Goal: Task Accomplishment & Management: Use online tool/utility

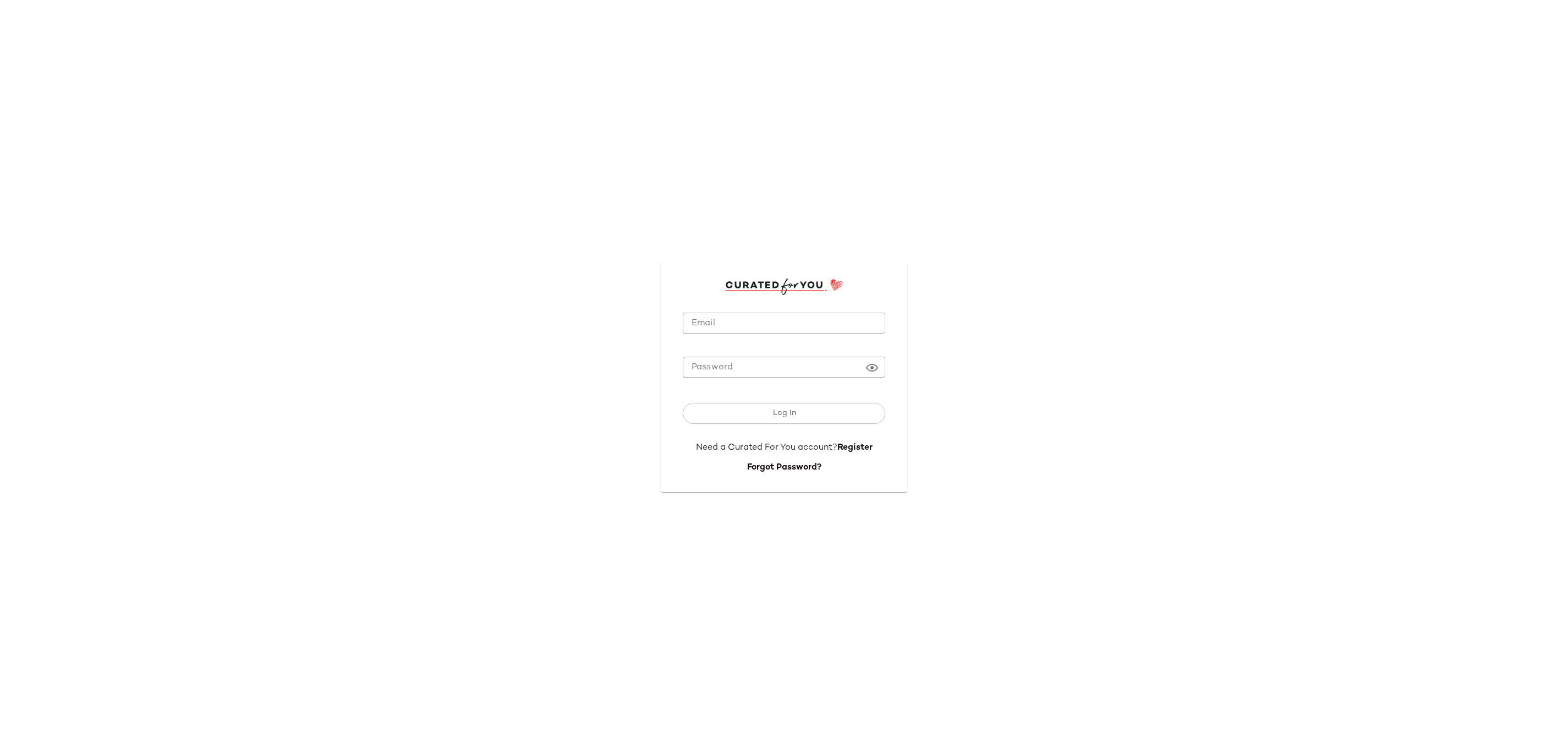
type input "**********"
click at [769, 313] on input "**********" at bounding box center [784, 323] width 203 height 21
click at [777, 376] on span "Log In" at bounding box center [784, 414] width 24 height 9
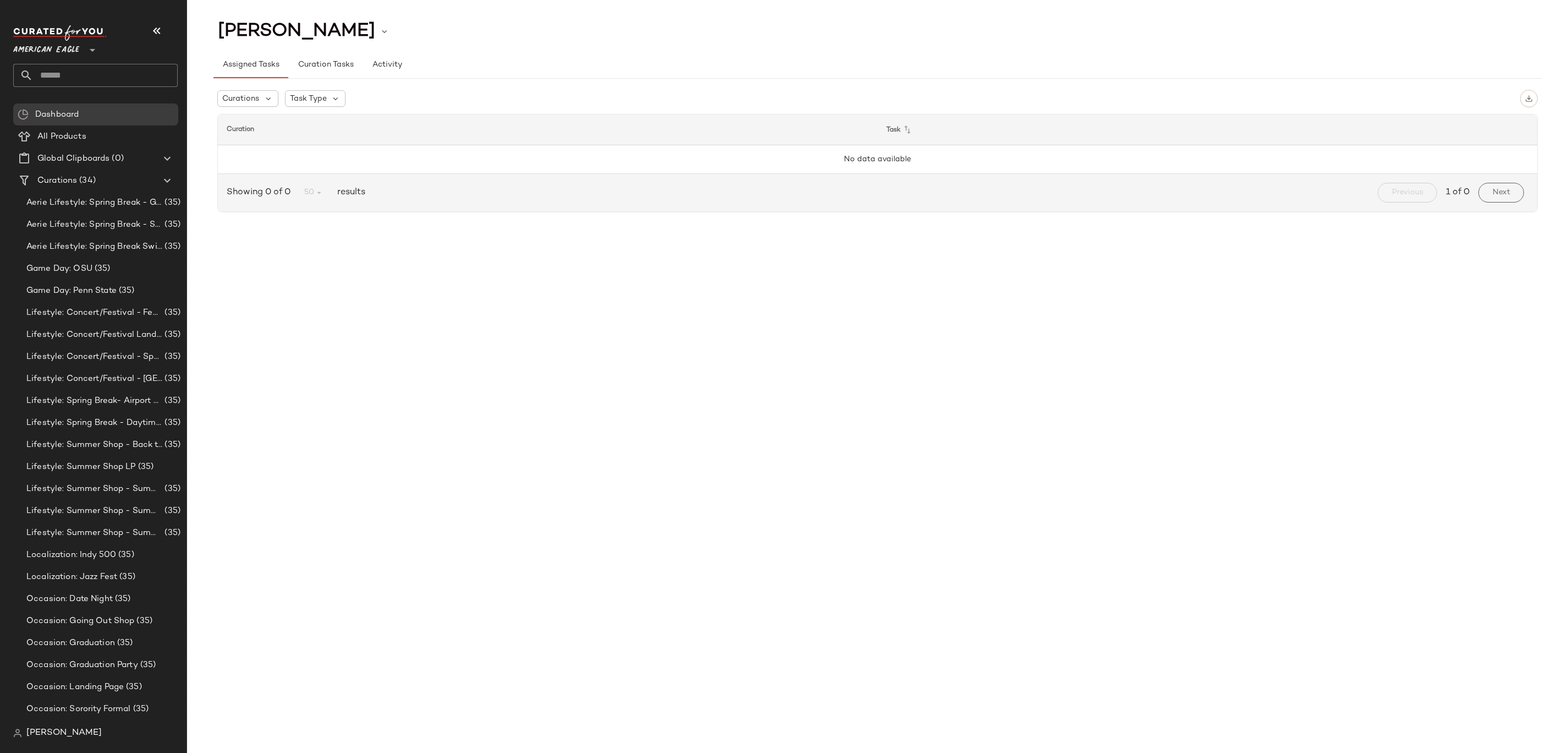
click at [60, 45] on span "American Eagle" at bounding box center [45, 46] width 66 height 19
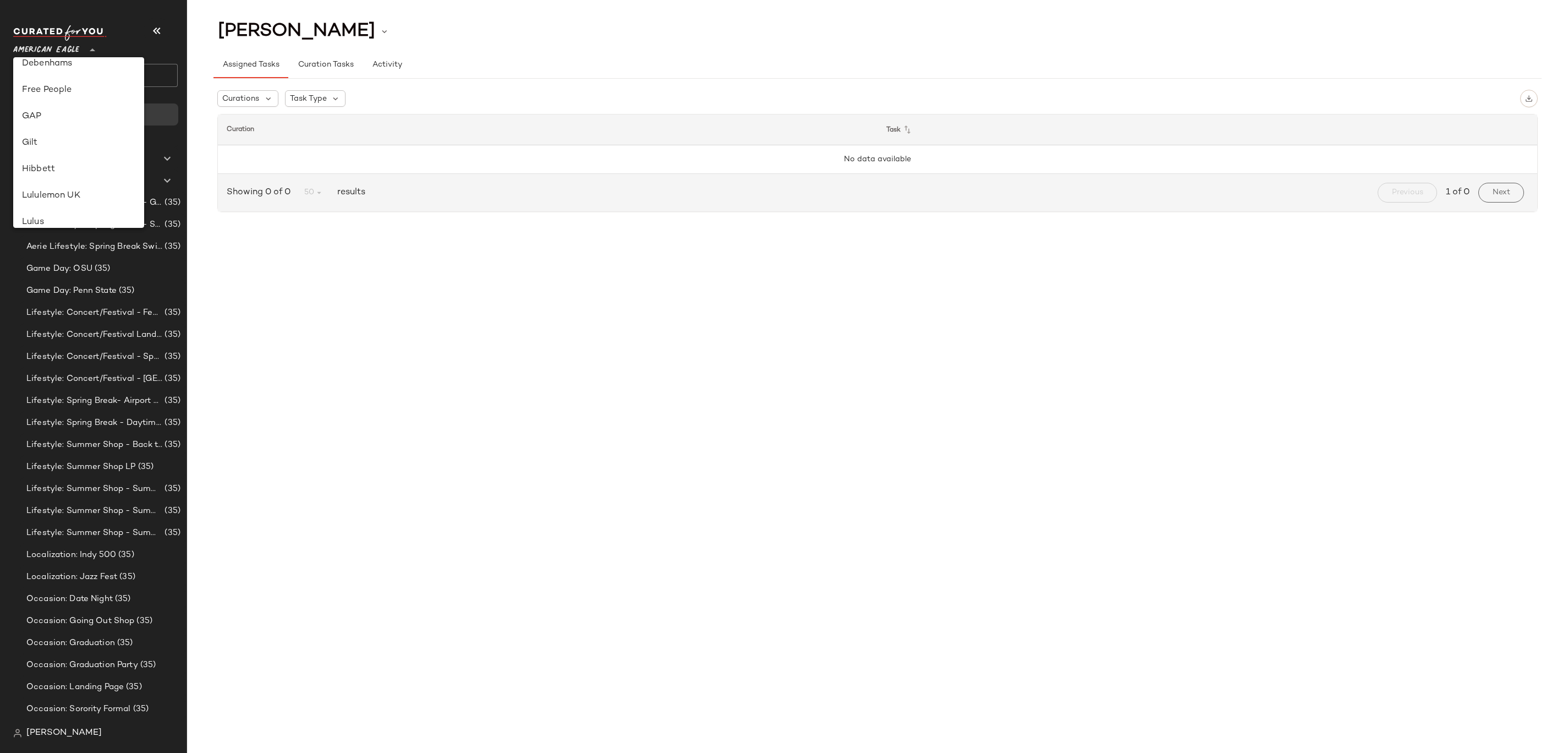
scroll to position [466, 0]
click at [80, 130] on div "Revolve" at bounding box center [79, 136] width 114 height 13
type input "**"
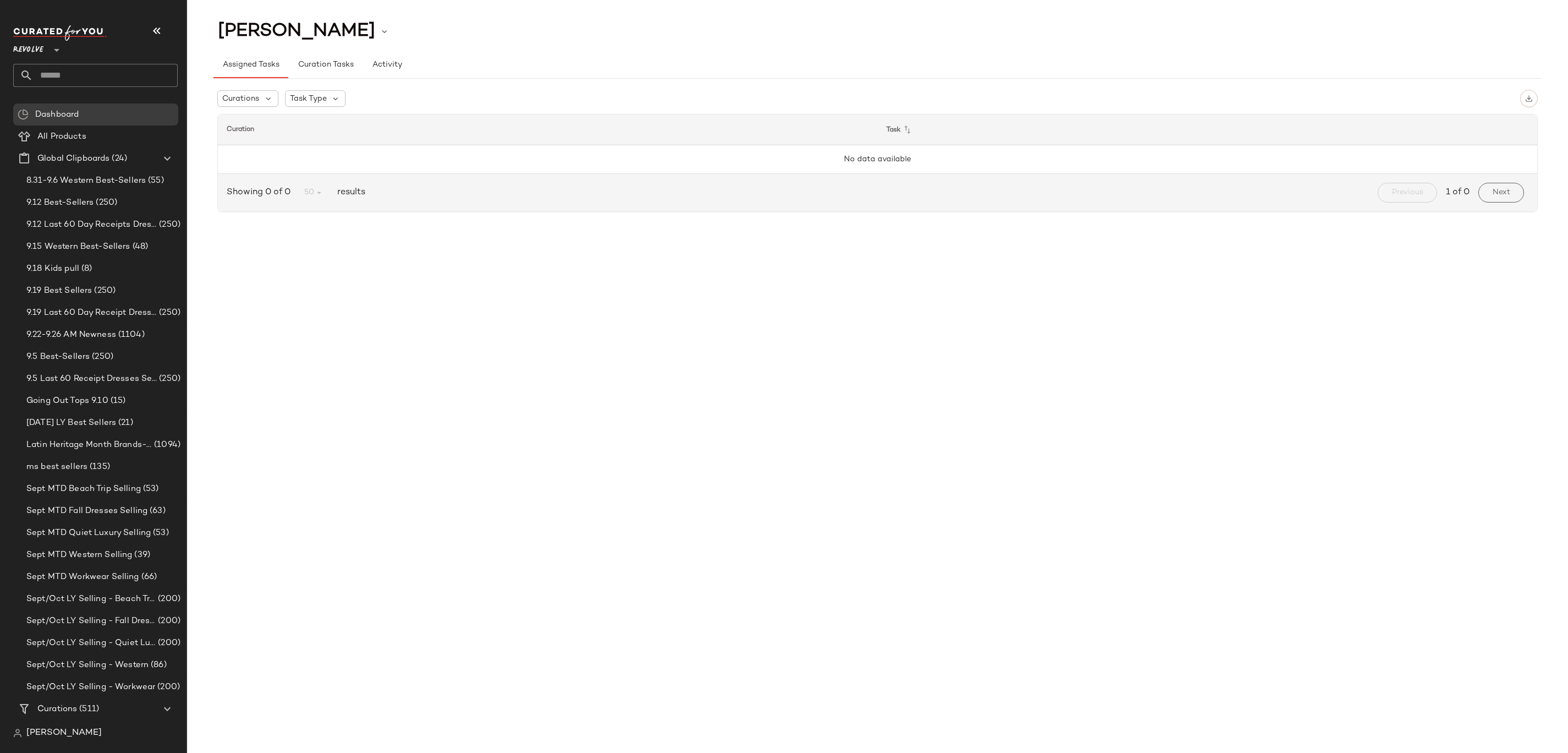
click at [45, 72] on input "text" at bounding box center [105, 75] width 144 height 23
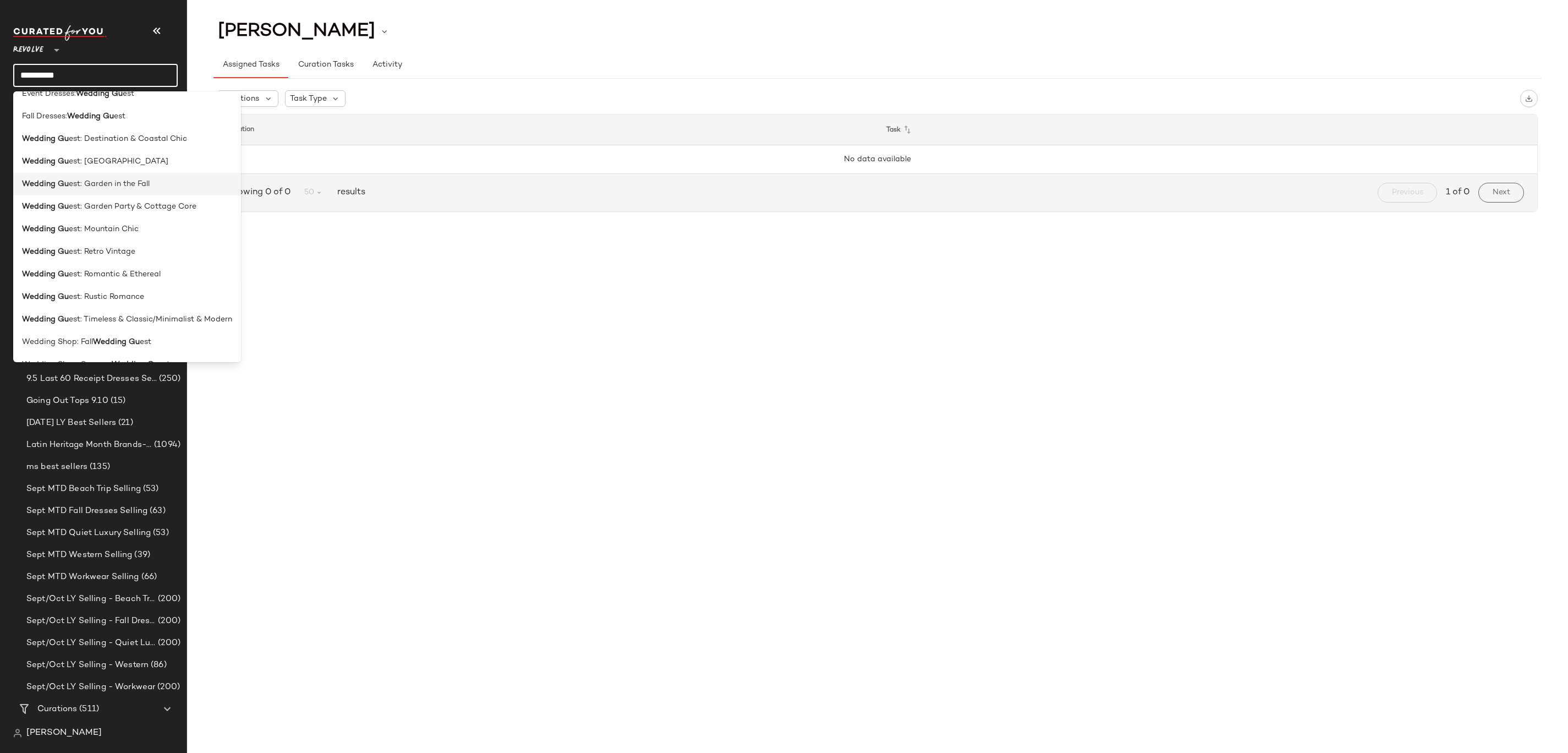
scroll to position [17, 0]
type input "**********"
click at [144, 202] on span "est: Garden Party & Cottage Core" at bounding box center [132, 204] width 128 height 11
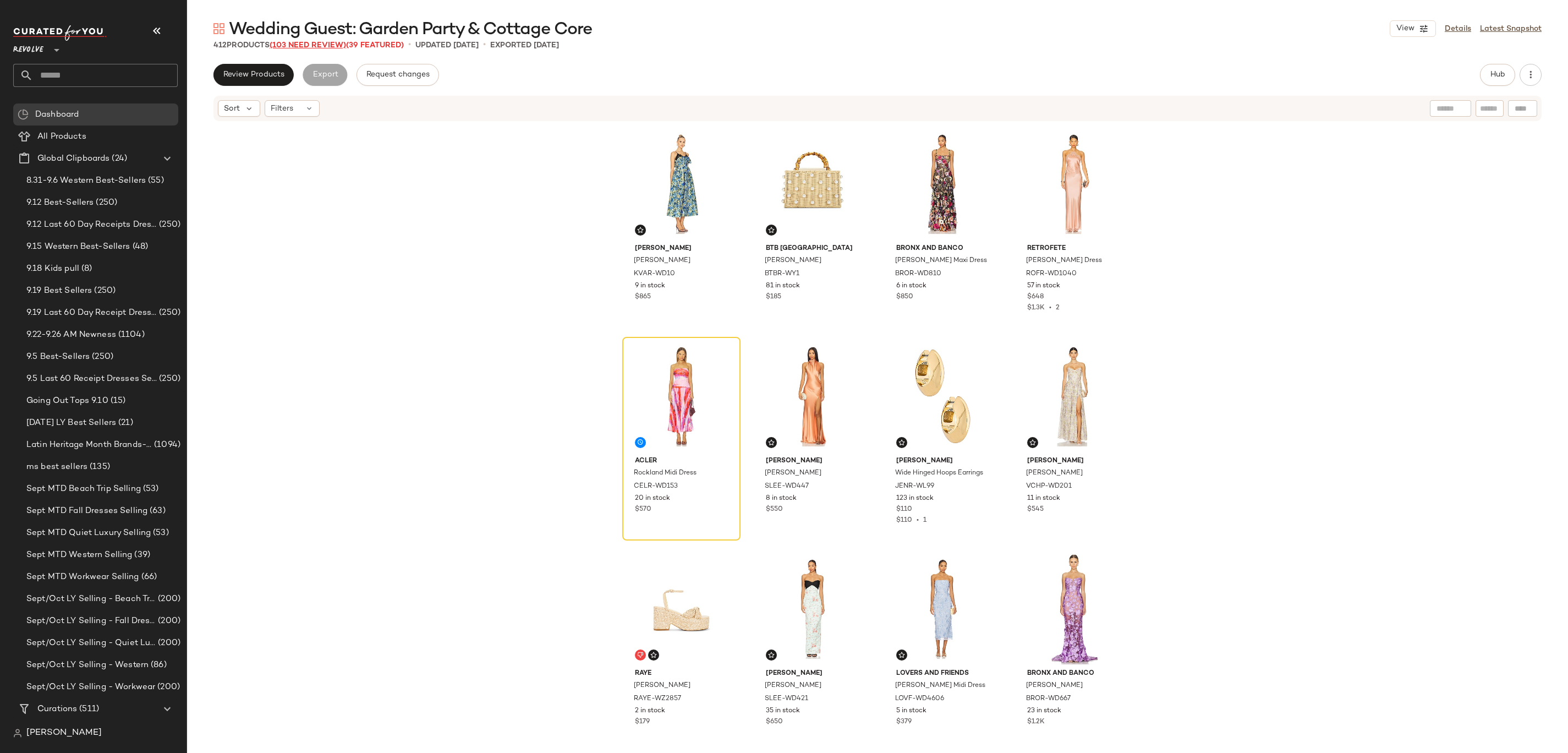
click at [327, 47] on span "(103 Need Review)" at bounding box center [307, 45] width 77 height 8
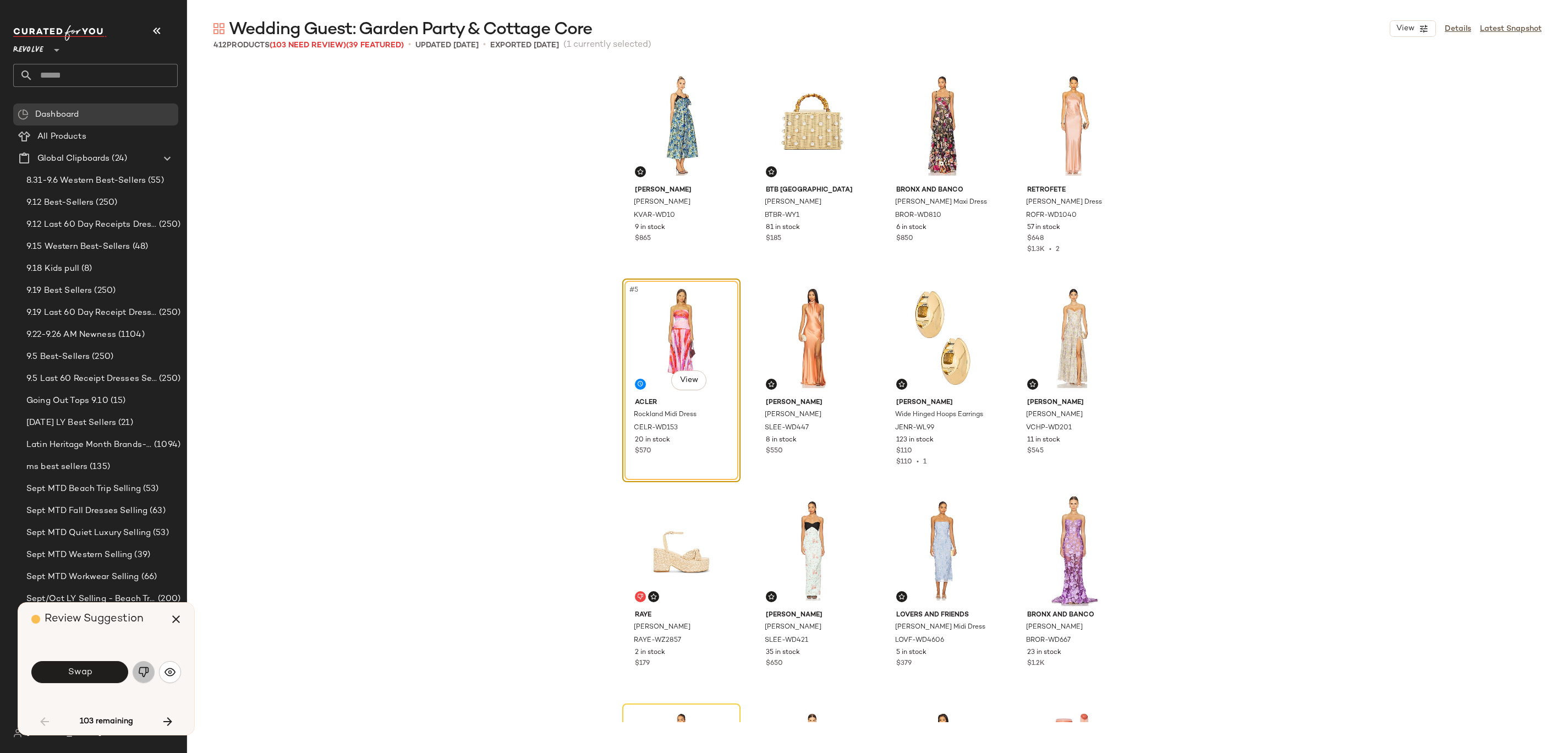
click at [139, 376] on img "button" at bounding box center [143, 672] width 11 height 11
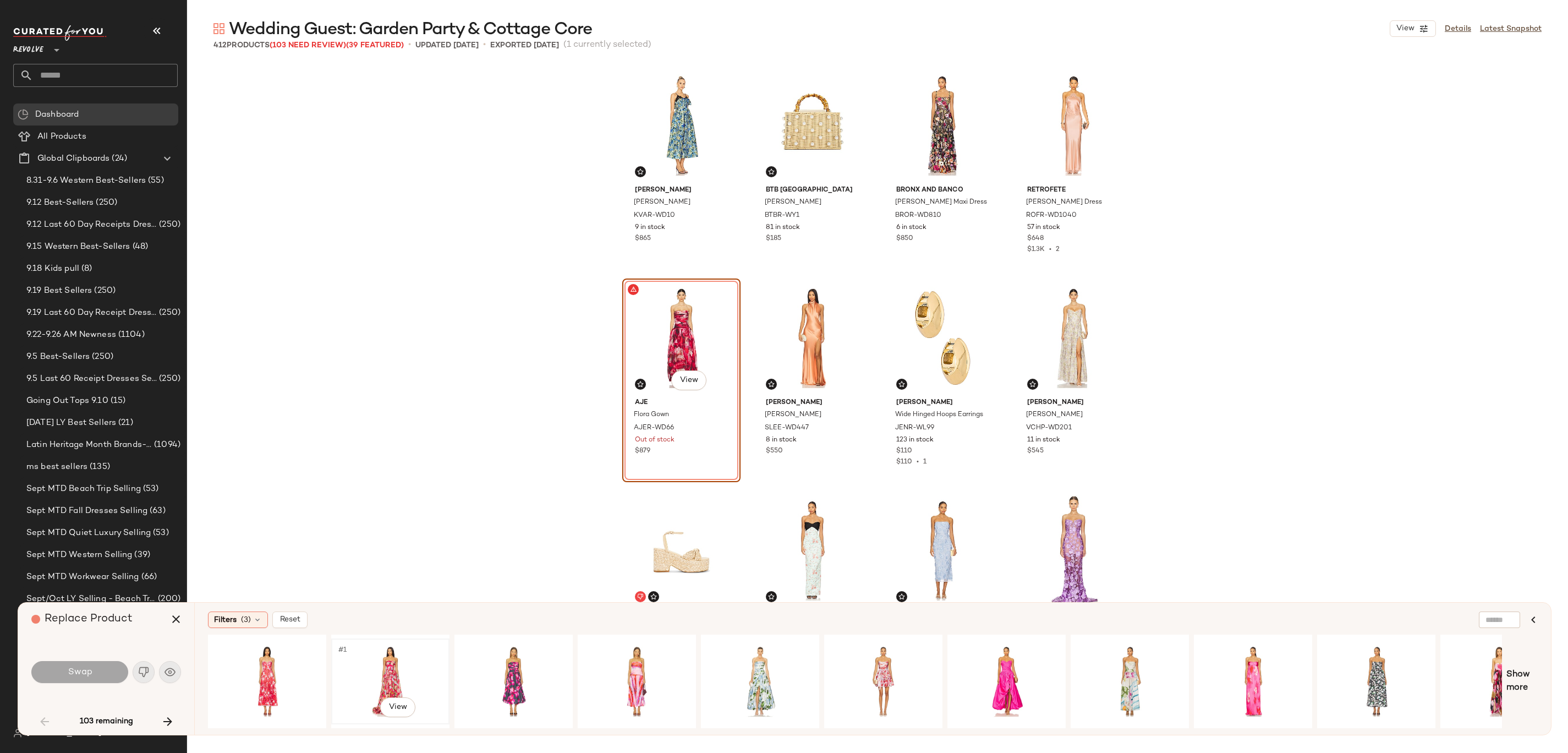
click at [394, 376] on div "#1 View" at bounding box center [390, 681] width 111 height 78
click at [395, 376] on body "Revolve ** Dashboard All Products Global Clipboards (24) 8.31-9.6 Western Best-…" at bounding box center [784, 376] width 1568 height 753
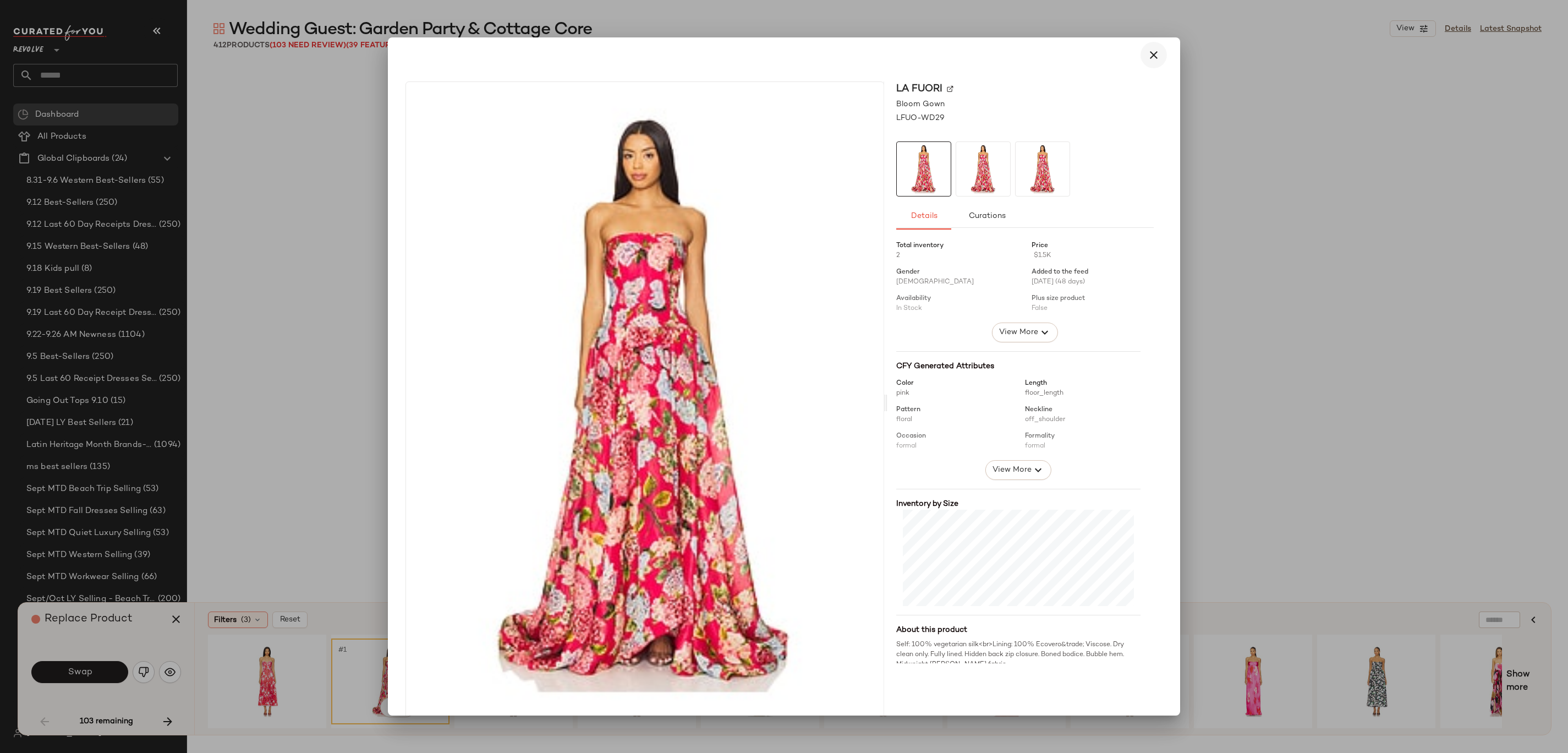
click at [784, 55] on icon "button" at bounding box center [1154, 55] width 13 height 13
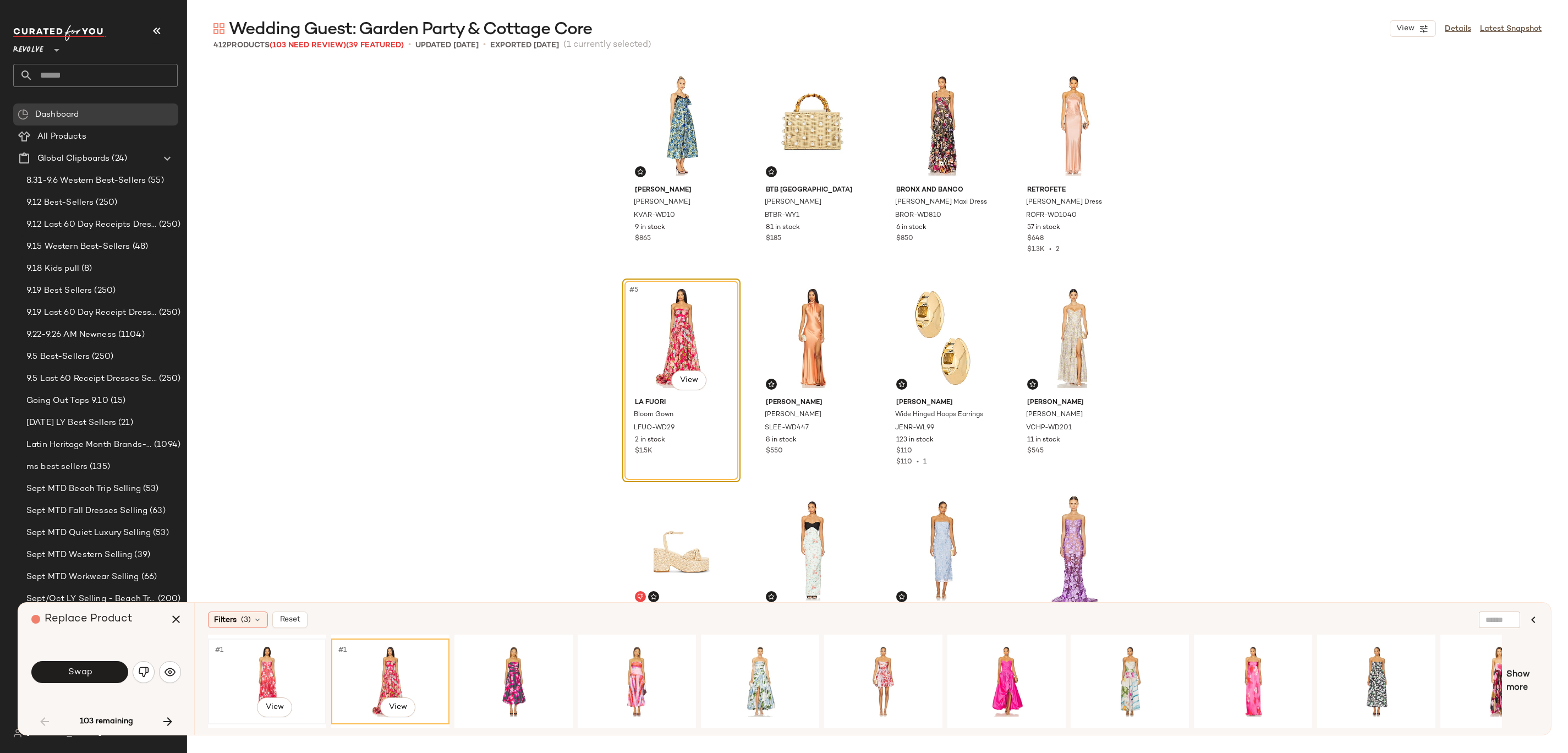
click at [258, 376] on div "#1 View" at bounding box center [267, 681] width 111 height 78
click at [673, 376] on body "Revolve ** Dashboard All Products Global Clipboards (24) 8.31-9.6 Western Best-…" at bounding box center [784, 376] width 1568 height 753
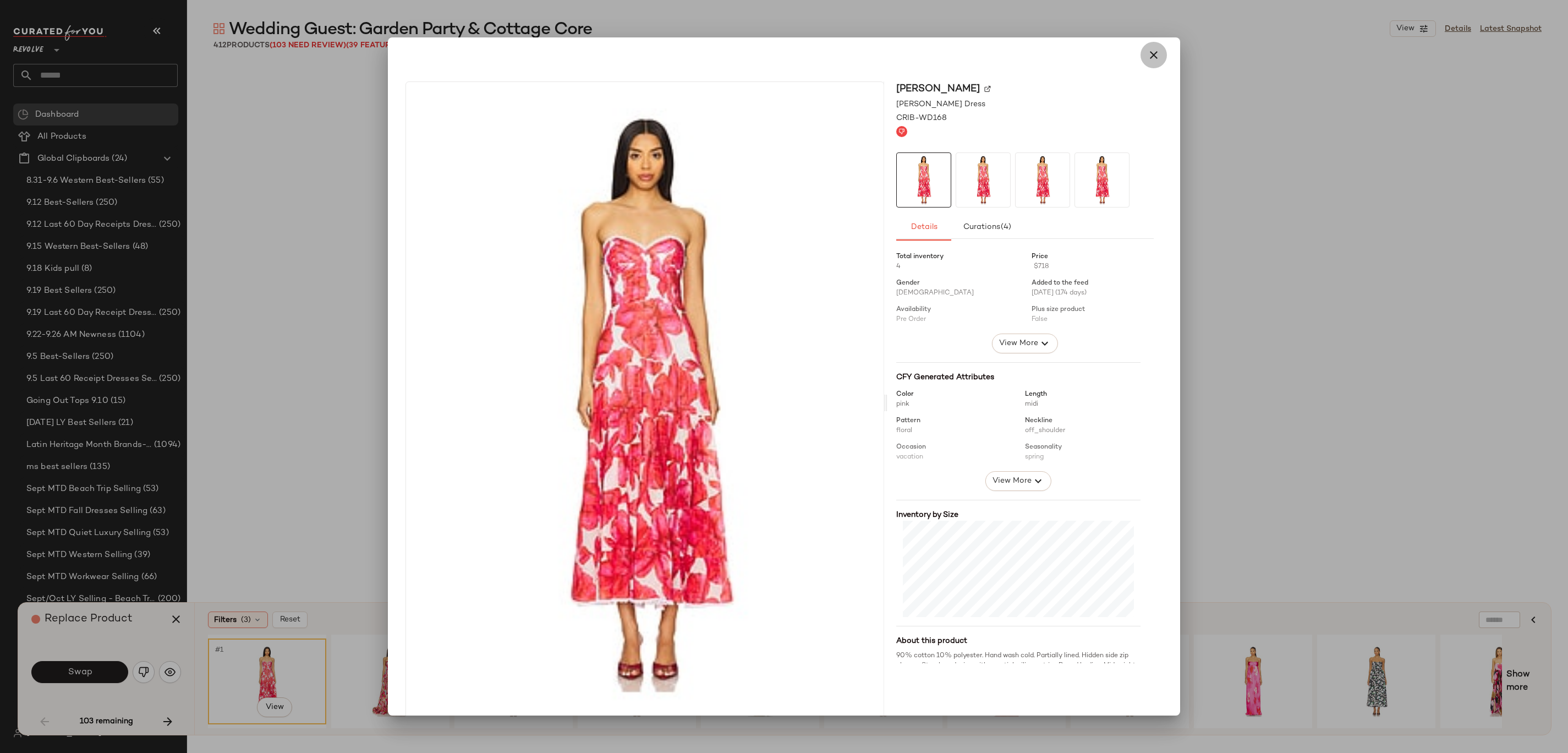
click at [784, 62] on button "button" at bounding box center [1154, 55] width 27 height 27
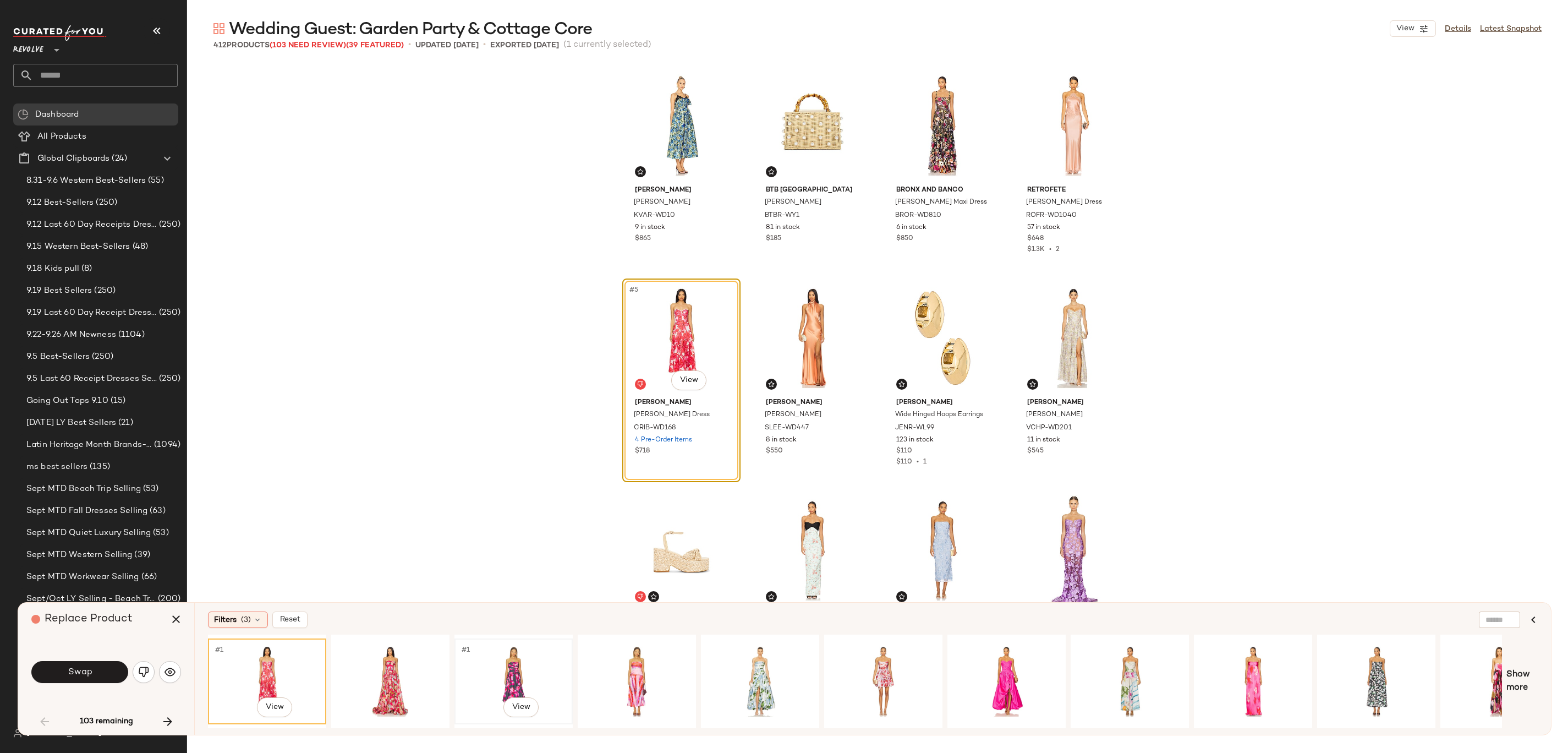
click at [508, 376] on div "#1 View" at bounding box center [513, 681] width 111 height 78
click at [784, 376] on div "#1 View" at bounding box center [883, 681] width 111 height 78
click at [784, 376] on div "#1 View" at bounding box center [1253, 681] width 111 height 78
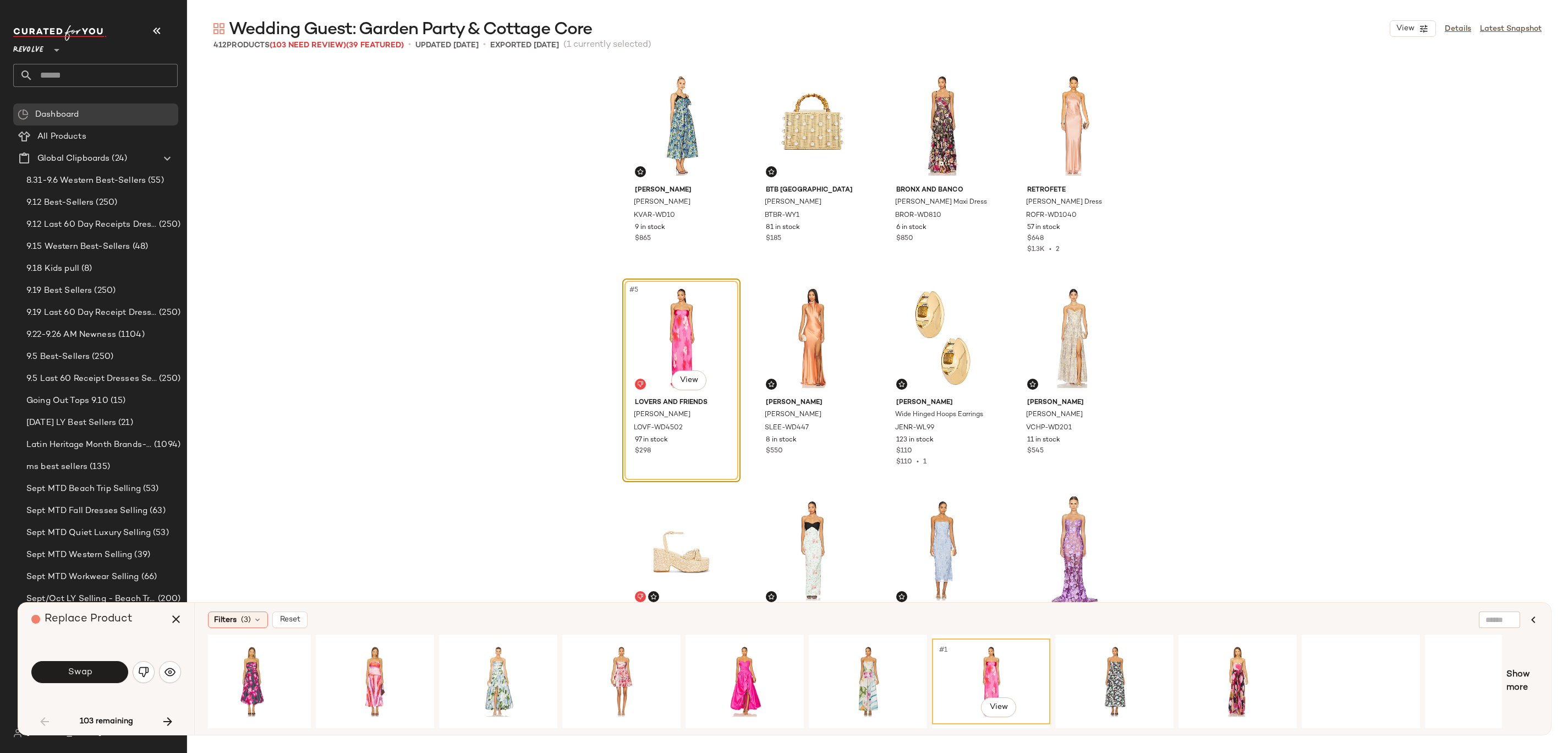
scroll to position [0, 407]
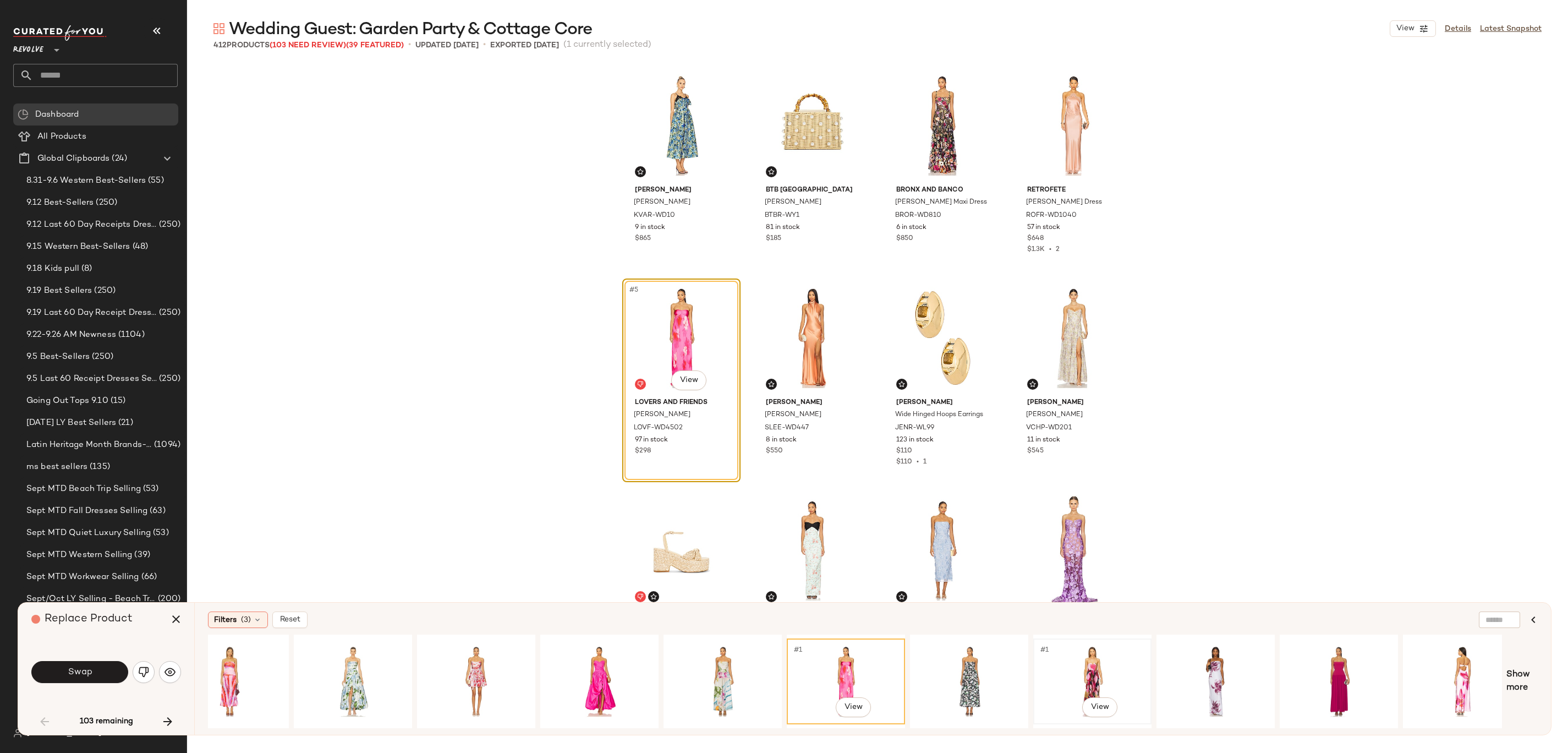
click at [784, 376] on div "#1 View" at bounding box center [1093, 681] width 111 height 78
click at [784, 376] on div "#1 View" at bounding box center [1463, 681] width 111 height 78
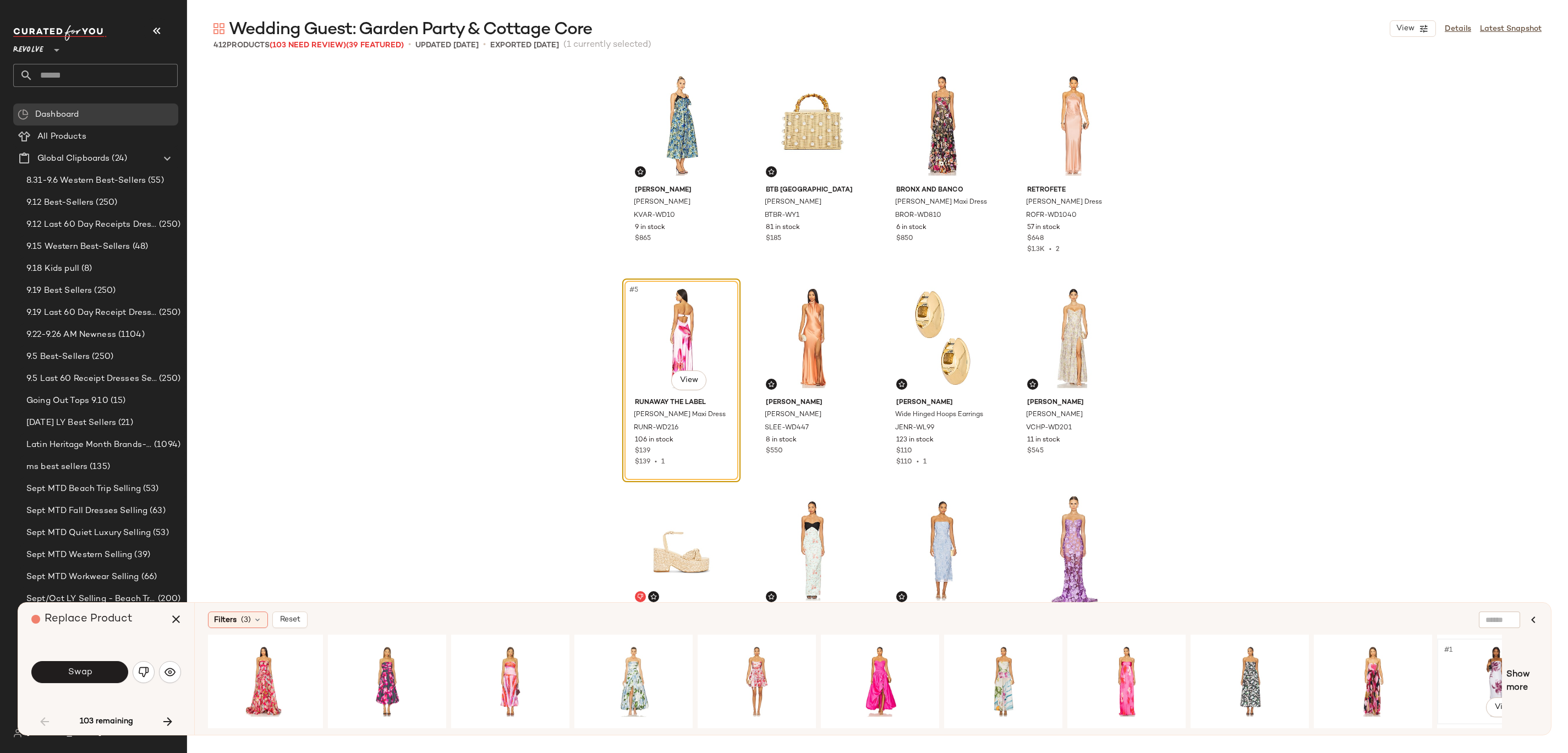
scroll to position [0, 0]
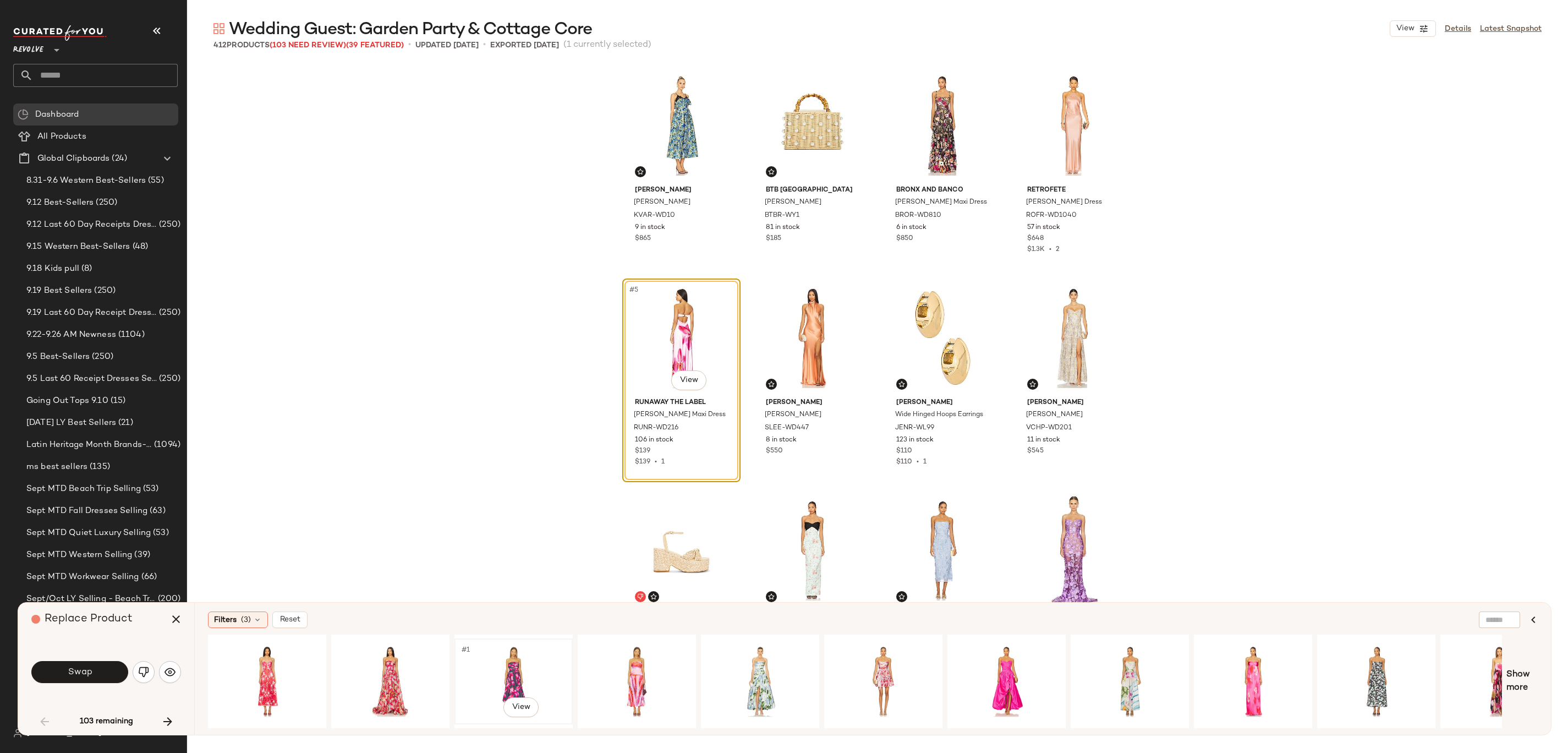
click at [519, 376] on div "#1 View" at bounding box center [513, 681] width 111 height 78
click at [399, 376] on div "#1 View" at bounding box center [390, 681] width 111 height 78
click at [393, 376] on body "Revolve ** Dashboard All Products Global Clipboards (24) 8.31-9.6 Western Best-…" at bounding box center [784, 376] width 1568 height 753
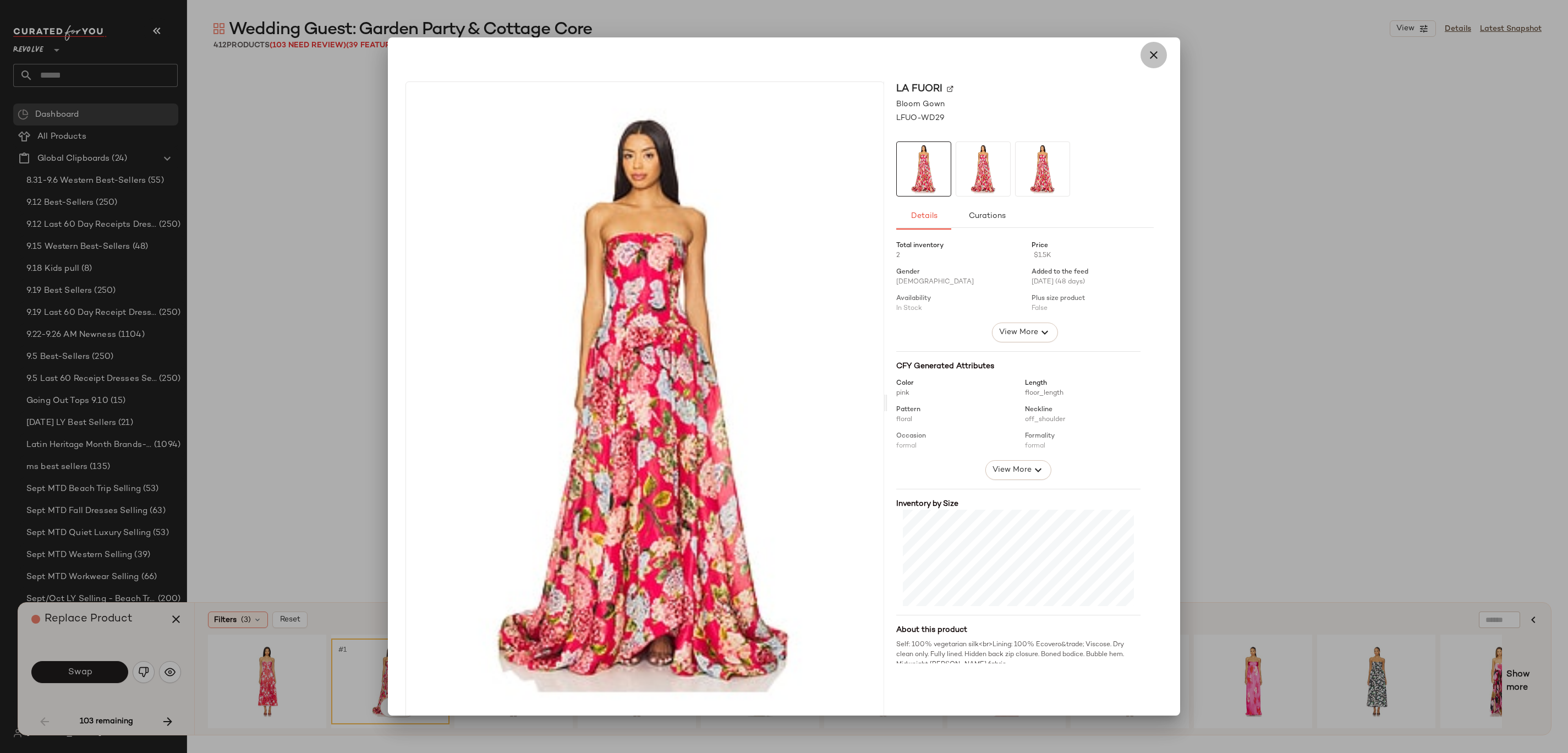
click at [784, 55] on icon "button" at bounding box center [1154, 55] width 13 height 13
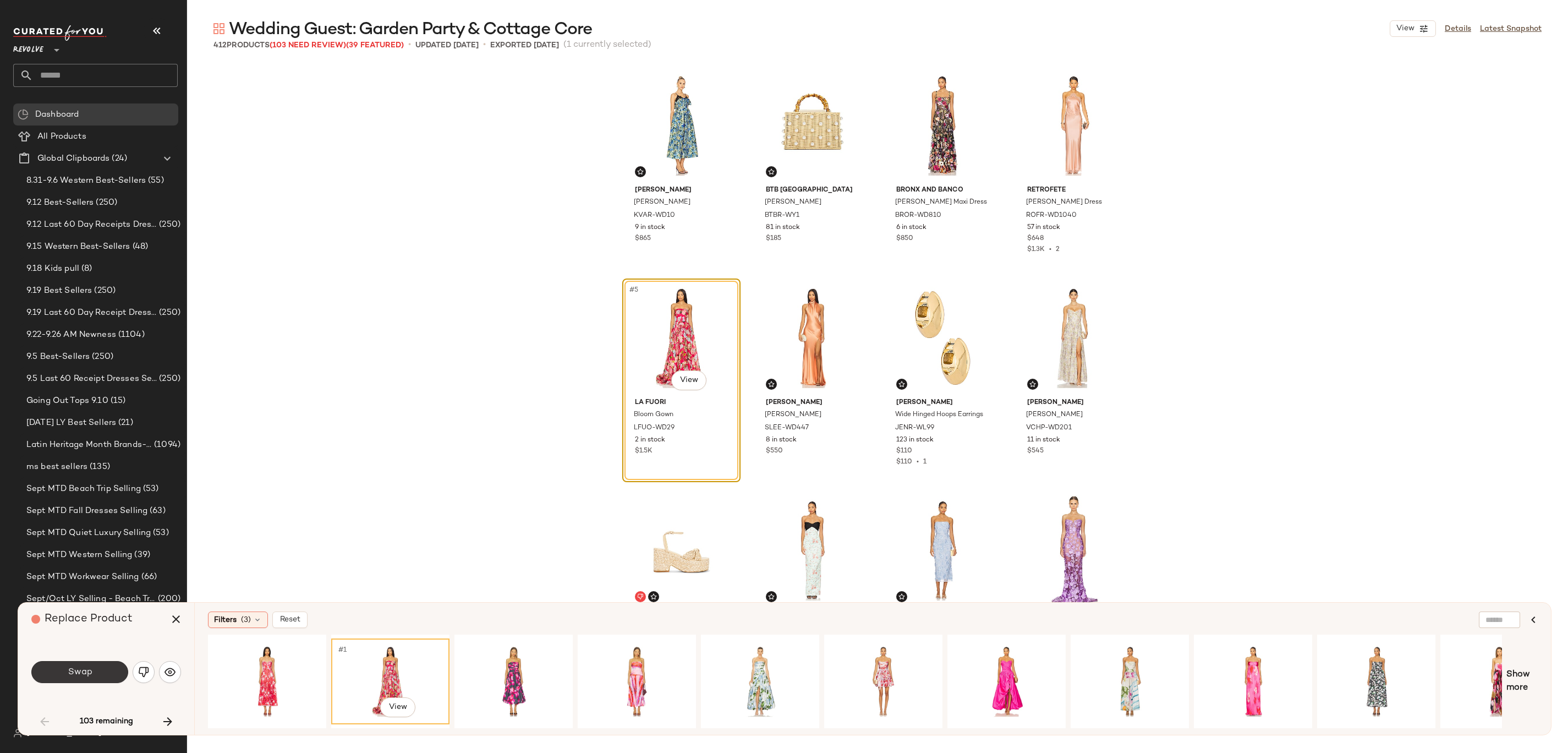
click at [65, 376] on button "Swap" at bounding box center [80, 672] width 97 height 22
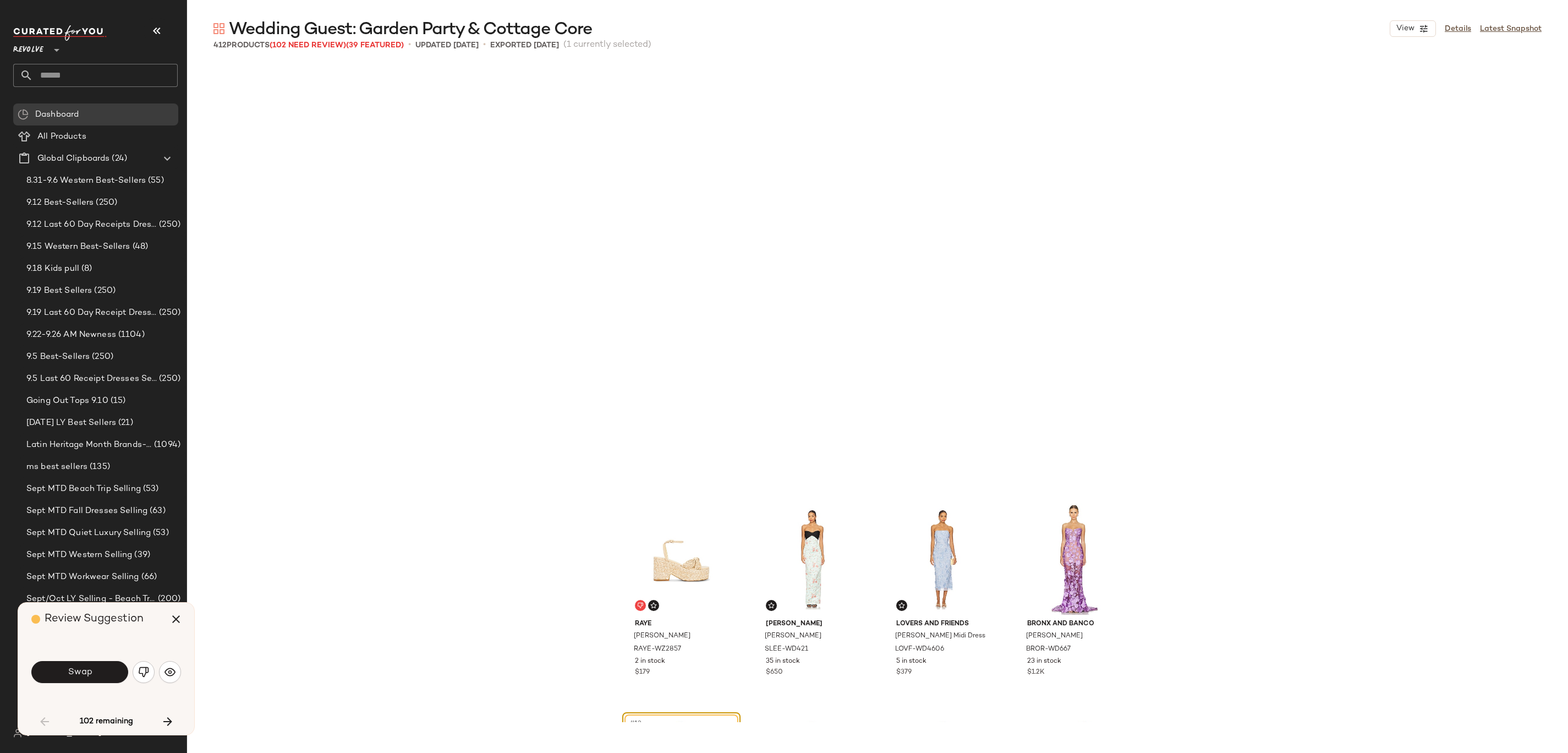
scroll to position [434, 0]
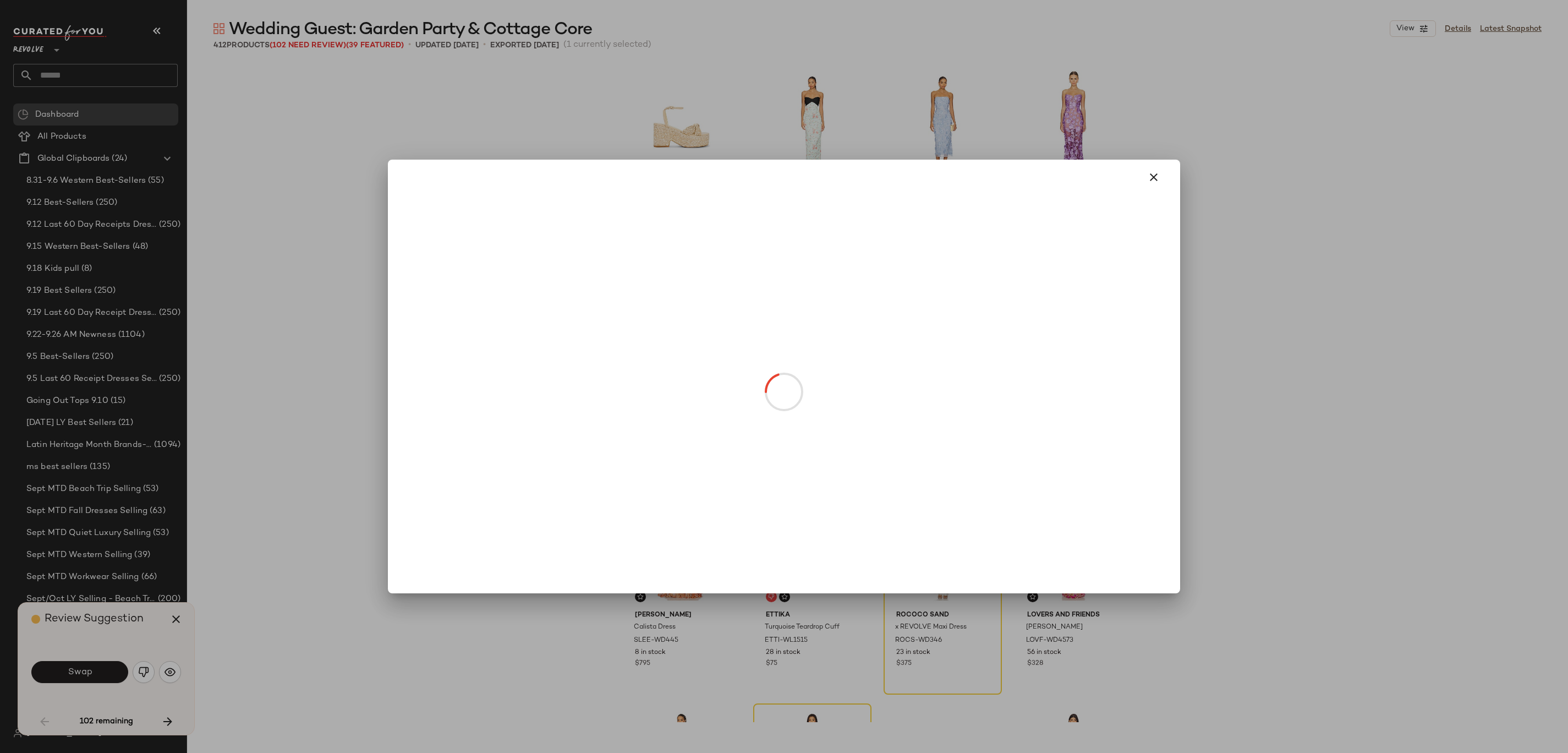
click at [690, 376] on body "Revolve ** Dashboard All Products Global Clipboards (24) 8.31-9.6 Western Best-…" at bounding box center [784, 376] width 1568 height 753
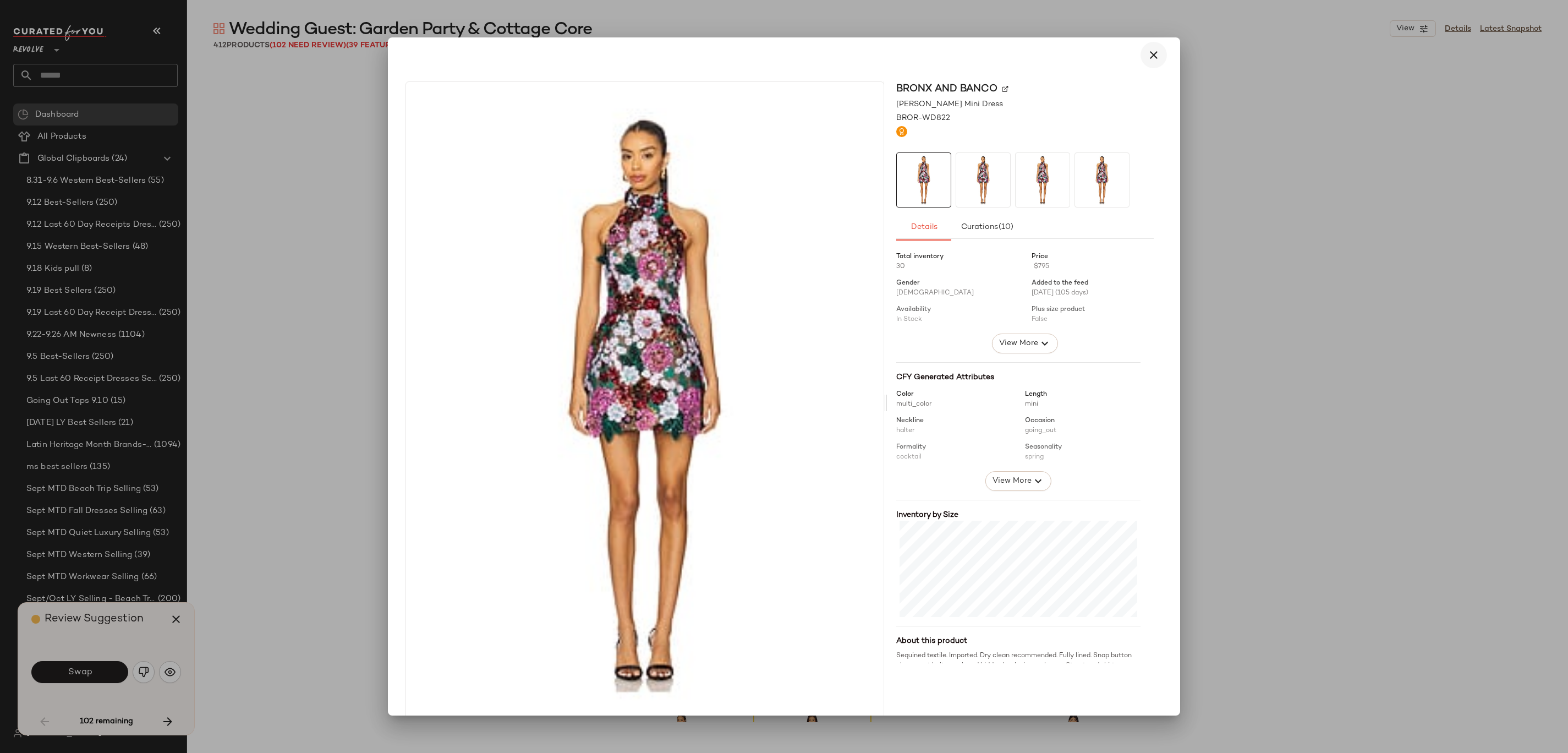
click at [784, 56] on button "button" at bounding box center [1154, 55] width 27 height 27
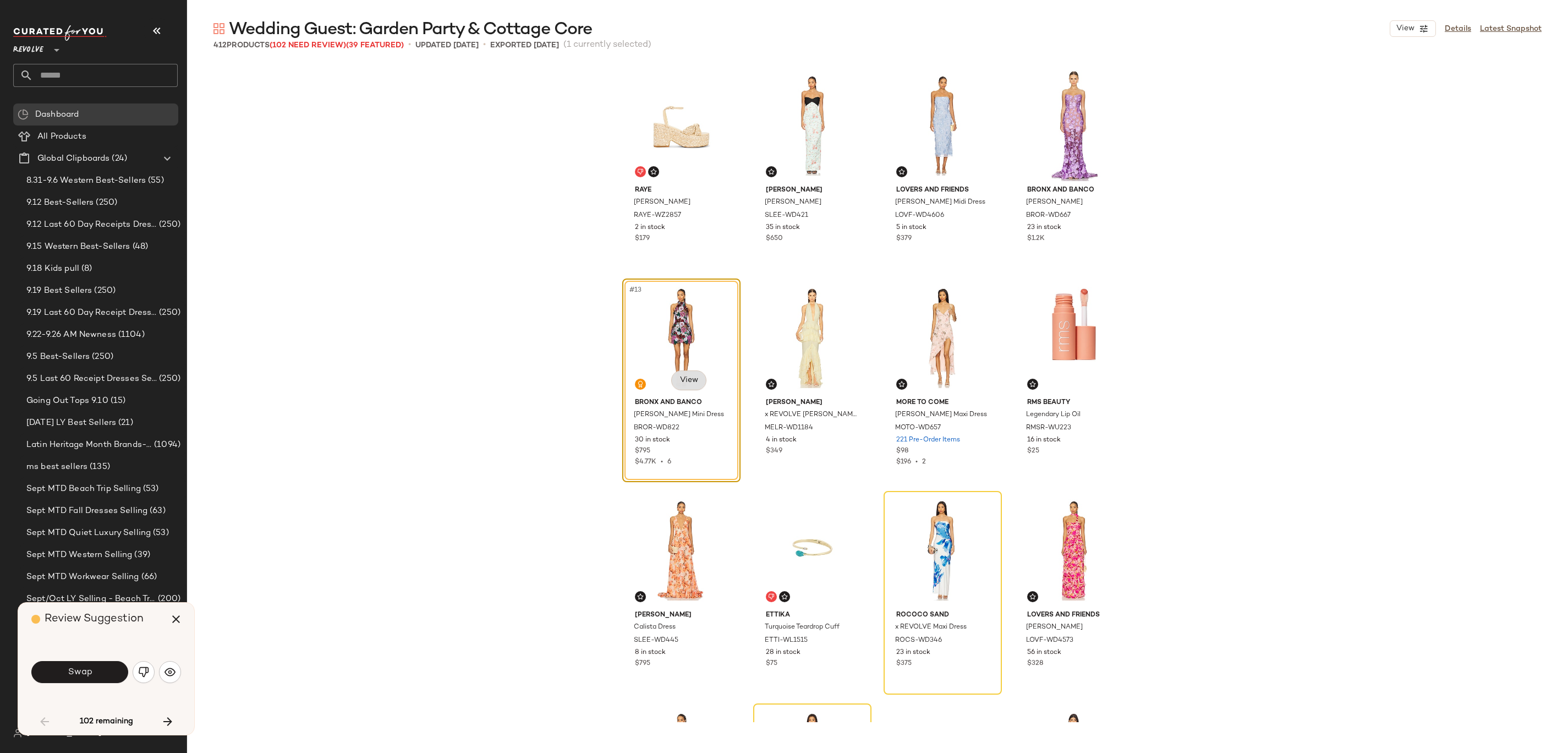
click at [696, 376] on body "Revolve ** Dashboard All Products Global Clipboards (24) 8.31-9.6 Western Best-…" at bounding box center [784, 376] width 1568 height 753
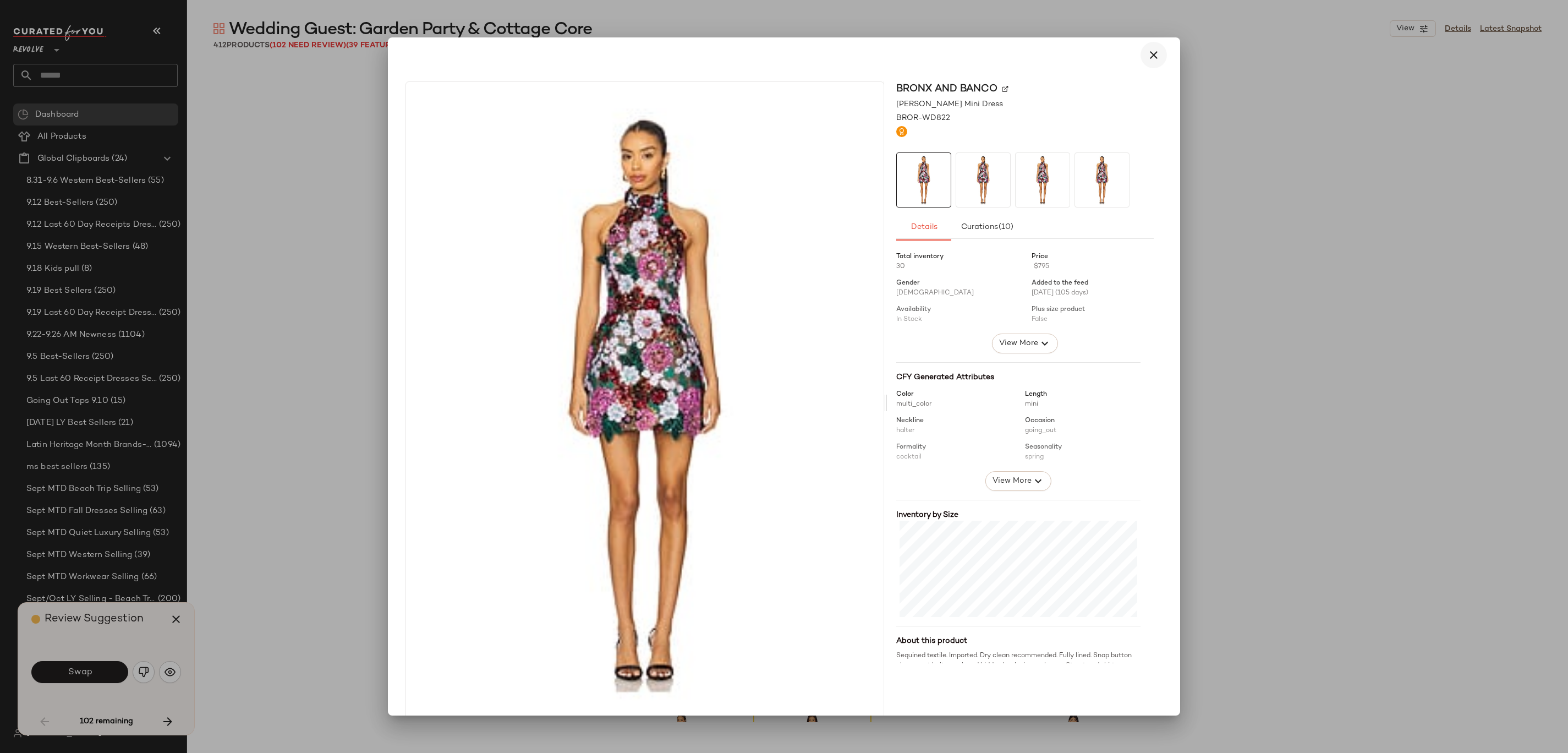
click at [784, 56] on button "button" at bounding box center [1154, 55] width 27 height 27
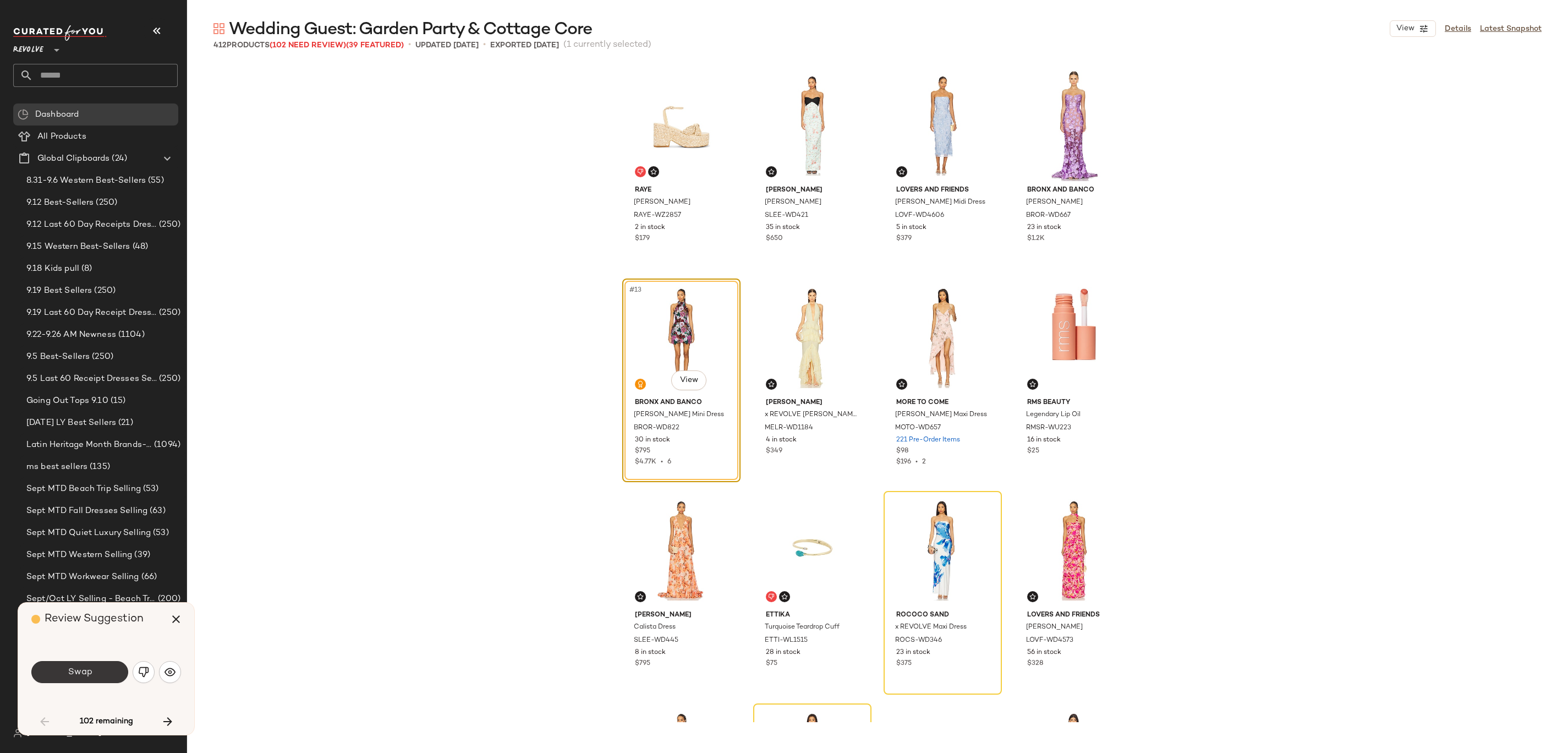
click at [104, 376] on button "Swap" at bounding box center [80, 672] width 97 height 22
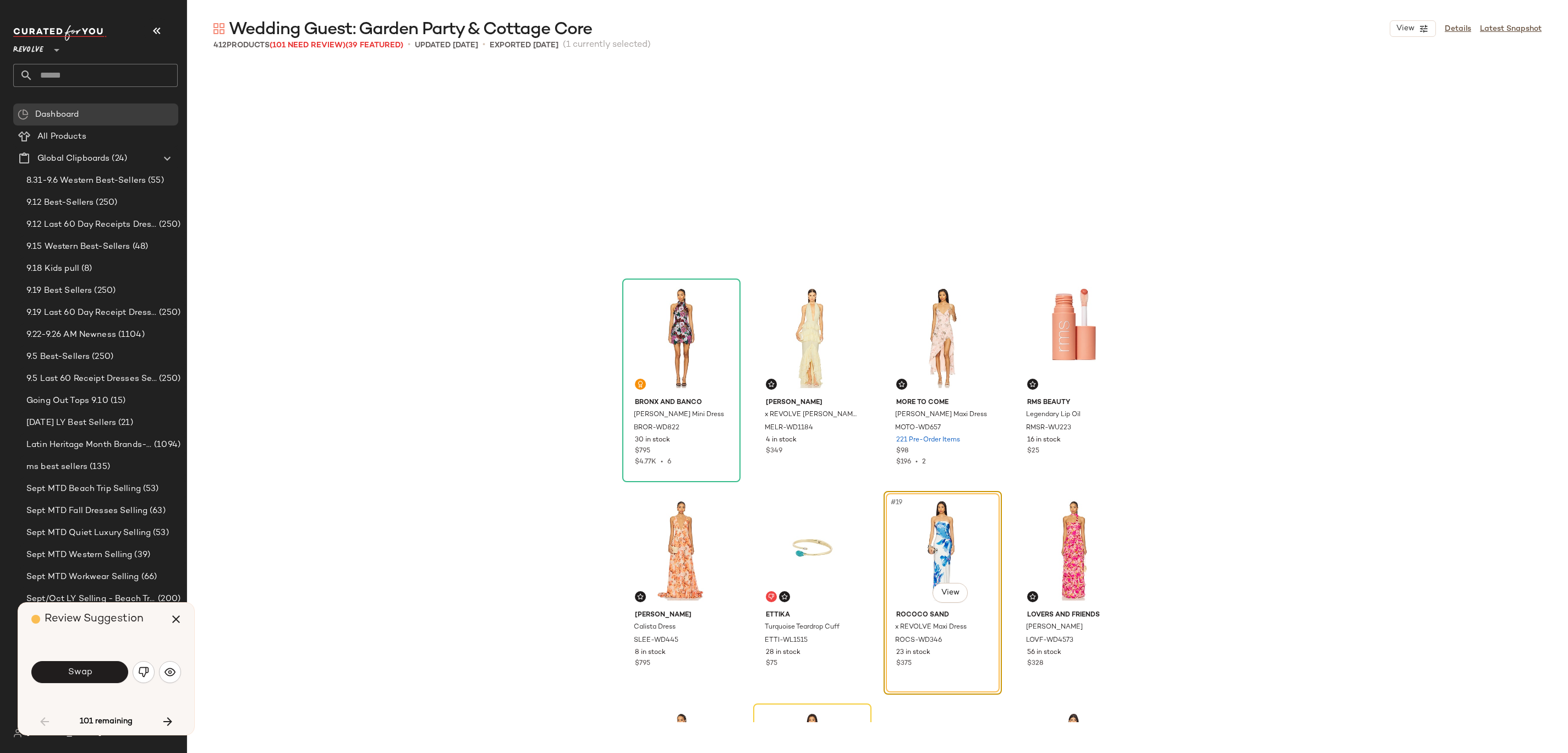
scroll to position [637, 0]
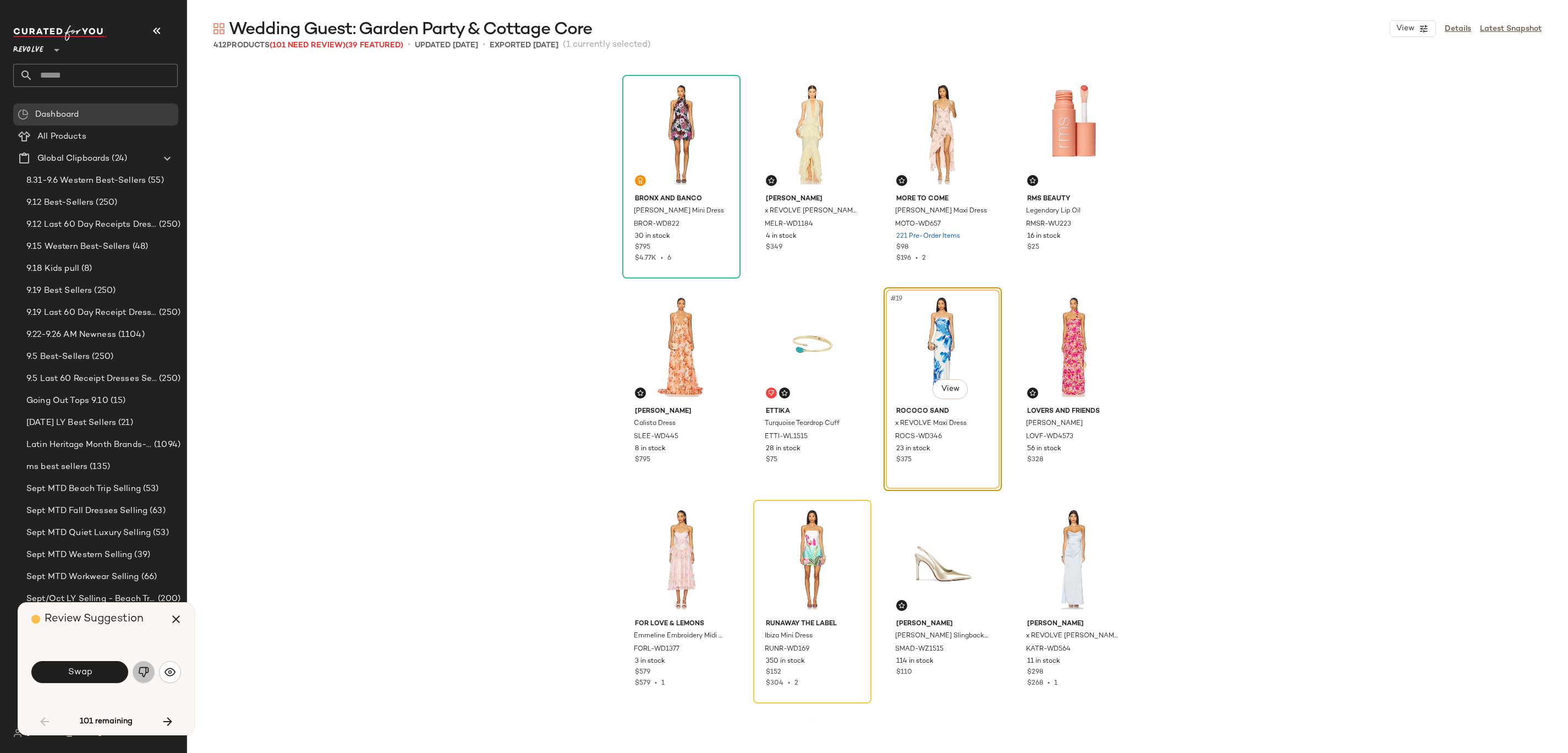
click at [136, 376] on button "button" at bounding box center [143, 672] width 22 height 22
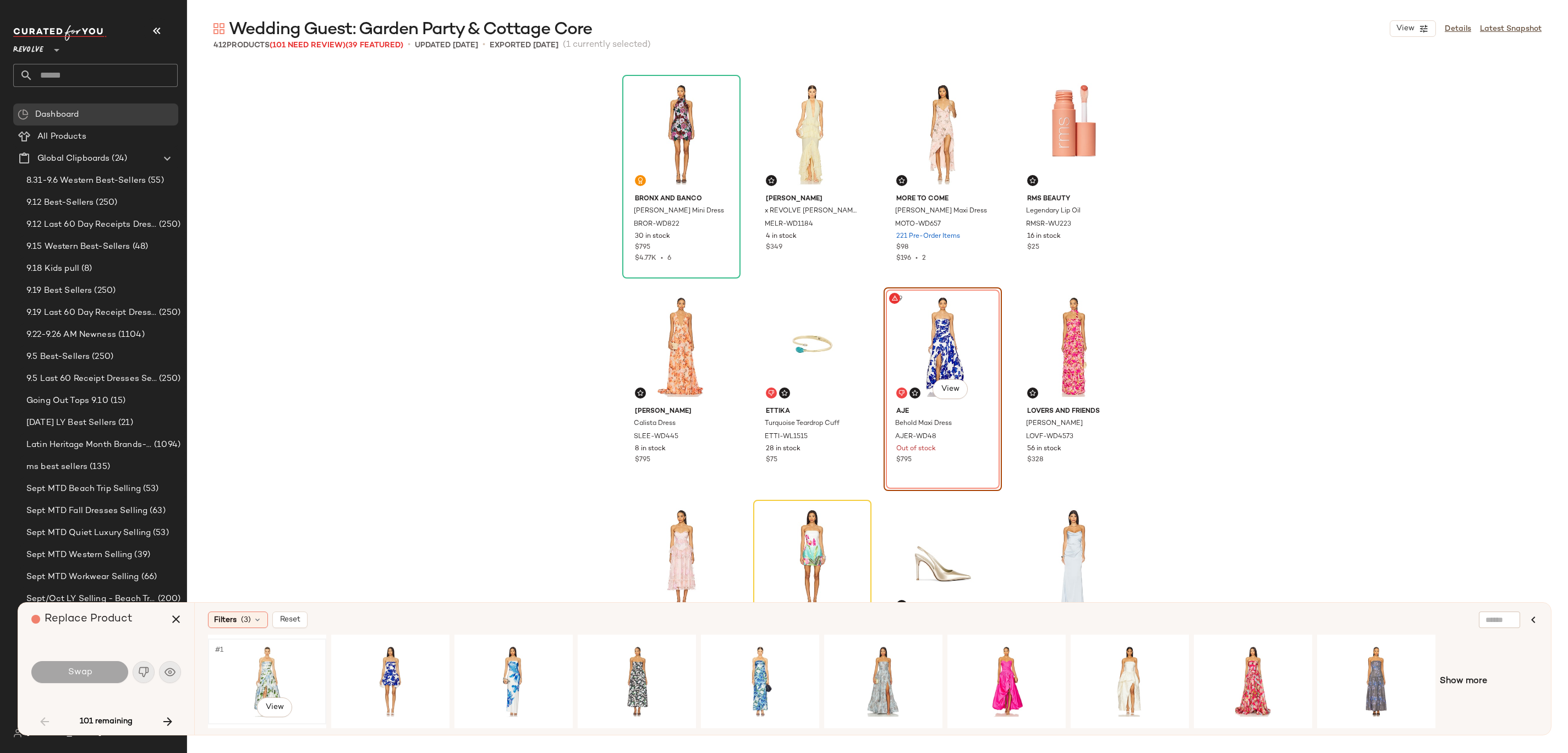
click at [284, 376] on div "#1 View" at bounding box center [267, 681] width 111 height 78
click at [628, 376] on div "#1 View" at bounding box center [637, 681] width 111 height 78
click at [784, 376] on span "Show more" at bounding box center [1463, 681] width 47 height 13
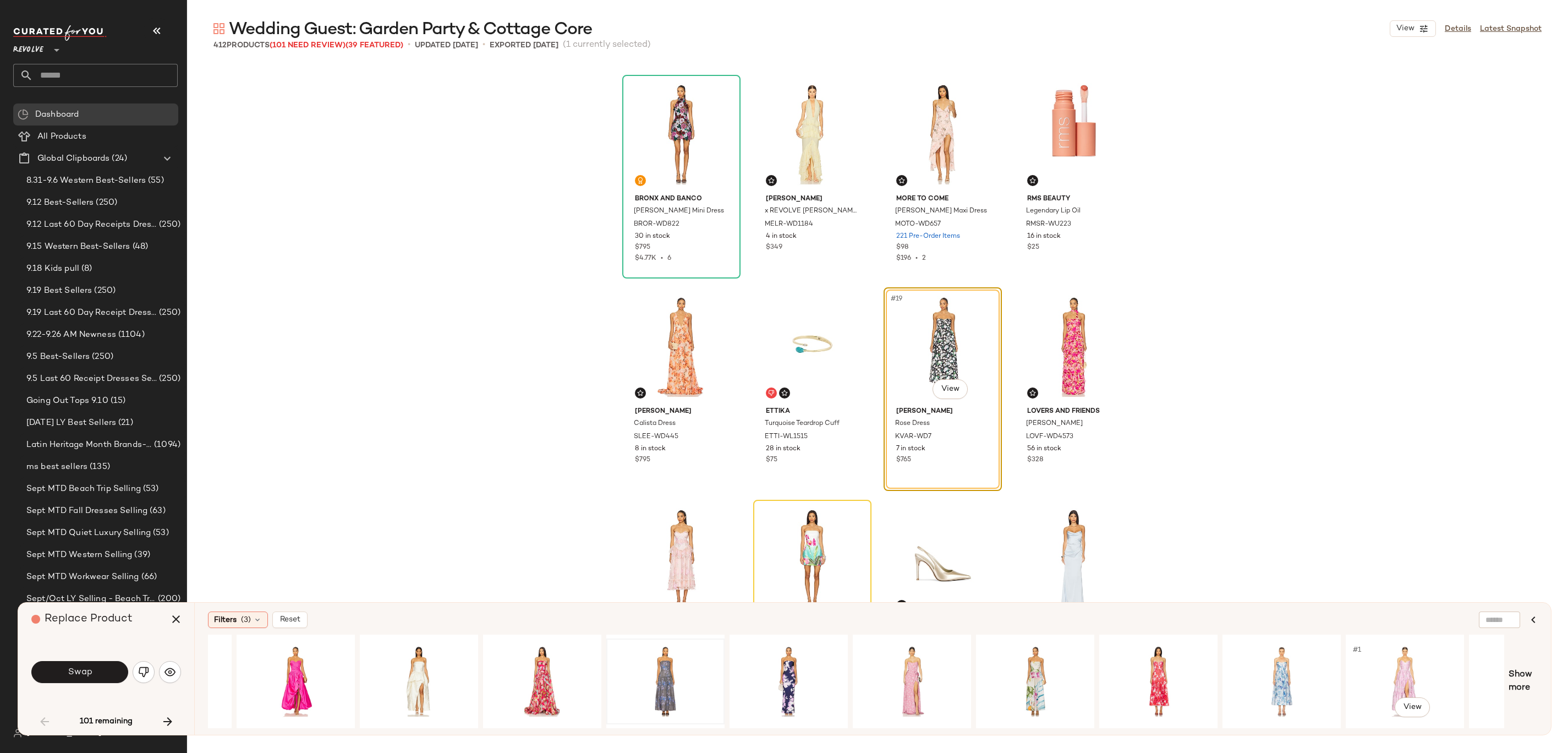
scroll to position [0, 794]
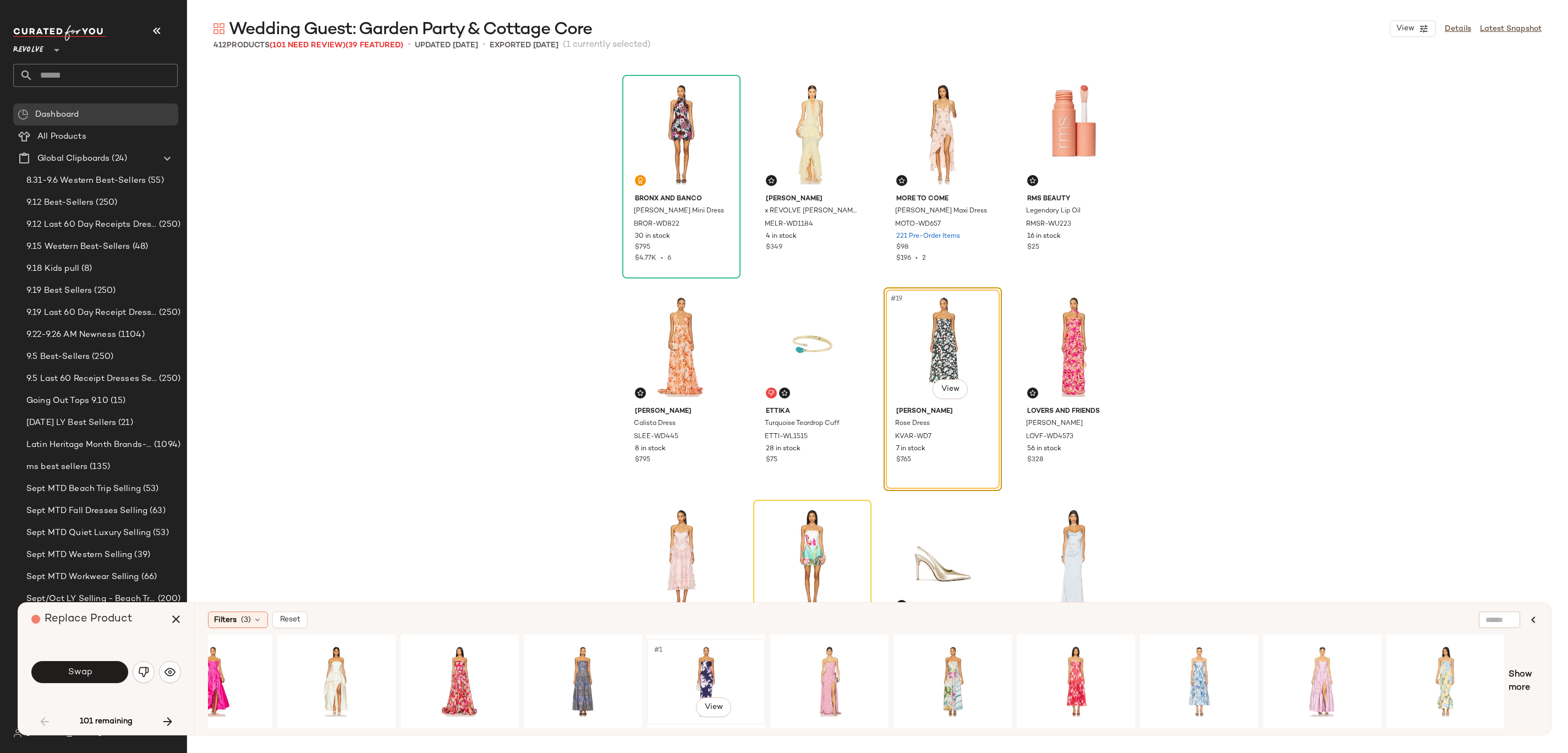
click at [708, 376] on div "#1 View" at bounding box center [707, 681] width 111 height 78
click at [784, 376] on span "Show more" at bounding box center [1524, 681] width 30 height 27
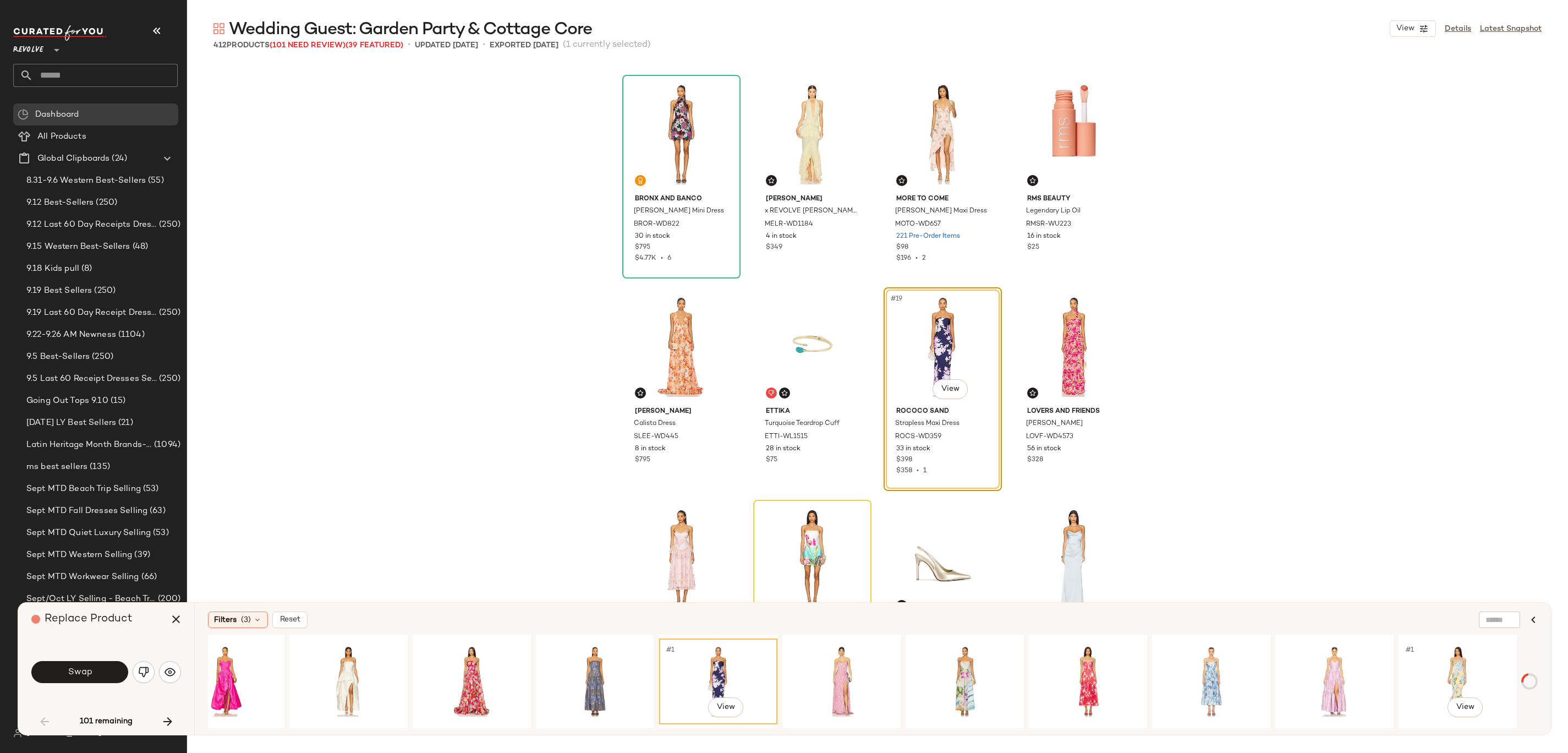
scroll to position [0, 782]
click at [484, 376] on div "#1 View" at bounding box center [472, 681] width 111 height 78
click at [784, 376] on div "#1 View" at bounding box center [1088, 681] width 111 height 78
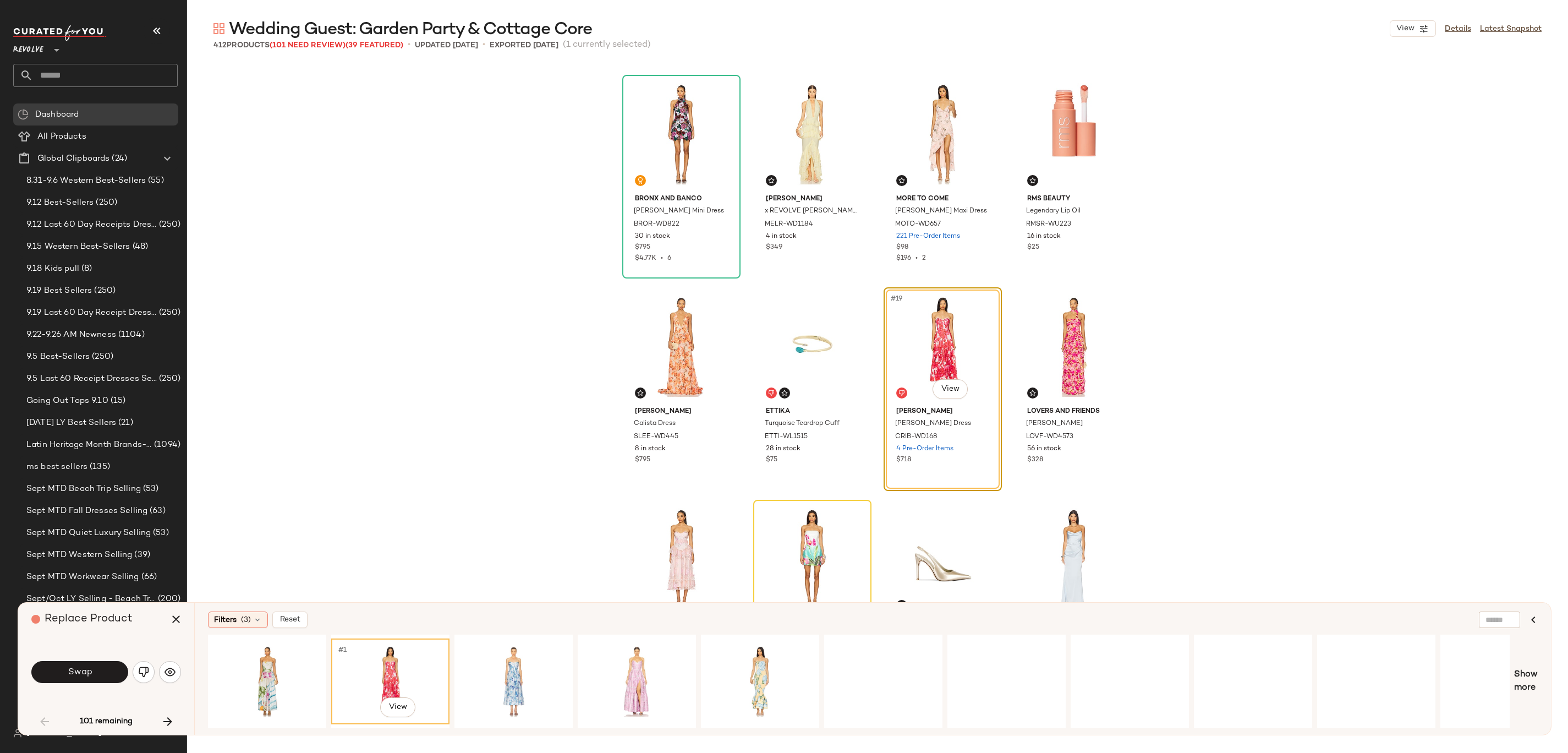
scroll to position [0, 1896]
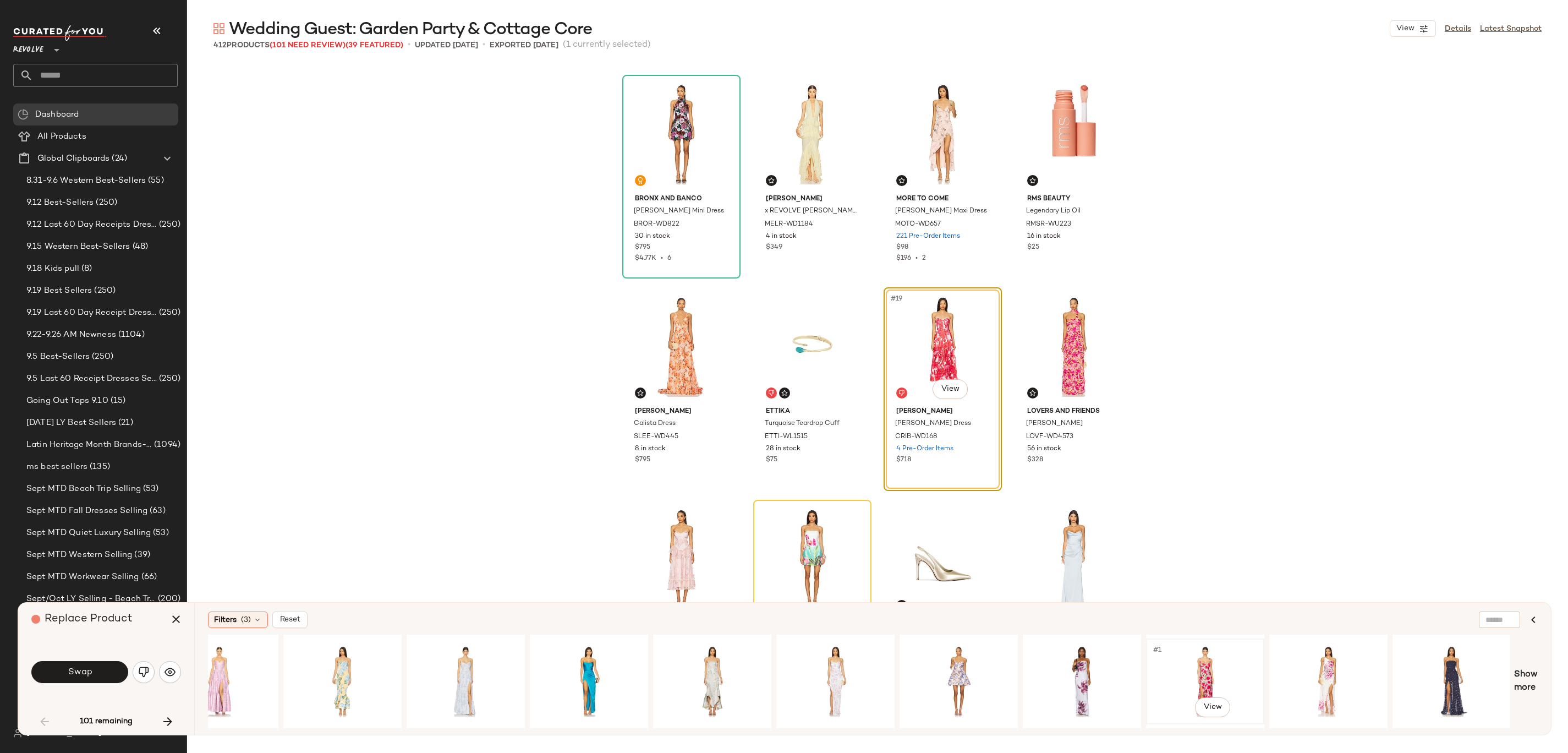
click at [784, 376] on div "#1 View" at bounding box center [1205, 681] width 111 height 78
click at [82, 376] on span "Swap" at bounding box center [80, 672] width 25 height 10
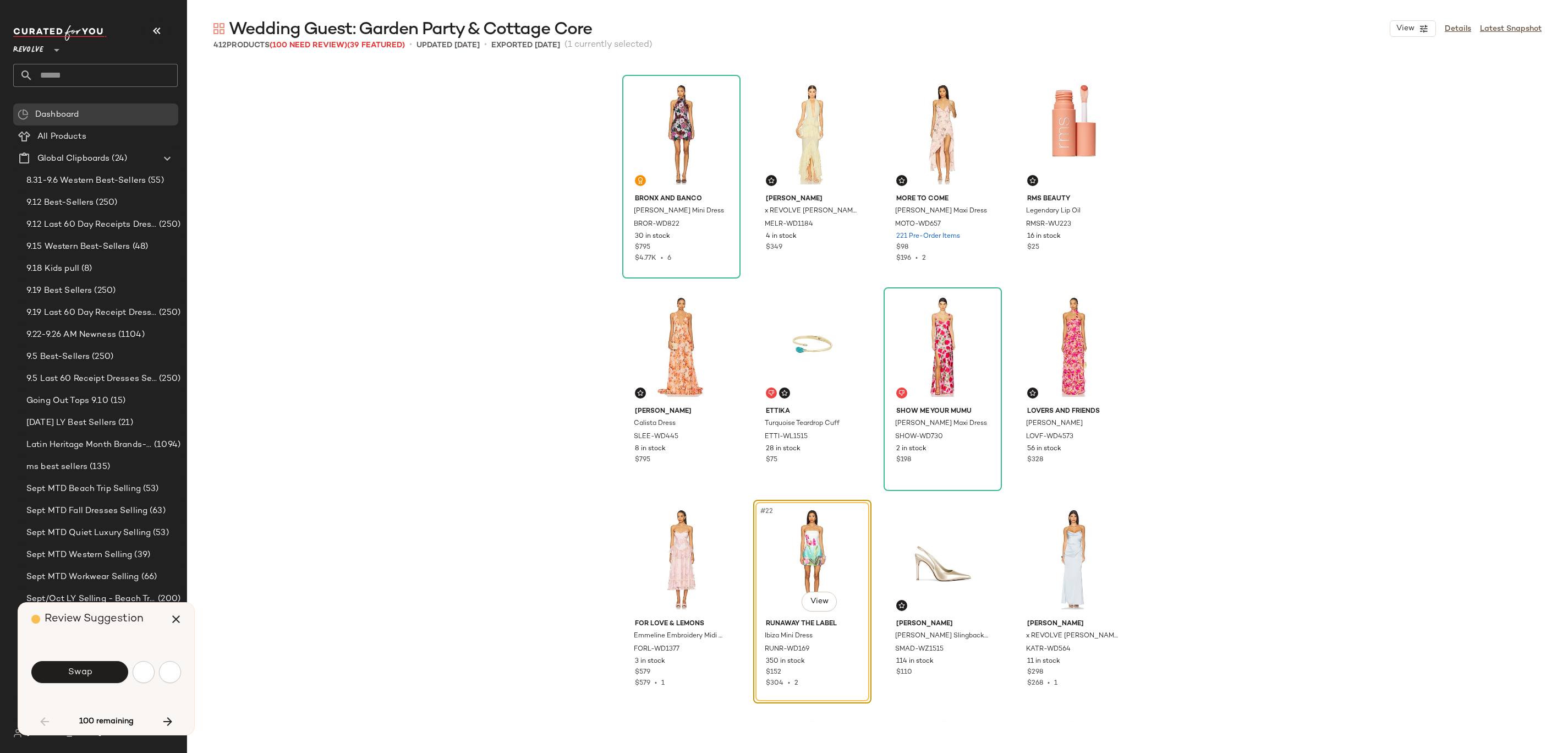
scroll to position [849, 0]
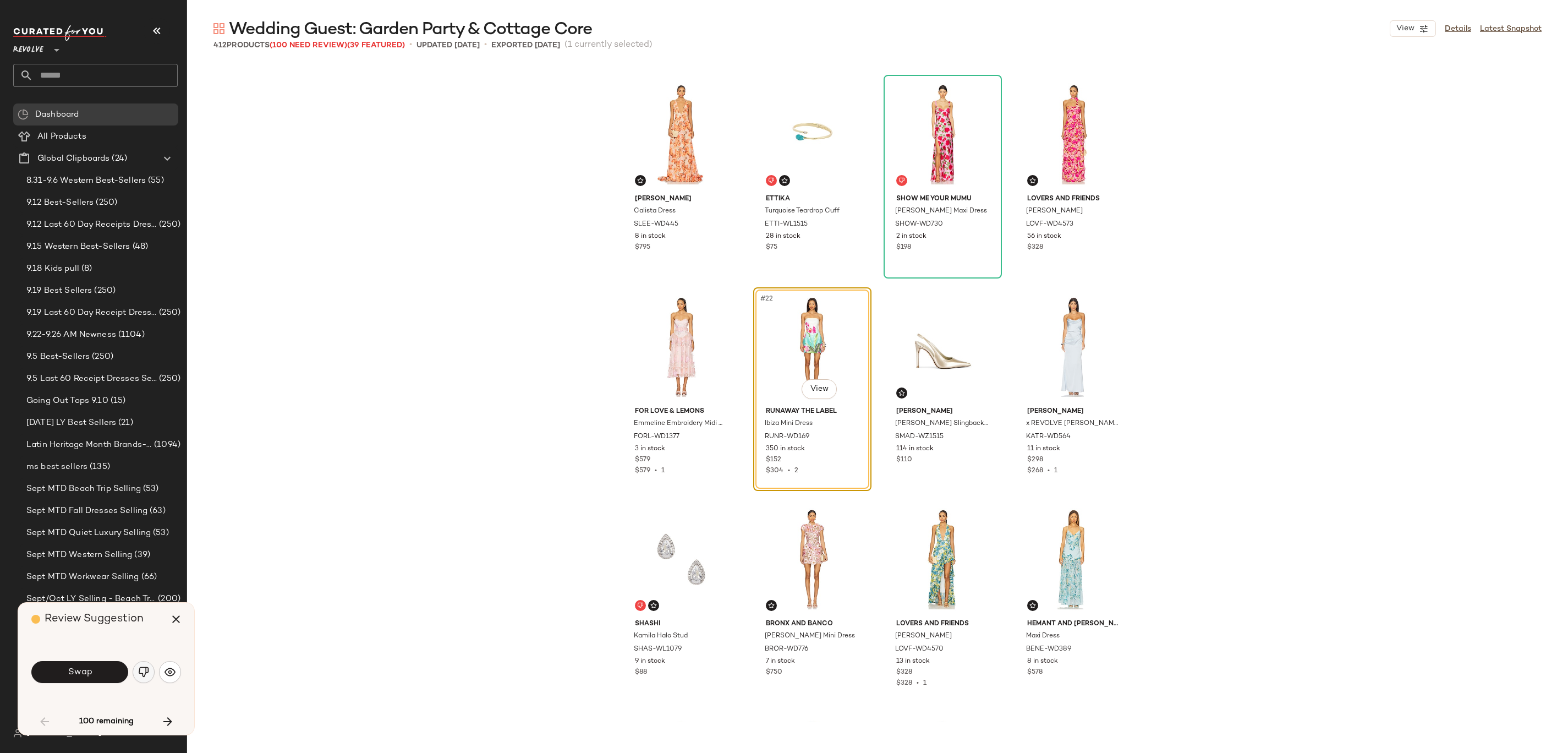
click at [142, 376] on img "button" at bounding box center [143, 672] width 11 height 11
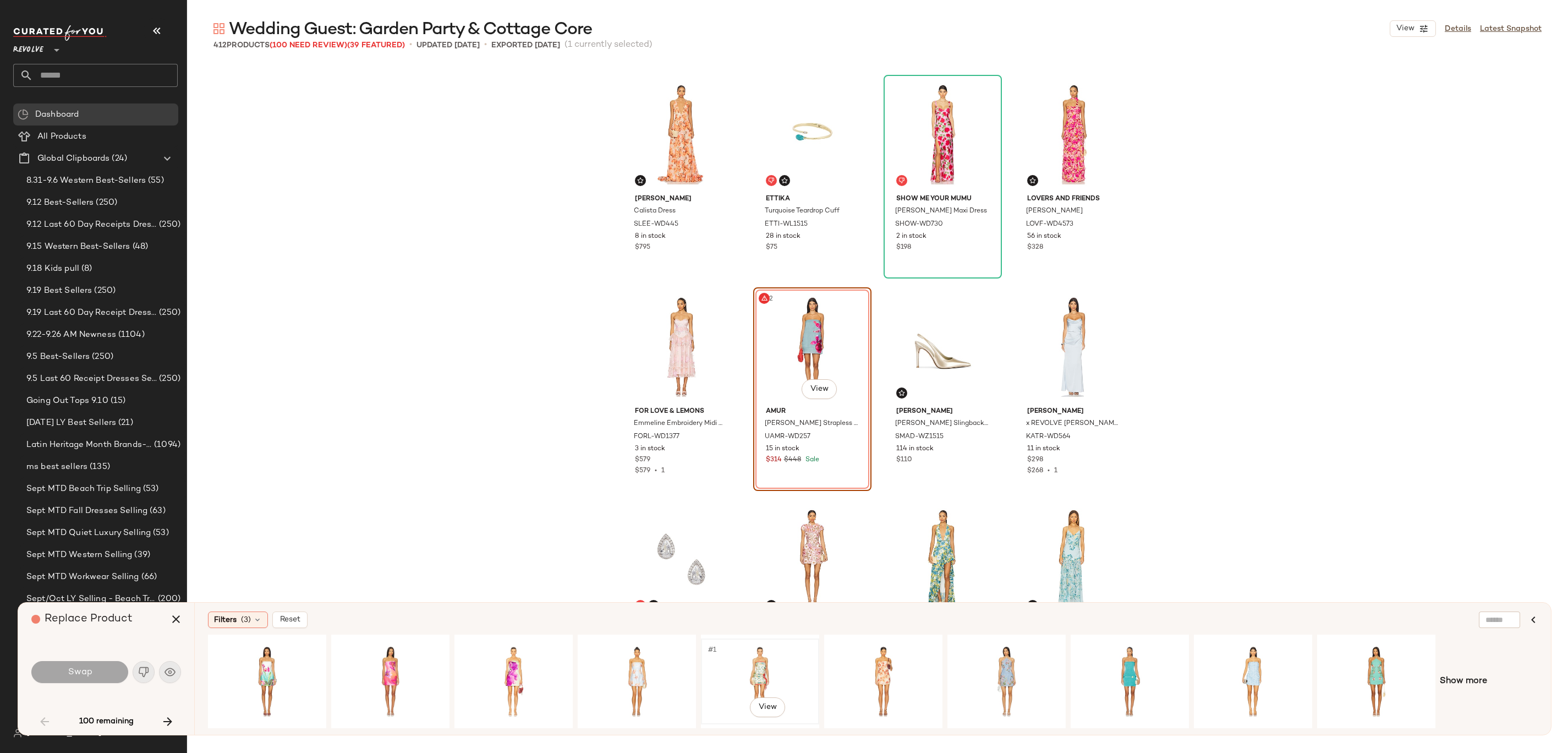
click at [761, 376] on div "#1 View" at bounding box center [760, 681] width 111 height 78
click at [784, 376] on body "Revolve ** Dashboard All Products Global Clipboards (24) 8.31-9.6 Western Best-…" at bounding box center [784, 376] width 1568 height 753
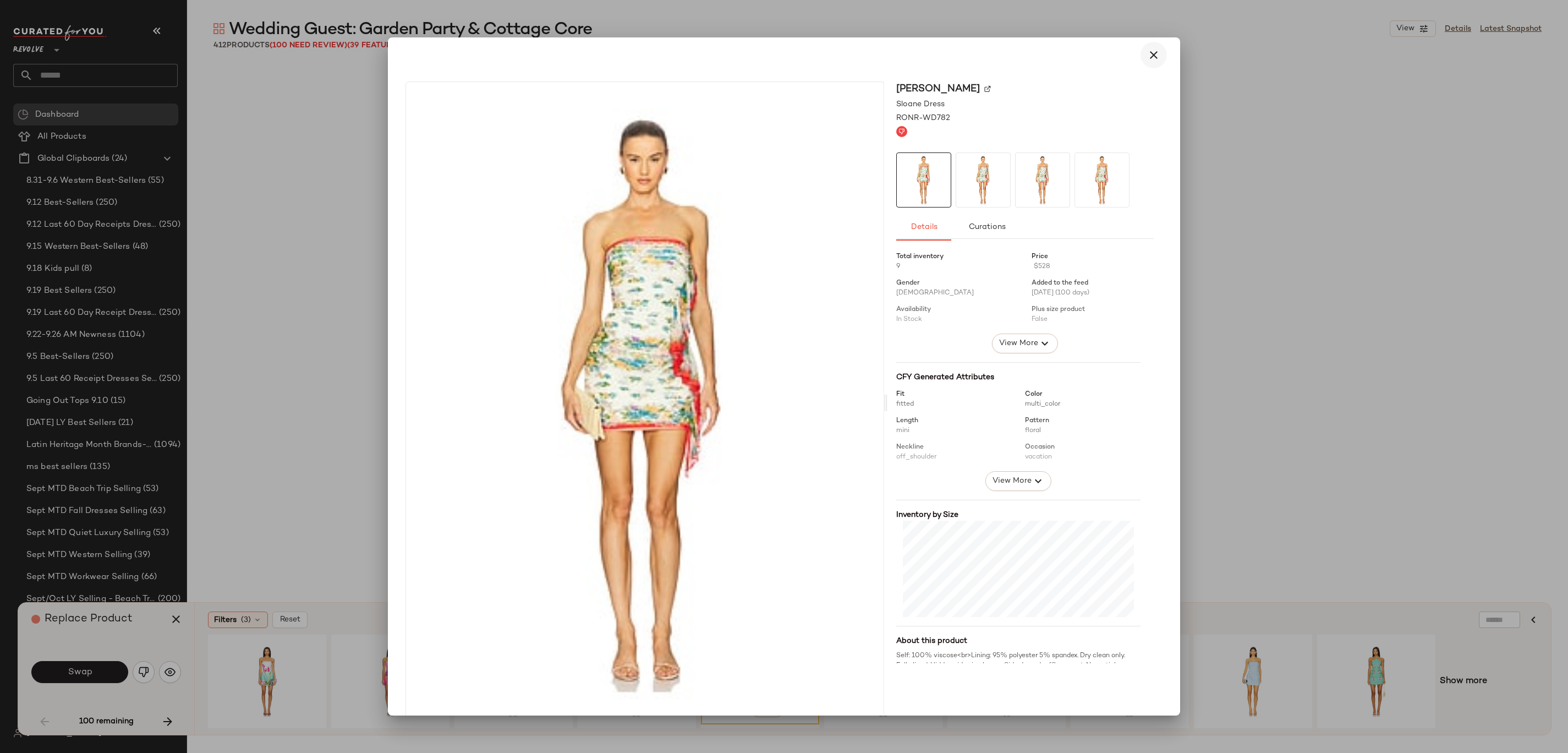
click at [784, 60] on icon "button" at bounding box center [1154, 55] width 13 height 13
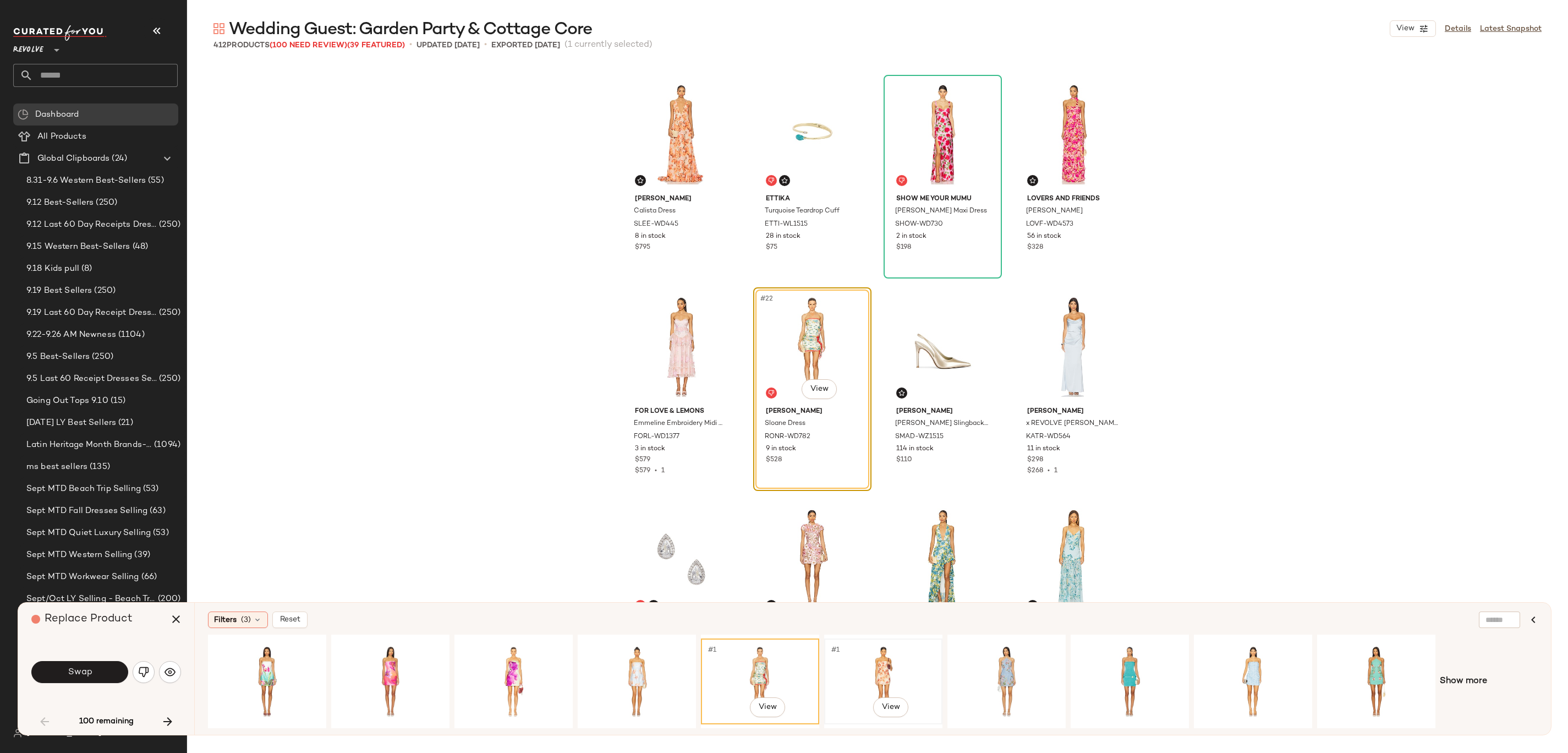
click at [784, 376] on div "#1 View" at bounding box center [883, 681] width 111 height 78
click at [519, 376] on div "#1 View" at bounding box center [513, 681] width 111 height 78
click at [416, 376] on div "#1 View" at bounding box center [390, 681] width 111 height 78
click at [103, 376] on button "Swap" at bounding box center [80, 672] width 97 height 22
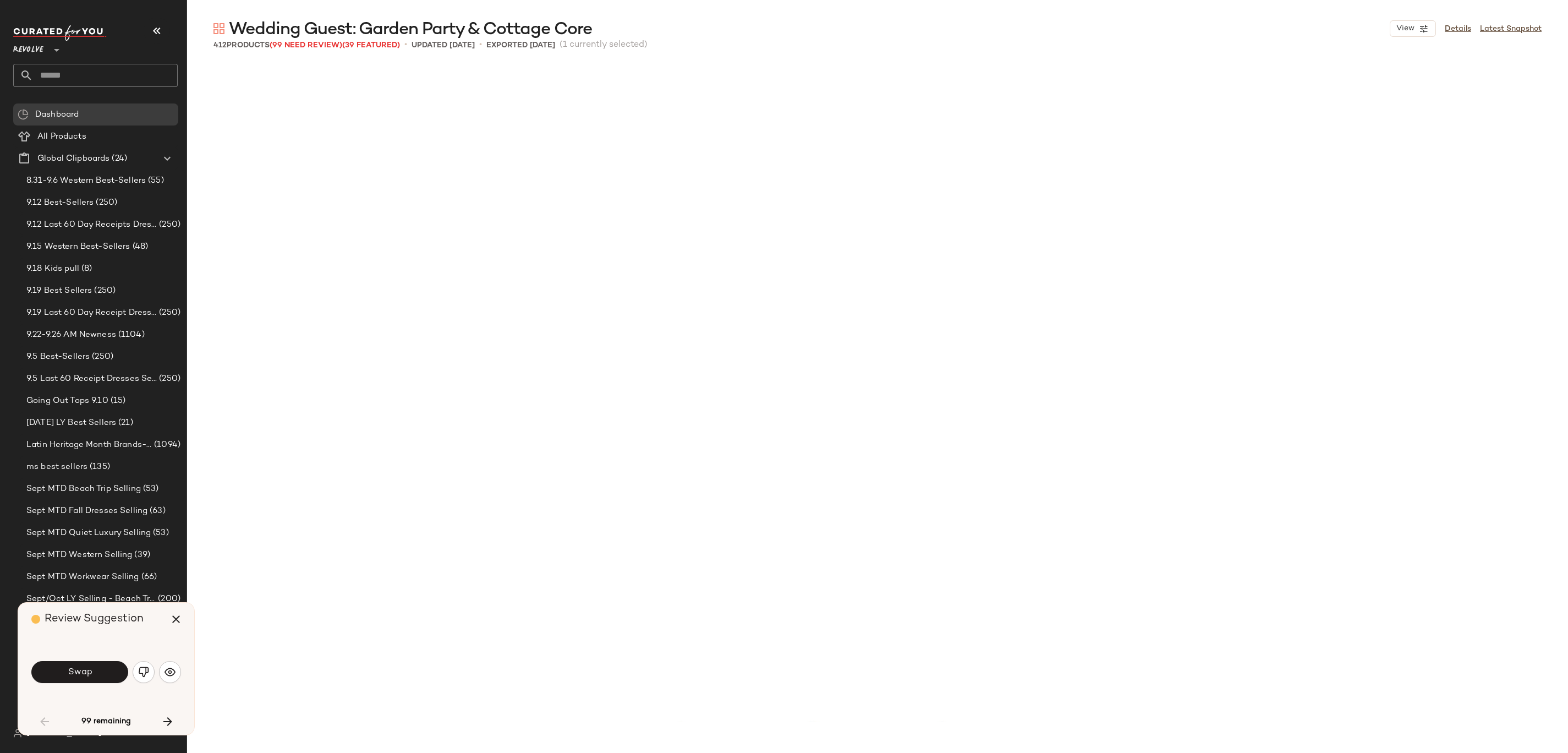
scroll to position [1487, 0]
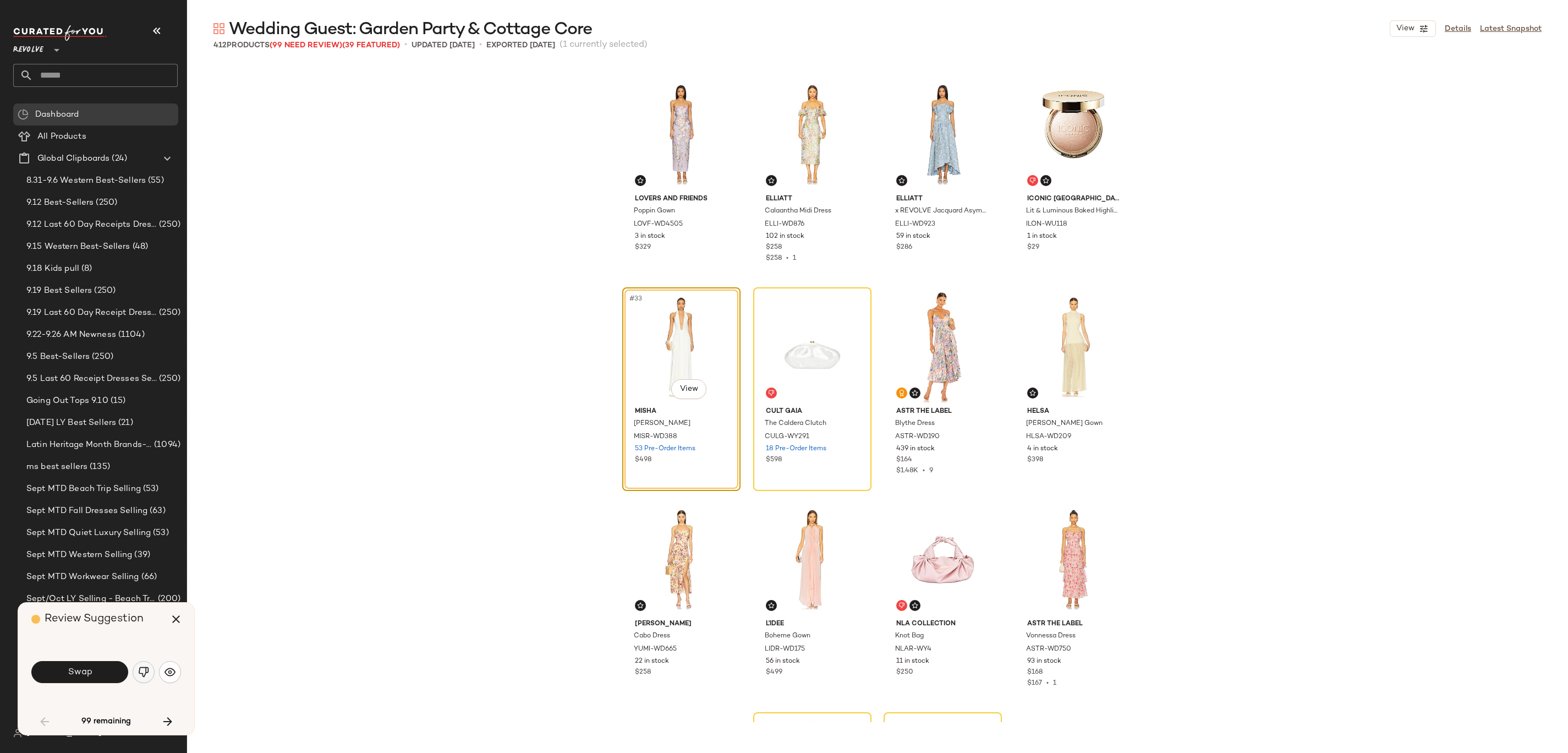
click at [144, 376] on img "button" at bounding box center [143, 672] width 11 height 11
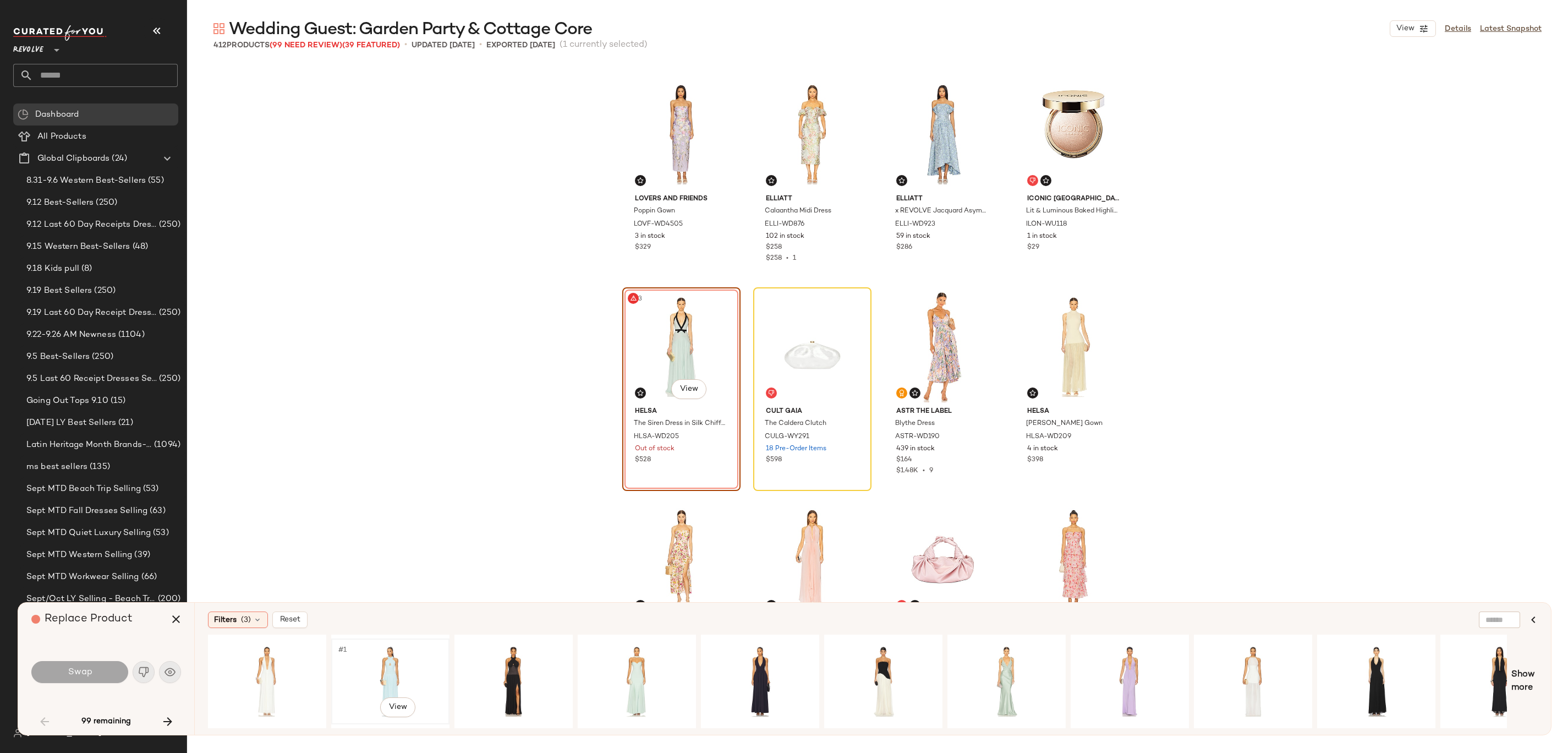
click at [408, 376] on div "#1 View" at bounding box center [390, 681] width 111 height 78
click at [116, 376] on button "Swap" at bounding box center [80, 672] width 97 height 22
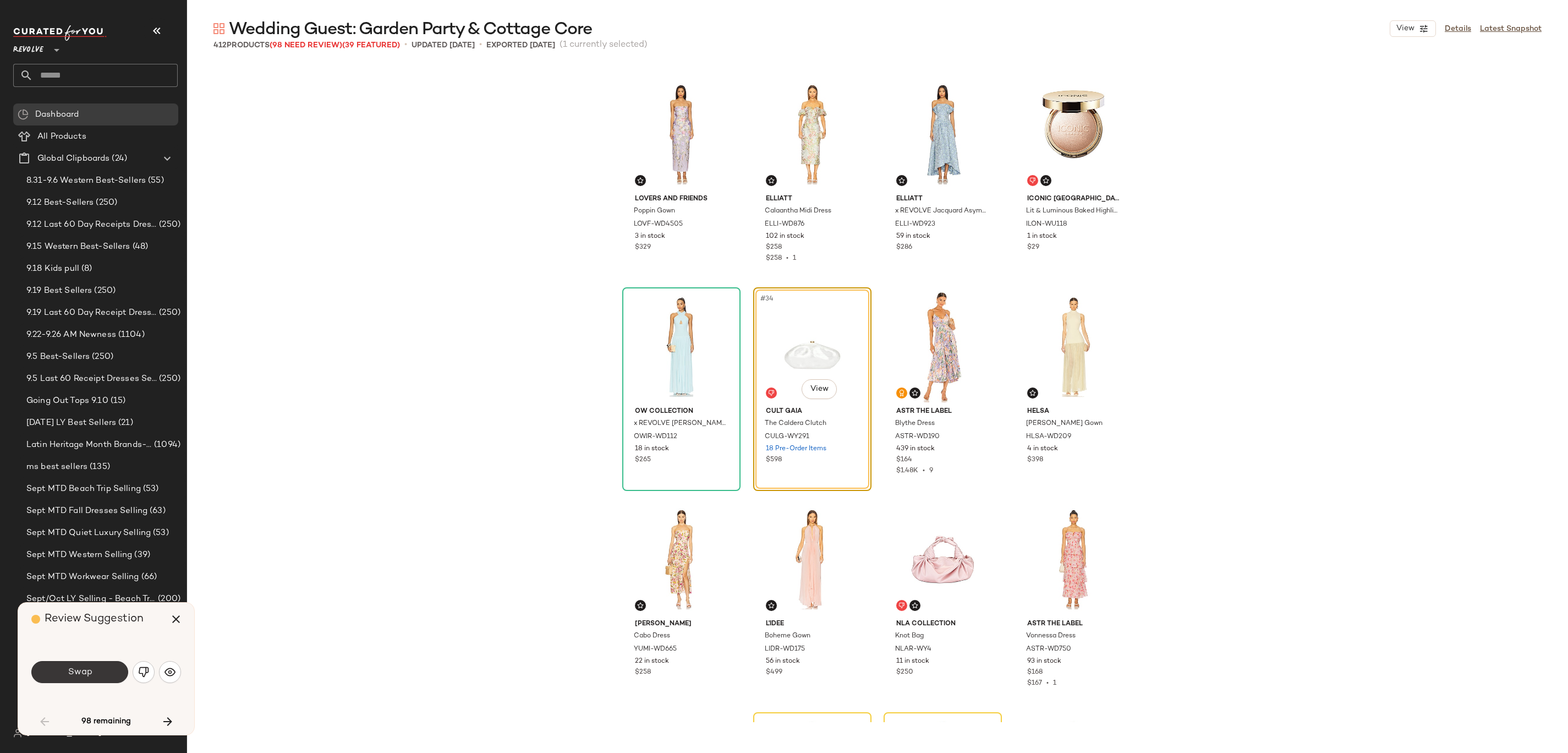
click at [110, 376] on button "Swap" at bounding box center [80, 672] width 97 height 22
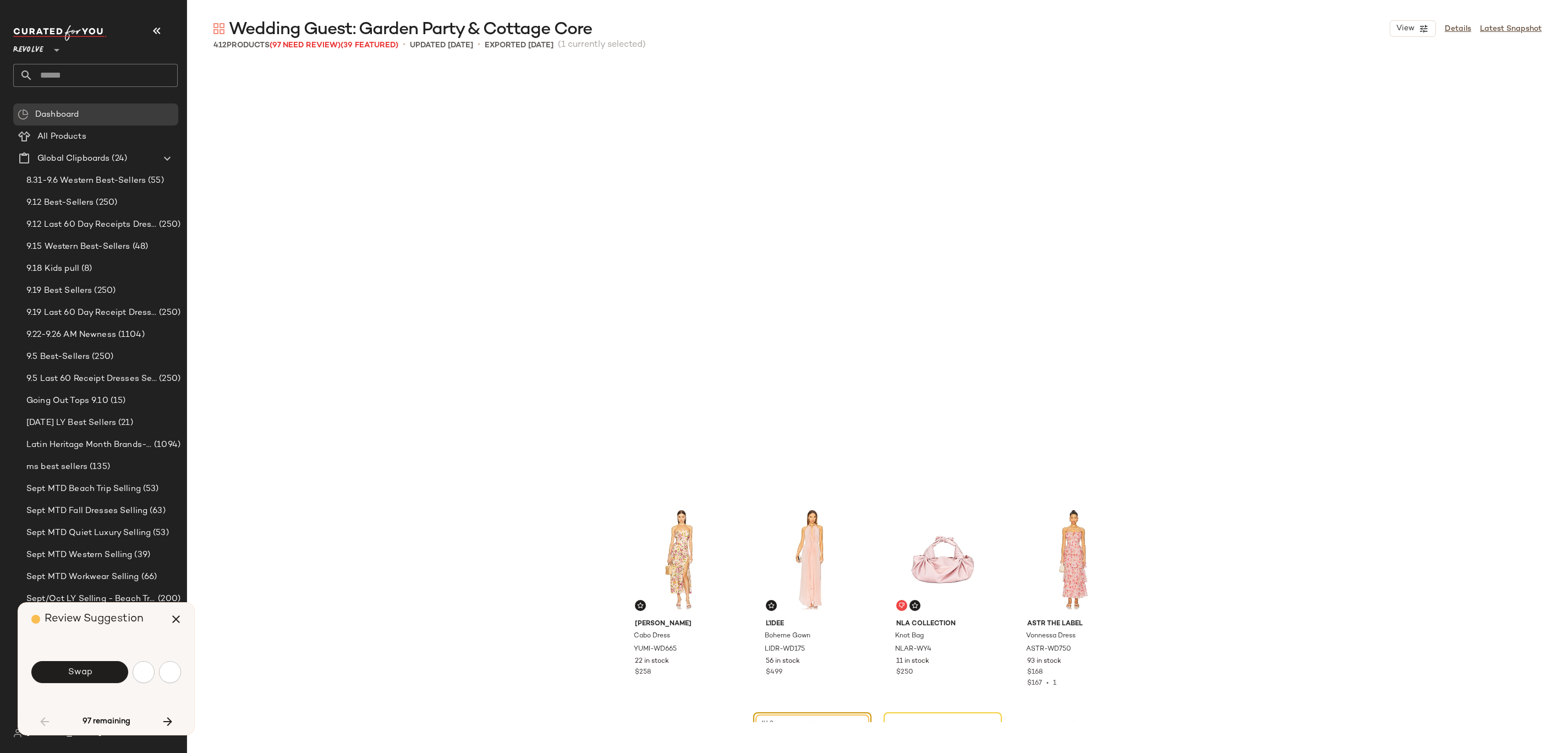
scroll to position [1911, 0]
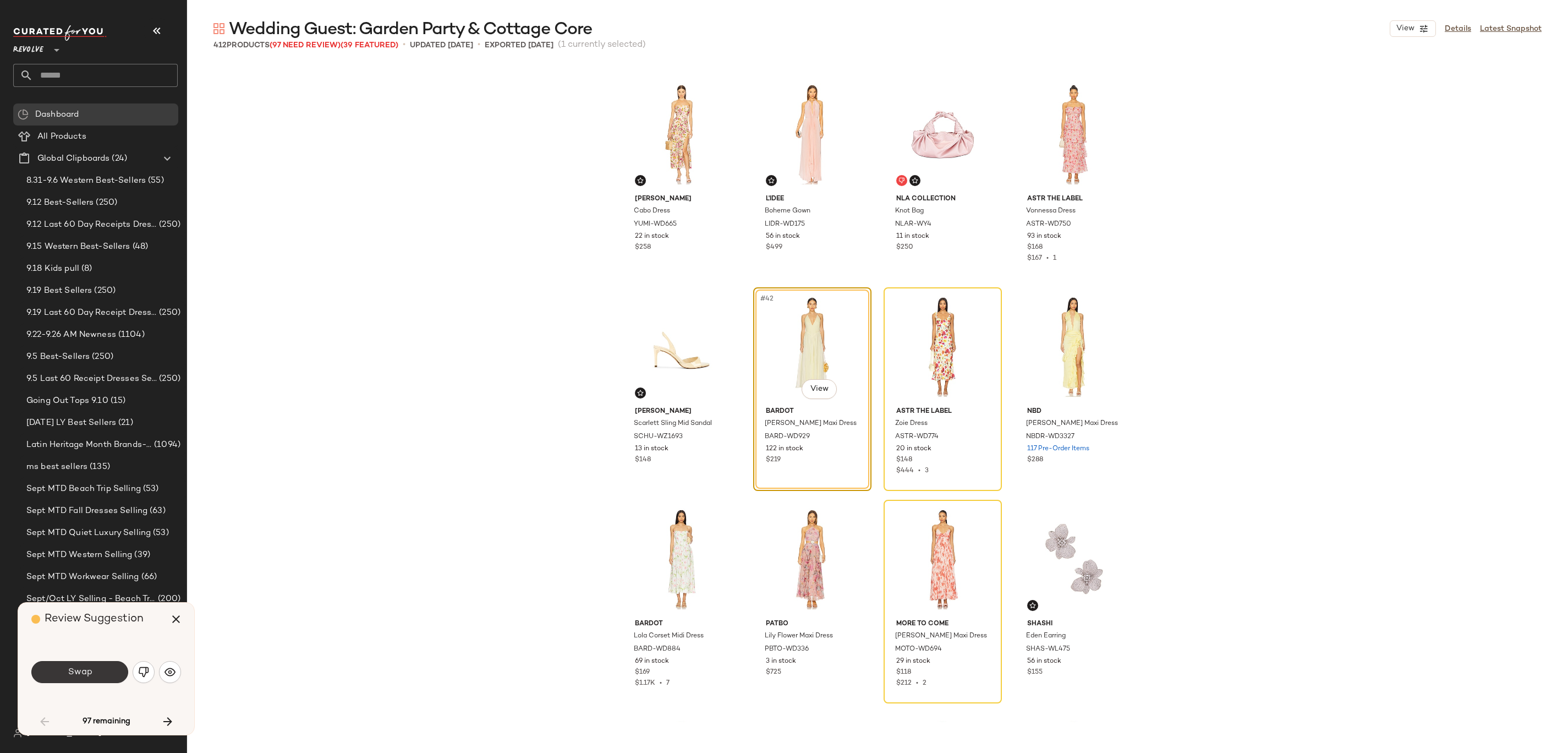
click at [91, 376] on span "Swap" at bounding box center [80, 672] width 25 height 10
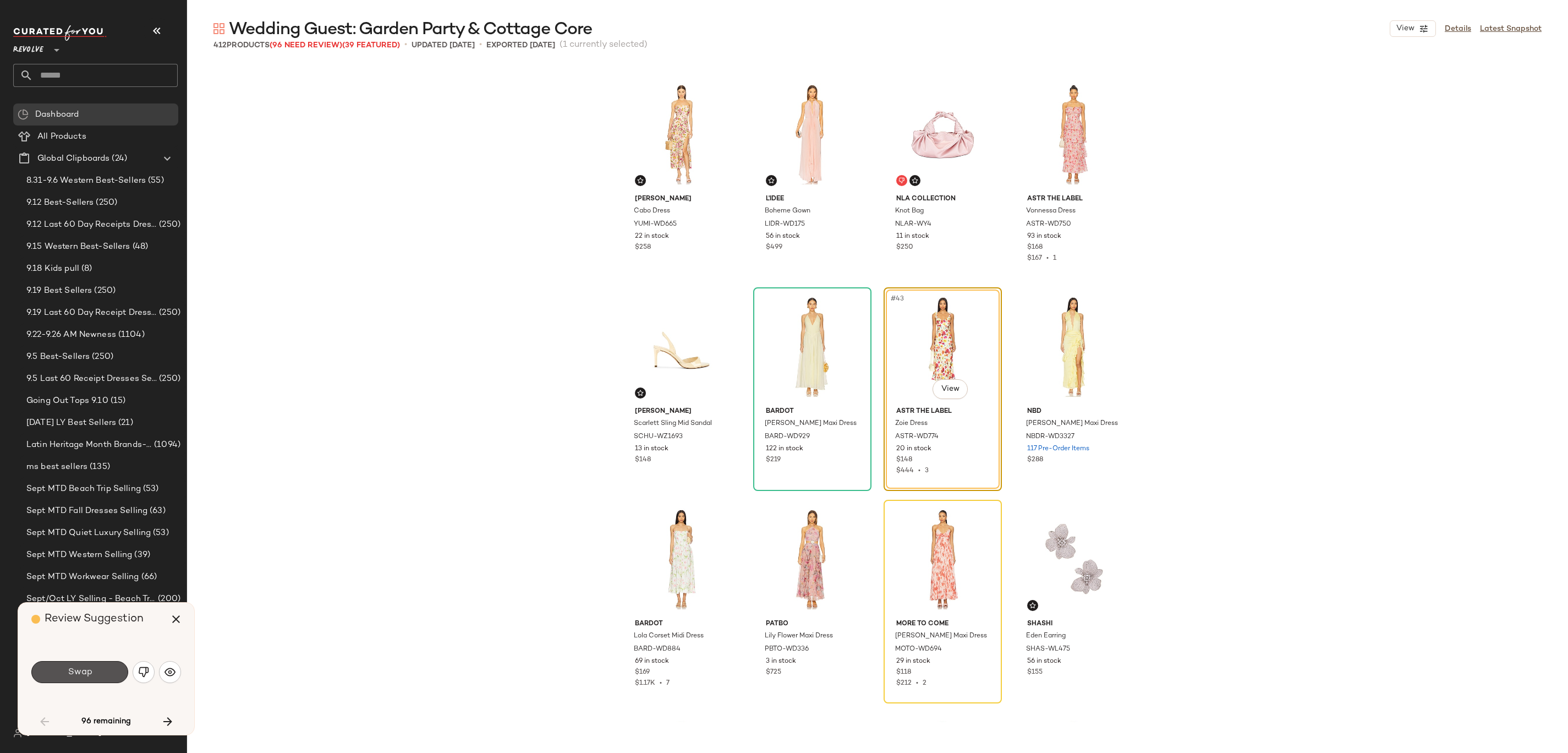
click at [91, 376] on span "Swap" at bounding box center [80, 672] width 25 height 10
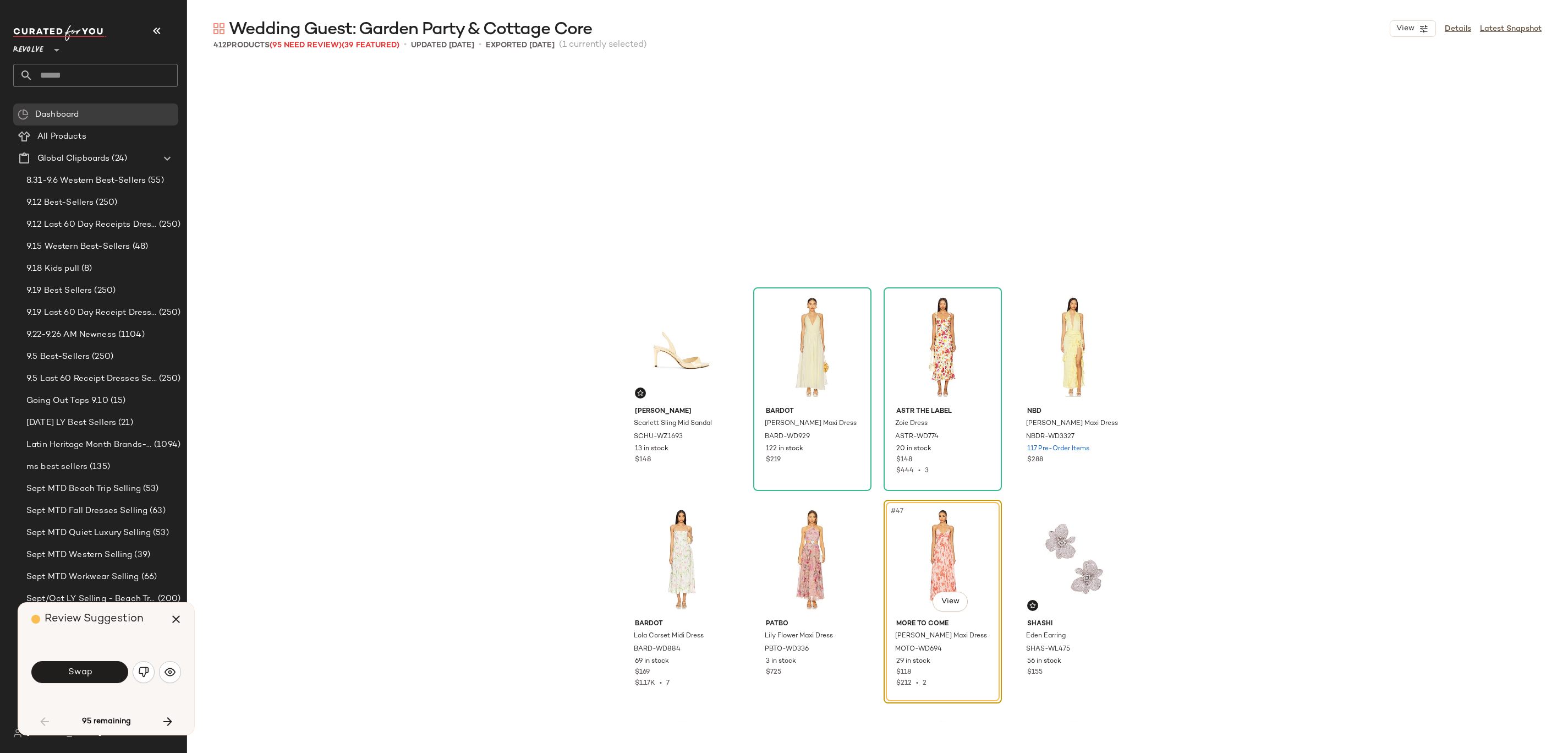
scroll to position [2124, 0]
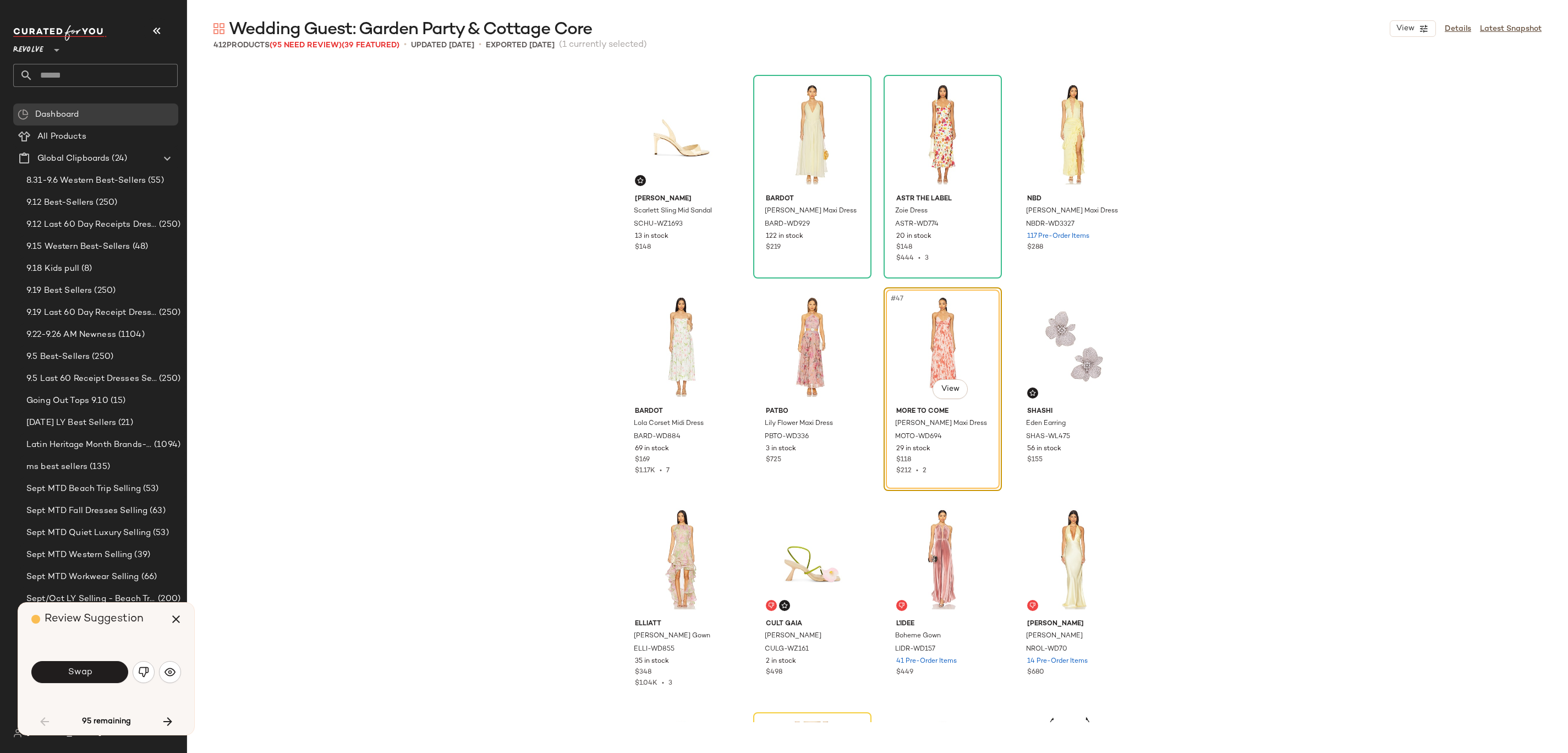
click at [91, 376] on span "Swap" at bounding box center [80, 672] width 25 height 10
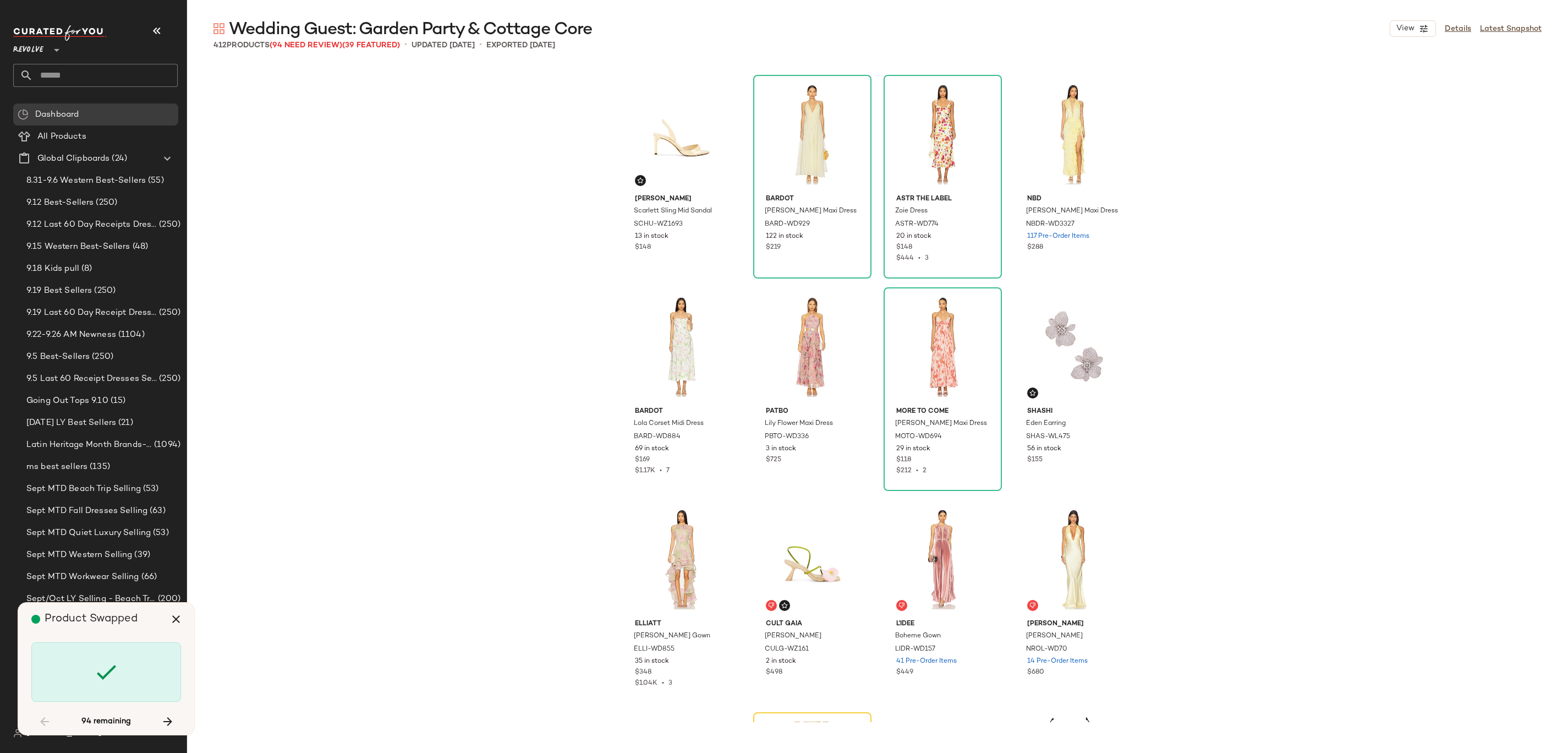
scroll to position [2549, 0]
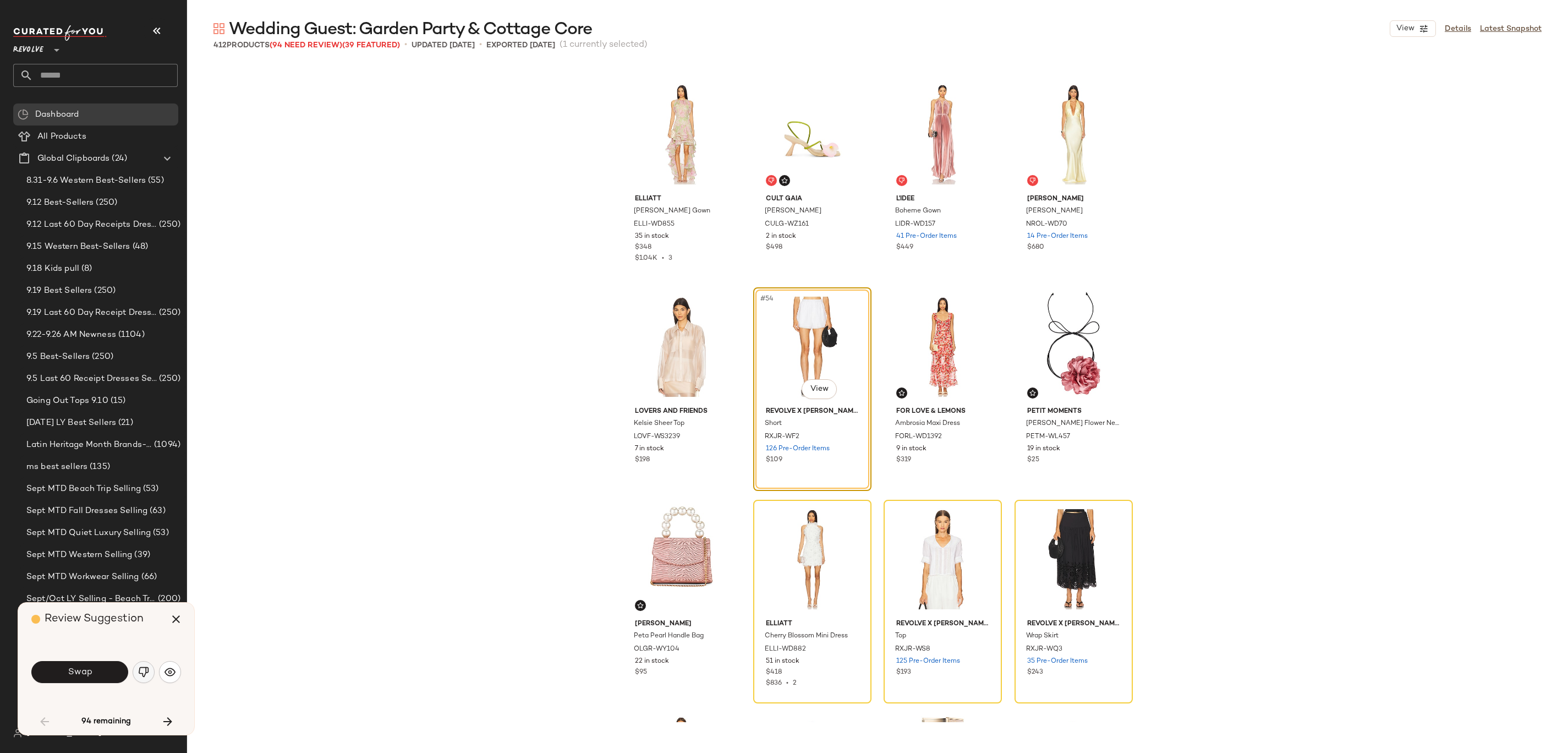
click at [146, 376] on button "button" at bounding box center [143, 672] width 22 height 22
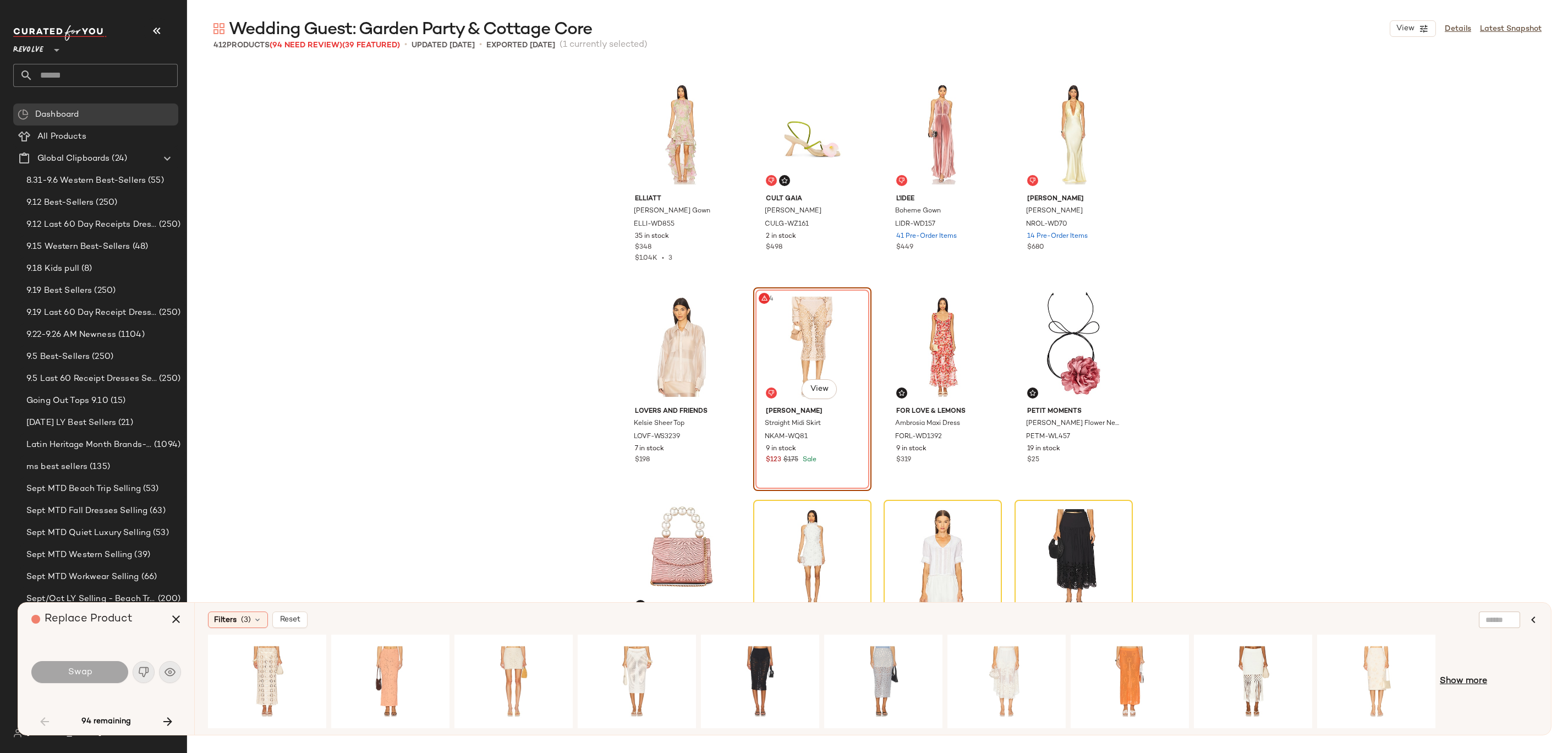
click at [784, 376] on span "Show more" at bounding box center [1463, 681] width 47 height 13
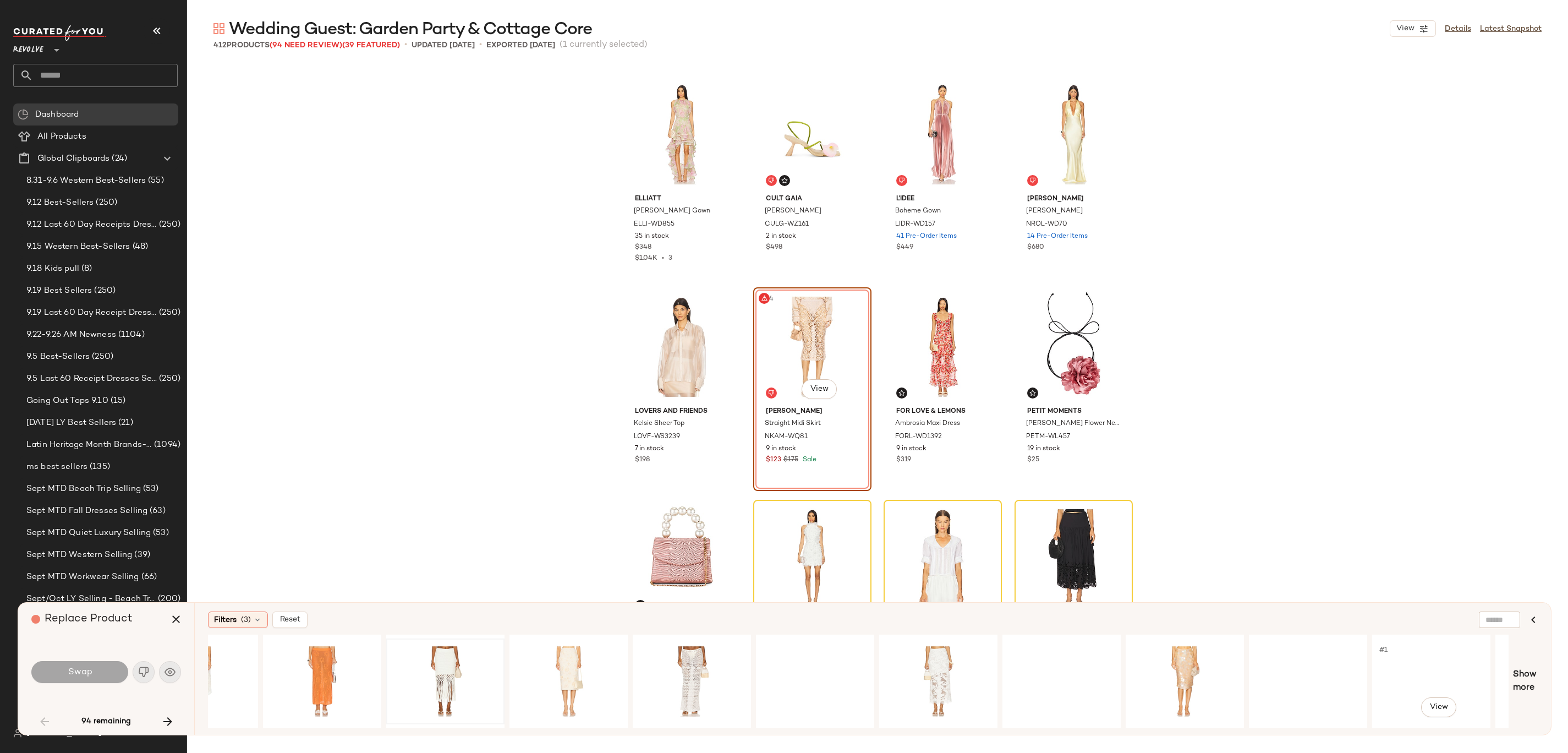
scroll to position [0, 994]
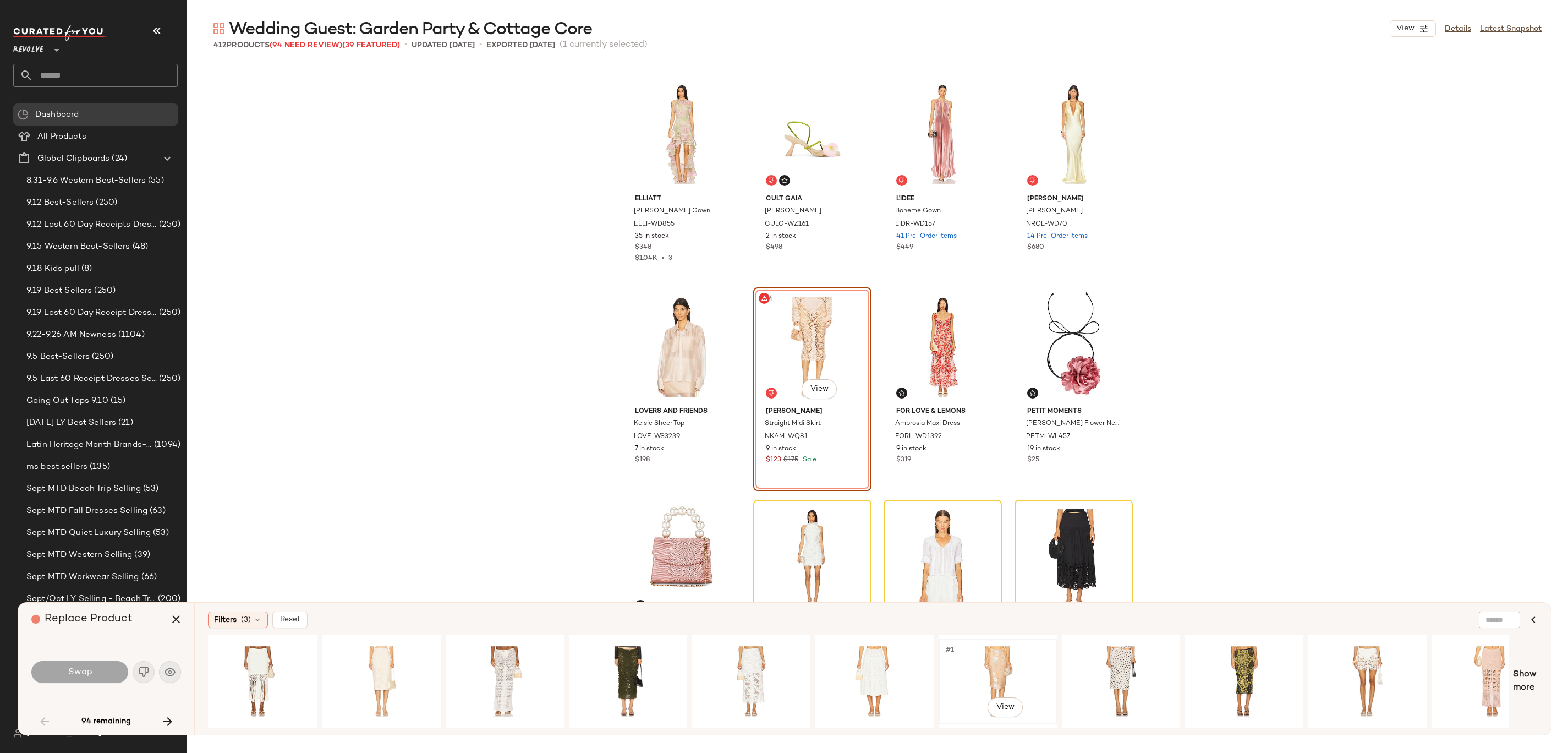
click at [784, 376] on div "#1 View" at bounding box center [998, 681] width 111 height 78
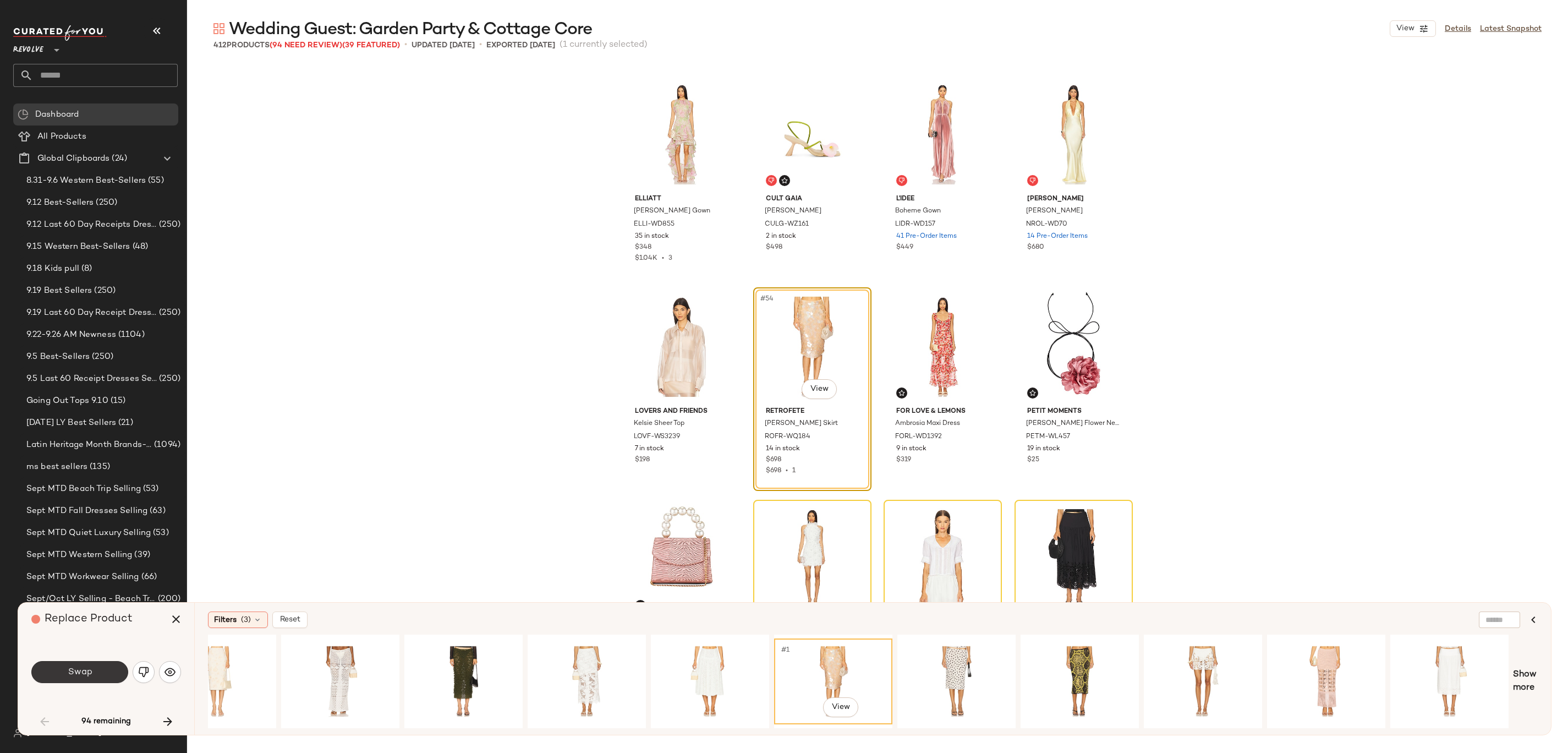
click at [68, 376] on span "Swap" at bounding box center [80, 672] width 25 height 10
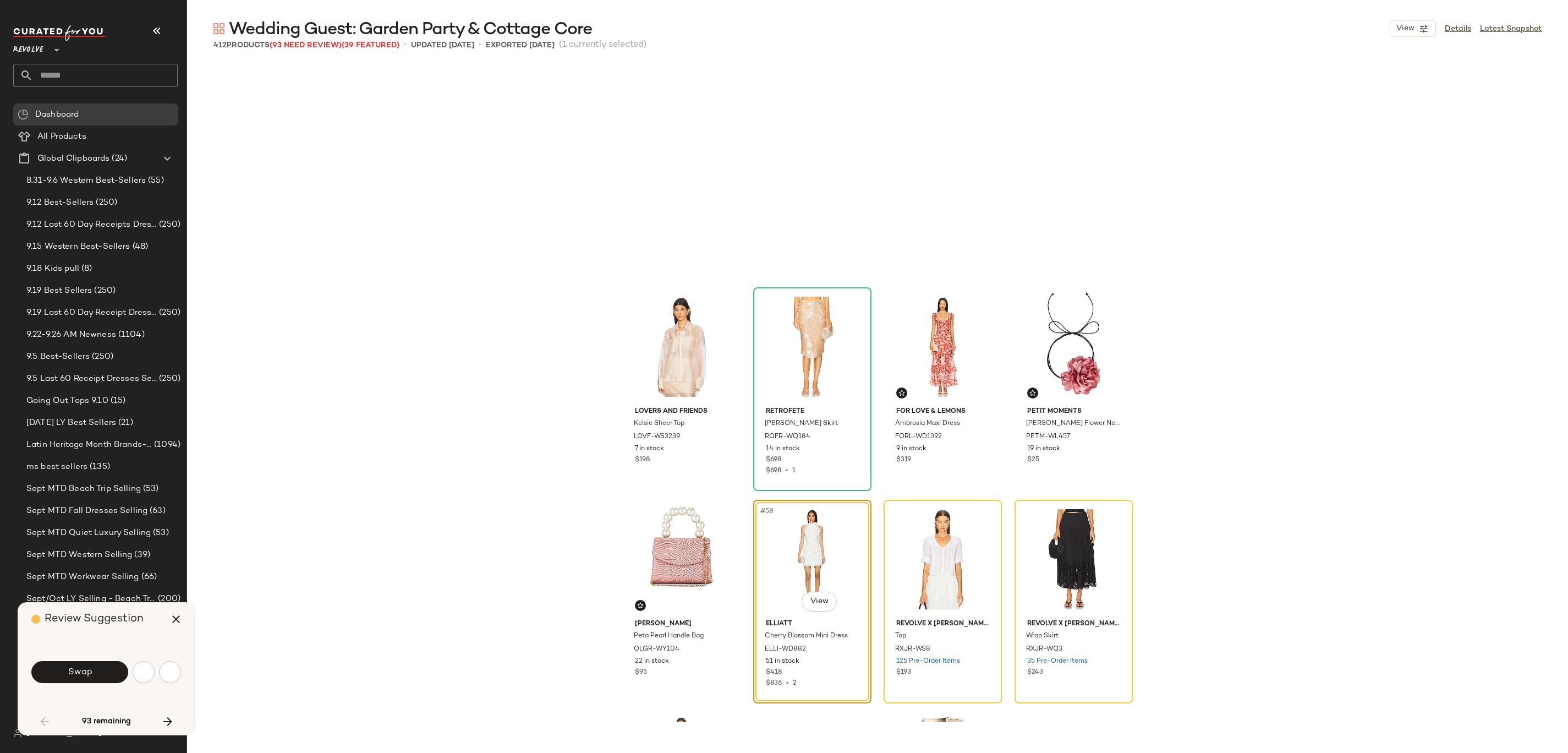
scroll to position [2760, 0]
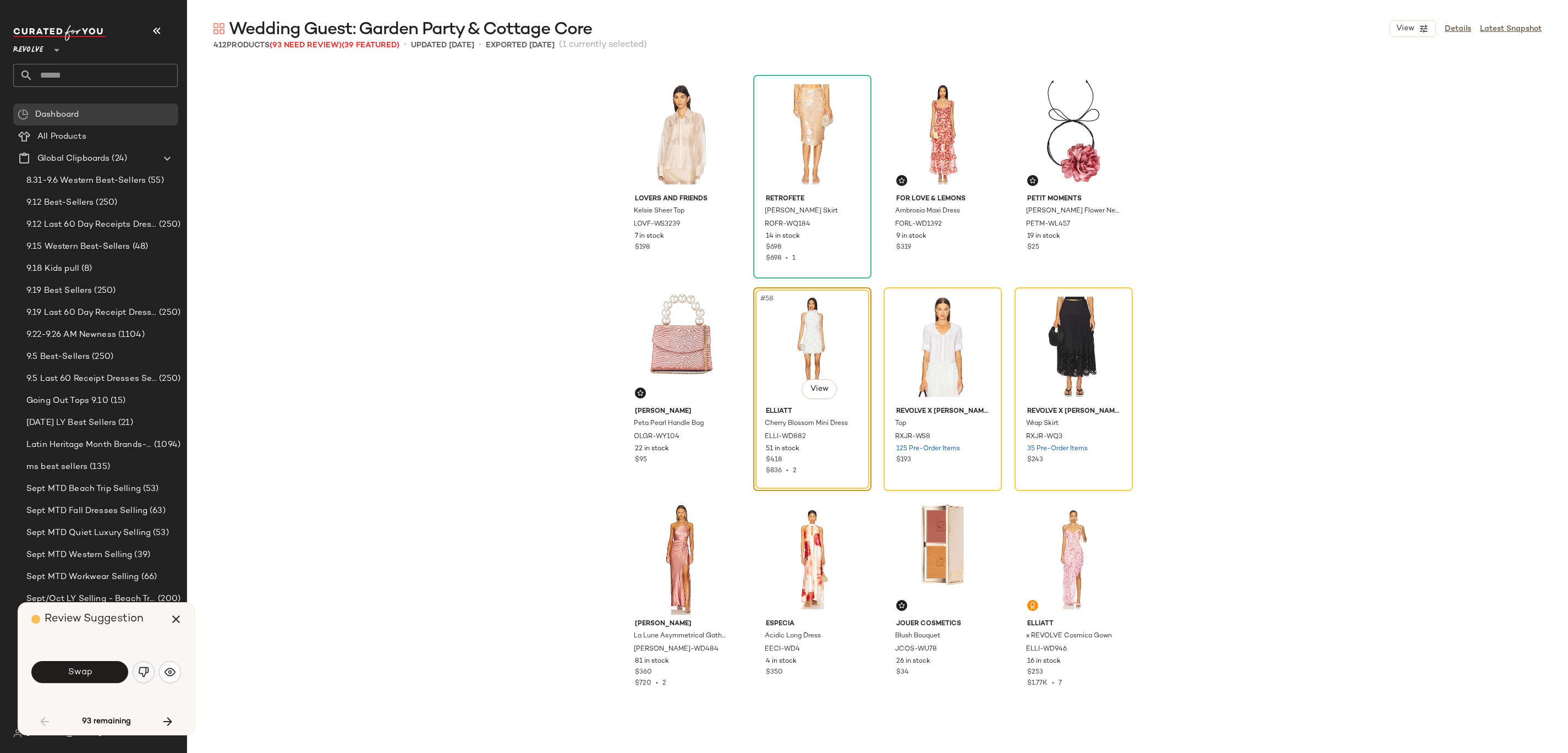
click at [144, 376] on img "button" at bounding box center [143, 672] width 11 height 11
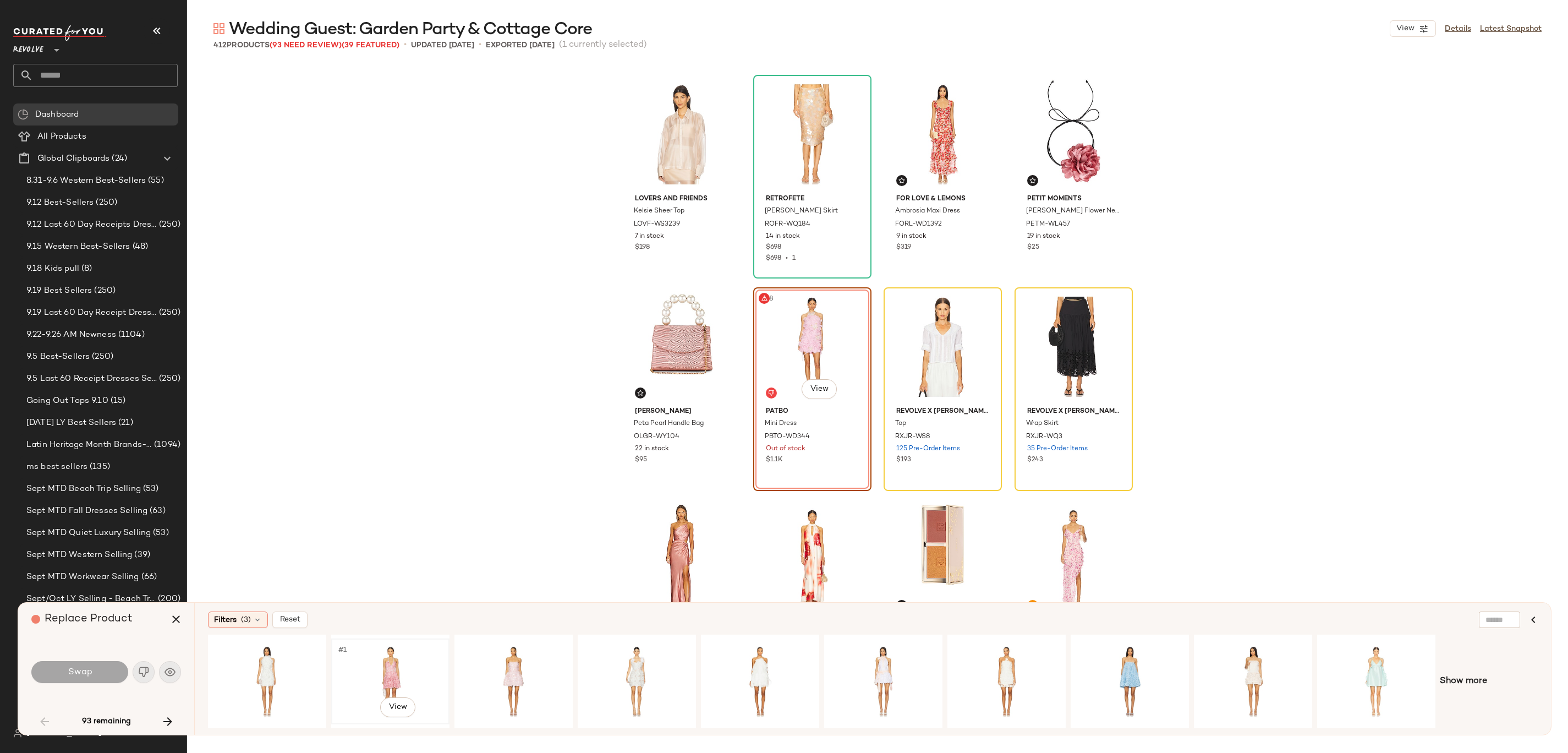
click at [395, 376] on div "#1 View" at bounding box center [390, 681] width 111 height 78
click at [82, 376] on span "Swap" at bounding box center [80, 672] width 25 height 10
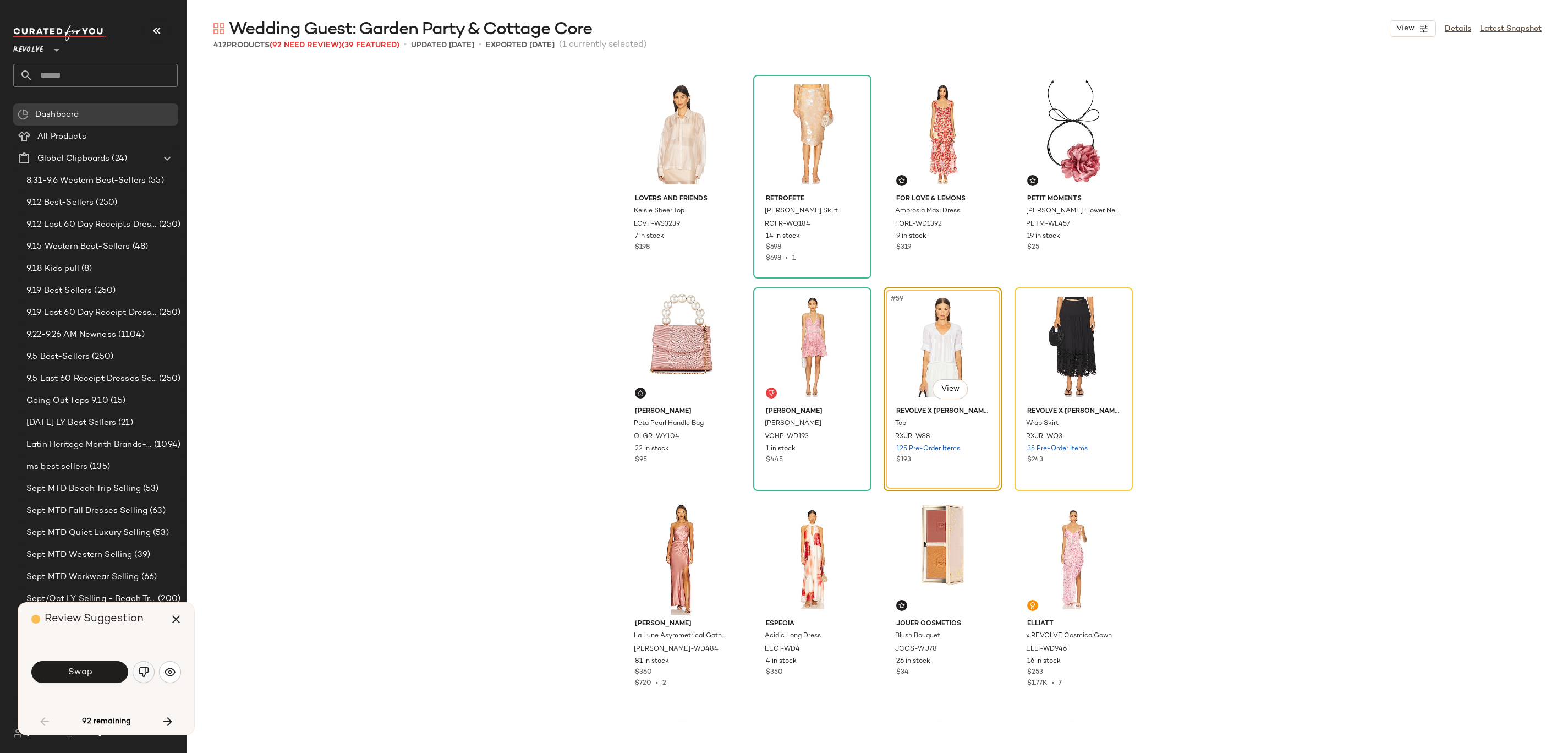
click at [143, 376] on img "button" at bounding box center [143, 672] width 11 height 11
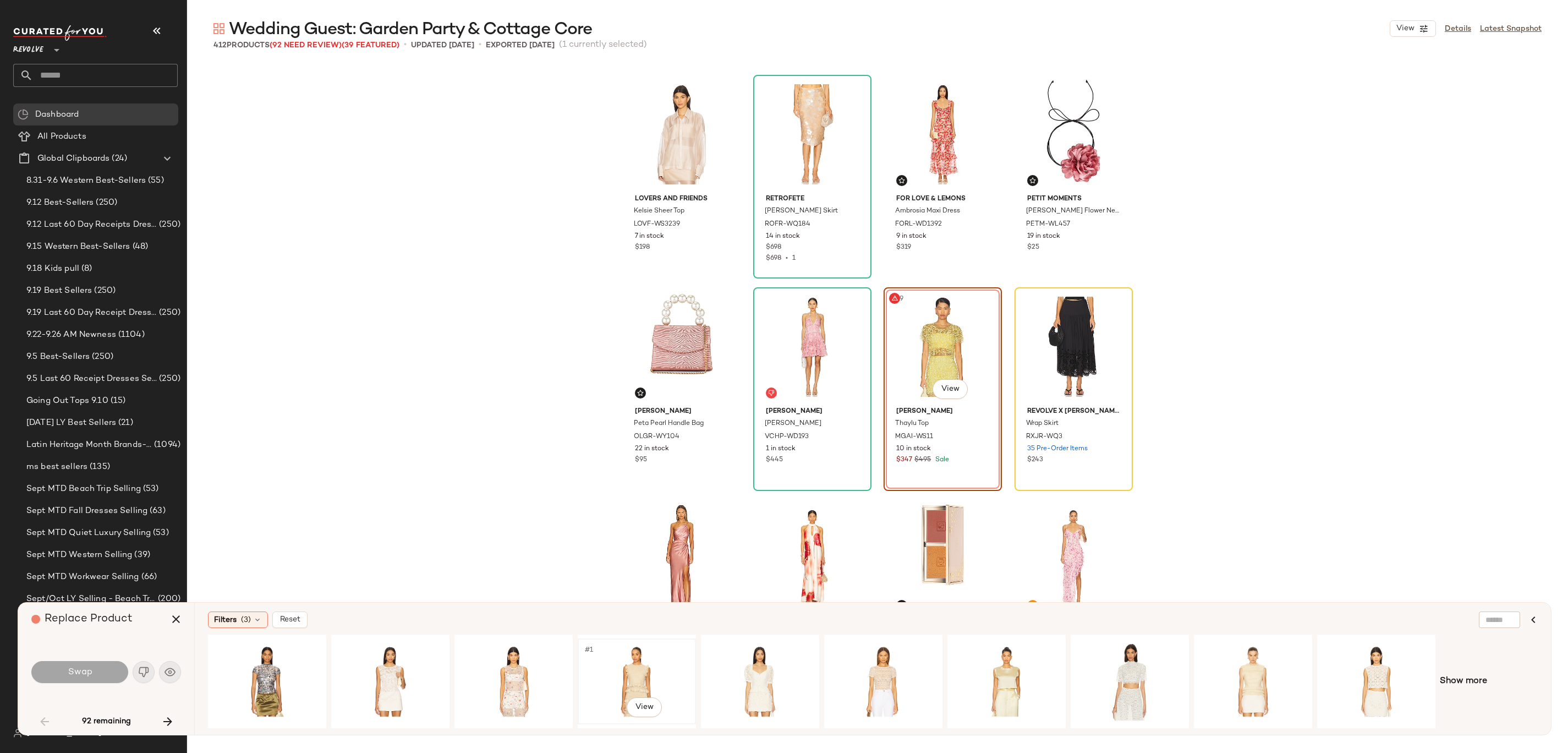
click at [634, 376] on div "#1 View" at bounding box center [637, 681] width 111 height 78
click at [243, 376] on div "#1 View" at bounding box center [267, 681] width 111 height 78
click at [637, 376] on div "#1 View" at bounding box center [637, 681] width 111 height 78
click at [112, 376] on button "Swap" at bounding box center [80, 672] width 97 height 22
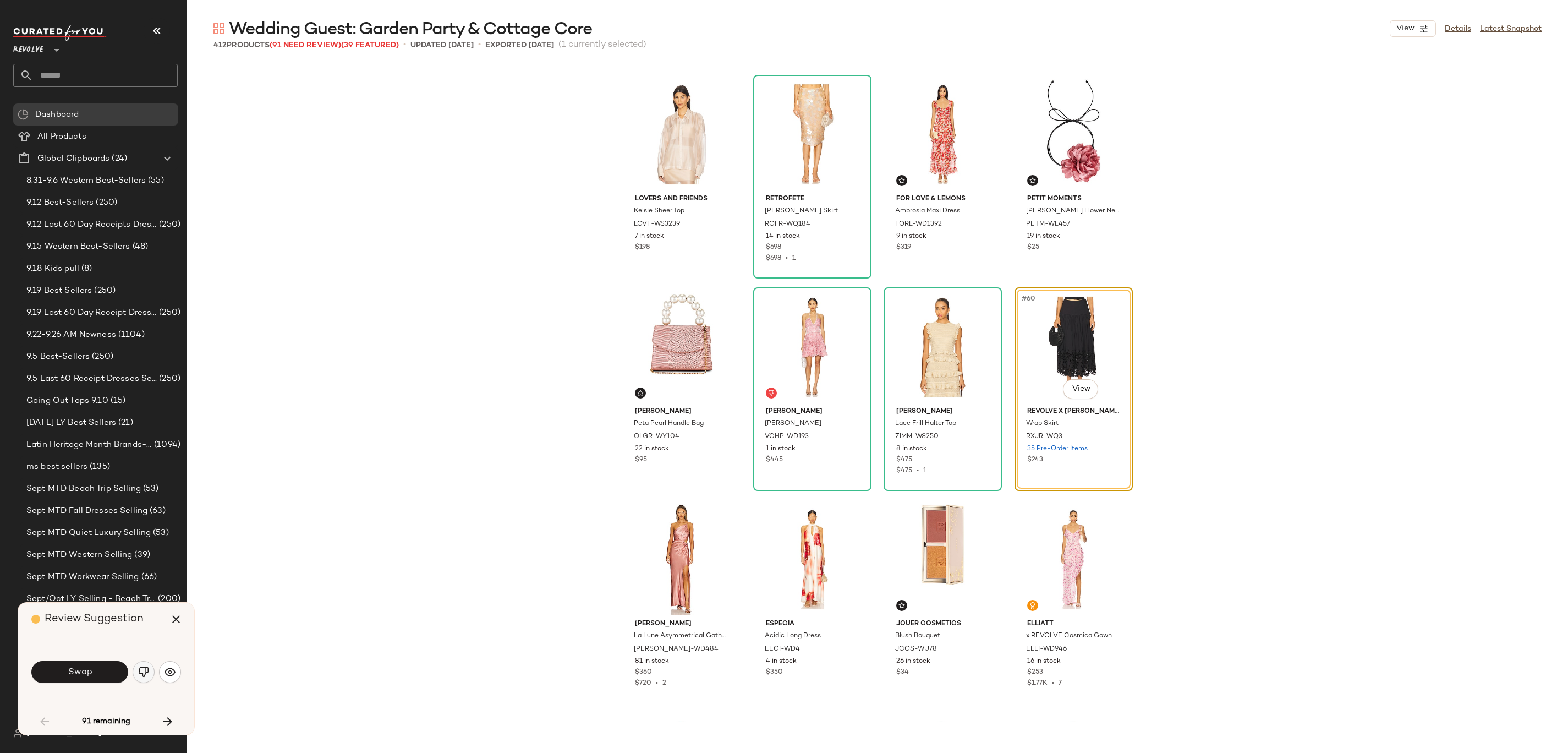
click at [144, 376] on img "button" at bounding box center [143, 672] width 11 height 11
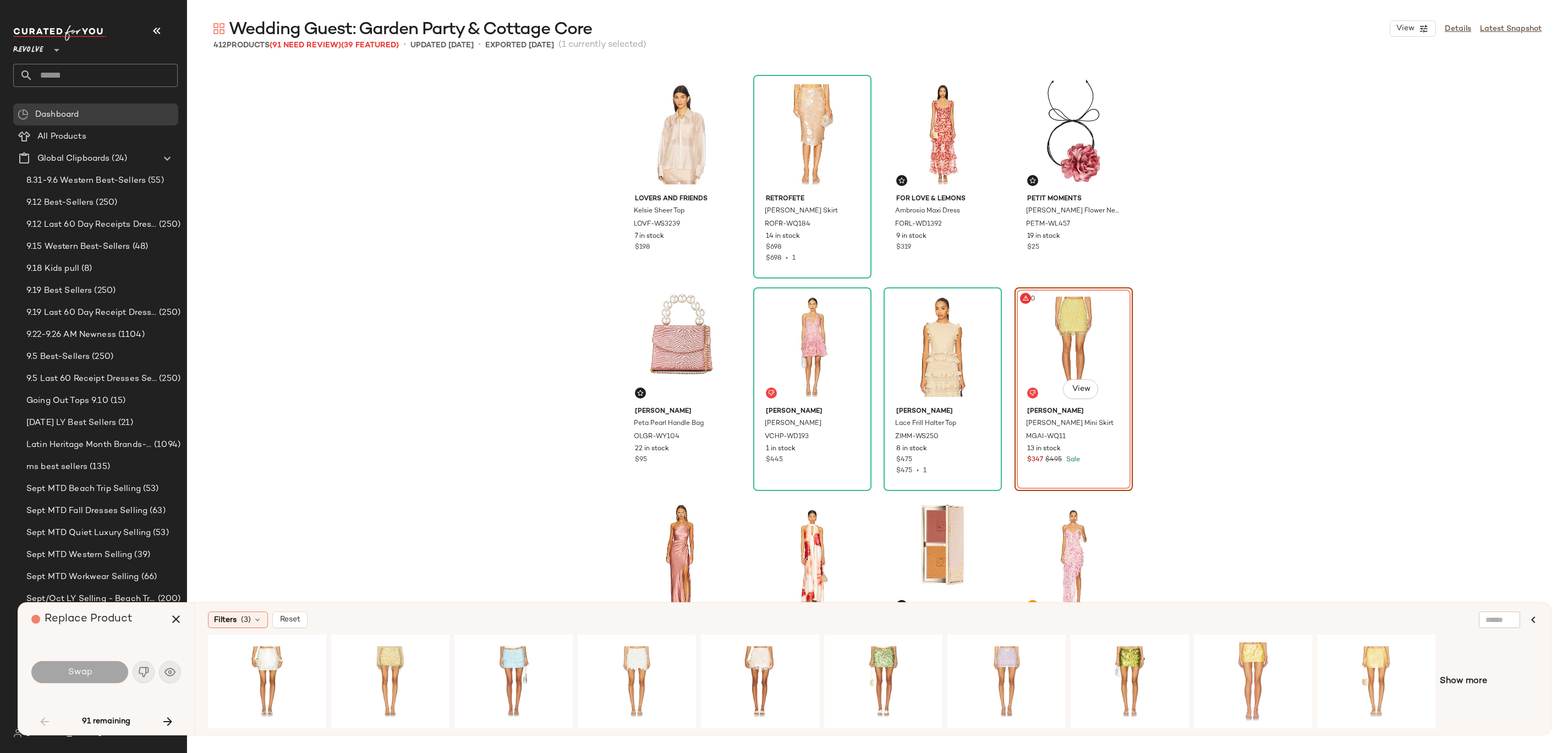
click at [784, 376] on div "Show more" at bounding box center [873, 681] width 1330 height 93
click at [784, 376] on span "Show more" at bounding box center [1463, 681] width 47 height 13
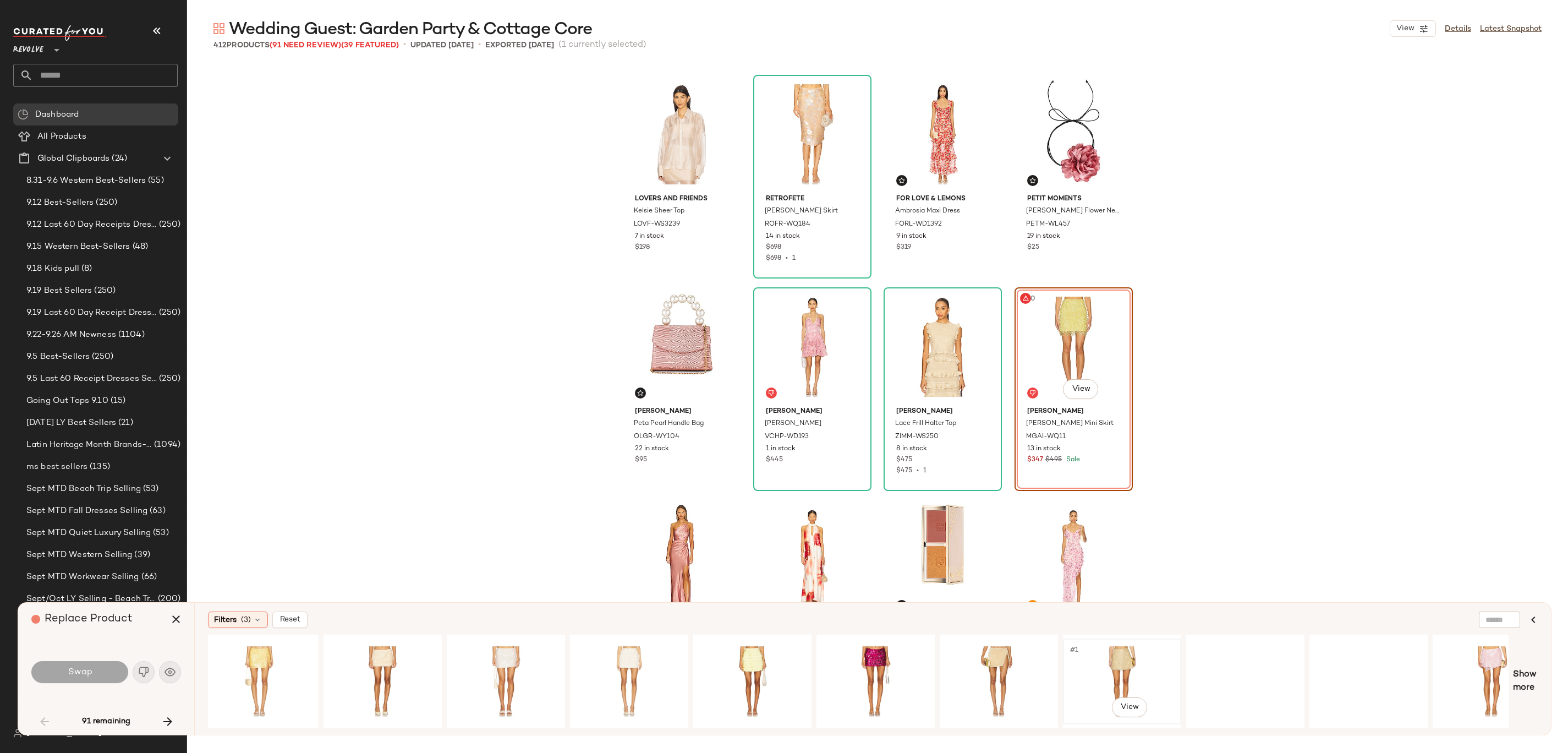
scroll to position [0, 1159]
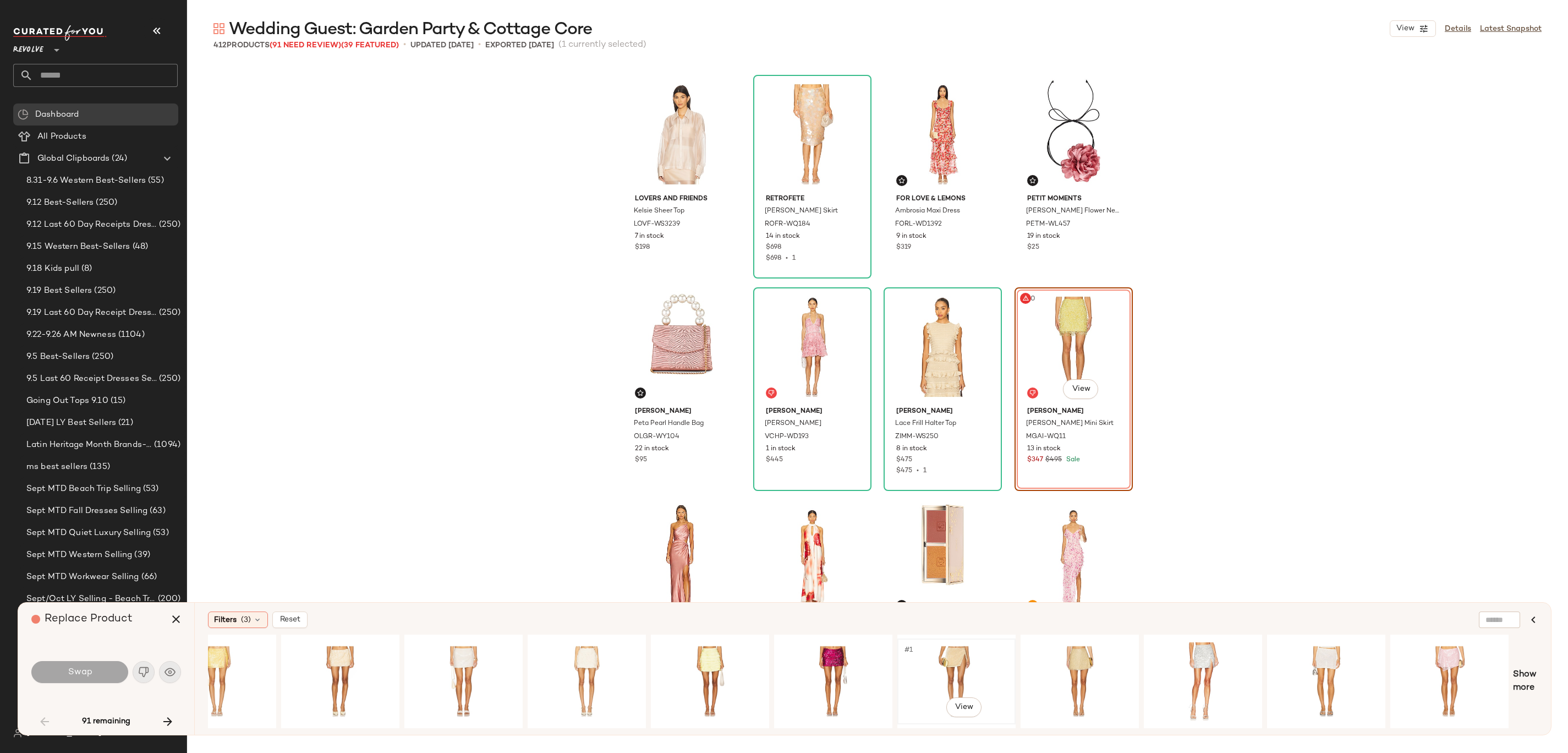
click at [784, 376] on div "#1 View" at bounding box center [957, 681] width 111 height 78
click at [784, 376] on div "#1 View" at bounding box center [1080, 681] width 111 height 78
click at [784, 376] on span "Show more" at bounding box center [1525, 681] width 25 height 27
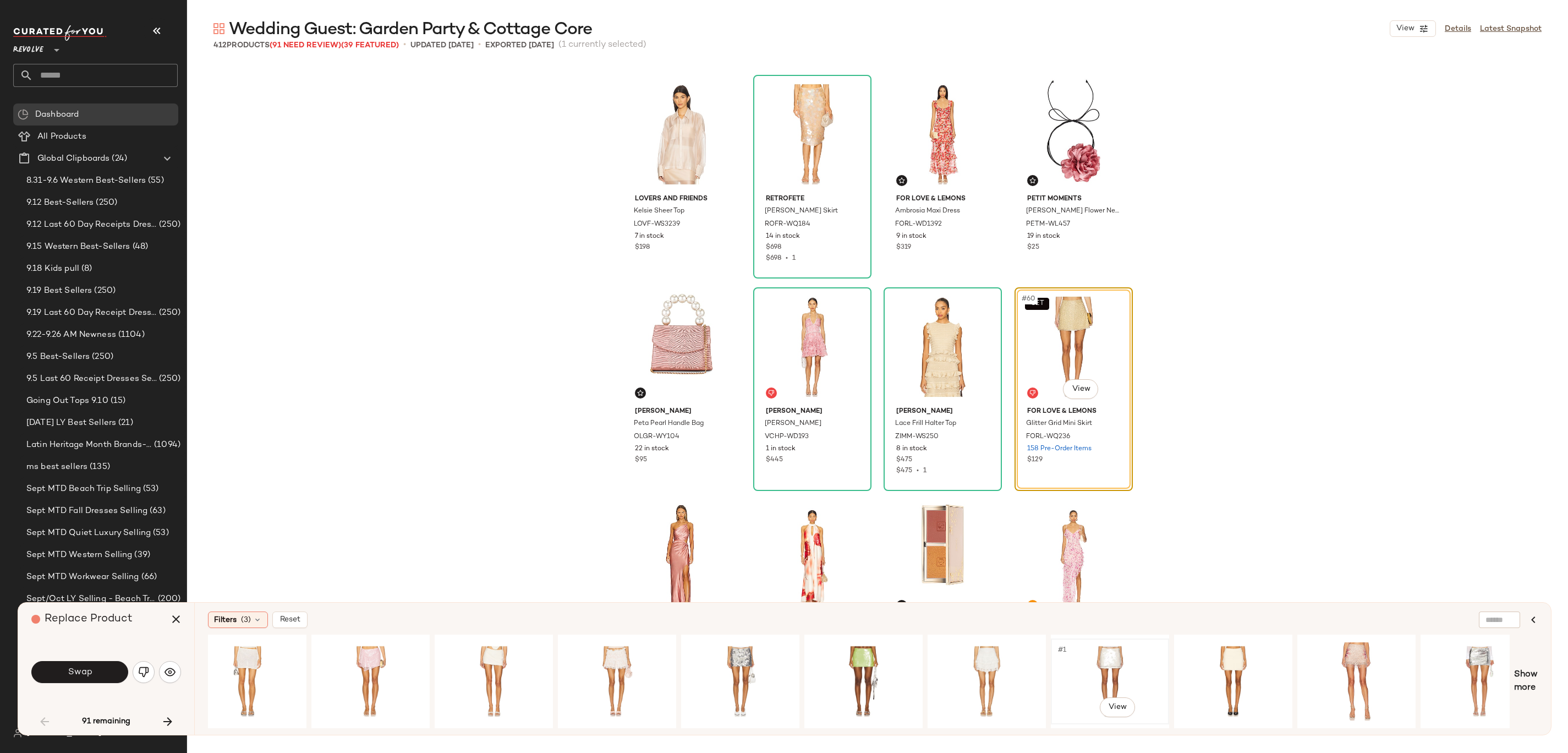
scroll to position [0, 2322]
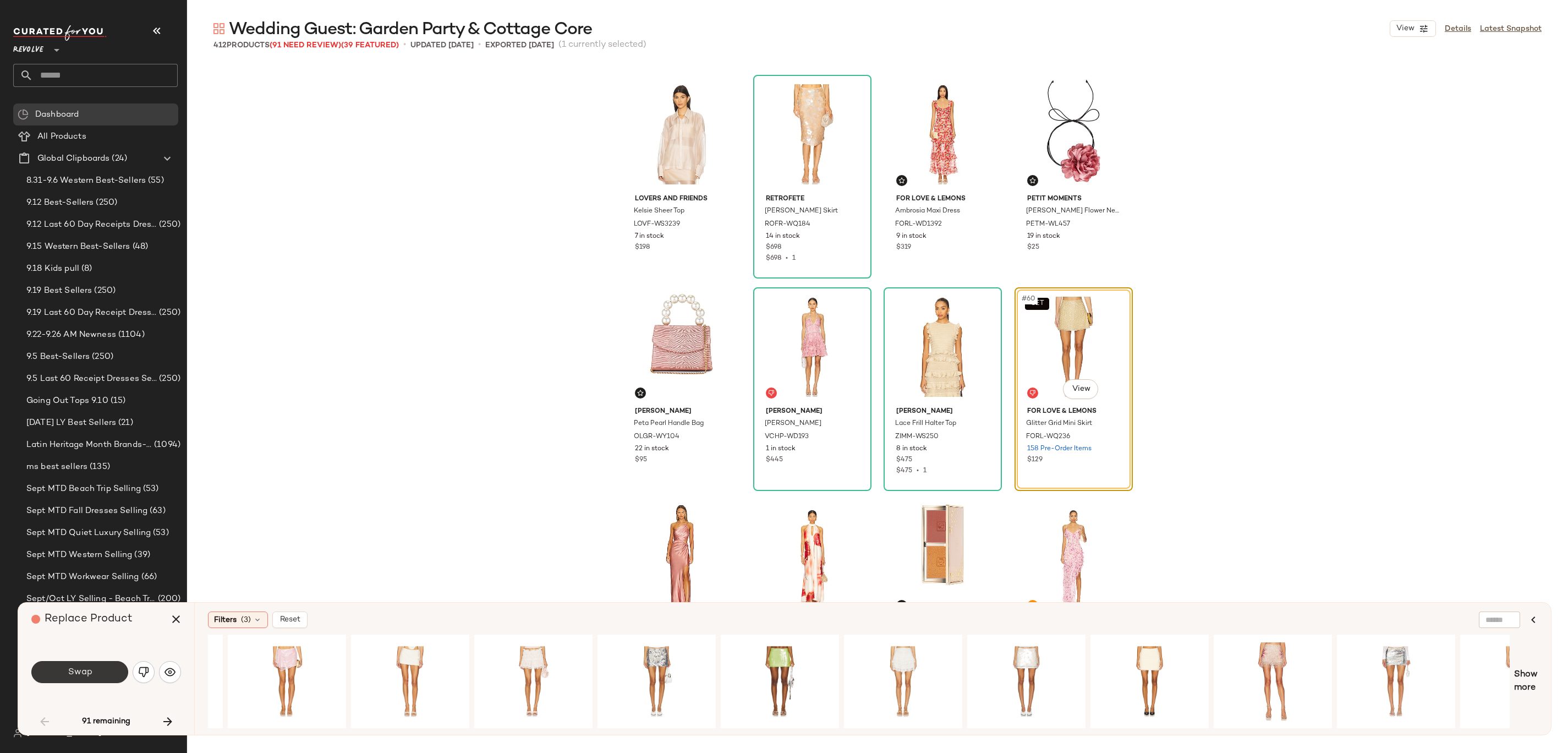
click at [92, 376] on button "Swap" at bounding box center [80, 672] width 97 height 22
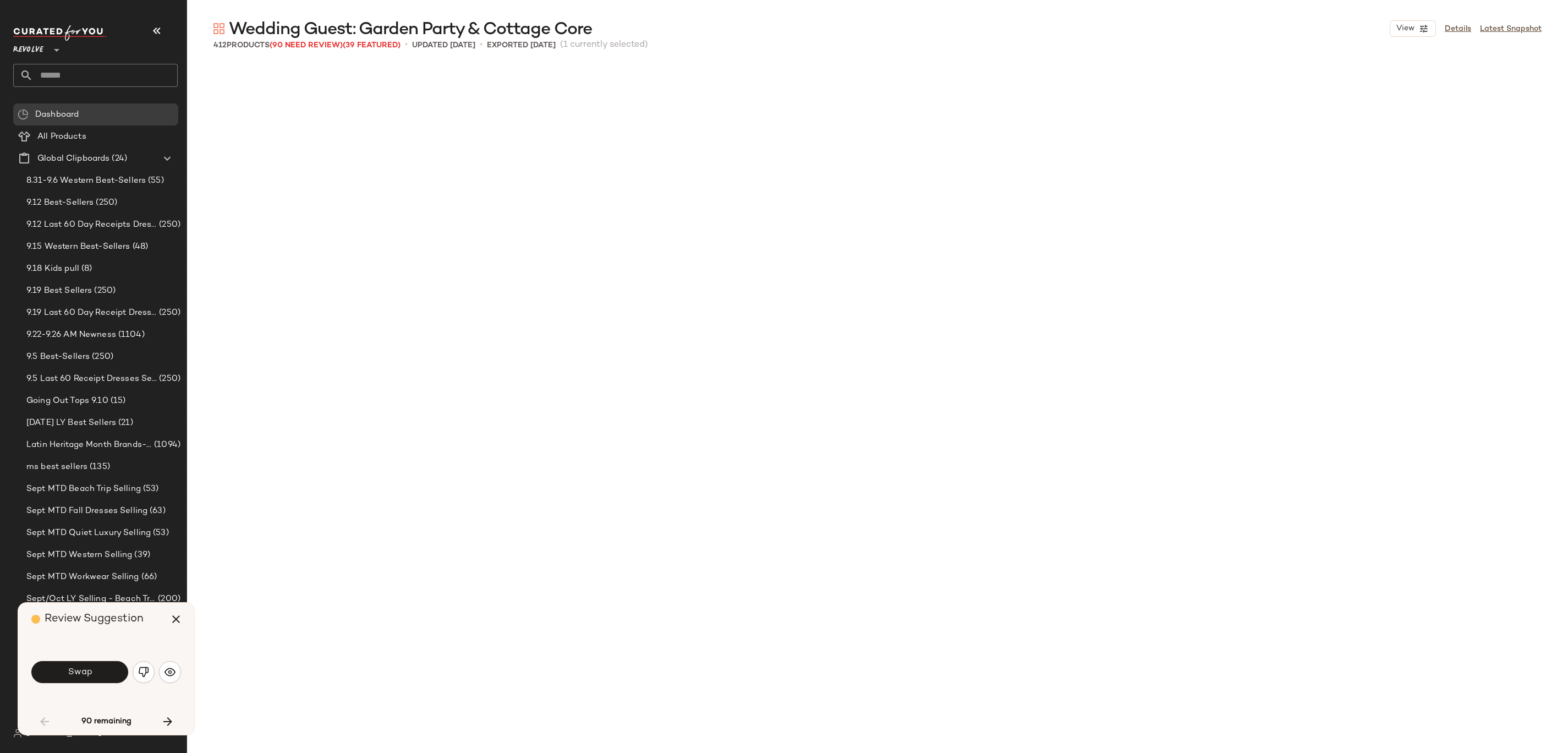
scroll to position [3398, 0]
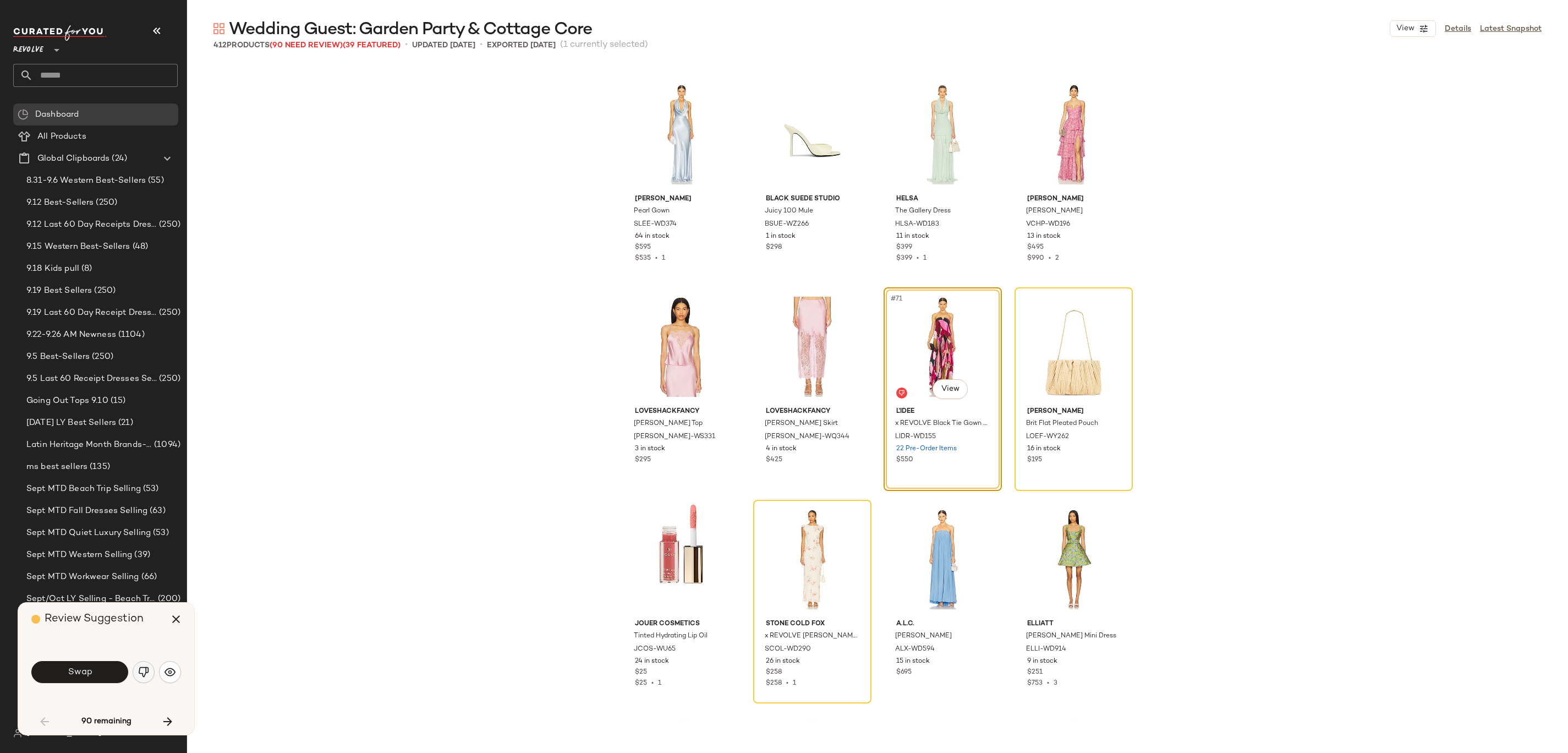
click at [147, 376] on img "button" at bounding box center [143, 672] width 11 height 11
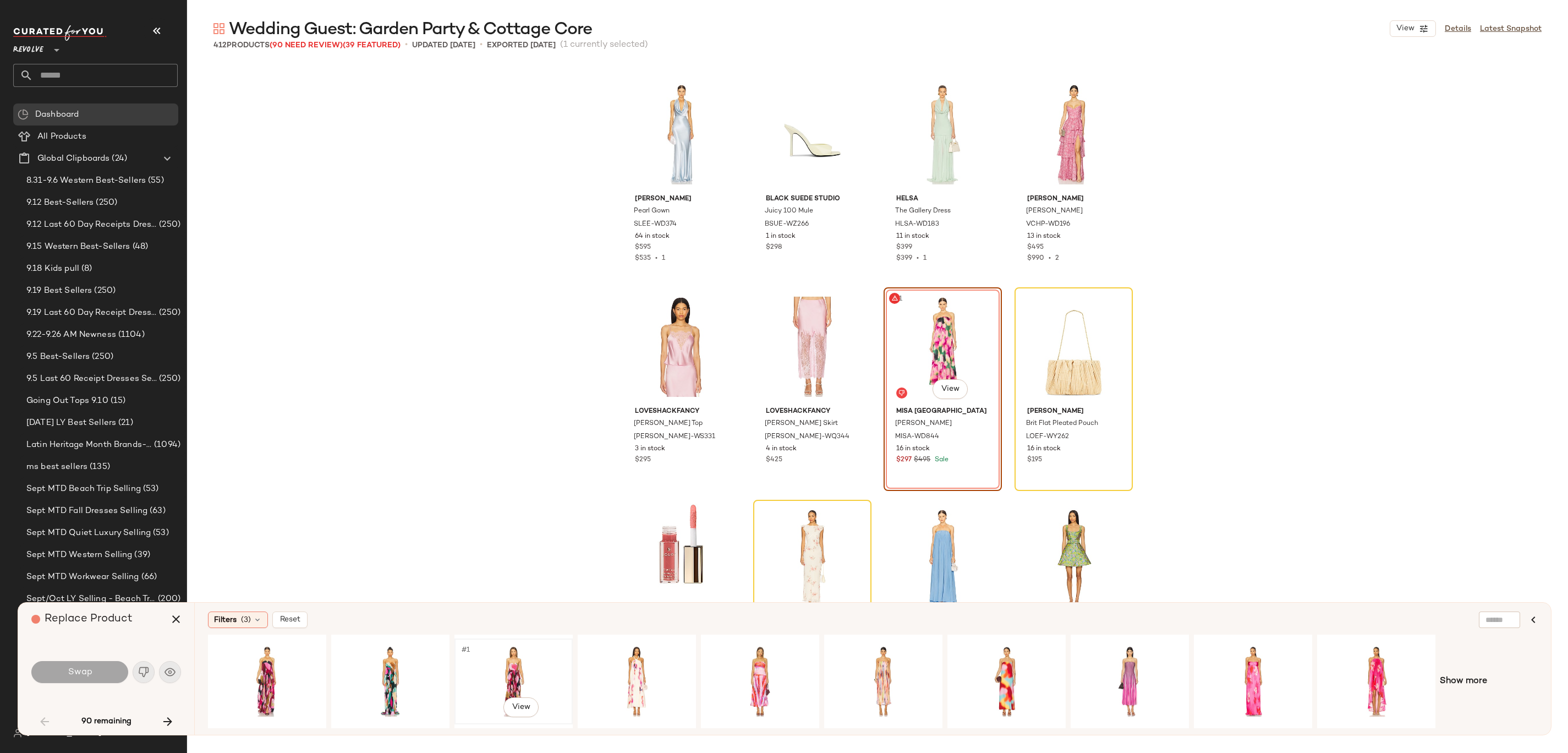
click at [500, 376] on div "#1 View" at bounding box center [513, 681] width 111 height 78
click at [393, 376] on div "#1 View" at bounding box center [390, 681] width 111 height 78
click at [752, 376] on div "#1 View" at bounding box center [760, 681] width 111 height 78
click at [784, 376] on div "#1 View" at bounding box center [883, 681] width 111 height 78
click at [94, 376] on button "Swap" at bounding box center [80, 672] width 97 height 22
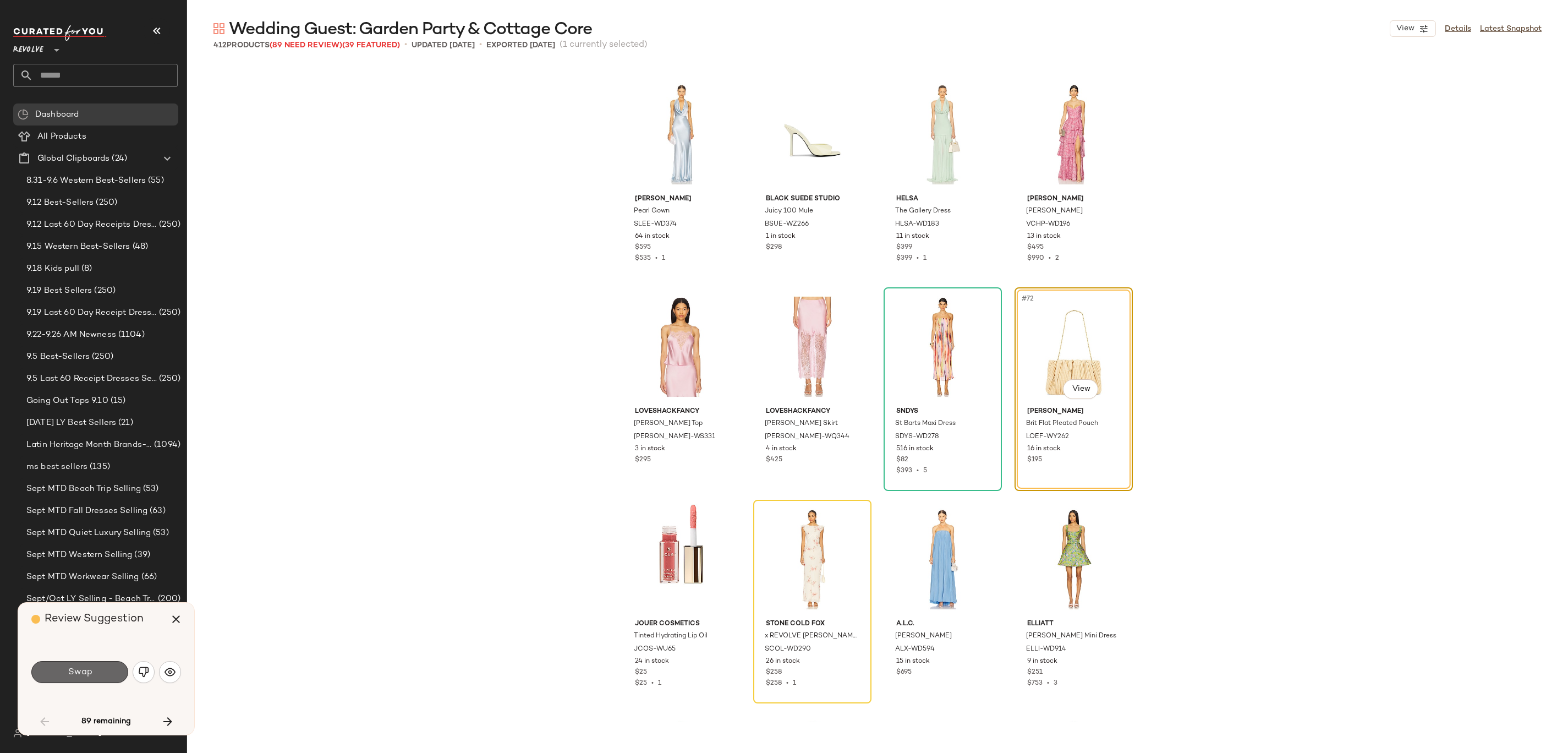
click at [86, 376] on button "Swap" at bounding box center [80, 672] width 97 height 22
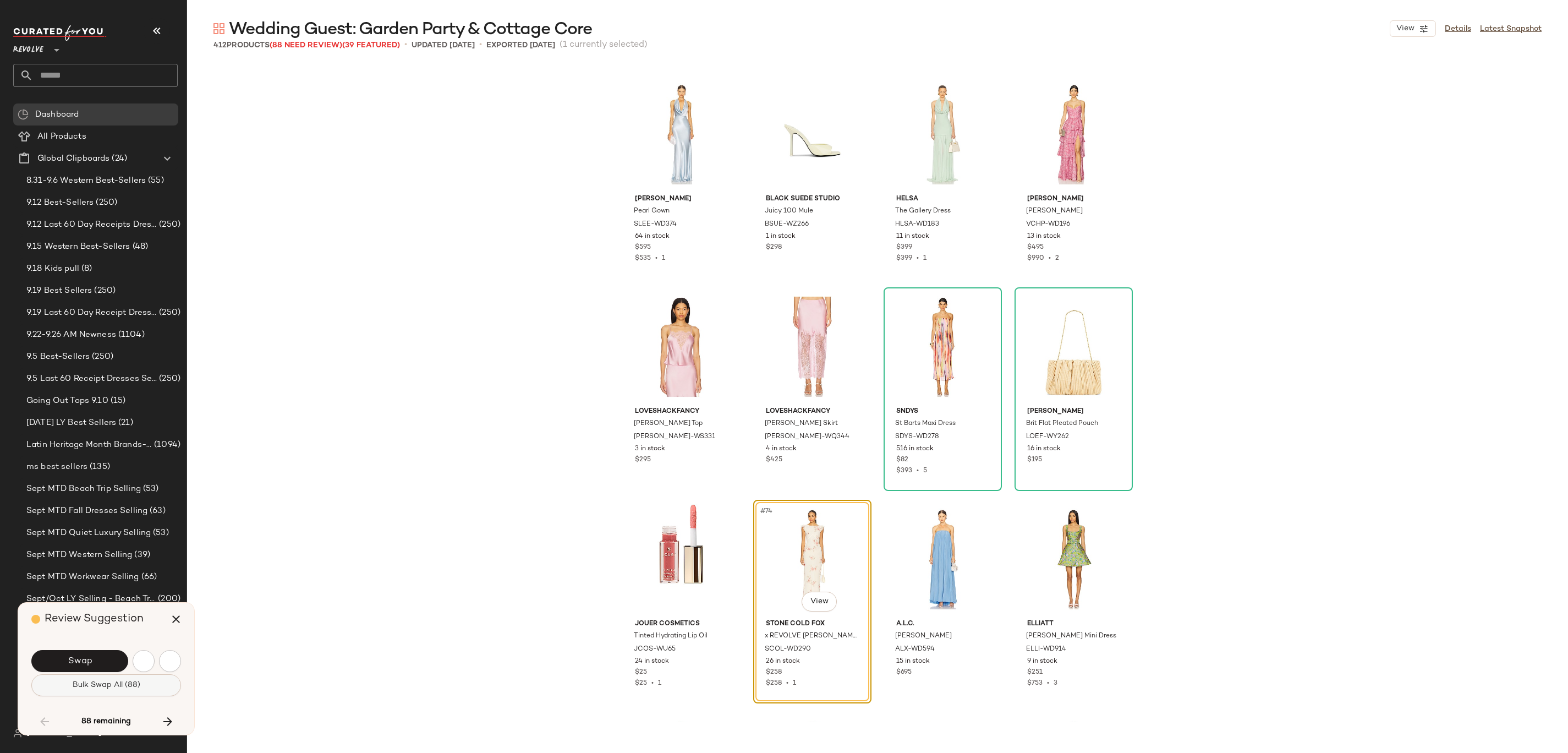
scroll to position [3611, 0]
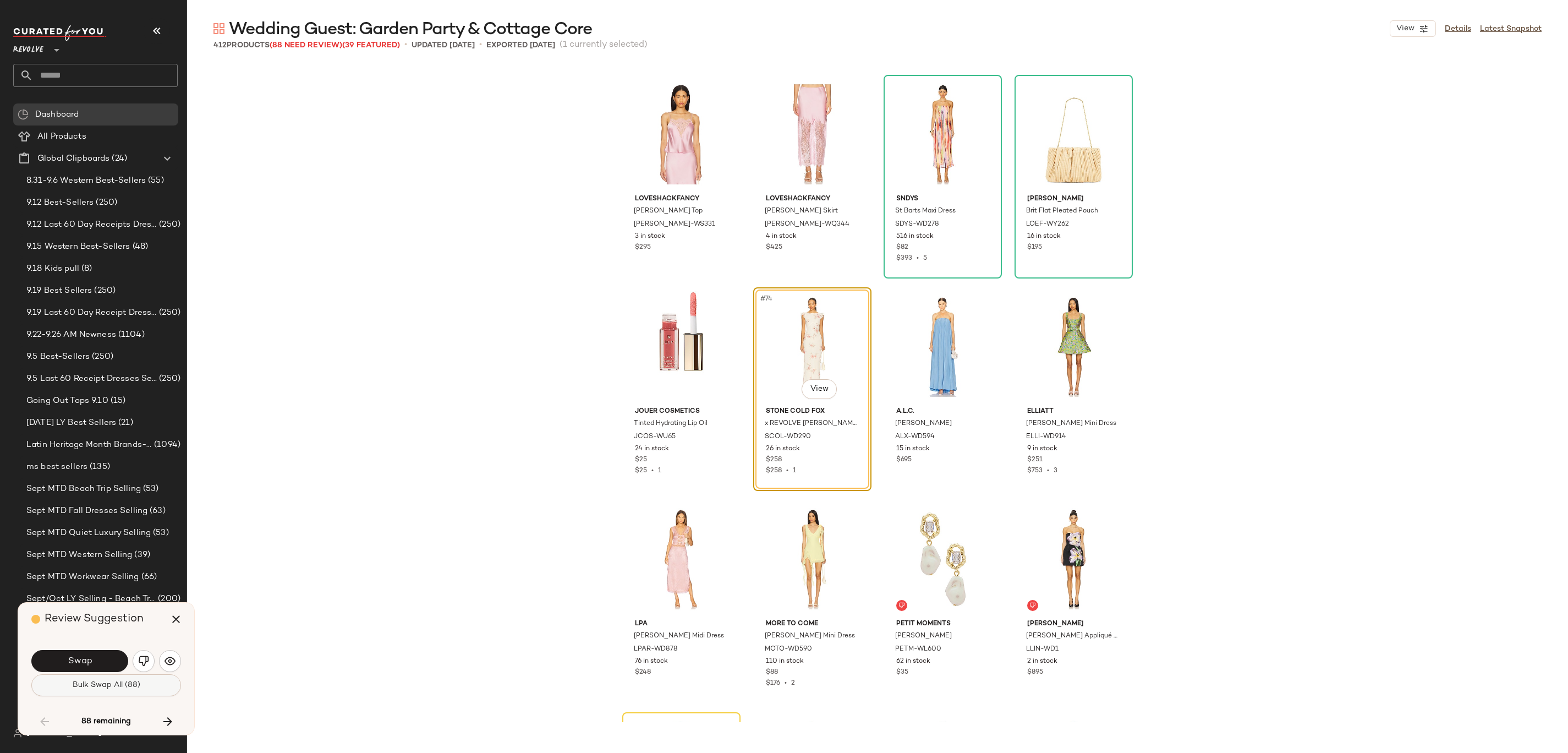
click at [117, 376] on span "Bulk Swap All (88)" at bounding box center [106, 685] width 68 height 9
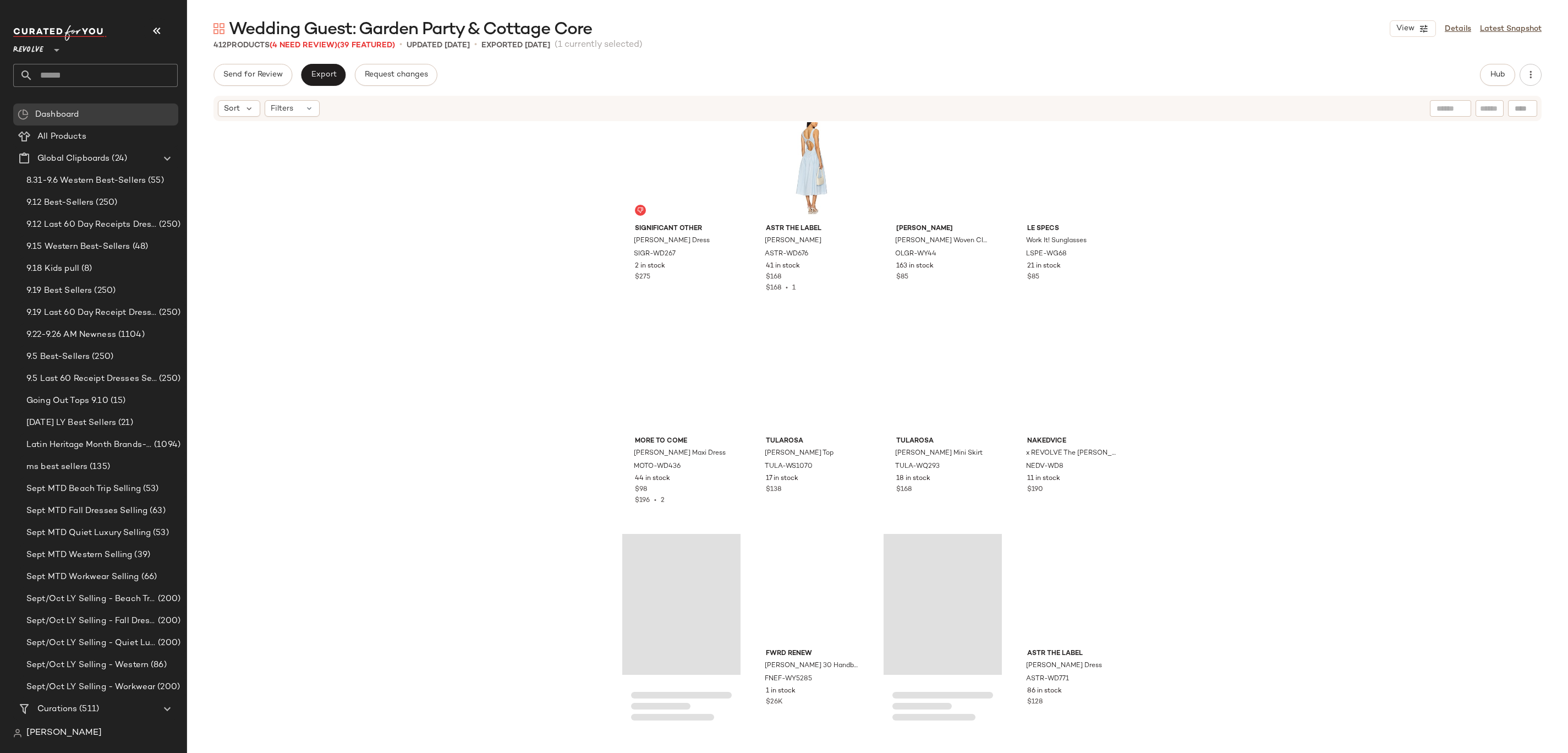
scroll to position [5612, 0]
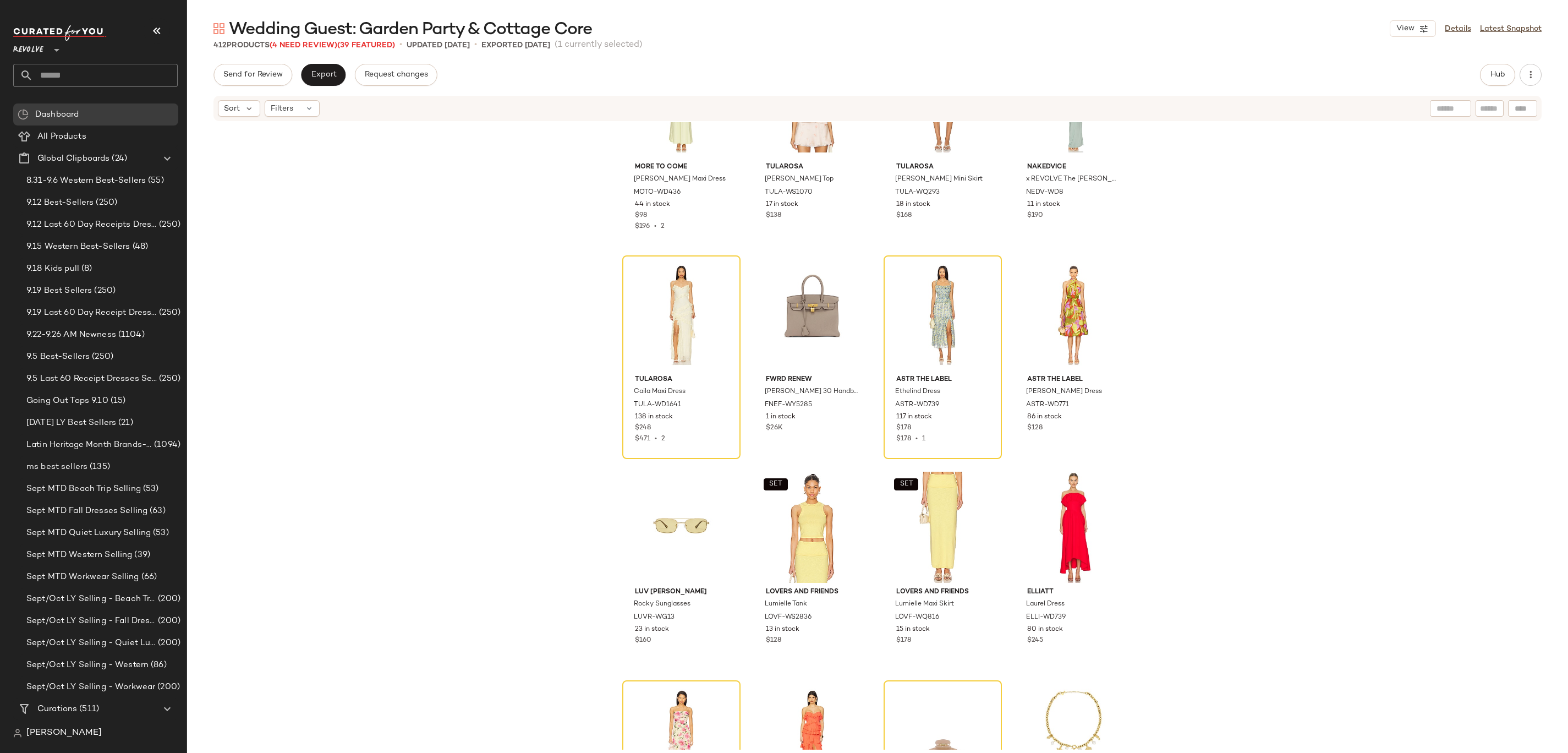
click at [308, 51] on div "Wedding Guest: Garden Party & Cottage Core View Details Latest Snapshot 412 Pro…" at bounding box center [877, 385] width 1381 height 735
click at [307, 47] on span "(4 Need Review)" at bounding box center [302, 45] width 68 height 8
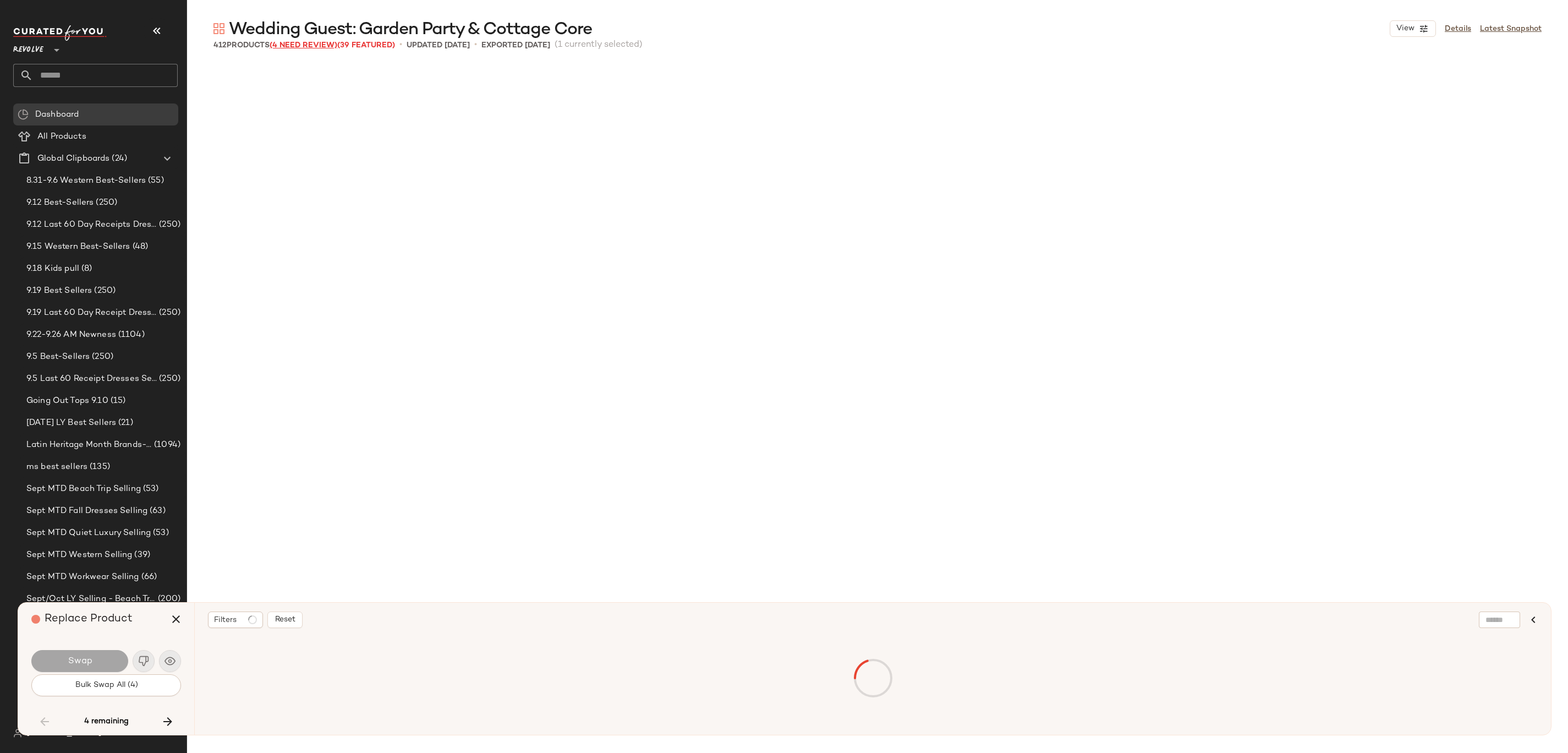
scroll to position [7433, 0]
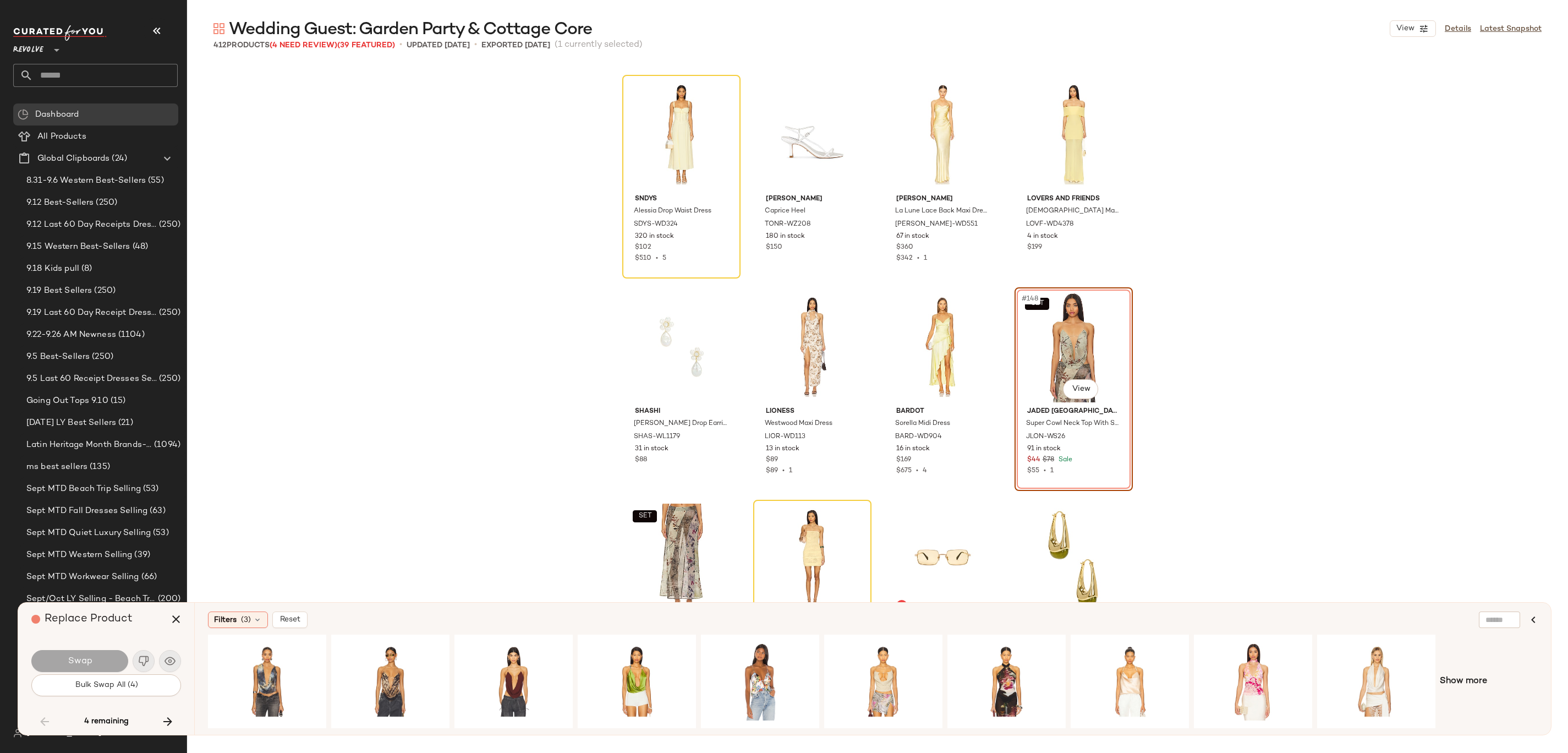
click at [784, 376] on div "Show more" at bounding box center [873, 681] width 1330 height 93
click at [784, 376] on span "Show more" at bounding box center [1463, 681] width 47 height 13
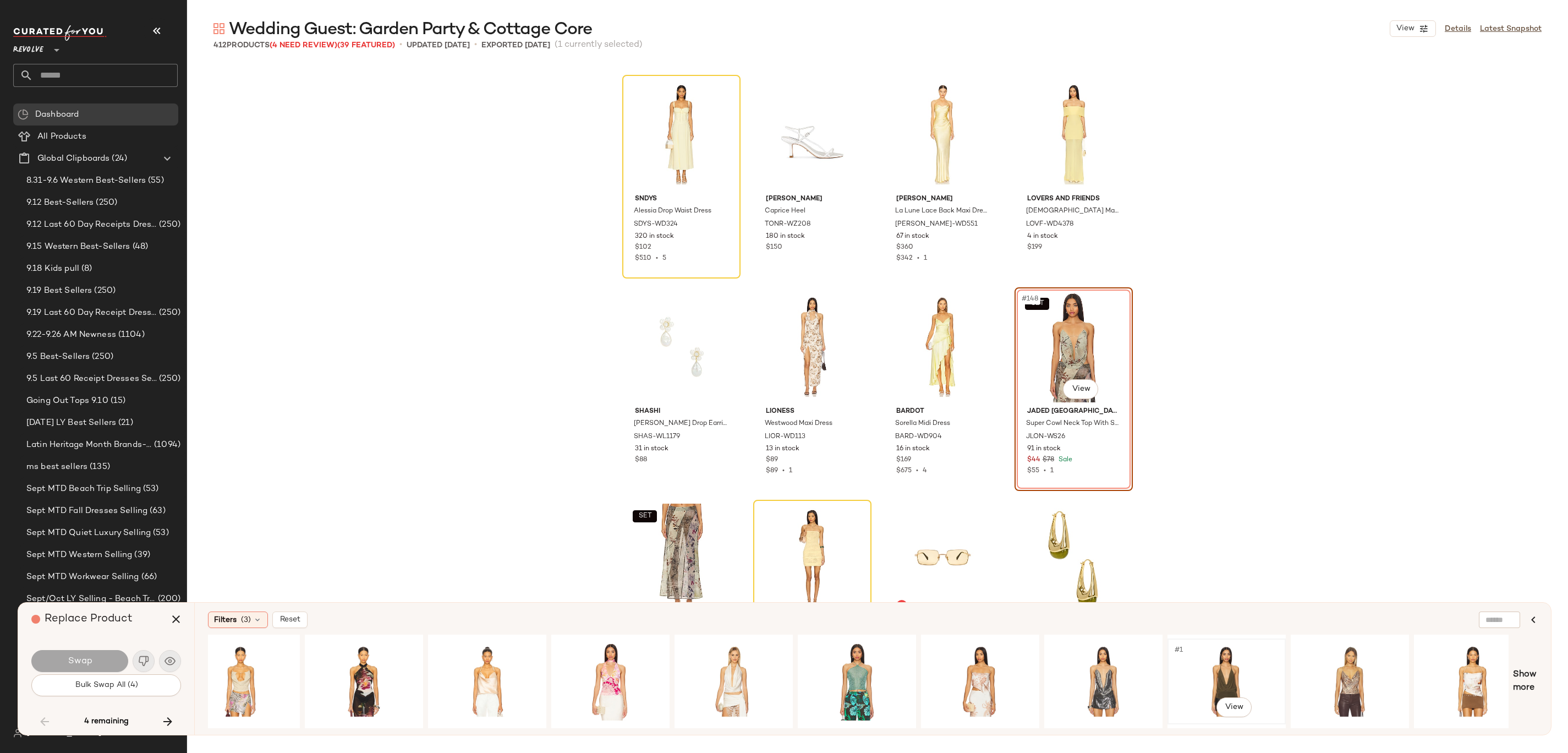
scroll to position [0, 1159]
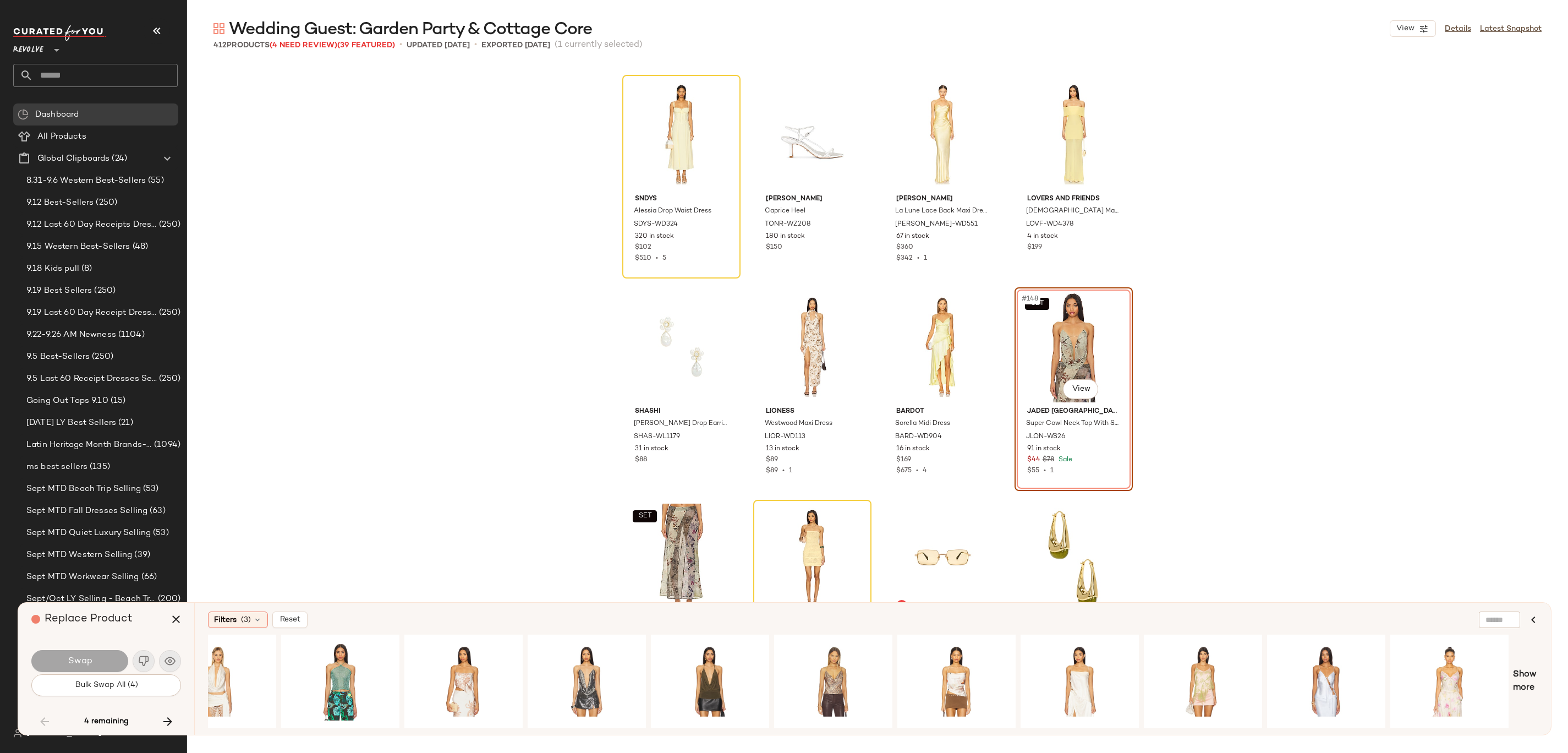
click at [784, 316] on div "SNDYS Alessia Drop Waist Dress SDYS-WD324 320 in stock $102 $510 • 5 Tony Bianc…" at bounding box center [877, 392] width 1381 height 658
click at [784, 356] on div "#147 View" at bounding box center [943, 347] width 111 height 111
click at [170, 376] on button "button" at bounding box center [167, 721] width 27 height 27
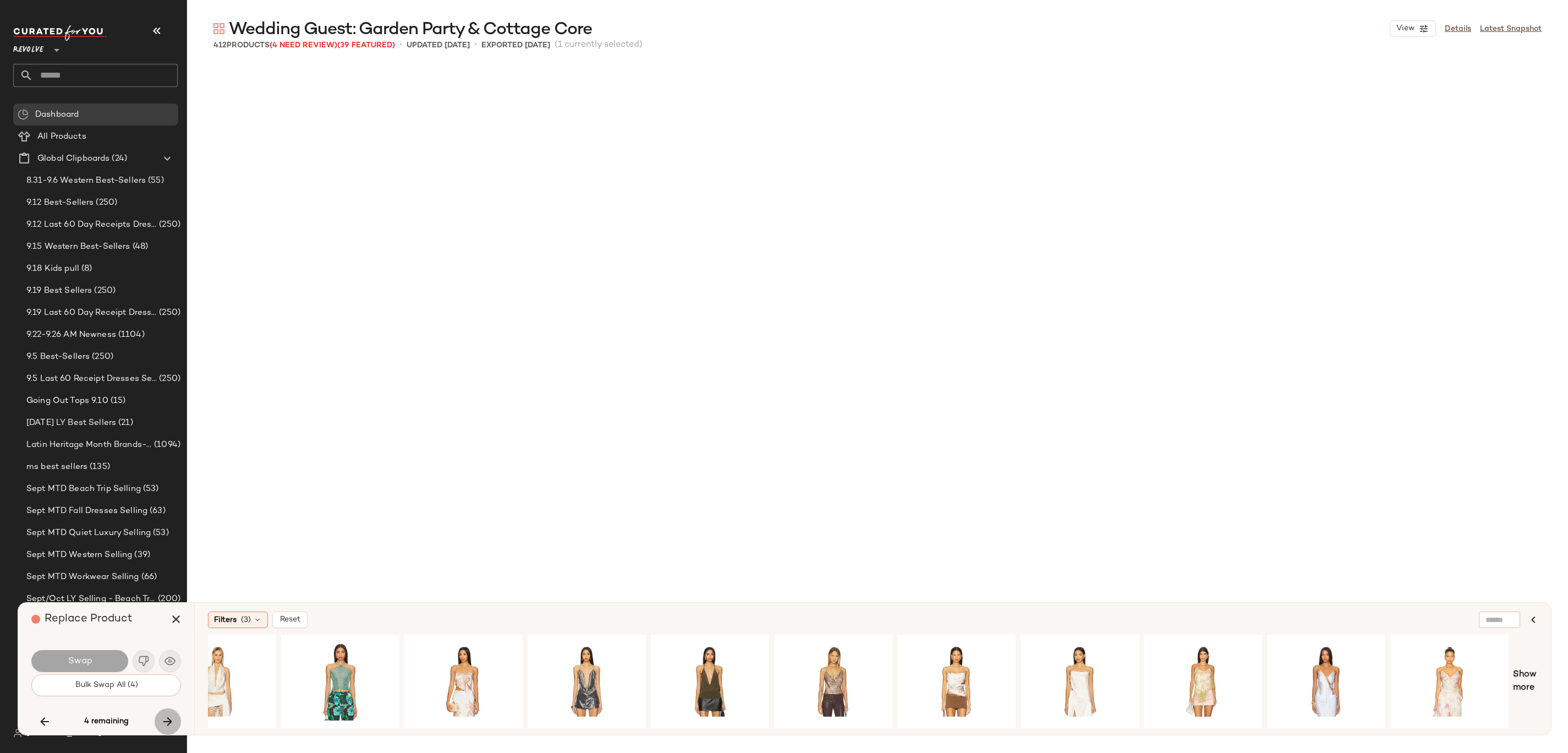
scroll to position [12955, 0]
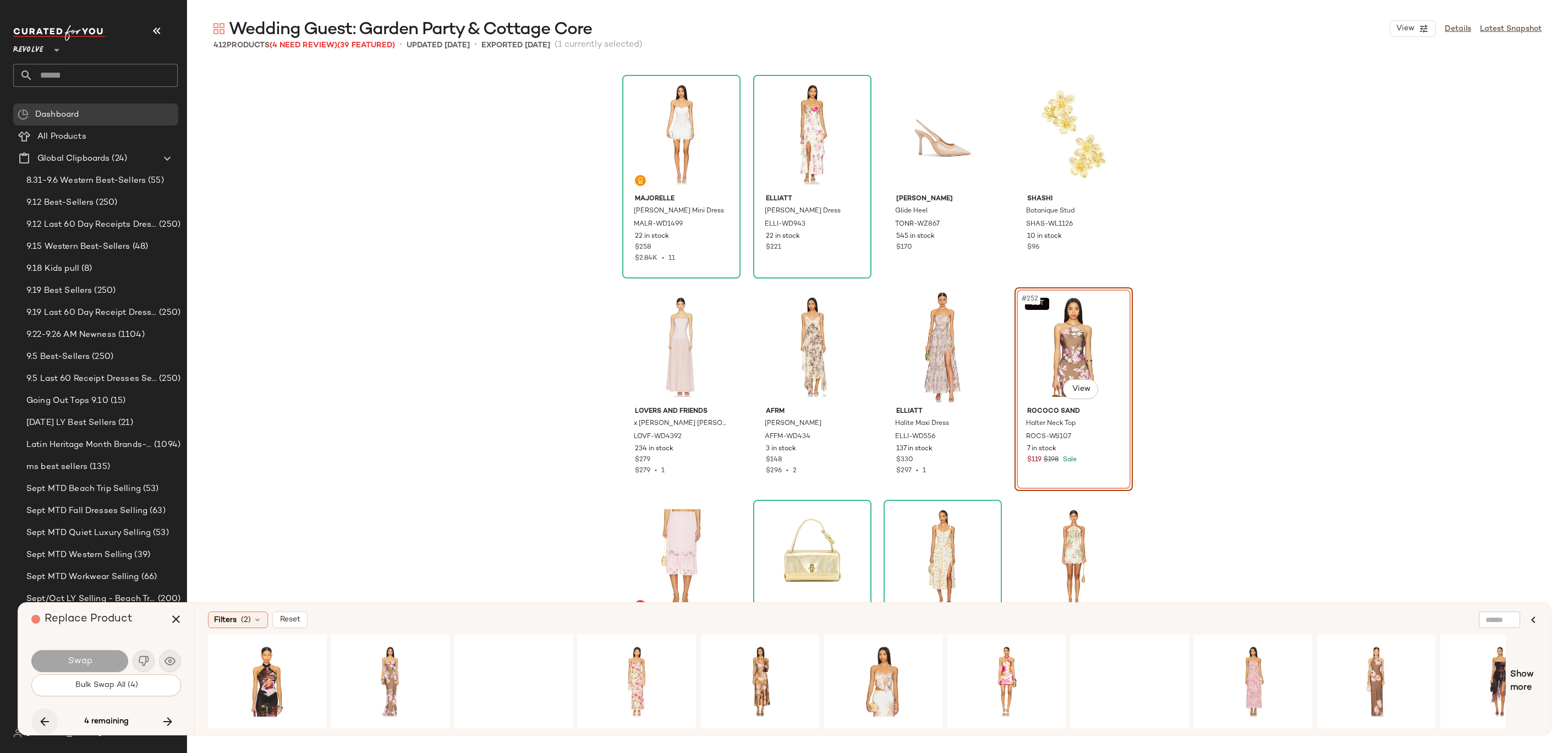
click at [47, 376] on icon "button" at bounding box center [44, 722] width 13 height 13
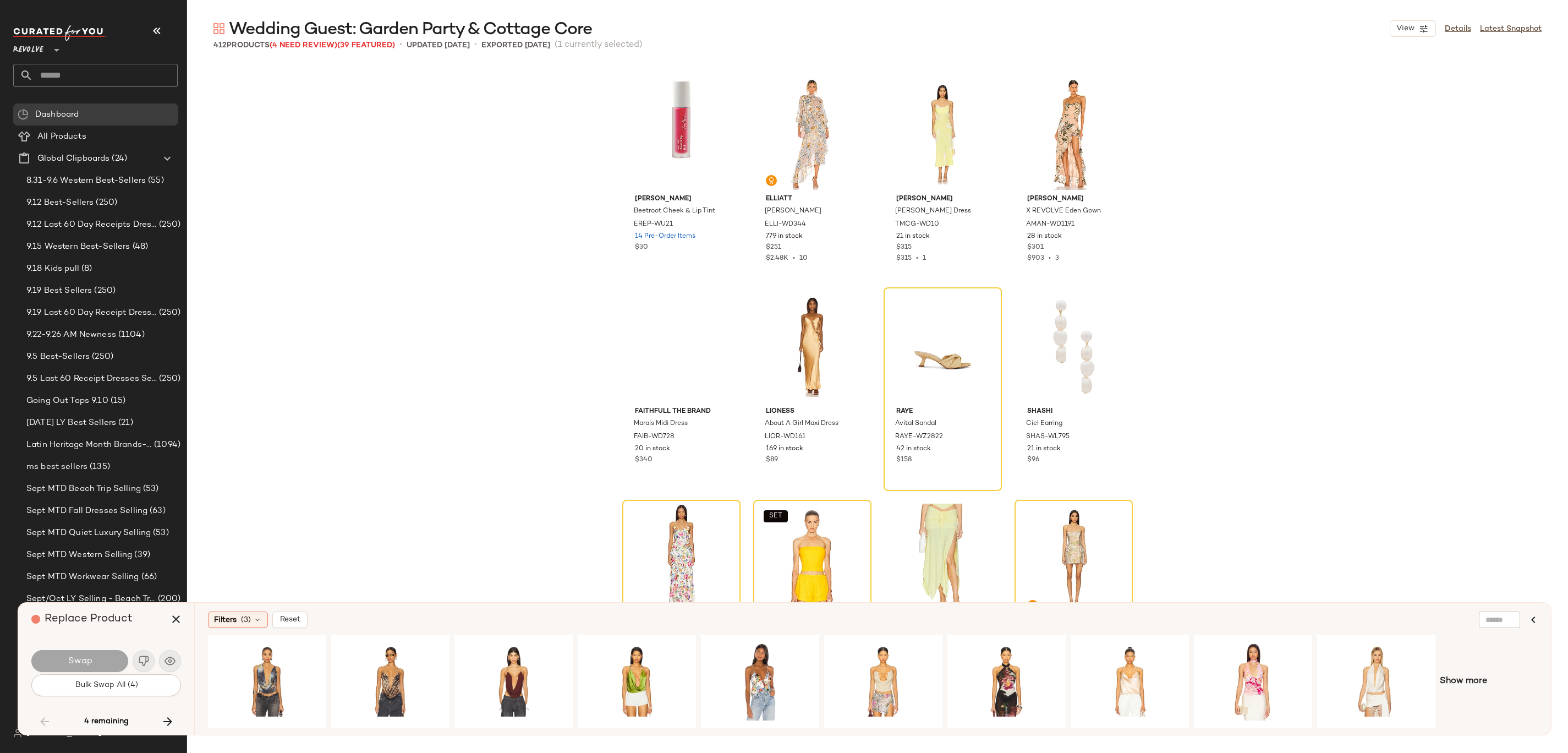
scroll to position [6803, 0]
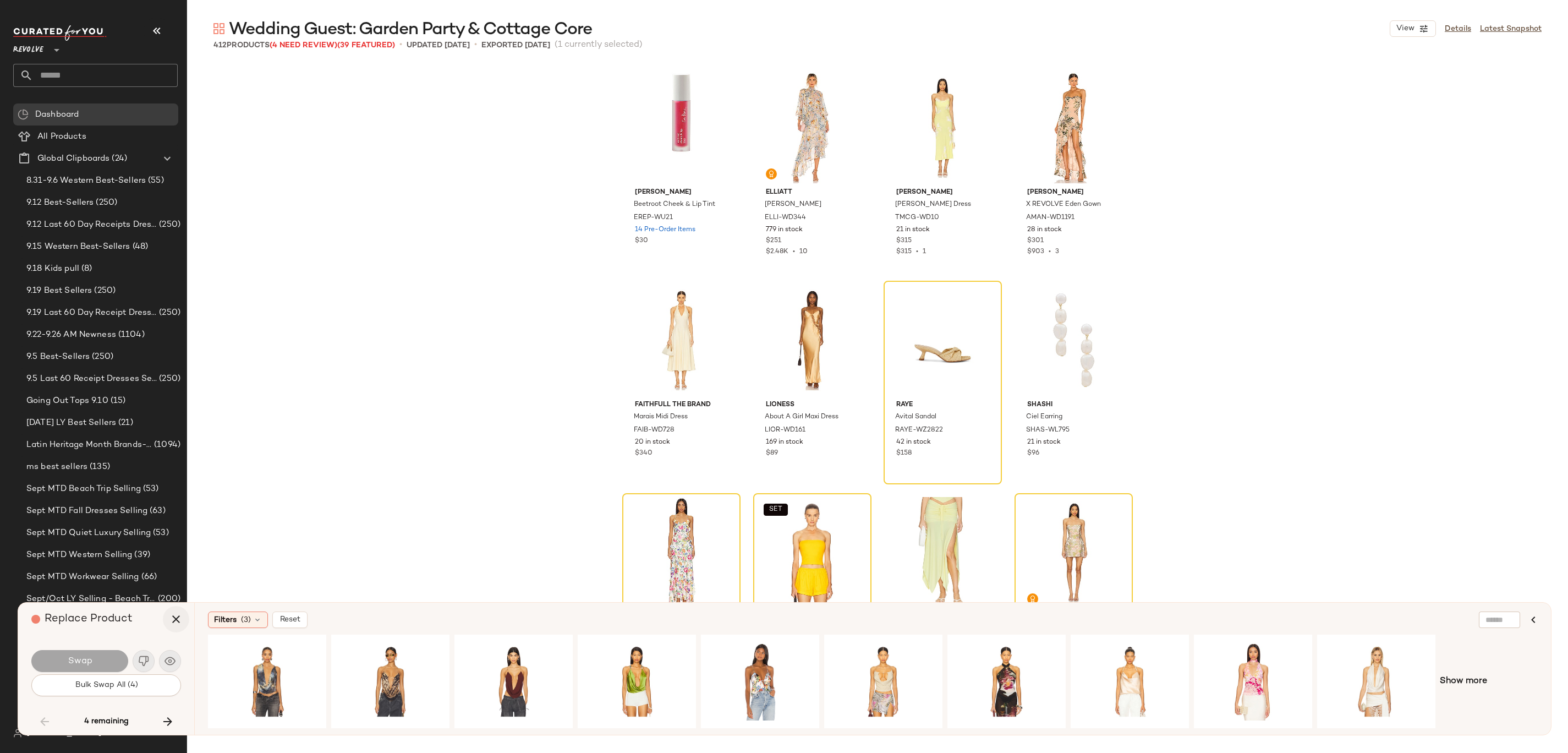
click at [173, 376] on icon "button" at bounding box center [176, 619] width 13 height 13
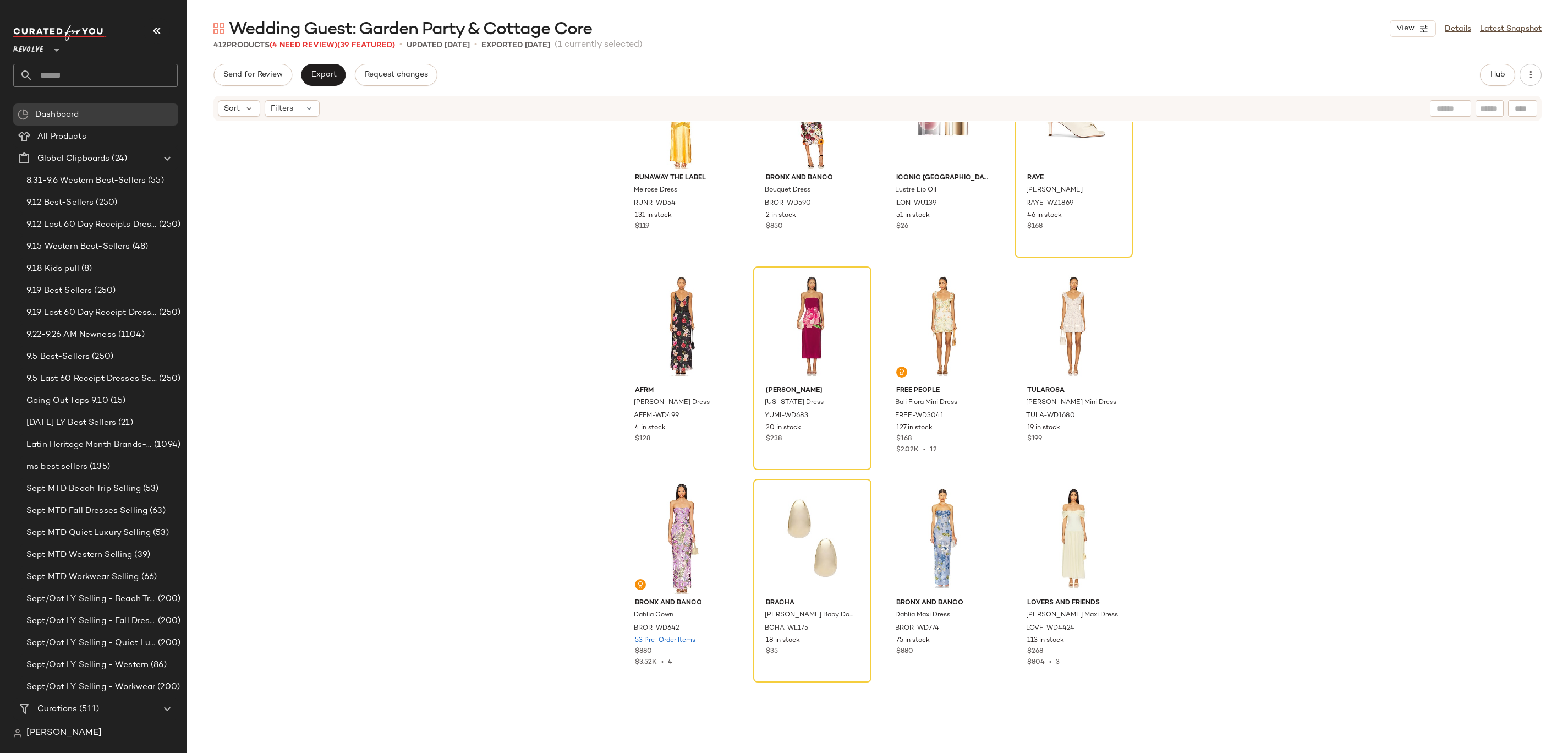
scroll to position [4026, 0]
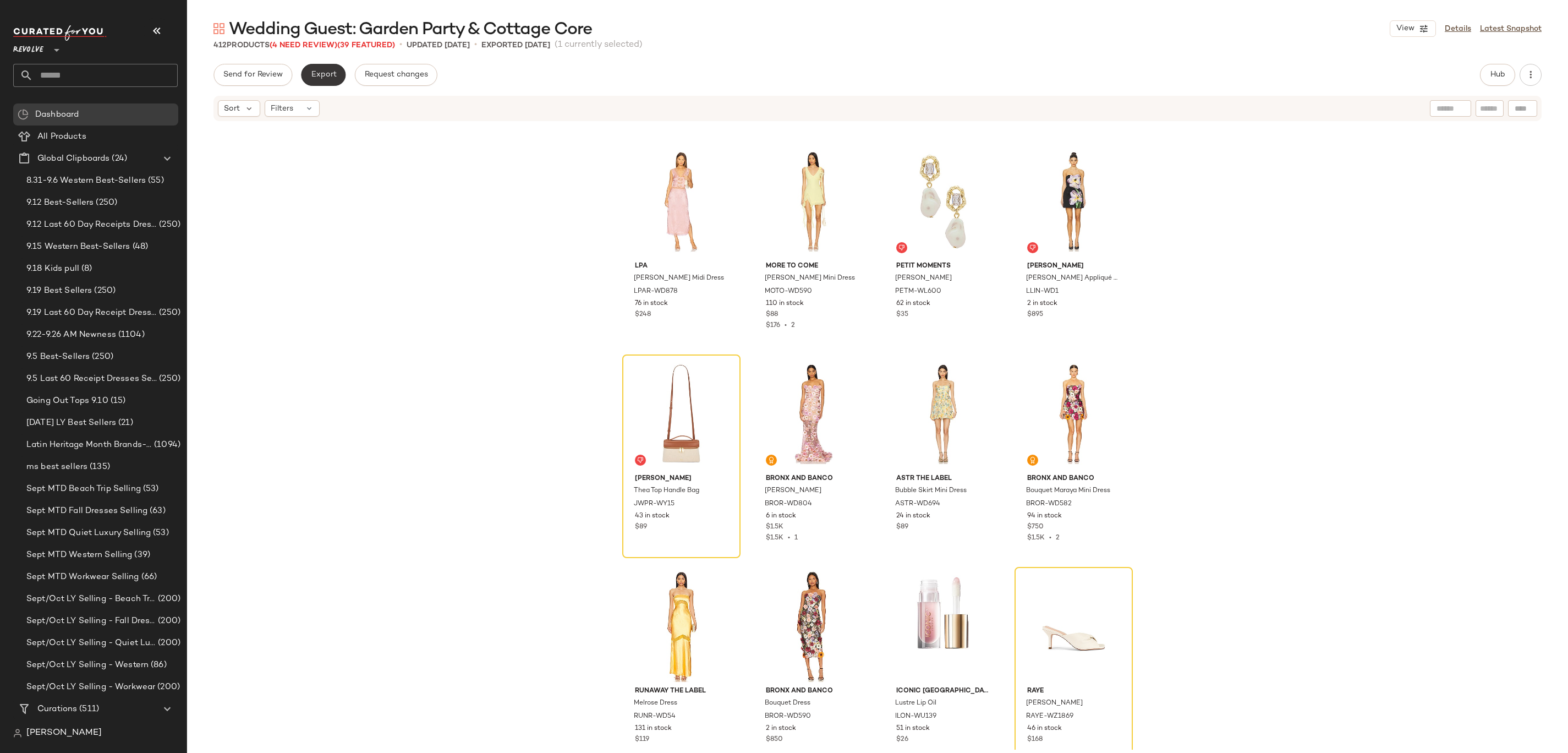
click at [323, 80] on button "Export" at bounding box center [323, 75] width 44 height 22
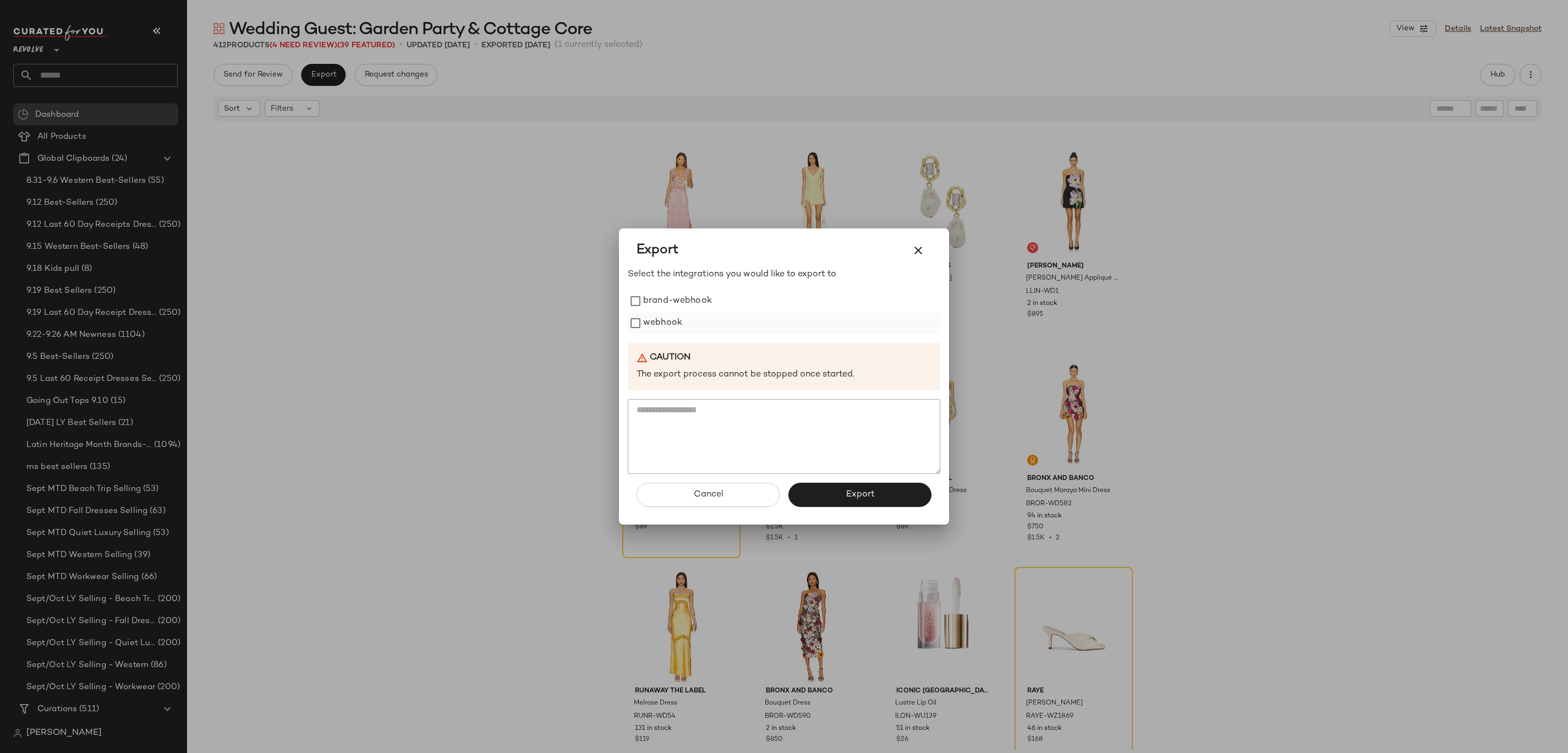
click at [661, 324] on label "webhook" at bounding box center [662, 323] width 39 height 22
click at [784, 376] on button "Export" at bounding box center [859, 495] width 143 height 24
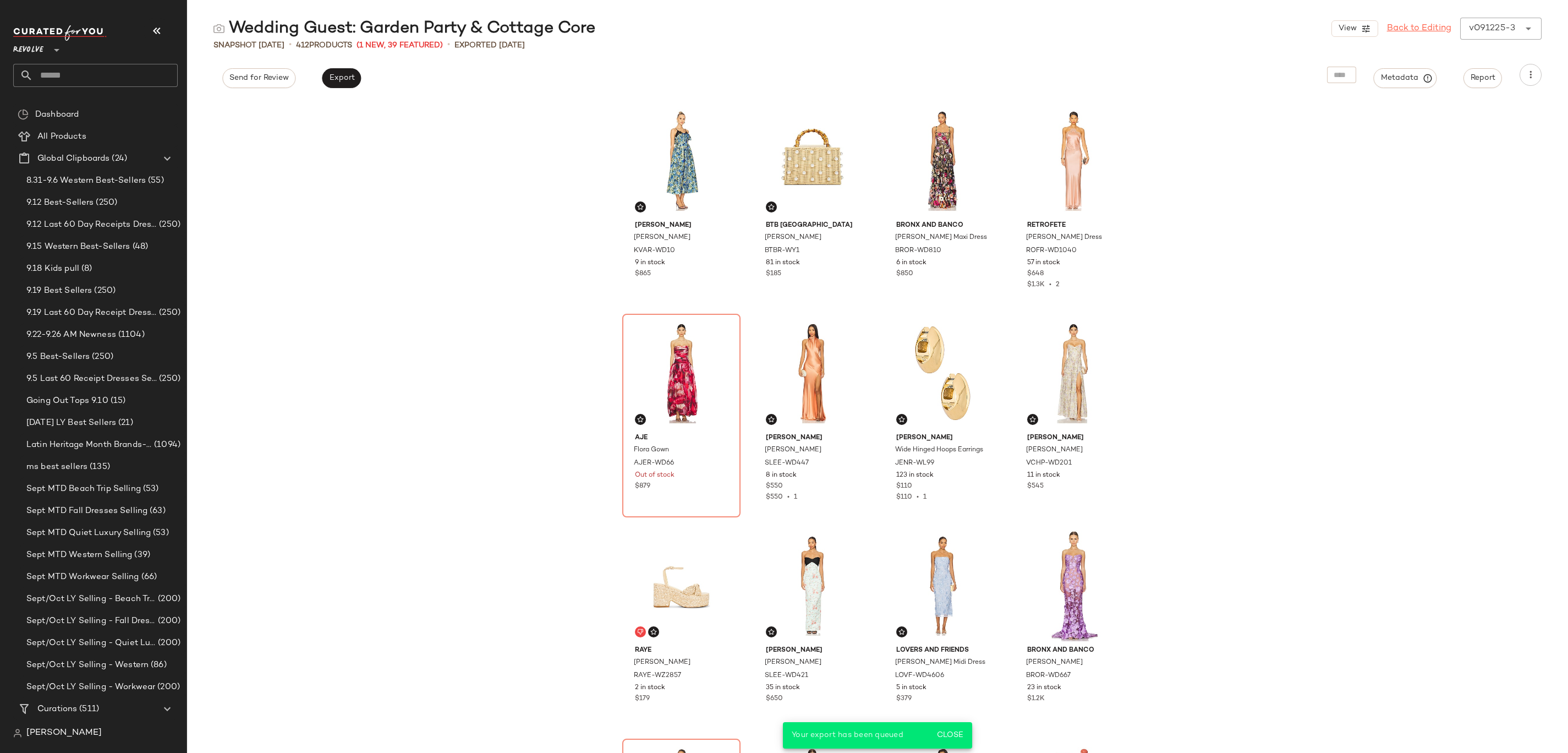
click at [784, 31] on link "Back to Editing" at bounding box center [1419, 29] width 65 height 13
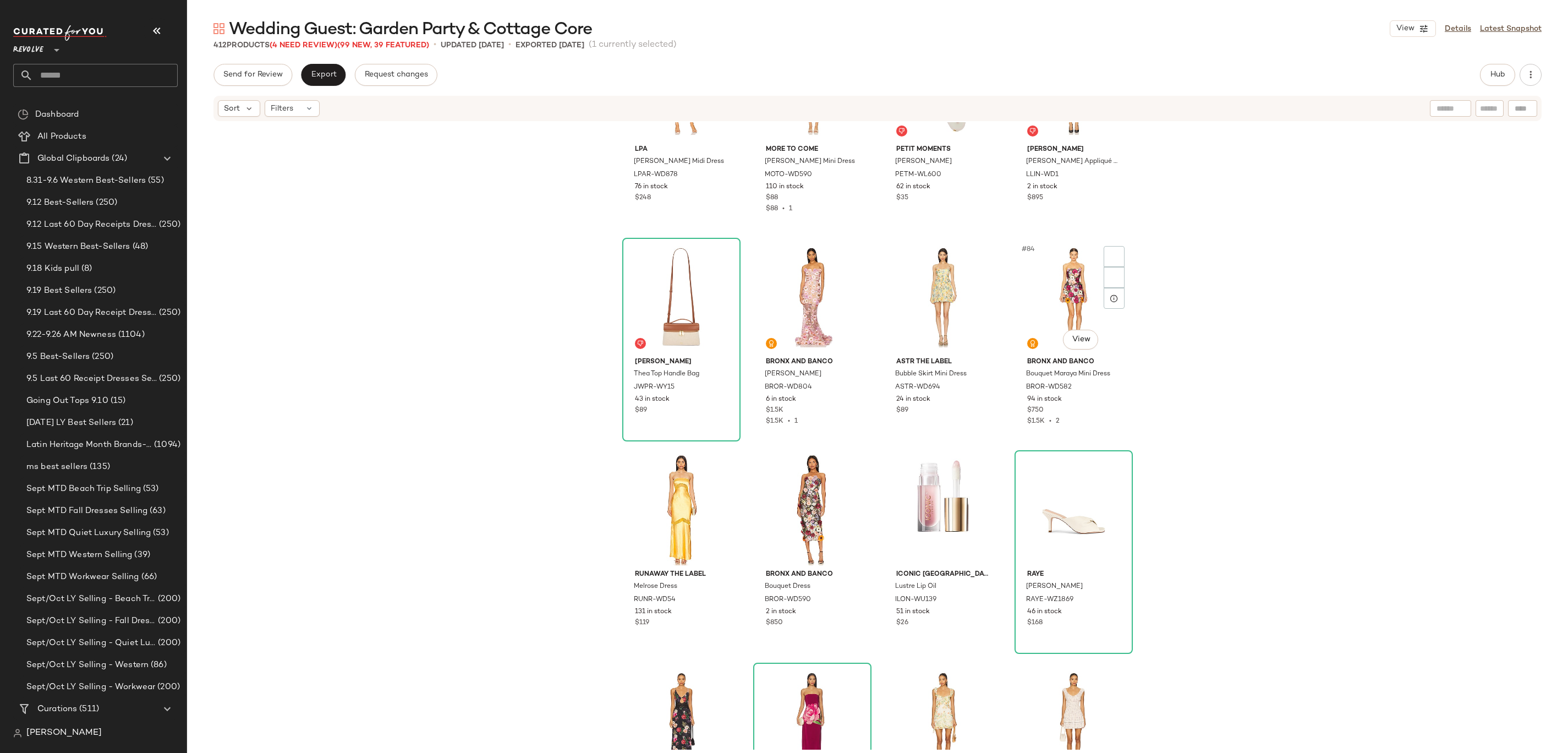
scroll to position [4325, 0]
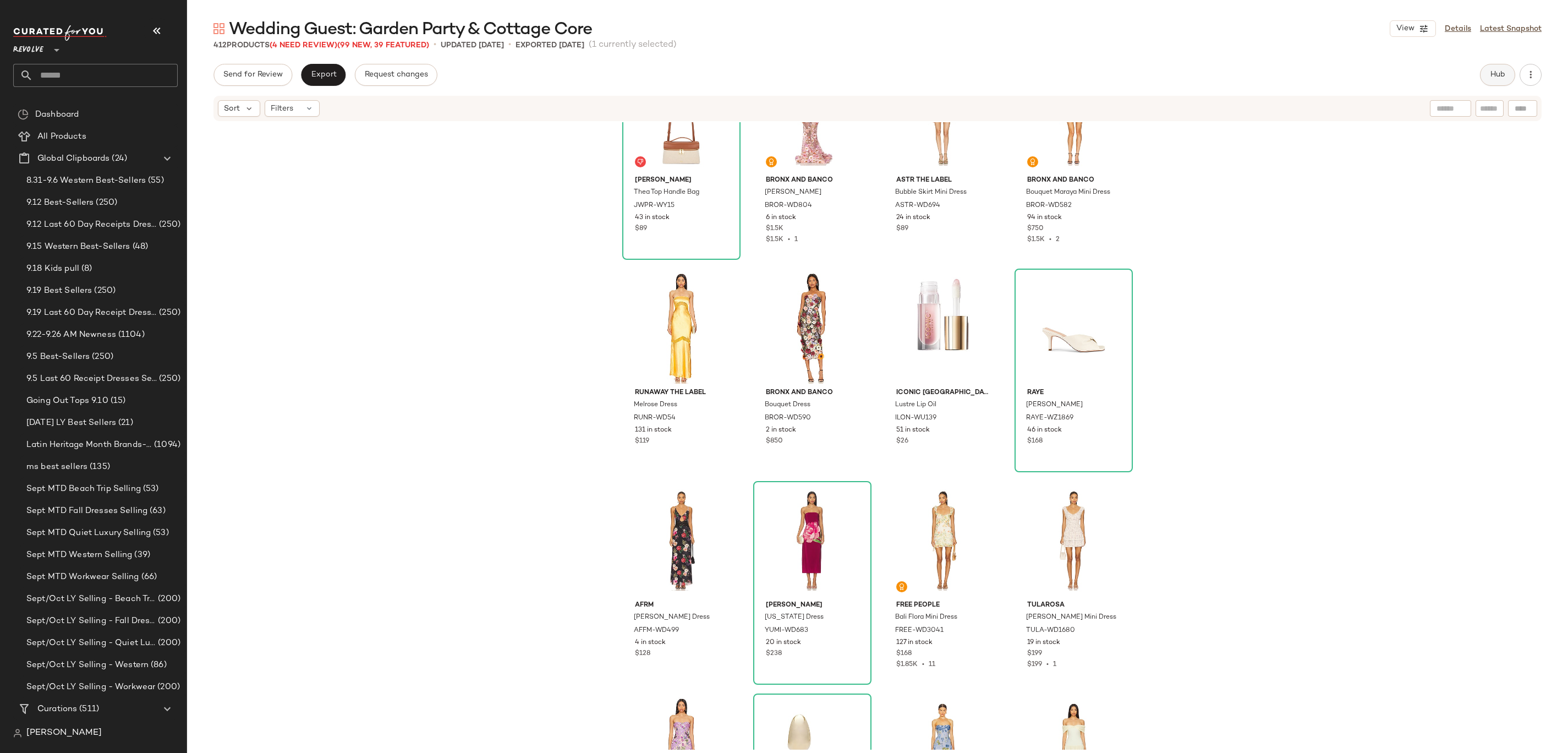
click at [784, 79] on button "Hub" at bounding box center [1498, 75] width 35 height 22
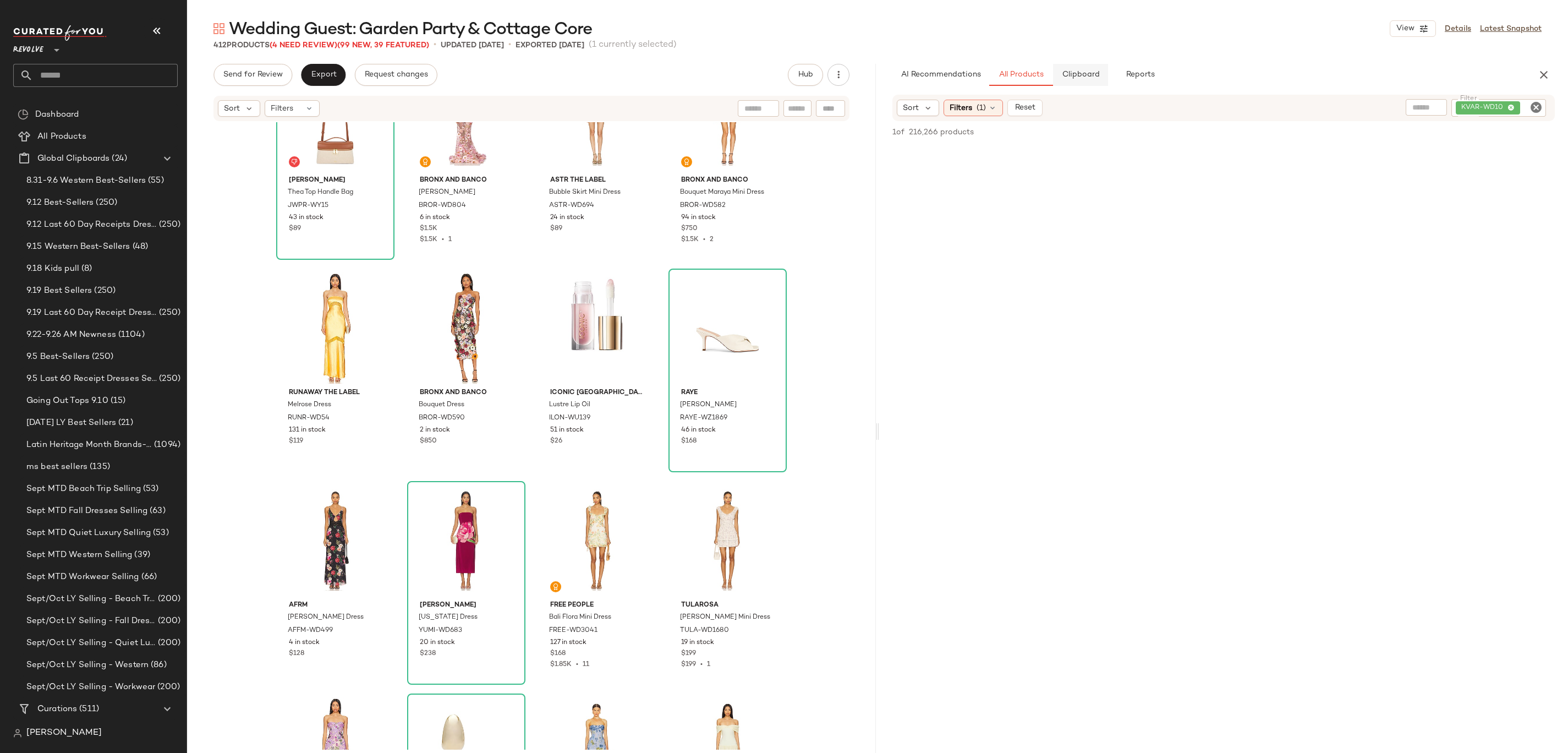
click at [784, 71] on button "Clipboard" at bounding box center [1080, 75] width 55 height 22
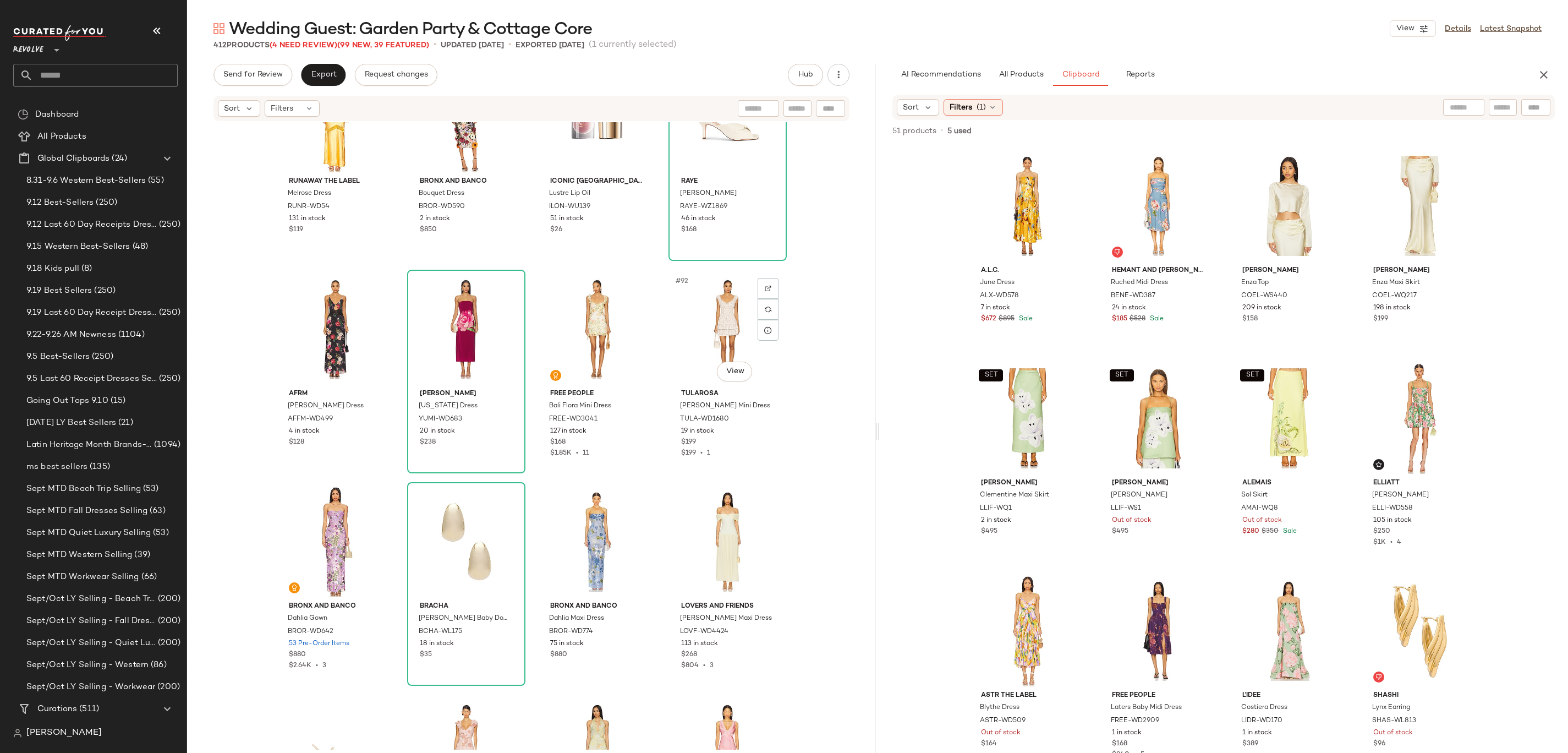
scroll to position [4419, 0]
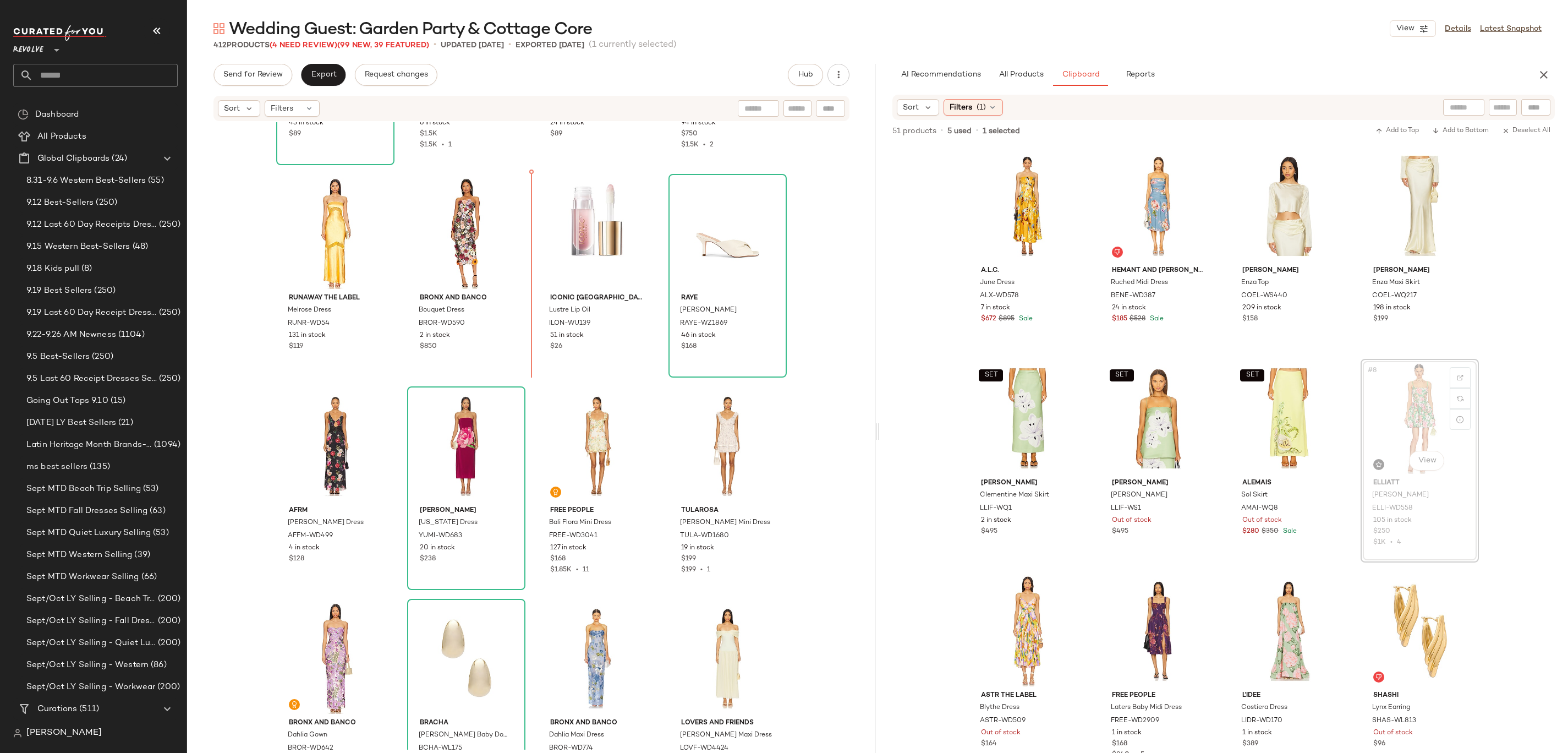
drag, startPoint x: 1383, startPoint y: 409, endPoint x: 1373, endPoint y: 410, distance: 10.0
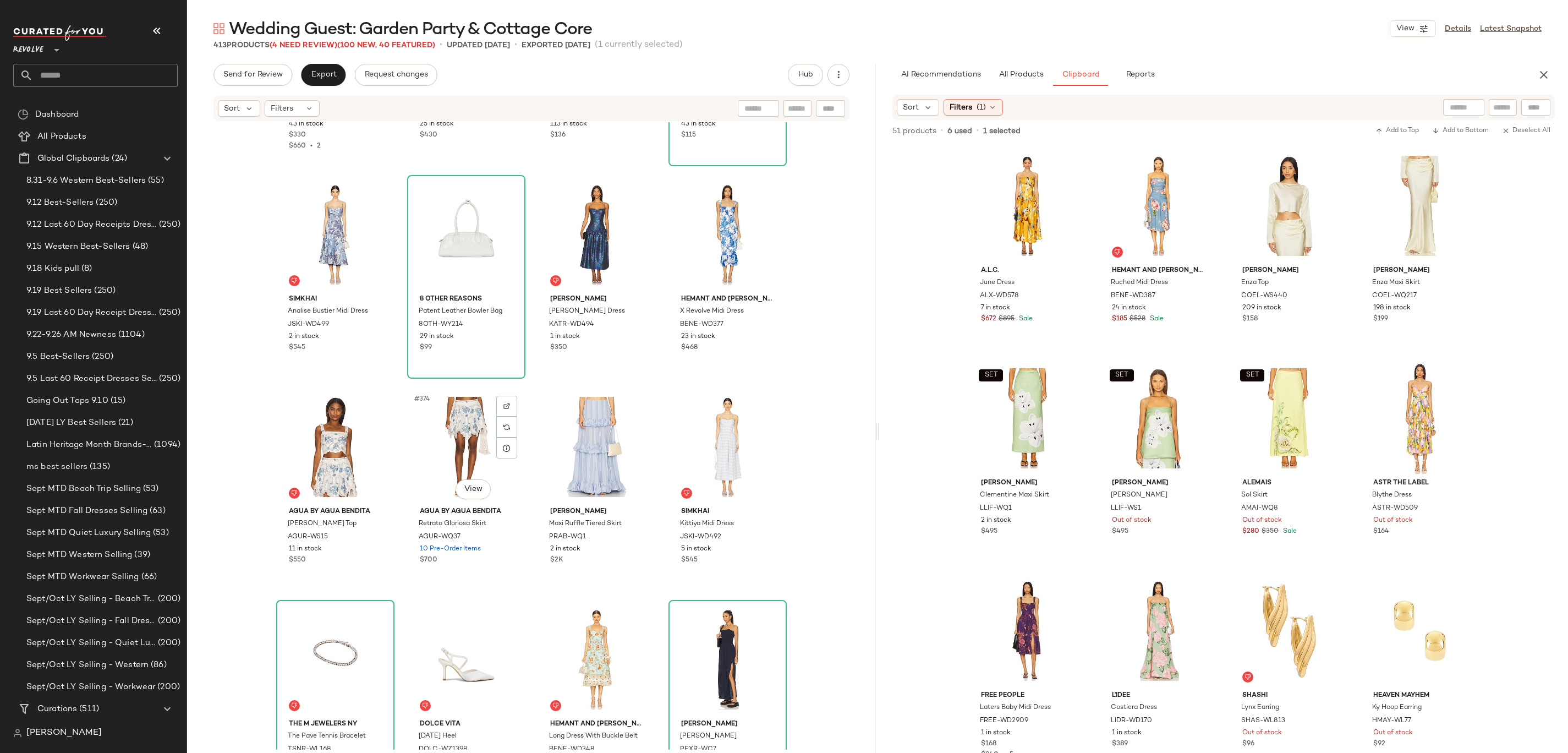
scroll to position [19370, 0]
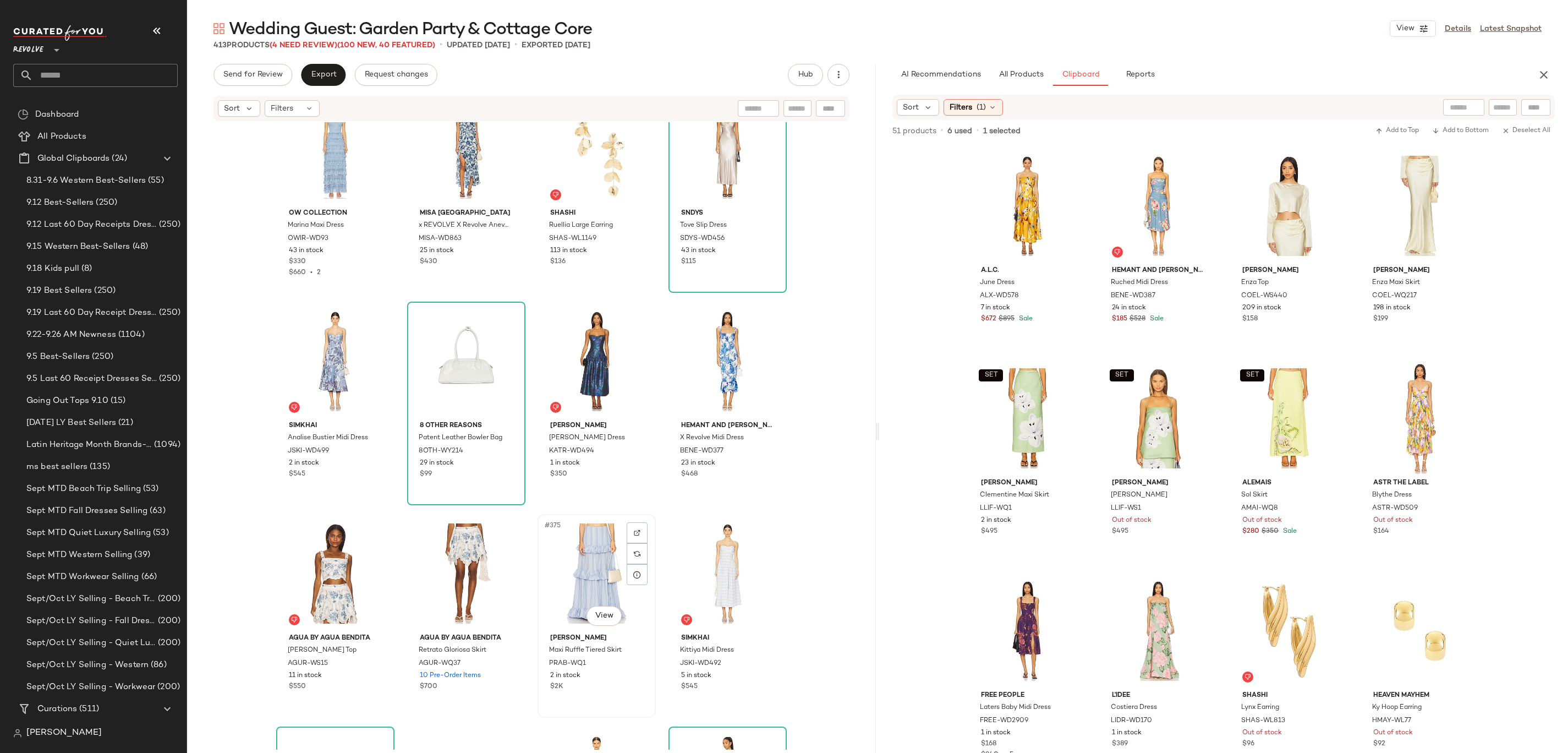
click at [585, 376] on div "#375 View" at bounding box center [597, 574] width 111 height 111
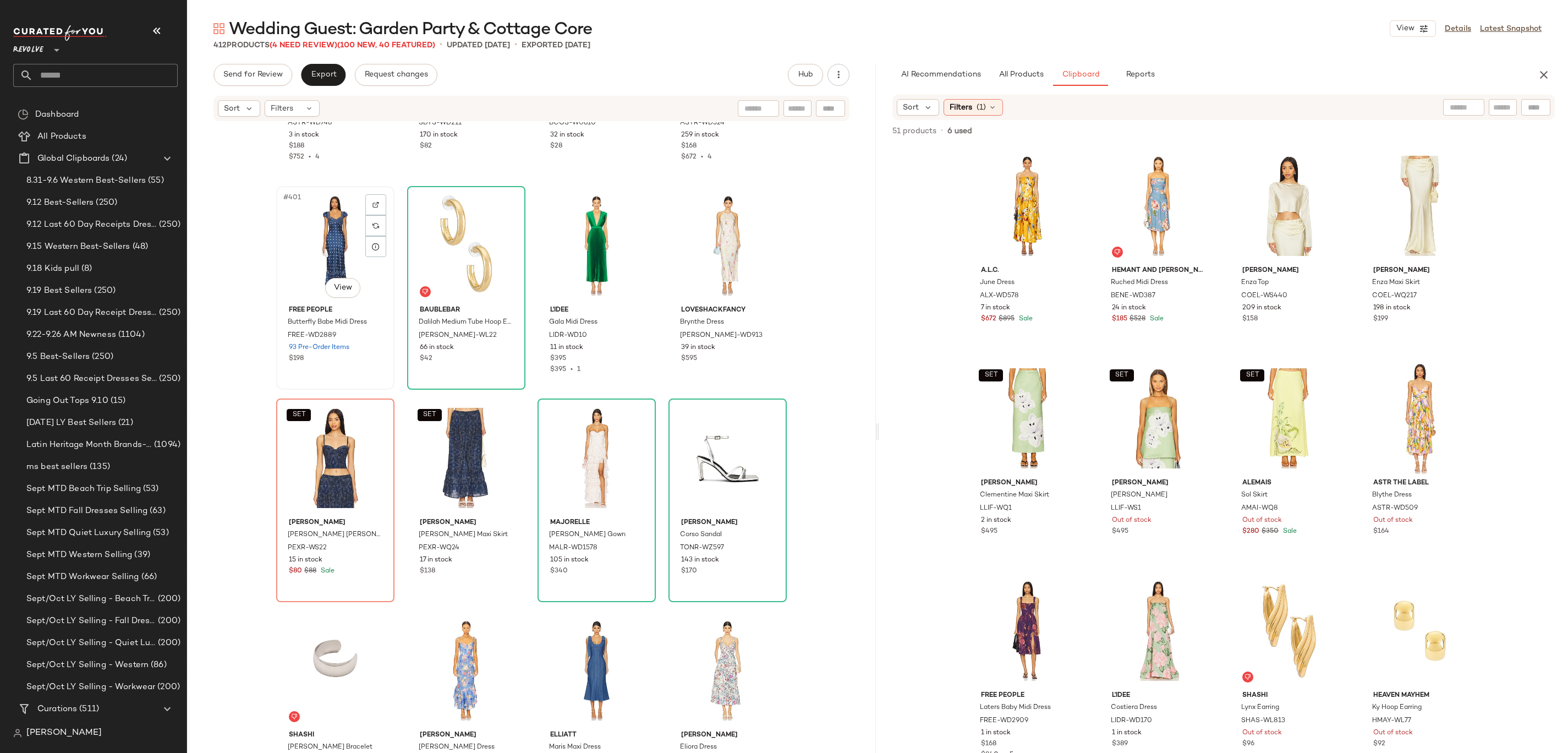
scroll to position [21250, 0]
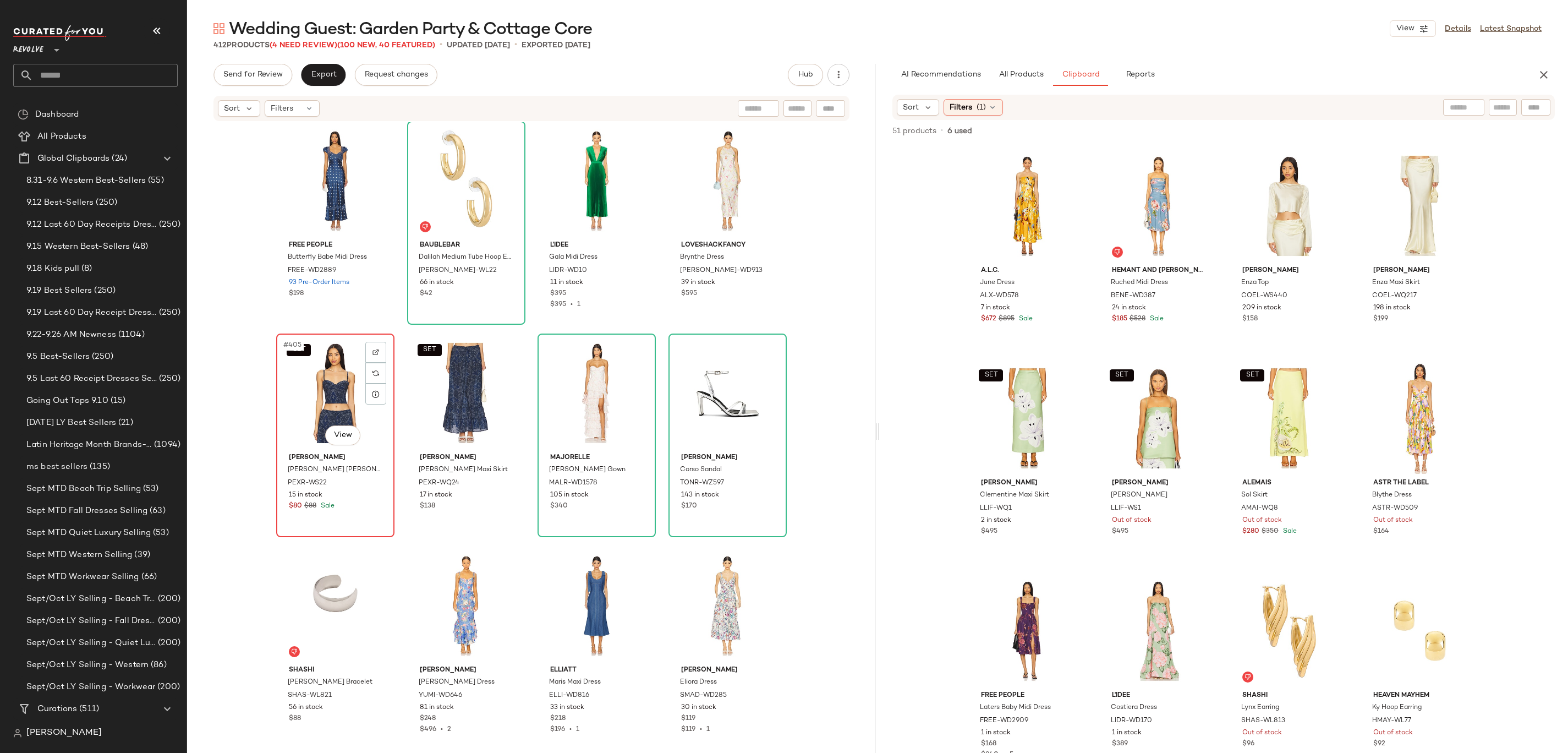
click at [295, 376] on div "SET #405 View" at bounding box center [336, 393] width 111 height 111
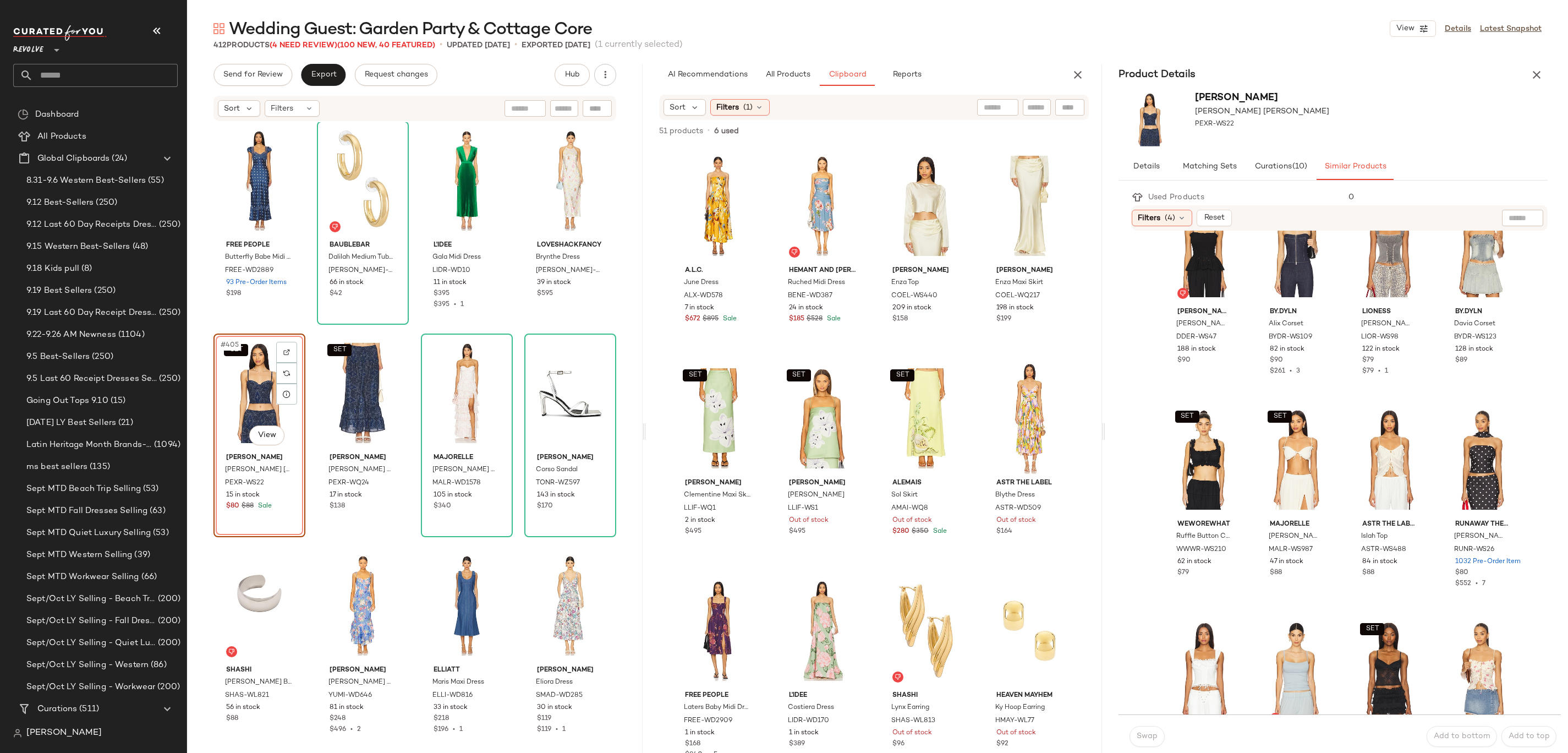
scroll to position [656, 0]
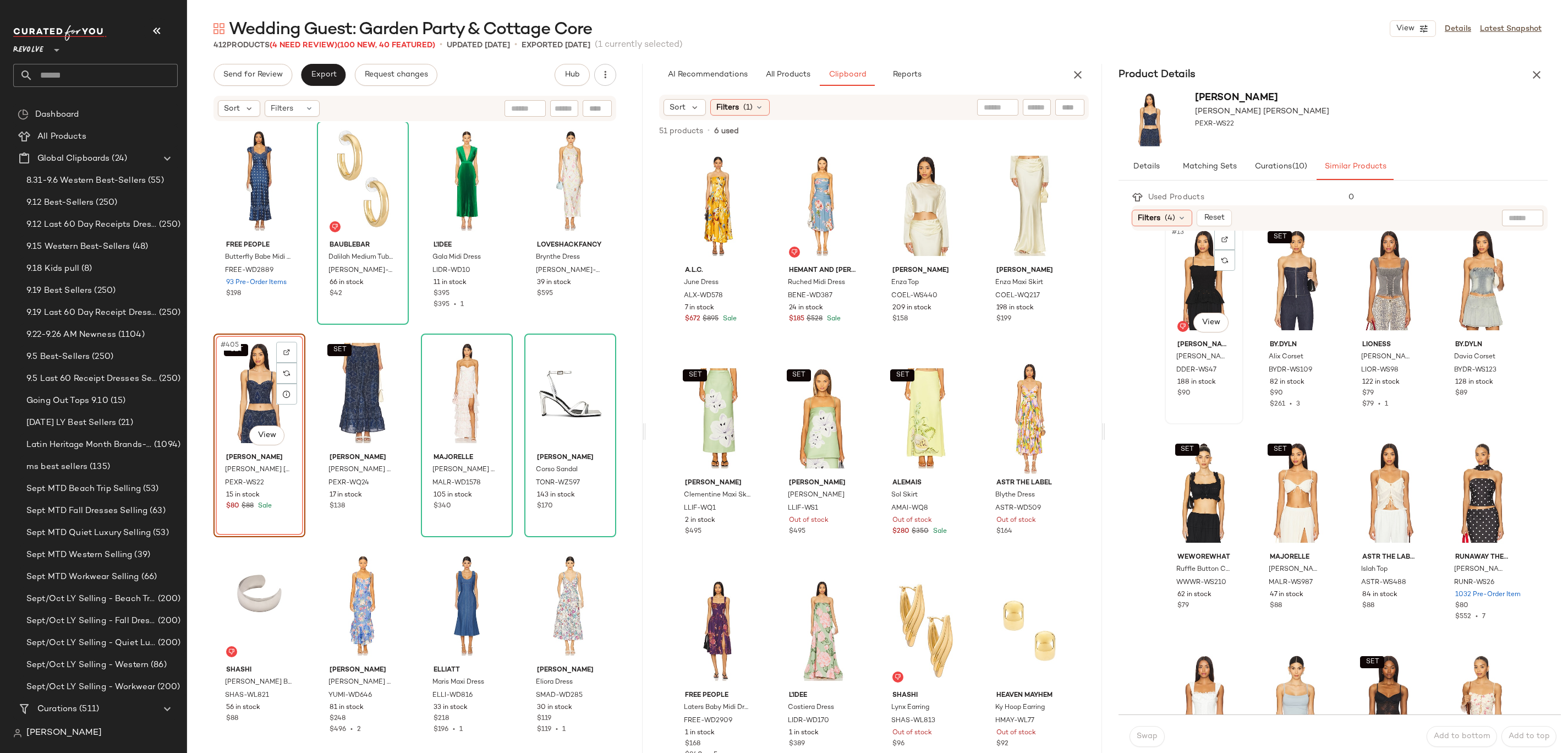
click at [784, 290] on div "#13 View" at bounding box center [1204, 280] width 71 height 111
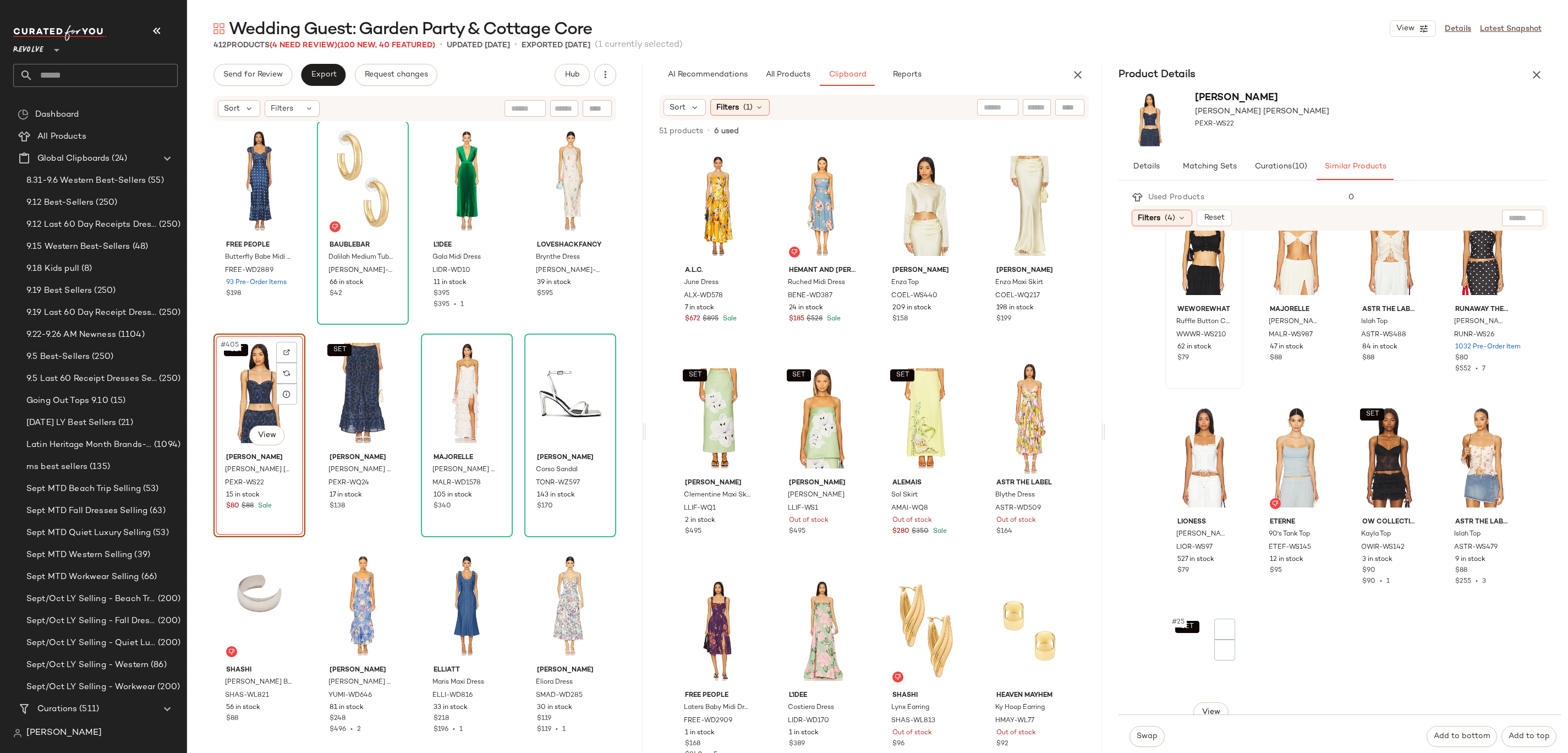
scroll to position [1003, 0]
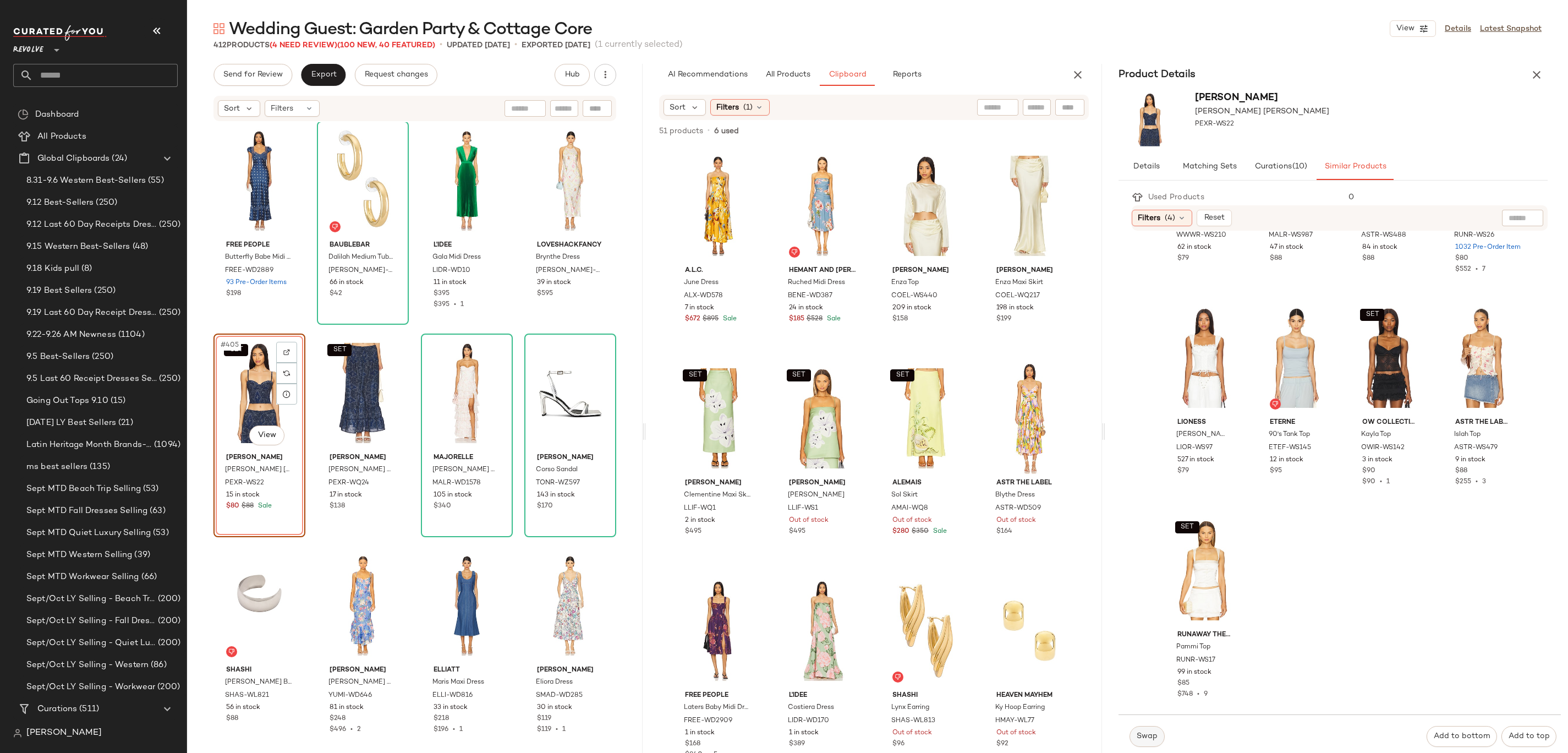
click at [784, 376] on button "Swap" at bounding box center [1147, 735] width 35 height 21
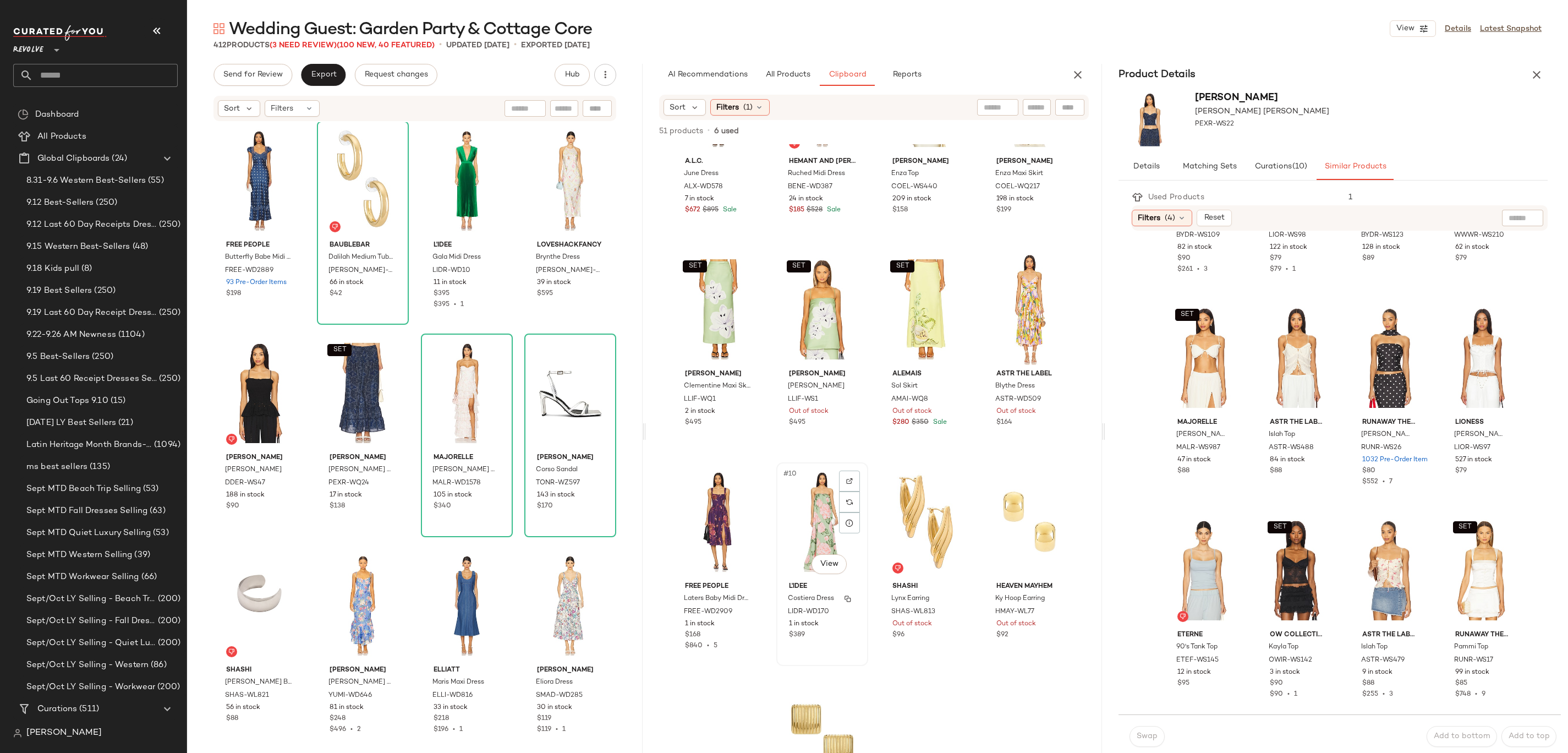
scroll to position [116, 0]
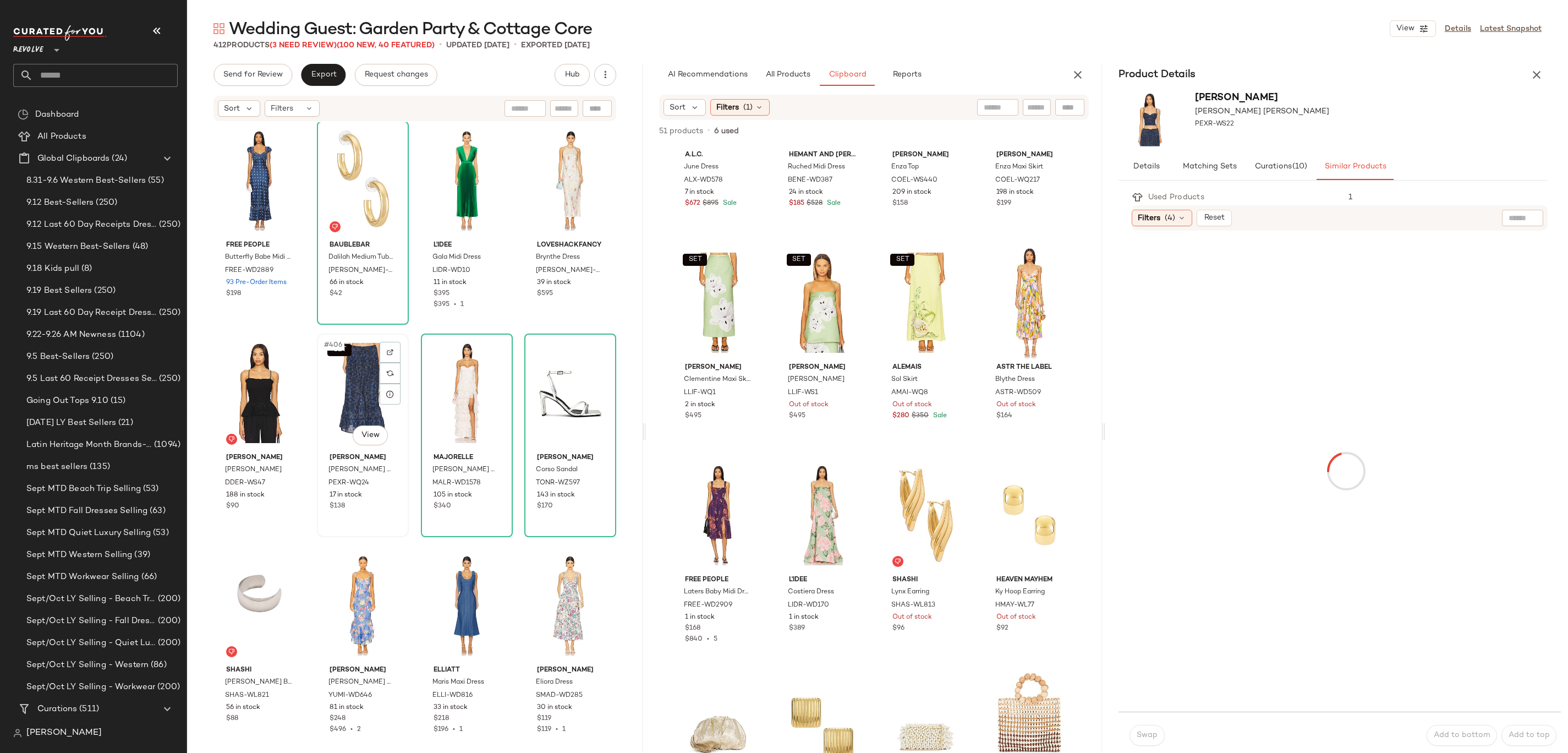
click at [326, 371] on div "SET #406 View" at bounding box center [363, 393] width 84 height 111
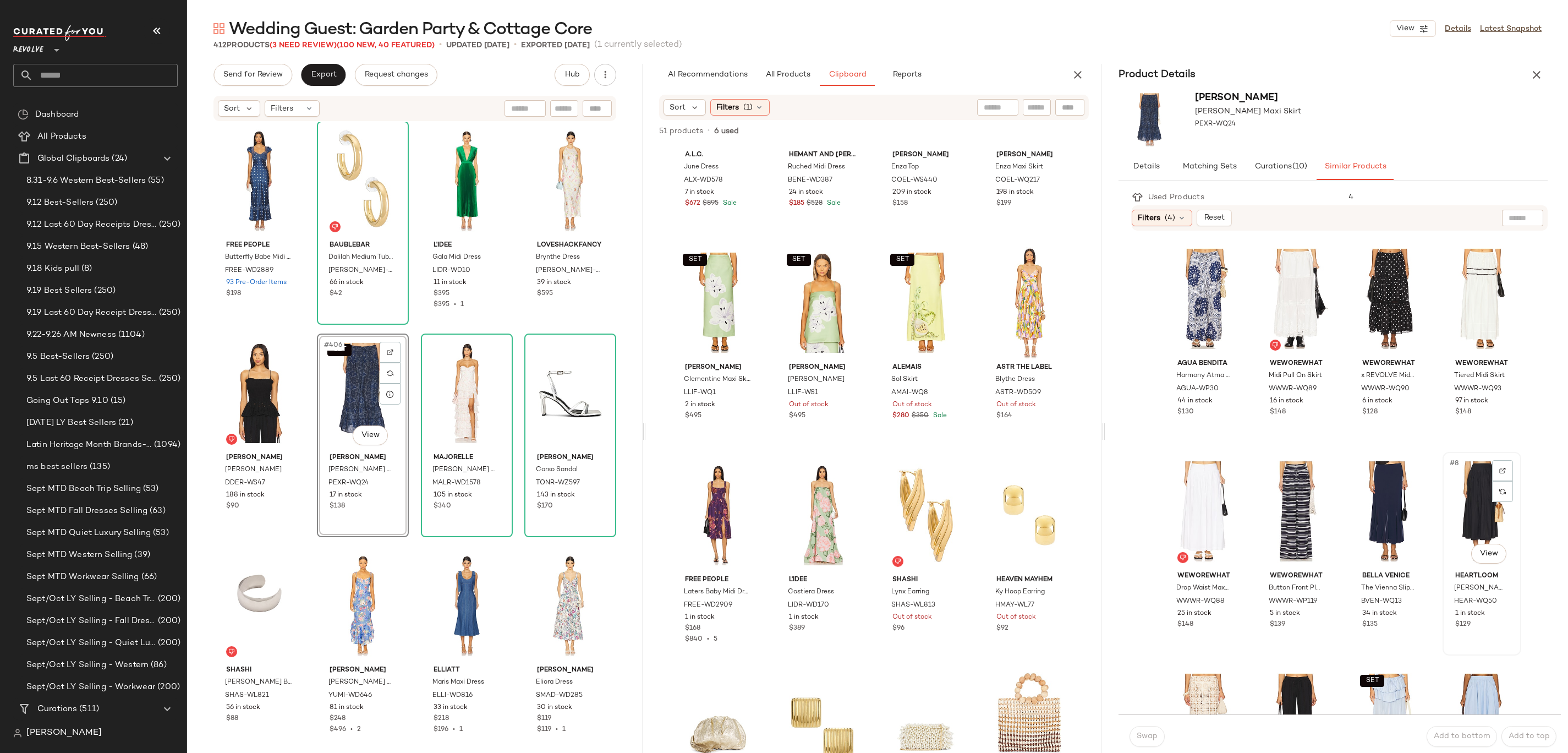
click at [784, 376] on div "#8 View" at bounding box center [1482, 511] width 71 height 111
click at [784, 376] on div "Swap Add to bottom Add to top" at bounding box center [1340, 735] width 442 height 43
click at [784, 376] on button "Swap" at bounding box center [1147, 735] width 35 height 21
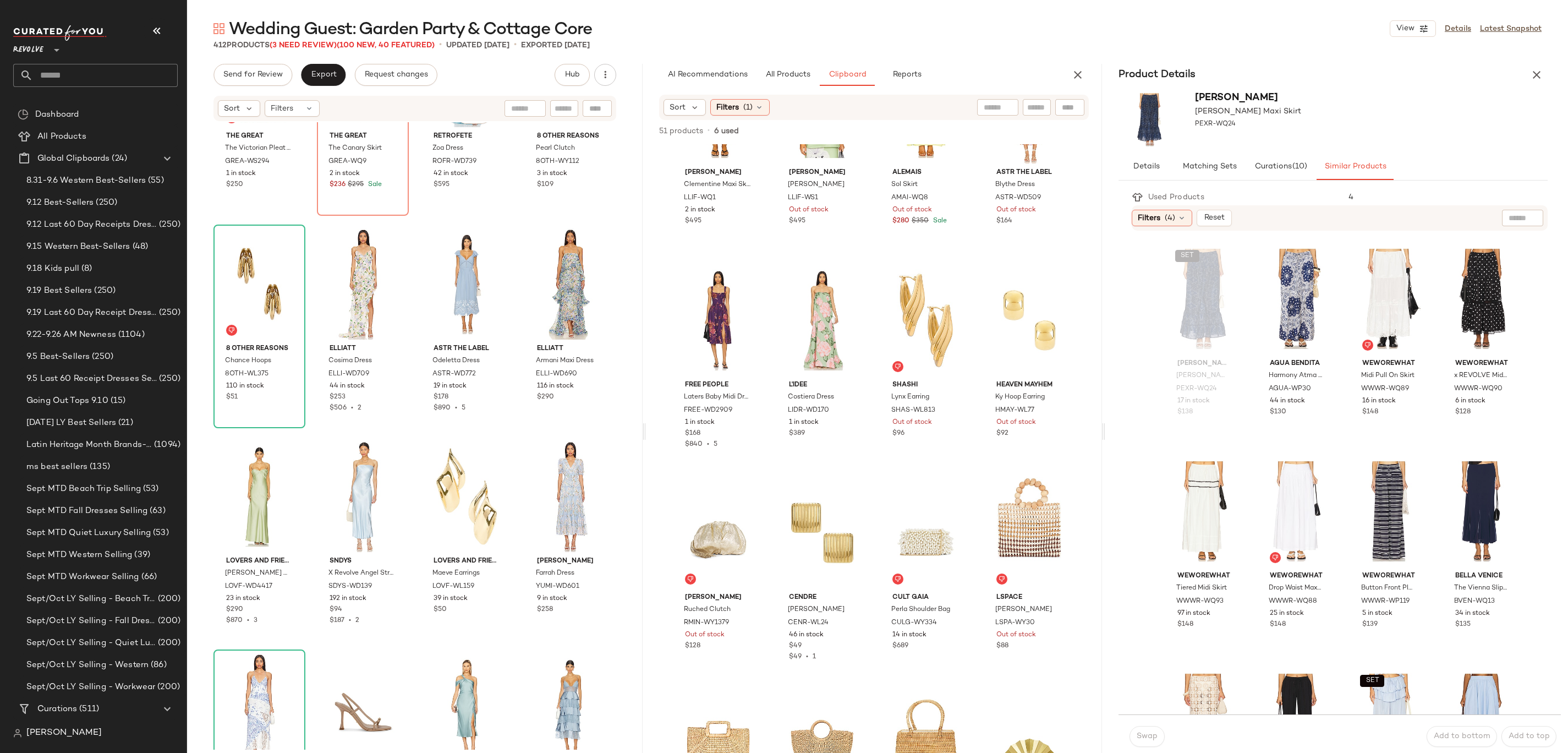
scroll to position [17697, 0]
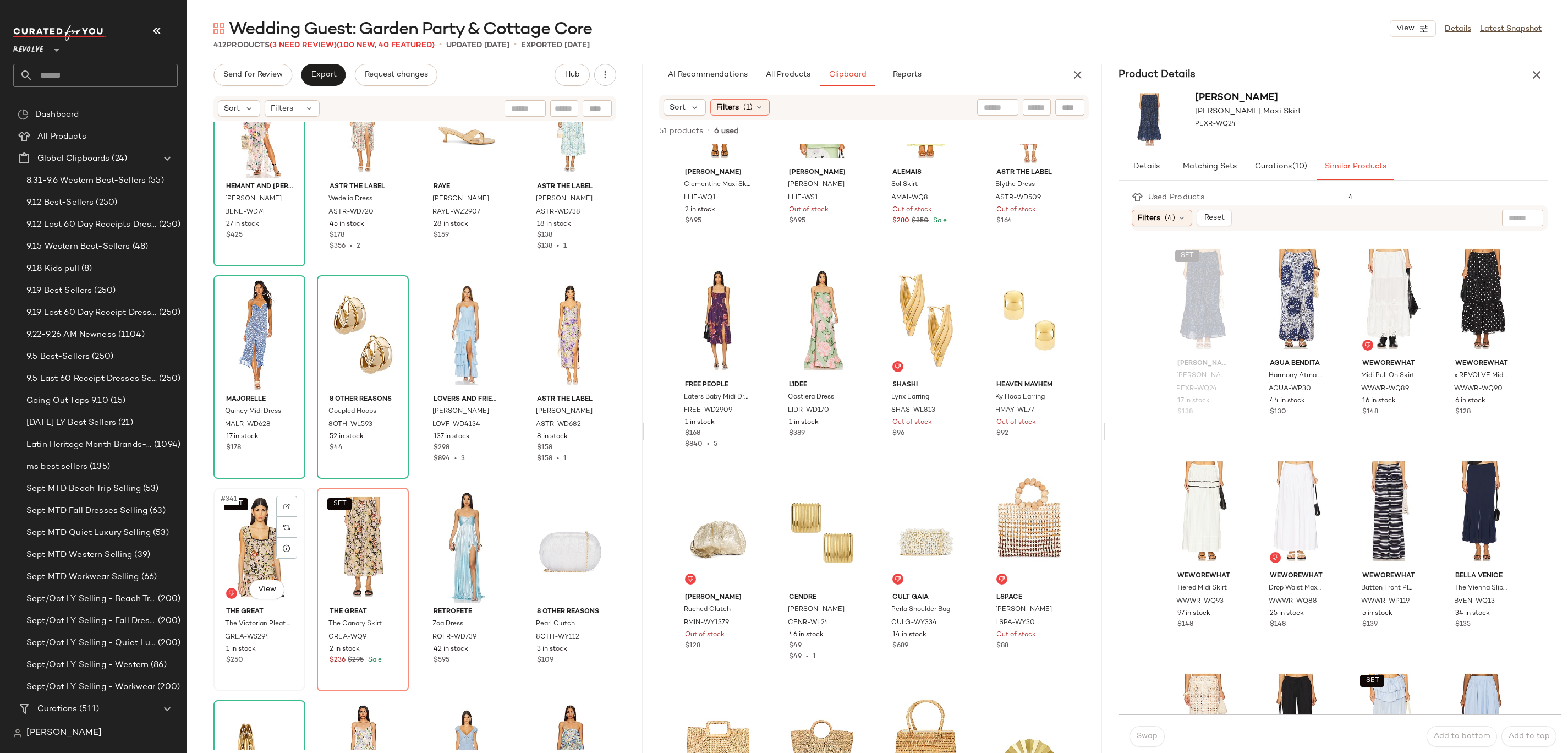
click at [244, 376] on div "SET #341 View" at bounding box center [259, 547] width 84 height 111
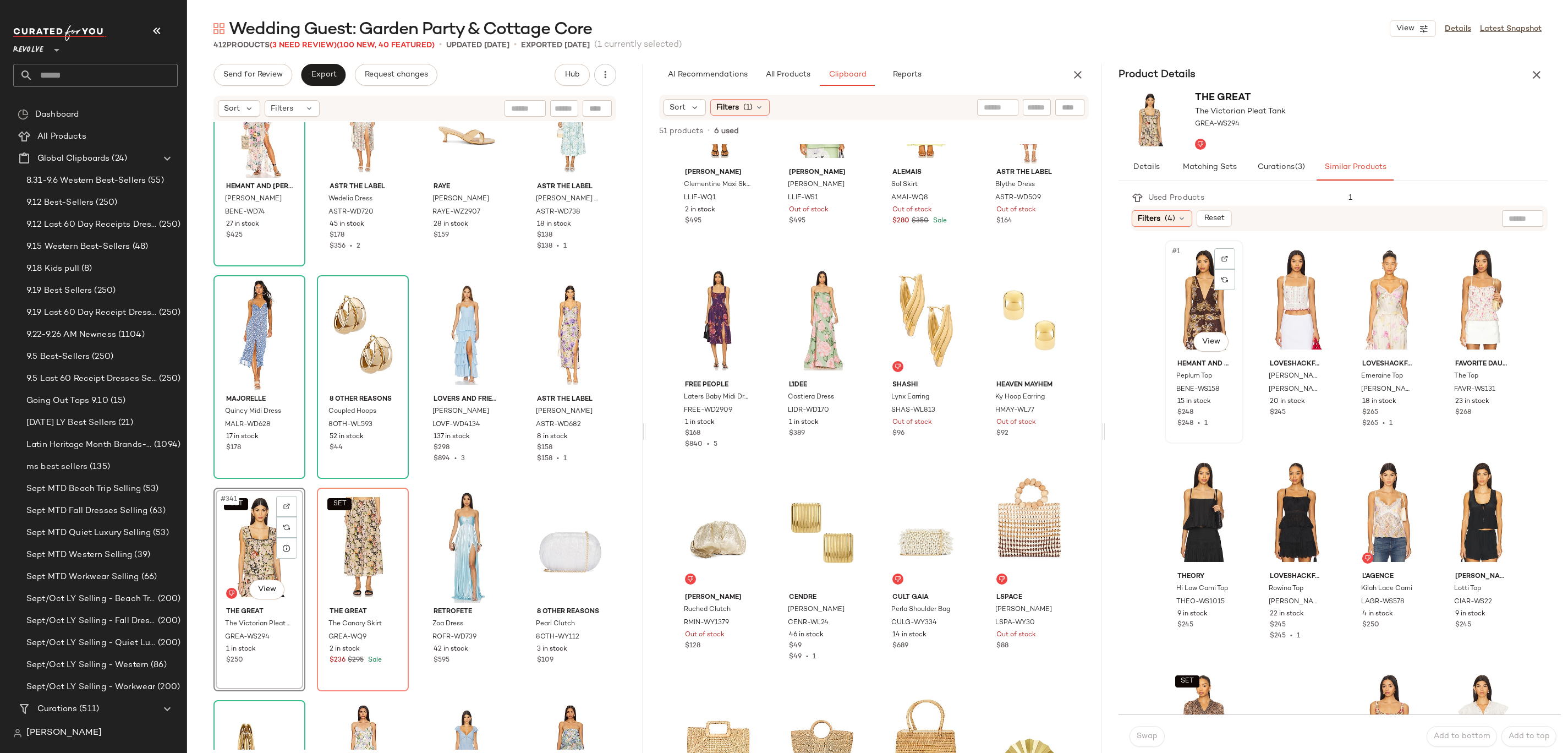
click at [784, 306] on div "#1 View" at bounding box center [1204, 299] width 71 height 111
click at [784, 376] on span "Swap" at bounding box center [1146, 736] width 21 height 9
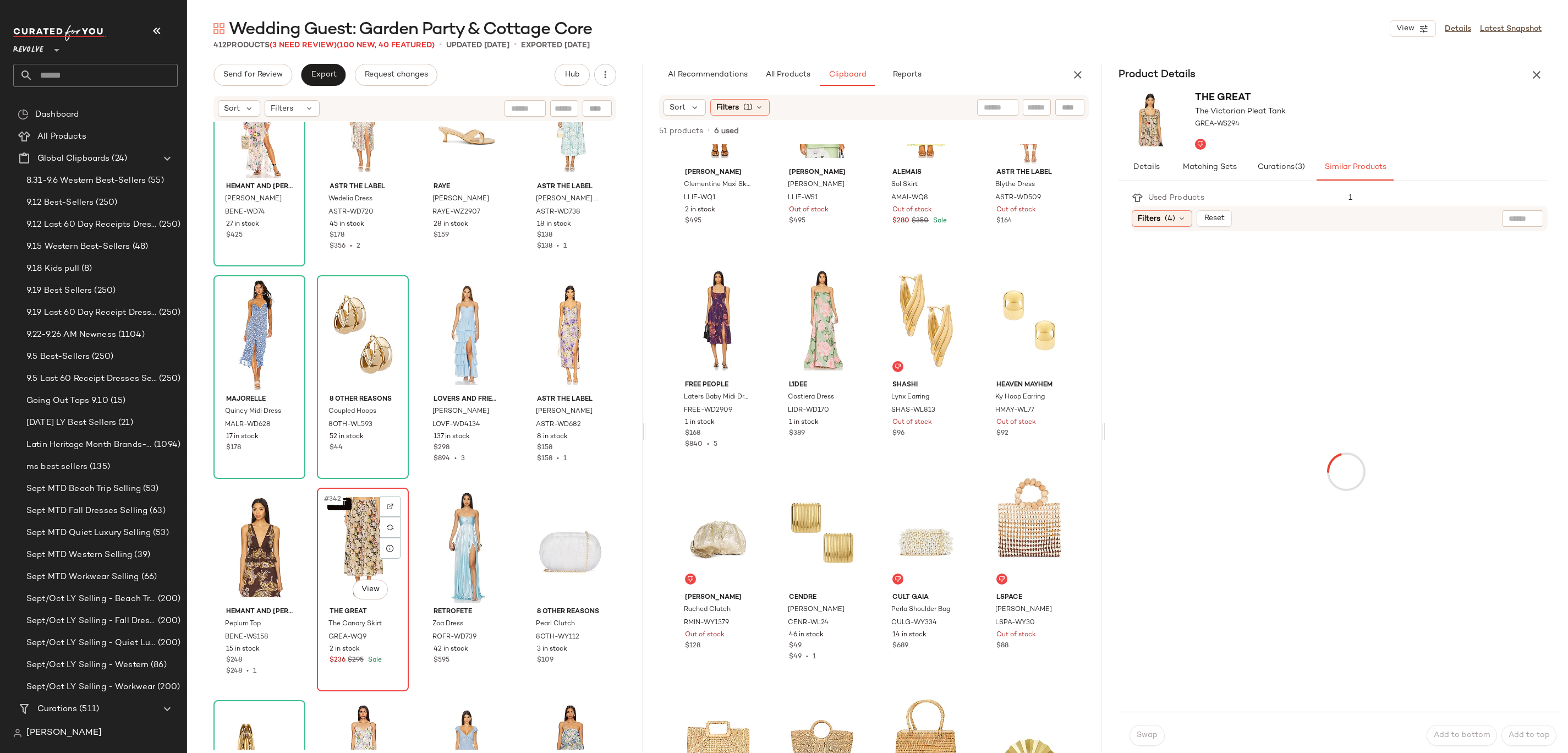
click at [335, 376] on div "SET #342 View" at bounding box center [363, 547] width 84 height 111
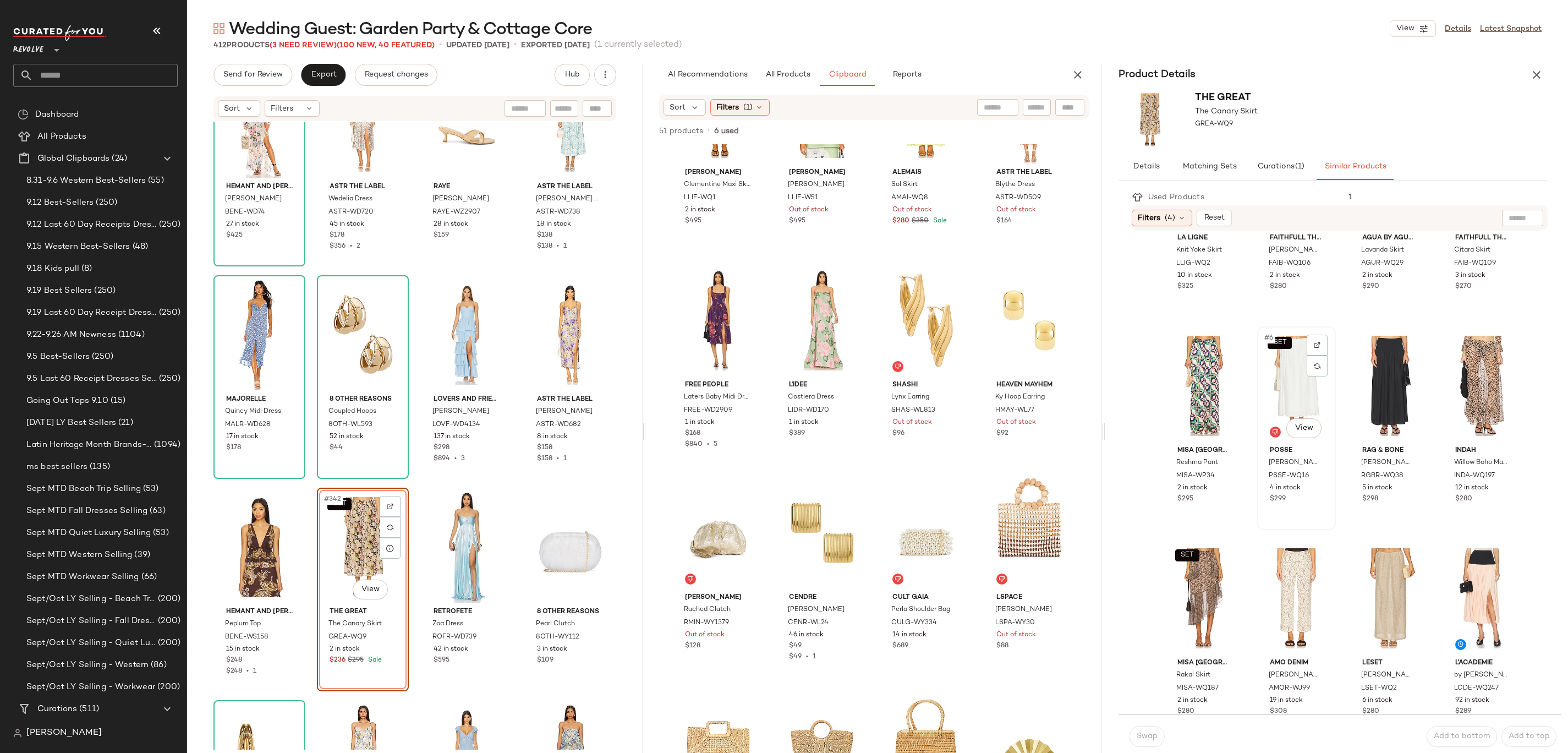
scroll to position [127, 0]
click at [784, 376] on div "SET #9 View" at bounding box center [1204, 597] width 71 height 111
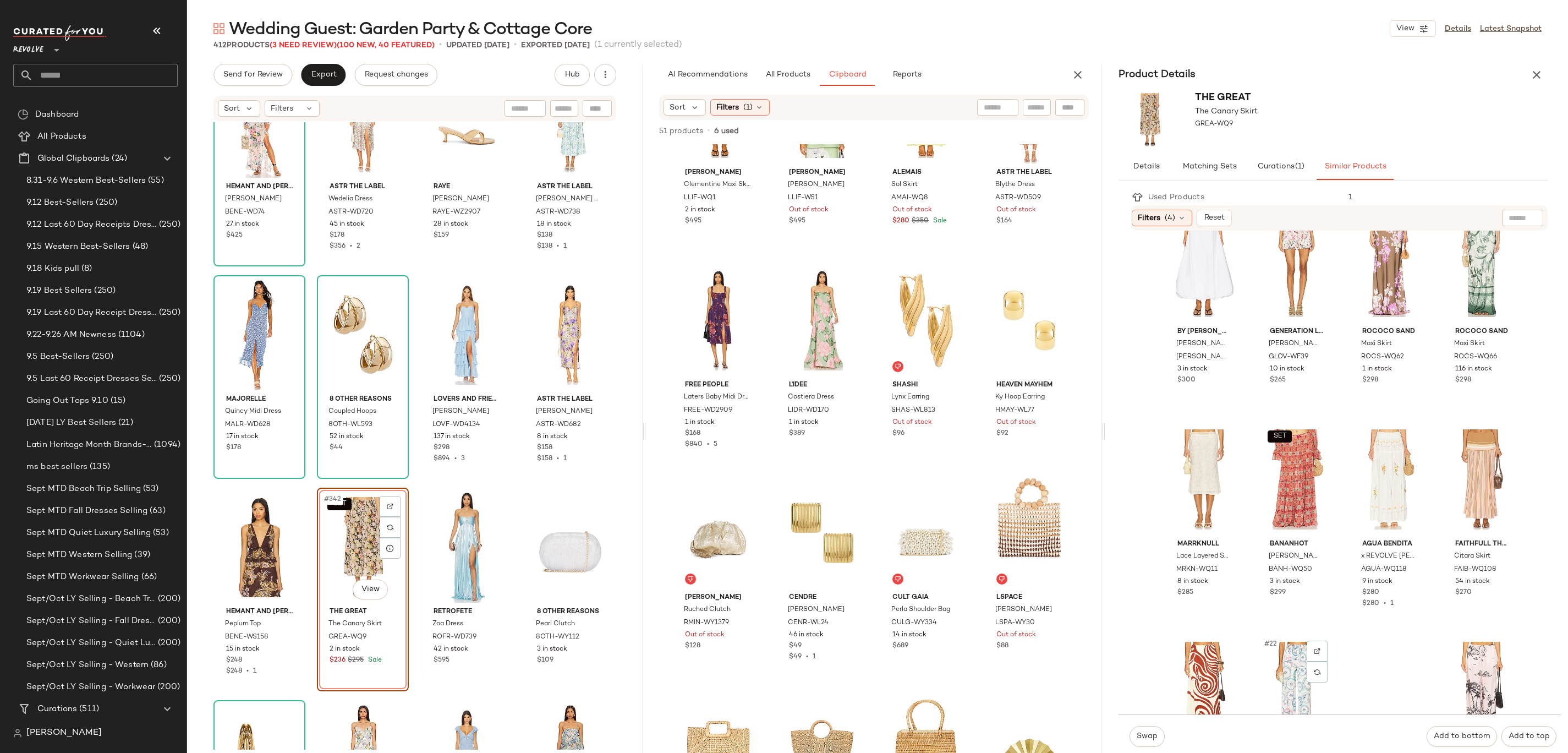
scroll to position [791, 0]
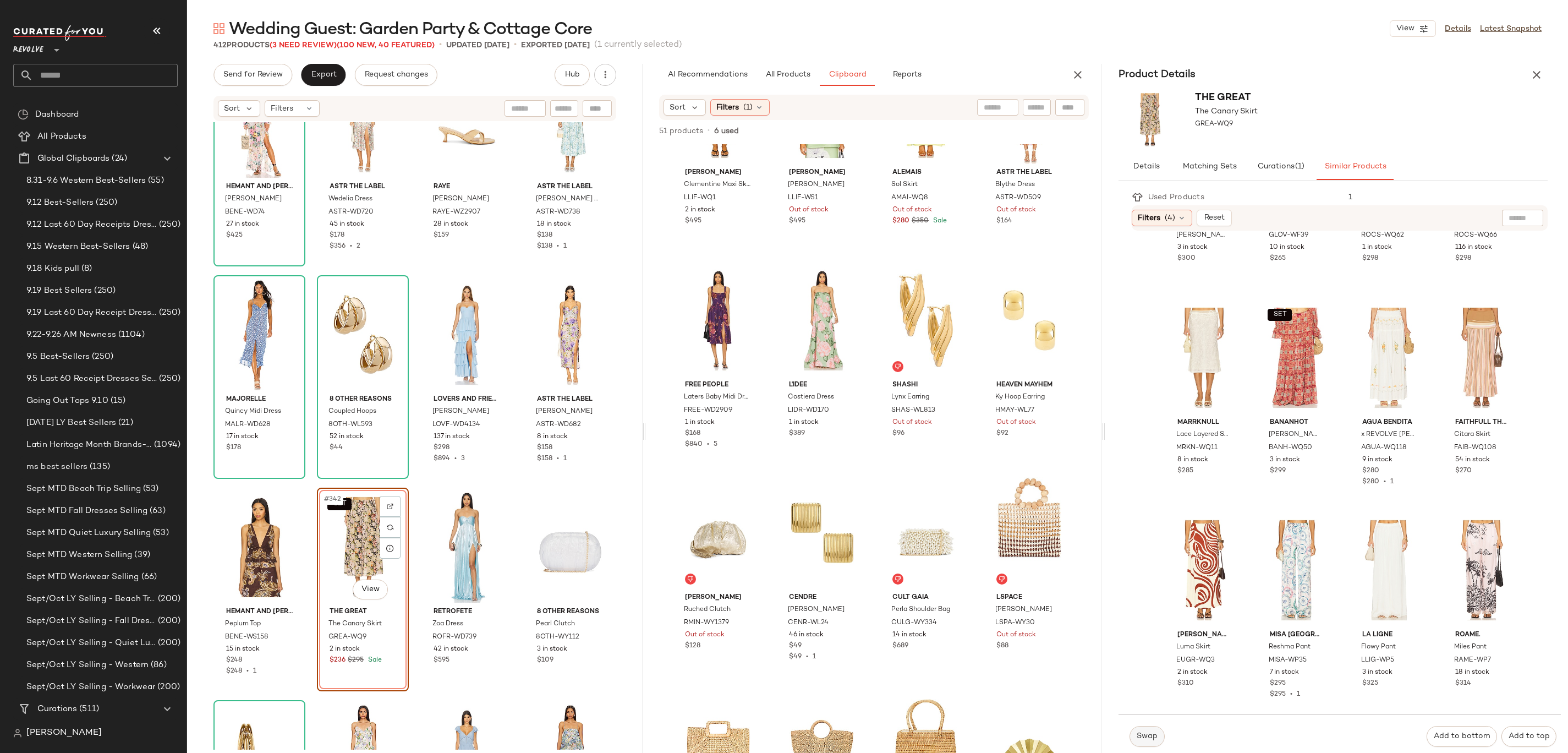
click at [784, 376] on button "Swap" at bounding box center [1147, 735] width 35 height 21
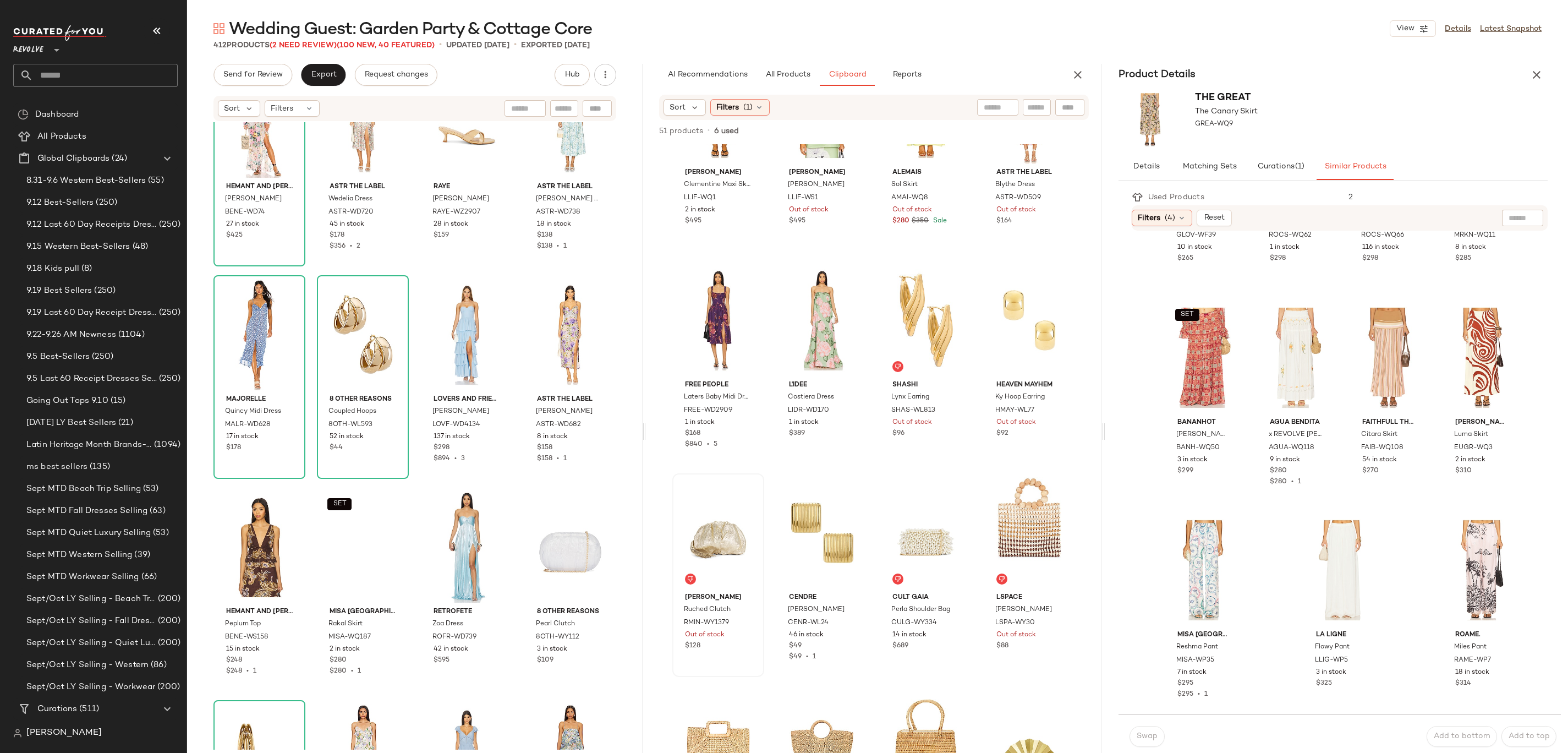
scroll to position [578, 0]
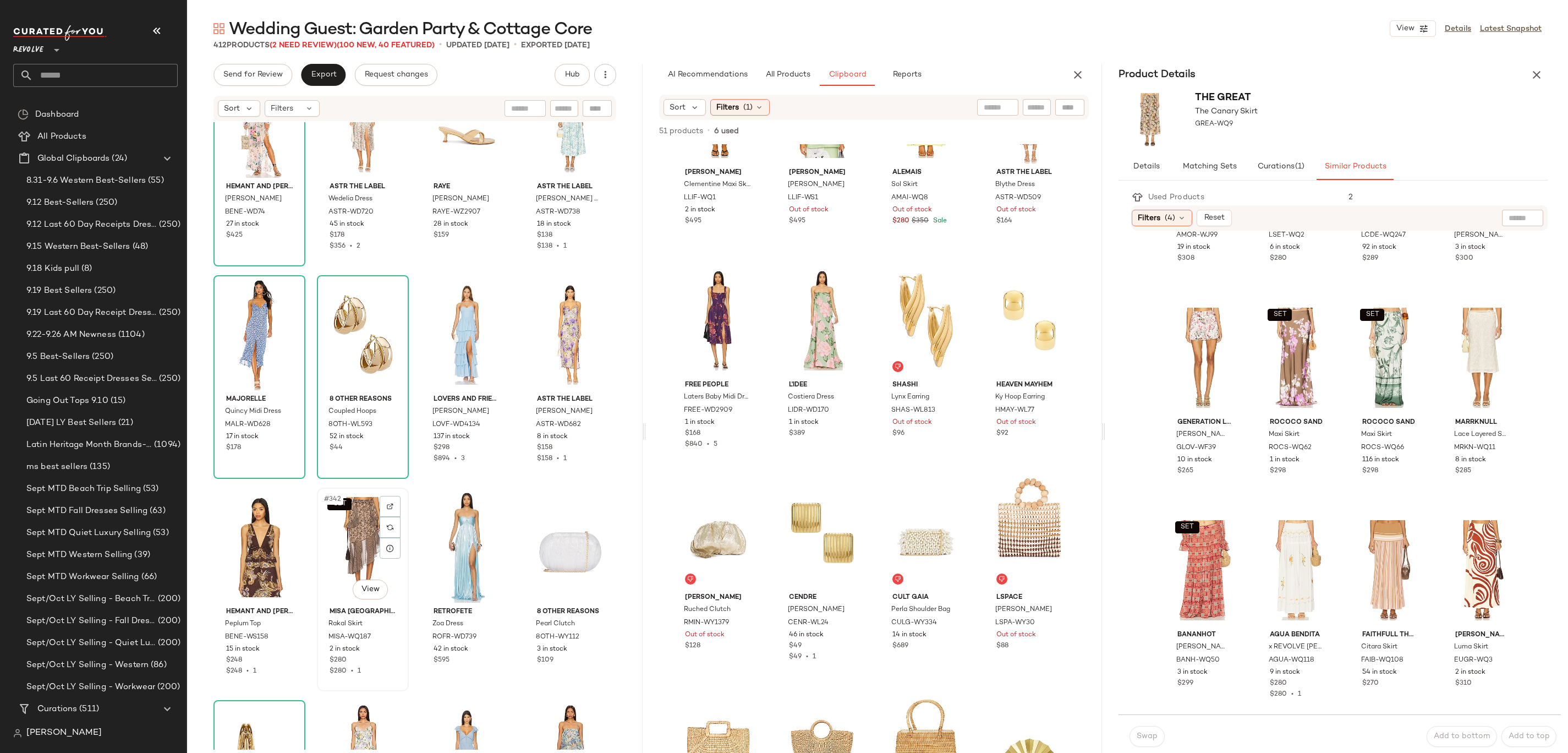
click at [353, 376] on div "SET #342 View" at bounding box center [363, 547] width 84 height 111
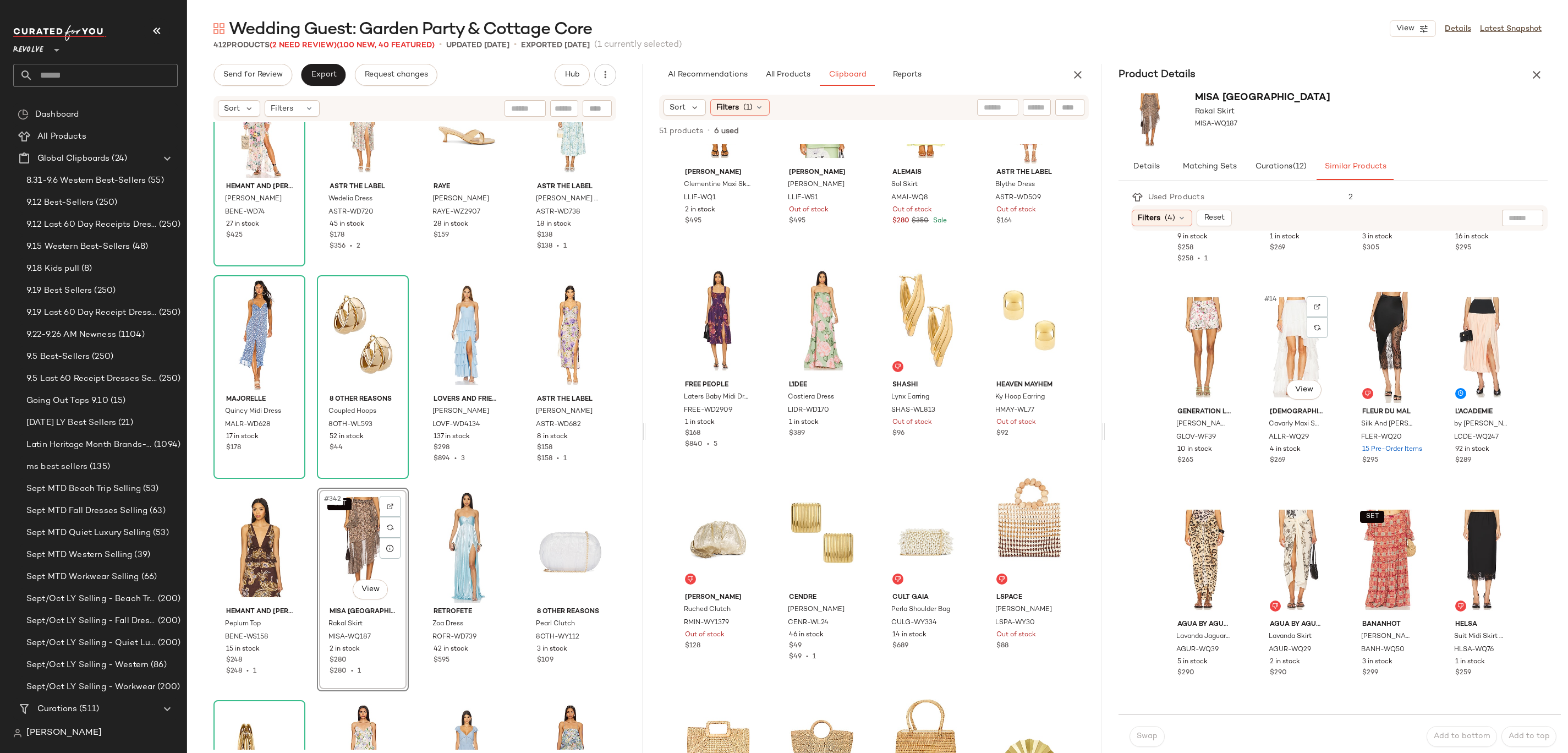
scroll to position [791, 0]
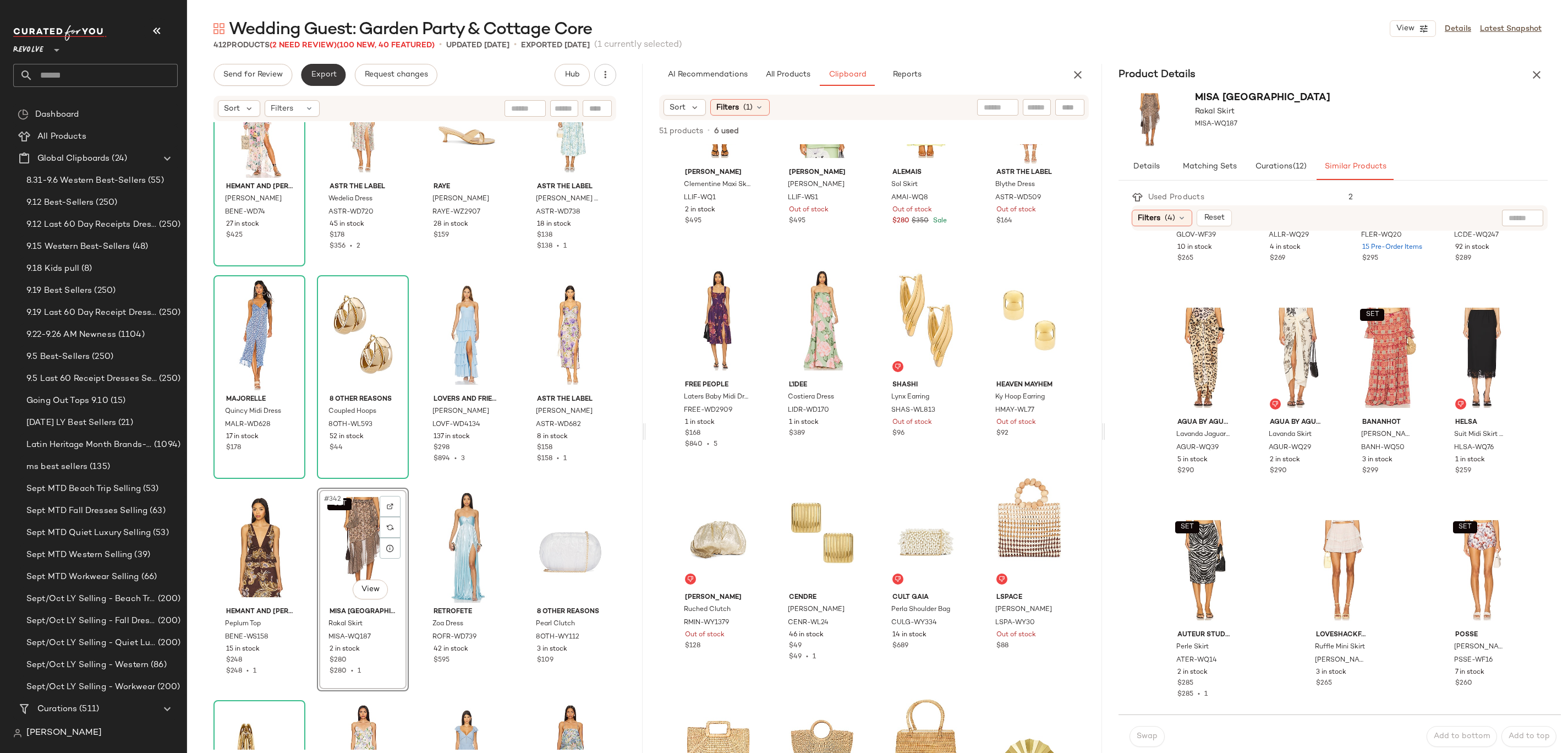
click at [332, 78] on span "Export" at bounding box center [323, 75] width 26 height 9
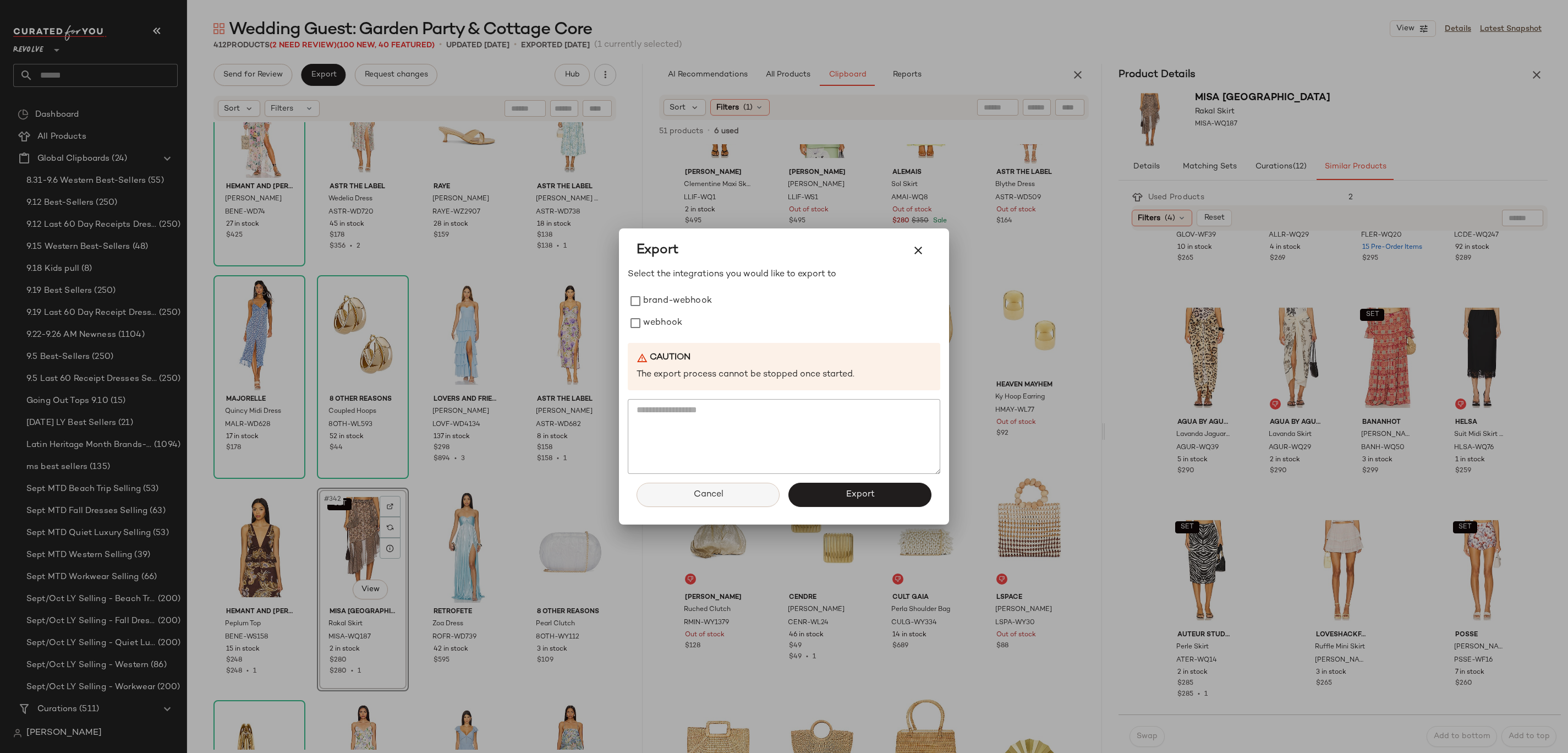
click at [720, 376] on span "Cancel" at bounding box center [708, 494] width 31 height 10
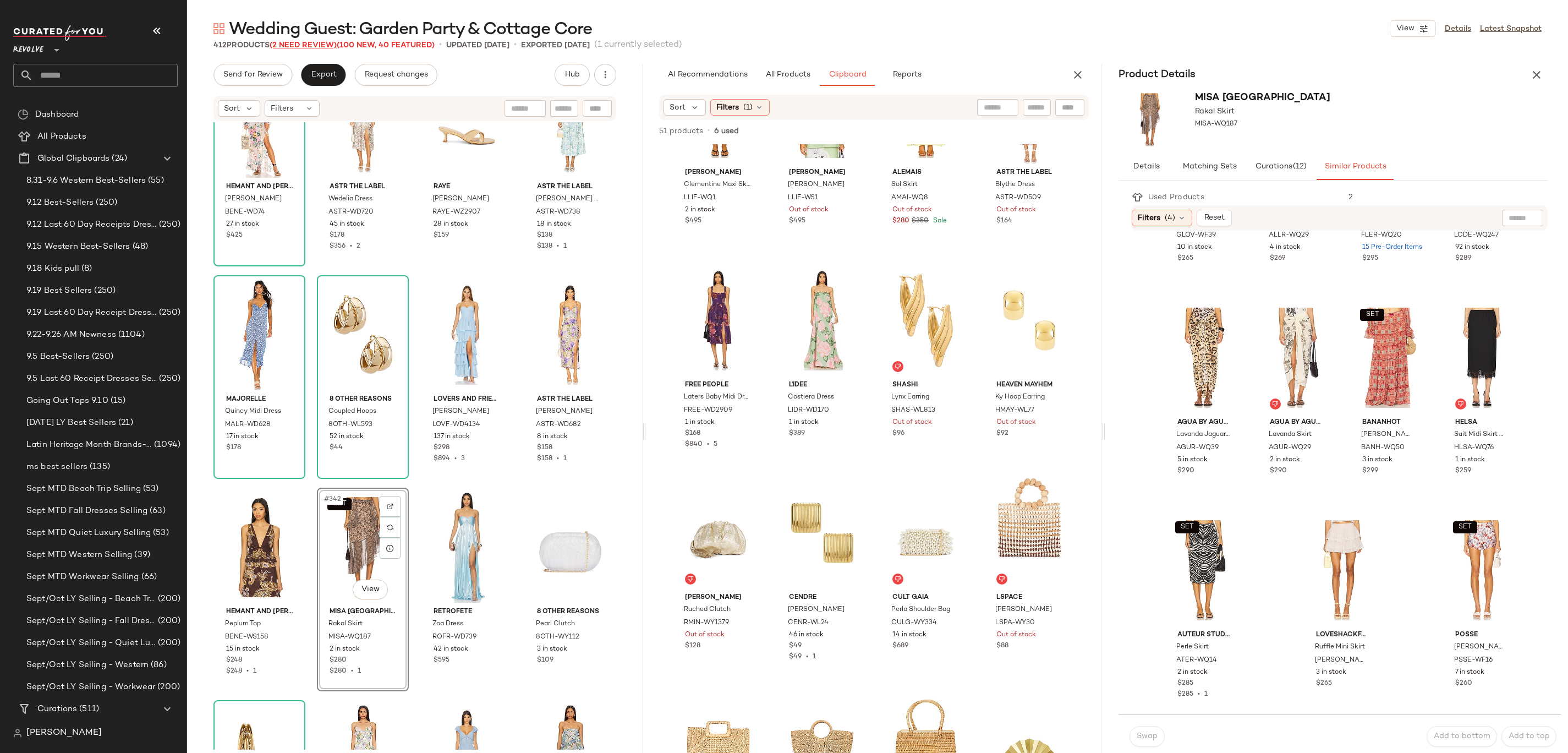
click at [324, 47] on span "(2 Need Review)" at bounding box center [302, 45] width 68 height 8
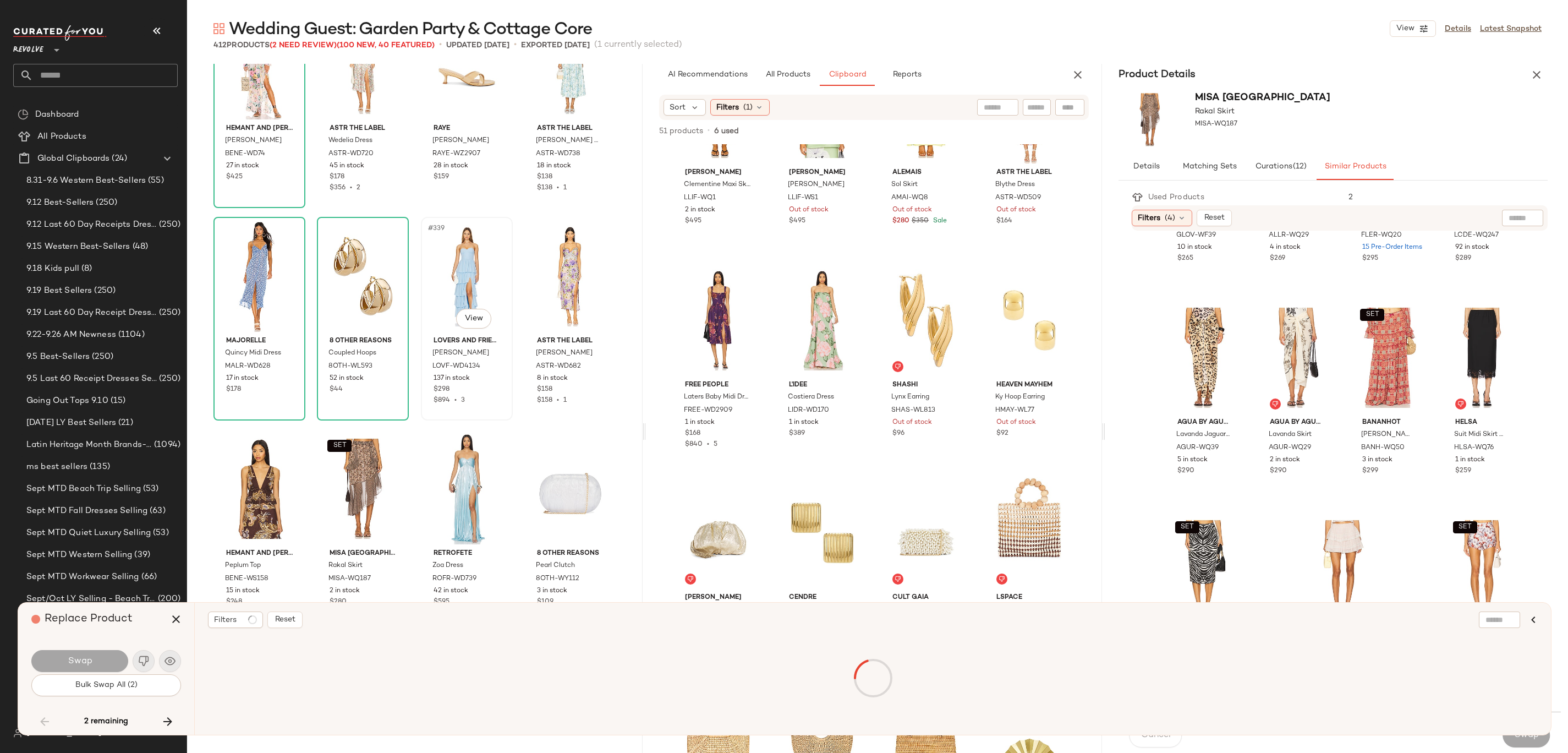
scroll to position [7646, 0]
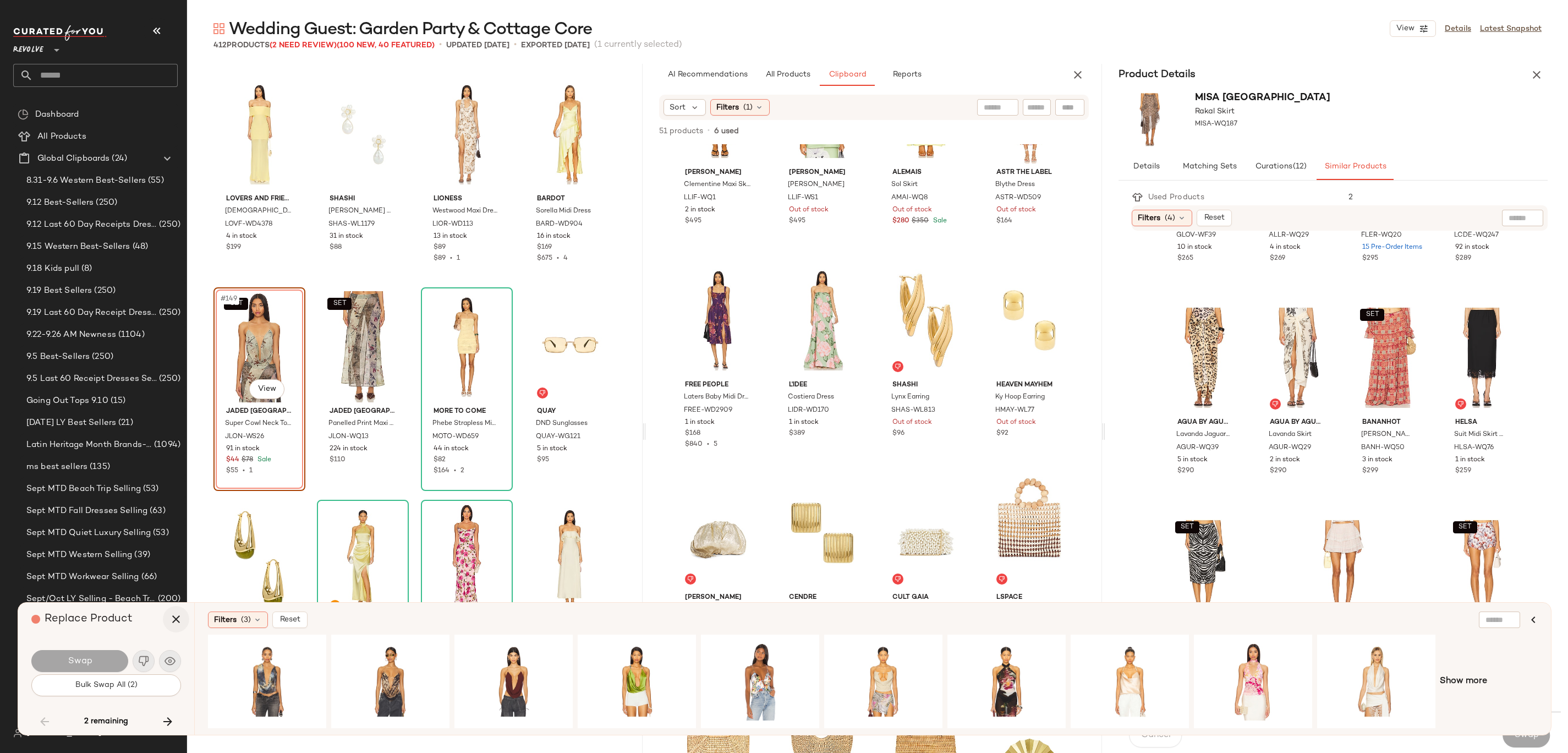
click at [178, 376] on icon "button" at bounding box center [176, 619] width 13 height 13
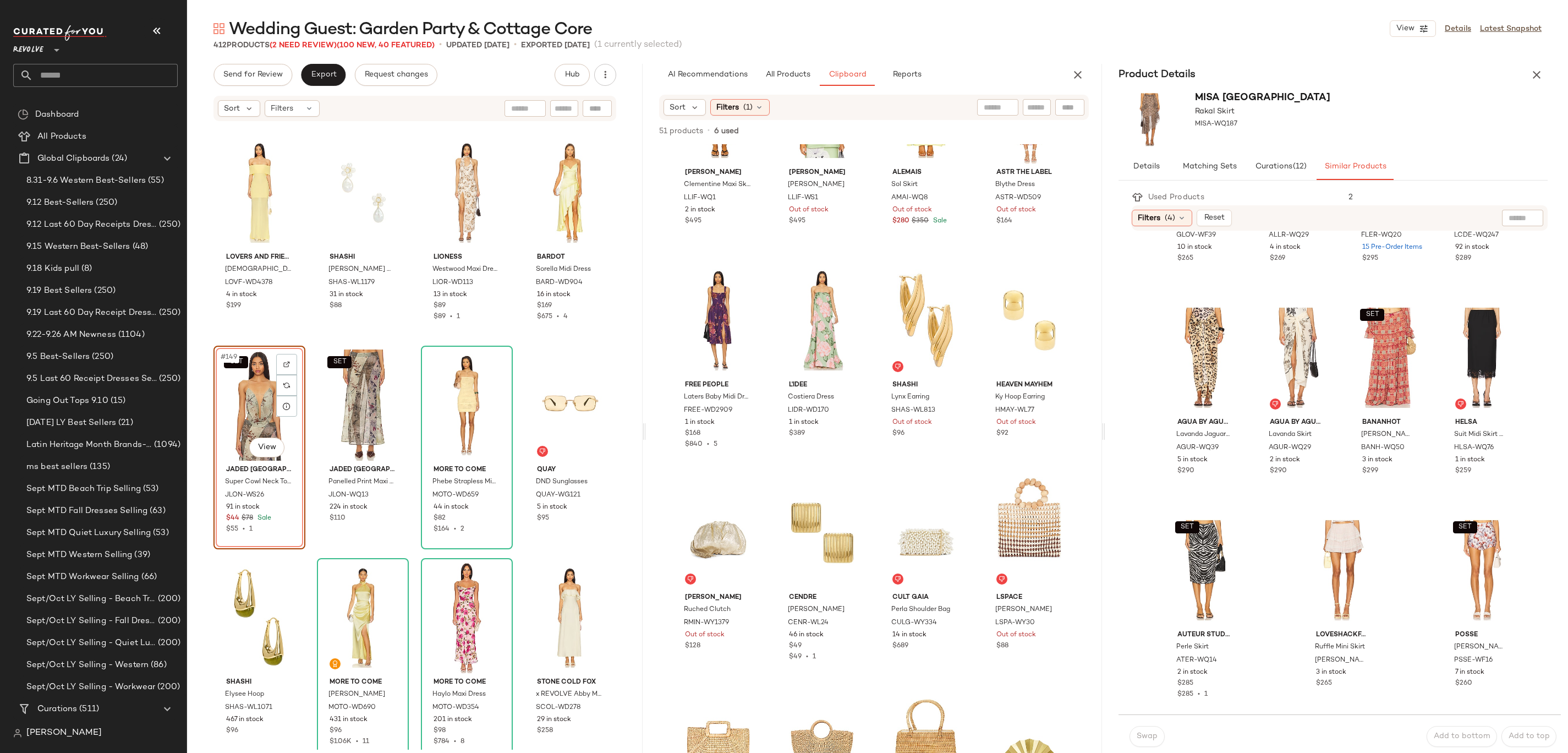
click at [261, 376] on div "SET #149 View" at bounding box center [259, 405] width 84 height 111
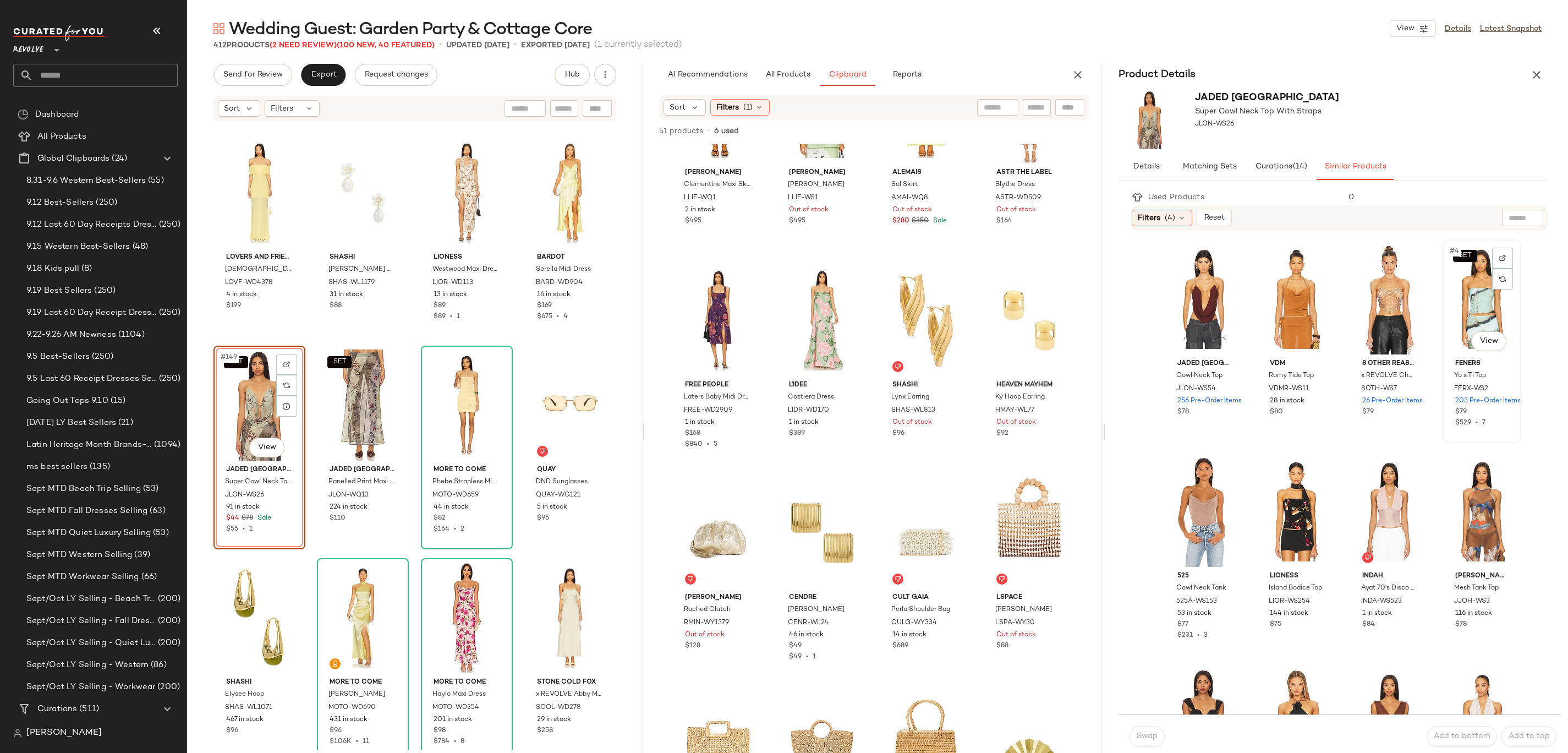
click at [784, 301] on div "SET #4 View" at bounding box center [1482, 299] width 71 height 111
click at [352, 376] on div "SET #150 View" at bounding box center [363, 405] width 84 height 111
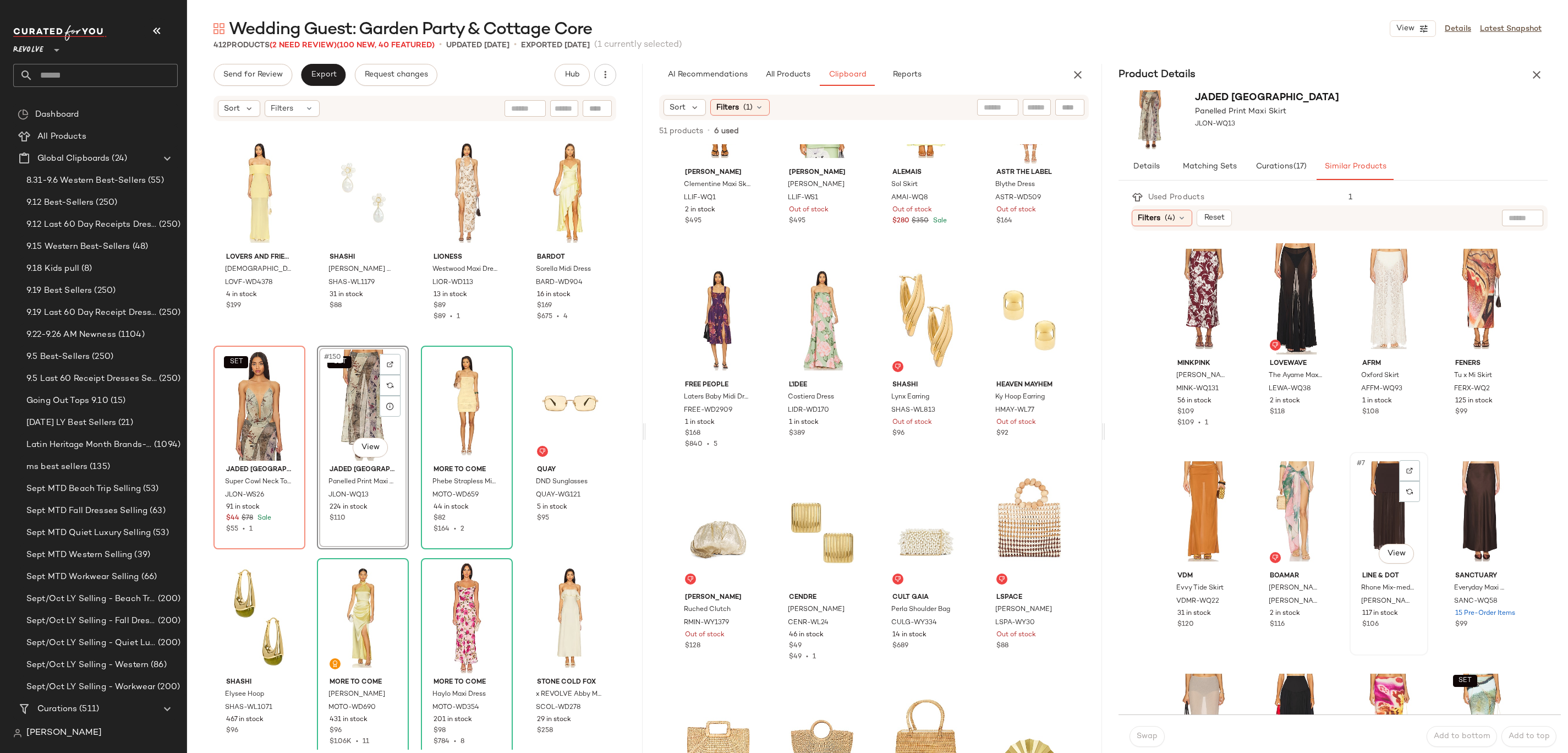
scroll to position [178, 0]
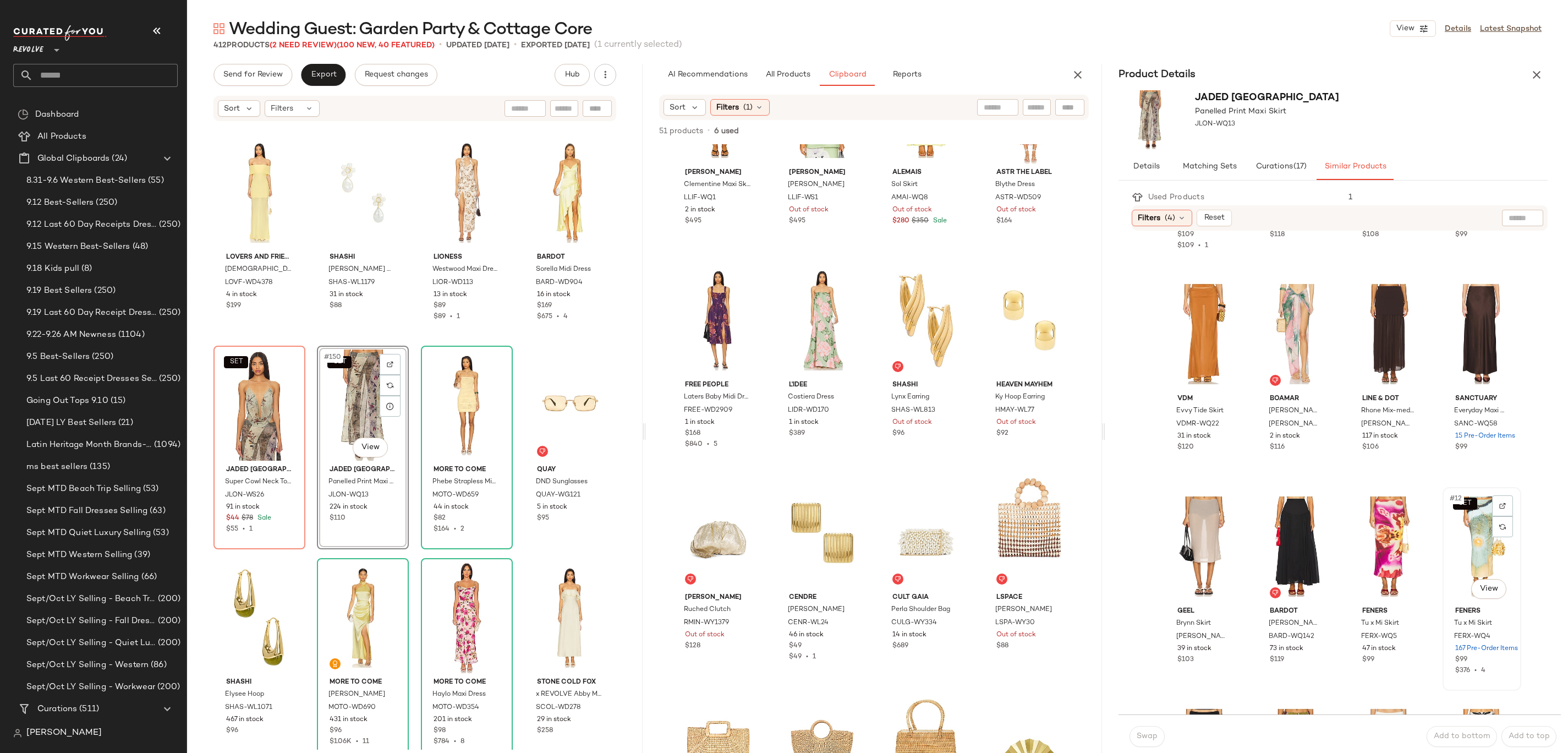
click at [784, 376] on div "SET #12 View" at bounding box center [1482, 547] width 71 height 111
click at [784, 376] on span "Swap" at bounding box center [1146, 736] width 21 height 9
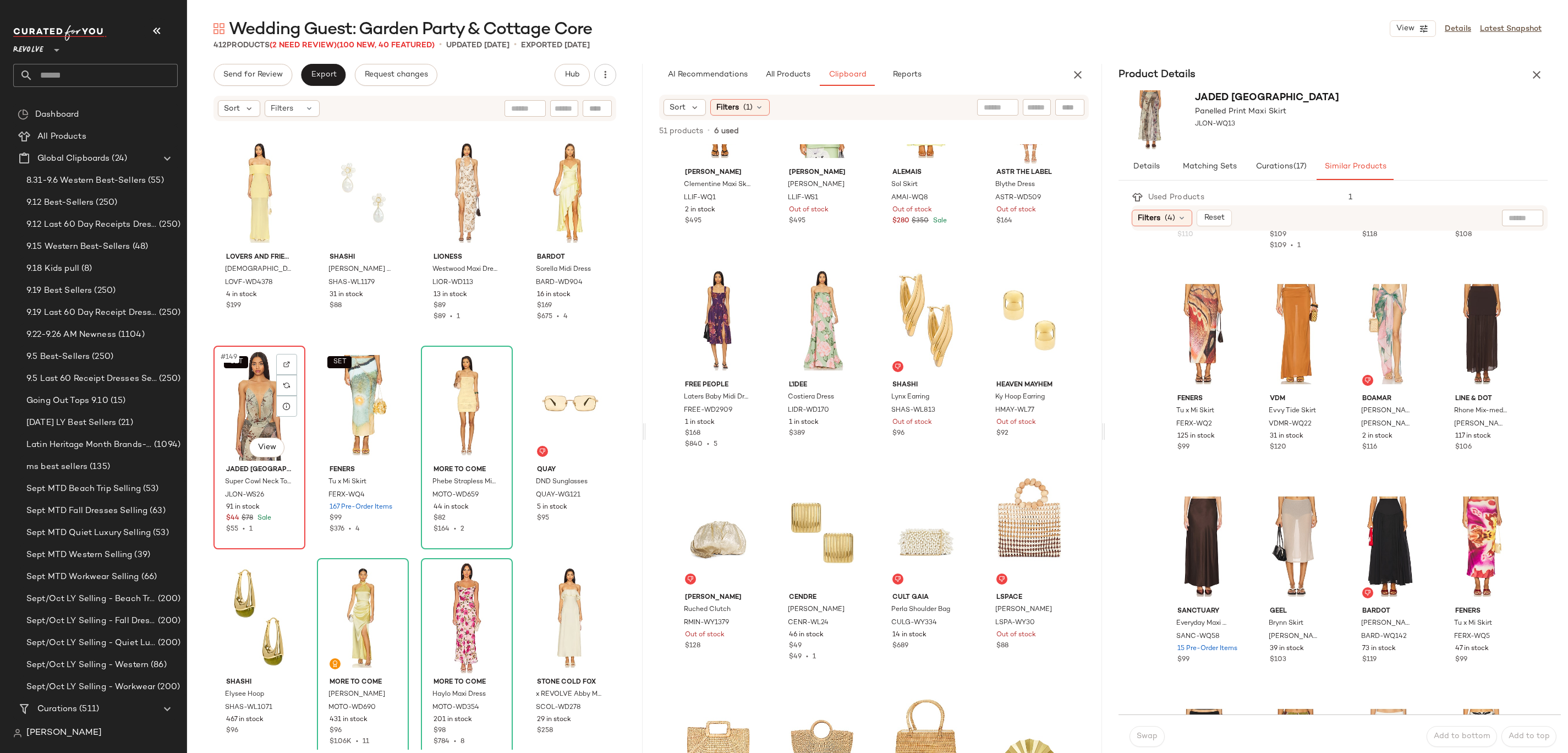
click at [237, 376] on div "SET #149 View" at bounding box center [259, 405] width 84 height 111
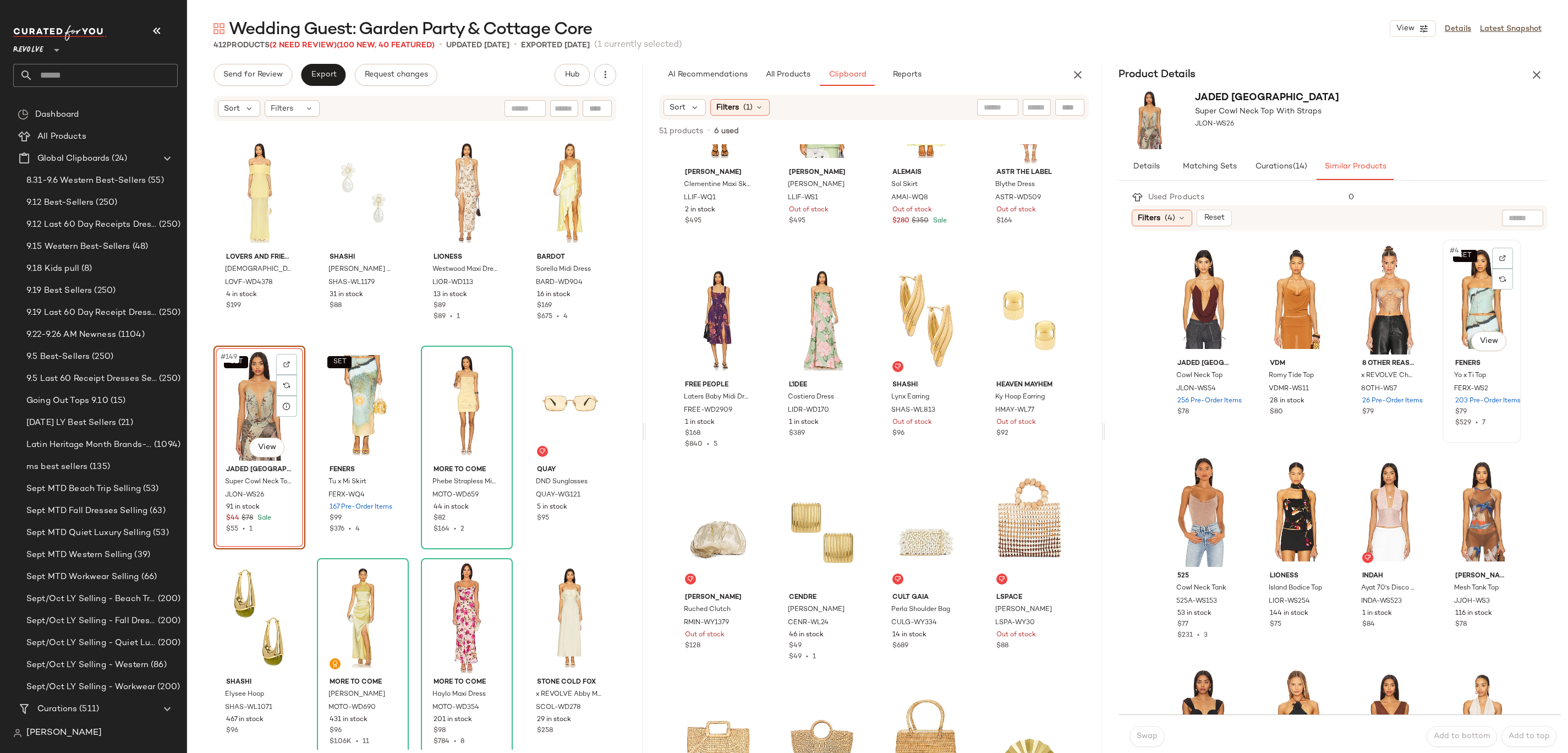
click at [784, 313] on div "SET #4 View" at bounding box center [1482, 299] width 71 height 111
click at [784, 376] on button "Swap" at bounding box center [1147, 735] width 35 height 21
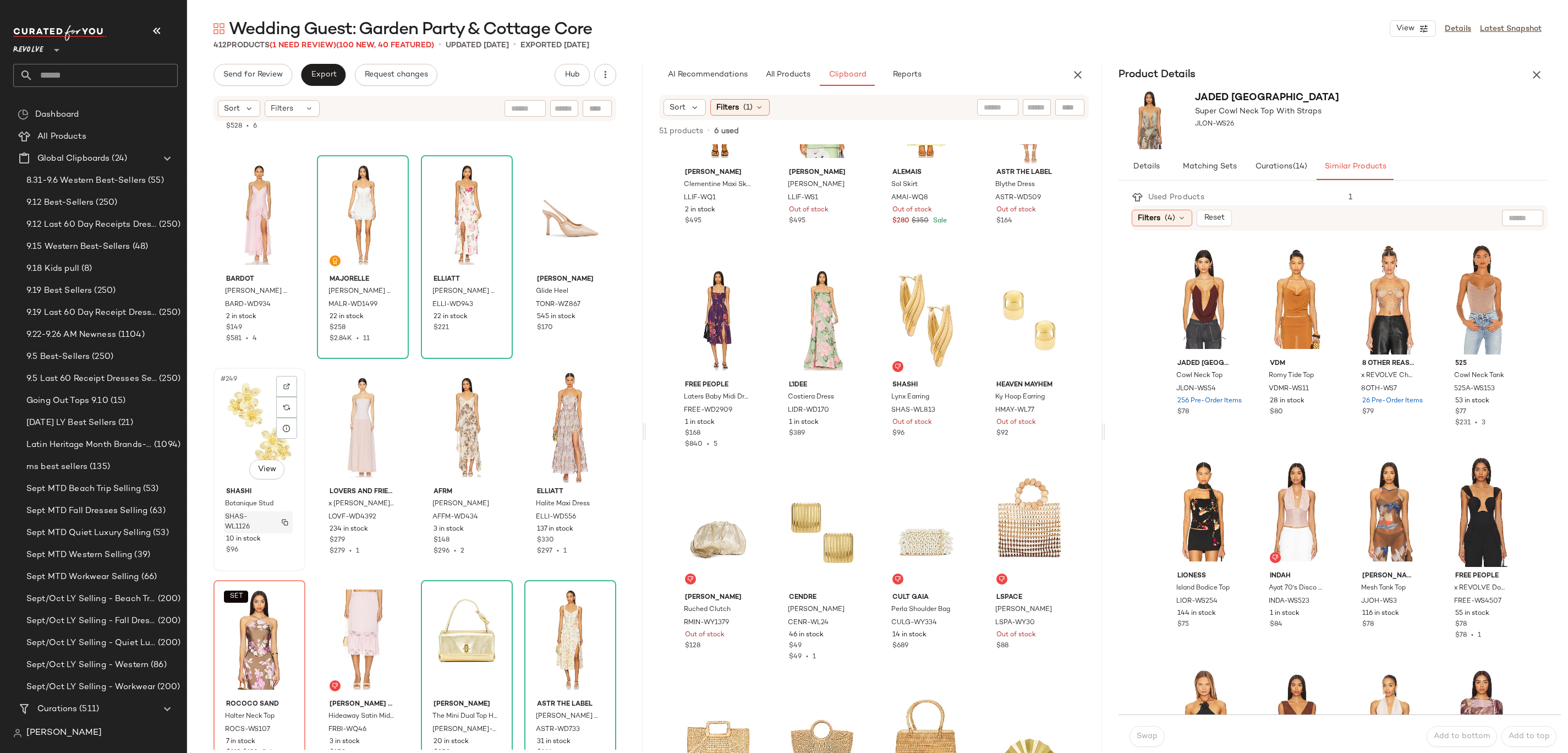
scroll to position [13033, 0]
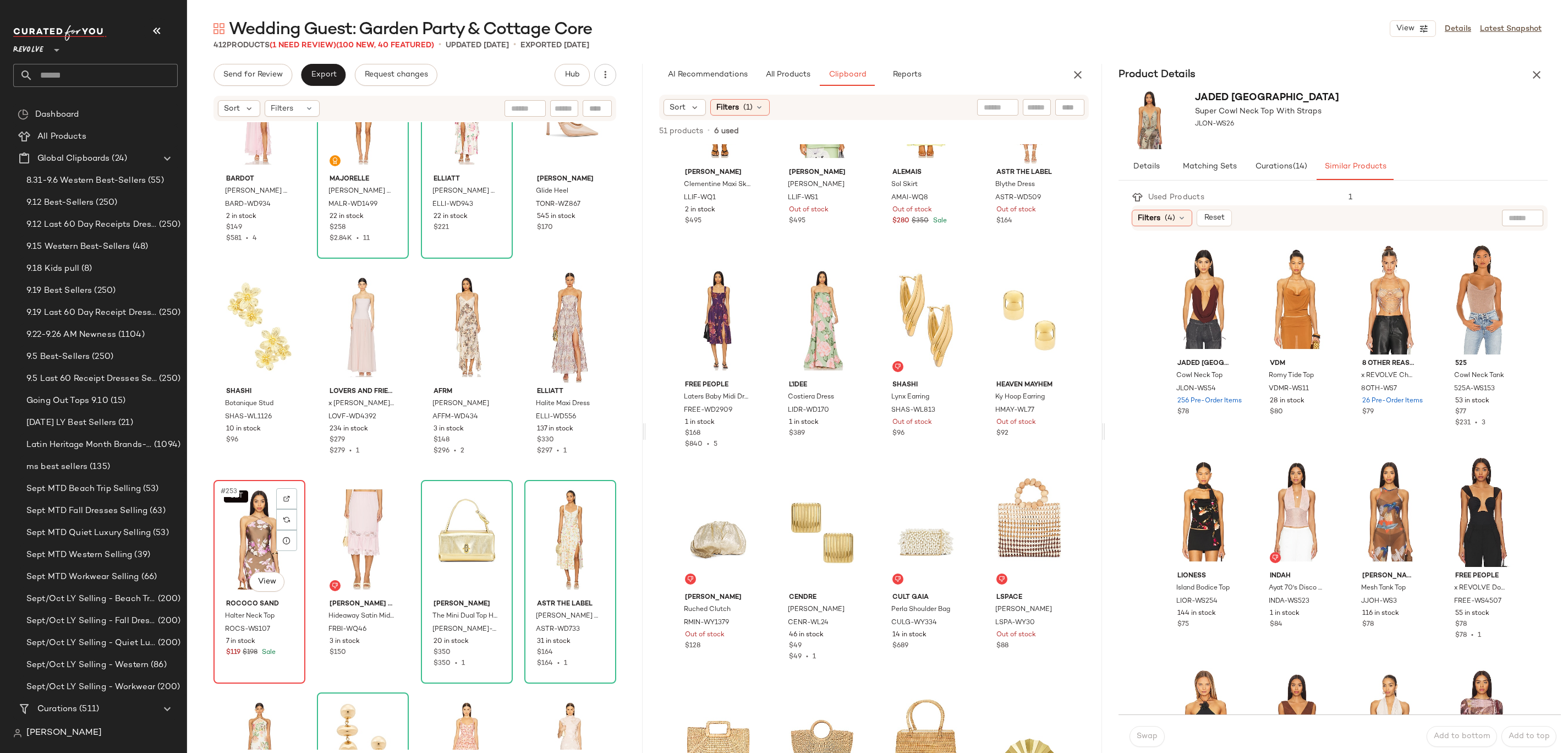
click at [240, 376] on div "SET #253 View" at bounding box center [259, 539] width 84 height 111
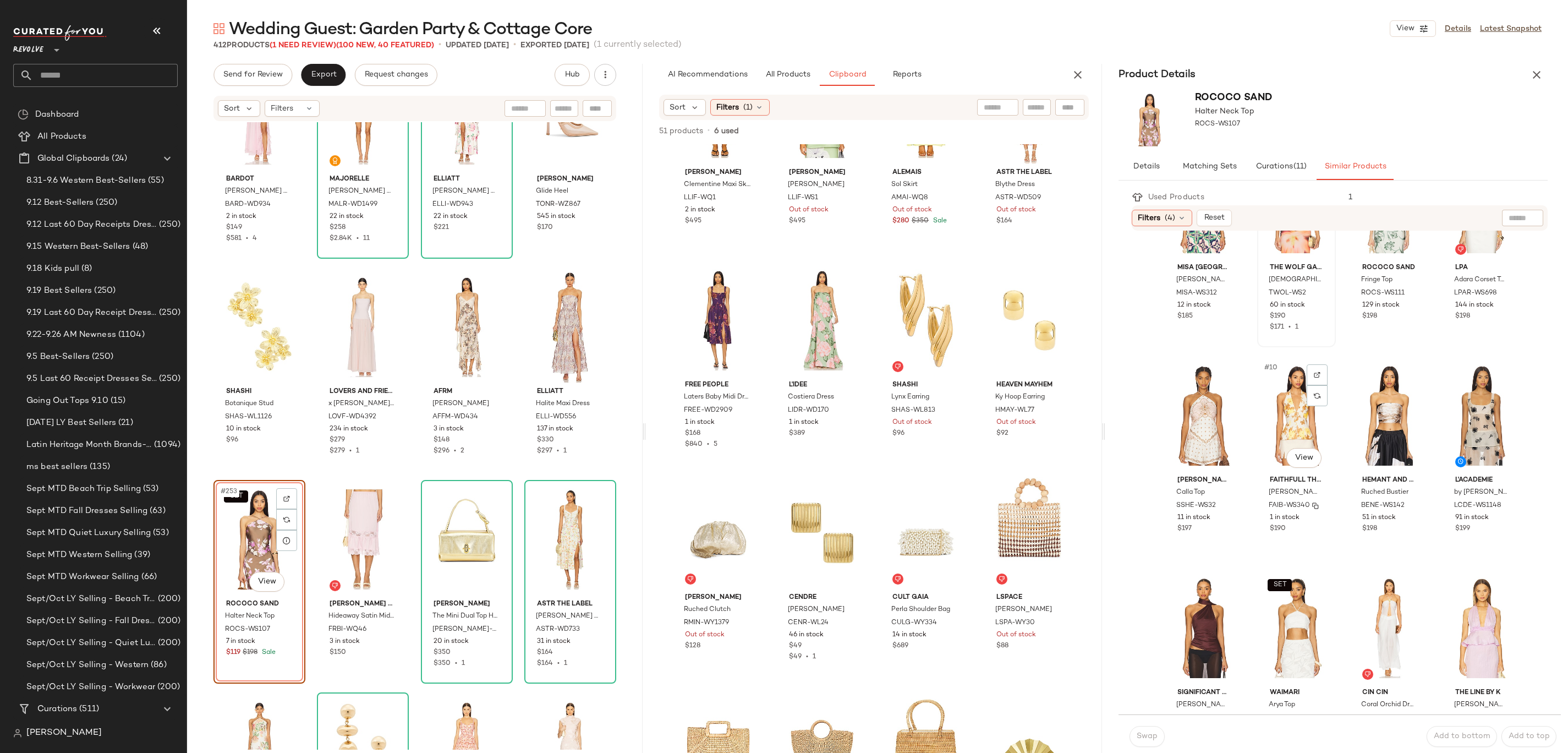
scroll to position [225, 0]
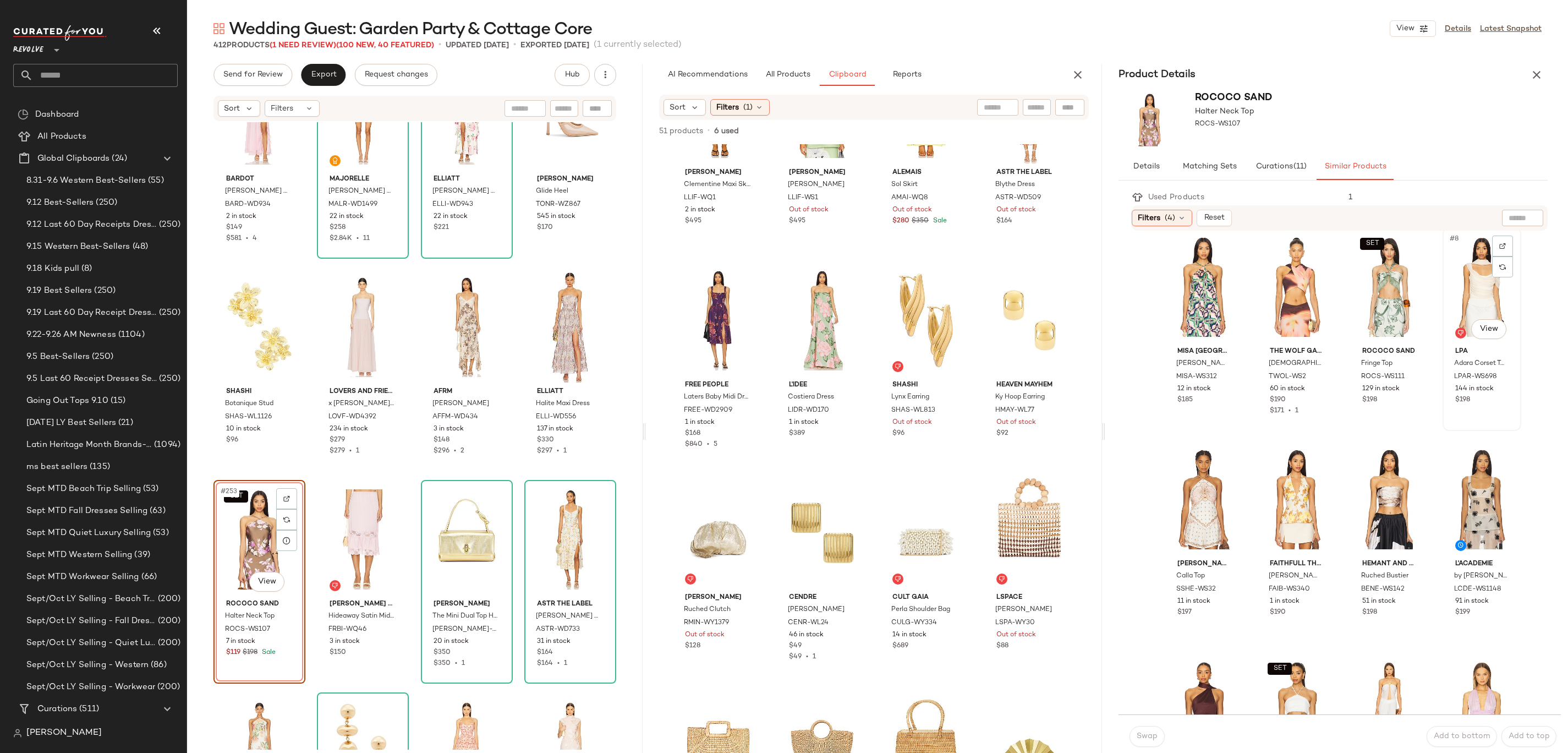
click at [784, 289] on div "#8 View" at bounding box center [1482, 287] width 71 height 111
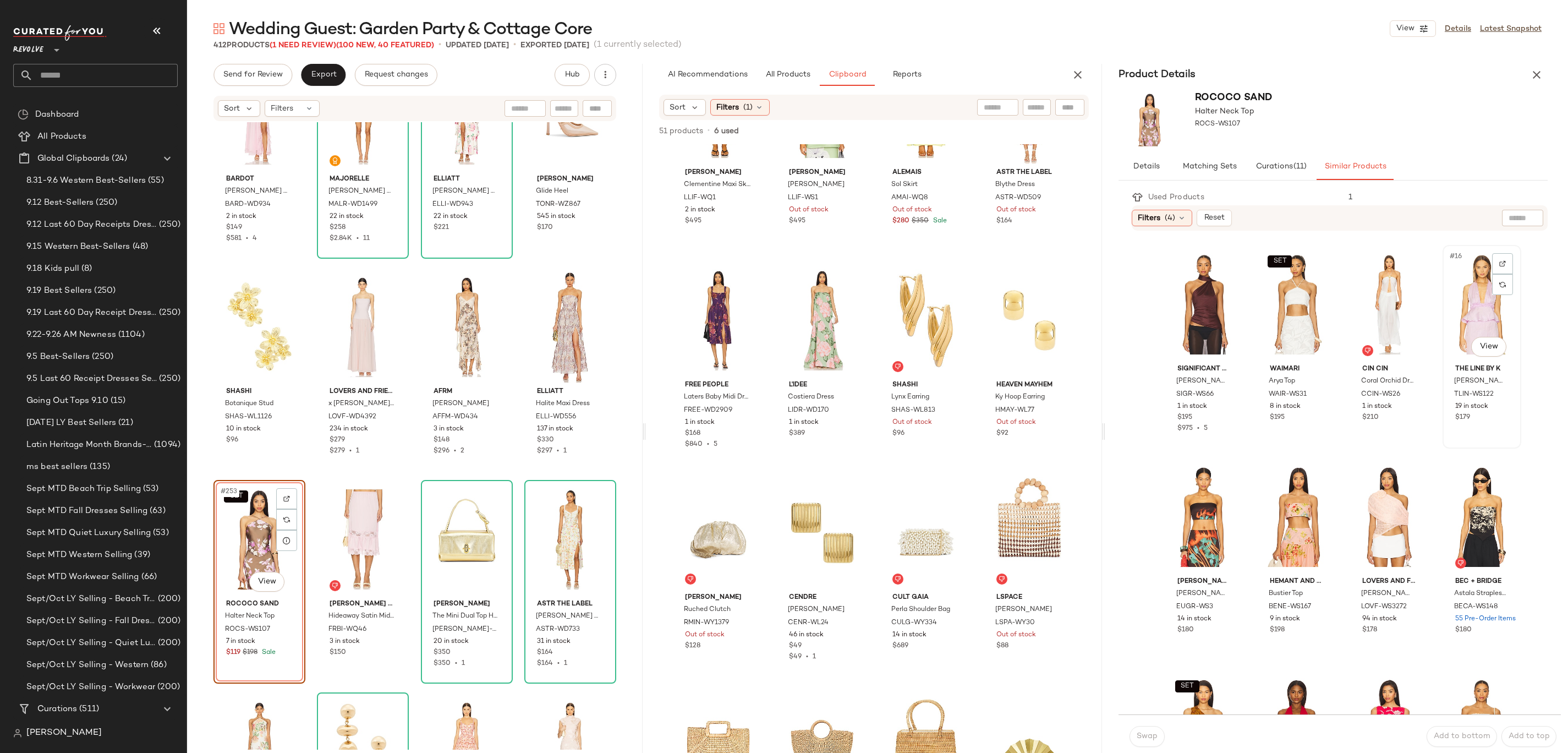
click at [784, 304] on div "#16 View" at bounding box center [1482, 304] width 71 height 111
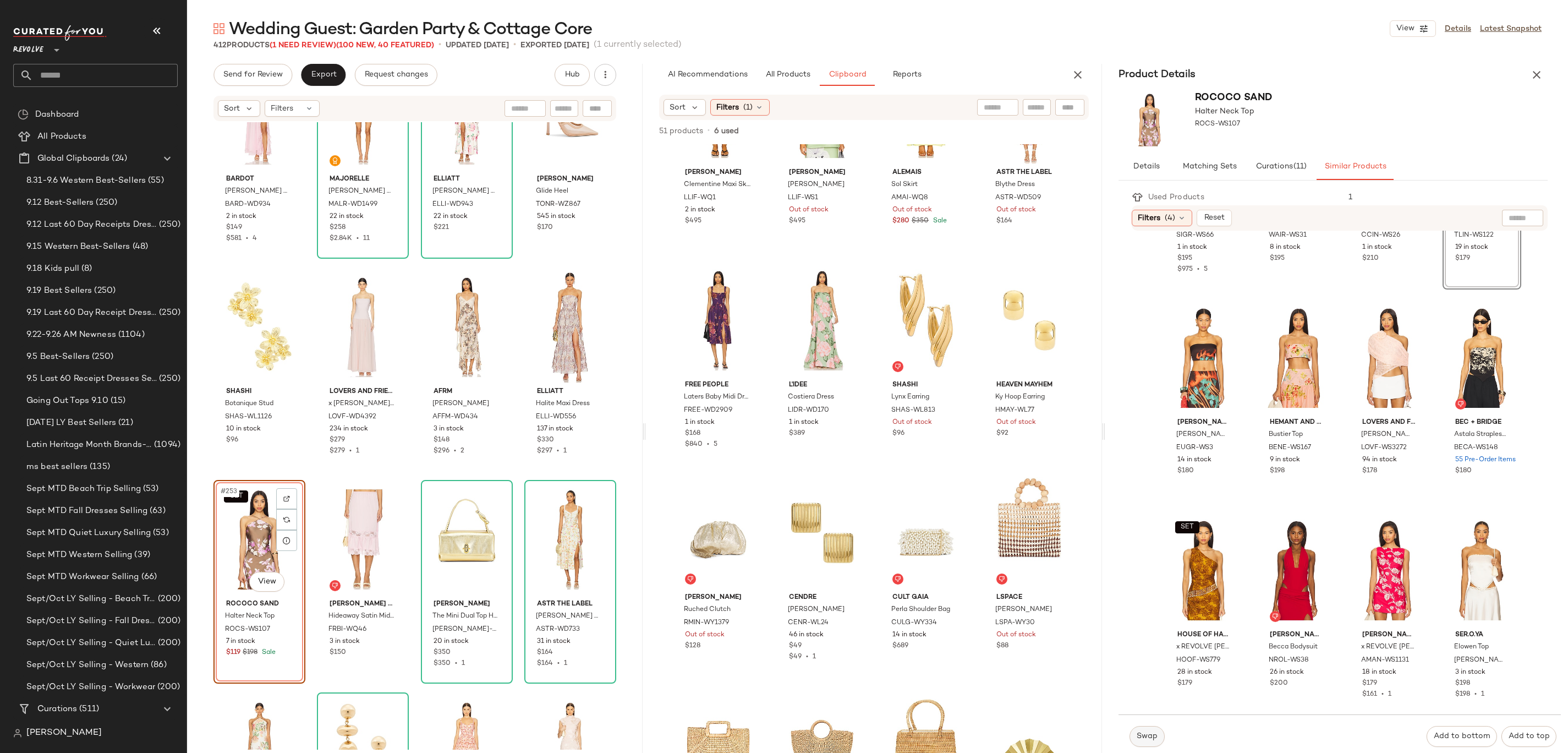
click at [784, 376] on span "Swap" at bounding box center [1146, 736] width 21 height 9
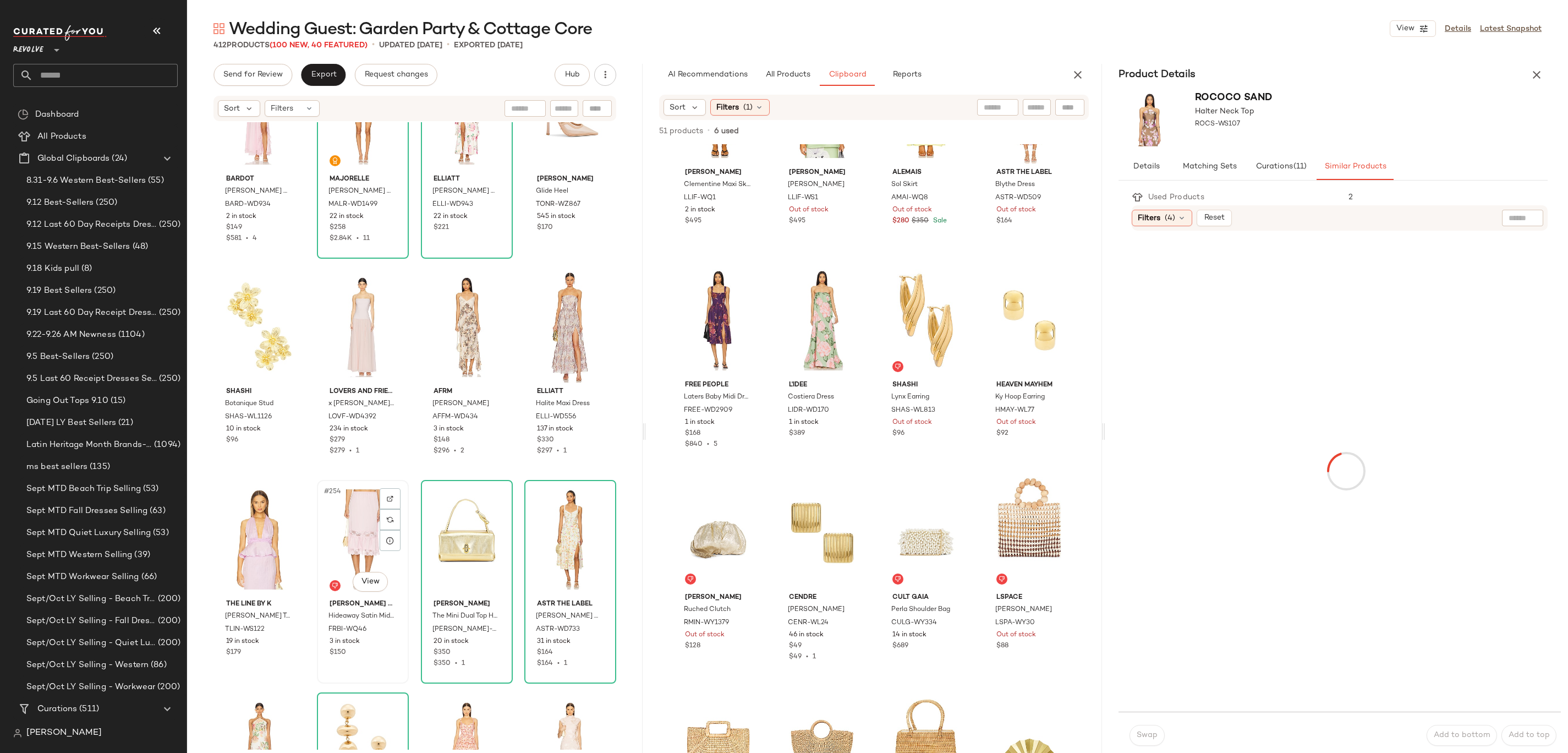
click at [348, 376] on div "#254 View" at bounding box center [363, 539] width 84 height 111
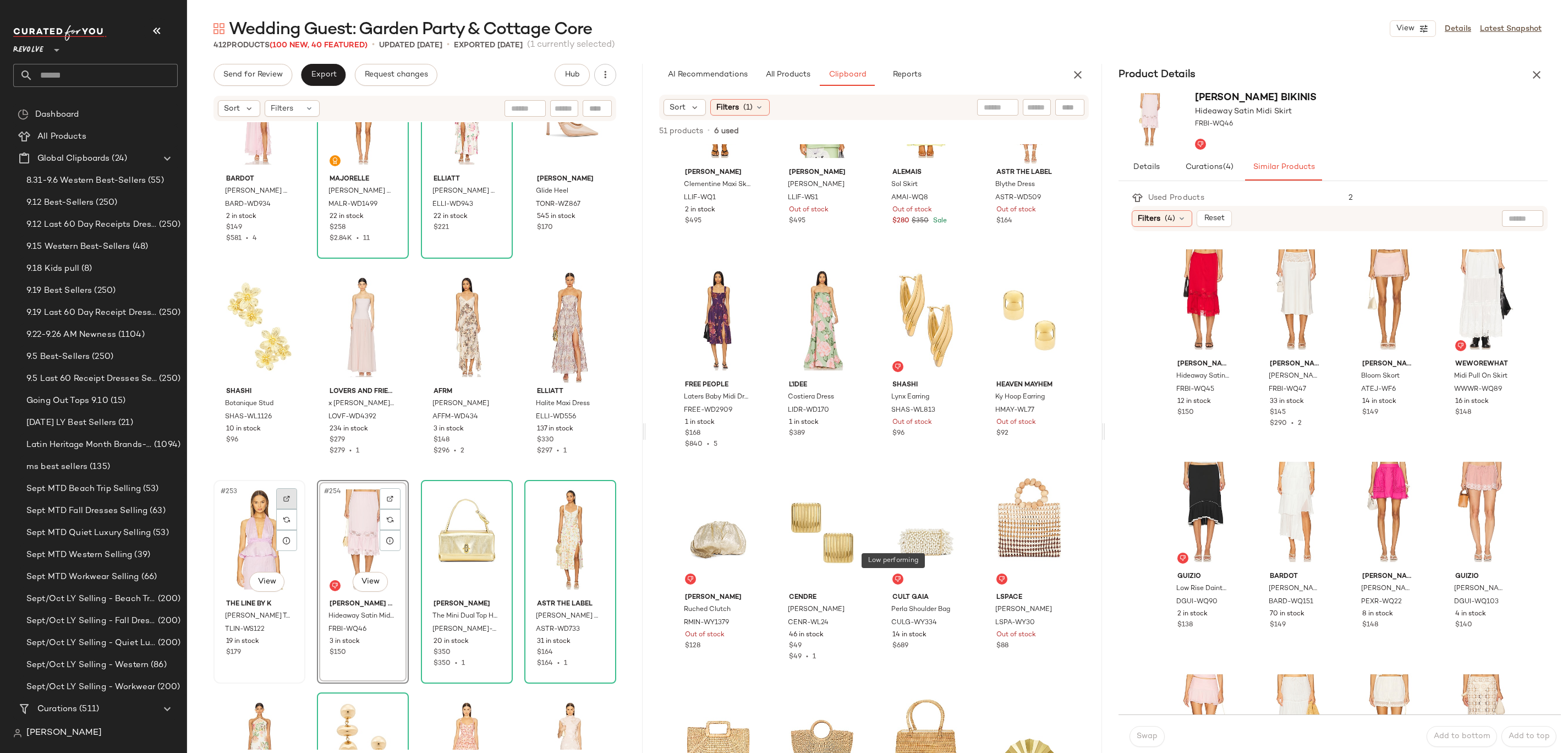
click at [290, 376] on div at bounding box center [287, 499] width 21 height 21
click at [332, 69] on button "Export" at bounding box center [323, 75] width 44 height 22
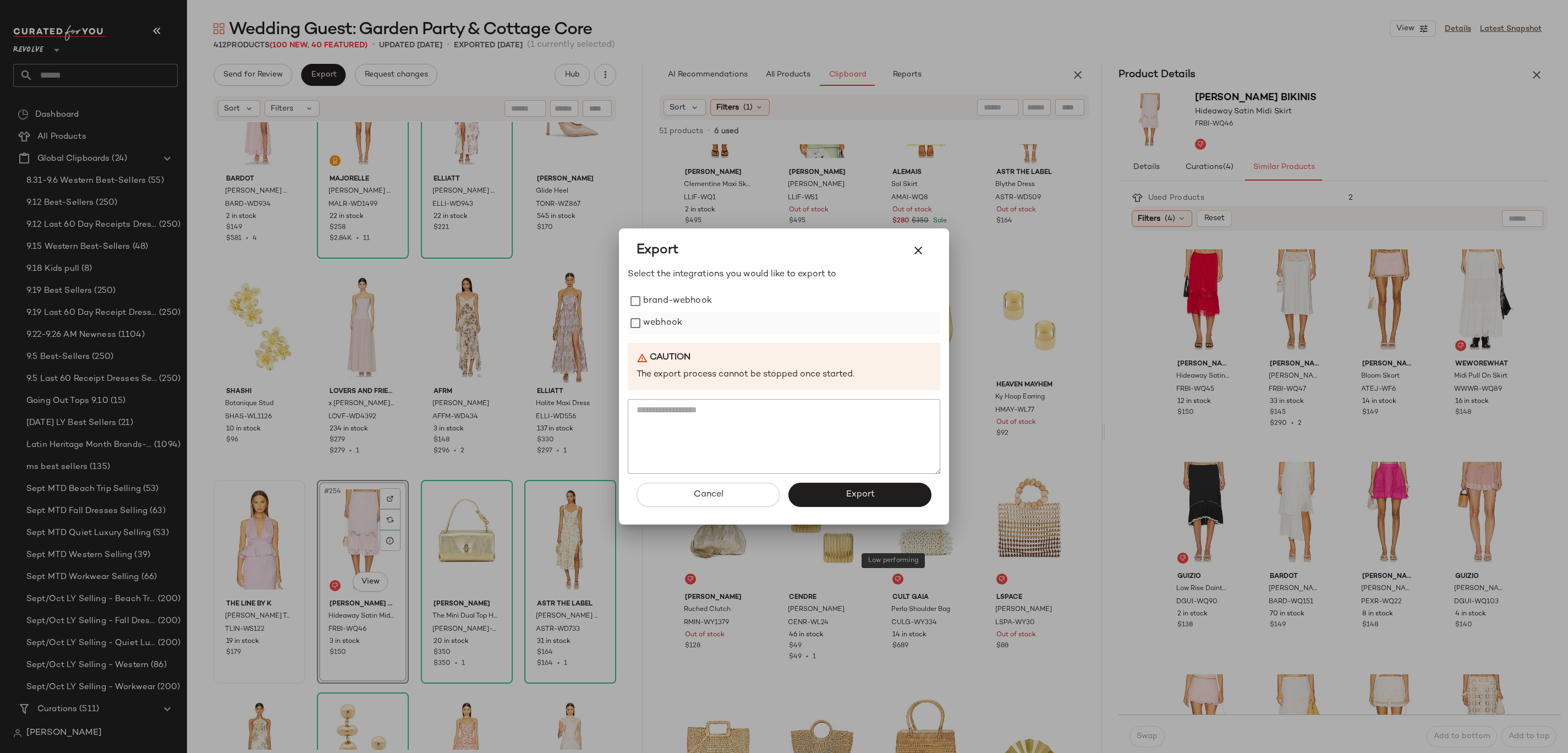
click at [664, 321] on label "webhook" at bounding box center [662, 323] width 39 height 22
click at [784, 376] on button "Export" at bounding box center [859, 495] width 143 height 24
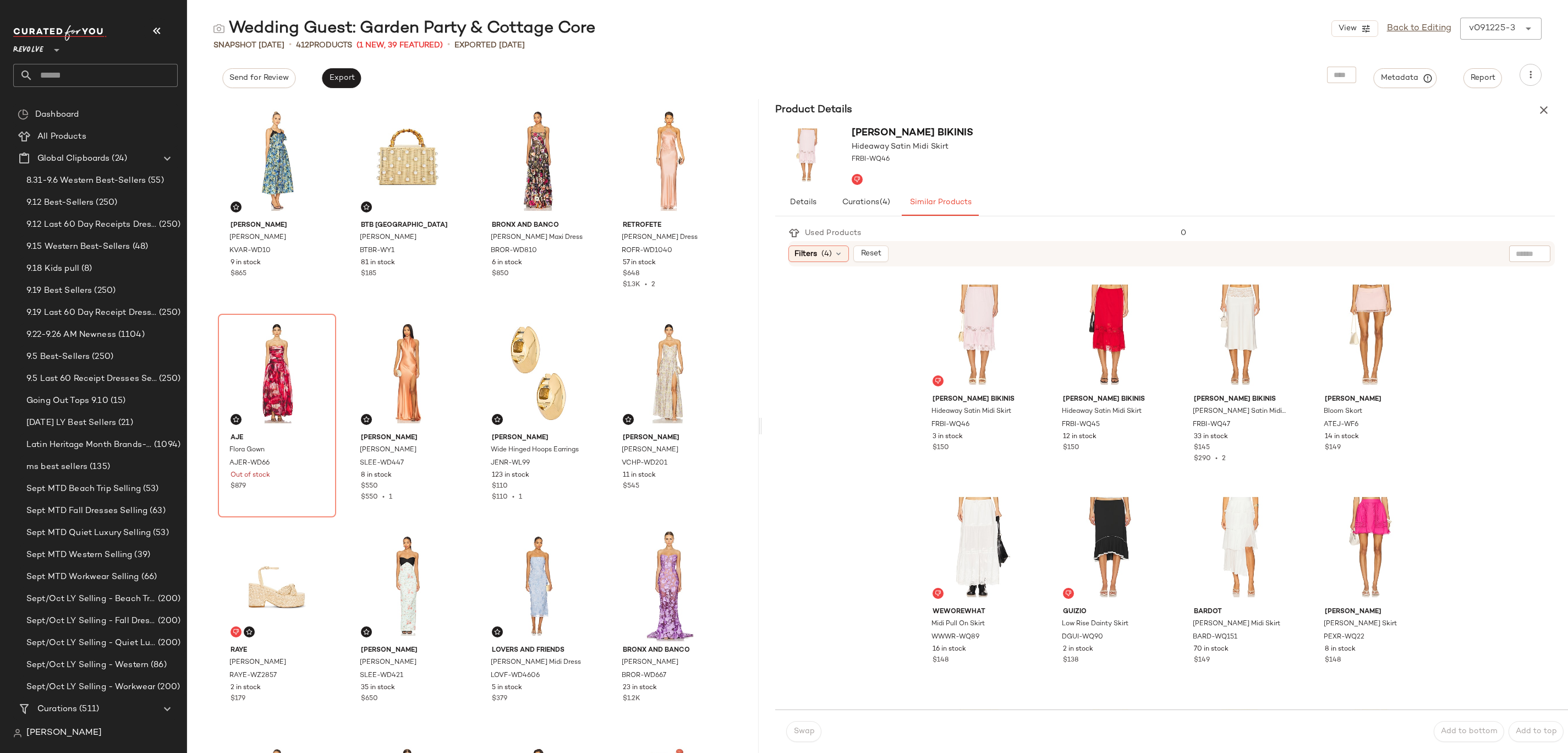
click at [78, 82] on input "text" at bounding box center [105, 75] width 144 height 23
type input "**********"
click at [82, 111] on b "Traditiona" at bounding box center [65, 106] width 39 height 11
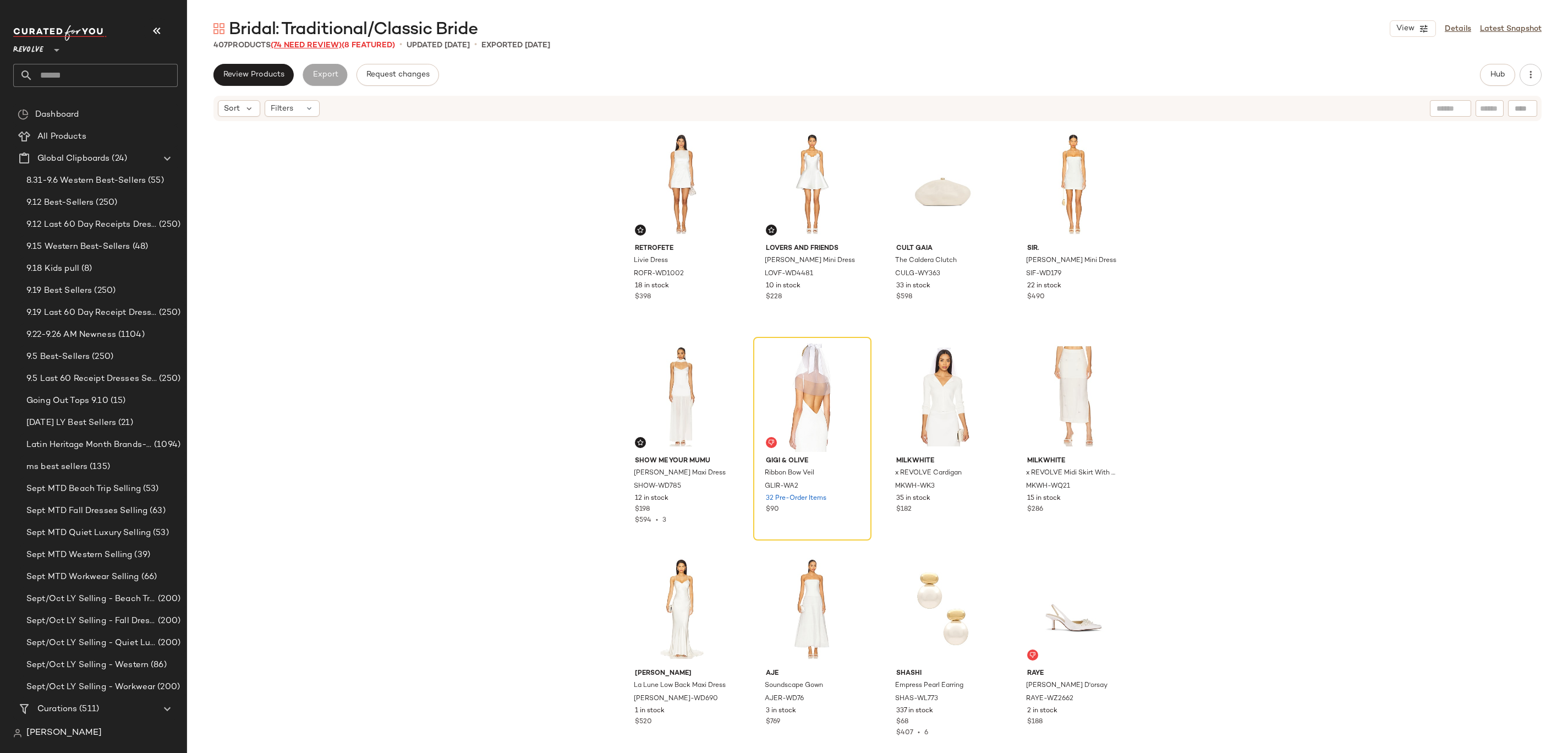
click at [319, 47] on span "(74 Need Review)" at bounding box center [306, 45] width 71 height 8
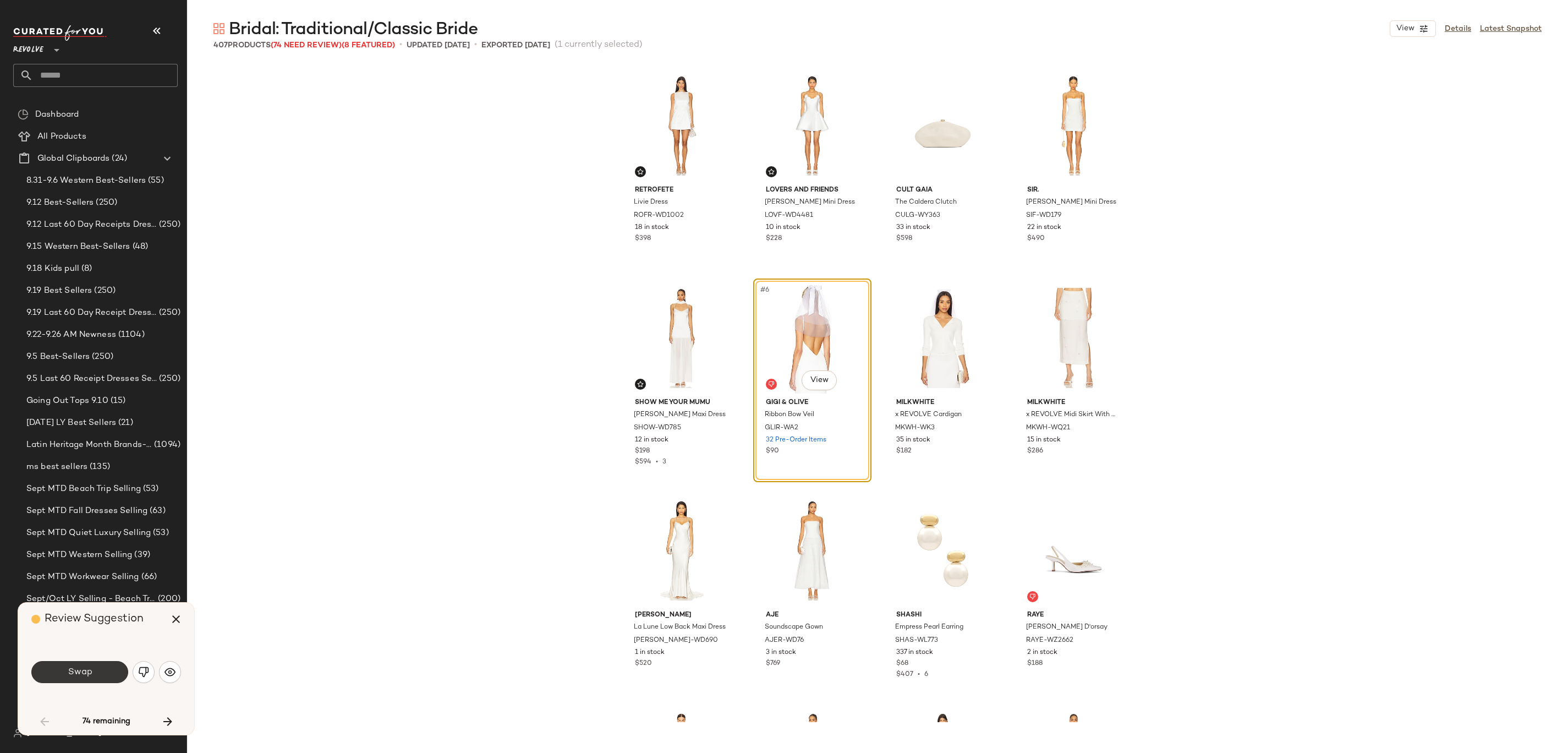
click at [108, 376] on button "Swap" at bounding box center [80, 672] width 97 height 22
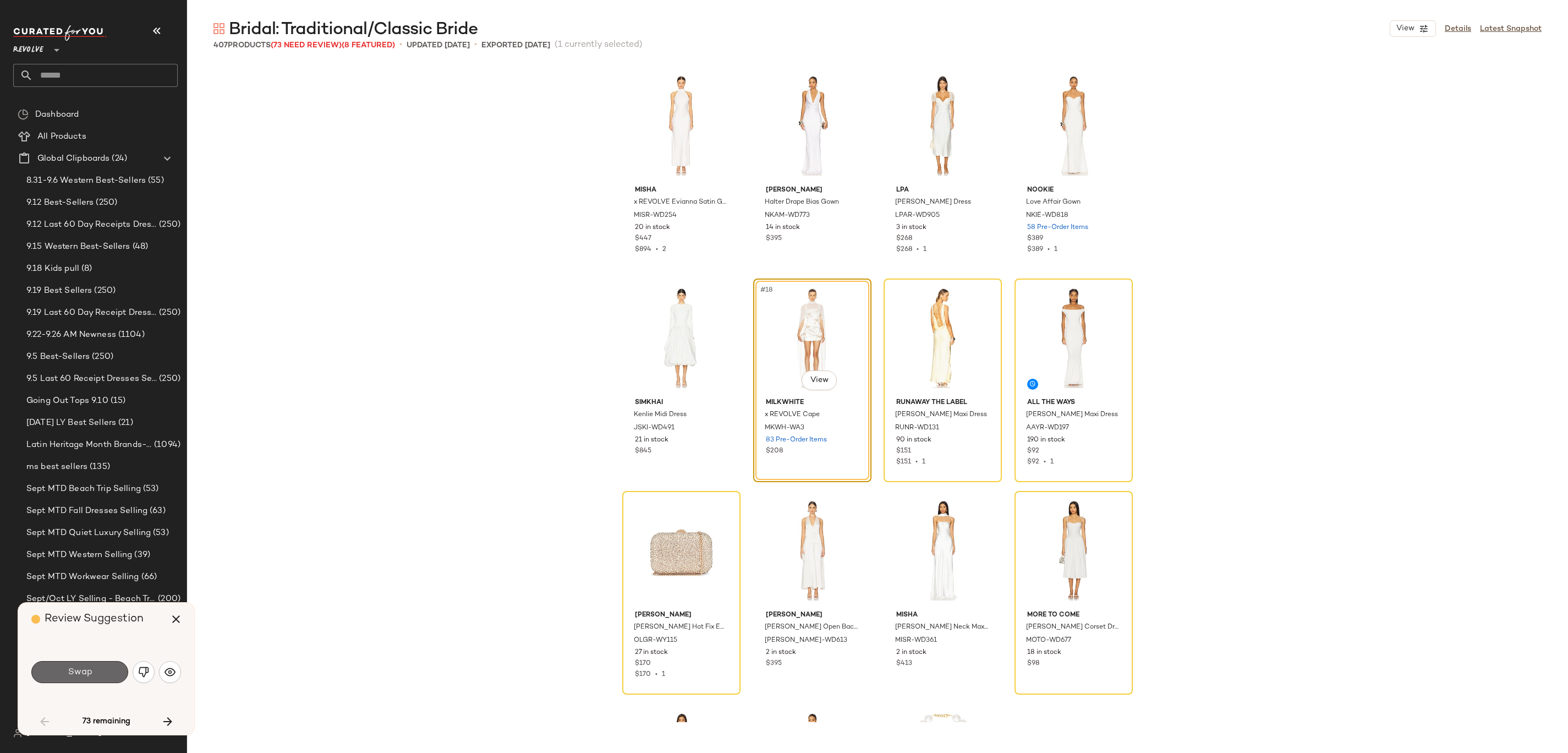
click at [120, 376] on button "Swap" at bounding box center [80, 672] width 97 height 22
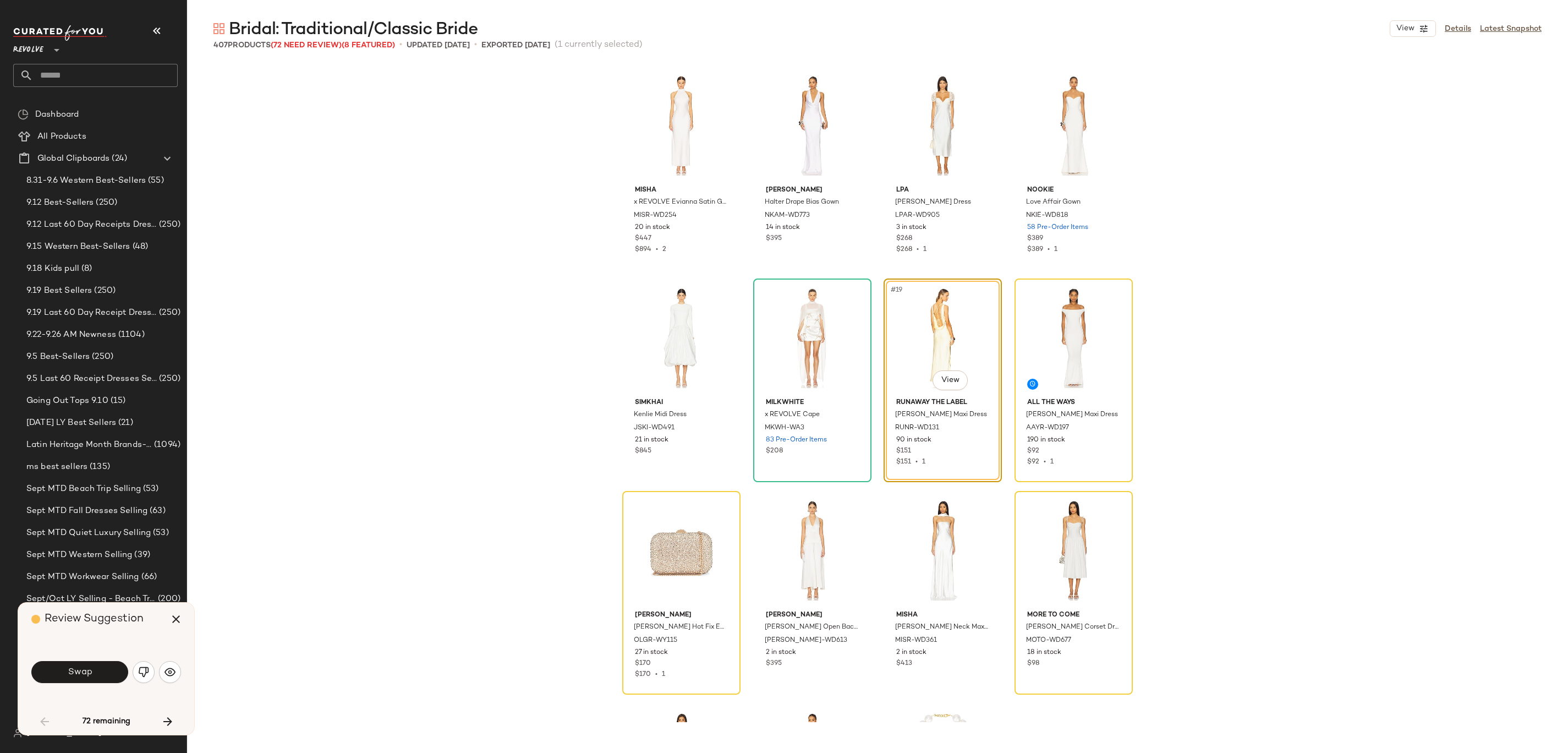
scroll to position [637, 0]
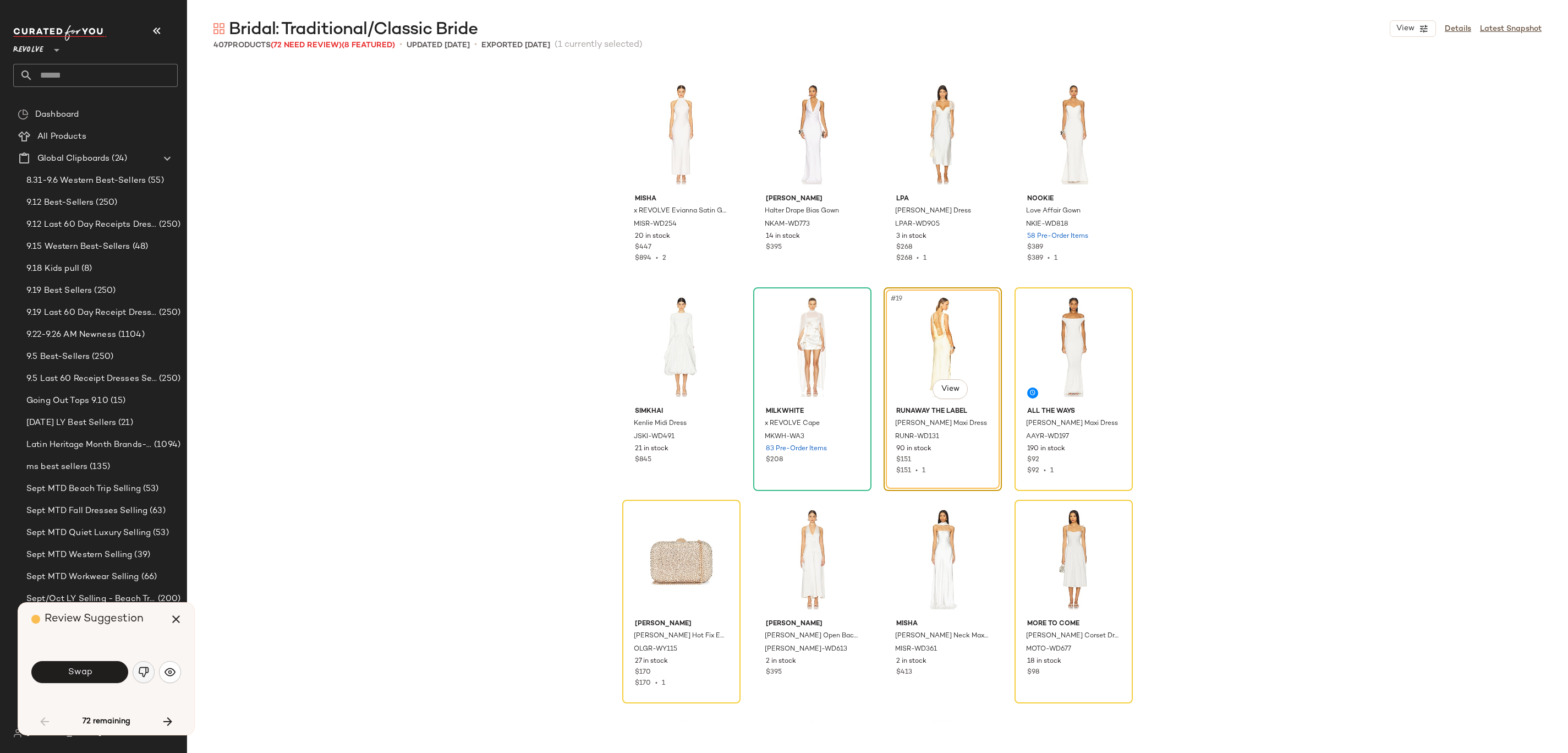
click at [148, 376] on img "button" at bounding box center [143, 672] width 11 height 11
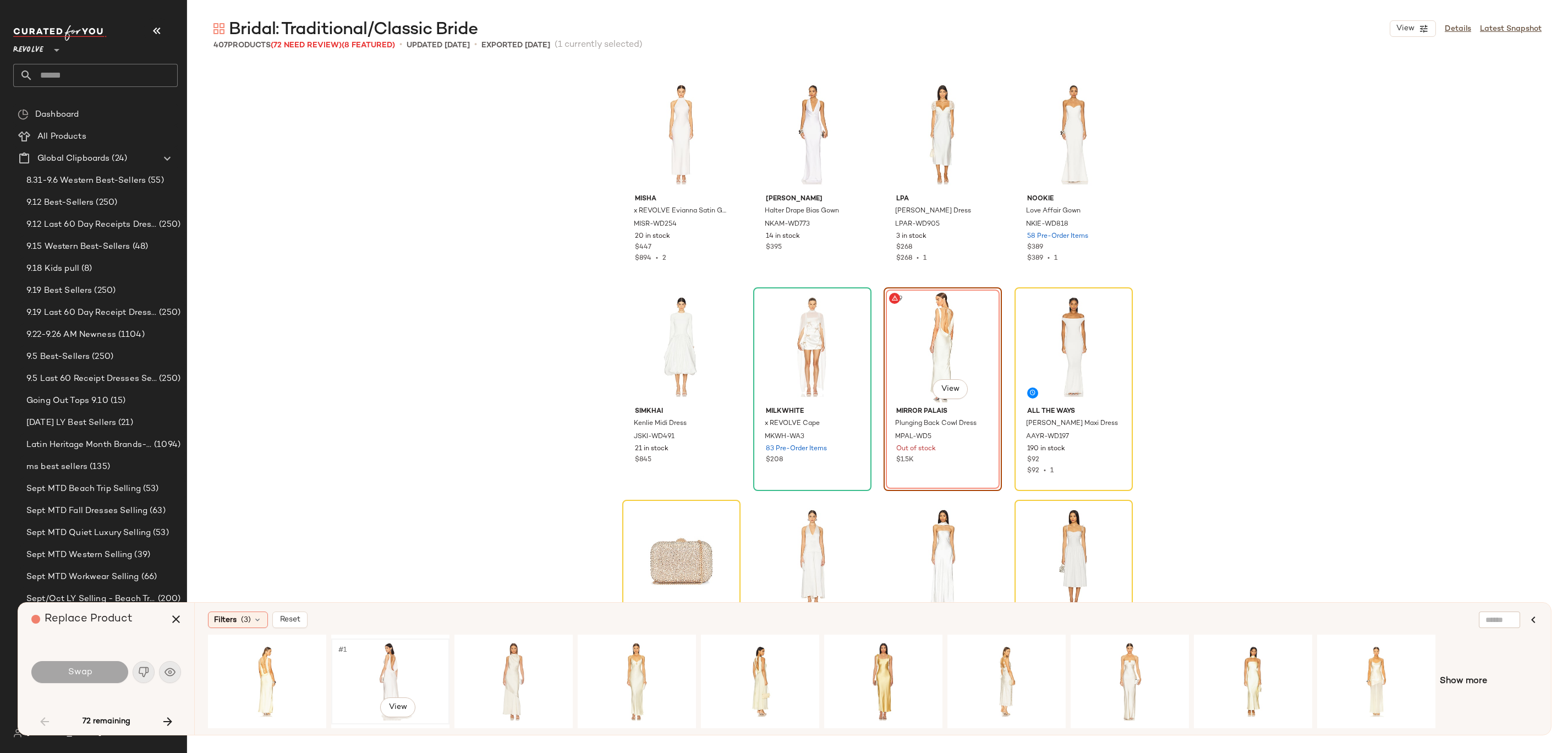
click at [396, 376] on div "#1 View" at bounding box center [390, 681] width 111 height 78
click at [98, 376] on button "Swap" at bounding box center [80, 672] width 97 height 22
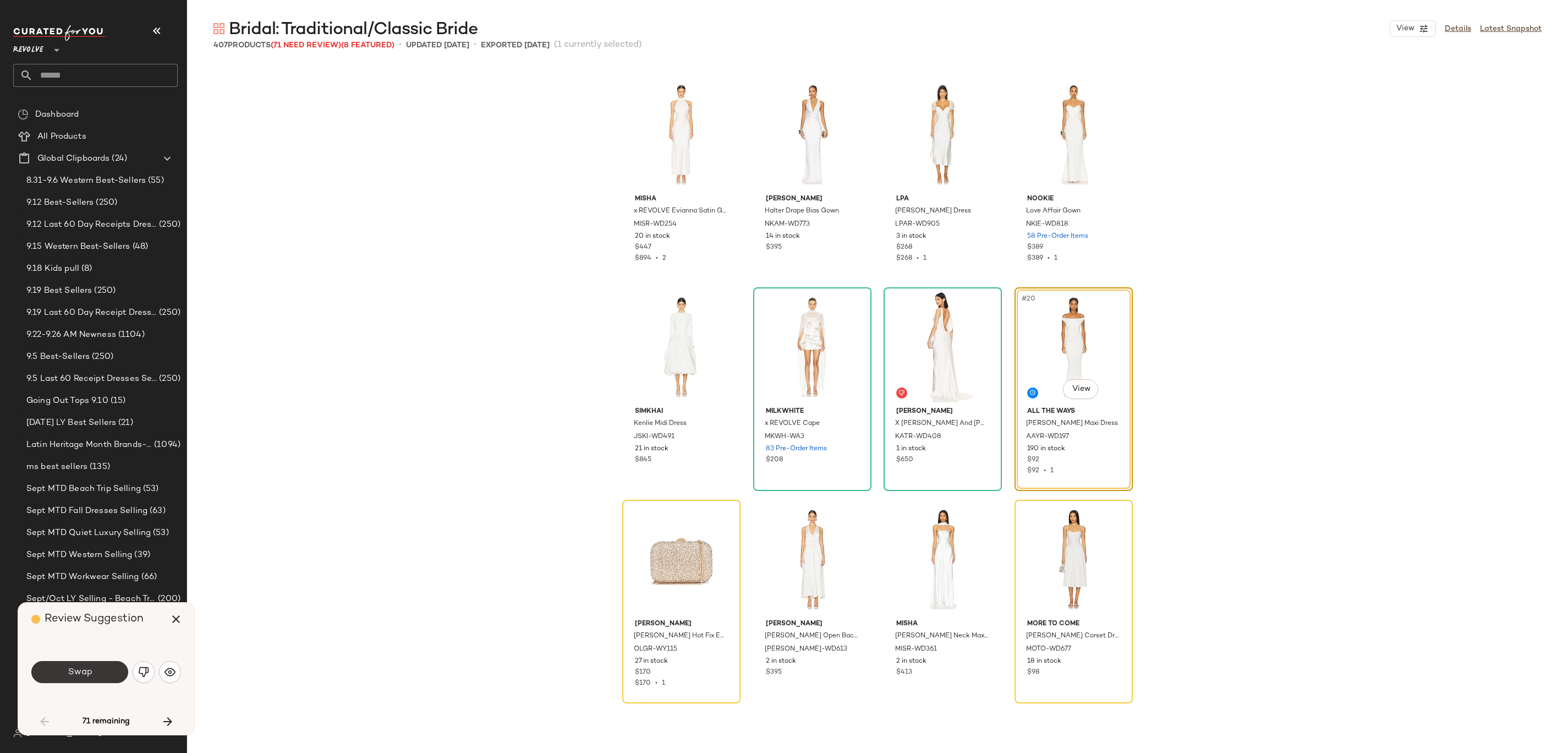
click at [58, 376] on button "Swap" at bounding box center [80, 672] width 97 height 22
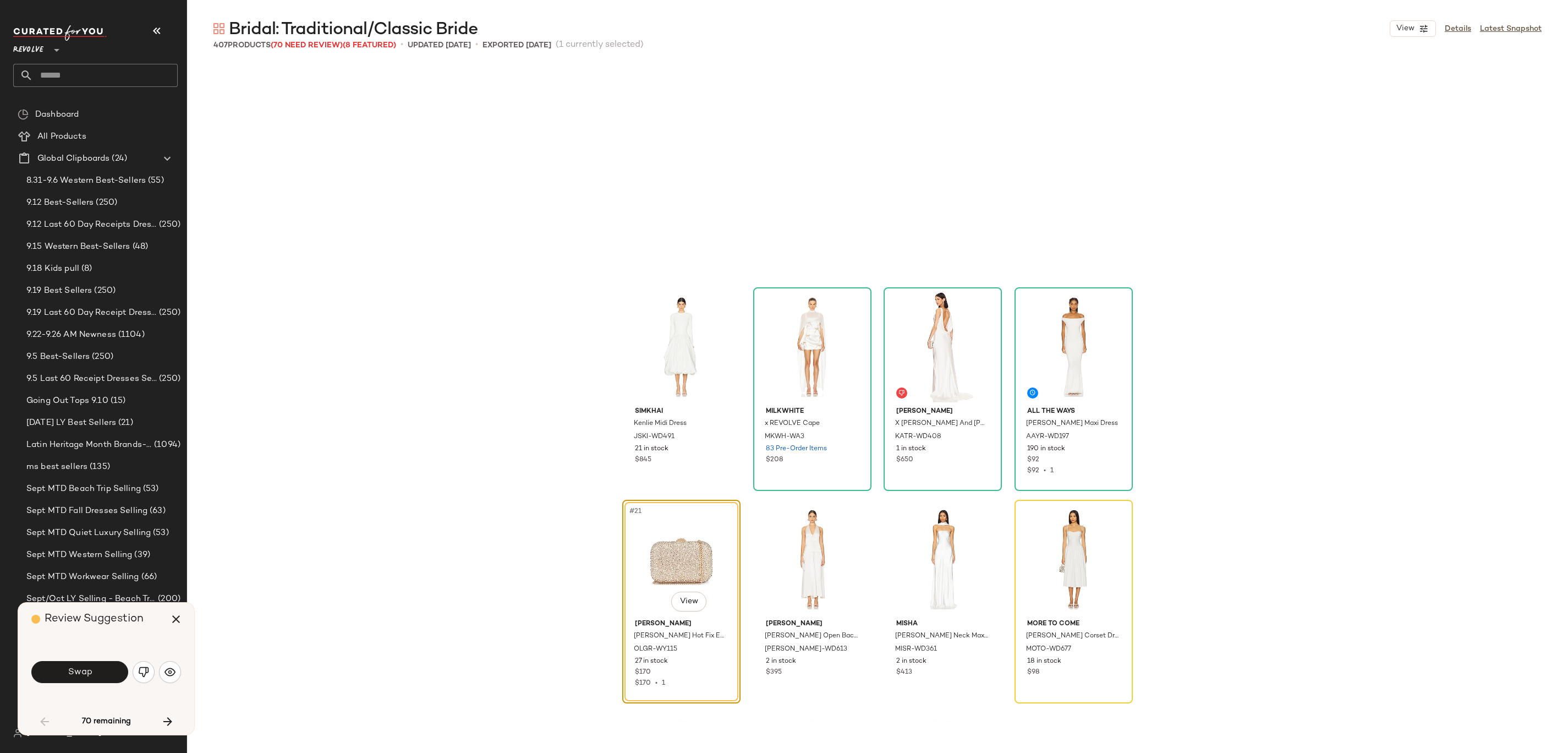
scroll to position [849, 0]
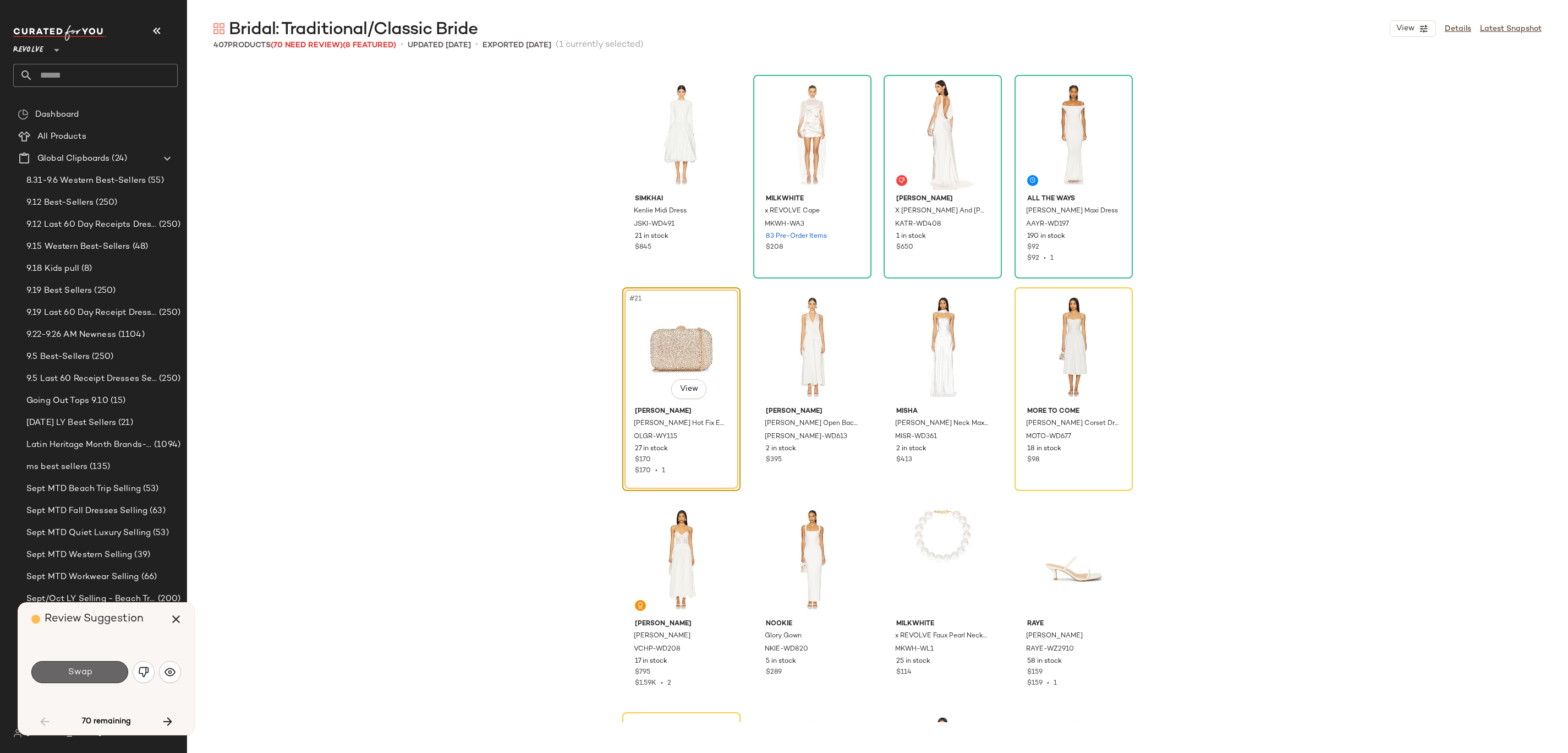
click at [91, 376] on span "Swap" at bounding box center [80, 672] width 25 height 10
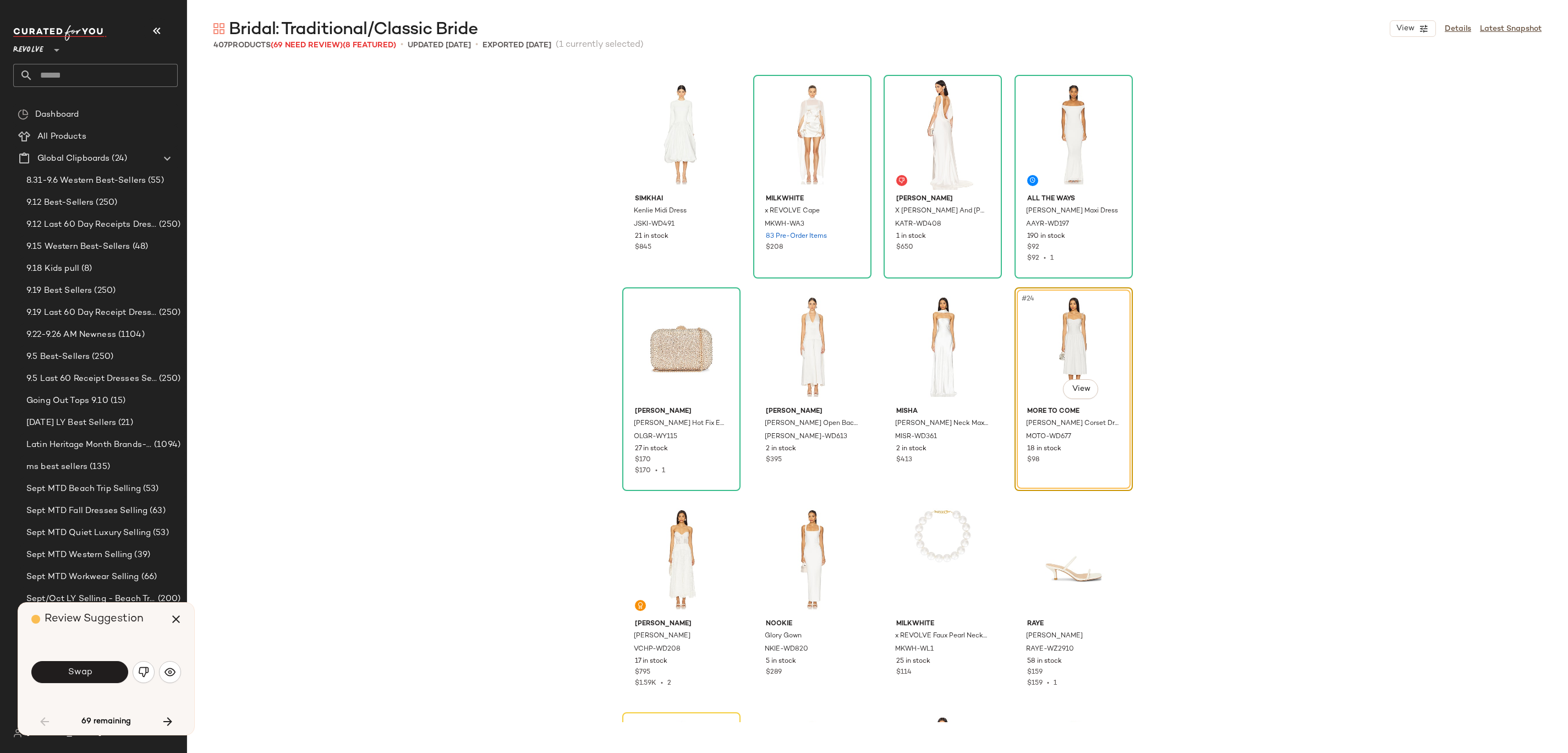
click at [91, 376] on span "Swap" at bounding box center [80, 672] width 25 height 10
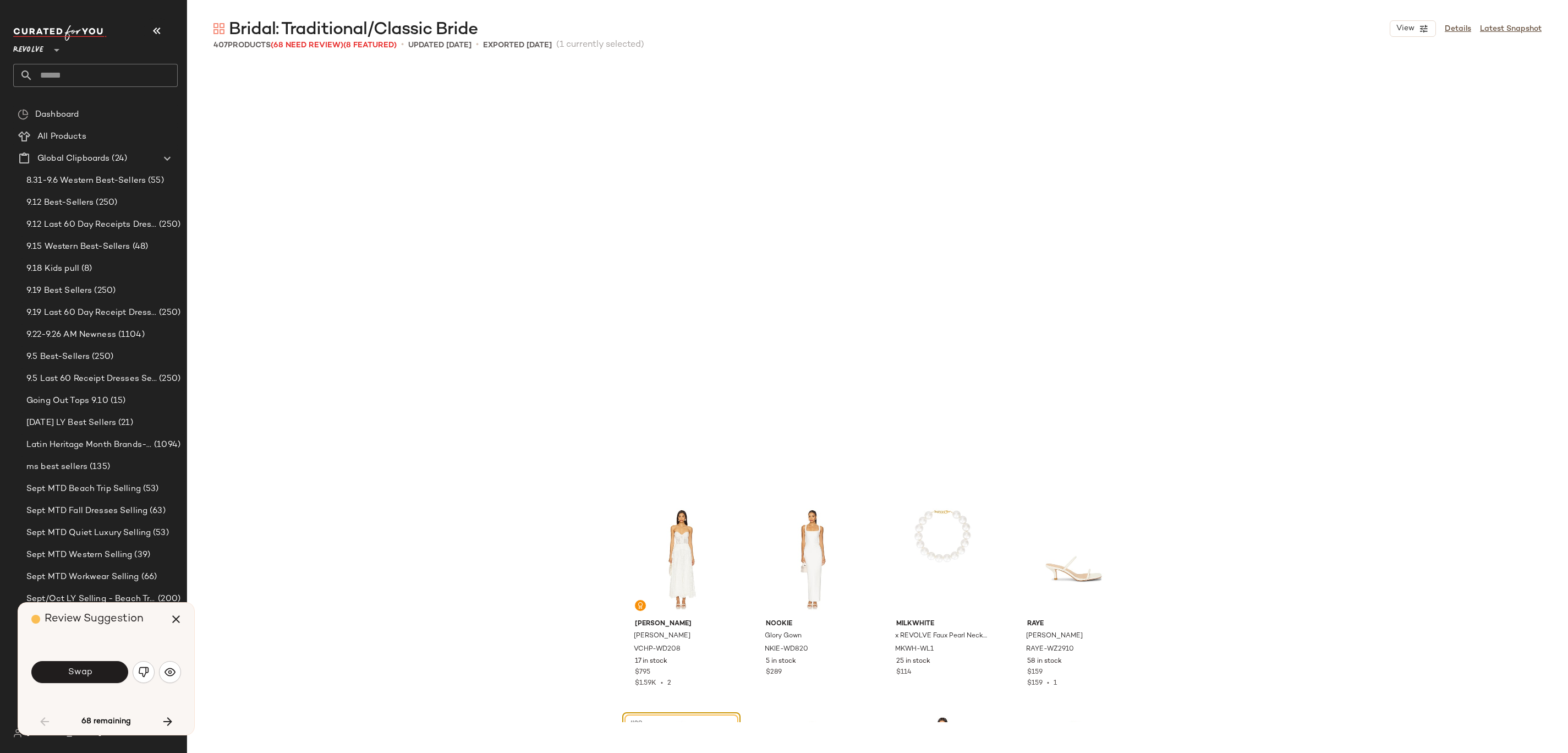
scroll to position [1274, 0]
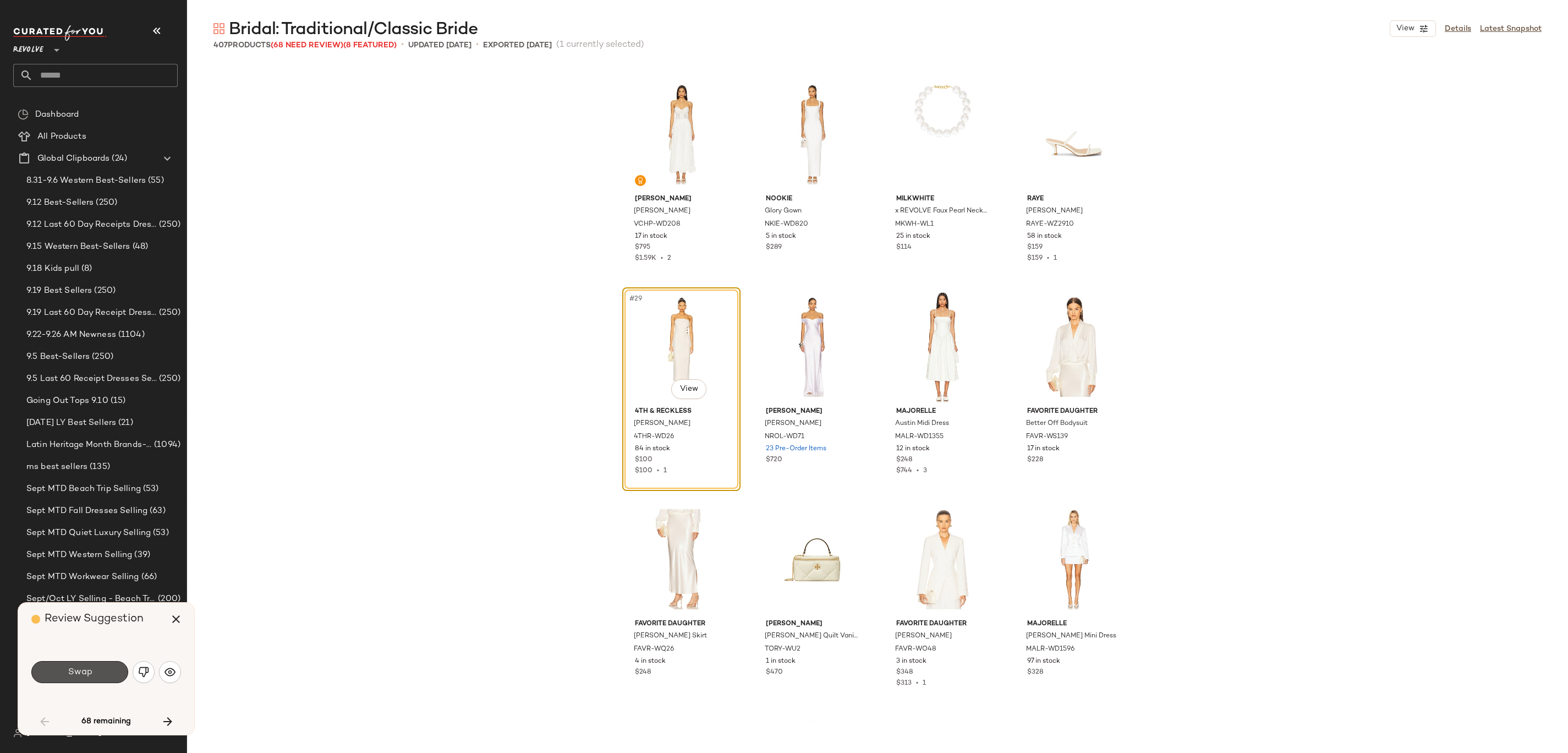
click at [91, 376] on span "Swap" at bounding box center [80, 672] width 25 height 10
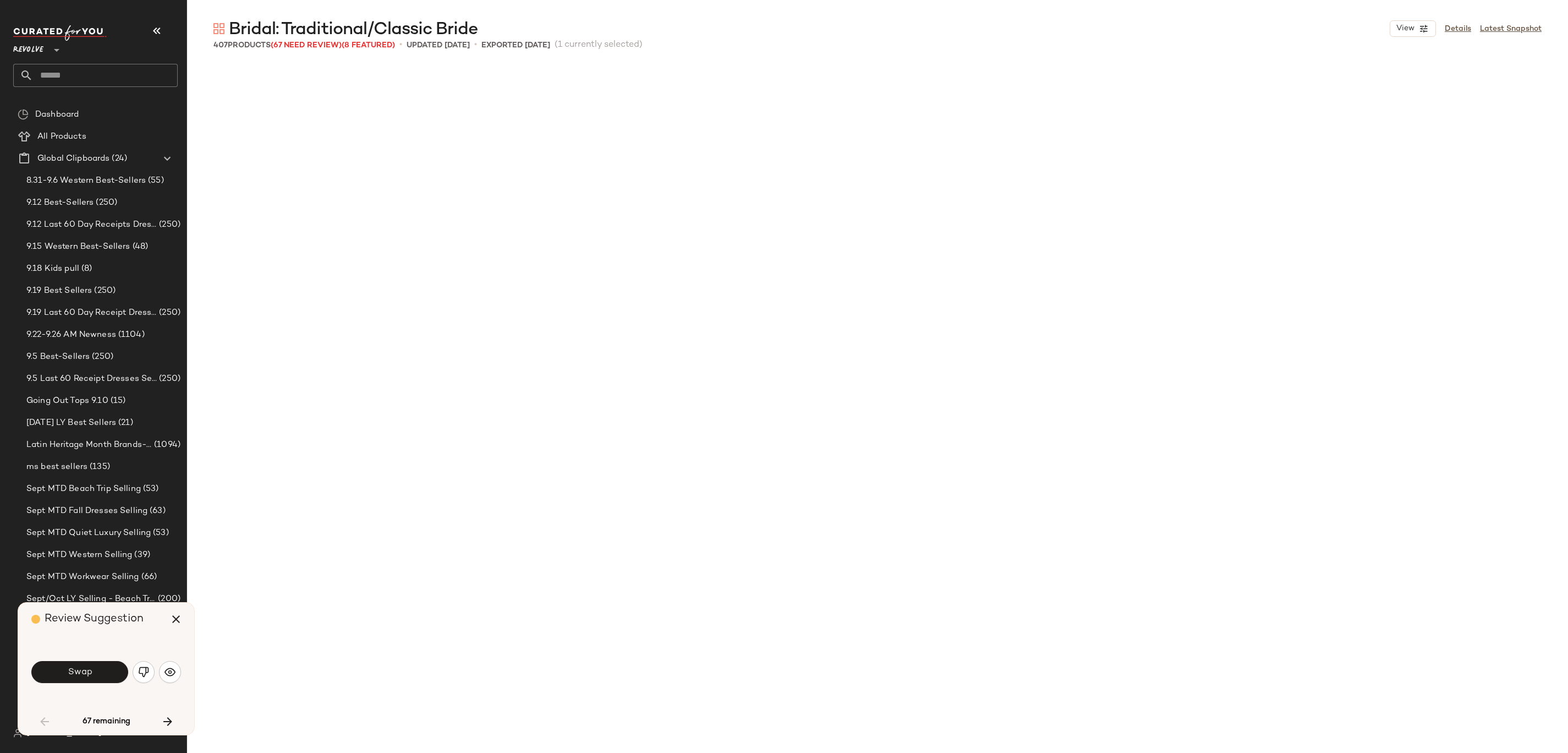
scroll to position [2124, 0]
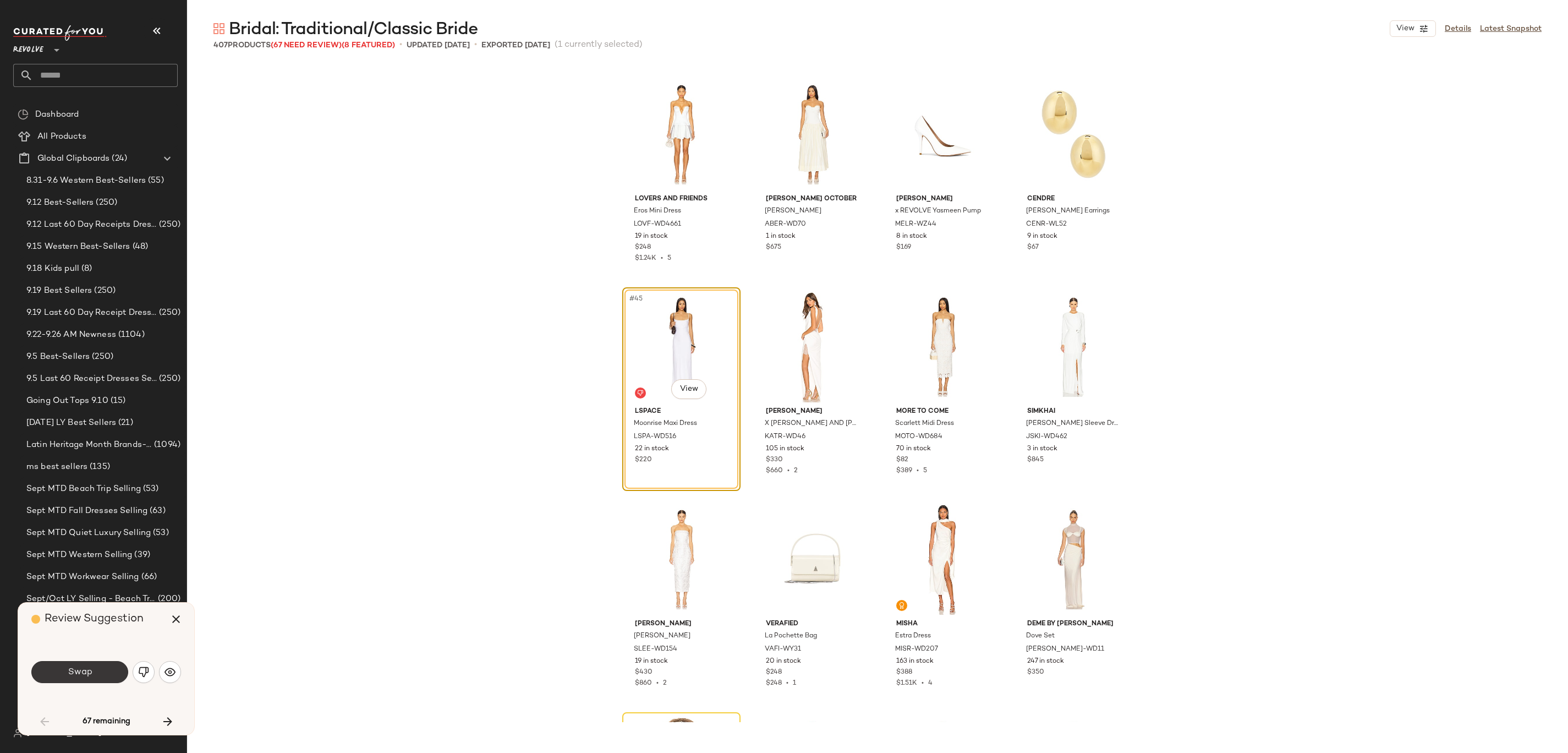
click at [91, 376] on button "Swap" at bounding box center [80, 672] width 97 height 22
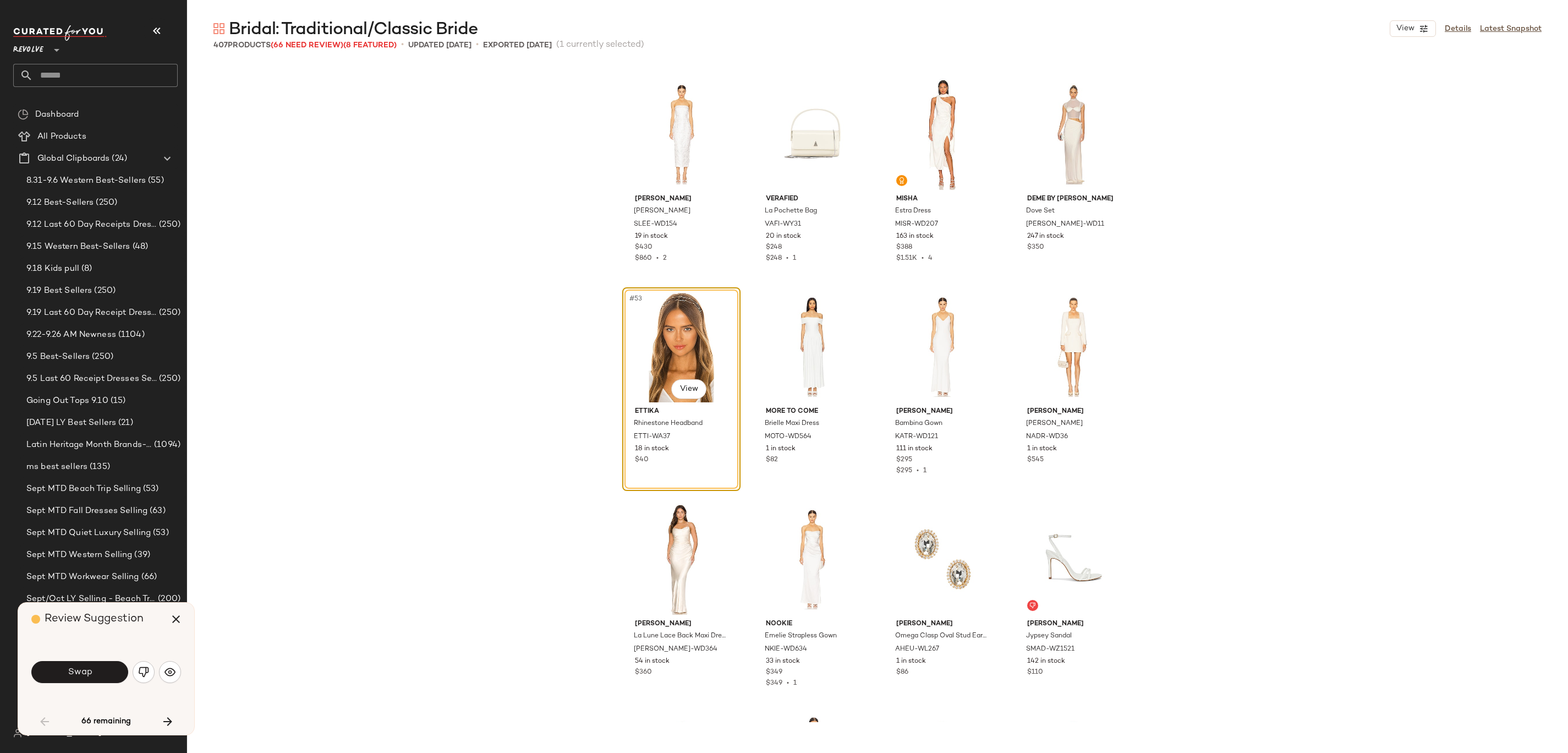
click at [91, 376] on button "Swap" at bounding box center [80, 672] width 97 height 22
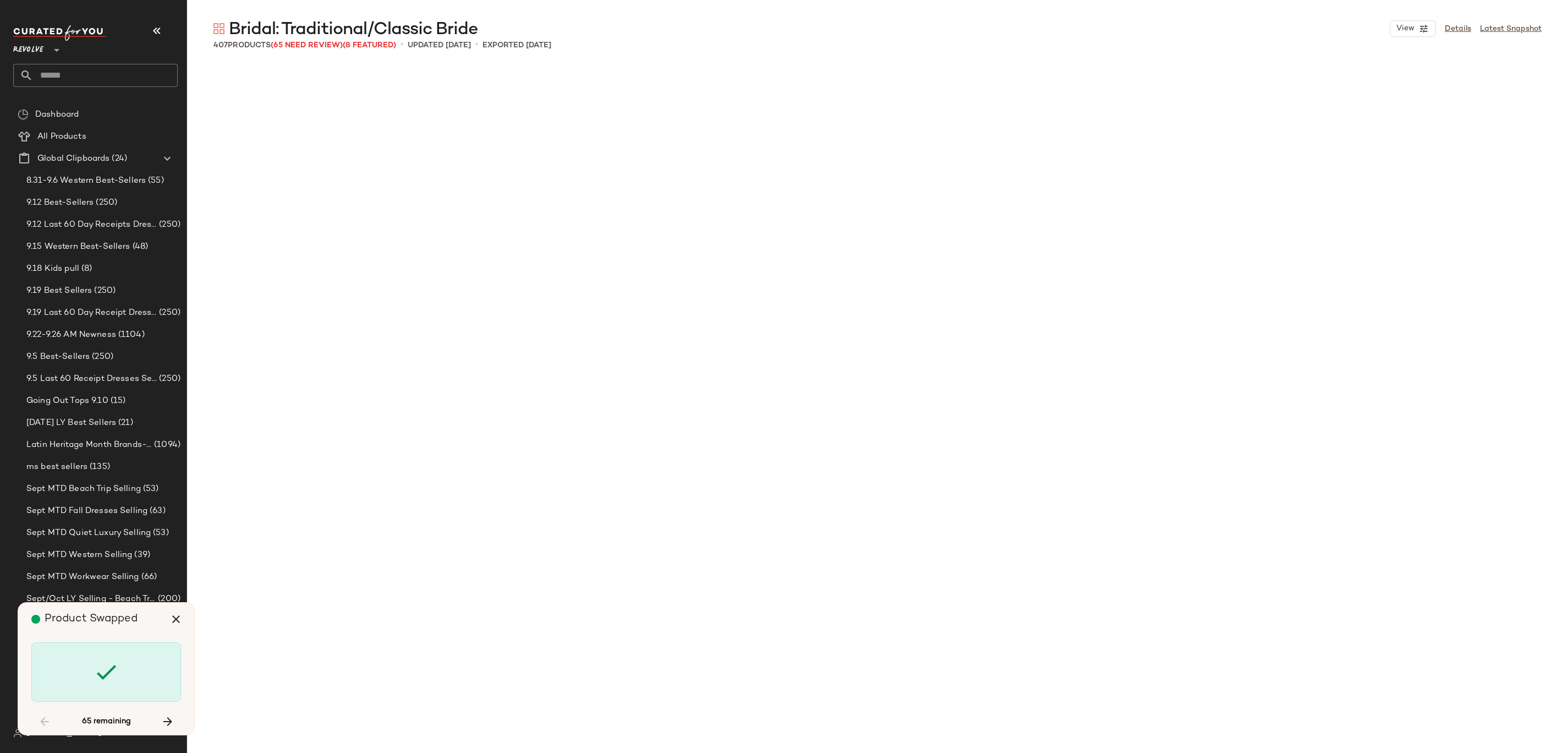
scroll to position [3611, 0]
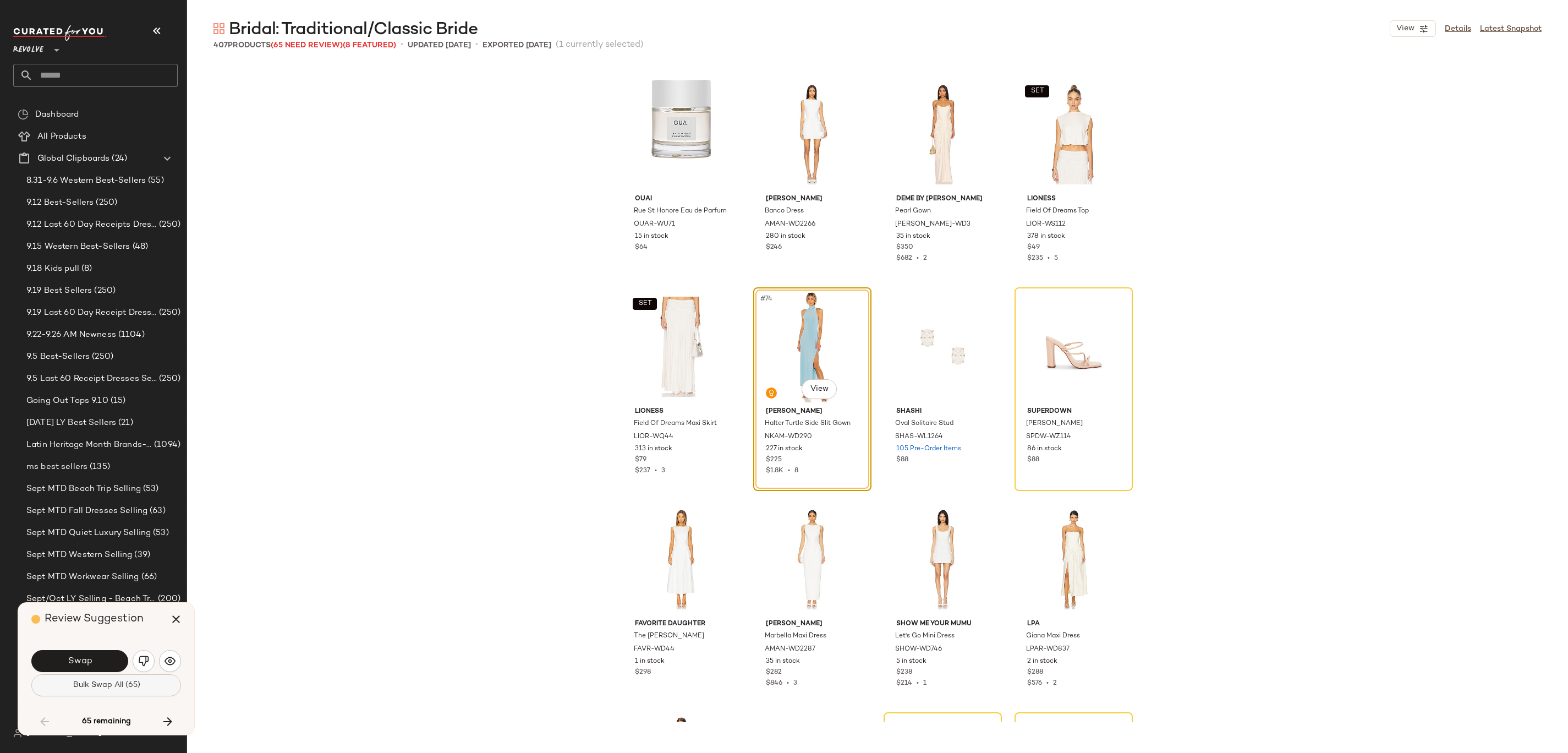
click at [124, 376] on span "Bulk Swap All (65)" at bounding box center [105, 685] width 68 height 9
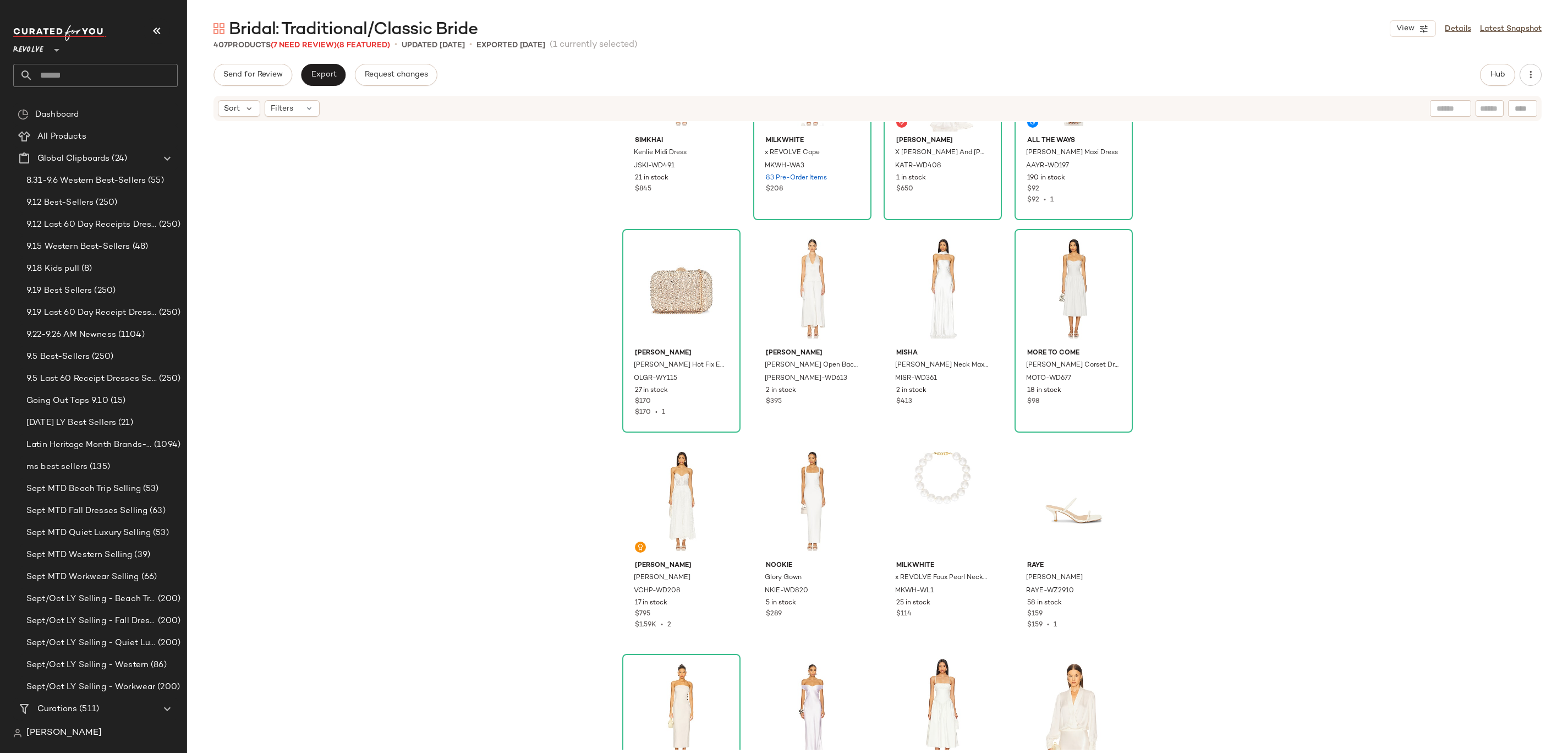
scroll to position [768, 0]
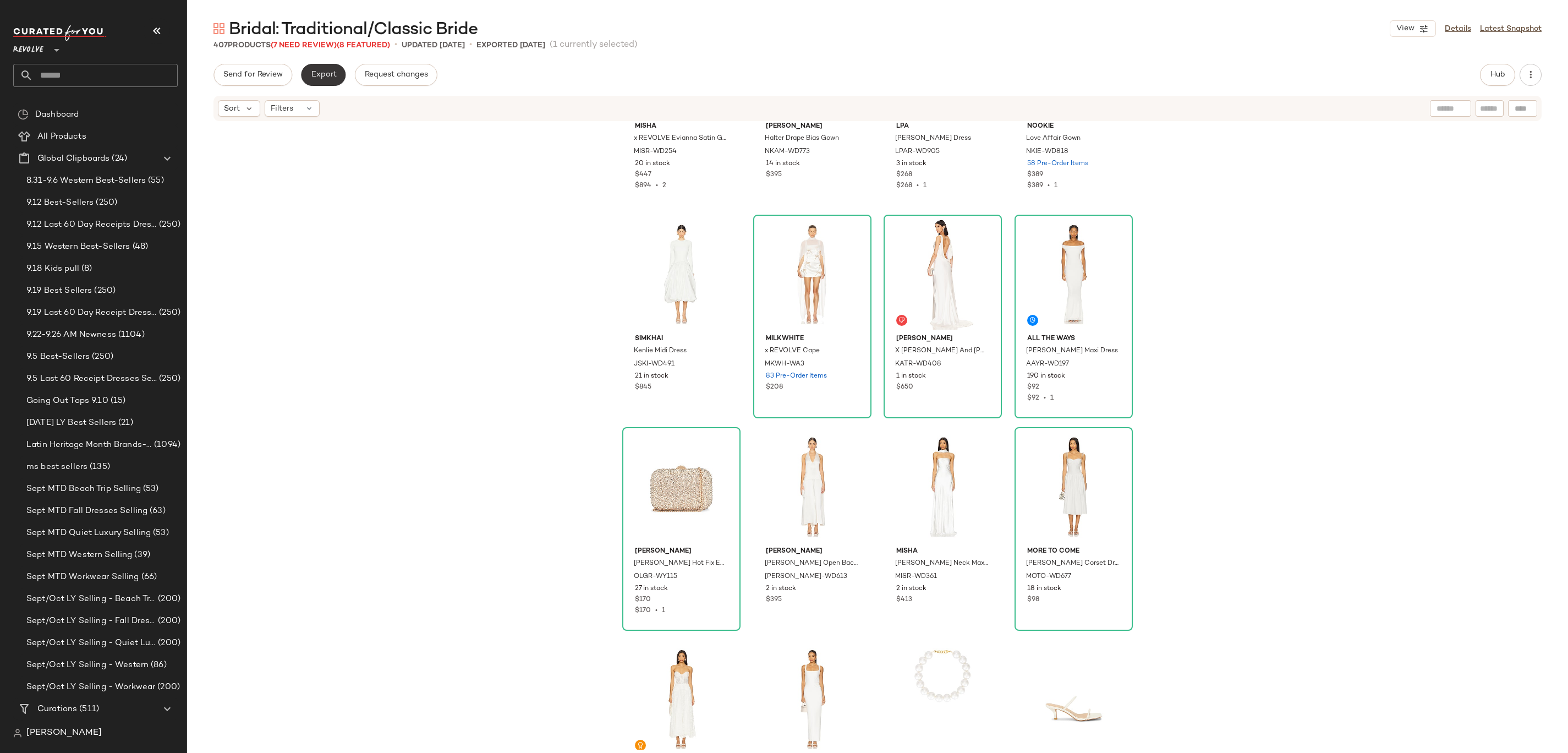
click at [330, 77] on span "Export" at bounding box center [323, 75] width 26 height 9
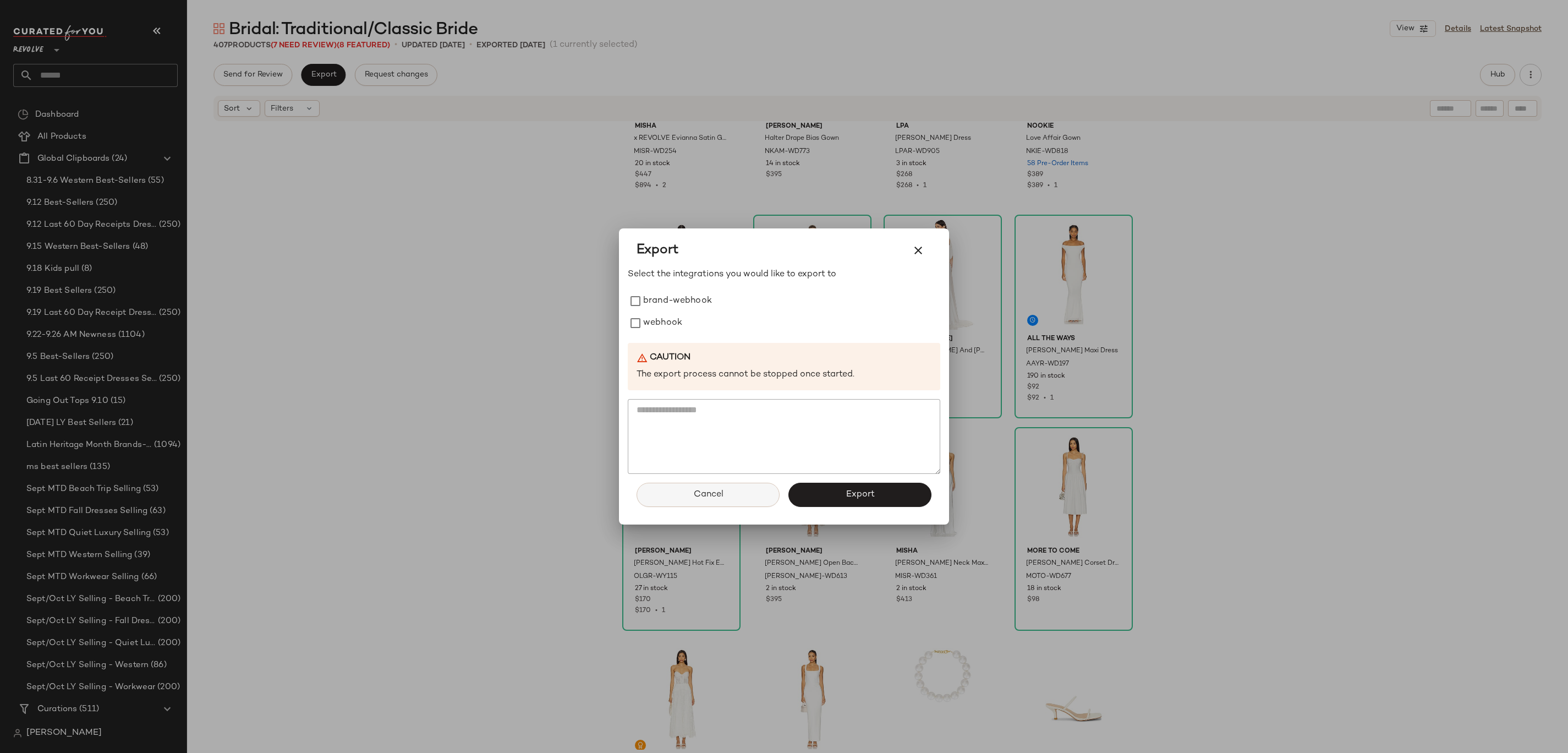
click at [712, 376] on span "Cancel" at bounding box center [708, 494] width 31 height 10
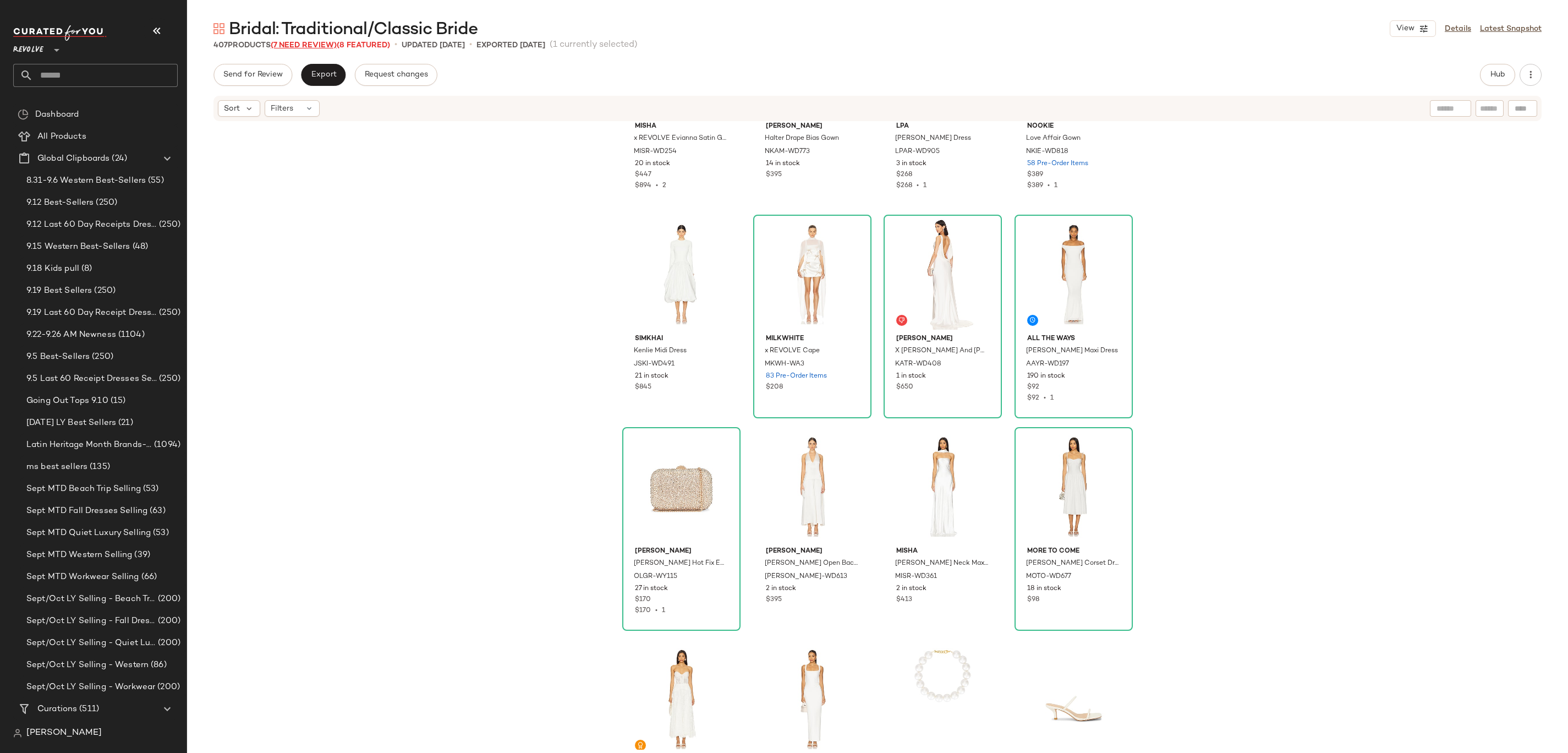
click at [318, 42] on span "(7 Need Review)" at bounding box center [303, 45] width 66 height 8
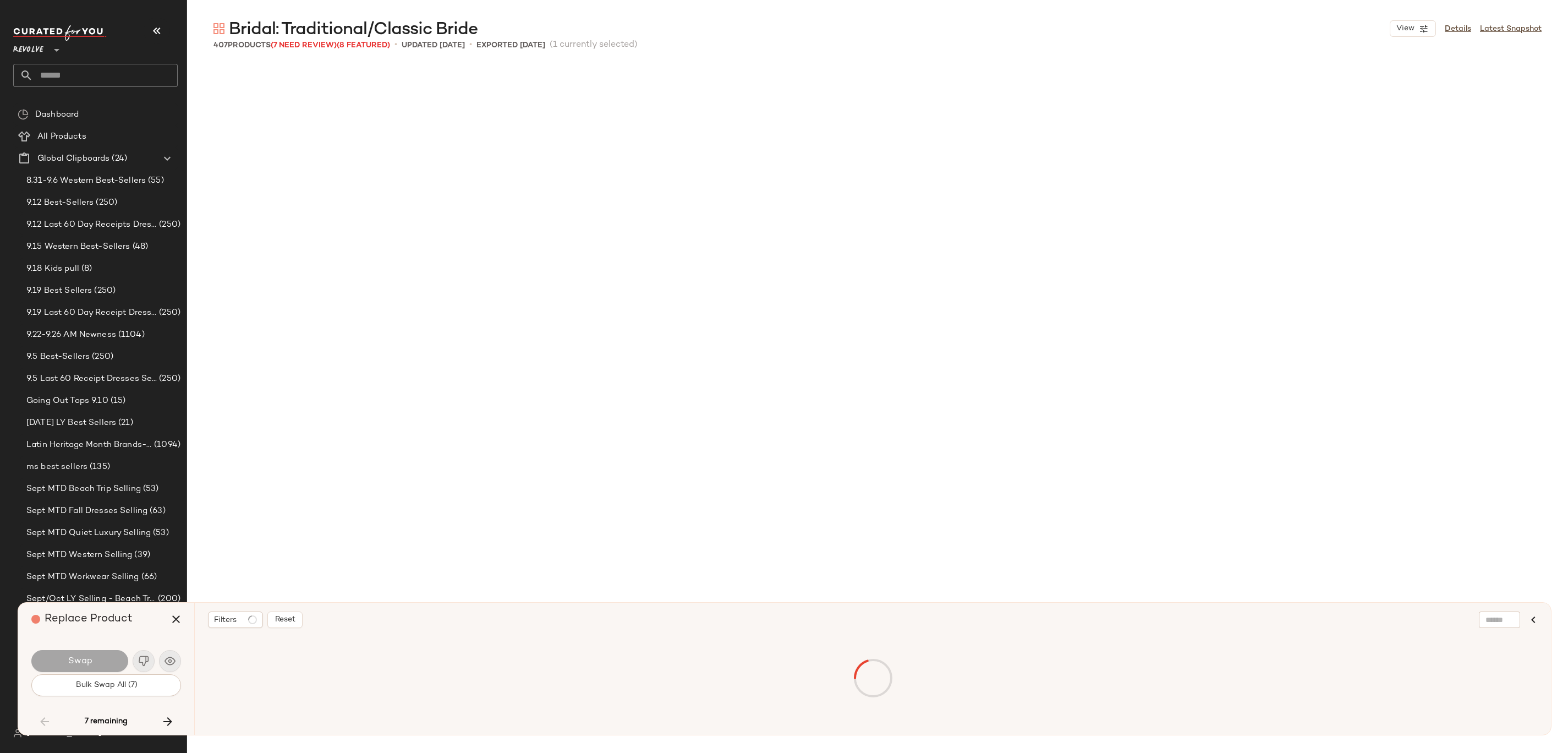
scroll to position [8495, 0]
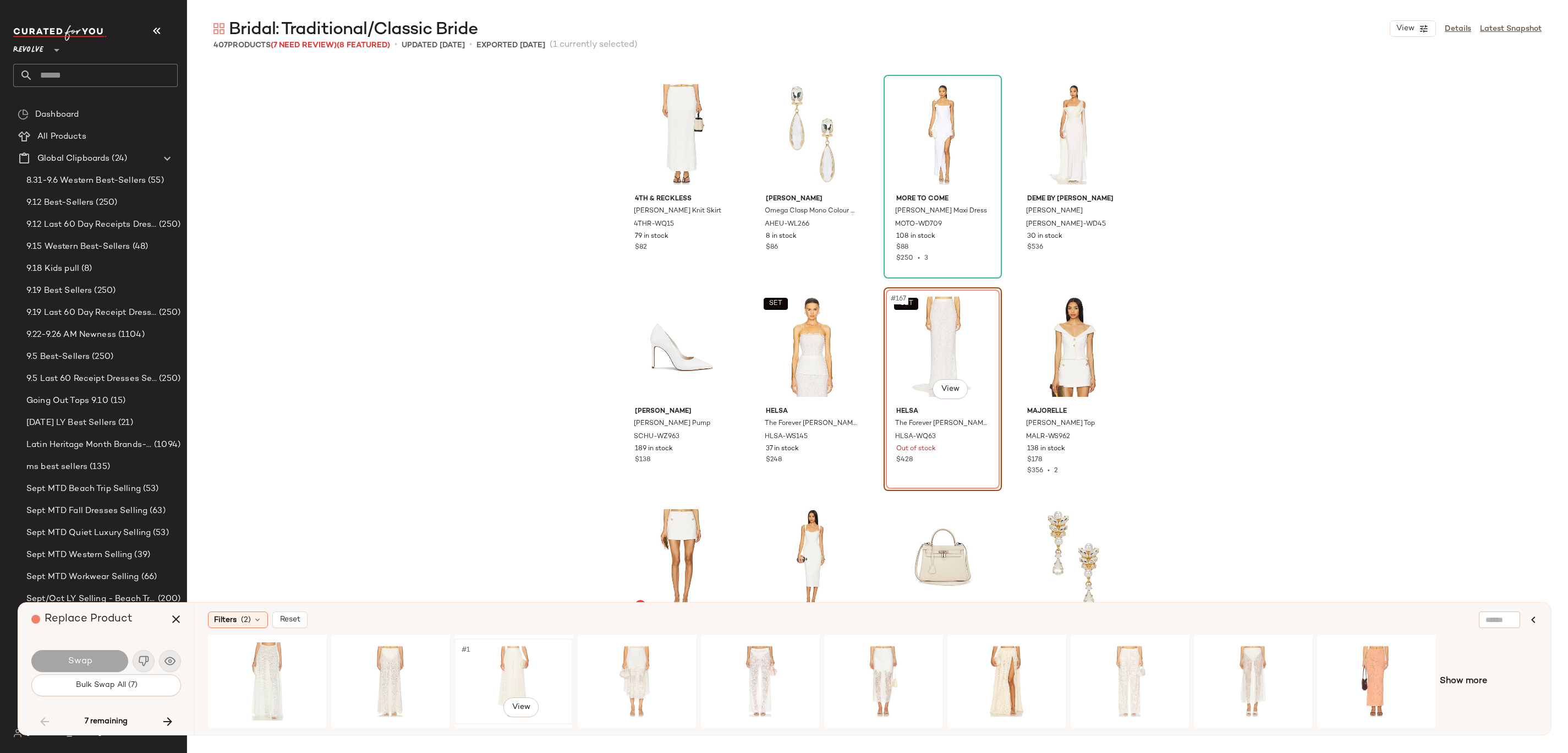
click at [491, 376] on div "#1 View" at bounding box center [513, 681] width 111 height 78
click at [615, 376] on div "#1 View" at bounding box center [637, 681] width 111 height 78
click at [99, 376] on button "Swap" at bounding box center [80, 660] width 97 height 22
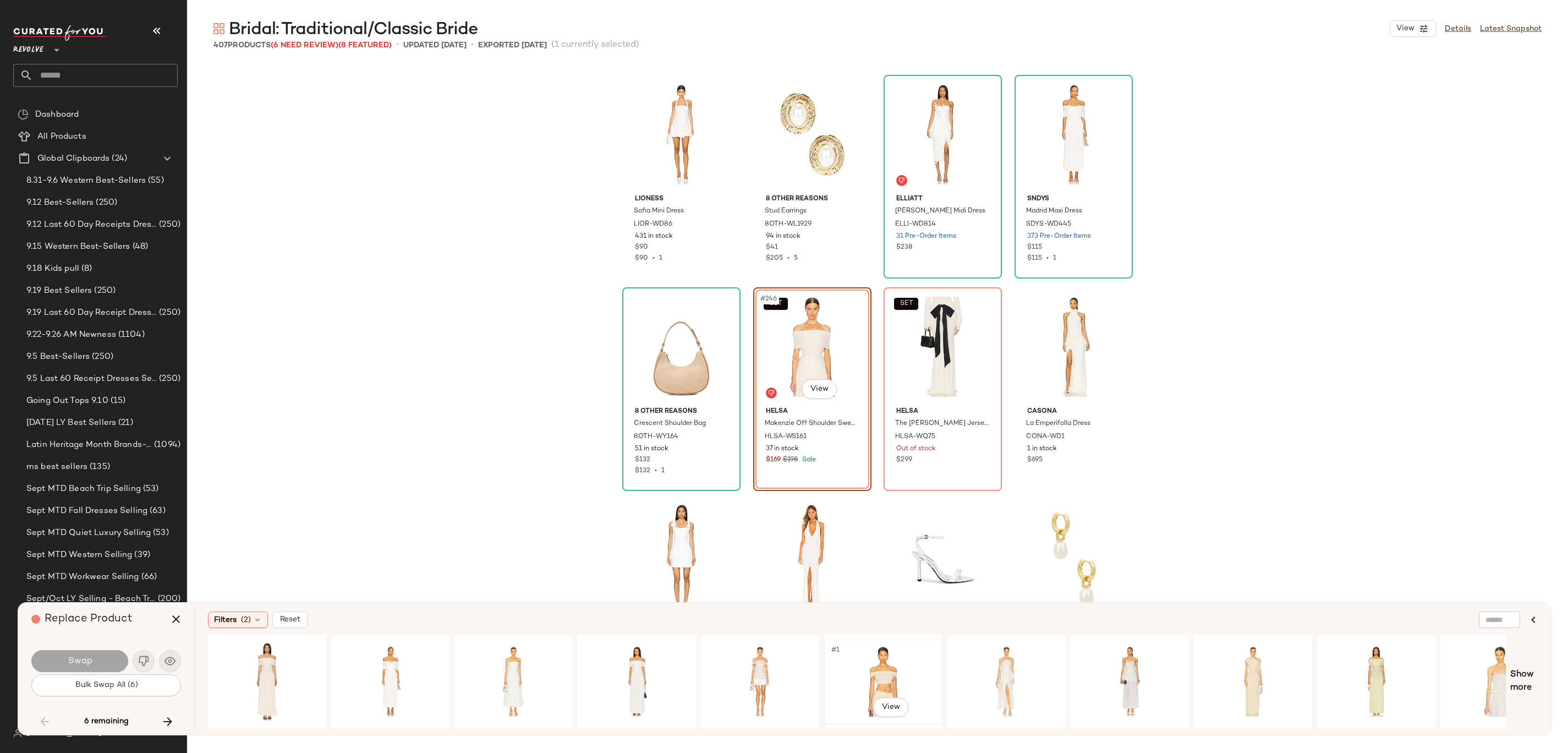
click at [784, 376] on div "#1 View" at bounding box center [883, 681] width 111 height 78
click at [68, 376] on button "Swap" at bounding box center [80, 660] width 97 height 22
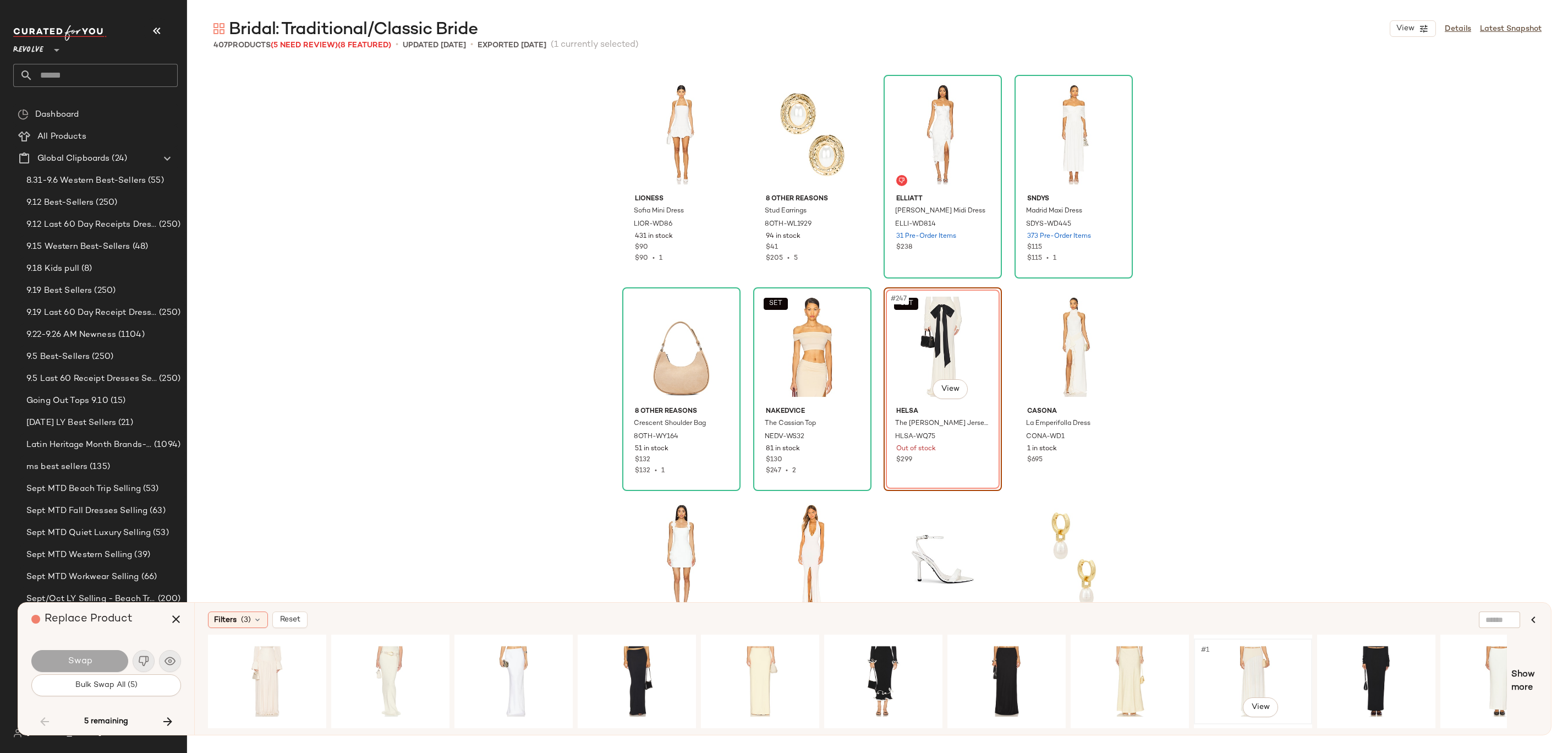
click at [784, 376] on div "#1 View" at bounding box center [1253, 681] width 111 height 78
click at [364, 376] on div "#1 View" at bounding box center [390, 681] width 111 height 78
click at [267, 376] on div "#1 View" at bounding box center [267, 681] width 111 height 78
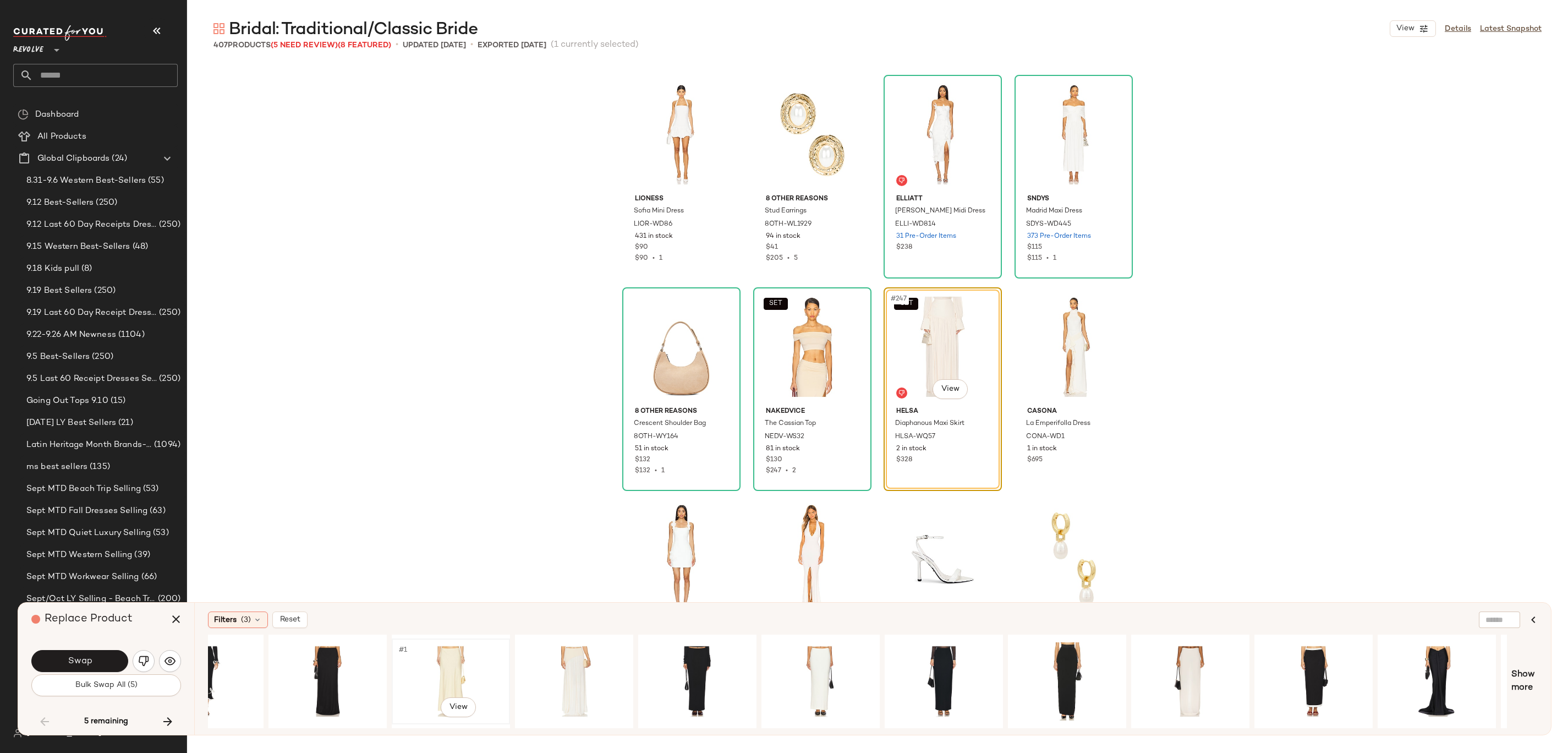
scroll to position [0, 689]
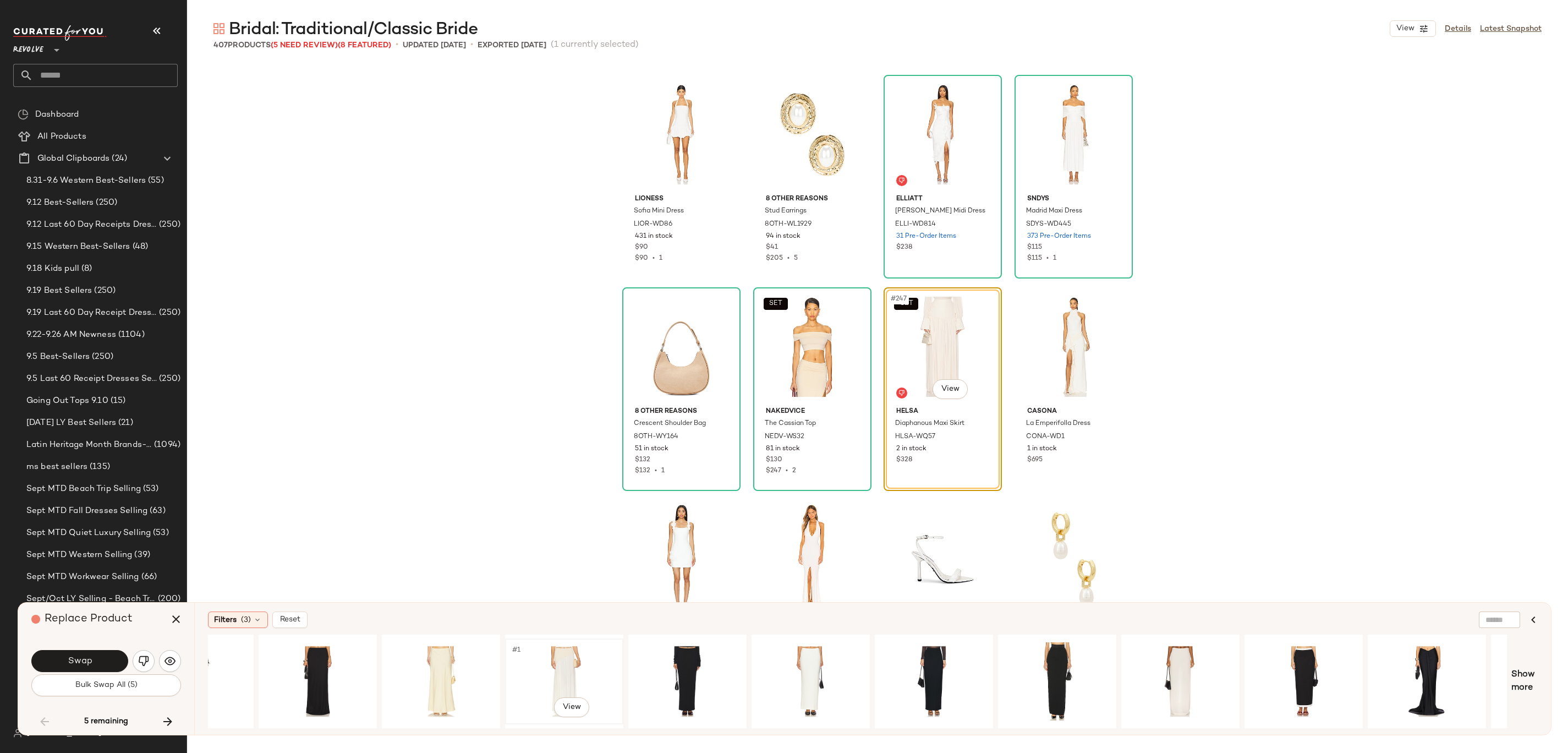
click at [551, 376] on div "#1 View" at bounding box center [564, 681] width 111 height 78
click at [98, 376] on button "Swap" at bounding box center [80, 660] width 97 height 22
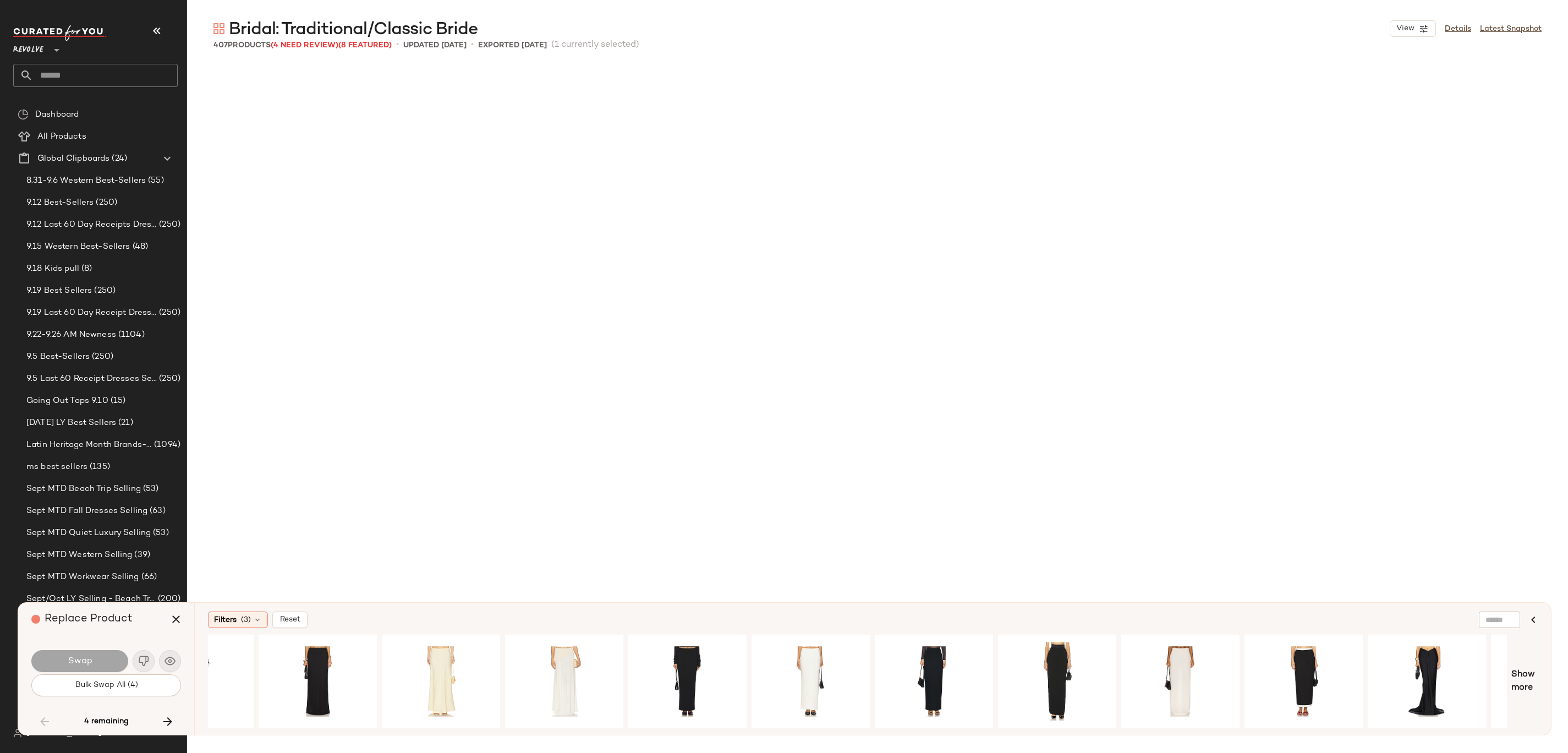
scroll to position [16140, 0]
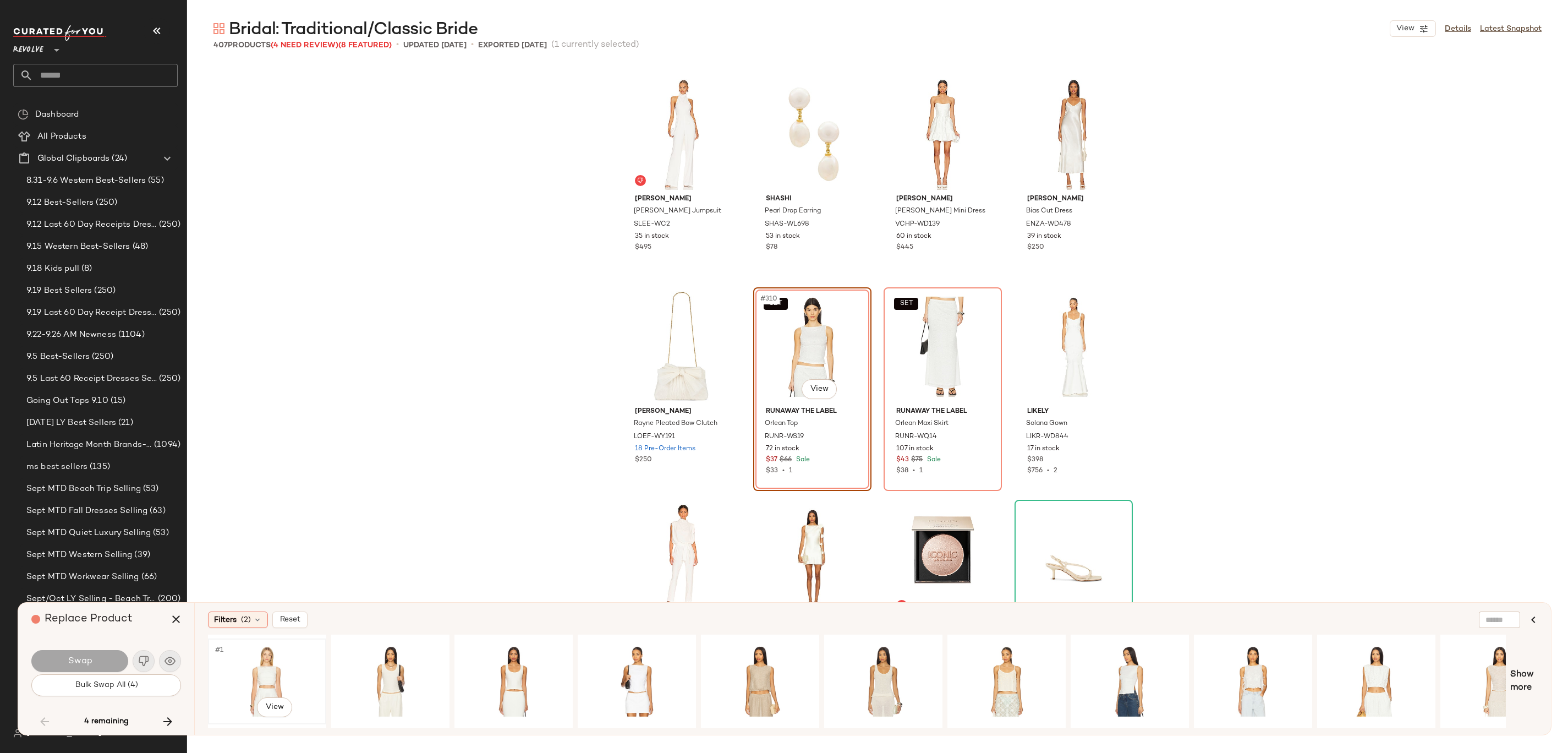
click at [259, 376] on div "#1 View" at bounding box center [267, 681] width 111 height 78
click at [65, 376] on button "Swap" at bounding box center [80, 660] width 97 height 22
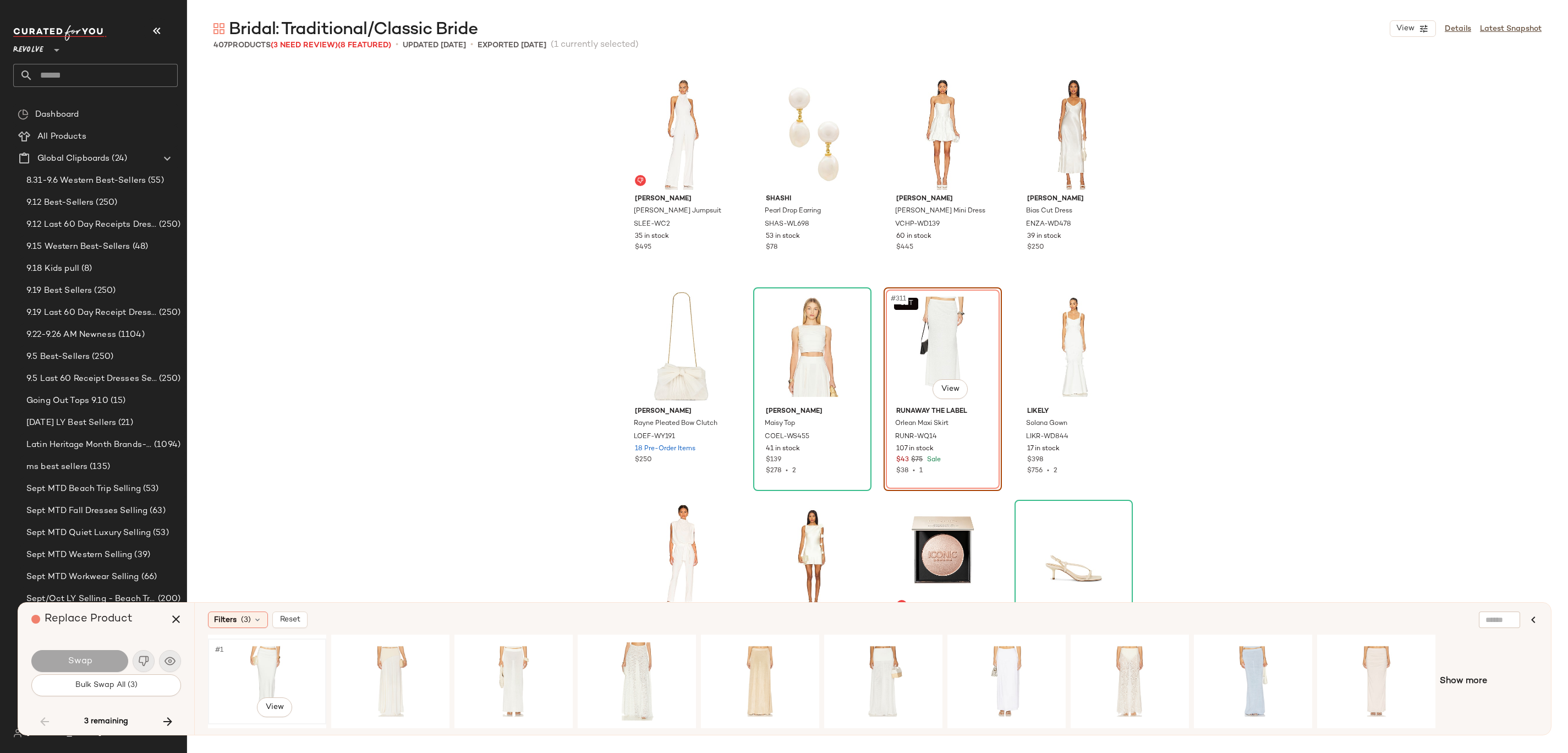
click at [279, 376] on div "#1 View" at bounding box center [267, 681] width 111 height 78
click at [83, 376] on span "Swap" at bounding box center [80, 660] width 25 height 10
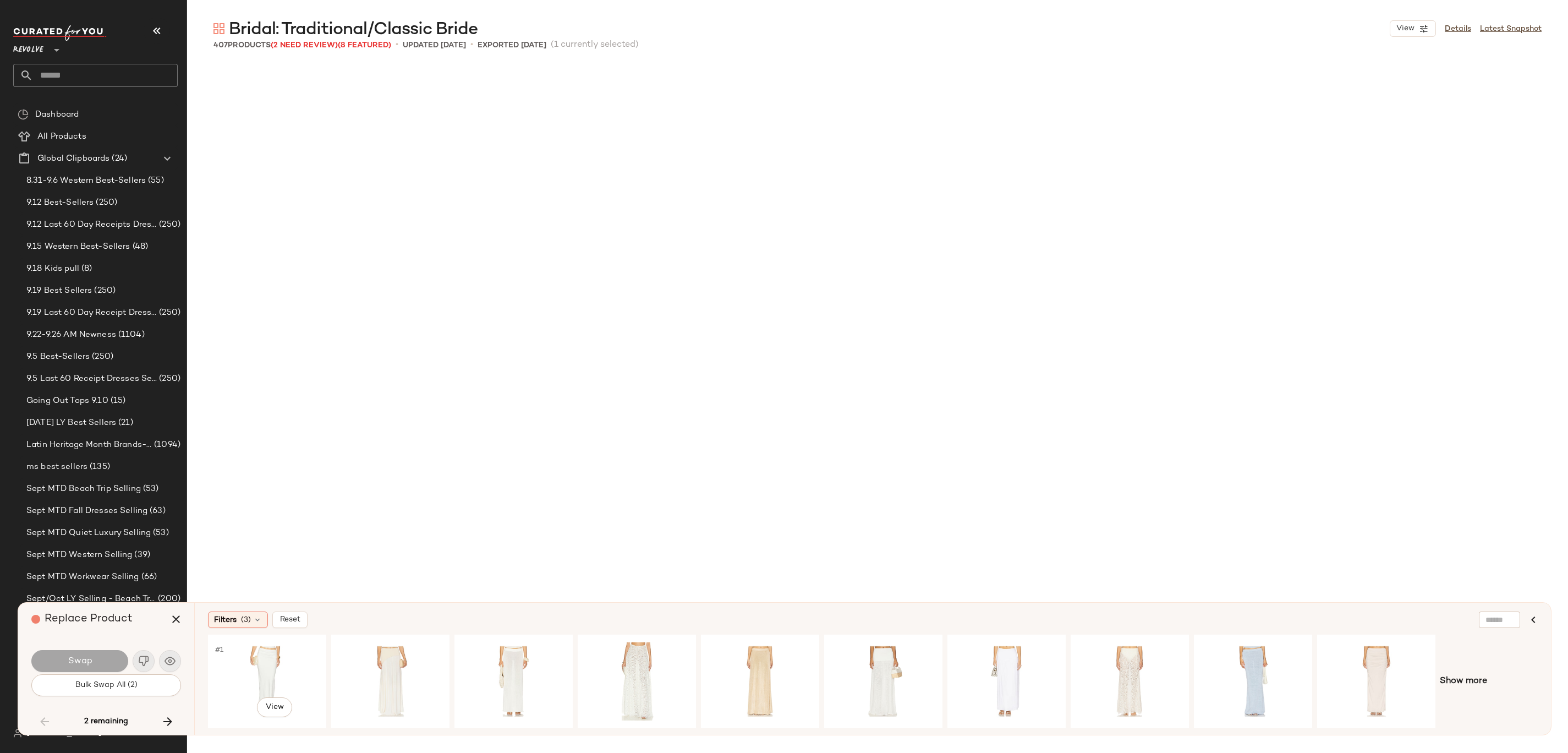
scroll to position [19114, 0]
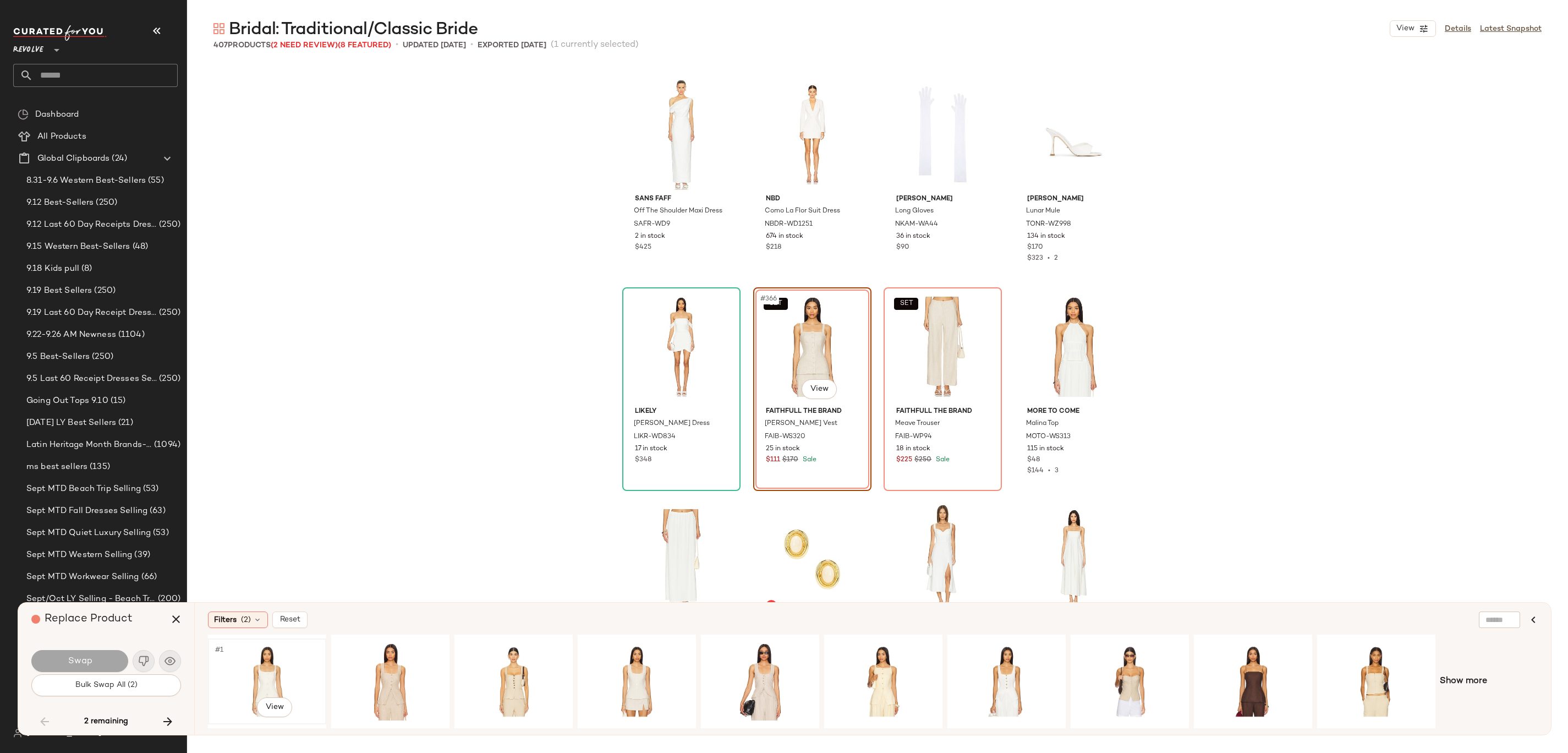
click at [266, 376] on div "#1 View" at bounding box center [267, 681] width 111 height 78
click at [88, 376] on span "Swap" at bounding box center [80, 660] width 25 height 10
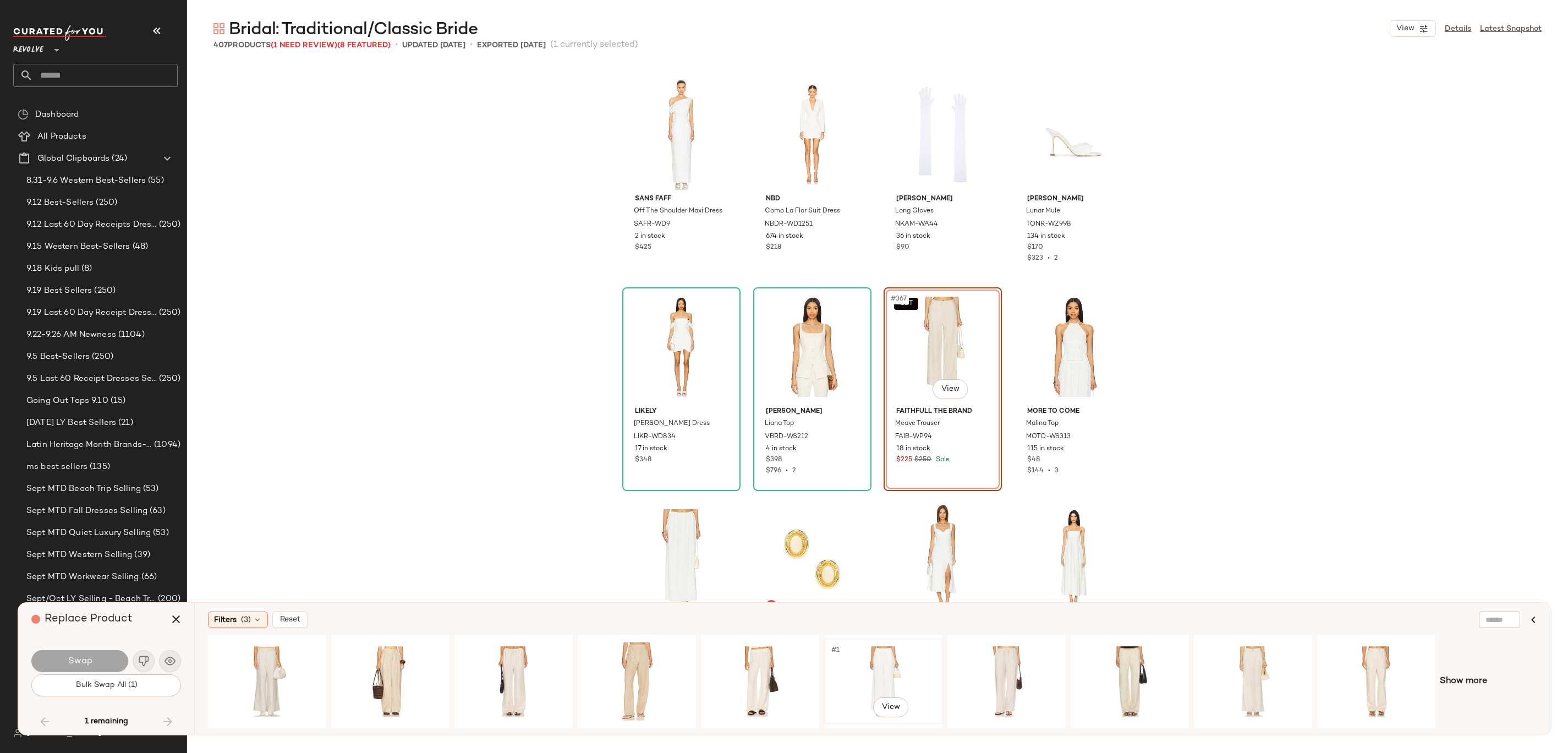
click at [784, 376] on div "#1 View" at bounding box center [883, 681] width 111 height 78
click at [784, 376] on span "Show more" at bounding box center [1463, 681] width 47 height 13
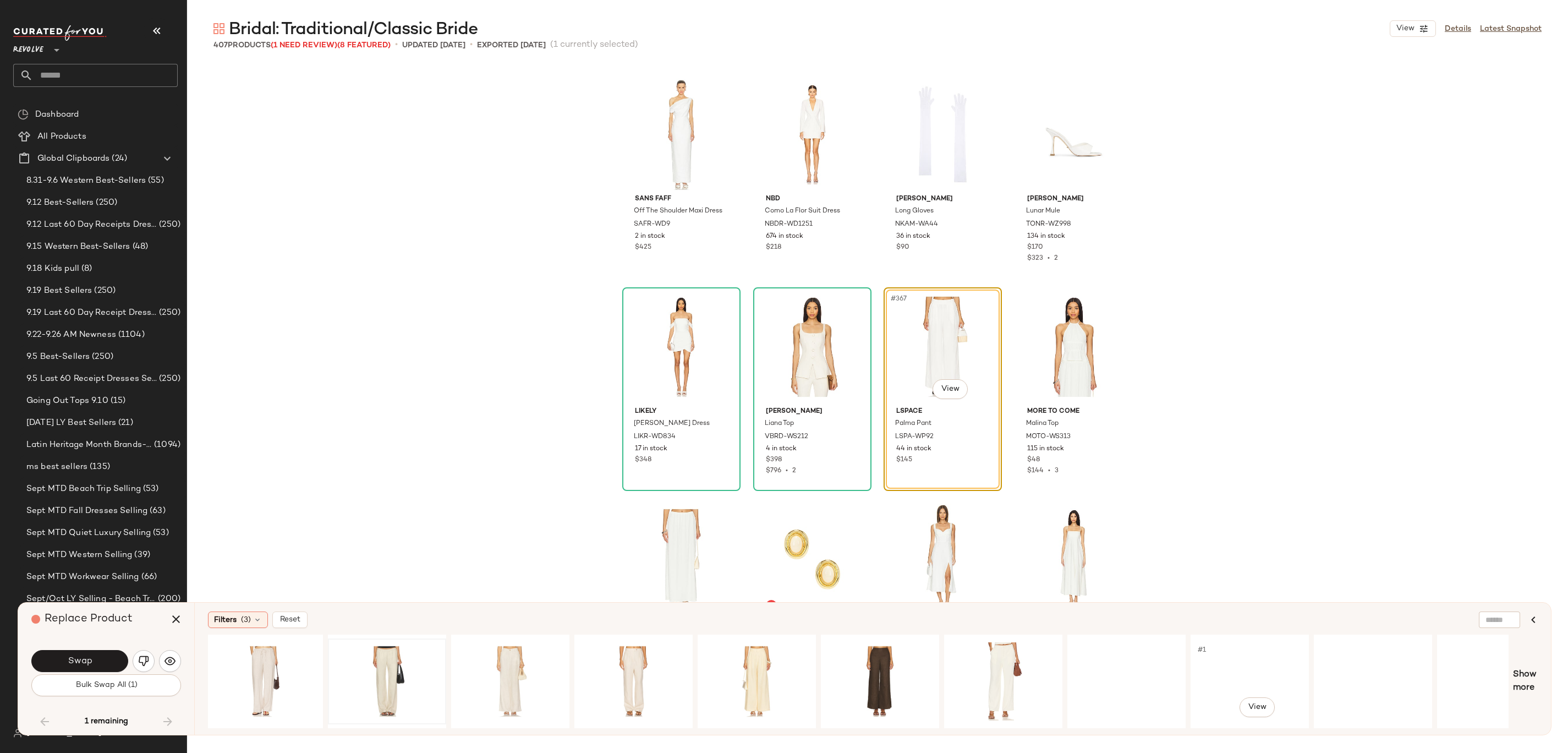
scroll to position [0, 1159]
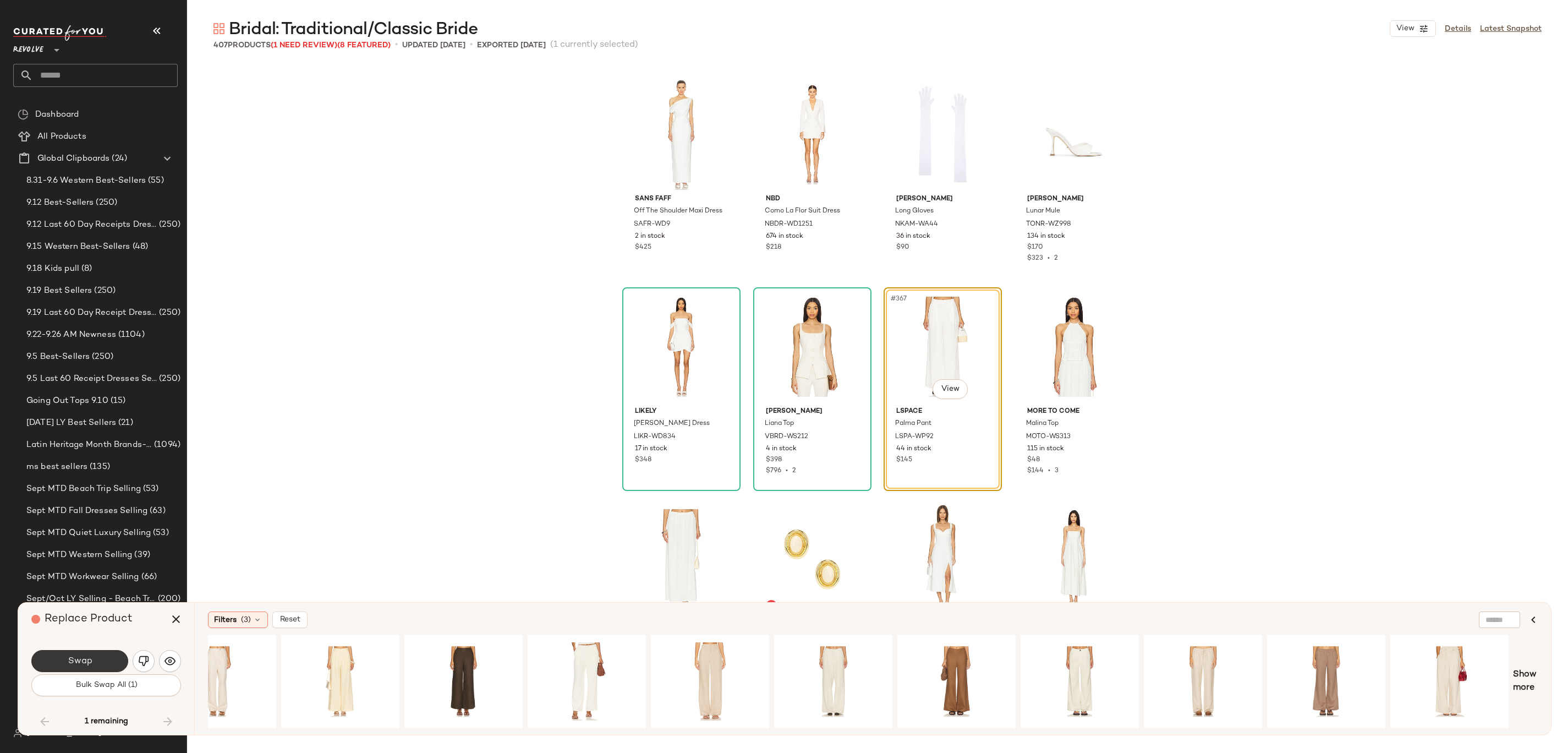
click at [91, 376] on span "Swap" at bounding box center [80, 660] width 25 height 10
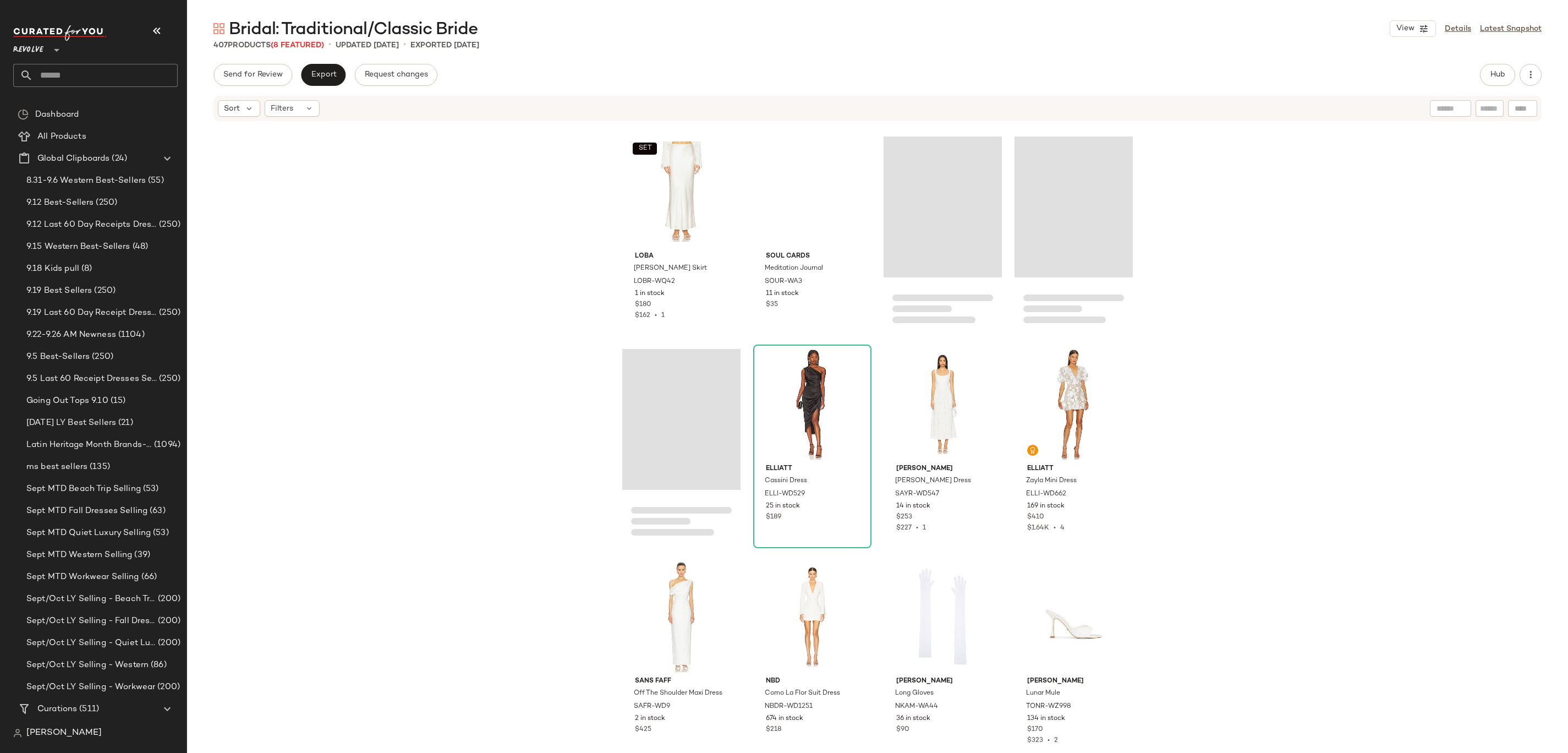
scroll to position [18517, 0]
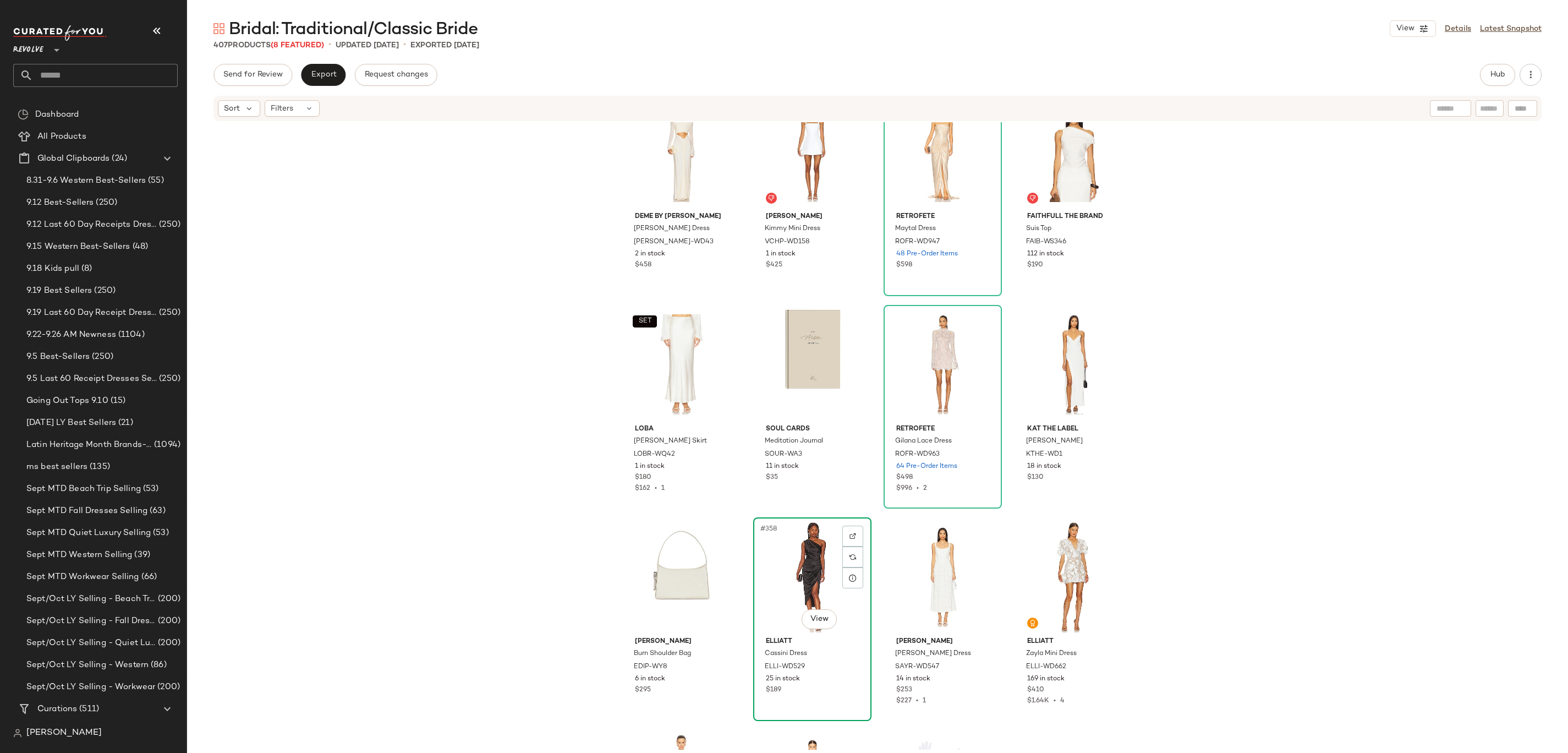
click at [784, 376] on div "#358 View" at bounding box center [812, 576] width 111 height 111
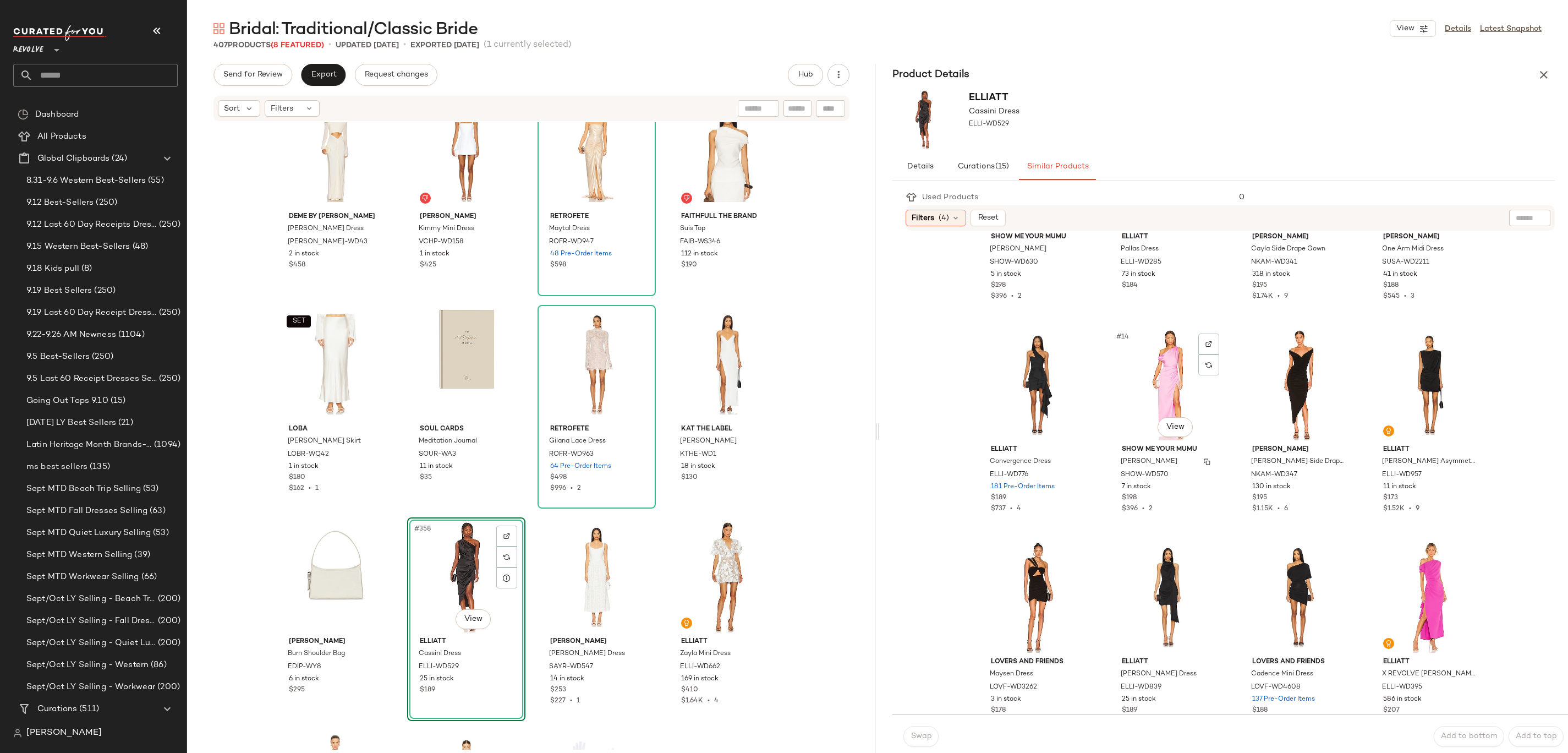
scroll to position [1003, 0]
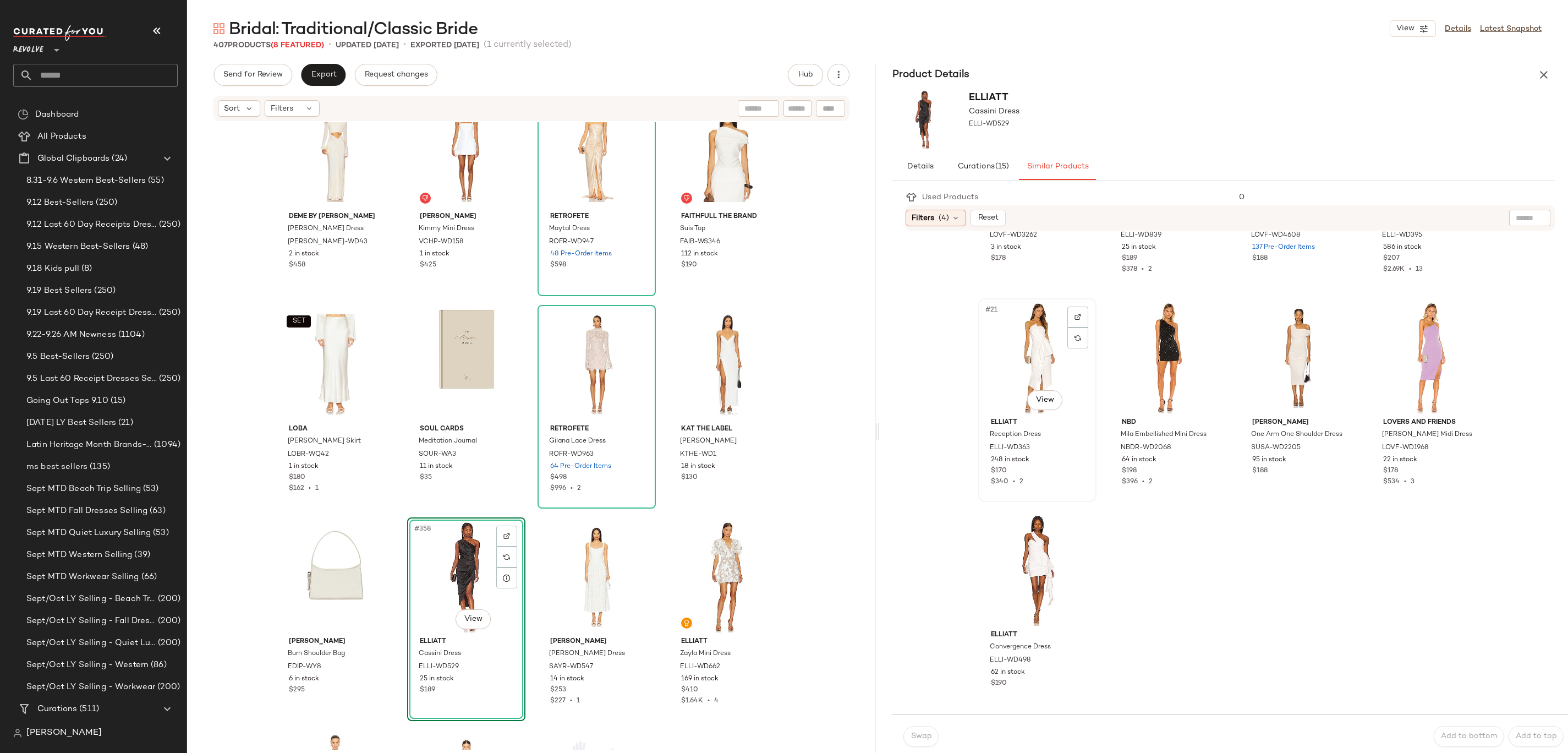
click at [784, 360] on div "#21 View" at bounding box center [1038, 358] width 111 height 111
click at [784, 376] on span "Swap" at bounding box center [920, 736] width 21 height 9
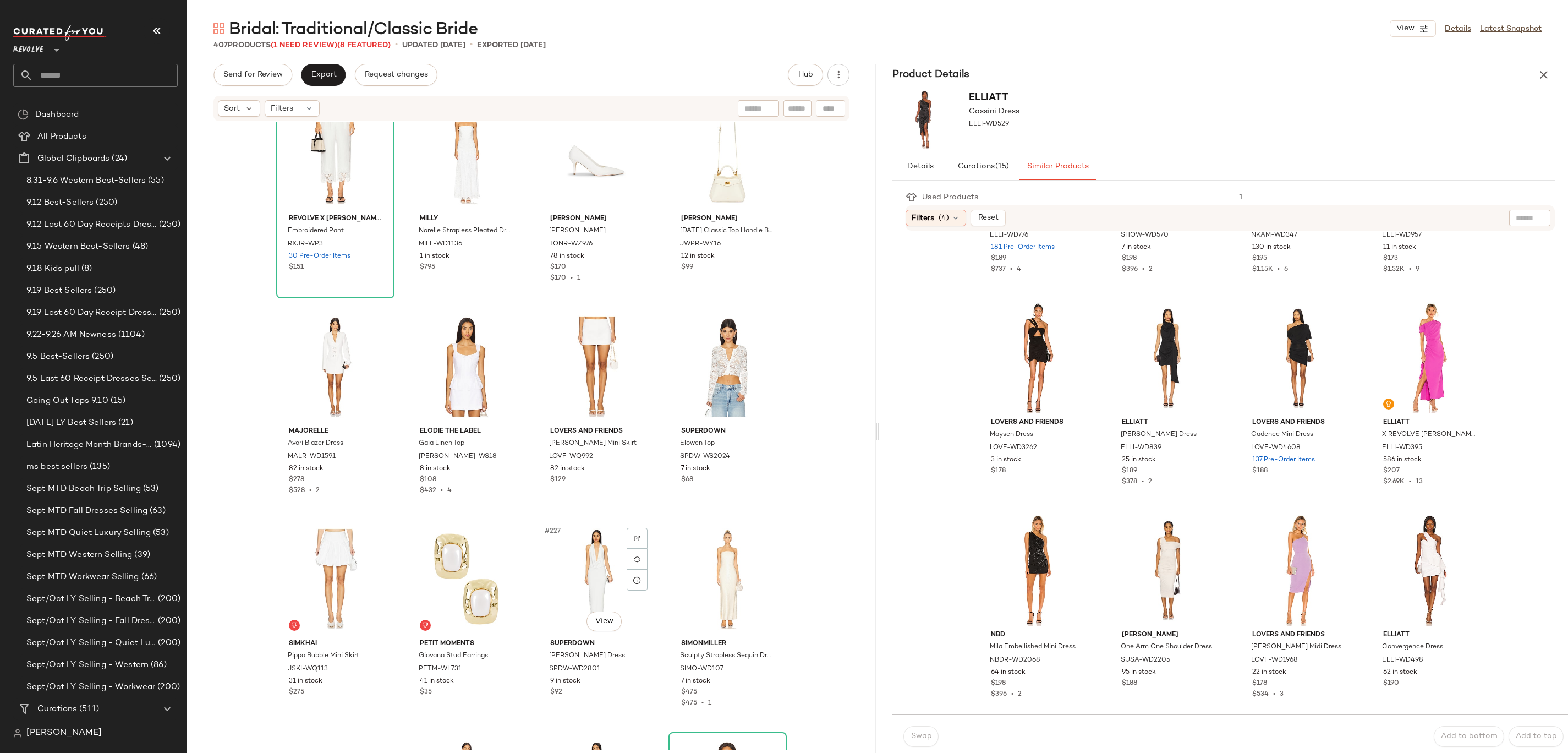
scroll to position [11548, 0]
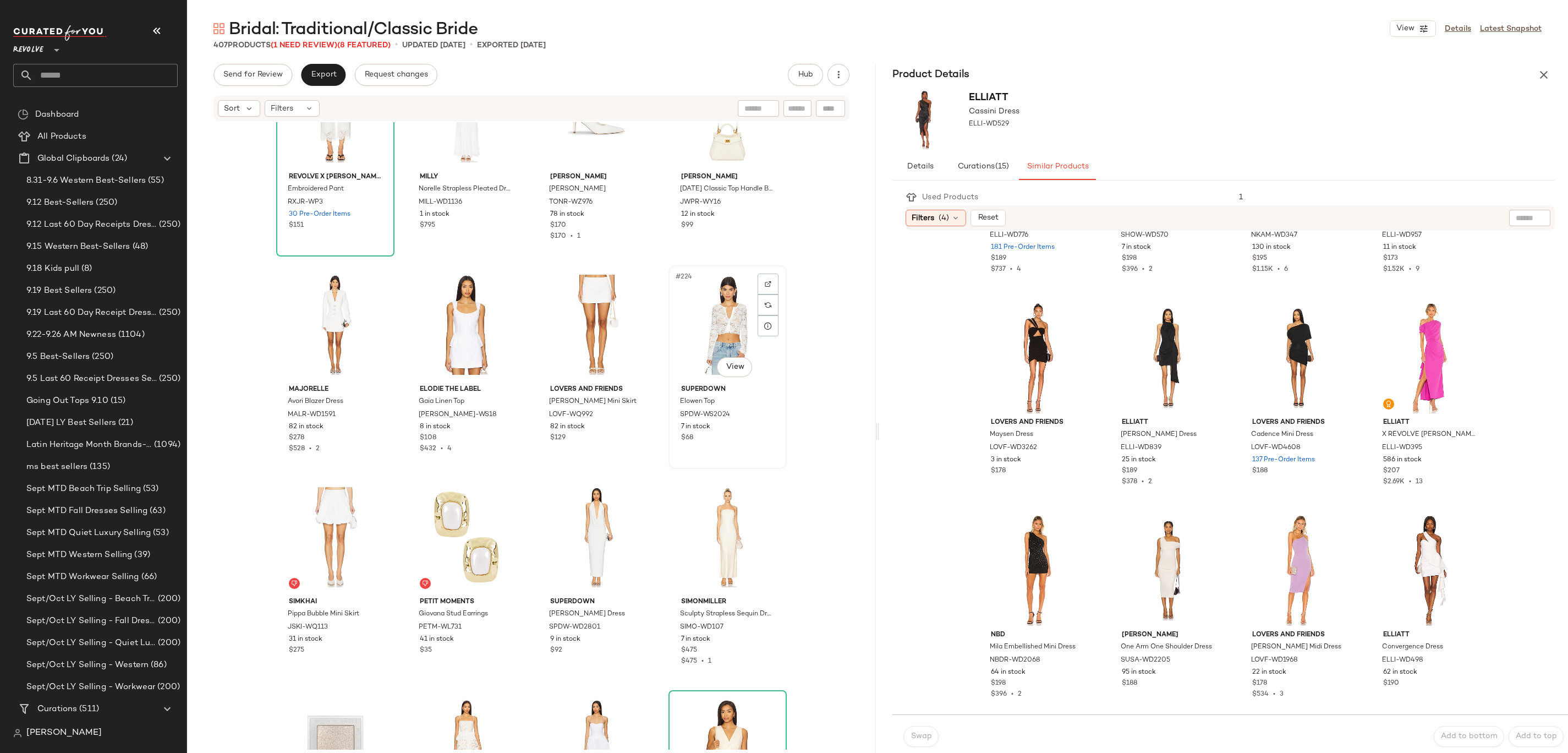
click at [722, 318] on div "#224 View" at bounding box center [728, 325] width 111 height 111
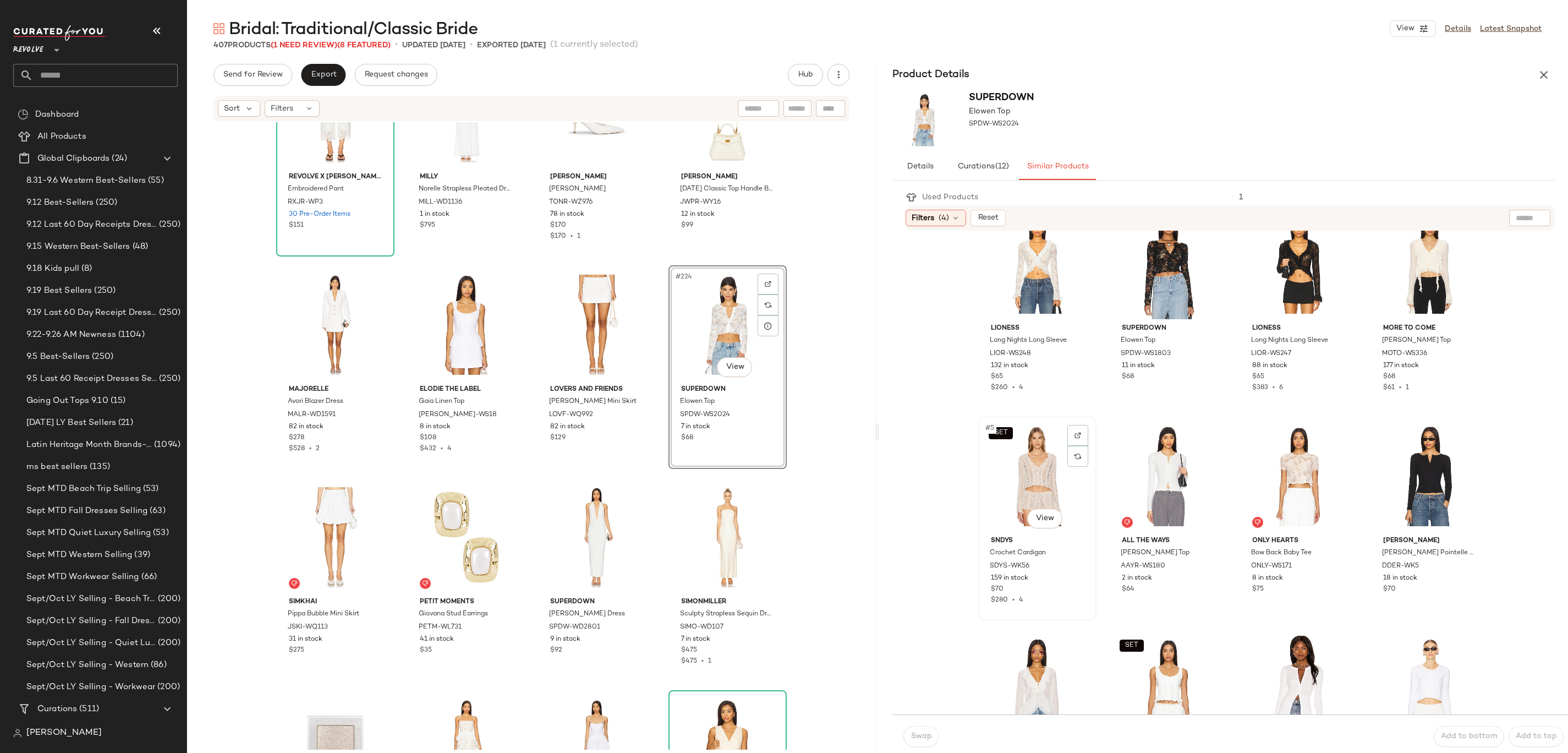
scroll to position [36, 0]
click at [784, 376] on div "#7 View" at bounding box center [1299, 475] width 111 height 111
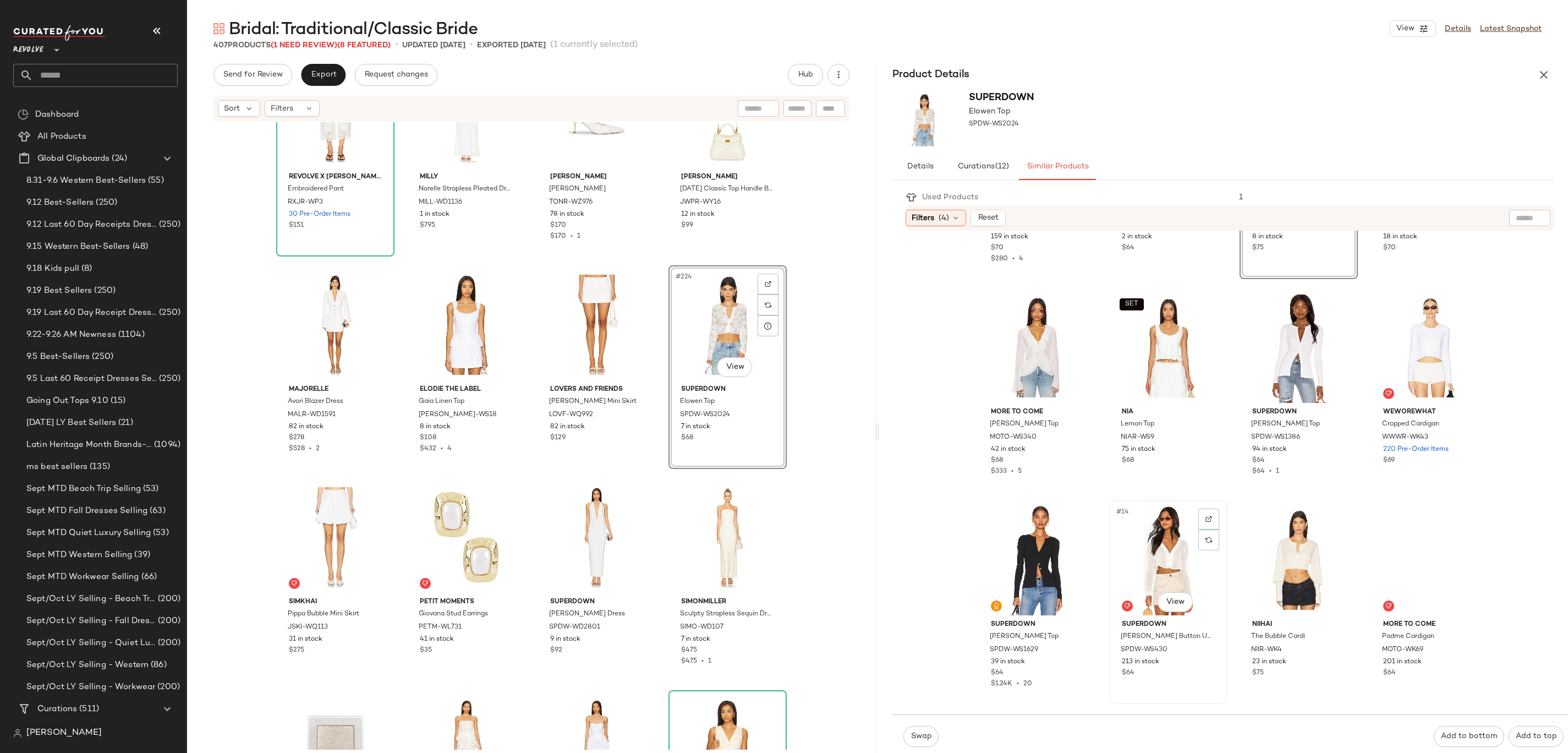
scroll to position [391, 0]
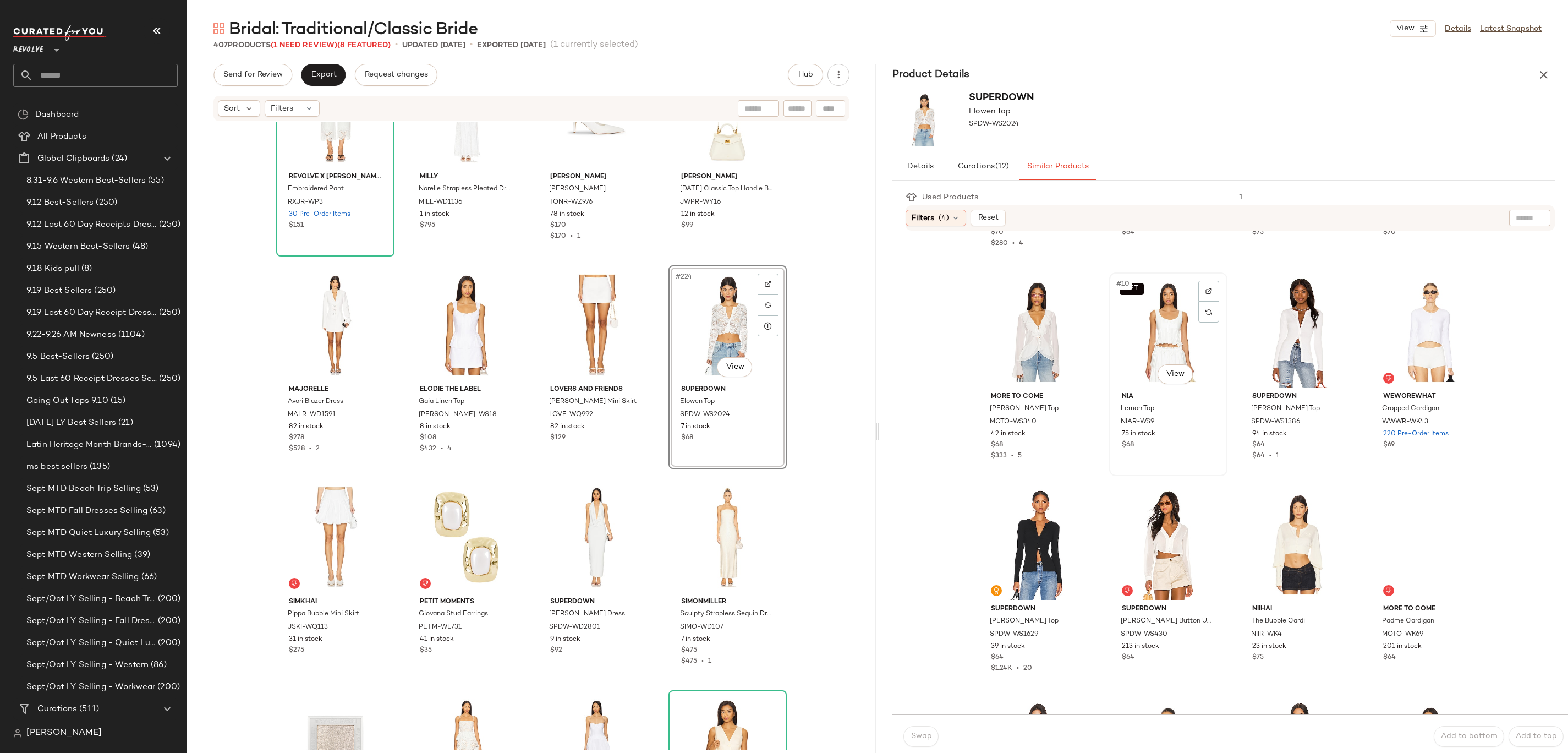
click at [784, 336] on div "SET #10 View" at bounding box center [1168, 332] width 111 height 111
click at [784, 376] on span "Swap" at bounding box center [920, 736] width 21 height 9
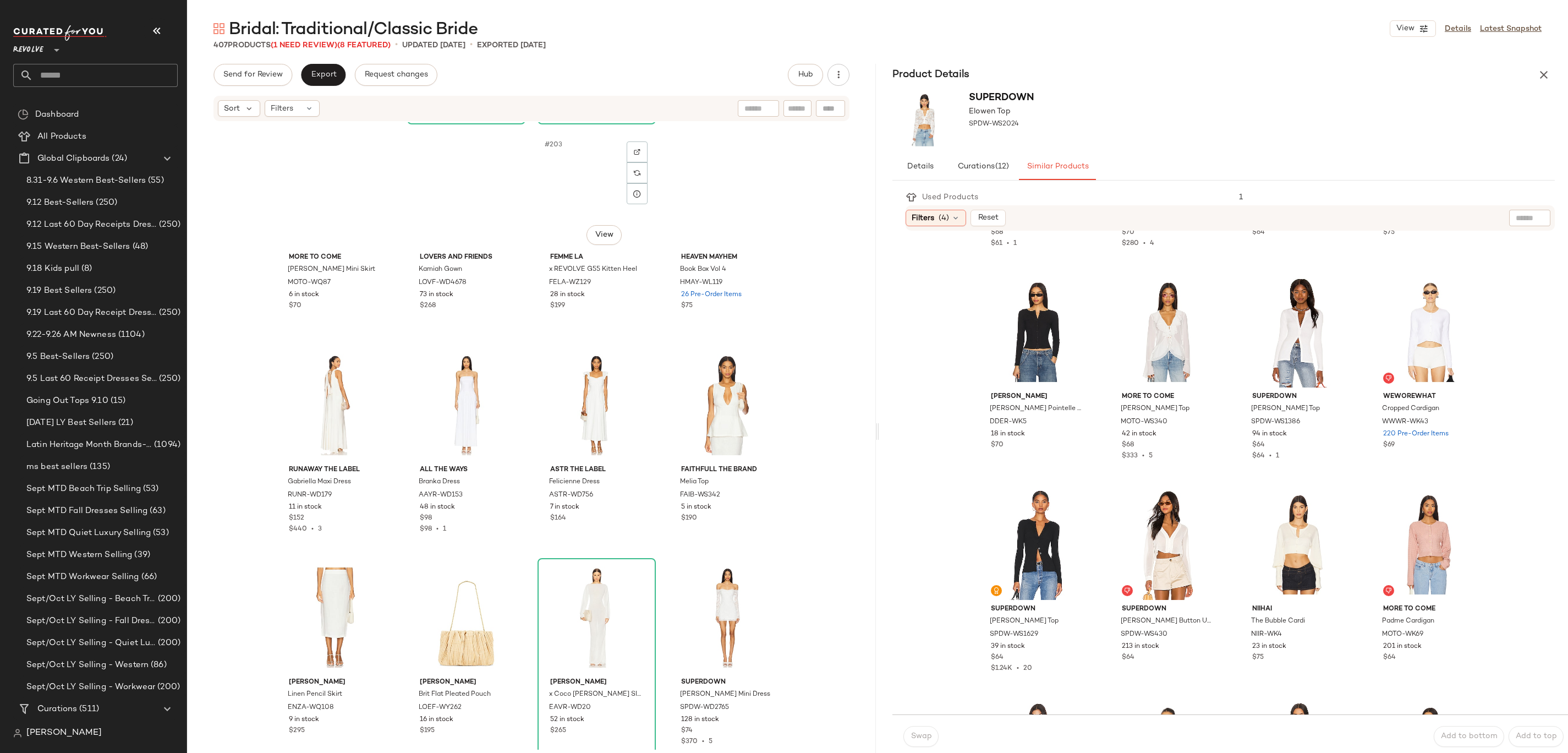
scroll to position [10264, 0]
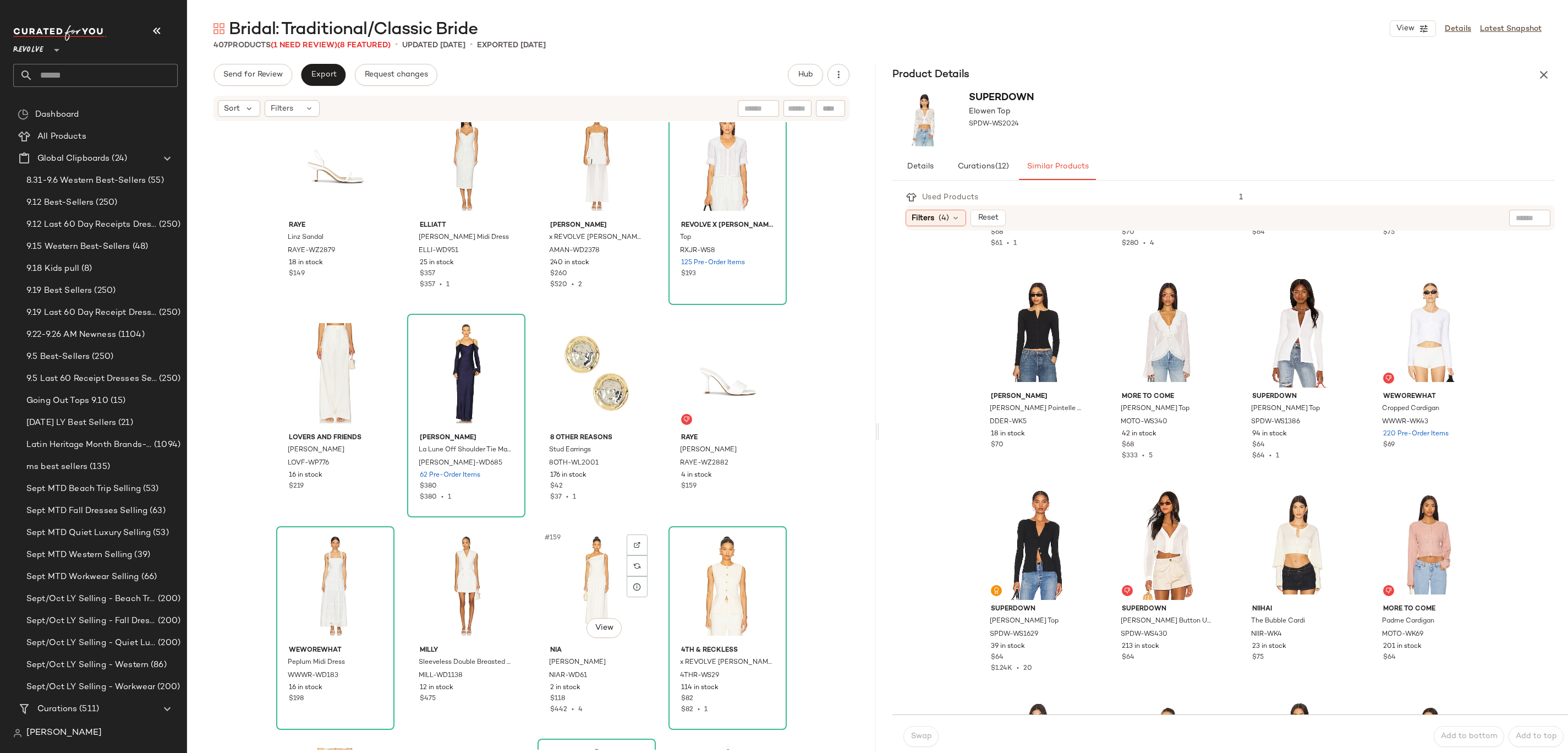
scroll to position [7898, 0]
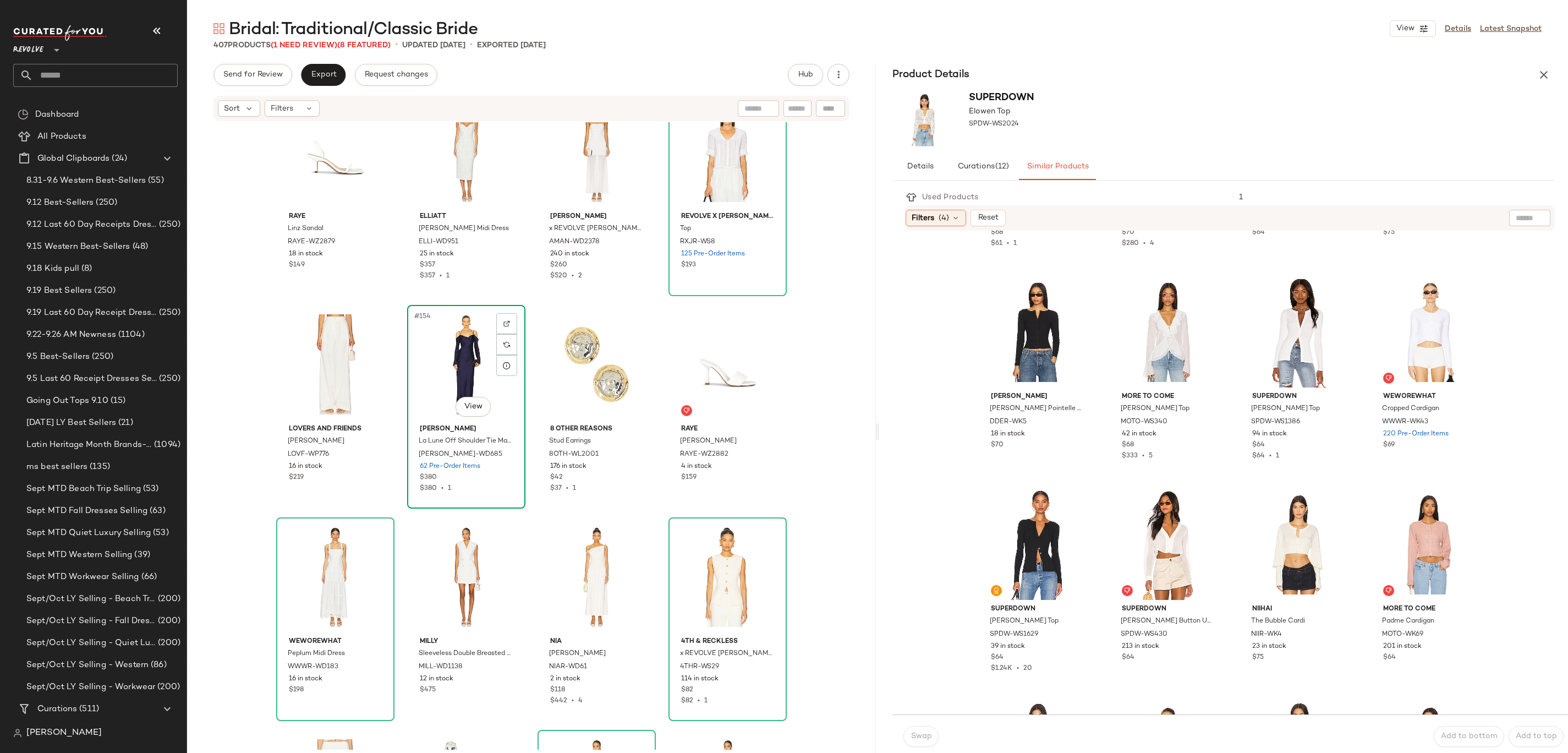
click at [463, 350] on div "#154 View" at bounding box center [466, 364] width 111 height 111
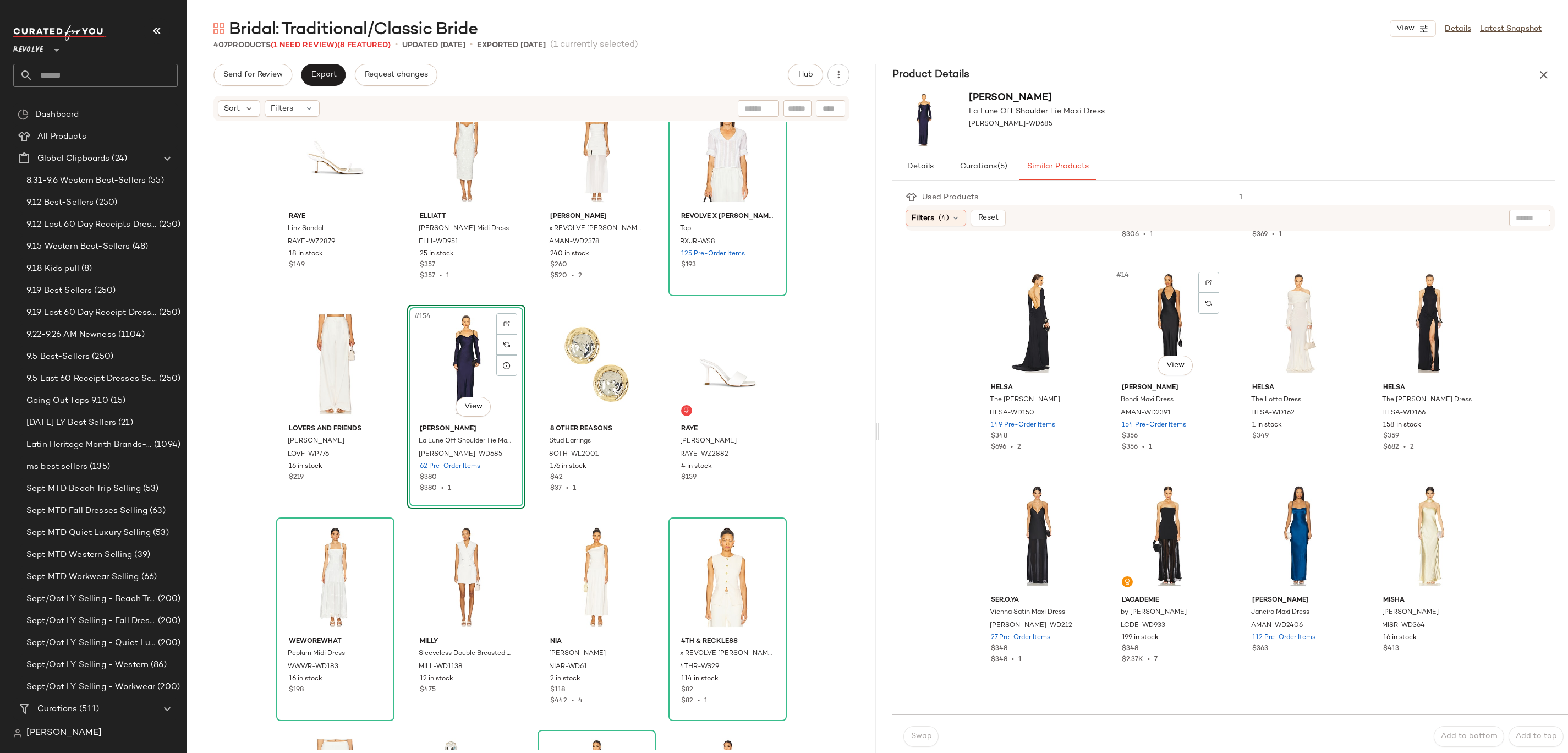
scroll to position [620, 0]
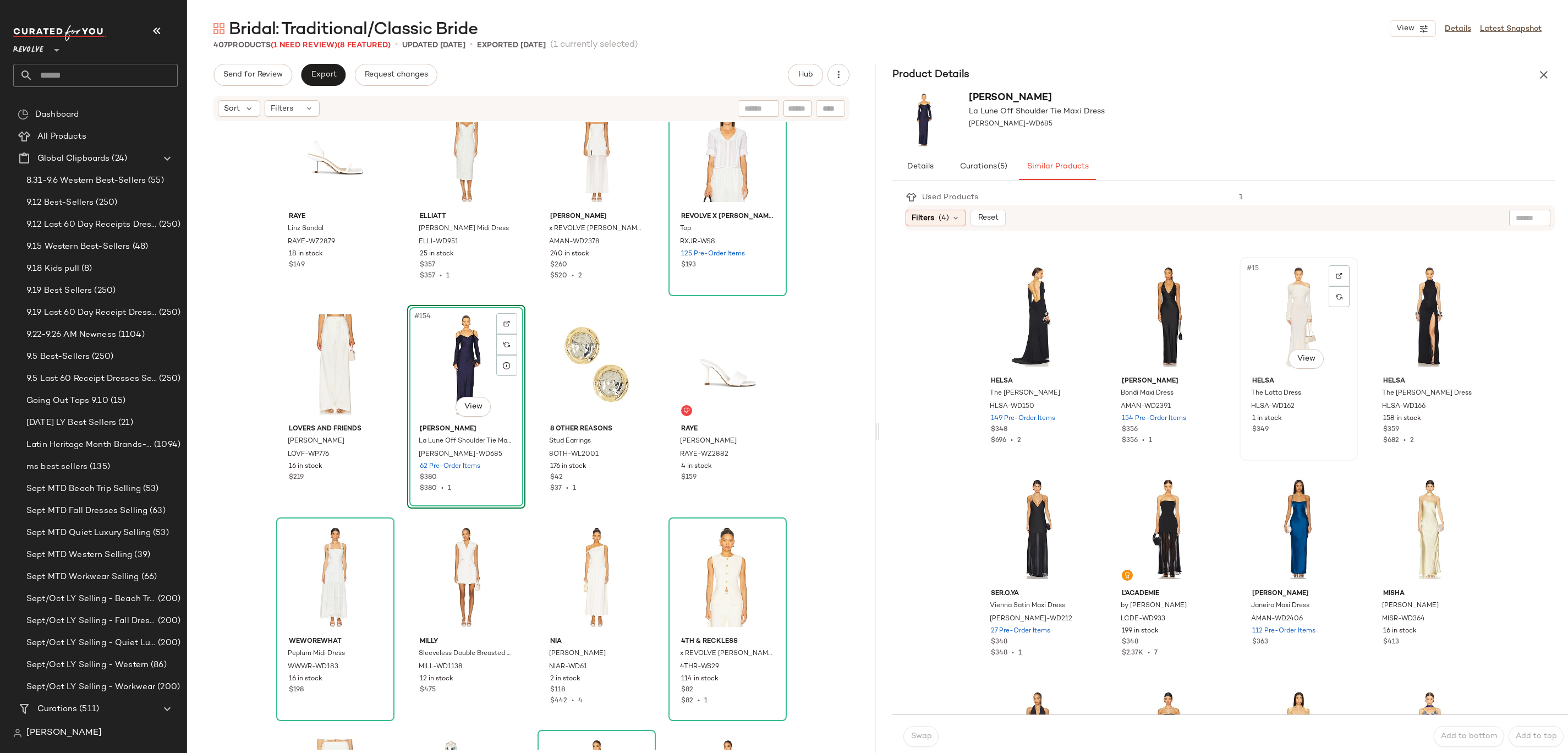
click at [1281, 311] on div "#15 View" at bounding box center [1299, 316] width 111 height 111
click at [910, 733] on span "Swap" at bounding box center [920, 736] width 21 height 9
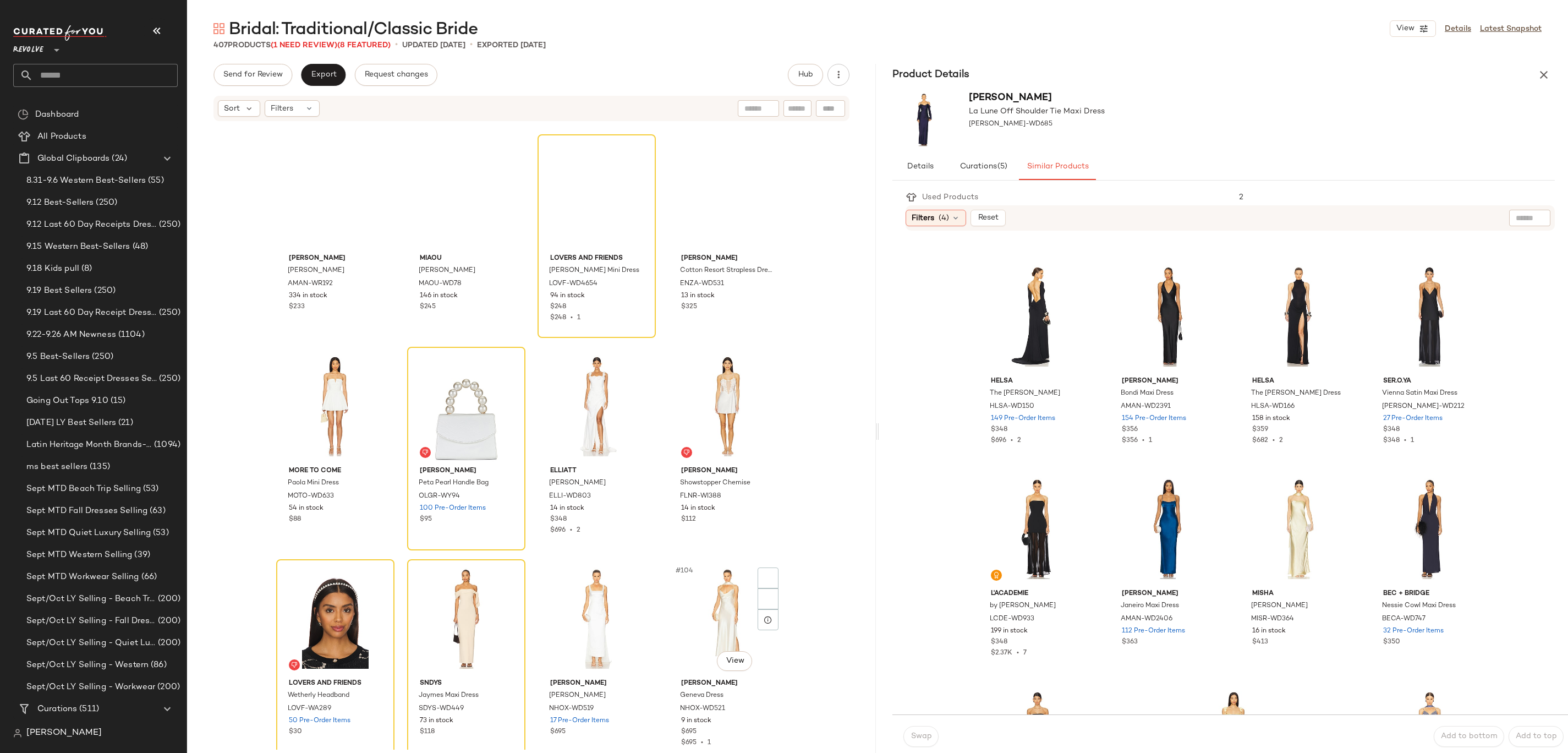
scroll to position [4833, 0]
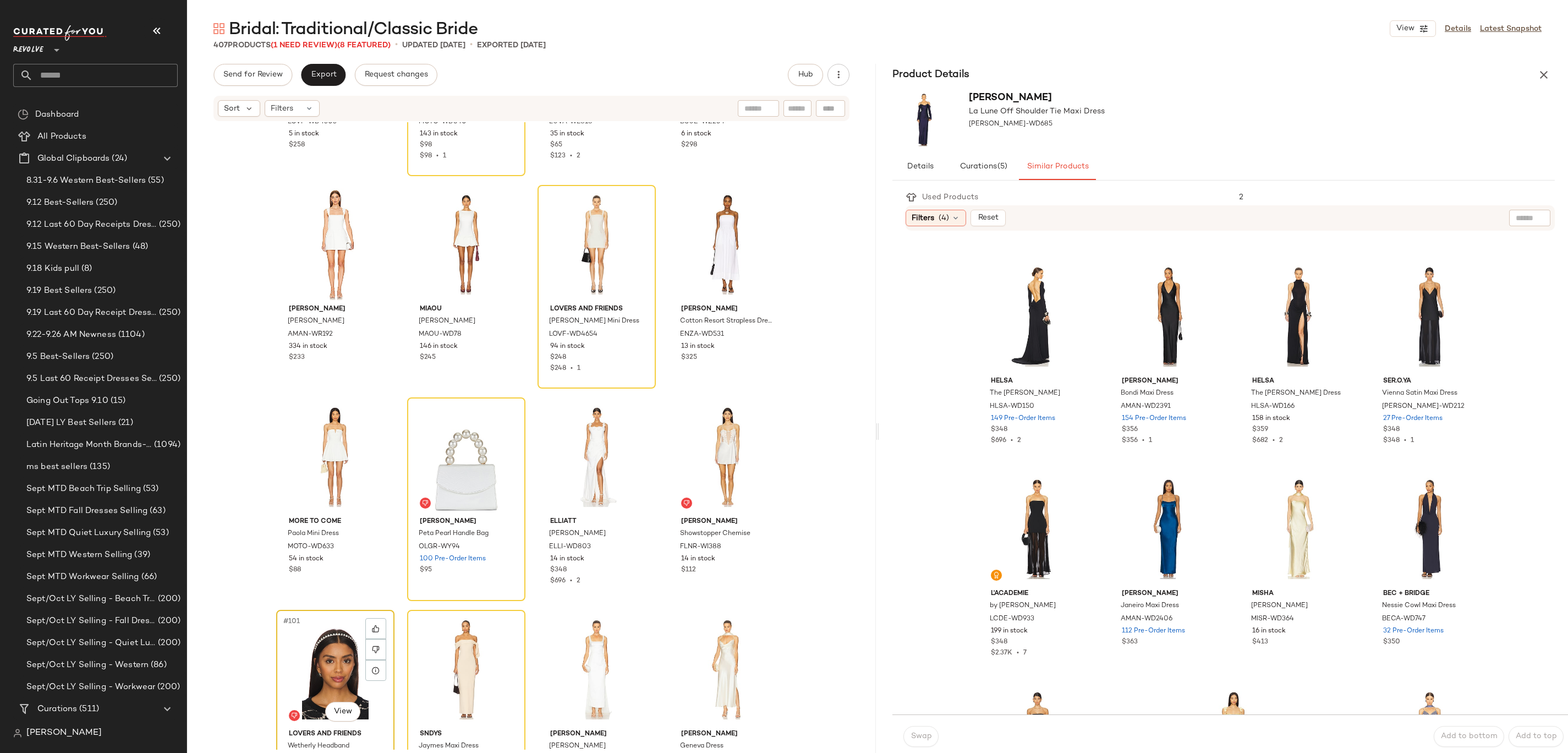
click at [320, 660] on div "#101 View" at bounding box center [336, 669] width 111 height 111
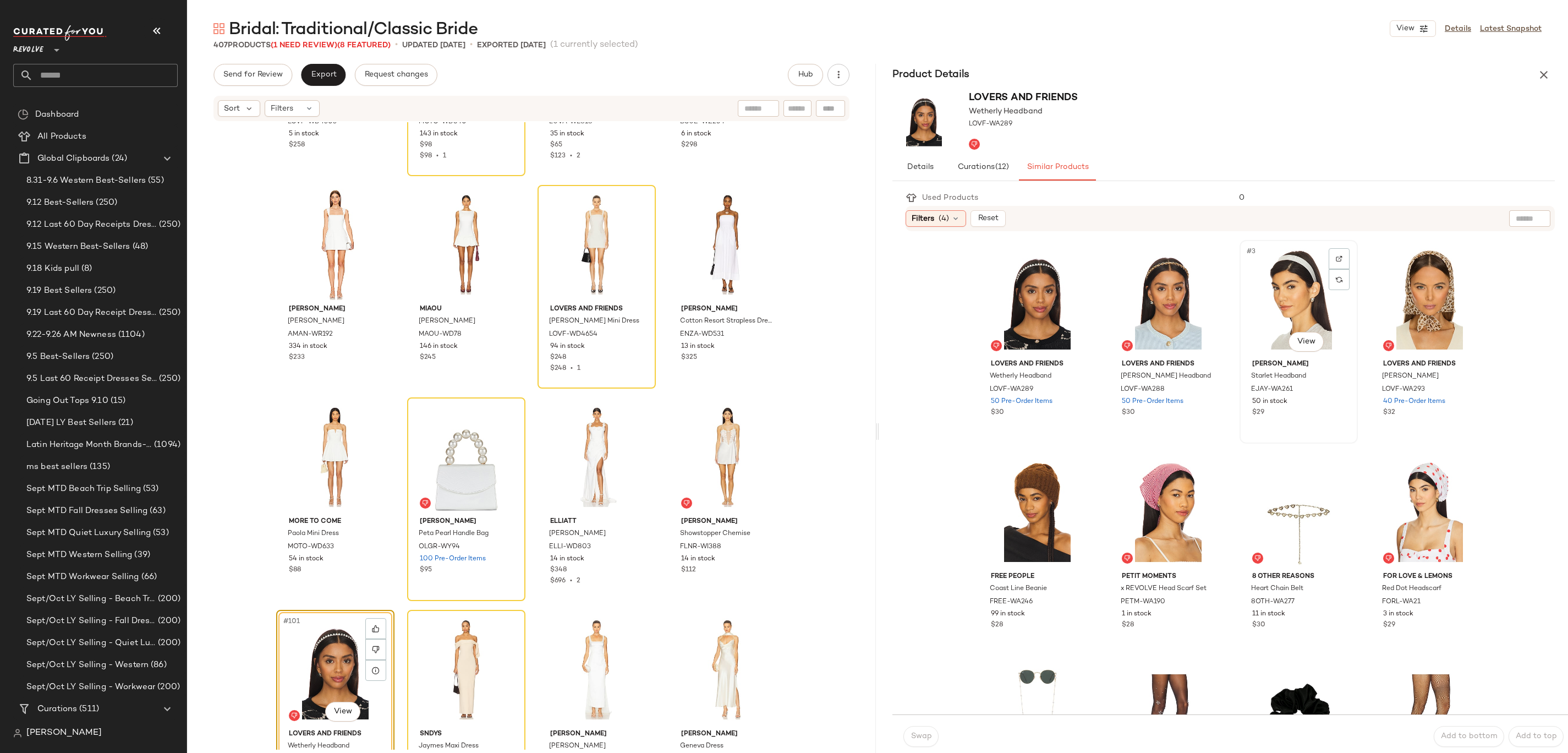
click at [1297, 271] on div "#3 View" at bounding box center [1299, 299] width 111 height 111
click at [919, 730] on button "Swap" at bounding box center [921, 735] width 35 height 21
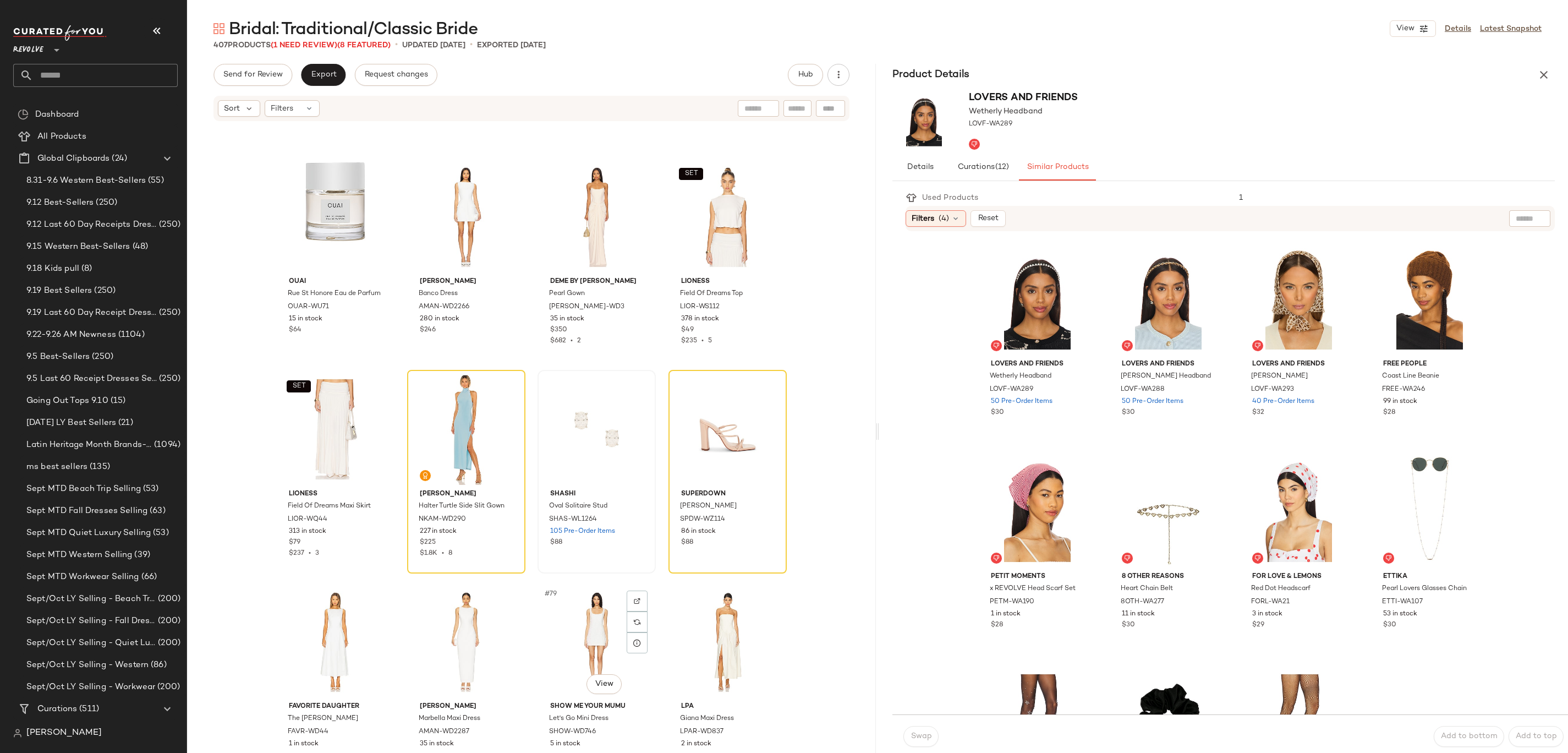
scroll to position [3573, 0]
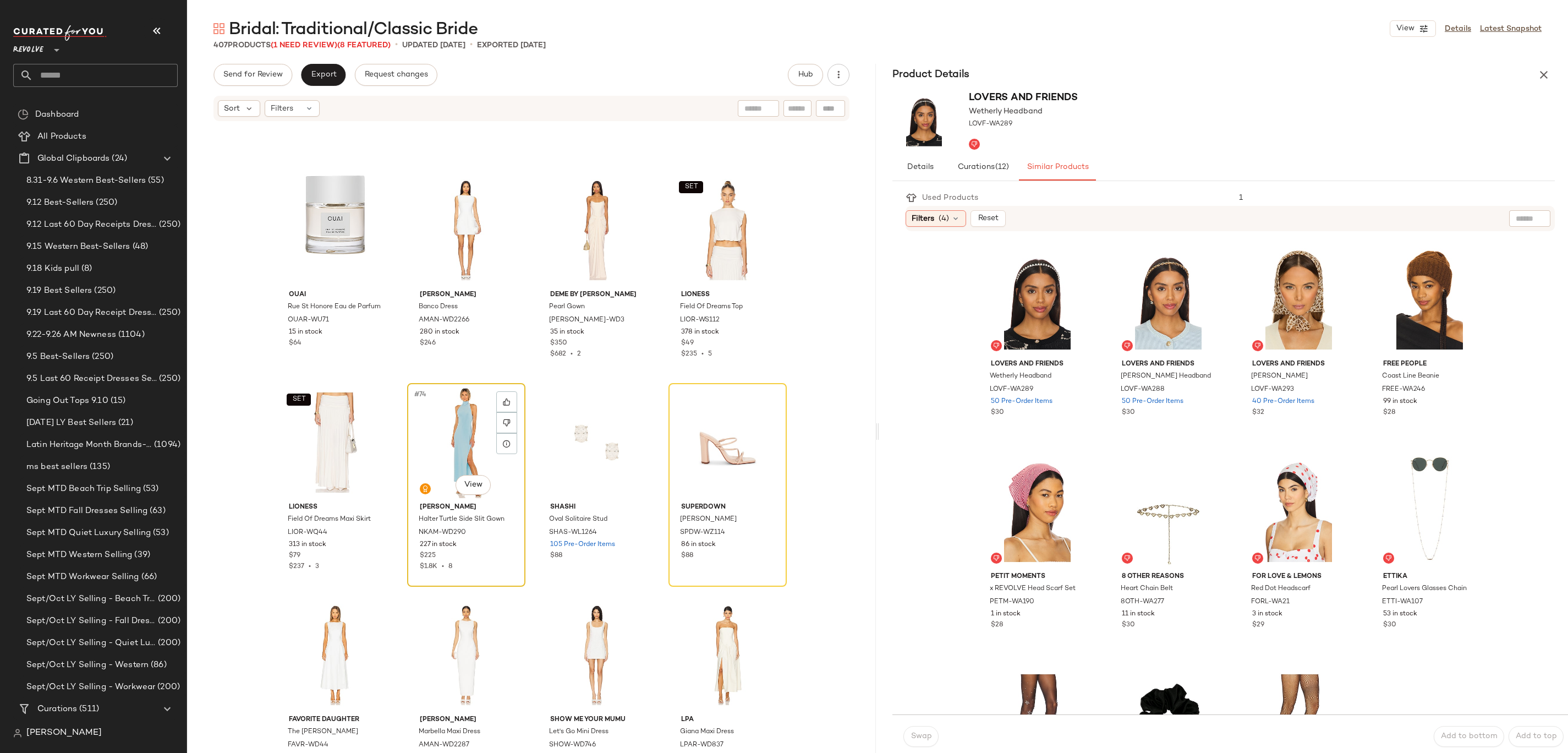
click at [440, 437] on div "#74 View" at bounding box center [466, 442] width 111 height 111
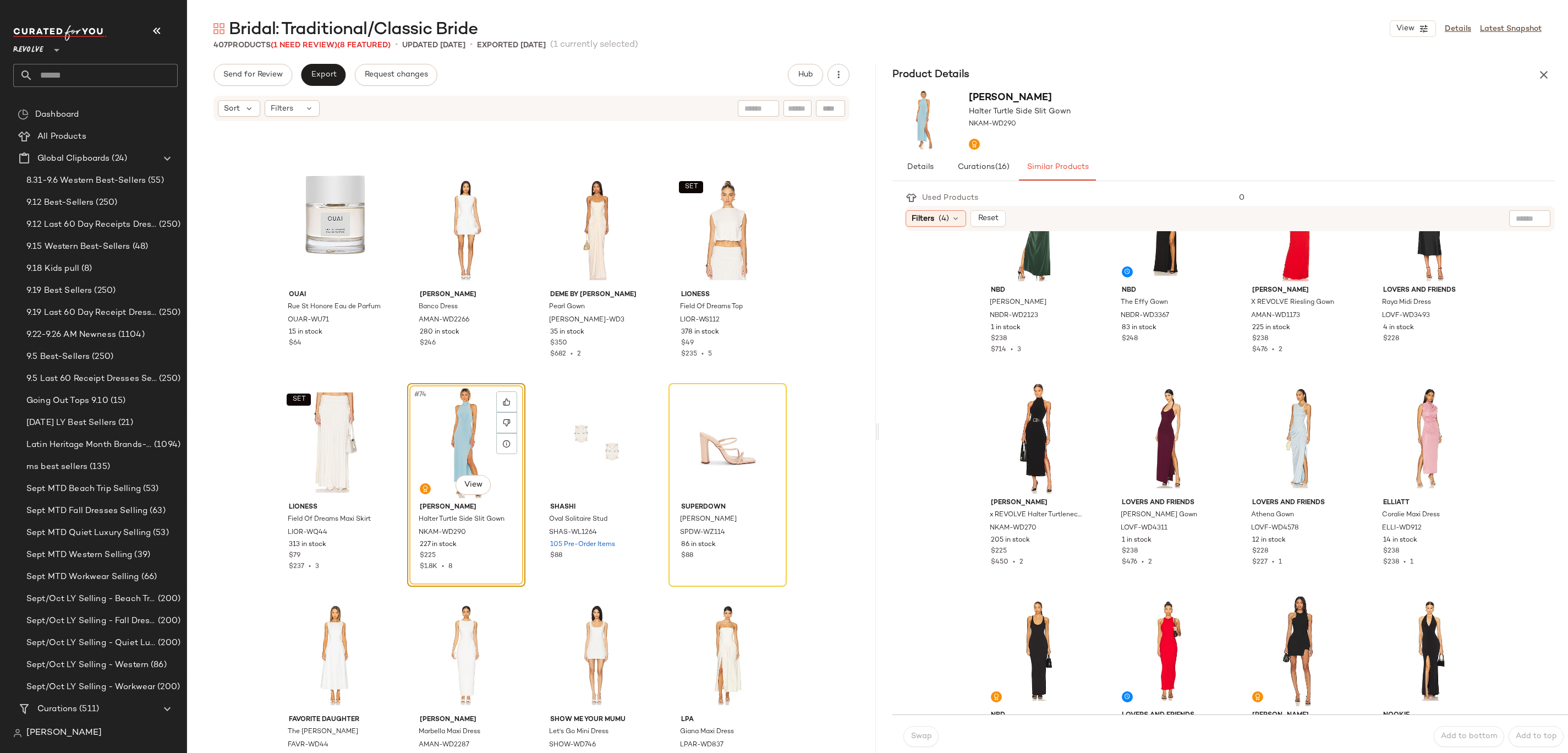
scroll to position [422, 0]
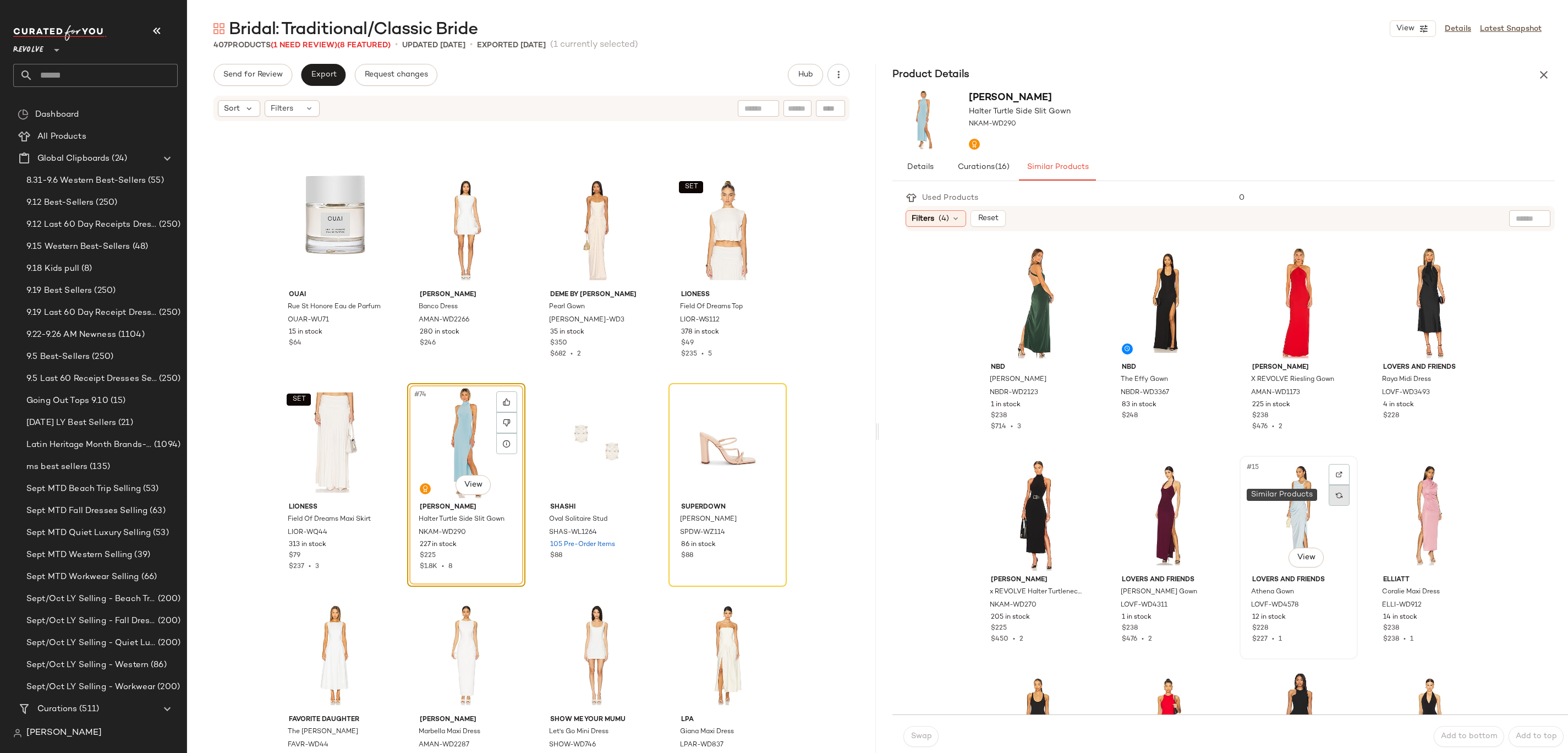
click at [1328, 496] on div at bounding box center [1339, 495] width 21 height 21
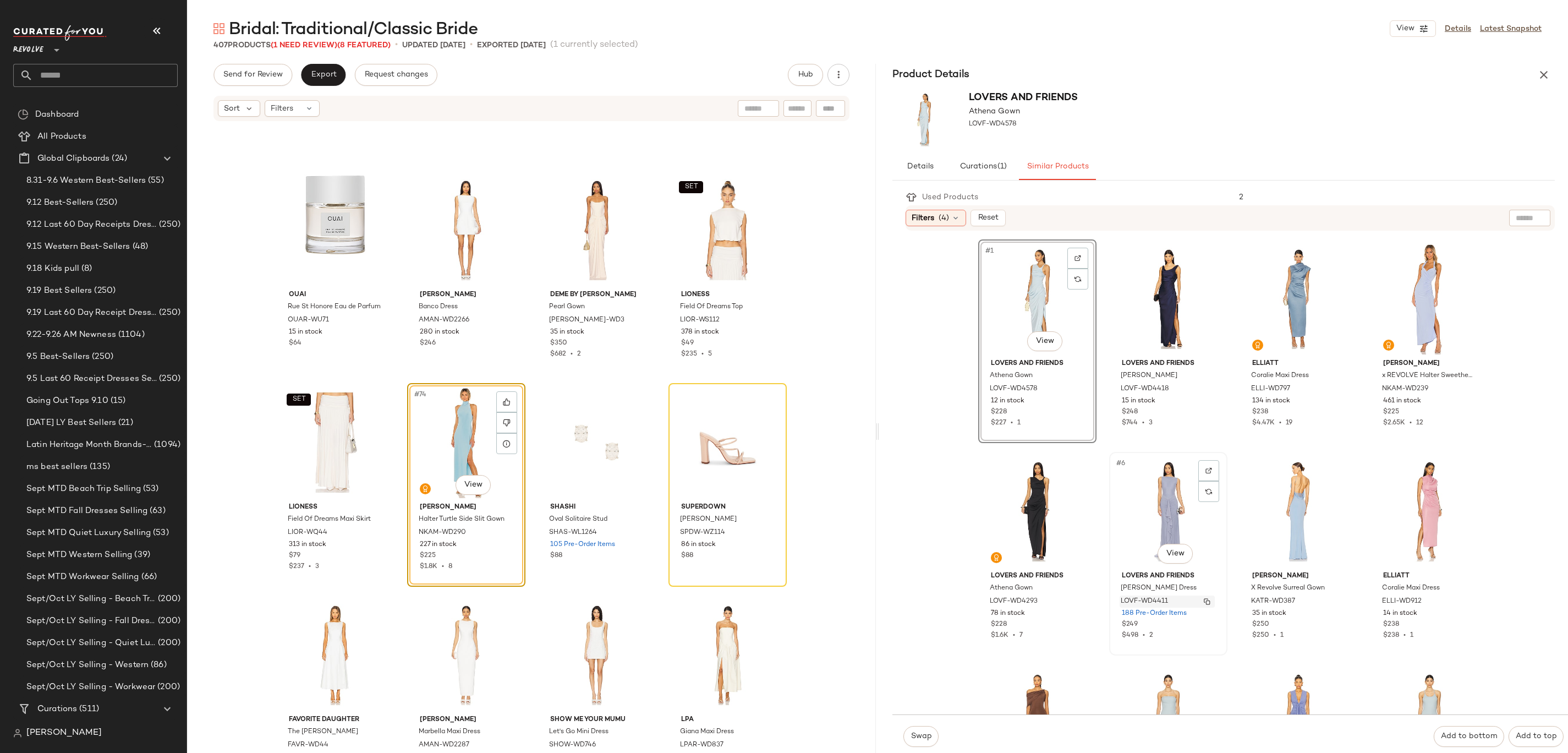
scroll to position [583, 0]
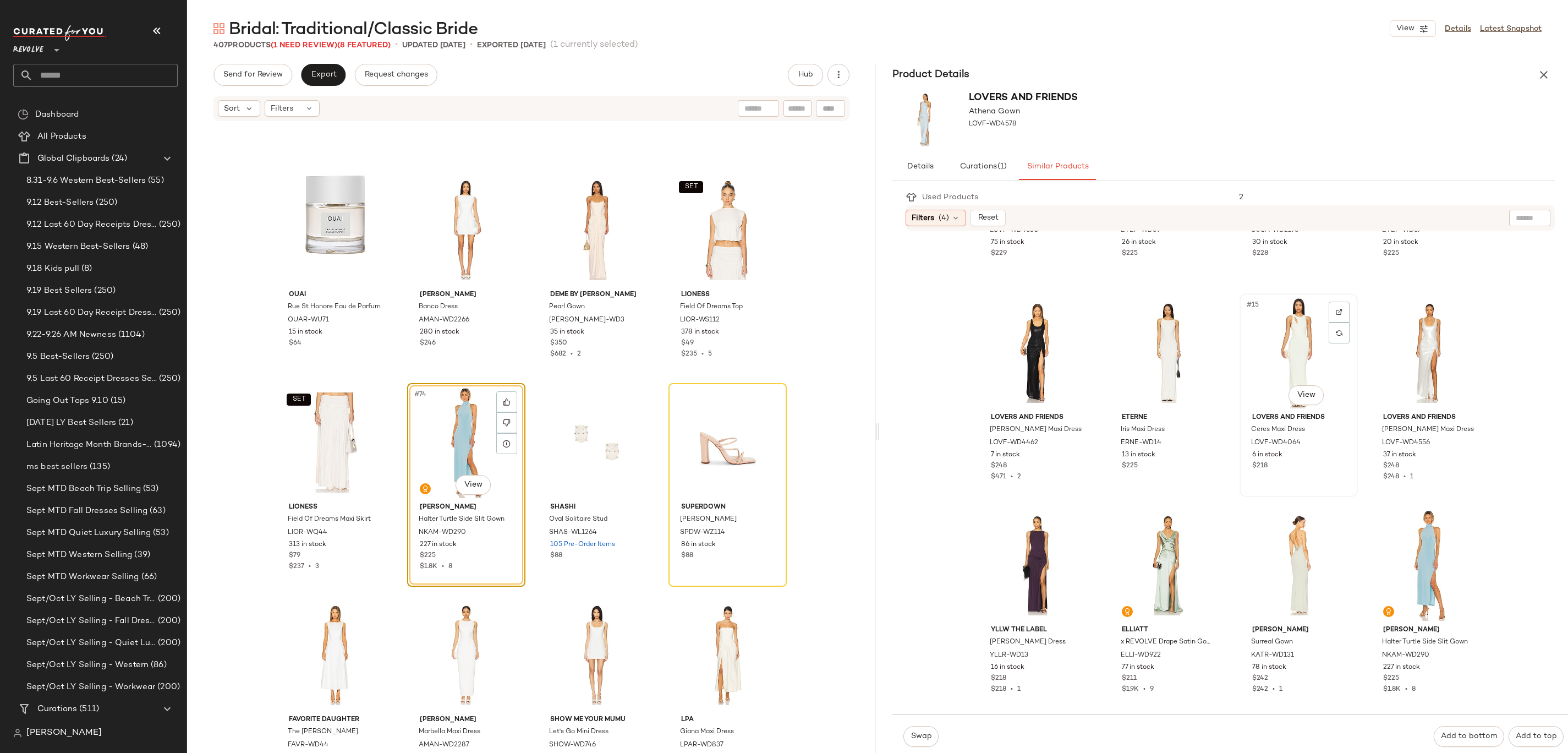
click at [1290, 330] on div "#15 View" at bounding box center [1299, 352] width 111 height 111
click at [1151, 344] on div "#14 View" at bounding box center [1168, 352] width 111 height 111
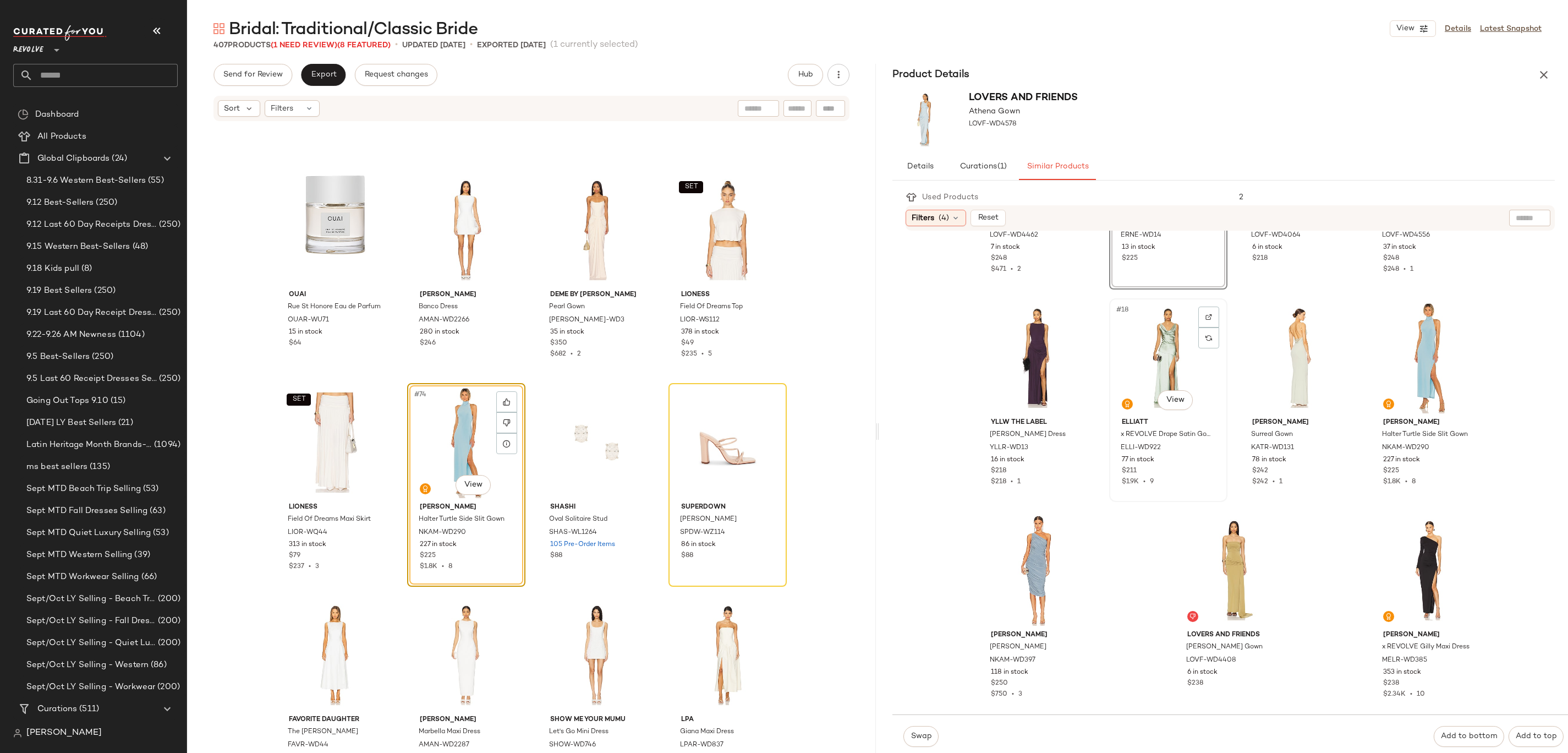
scroll to position [661, 0]
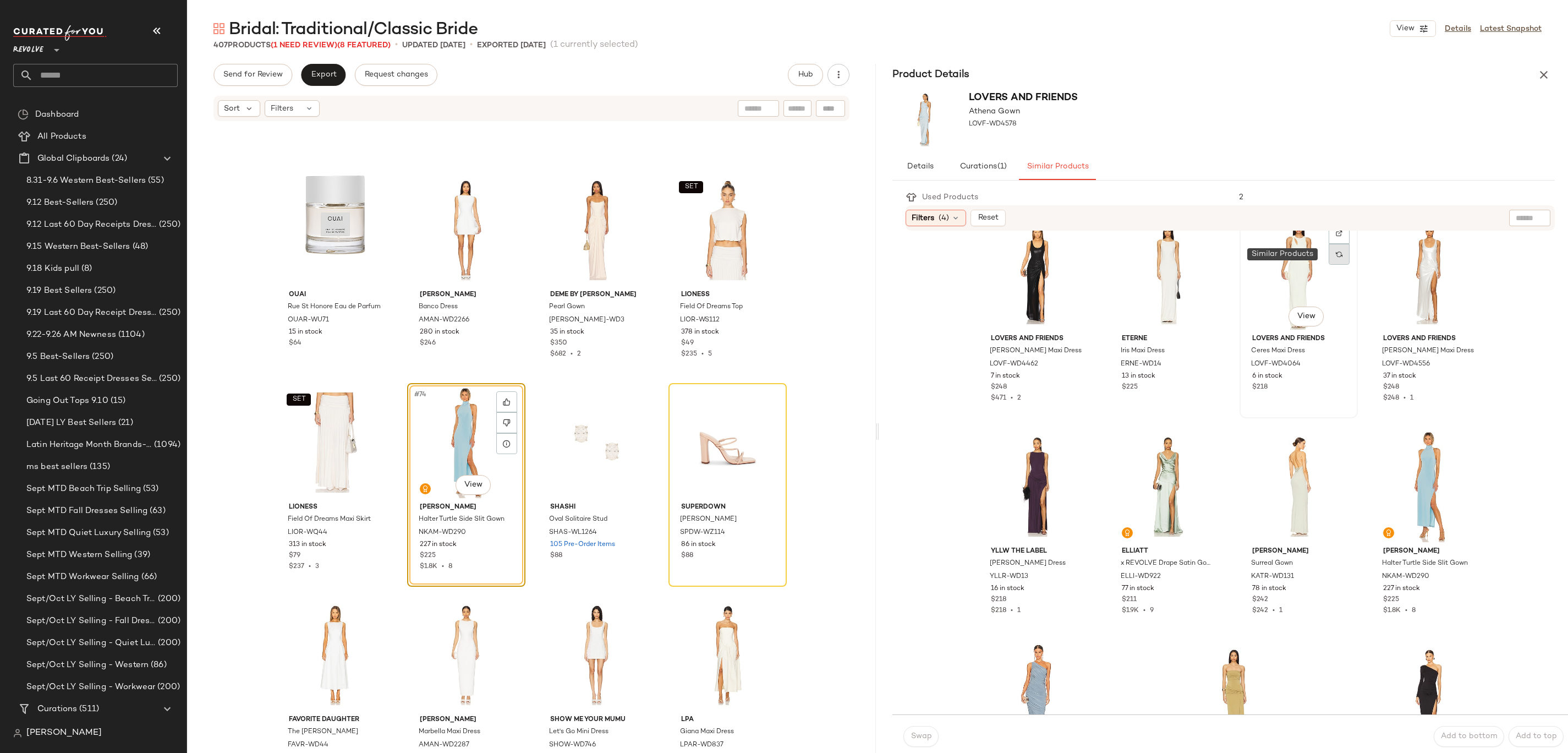
click at [1331, 259] on div at bounding box center [1339, 253] width 21 height 21
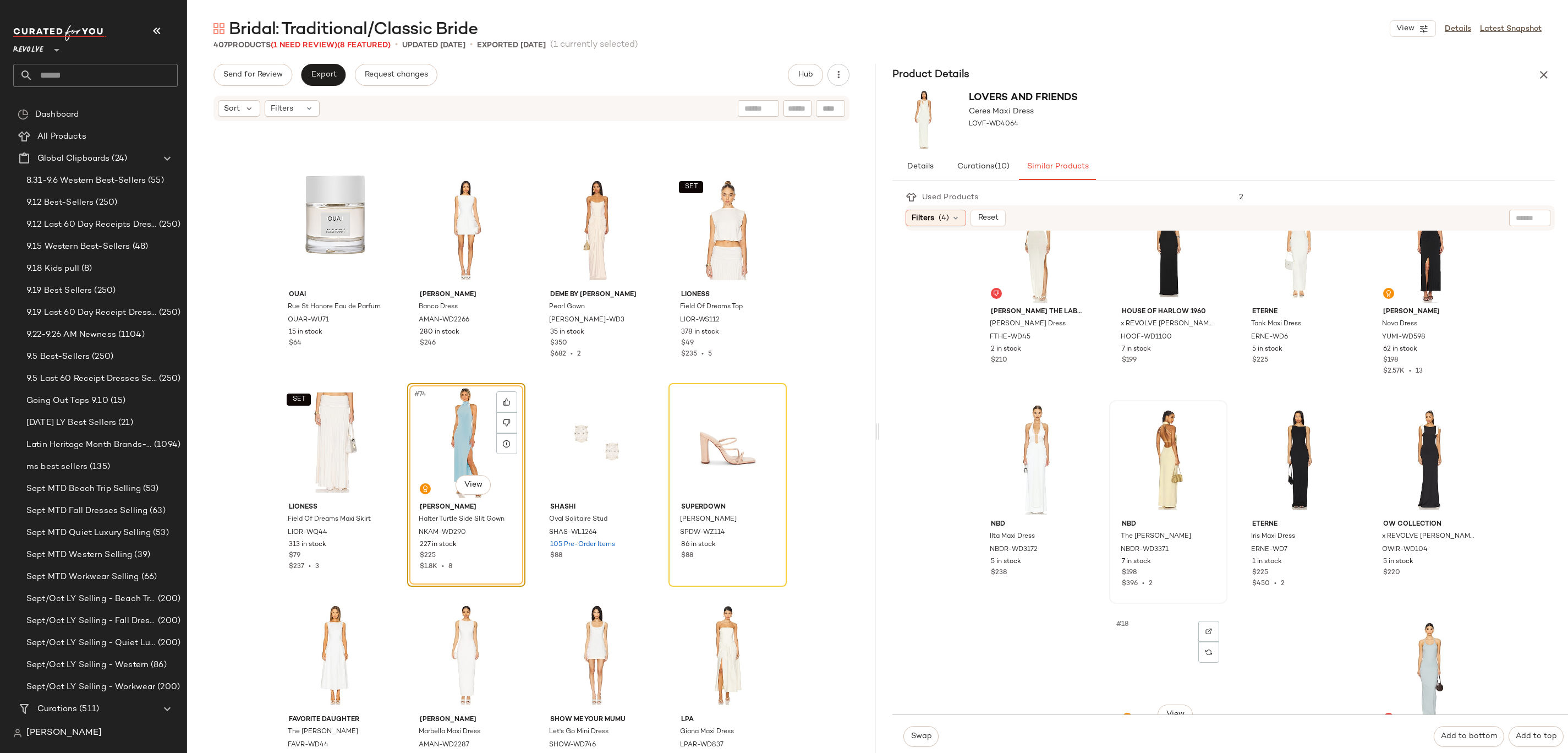
scroll to position [604, 0]
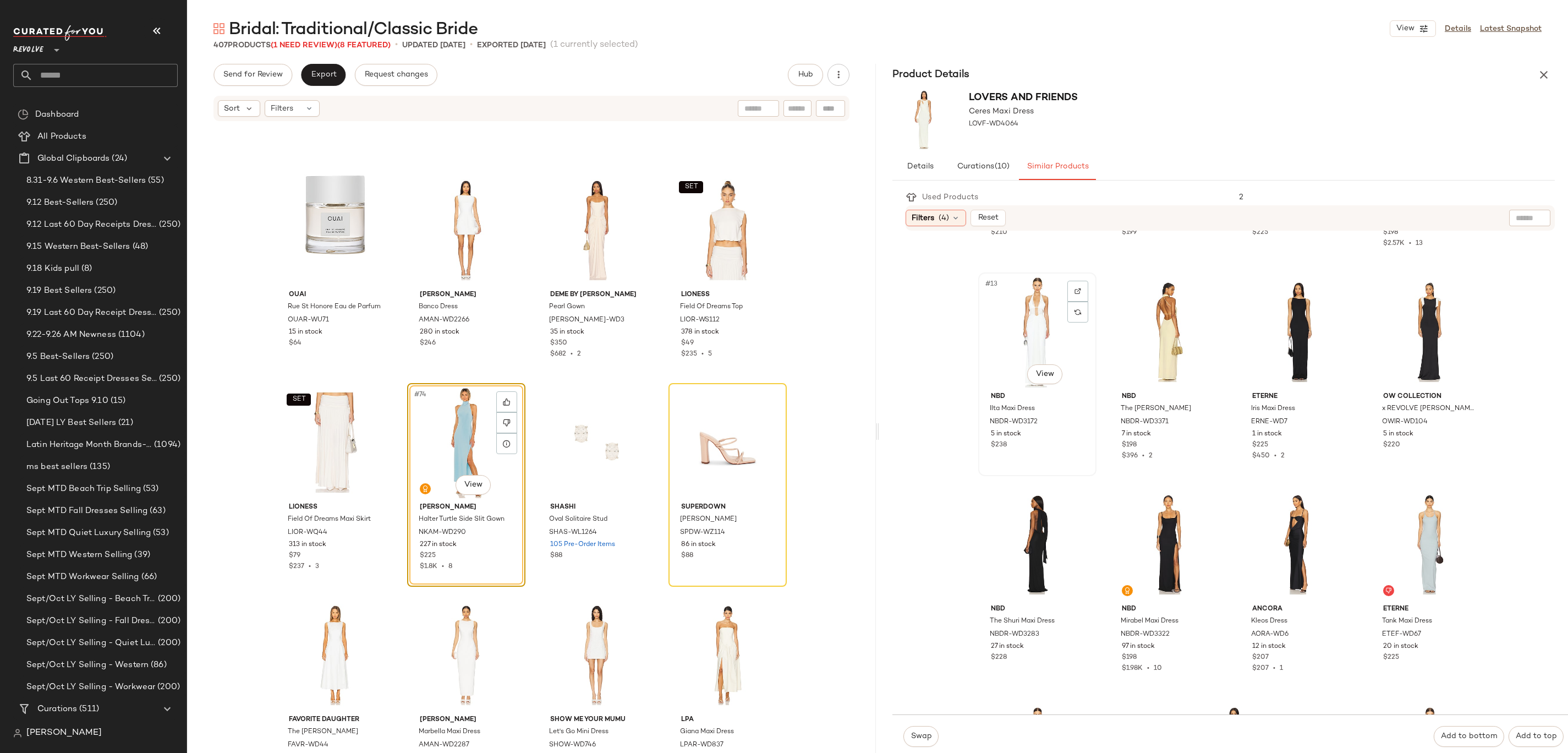
click at [1011, 317] on div "#13 View" at bounding box center [1038, 332] width 111 height 111
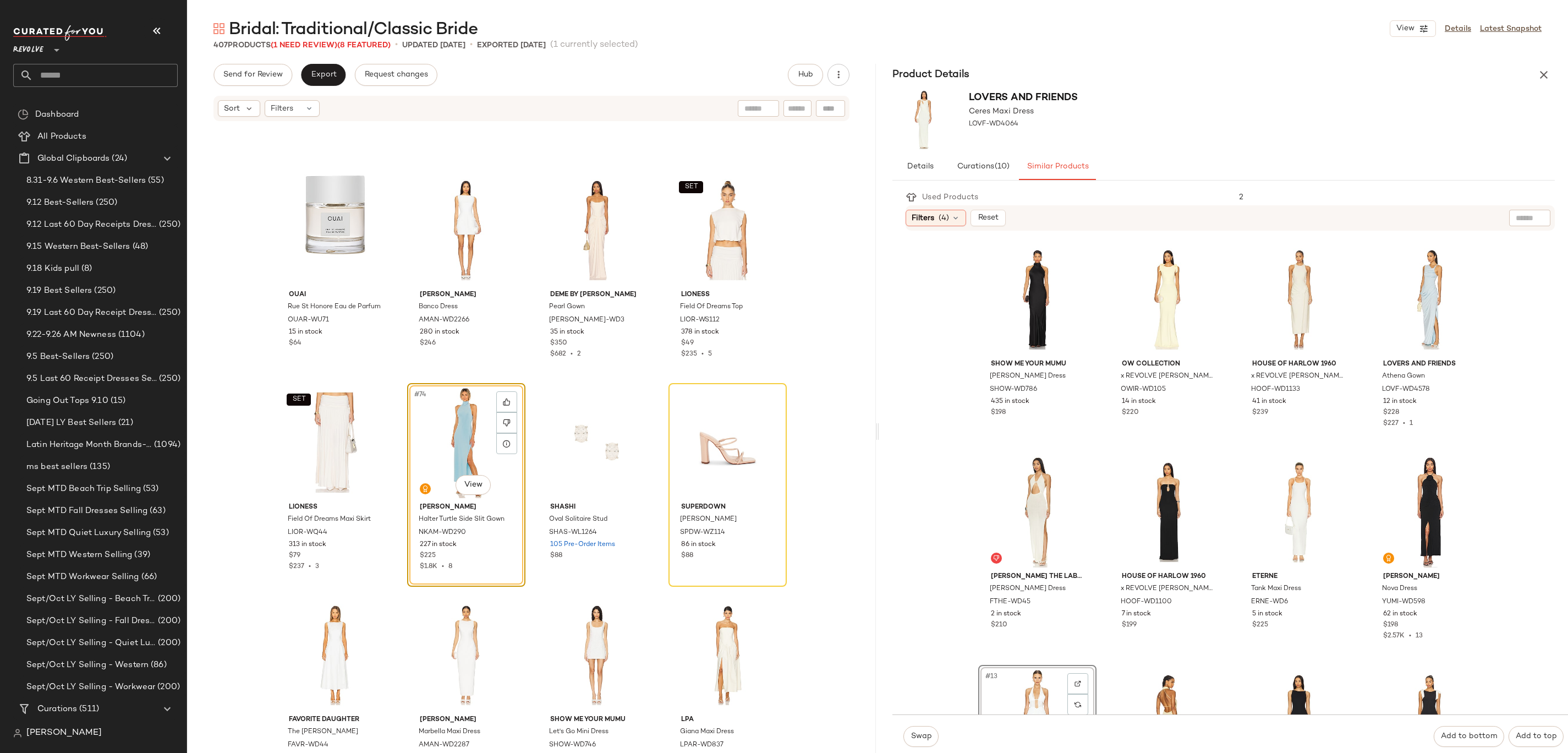
scroll to position [0, 0]
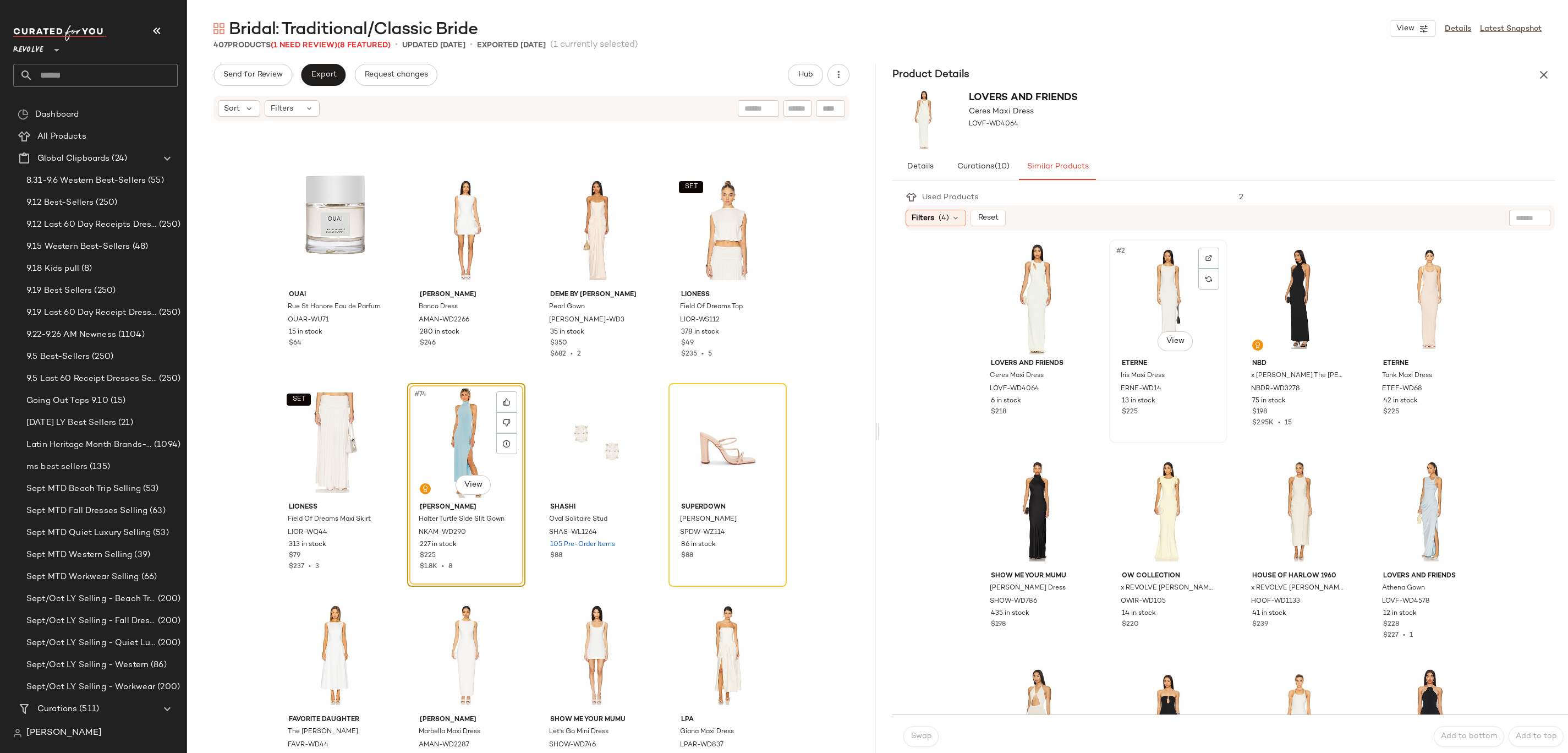
click at [1152, 291] on div "#2 View" at bounding box center [1168, 299] width 111 height 111
click at [1205, 278] on img at bounding box center [1208, 278] width 6 height 6
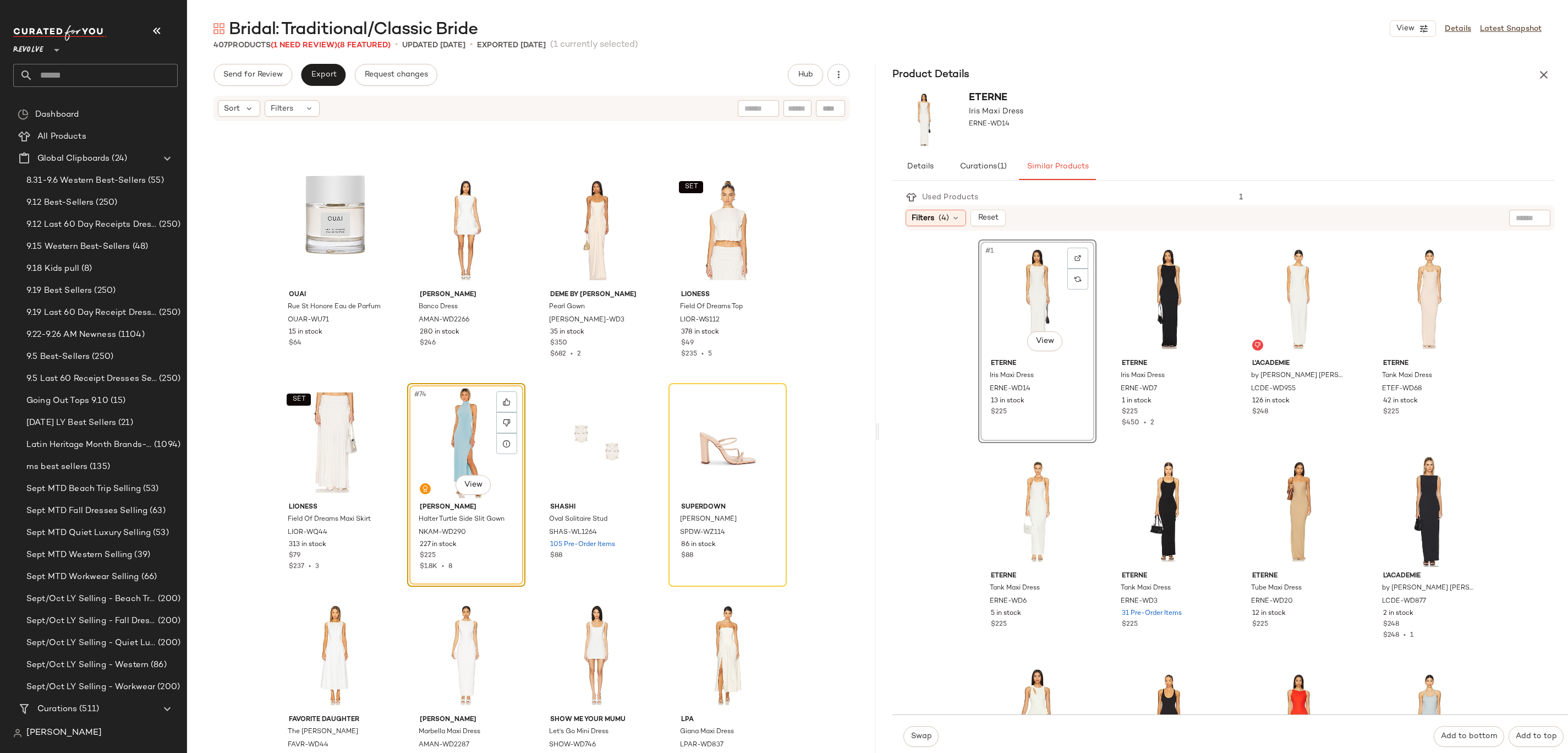
click at [912, 723] on div "Swap Add to bottom Add to top" at bounding box center [1230, 735] width 675 height 43
click at [920, 738] on span "Swap" at bounding box center [920, 736] width 21 height 9
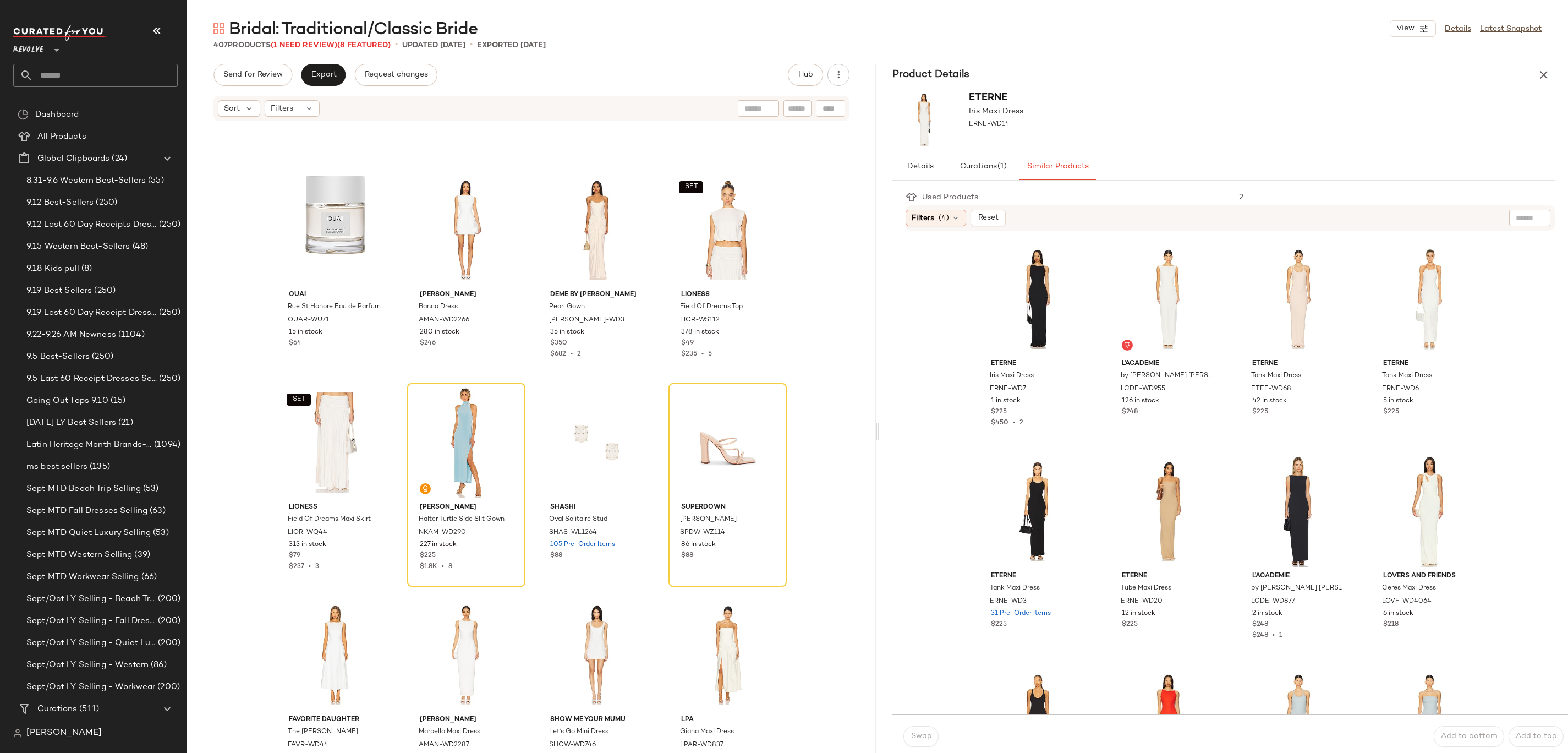
click at [1531, 73] on div "Product Details" at bounding box center [1223, 75] width 689 height 22
click at [1544, 73] on icon "button" at bounding box center [1544, 75] width 13 height 13
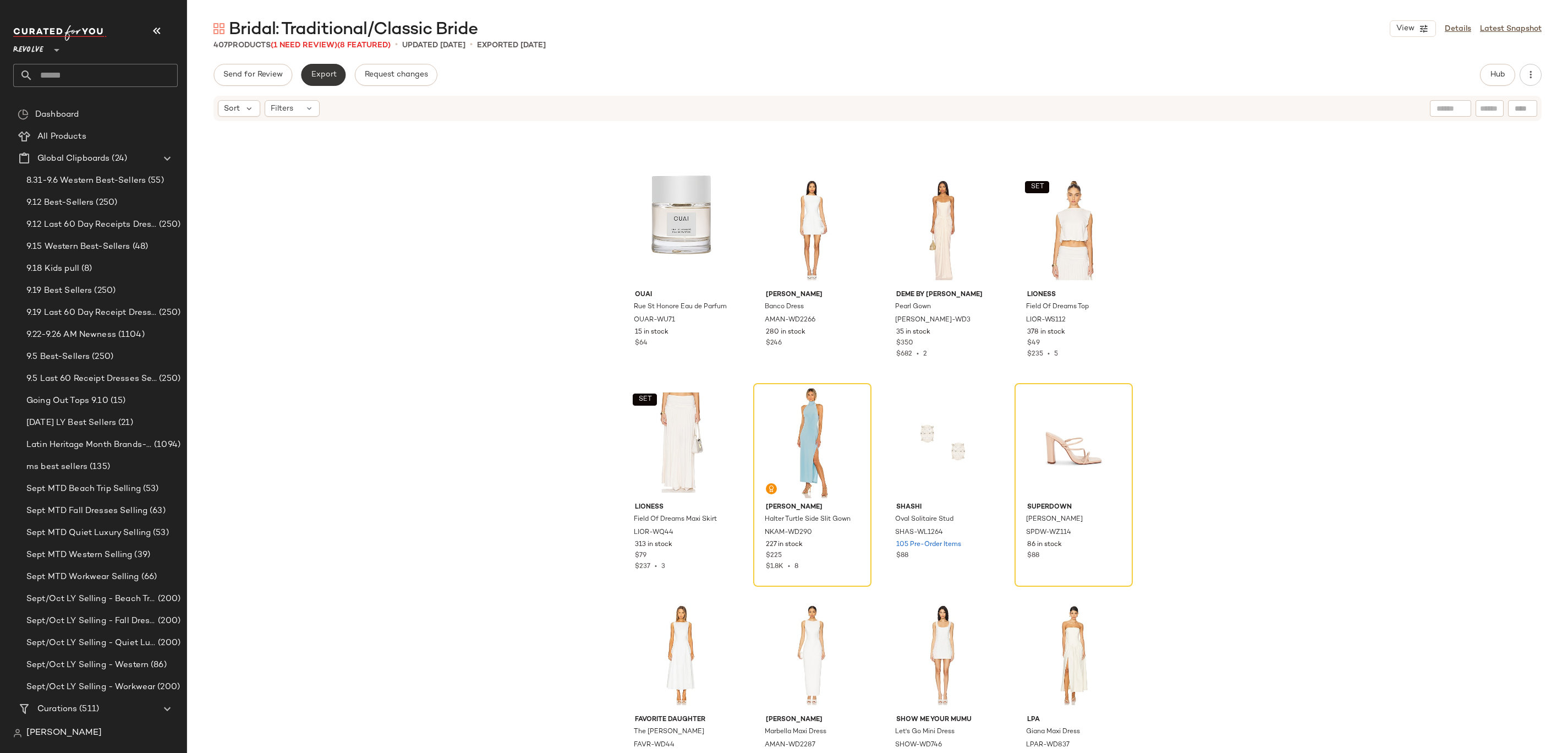
click at [332, 74] on span "Export" at bounding box center [323, 75] width 26 height 9
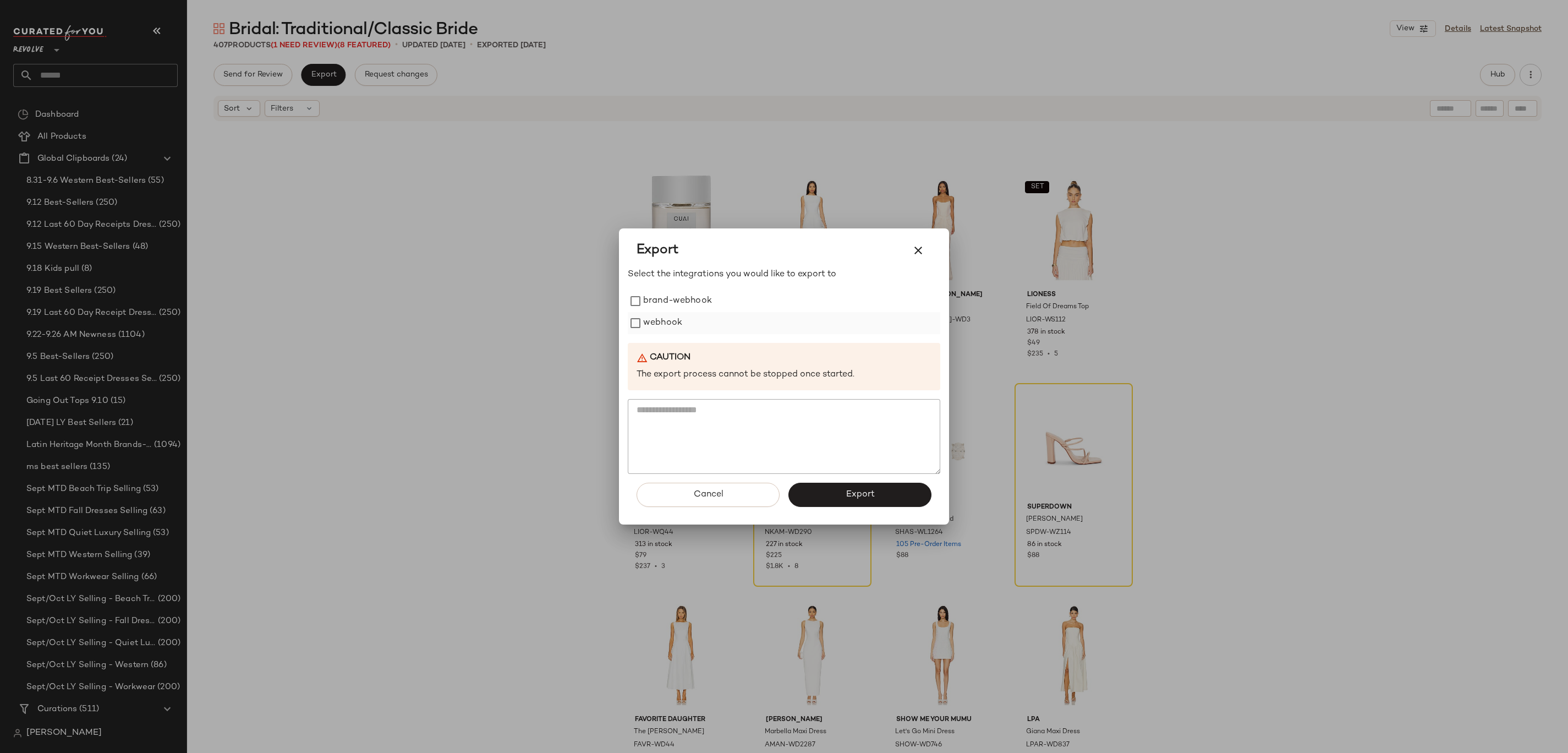
click at [651, 323] on label "webhook" at bounding box center [662, 323] width 39 height 22
click at [821, 498] on button "Export" at bounding box center [859, 495] width 143 height 24
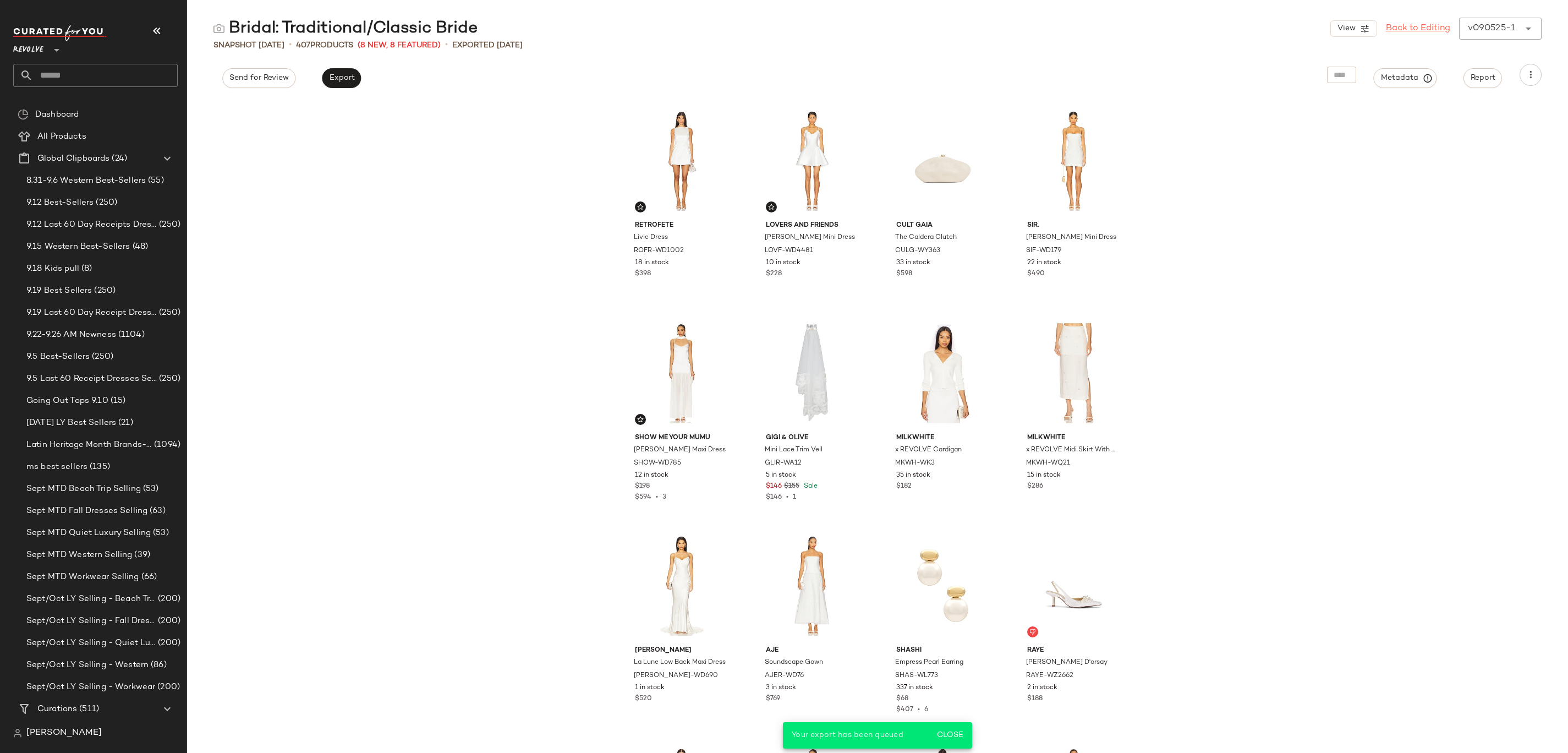
click at [1412, 29] on link "Back to Editing" at bounding box center [1418, 29] width 65 height 13
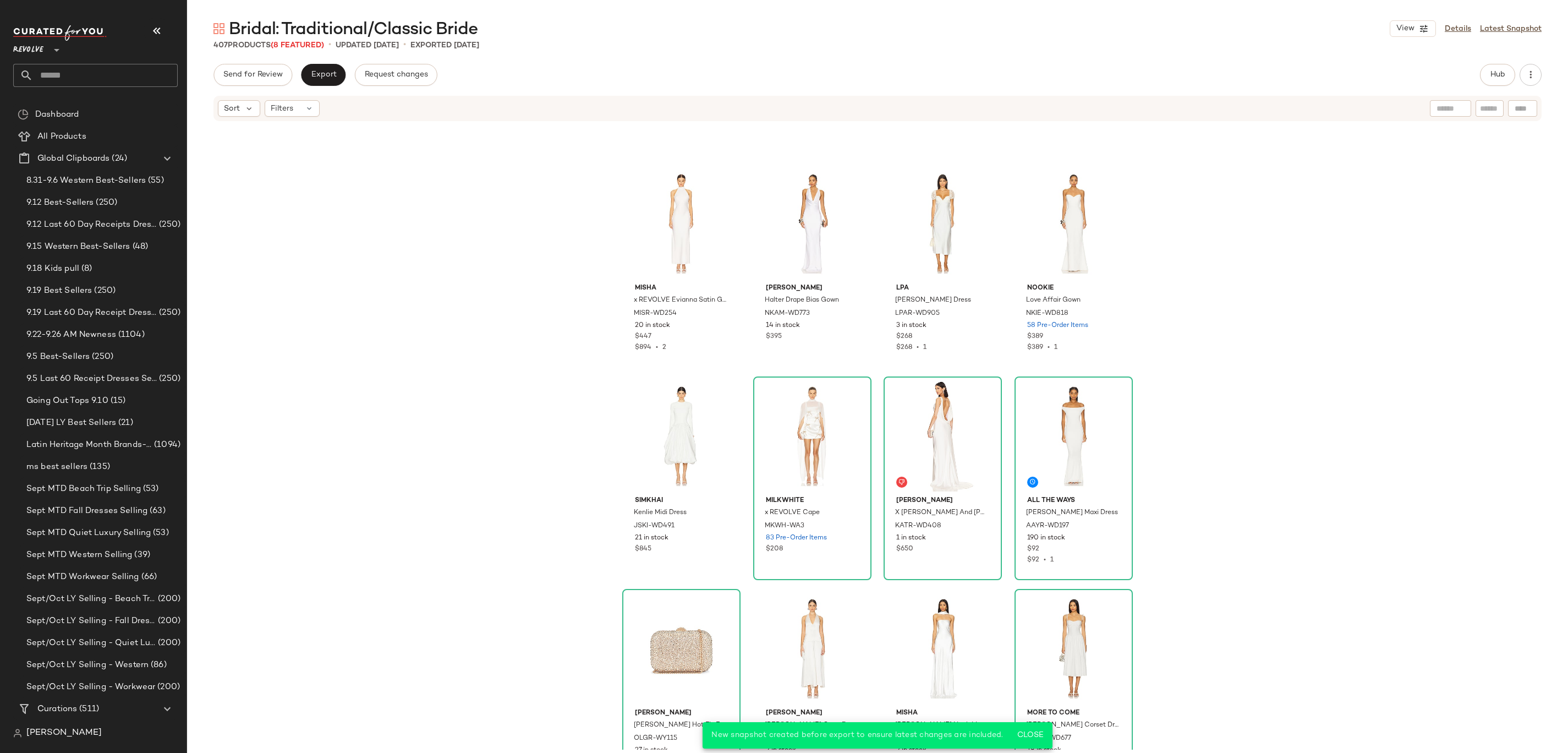
scroll to position [576, 0]
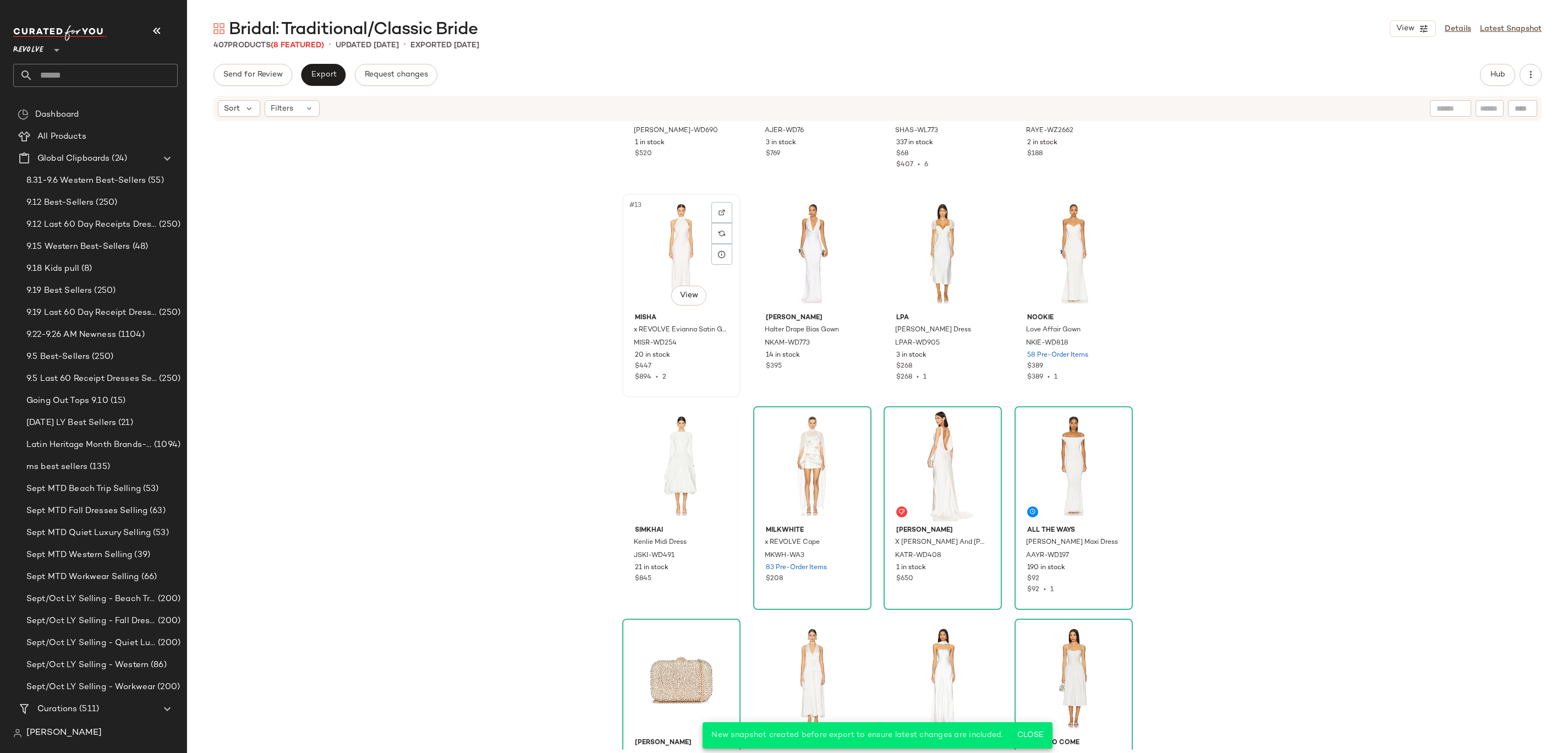
click at [667, 246] on div "#13 View" at bounding box center [682, 253] width 111 height 111
click at [822, 243] on div "#14 View" at bounding box center [812, 253] width 111 height 111
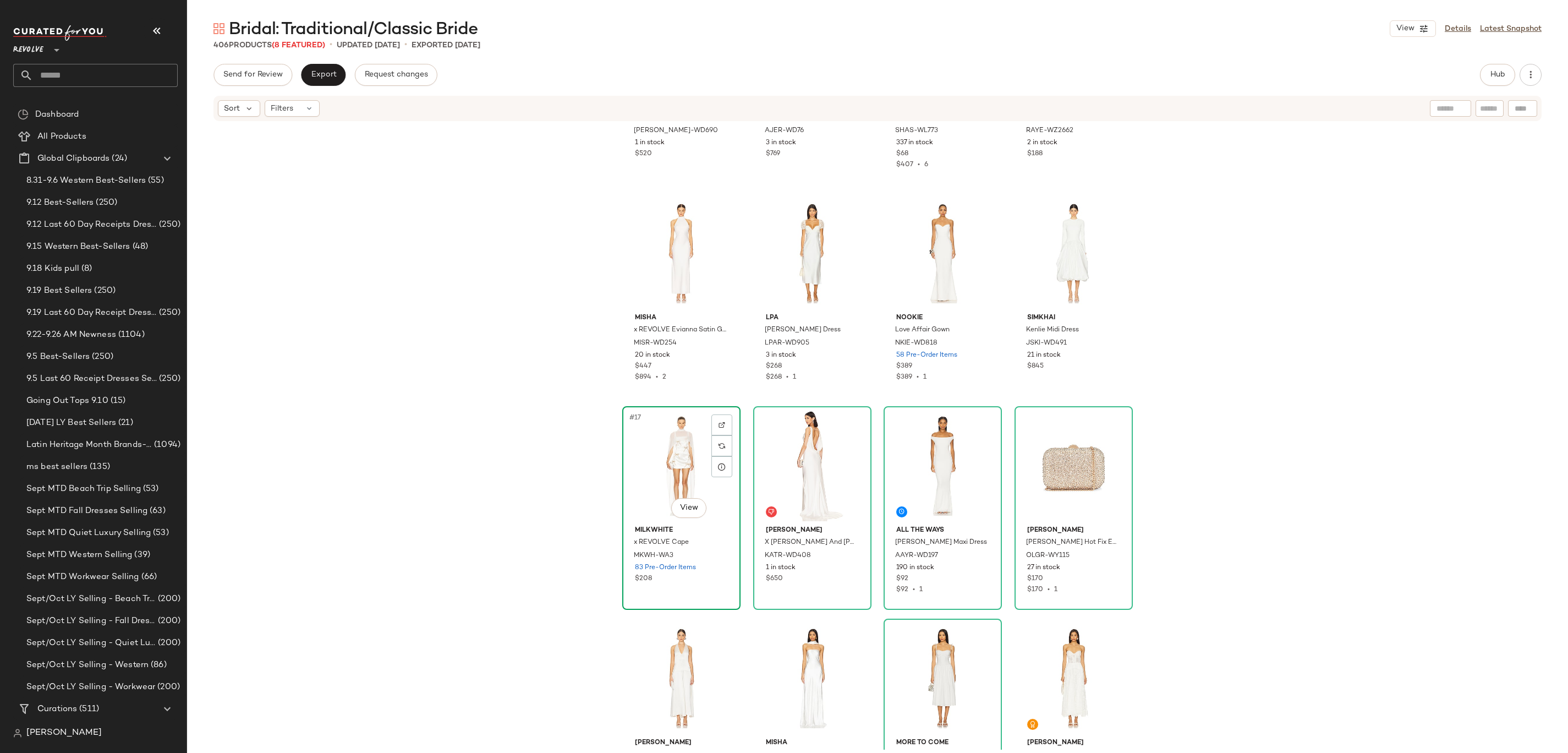
click at [635, 449] on div "#17 View" at bounding box center [682, 465] width 111 height 111
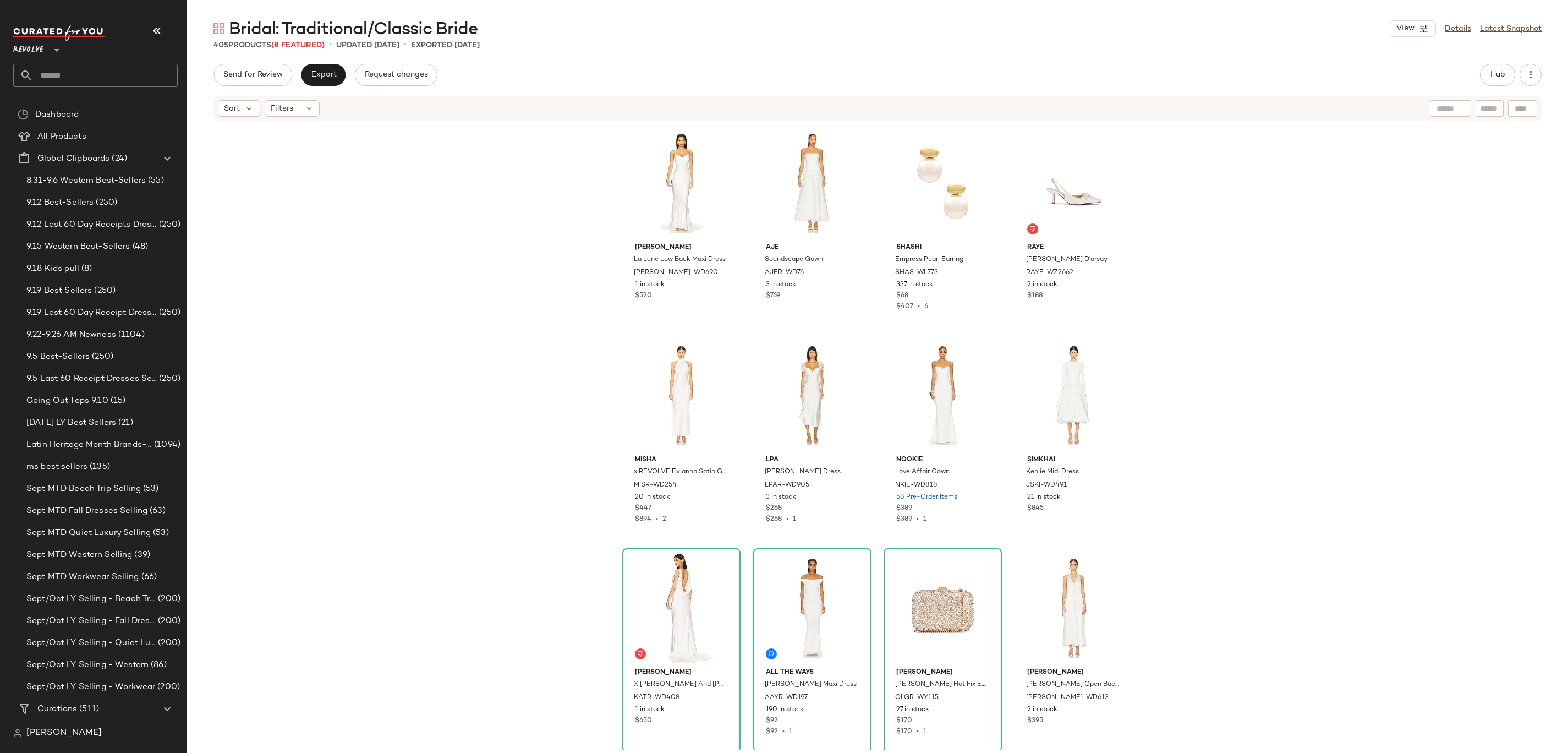
scroll to position [422, 0]
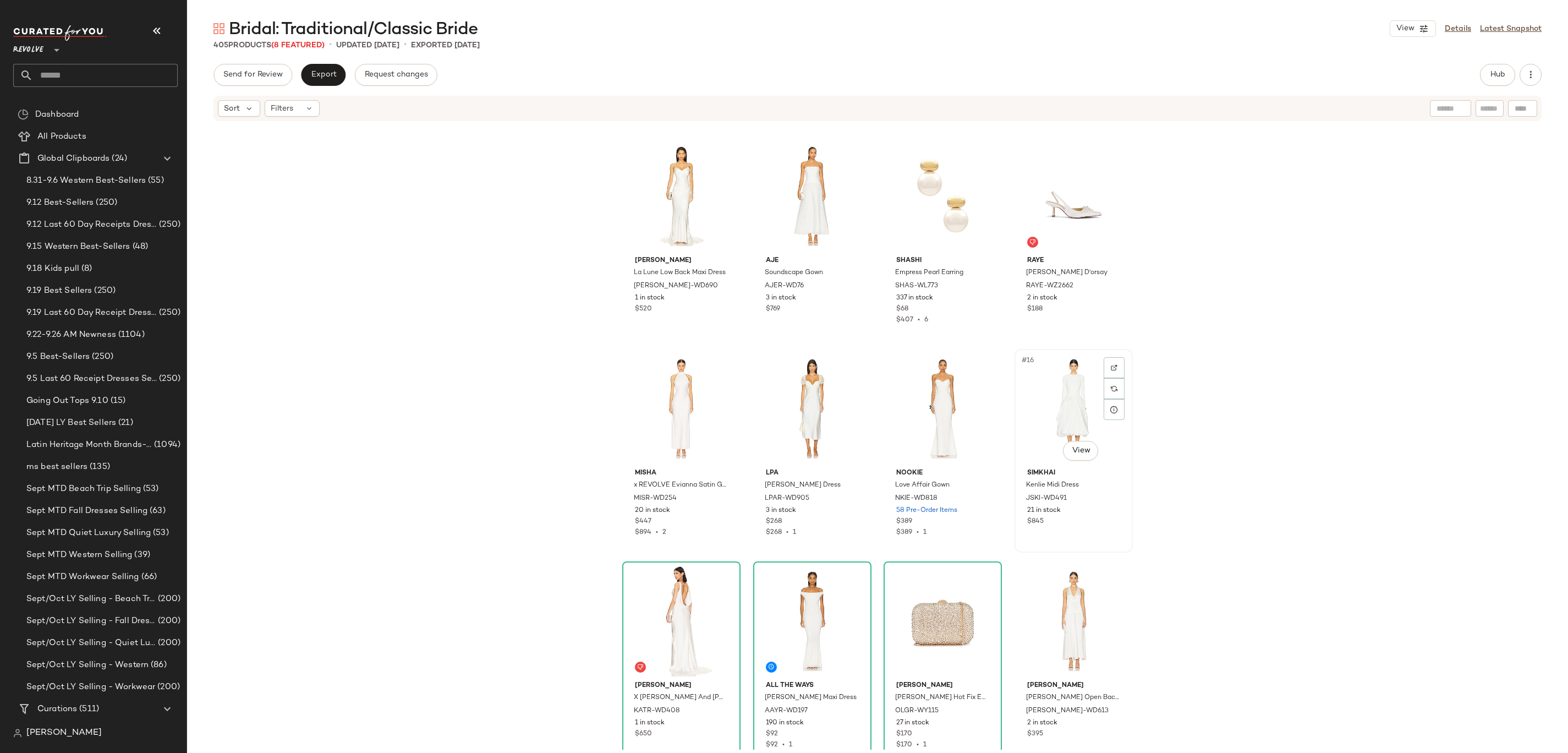
click at [1043, 396] on div "#16 View" at bounding box center [1074, 408] width 111 height 111
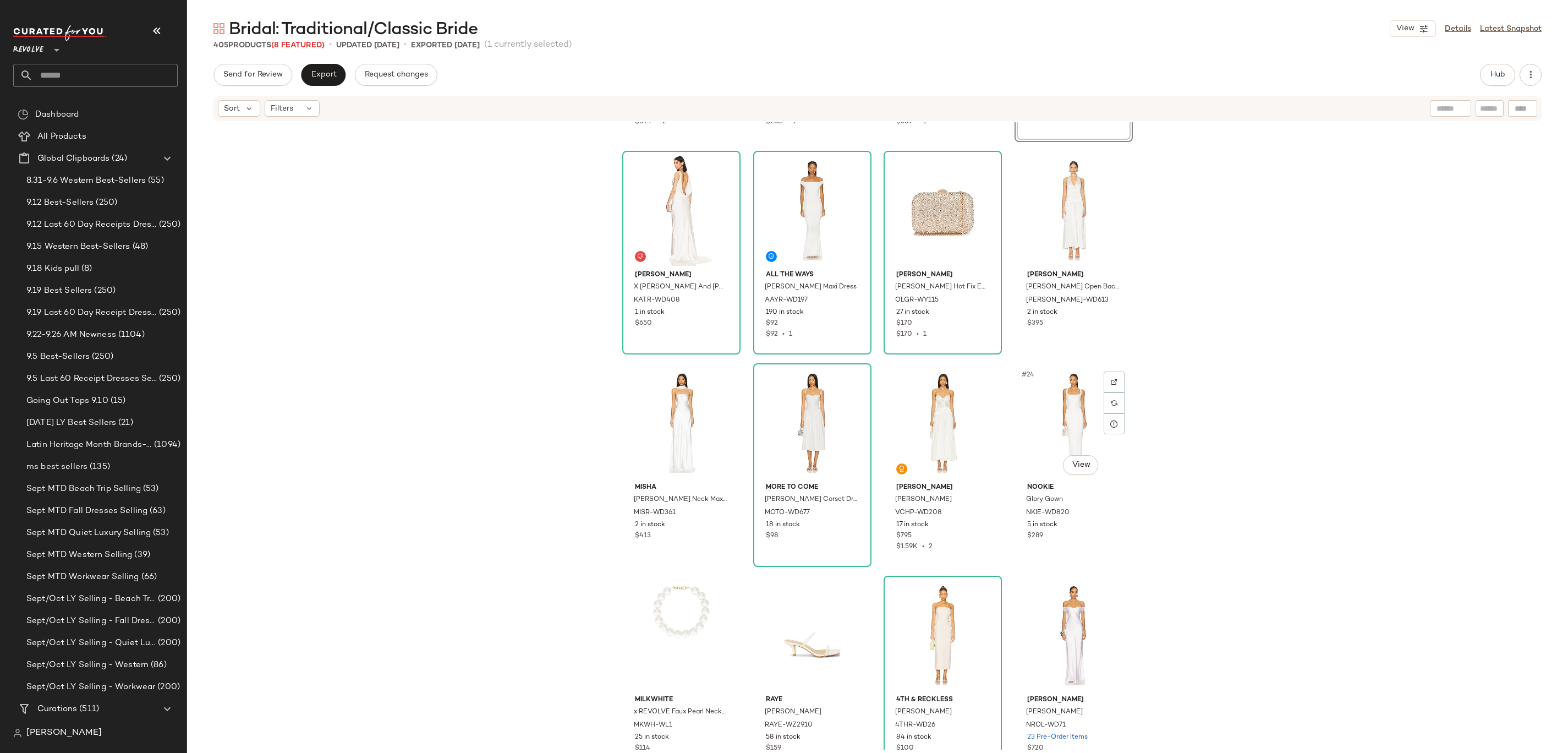
scroll to position [831, 0]
click at [603, 433] on div "MISHA x REVOLVE Evianna Satin Gown MISR-WD254 20 in stock $447 $894 • 2 LPA Nic…" at bounding box center [877, 436] width 1381 height 627
click at [791, 413] on div "#22 View" at bounding box center [812, 424] width 111 height 111
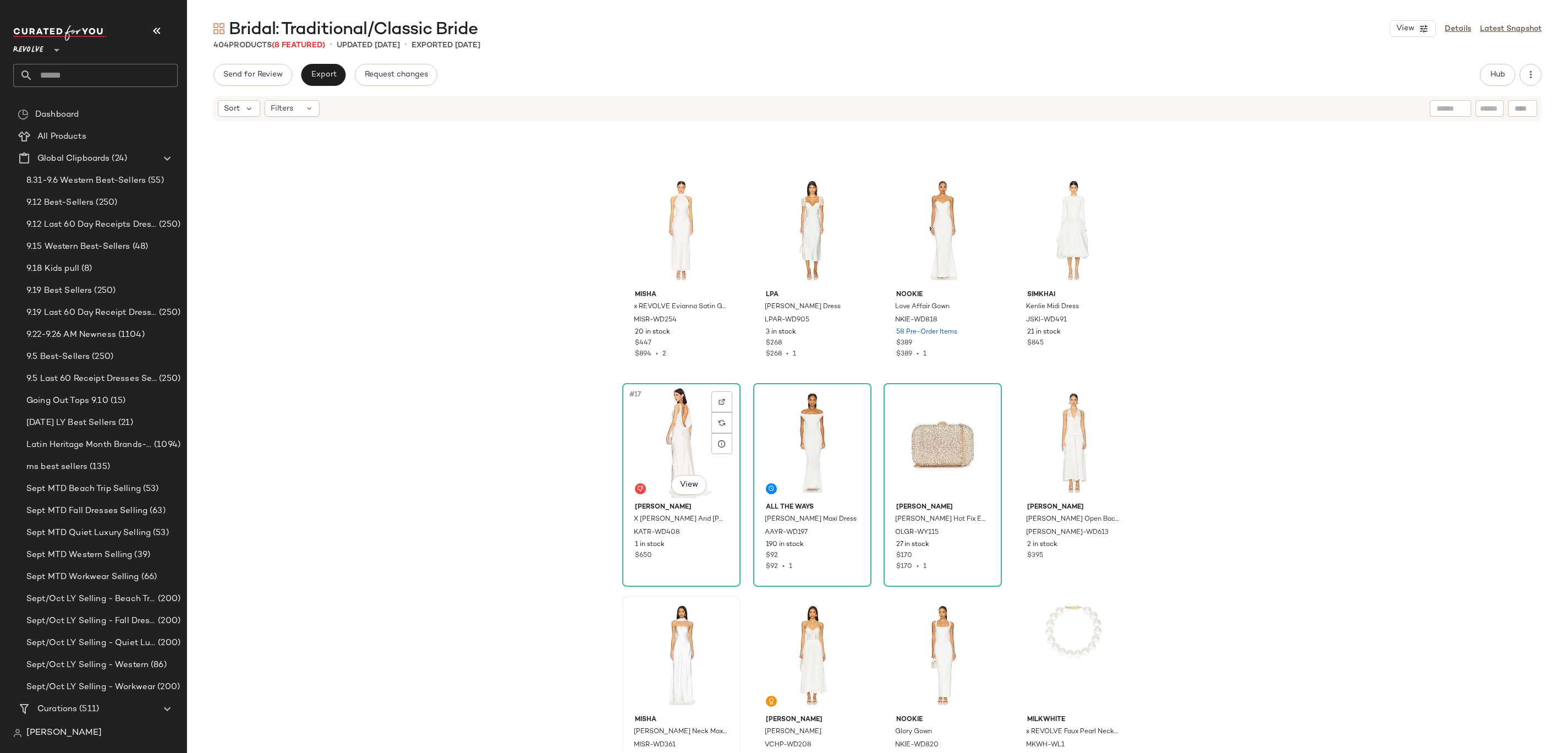
scroll to position [440, 0]
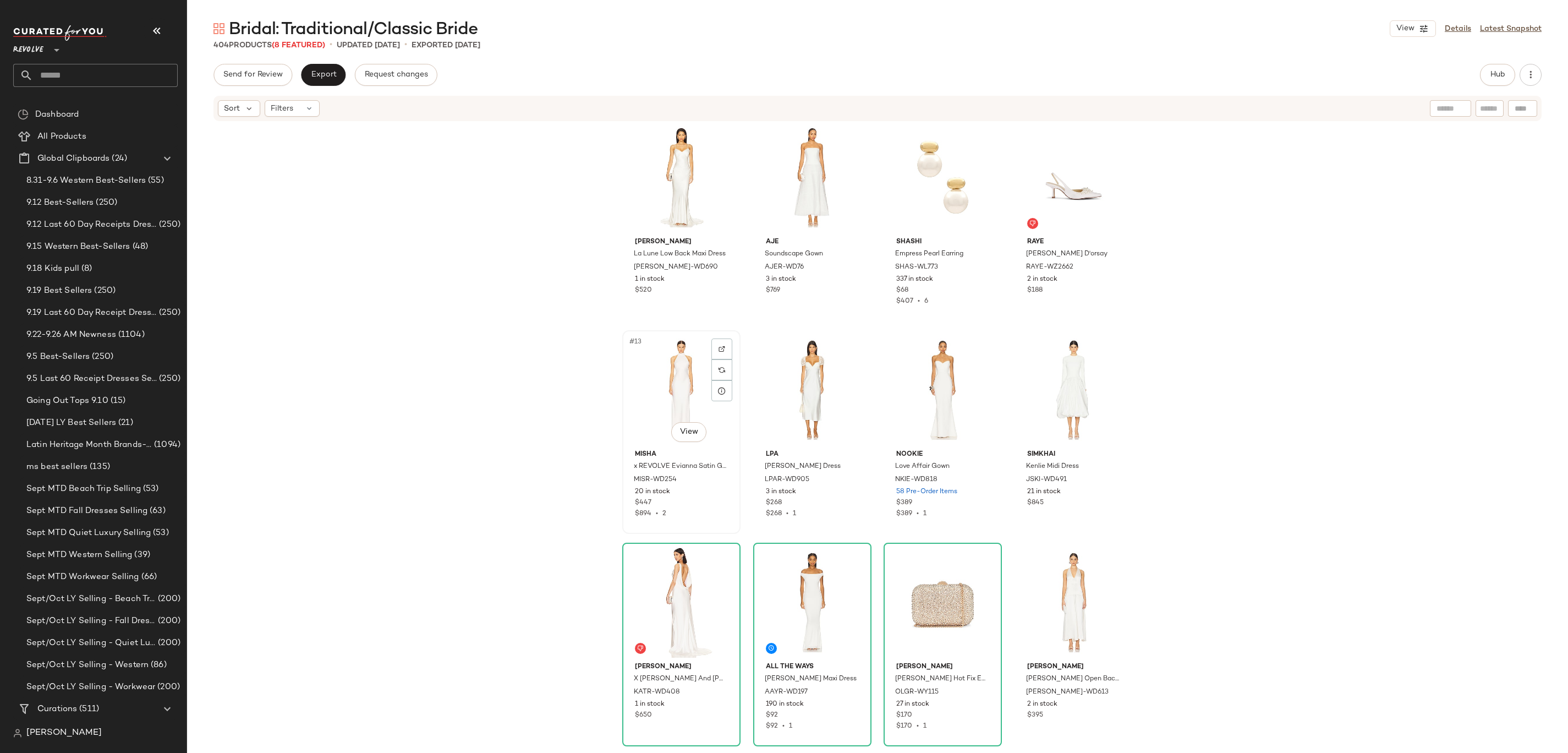
click at [683, 380] on div "#13 View" at bounding box center [682, 389] width 111 height 111
click at [1035, 384] on div "#16 View" at bounding box center [1074, 389] width 111 height 111
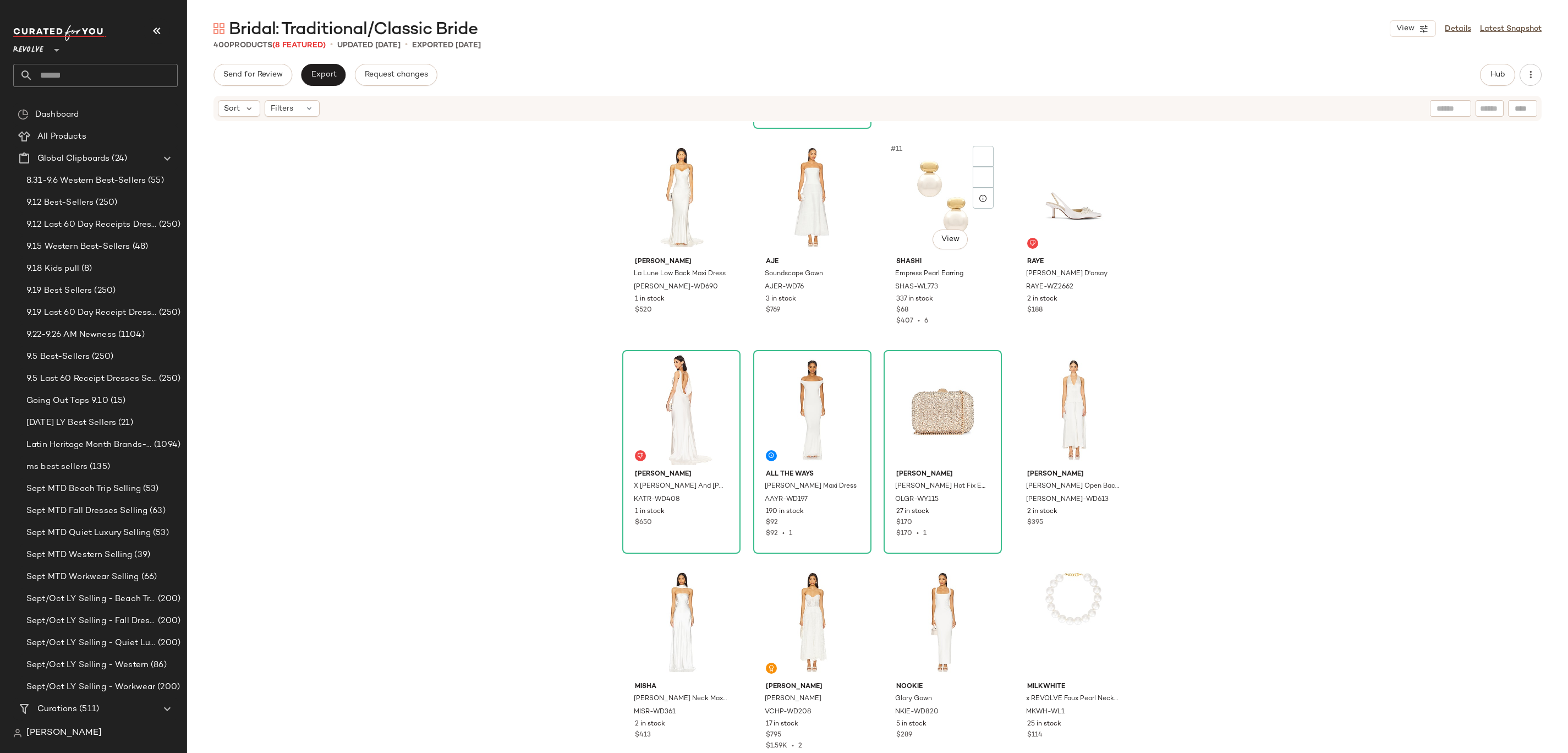
scroll to position [252, 0]
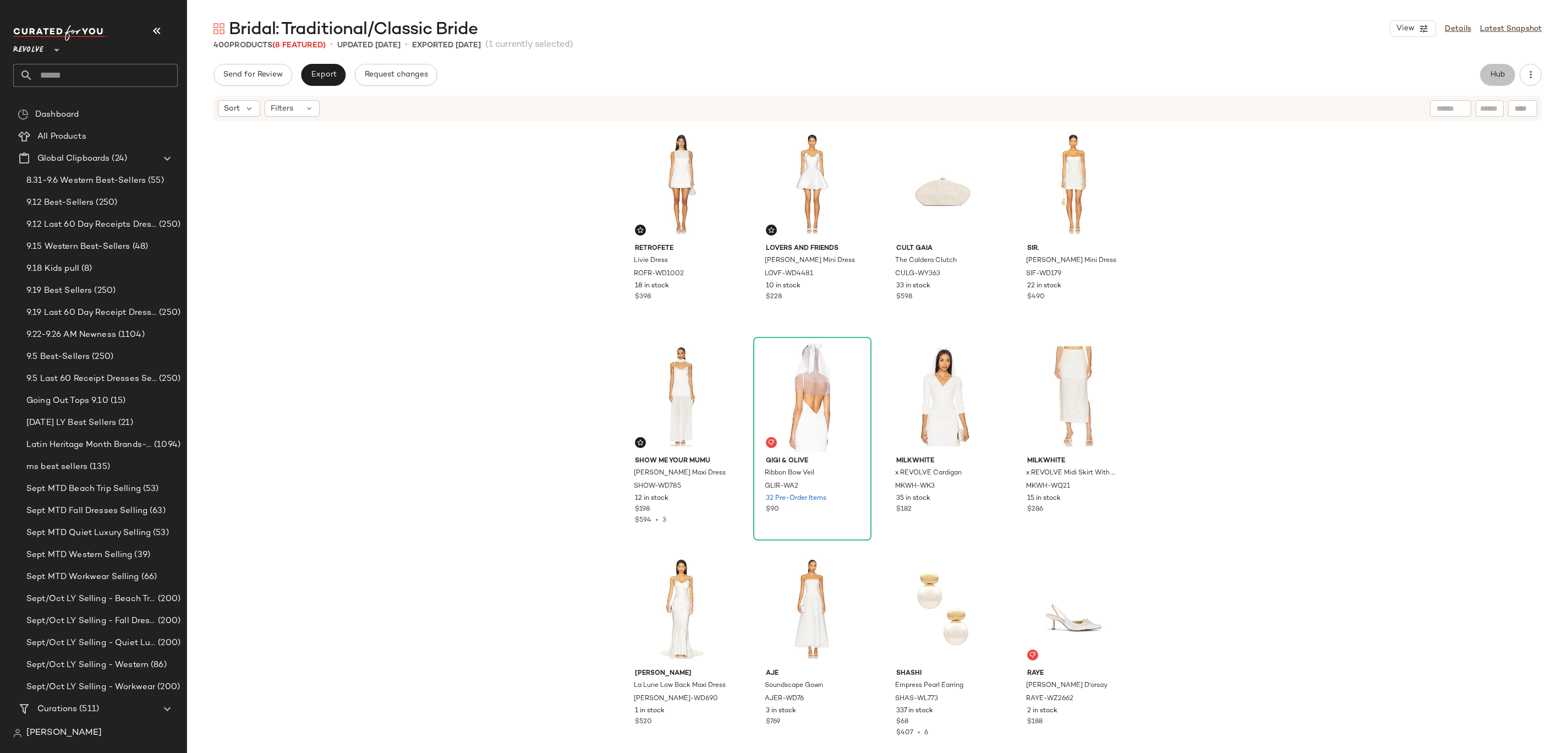
click at [1487, 83] on button "Hub" at bounding box center [1498, 75] width 35 height 22
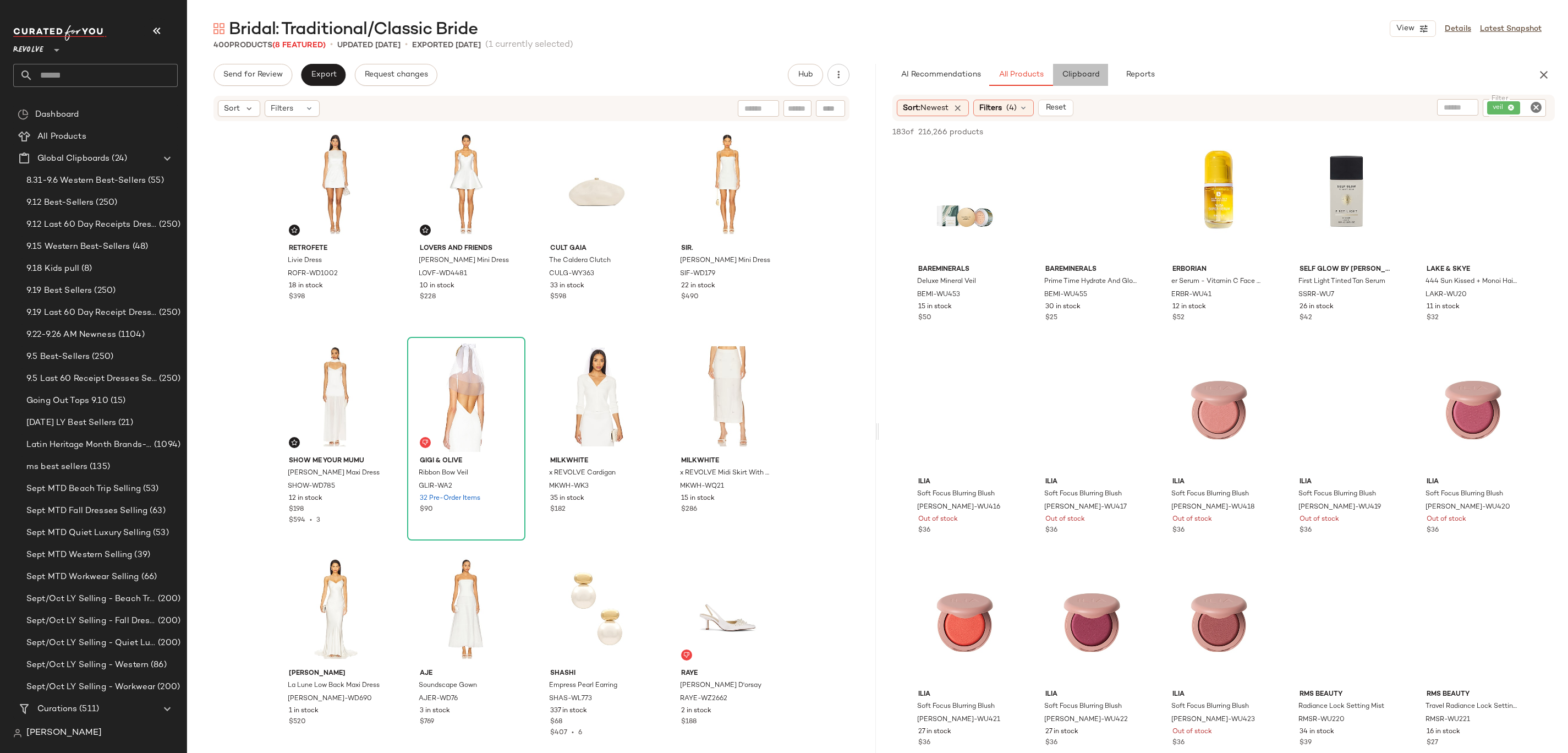
click at [1088, 78] on span "Clipboard" at bounding box center [1080, 75] width 38 height 9
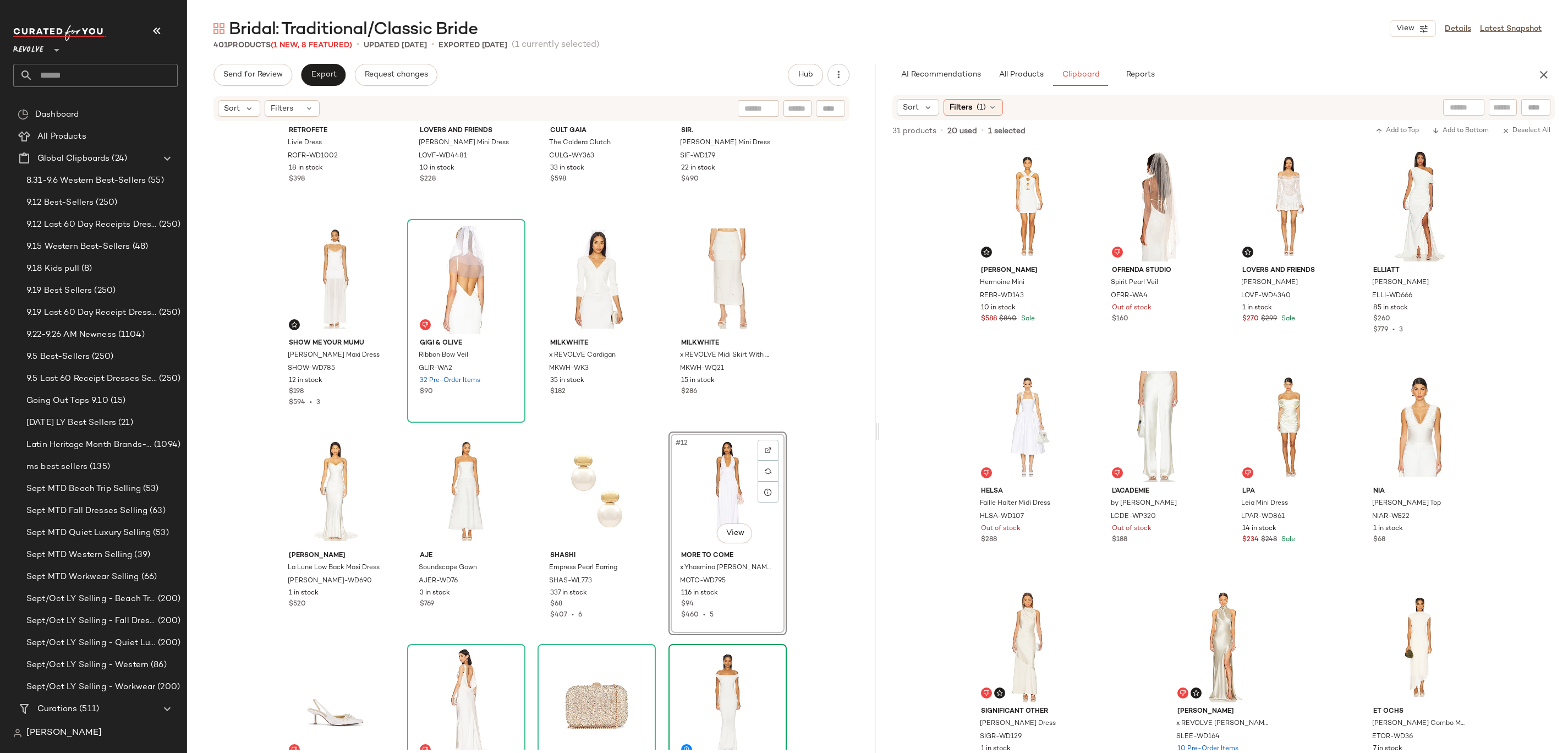
scroll to position [231, 0]
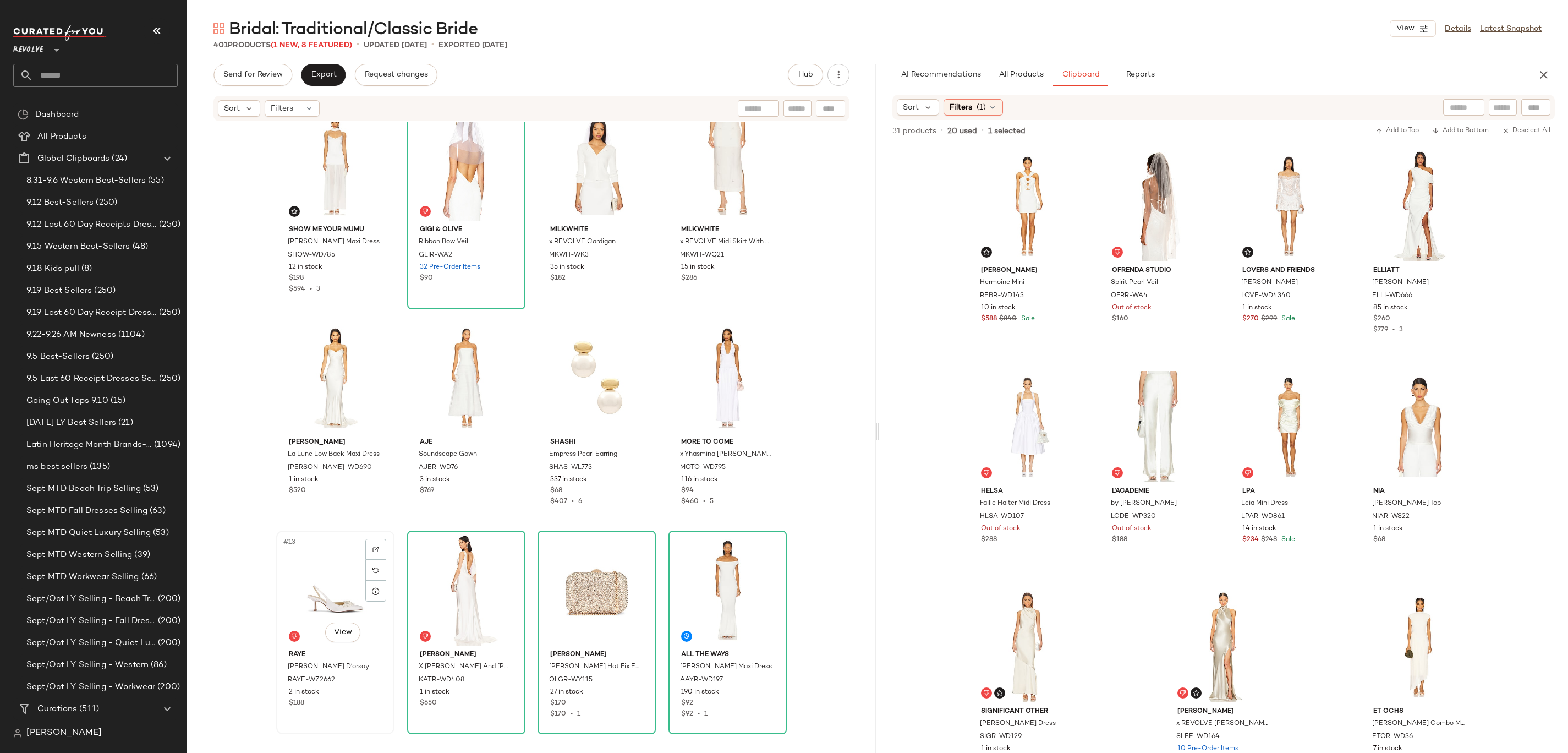
click at [315, 595] on div "#13 View" at bounding box center [336, 590] width 111 height 111
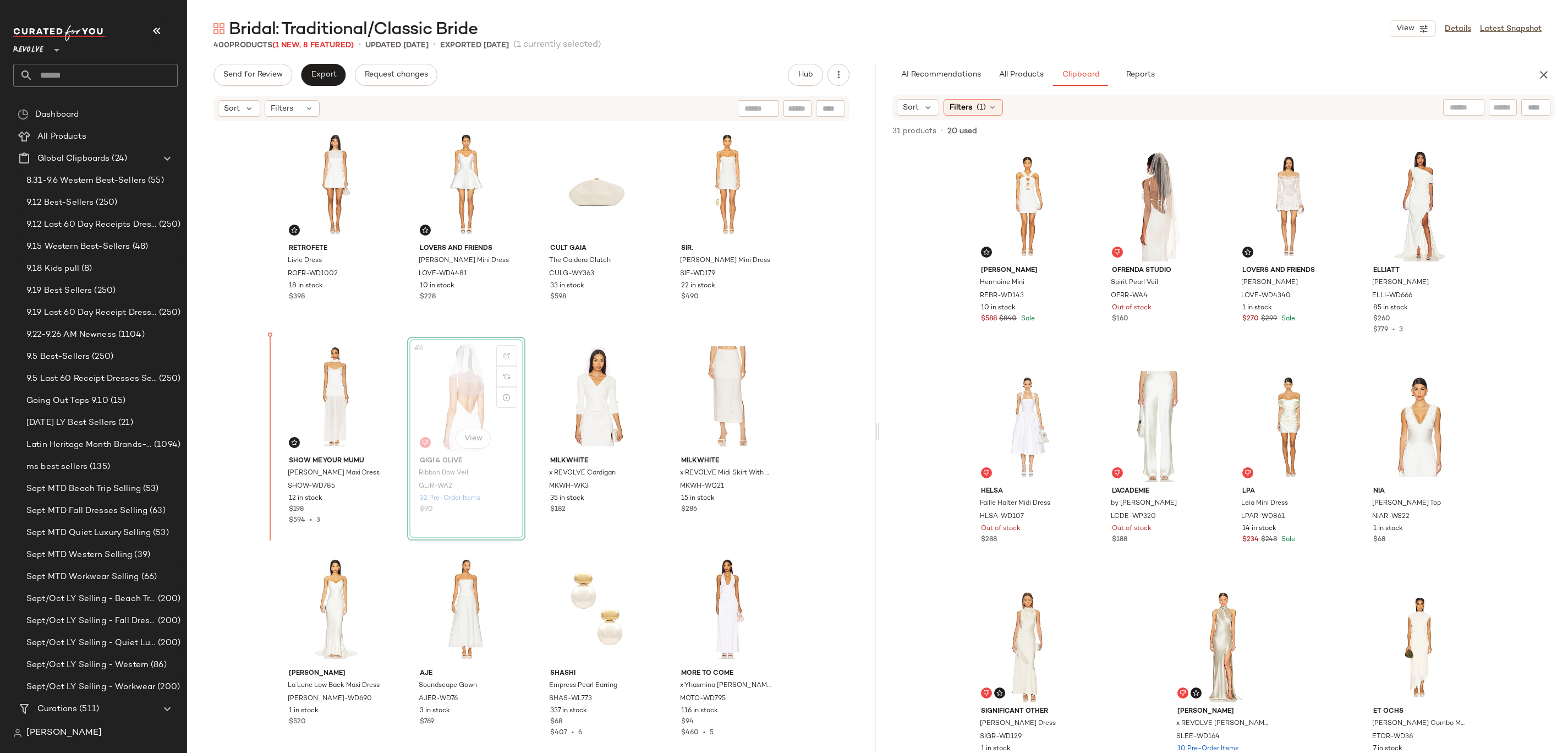
drag, startPoint x: 461, startPoint y: 378, endPoint x: 452, endPoint y: 378, distance: 9.0
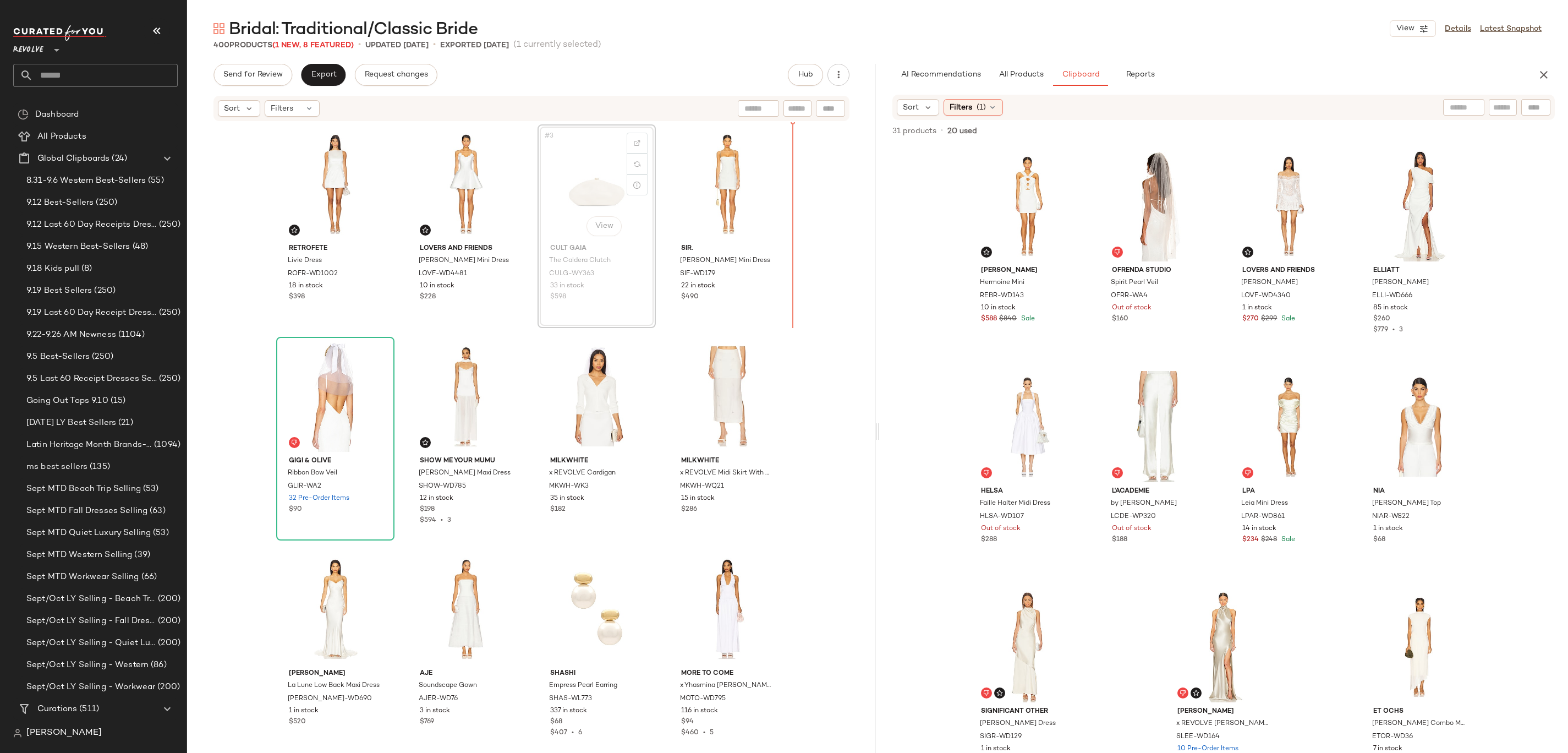
drag, startPoint x: 591, startPoint y: 191, endPoint x: 605, endPoint y: 191, distance: 14.0
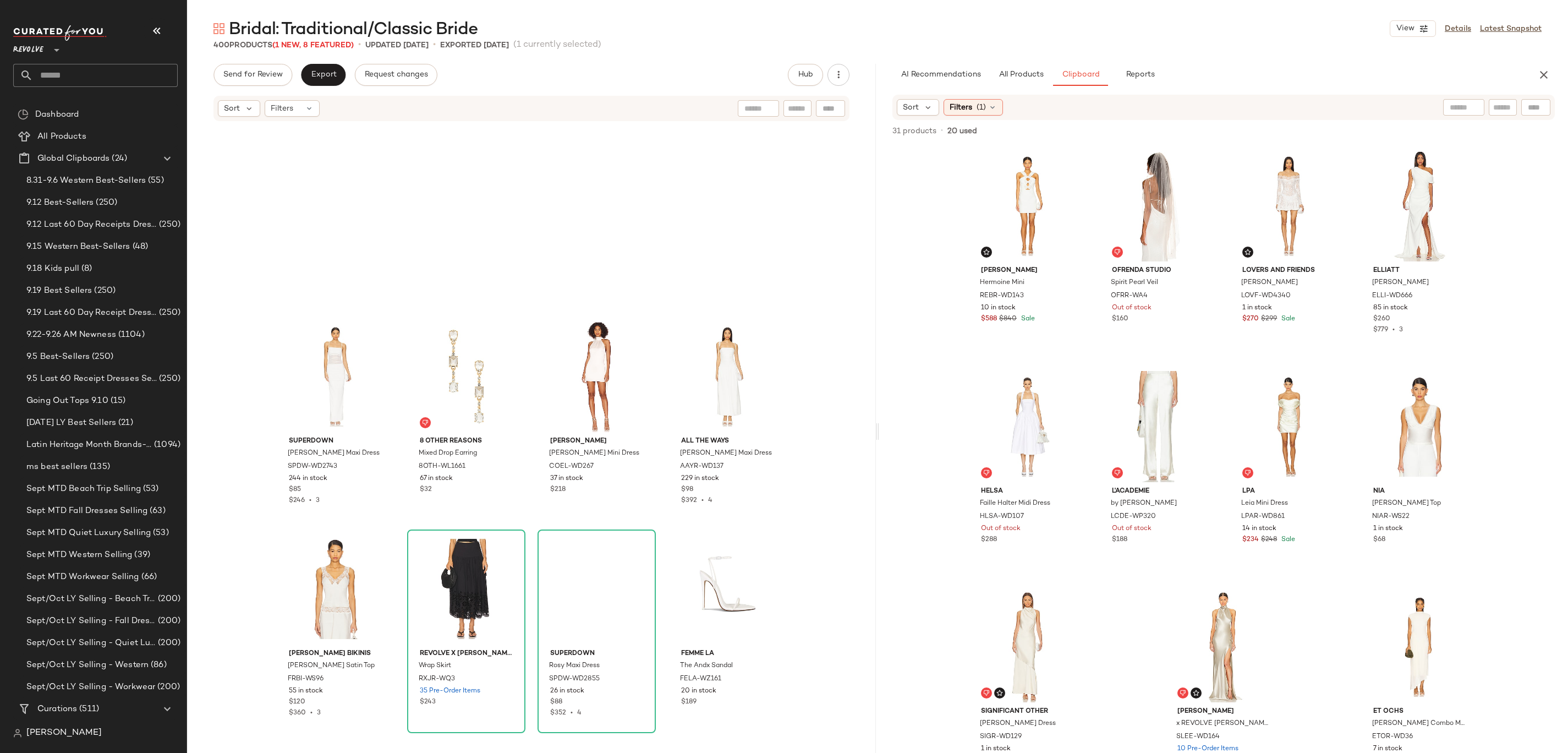
scroll to position [6635, 0]
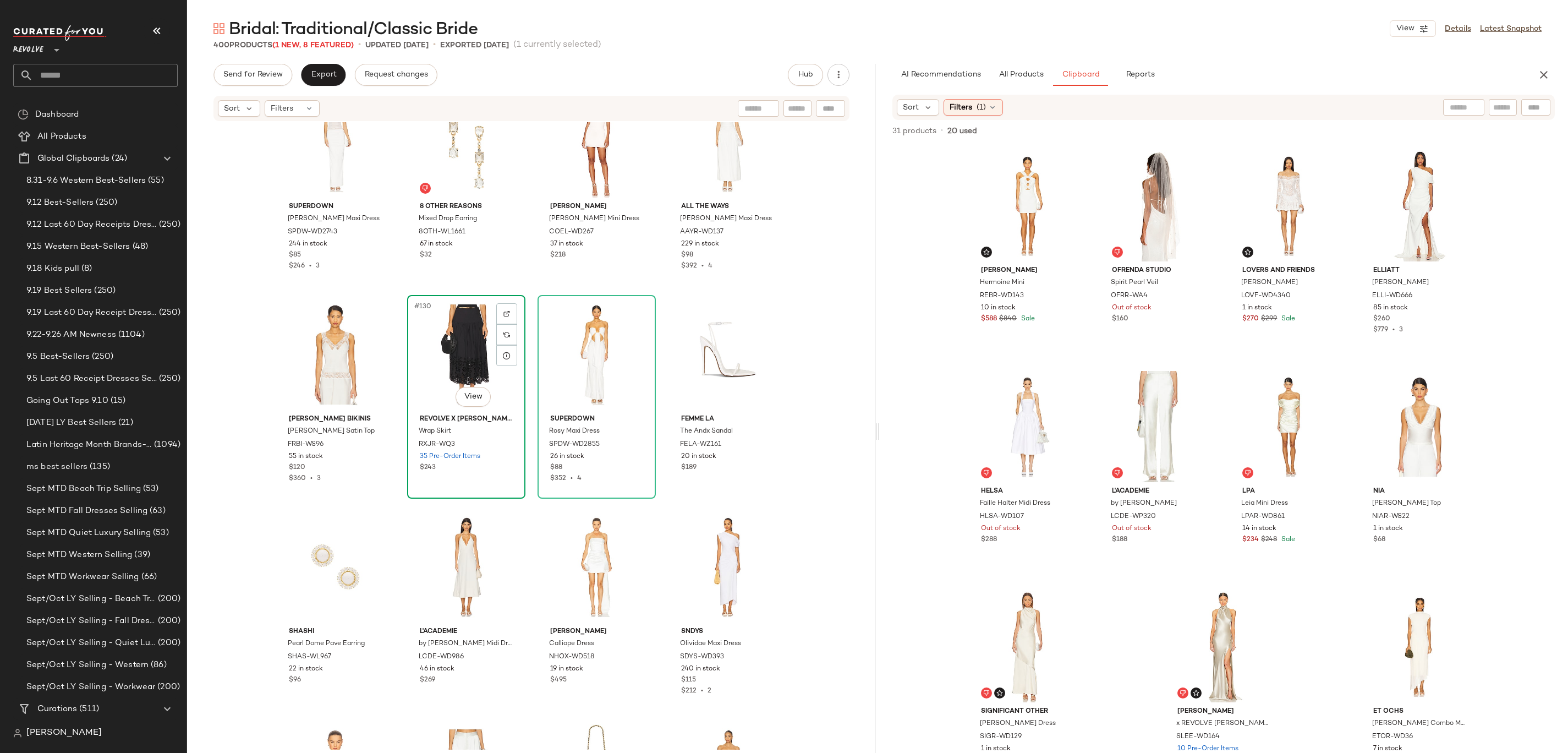
click at [470, 371] on div "#130 View" at bounding box center [466, 354] width 111 height 111
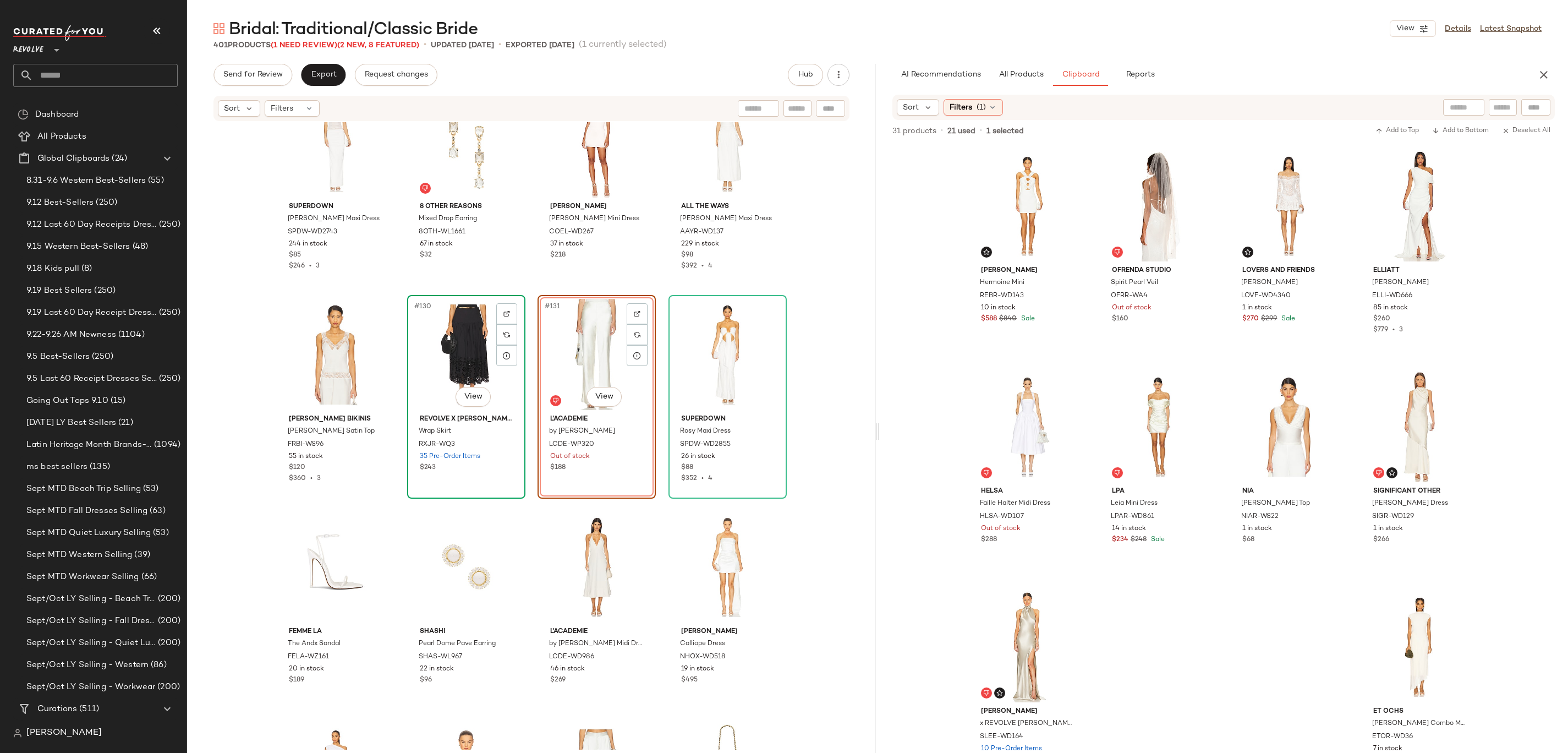
click at [430, 338] on div "#130 View" at bounding box center [466, 354] width 111 height 111
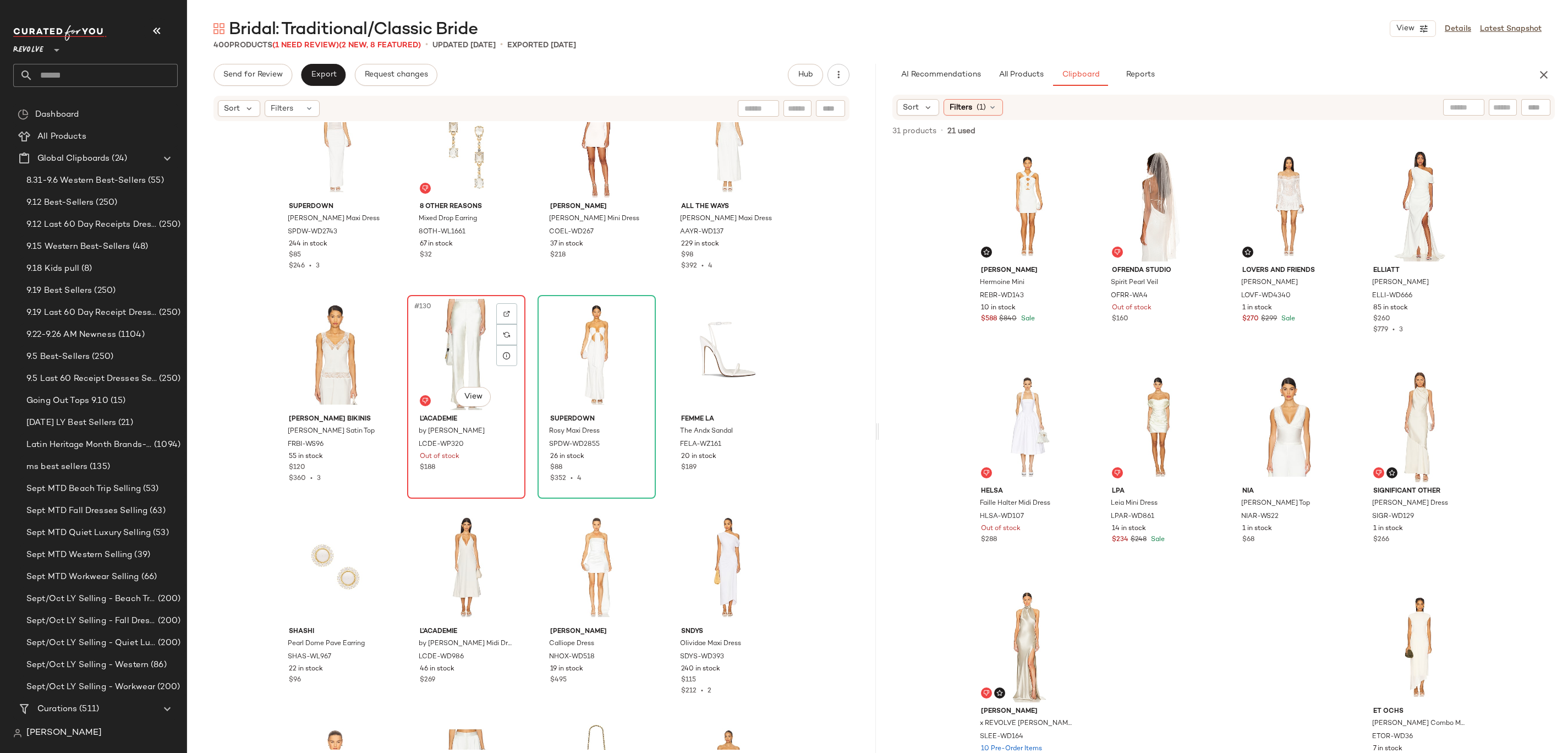
click at [446, 337] on div "#130 View" at bounding box center [466, 354] width 111 height 111
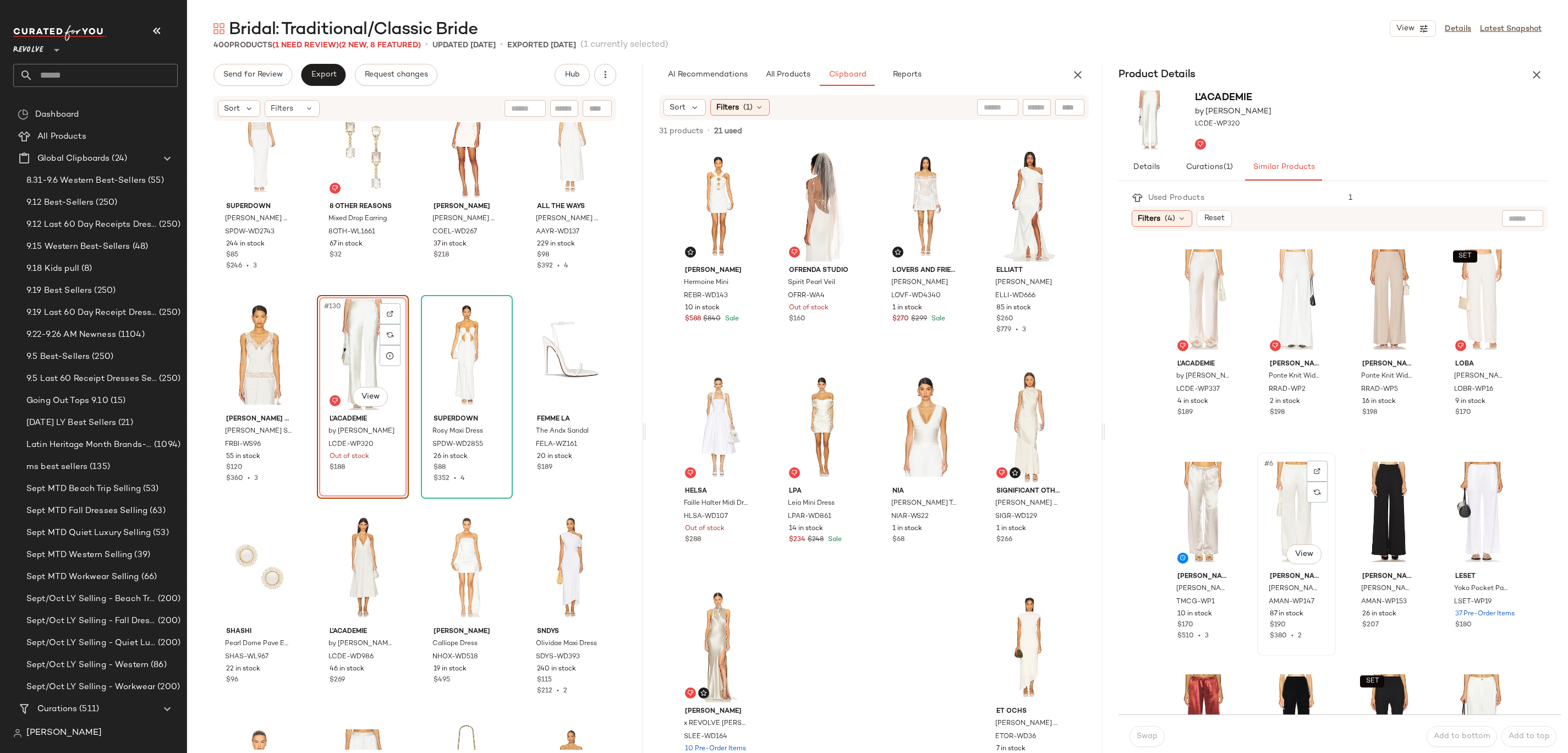
click at [1288, 507] on div "#6 View" at bounding box center [1296, 512] width 71 height 111
click at [1139, 739] on span "Swap" at bounding box center [1146, 736] width 21 height 9
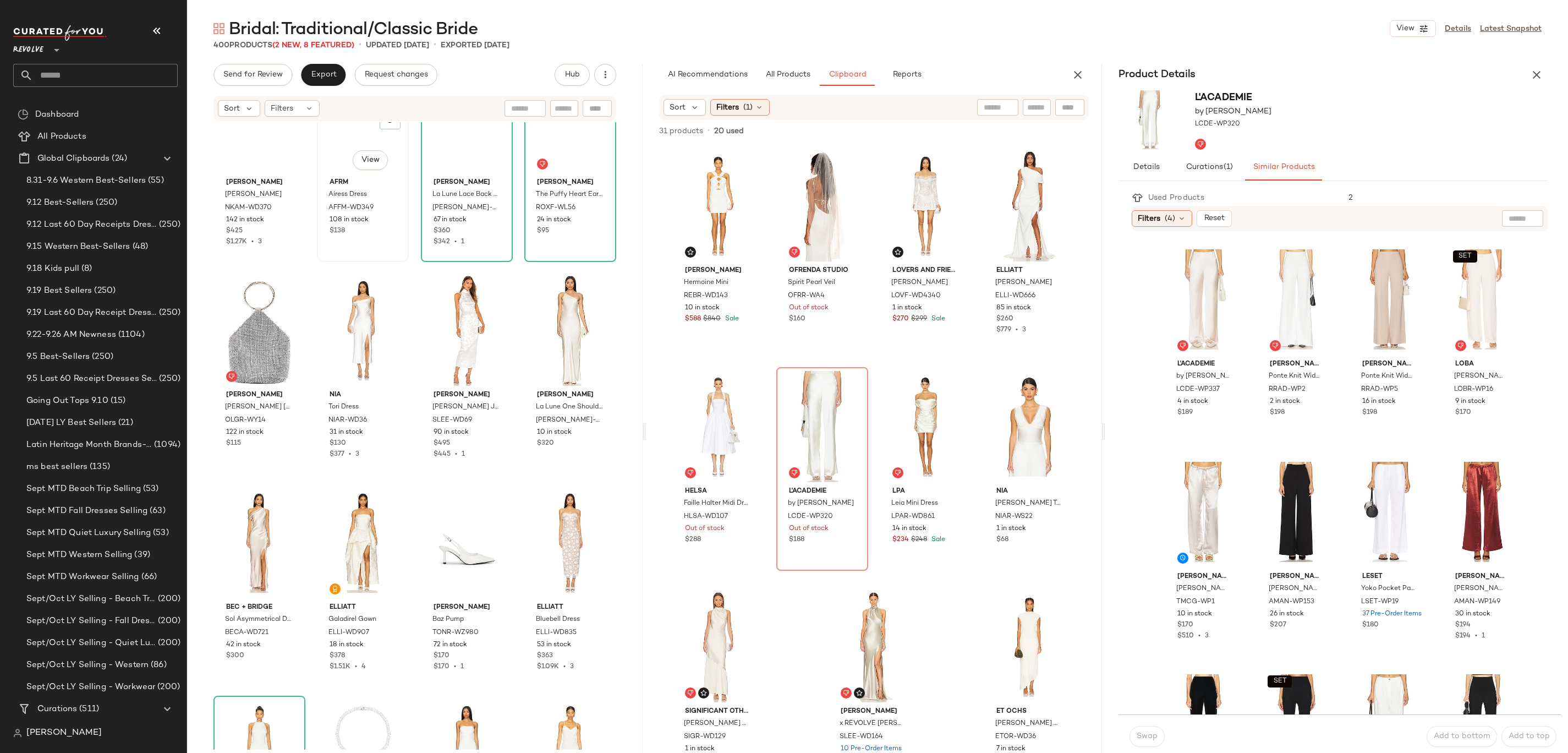
scroll to position [20358, 0]
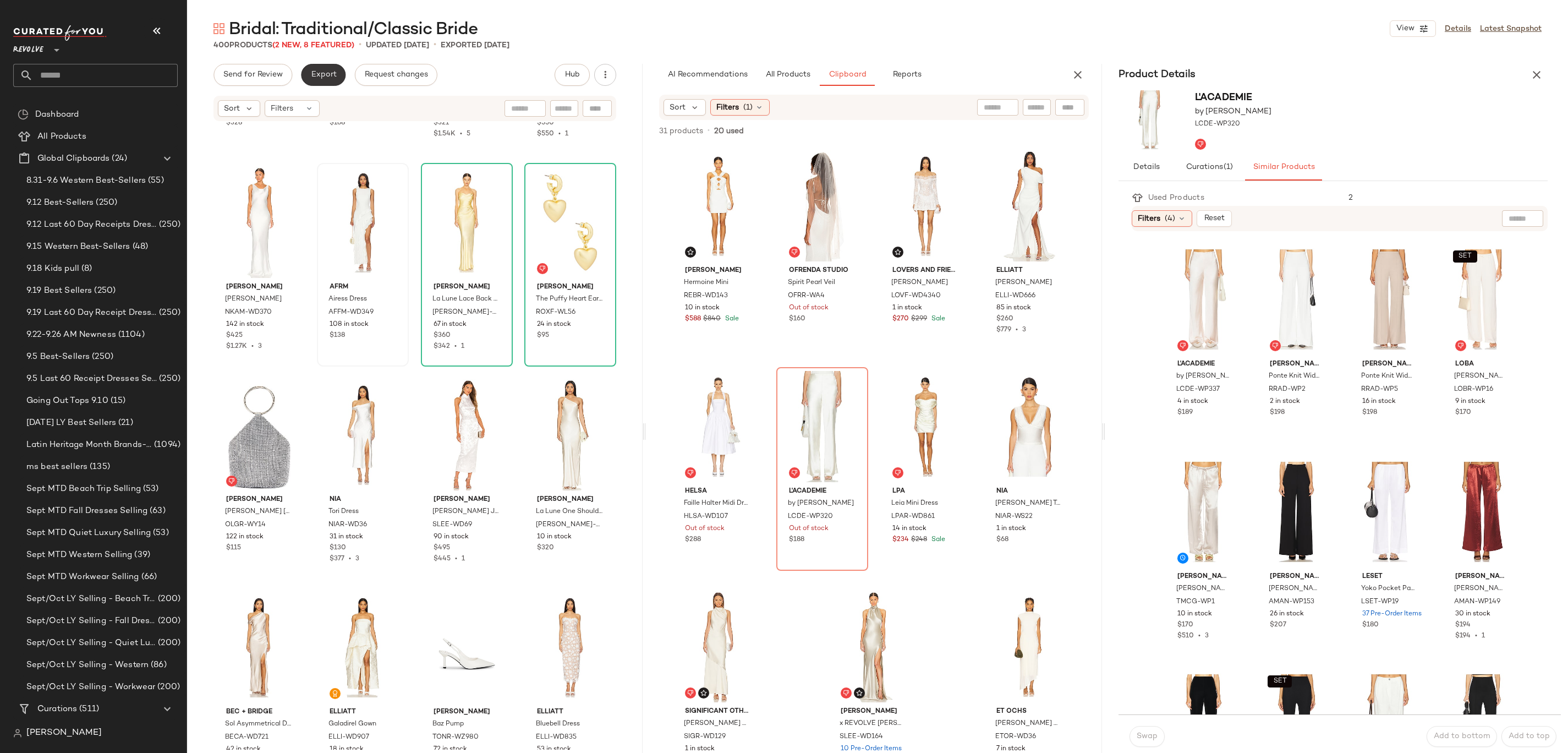
click at [333, 71] on span "Export" at bounding box center [323, 75] width 26 height 9
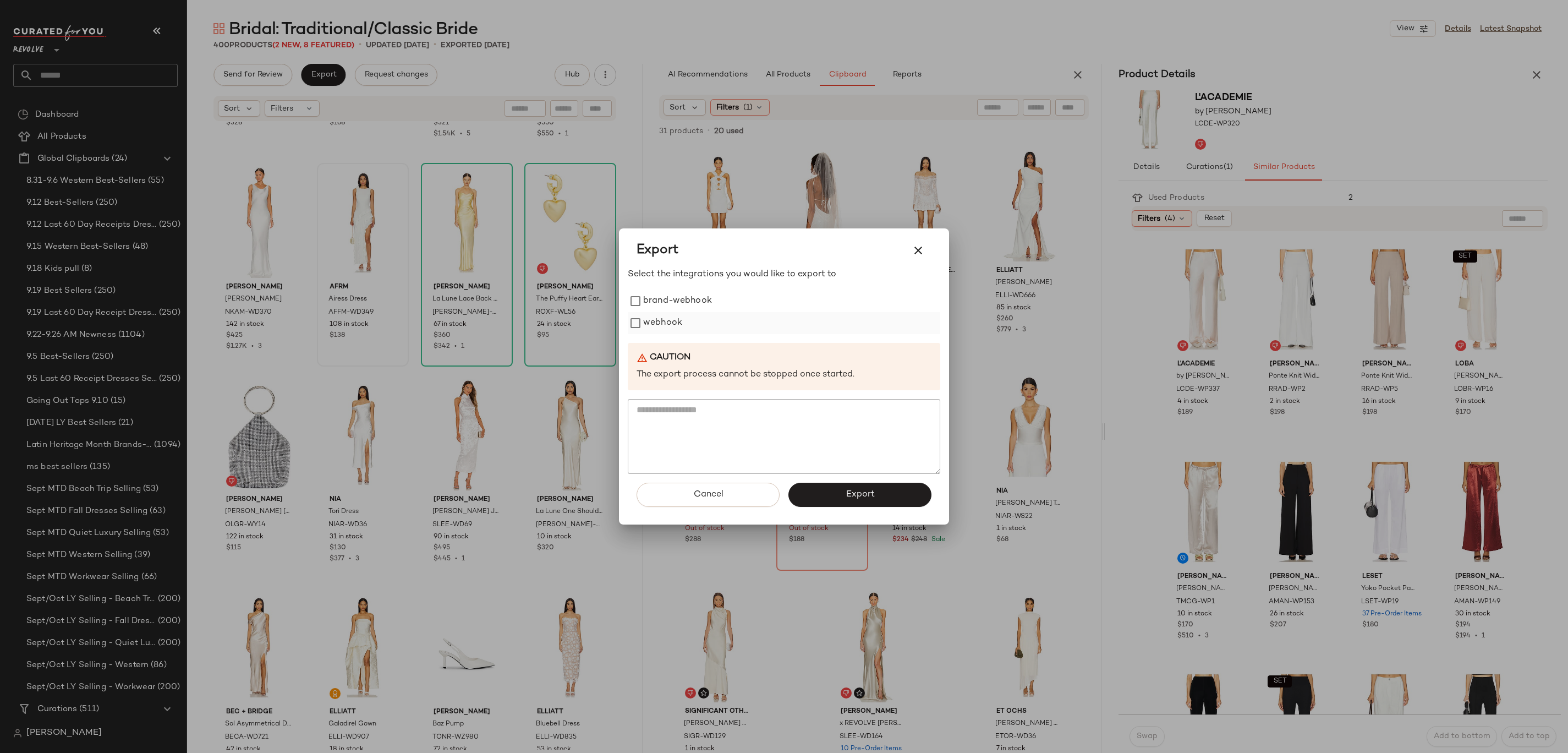
click at [648, 324] on label "webhook" at bounding box center [662, 323] width 39 height 22
click at [826, 488] on button "Export" at bounding box center [859, 495] width 143 height 24
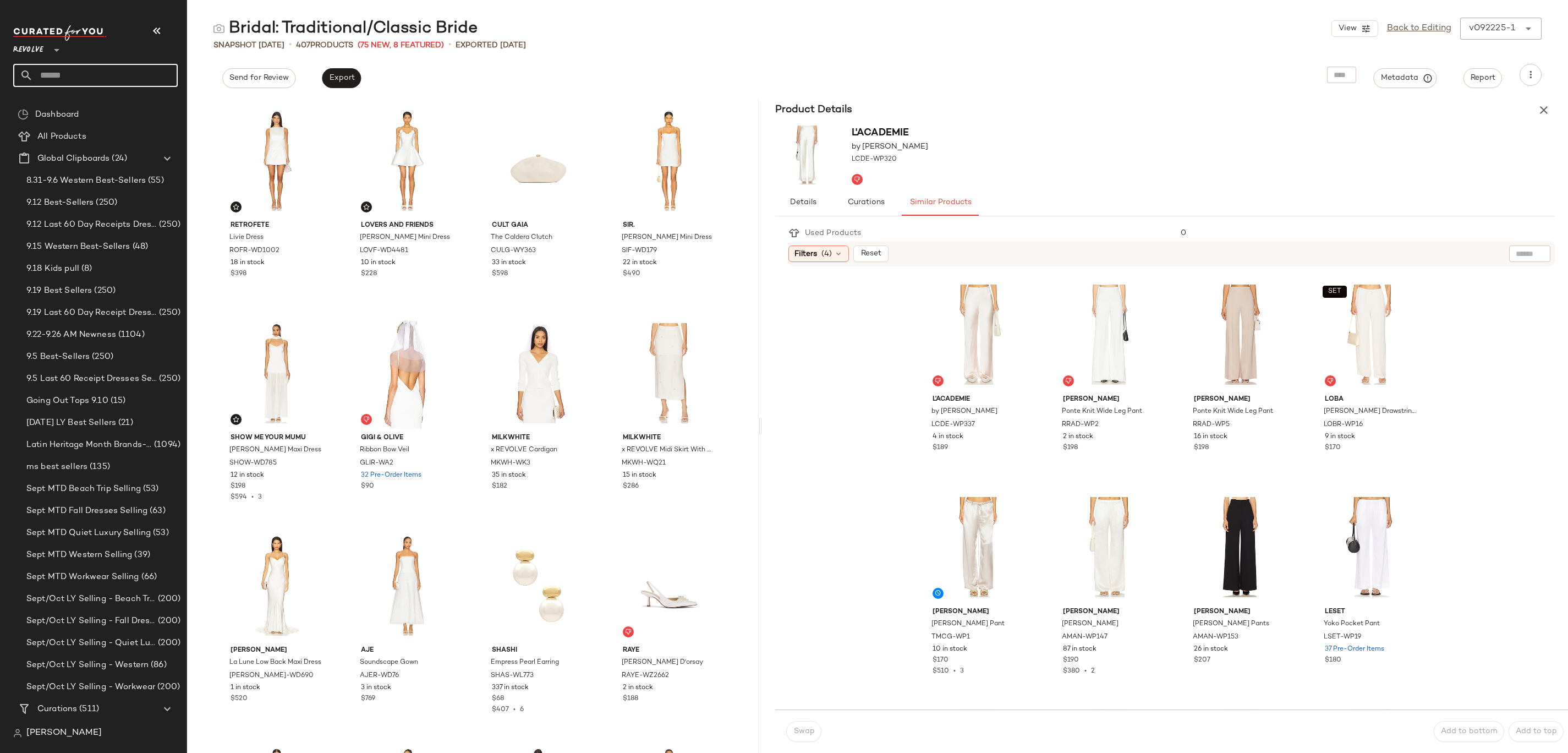
click at [87, 78] on input "text" at bounding box center [105, 75] width 144 height 23
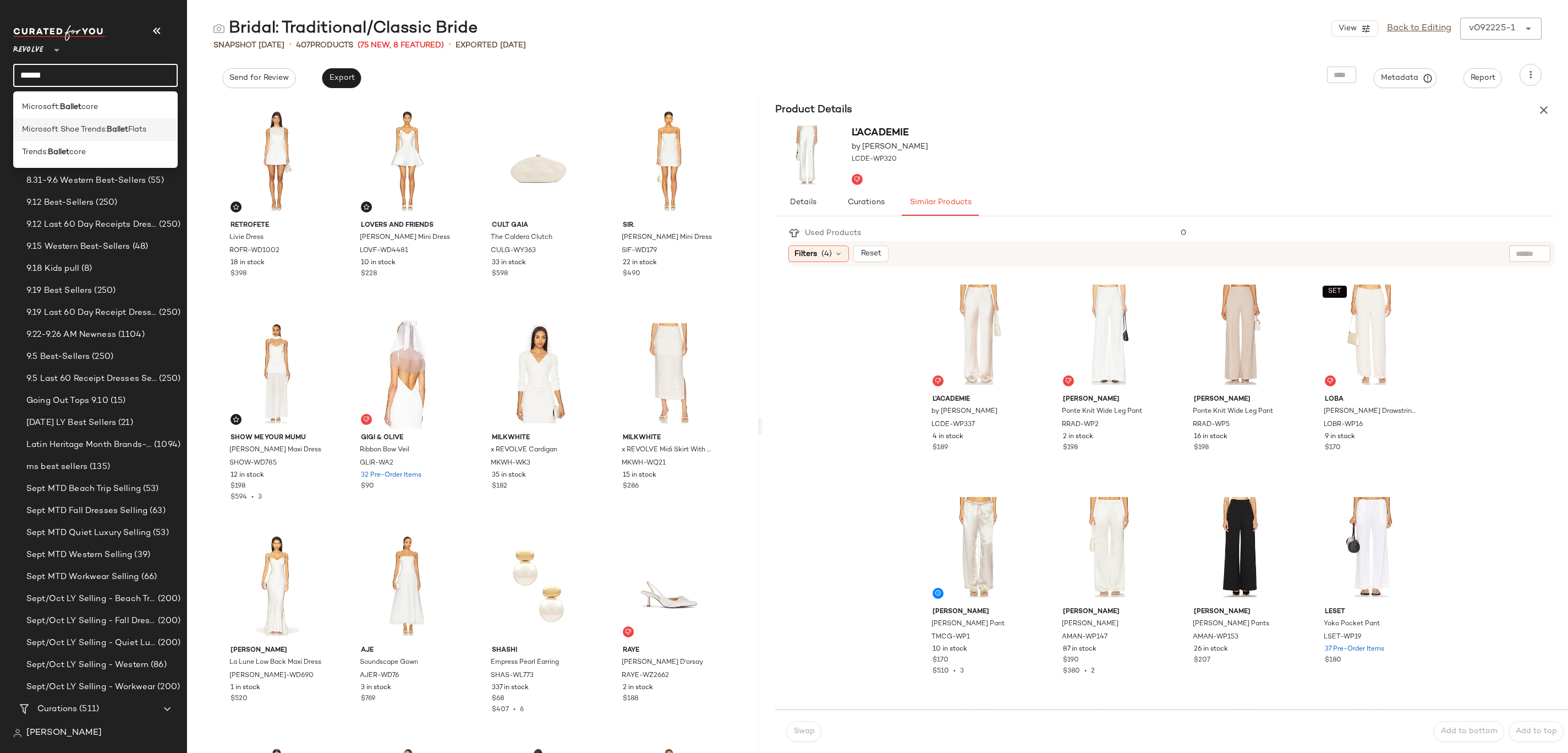
type input "******"
click at [94, 132] on span "Microsoft Shoe Trends:" at bounding box center [65, 130] width 85 height 11
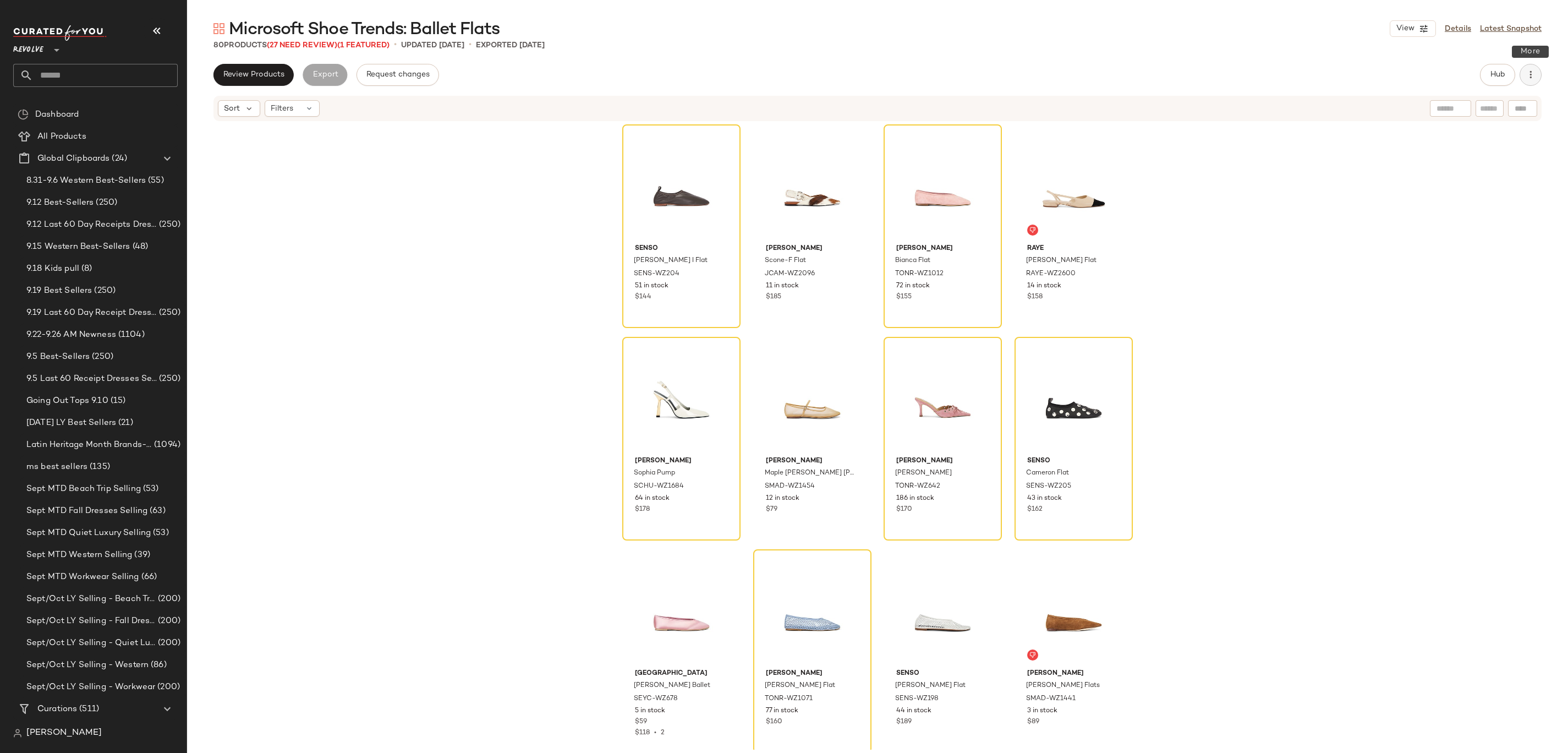
click at [1537, 76] on button "button" at bounding box center [1531, 75] width 22 height 22
click at [1459, 190] on span "Clear Suggested Products" at bounding box center [1481, 186] width 104 height 11
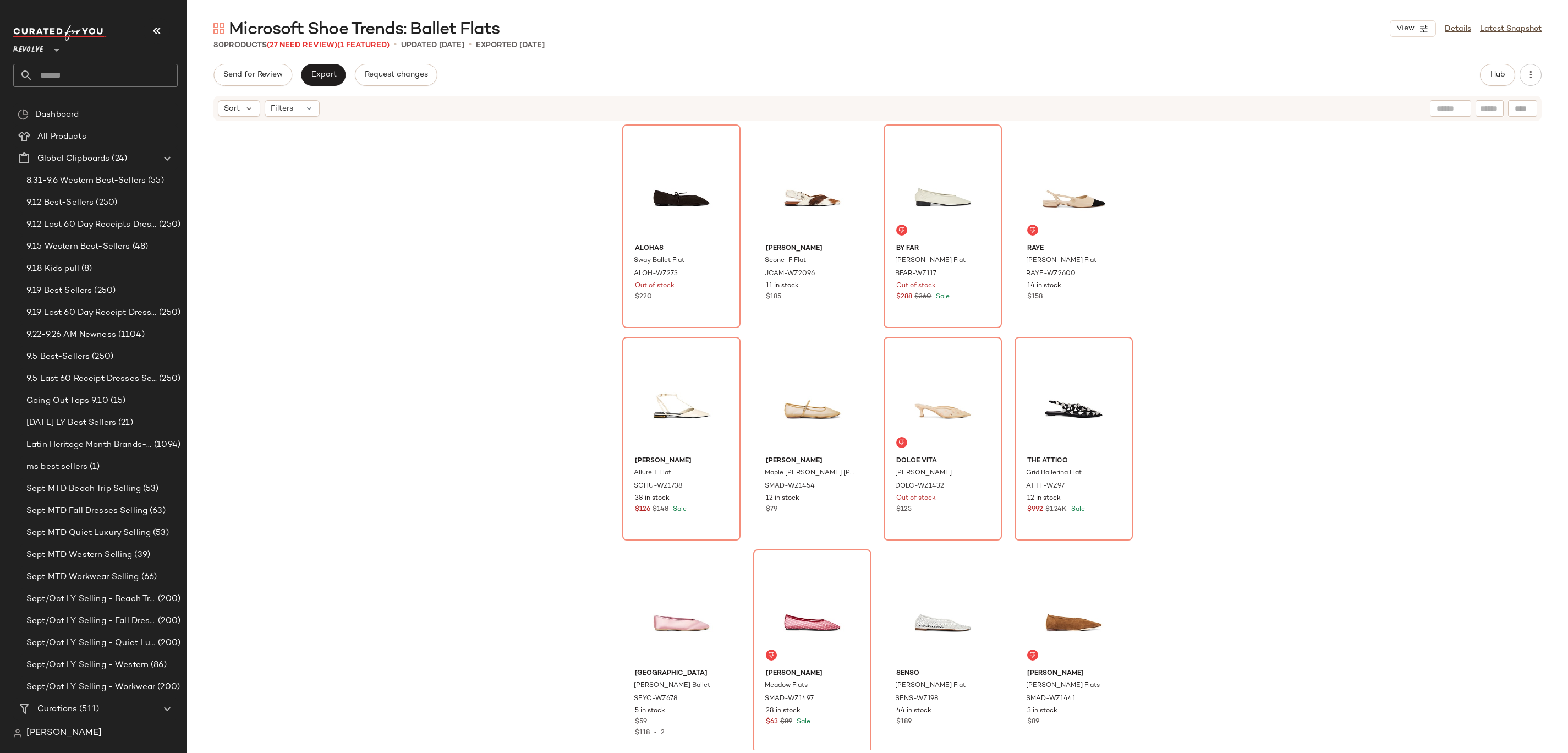
click at [308, 48] on span "(27 Need Review)" at bounding box center [302, 45] width 70 height 8
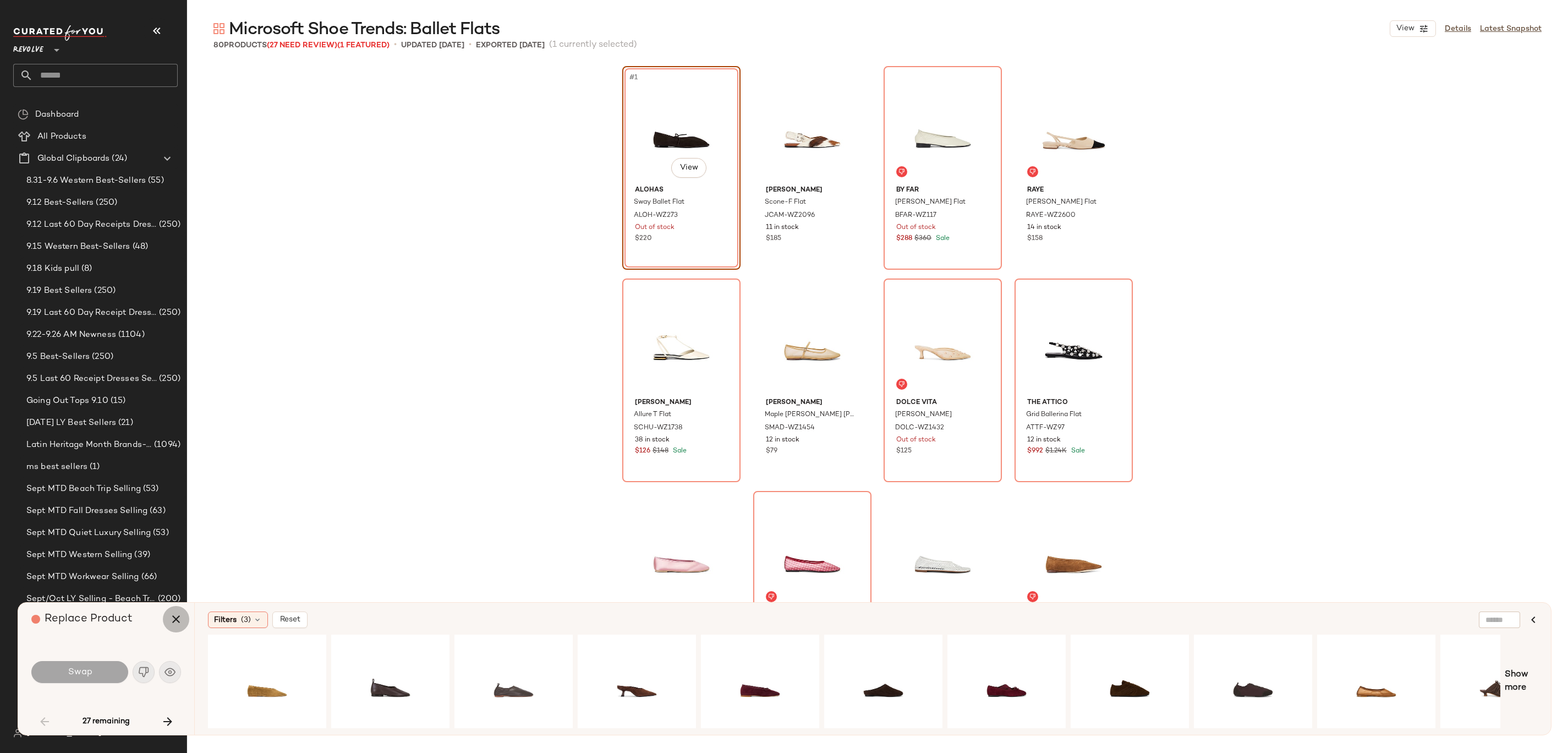
click at [178, 617] on icon "button" at bounding box center [176, 619] width 13 height 13
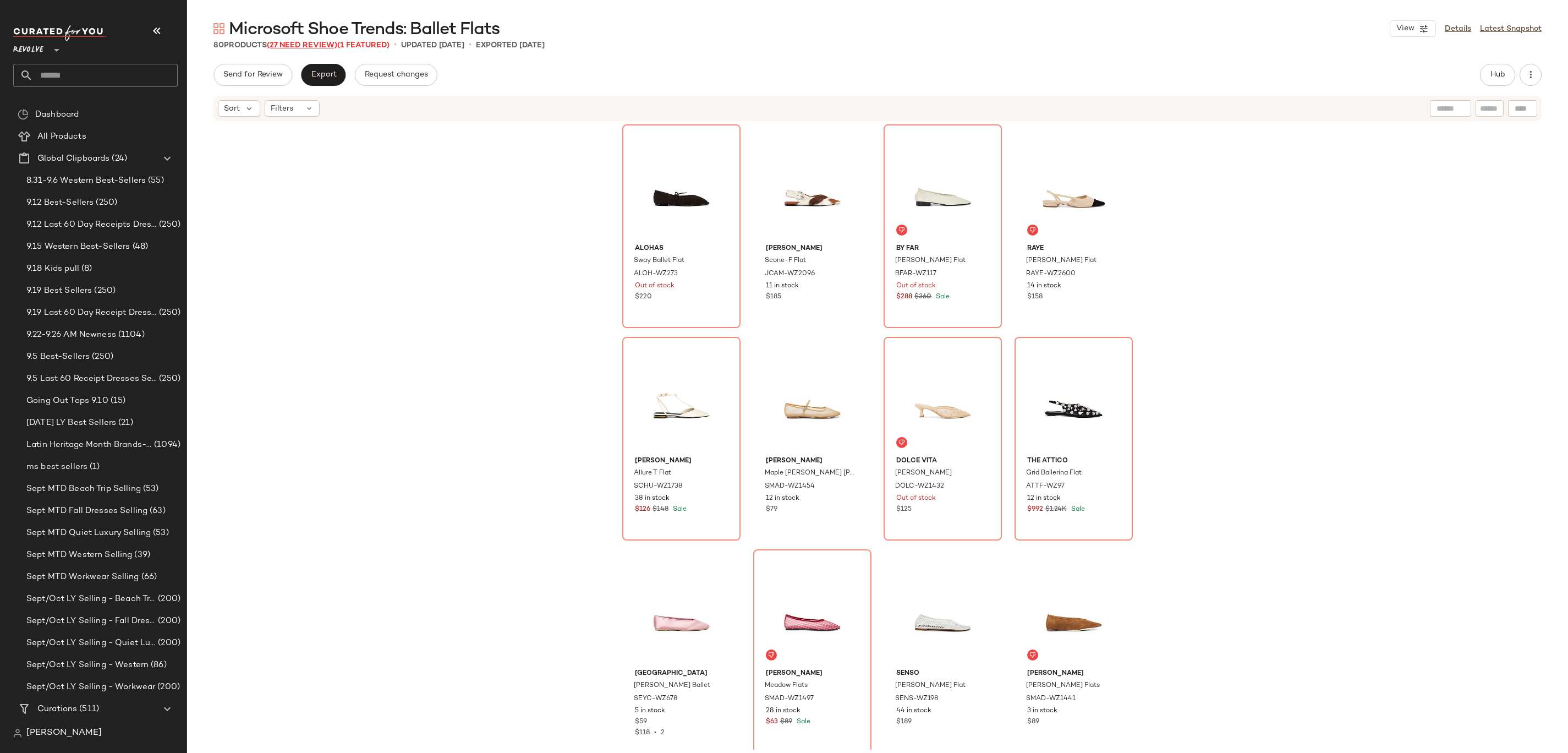
click at [325, 43] on span "(27 Need Review)" at bounding box center [302, 45] width 70 height 8
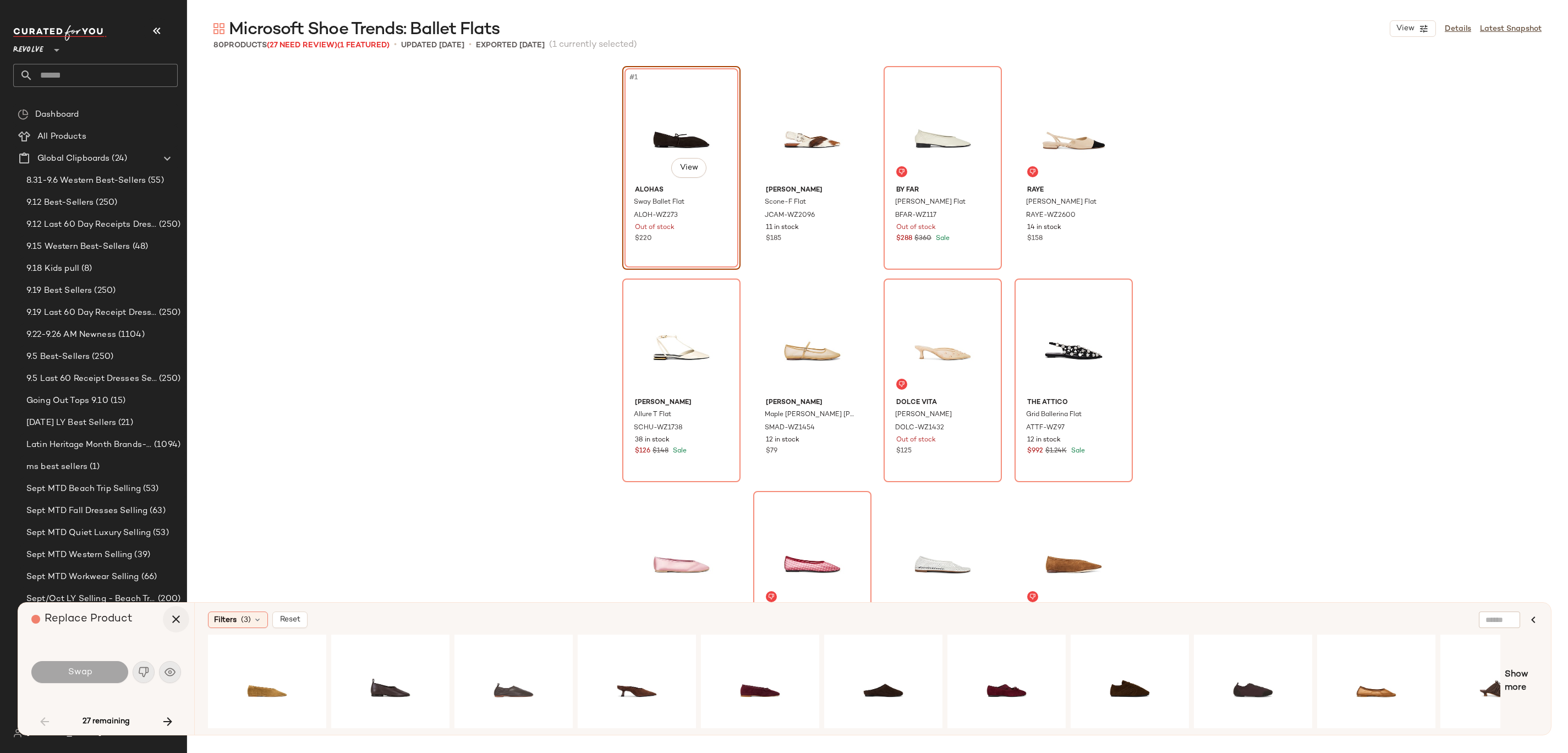
click at [181, 611] on button "button" at bounding box center [176, 619] width 27 height 27
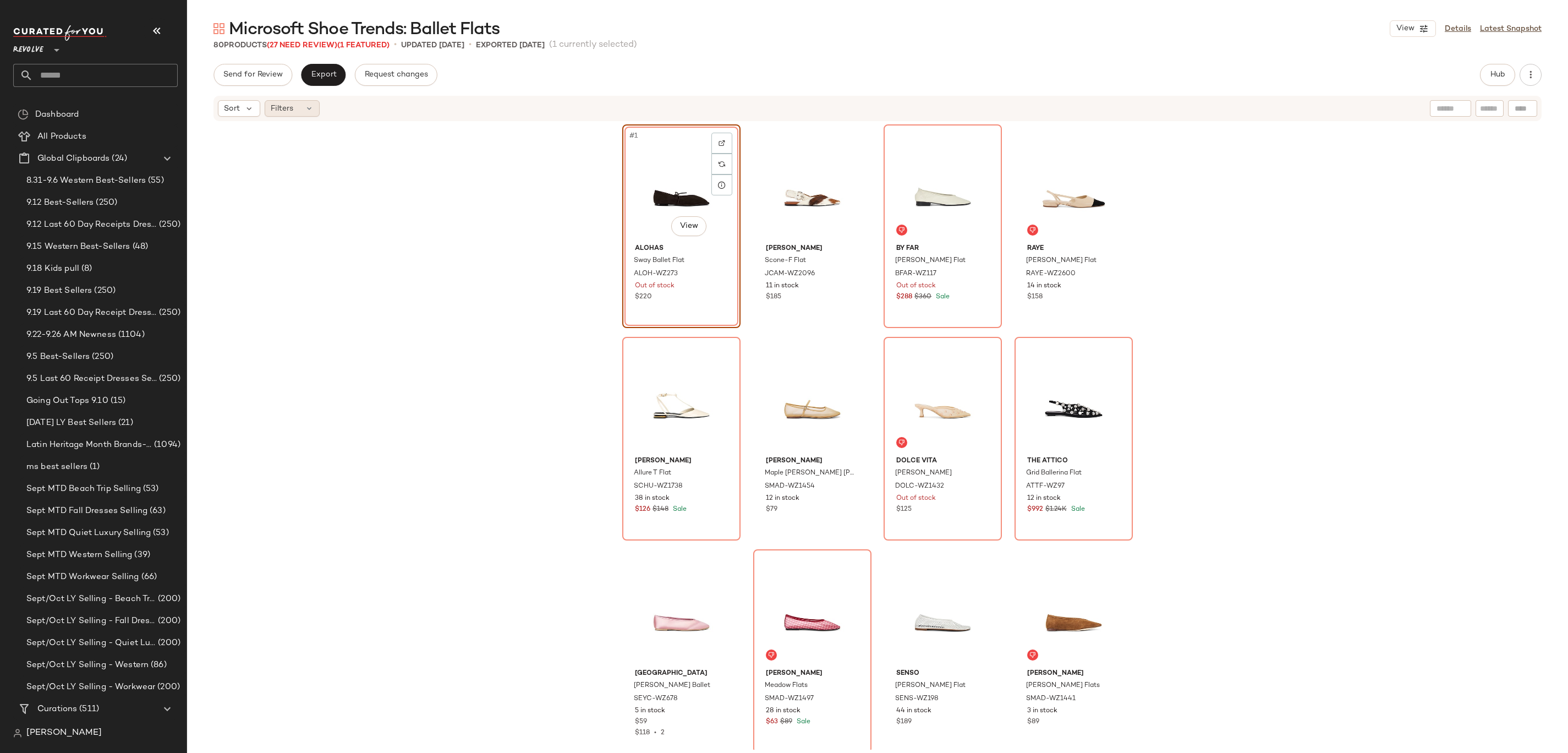
click at [312, 103] on div "Filters" at bounding box center [291, 108] width 55 height 17
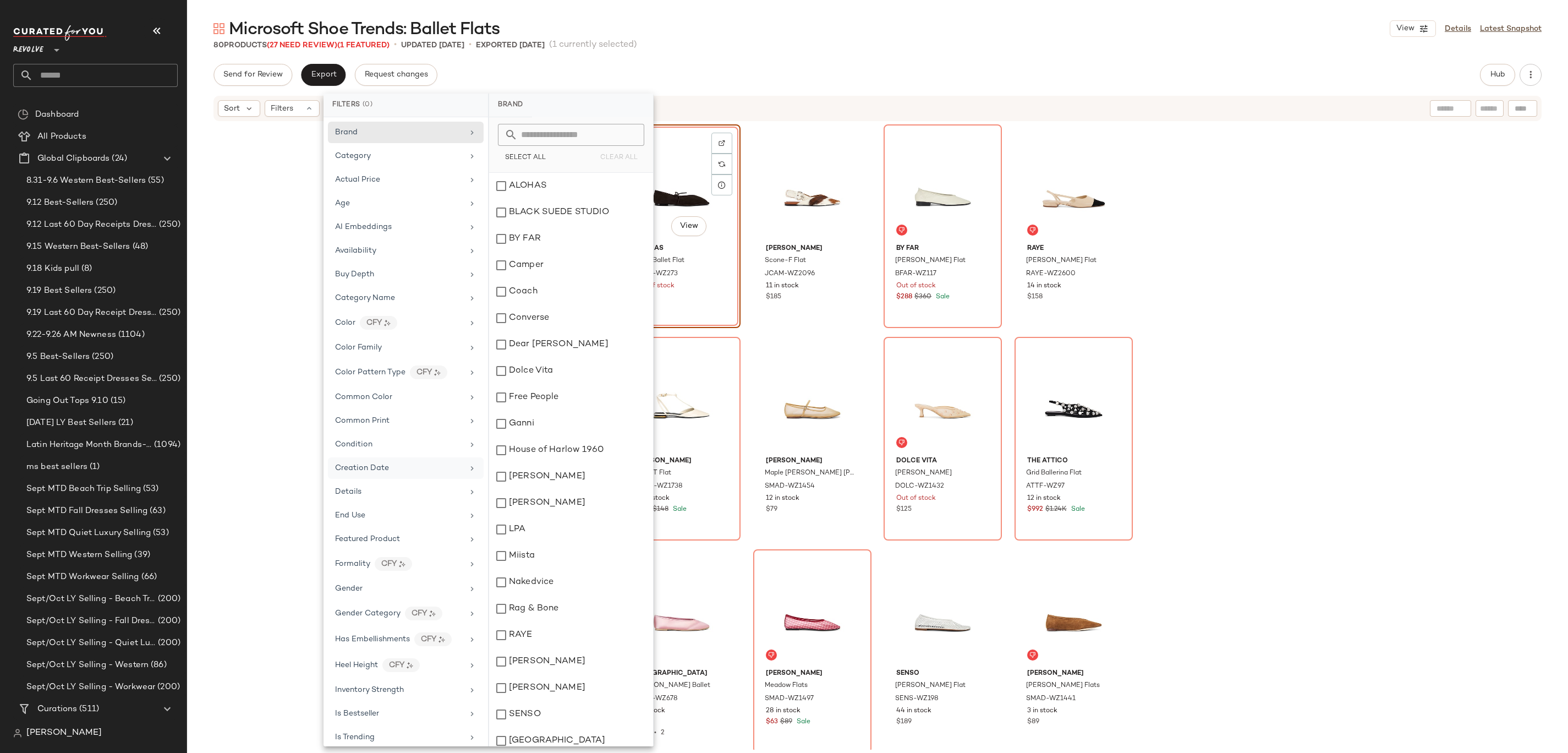
scroll to position [440, 0]
click at [388, 617] on div "Sale Price" at bounding box center [399, 617] width 129 height 11
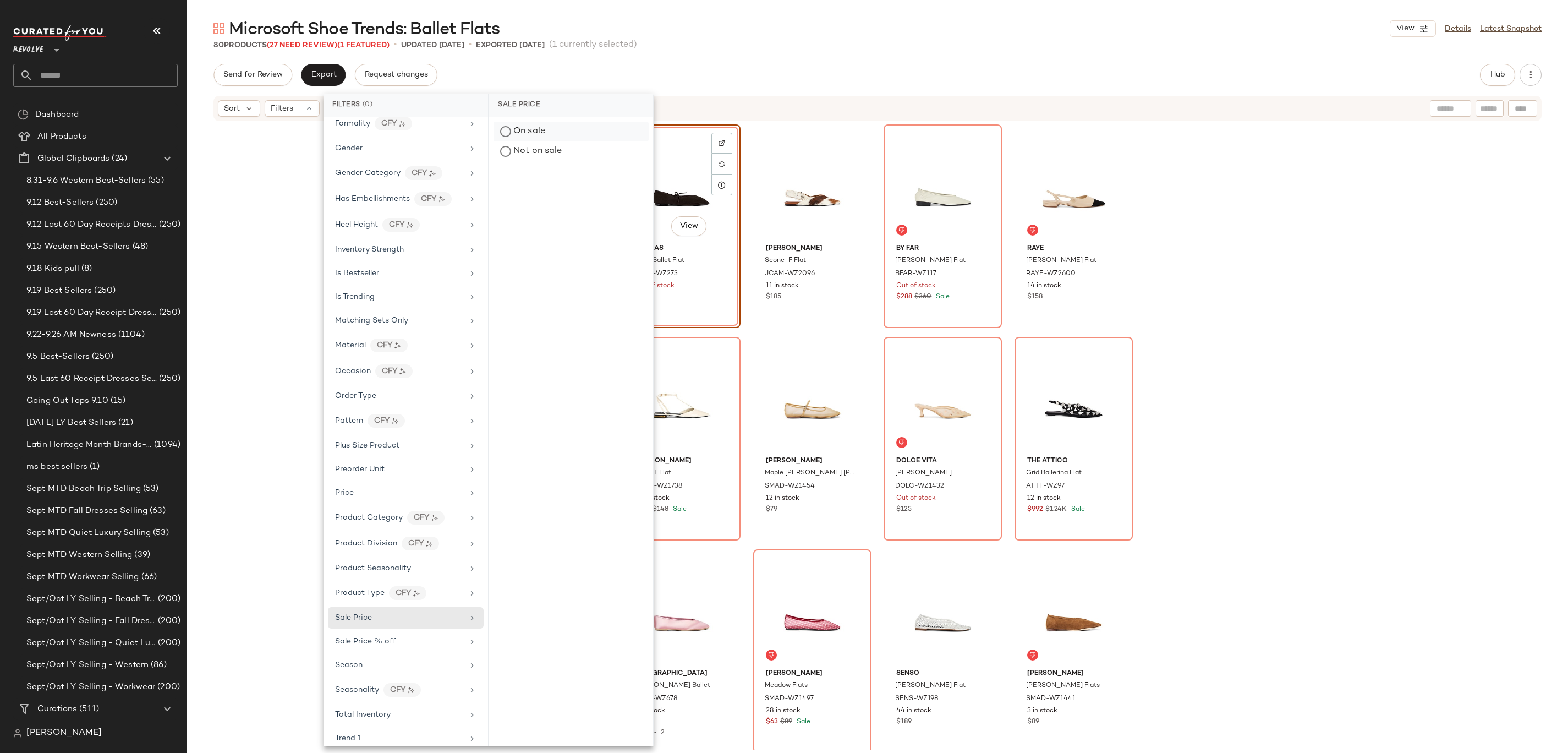
click at [550, 130] on div "On sale" at bounding box center [571, 130] width 155 height 19
click at [814, 36] on div "Microsoft Shoe Trends: Ballet Flats View Details Latest Snapshot" at bounding box center [877, 29] width 1381 height 22
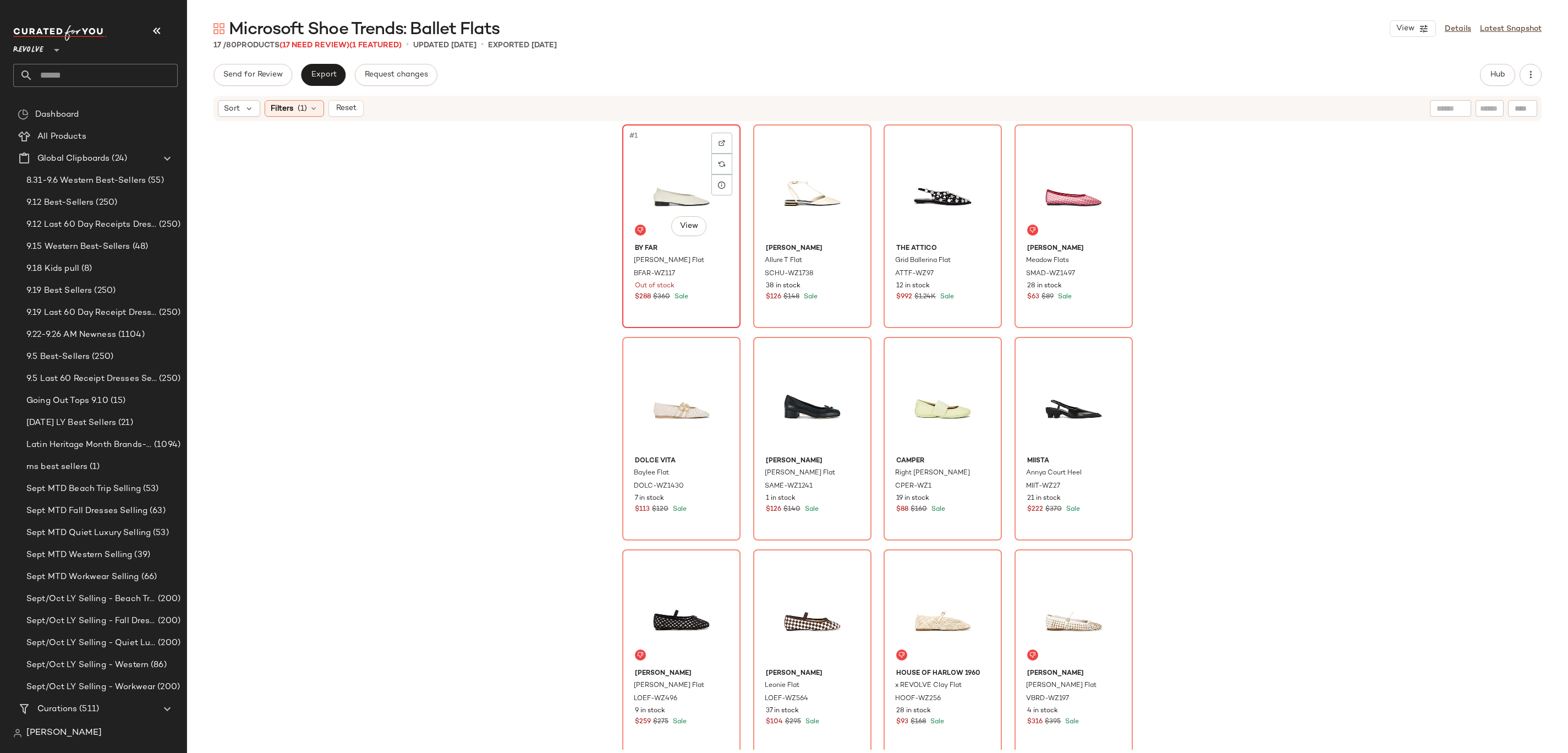
click at [654, 161] on div "#1 View" at bounding box center [682, 184] width 111 height 111
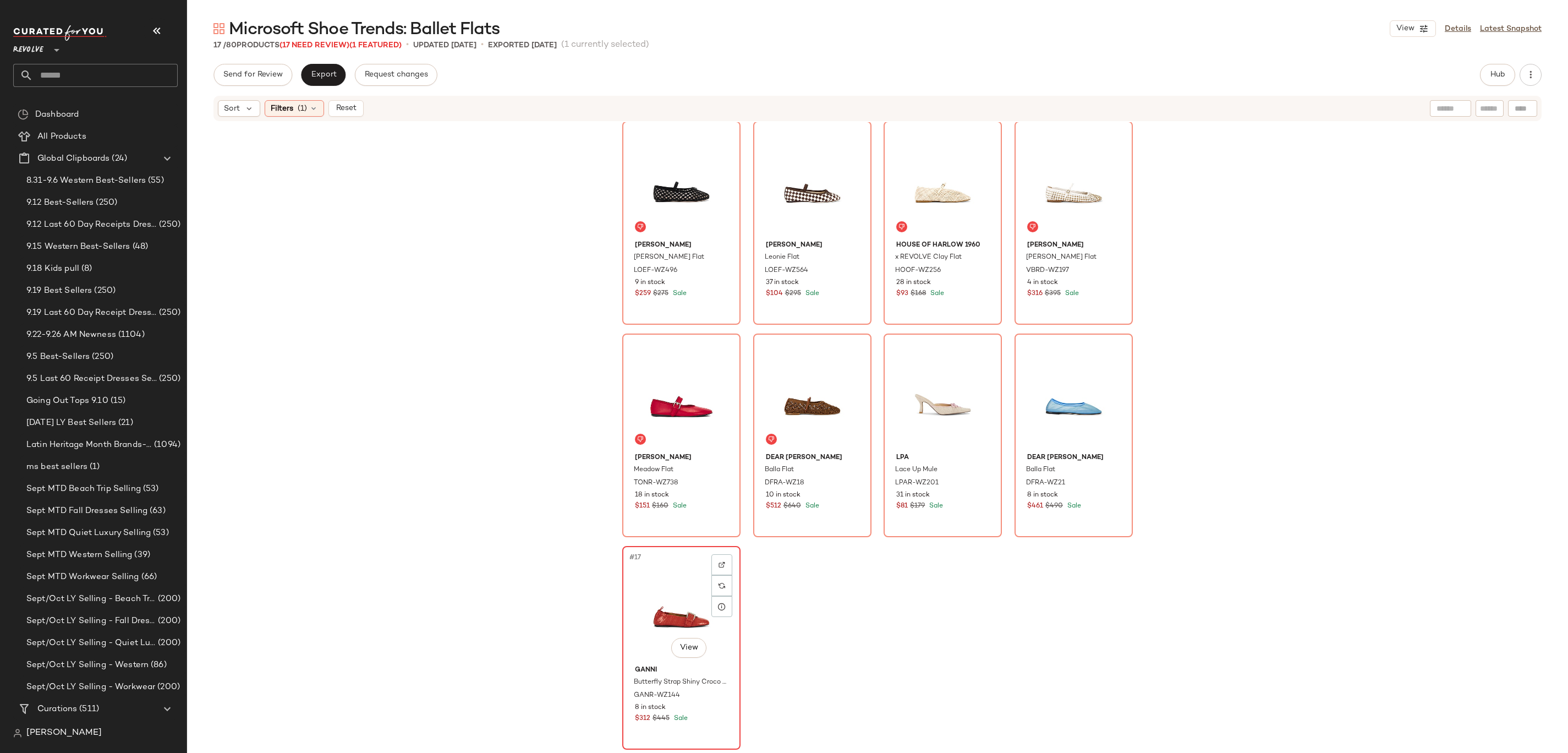
click at [666, 619] on div "#17 View" at bounding box center [682, 605] width 111 height 111
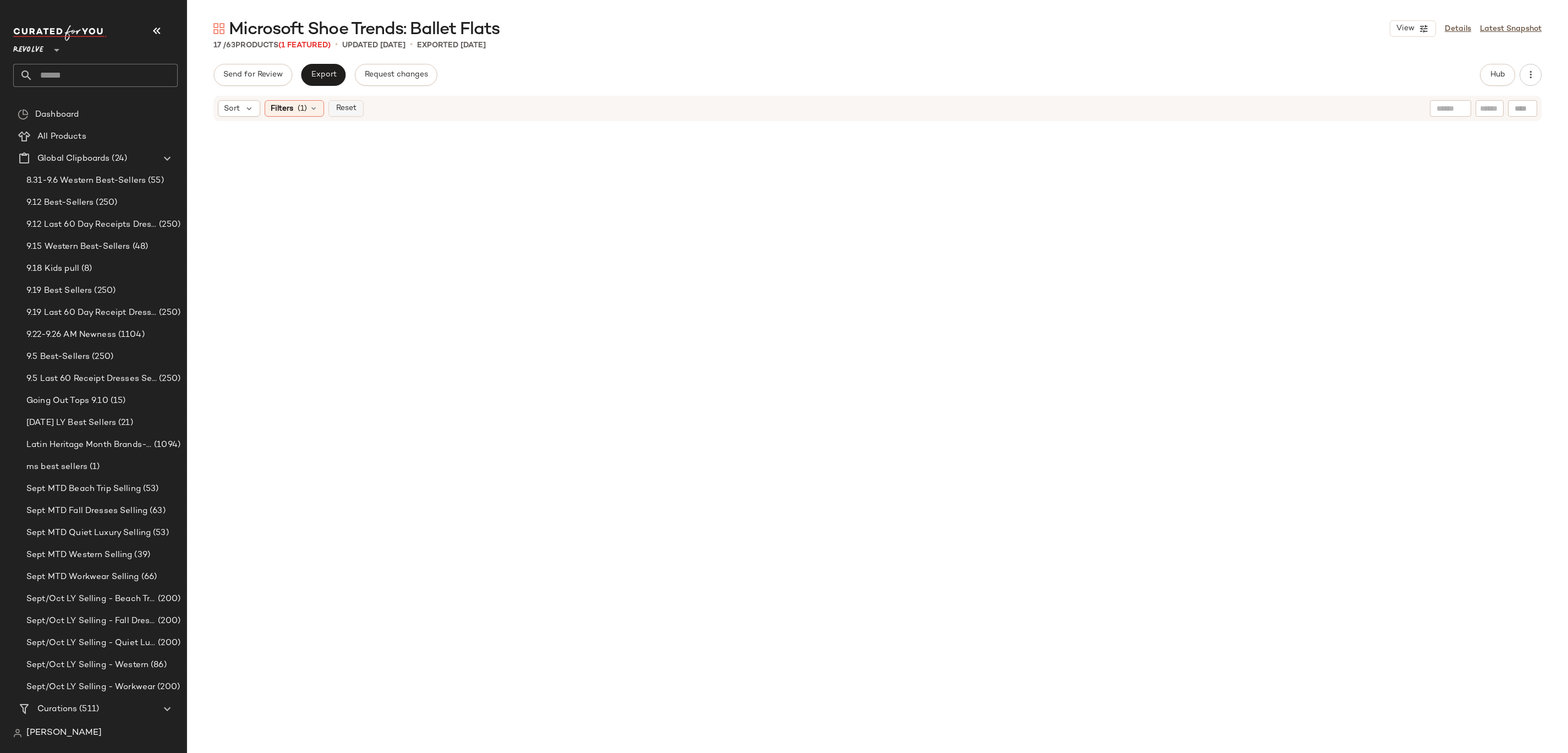
click at [353, 101] on button "Reset" at bounding box center [346, 108] width 35 height 17
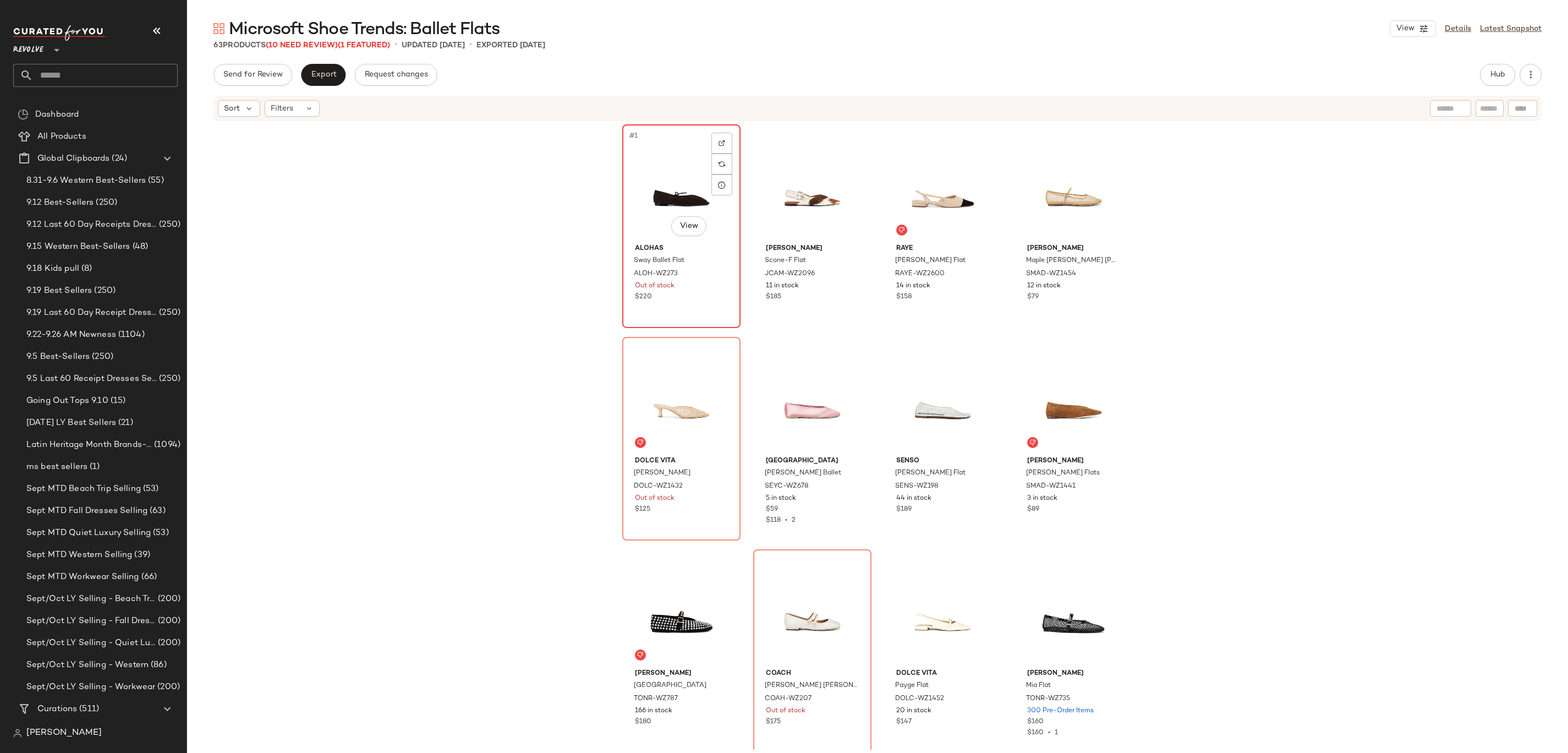
click at [669, 181] on div "#1 View" at bounding box center [682, 184] width 111 height 111
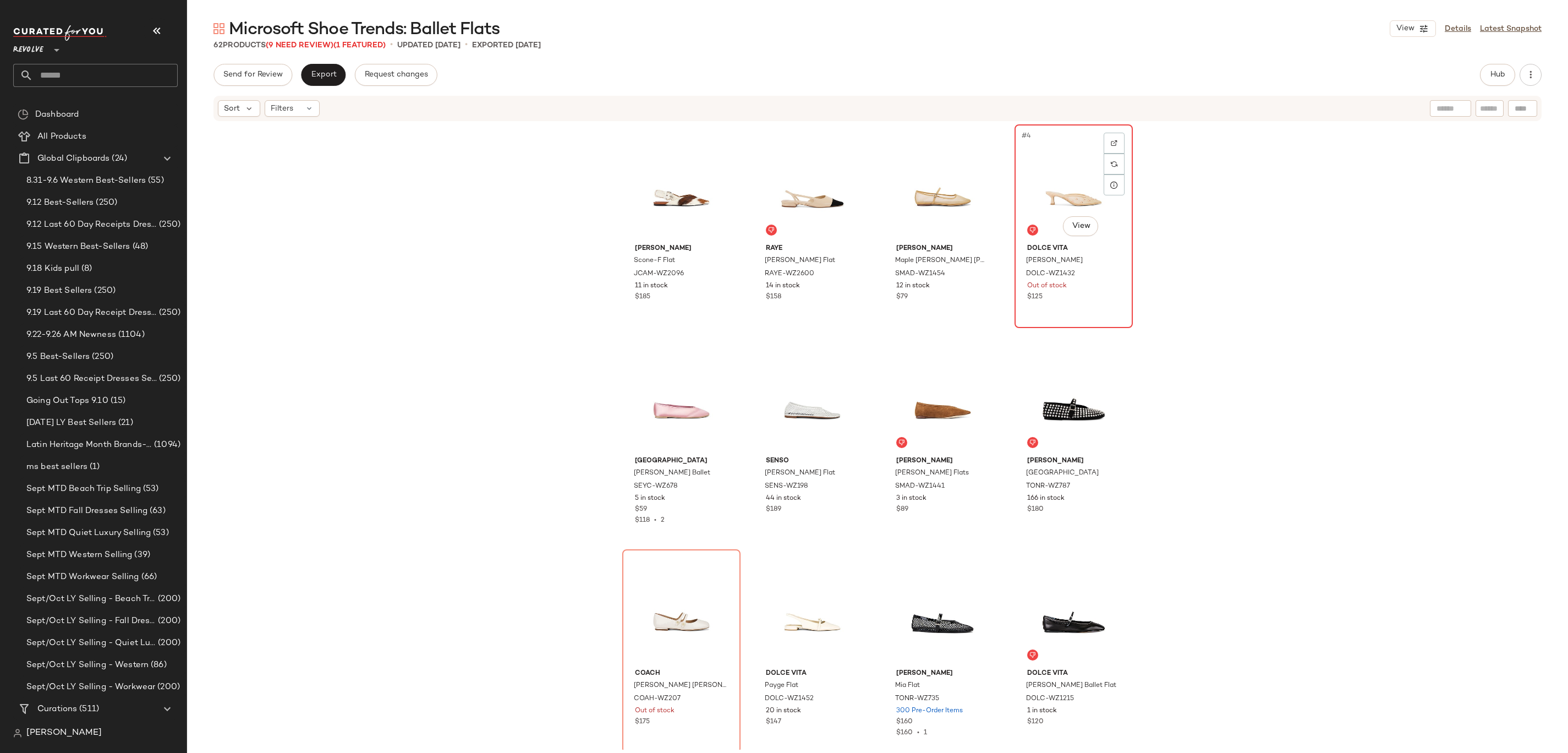
click at [1085, 165] on div "#4 View" at bounding box center [1074, 184] width 111 height 111
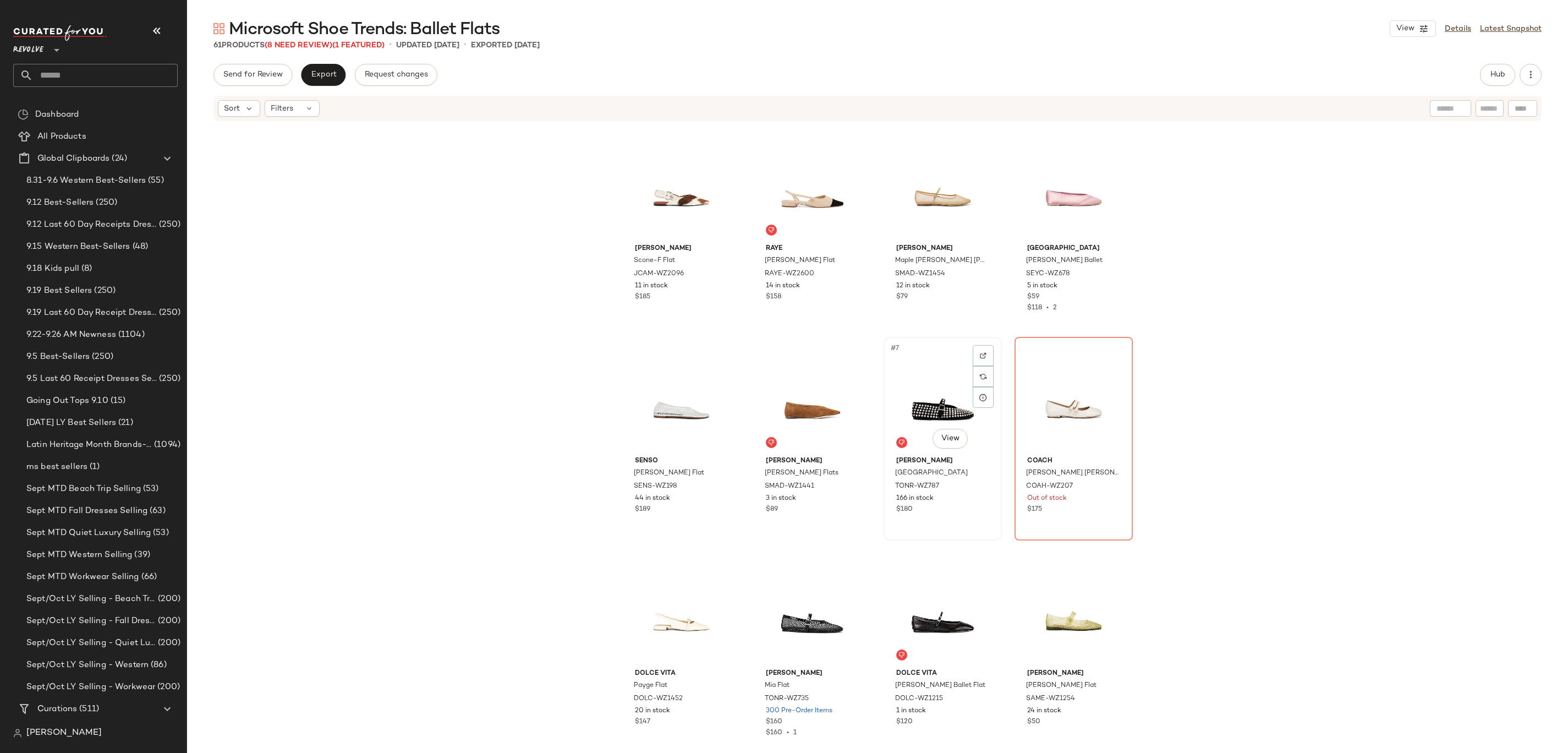
scroll to position [42, 0]
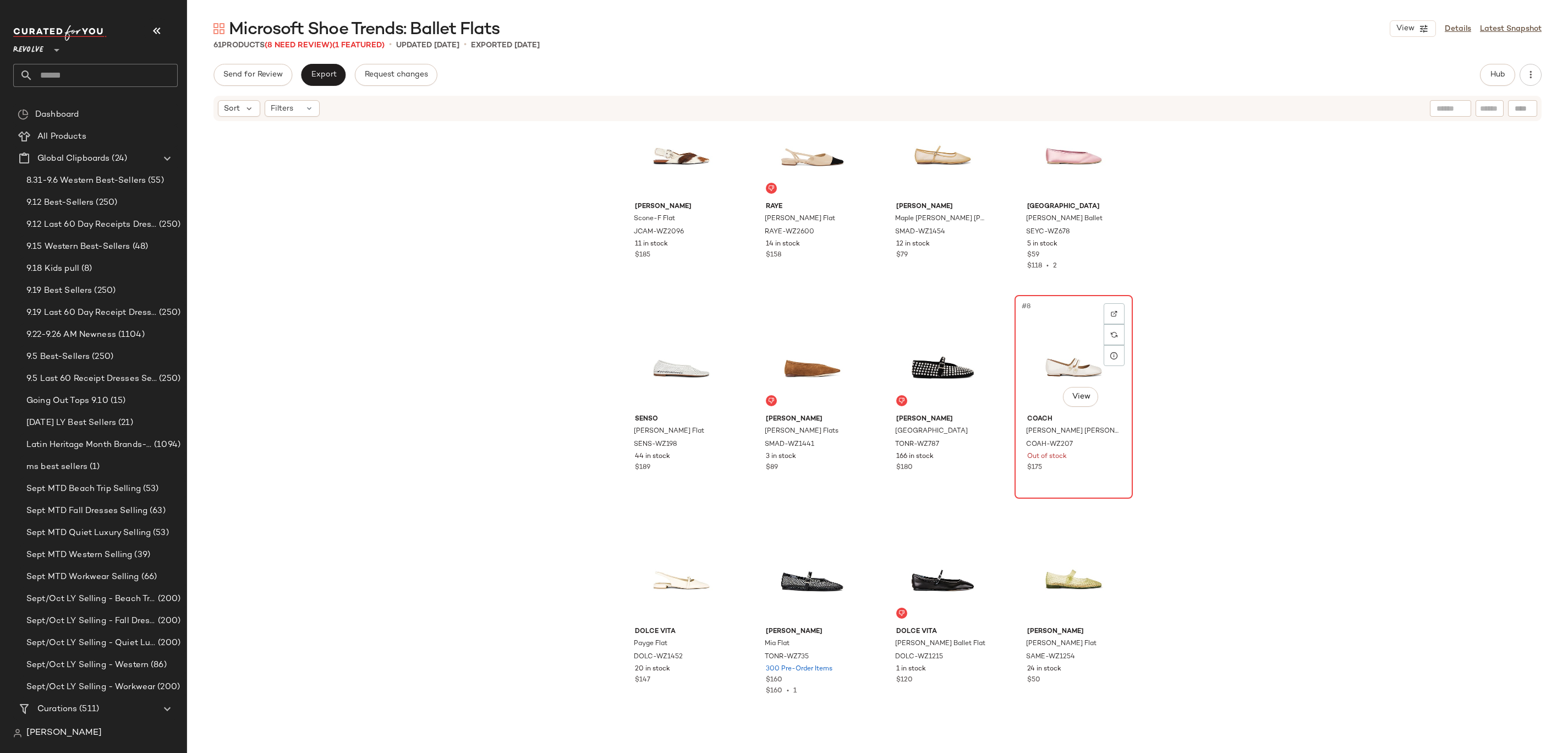
click at [1082, 332] on div "#8 View" at bounding box center [1074, 354] width 111 height 111
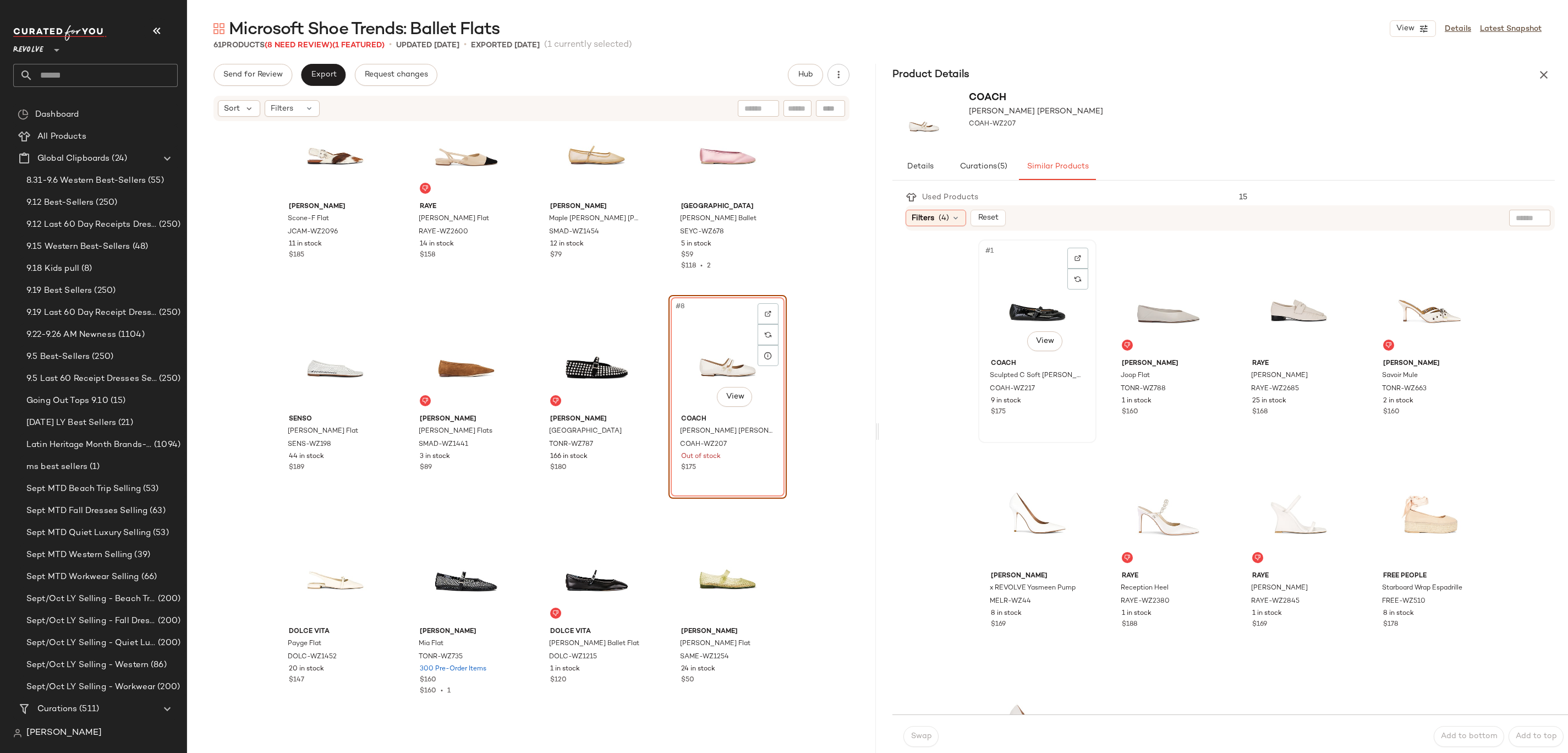
click at [1017, 292] on div "#1 View" at bounding box center [1038, 299] width 111 height 111
click at [930, 733] on span "Swap" at bounding box center [920, 736] width 21 height 9
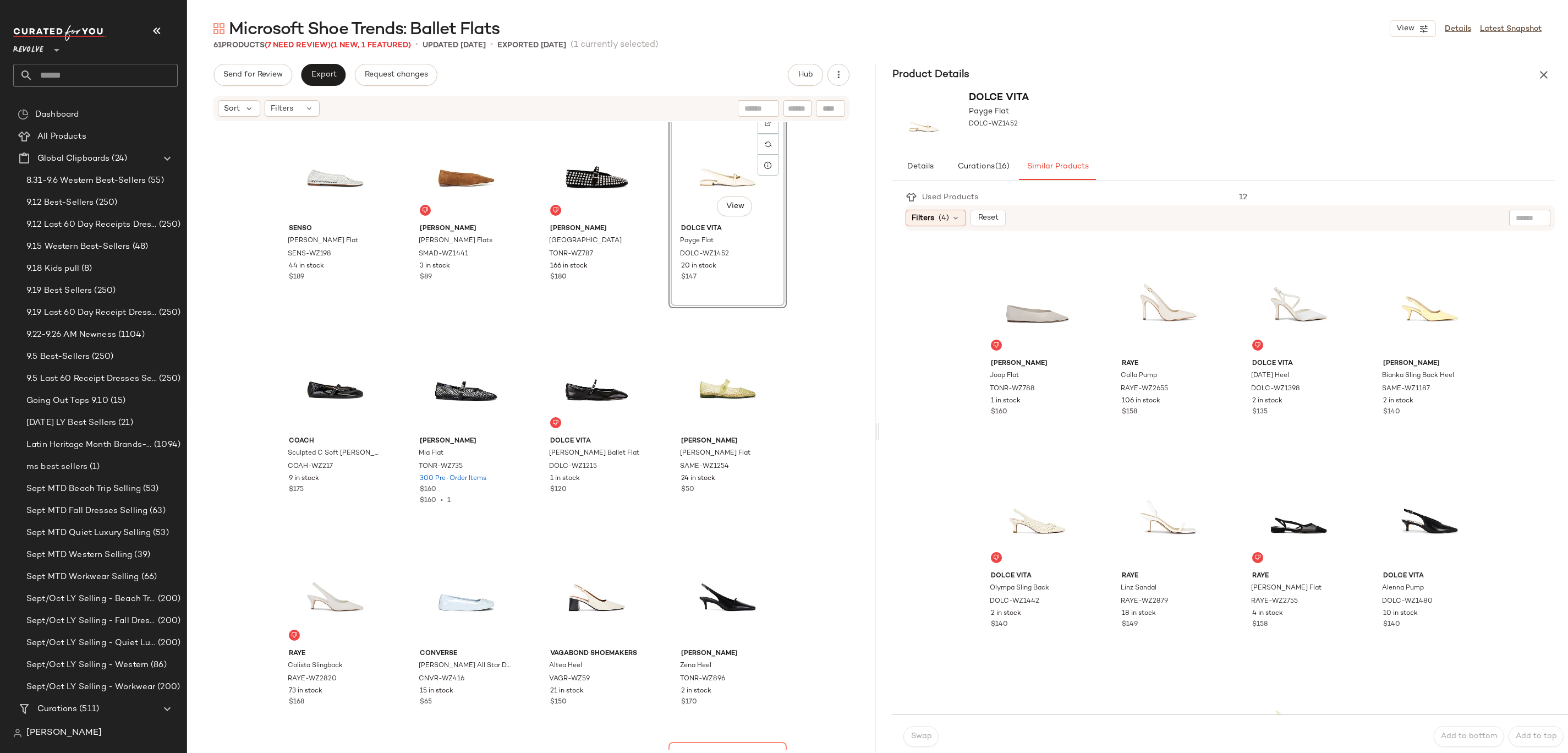
scroll to position [553, 0]
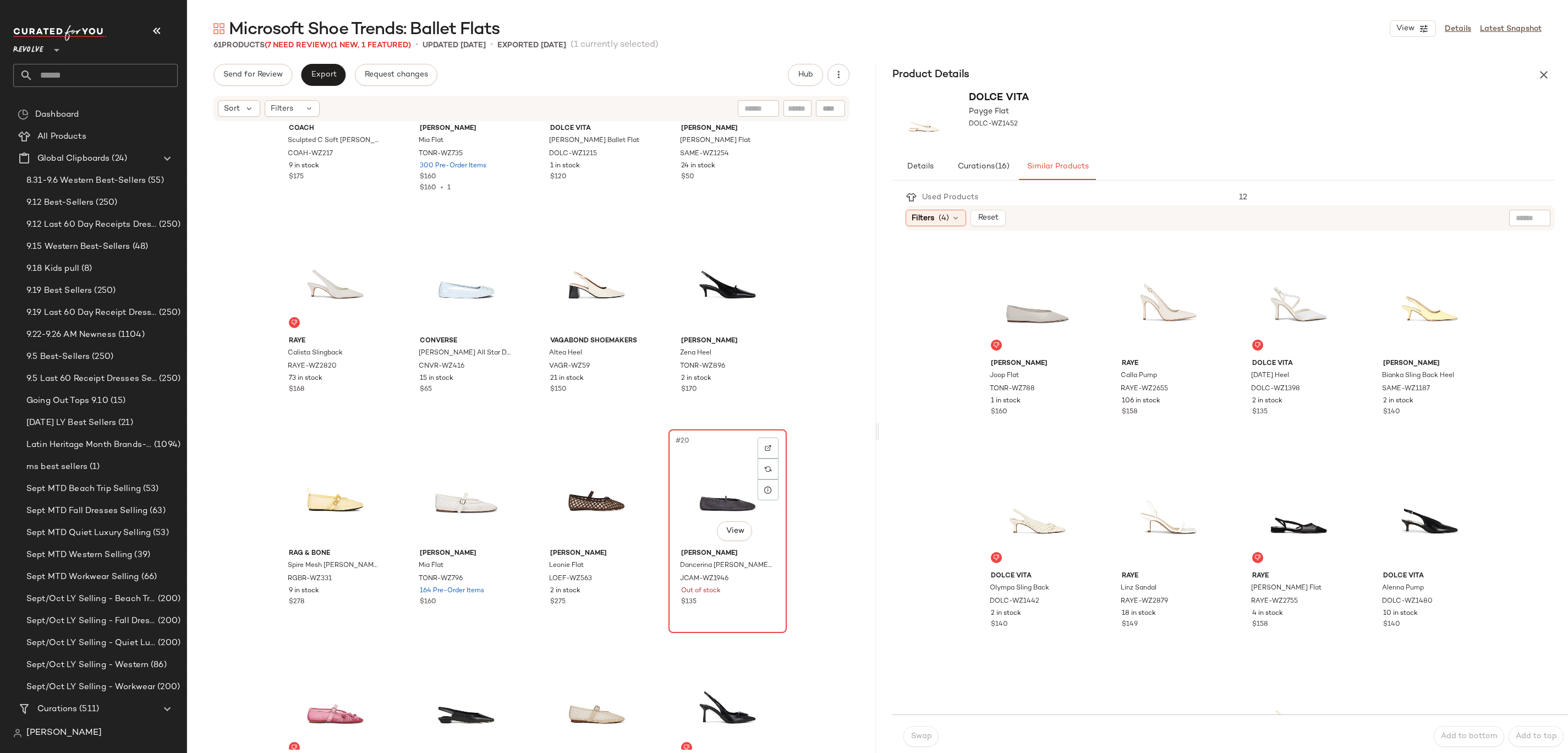
click at [730, 488] on div "#20 View" at bounding box center [728, 488] width 111 height 111
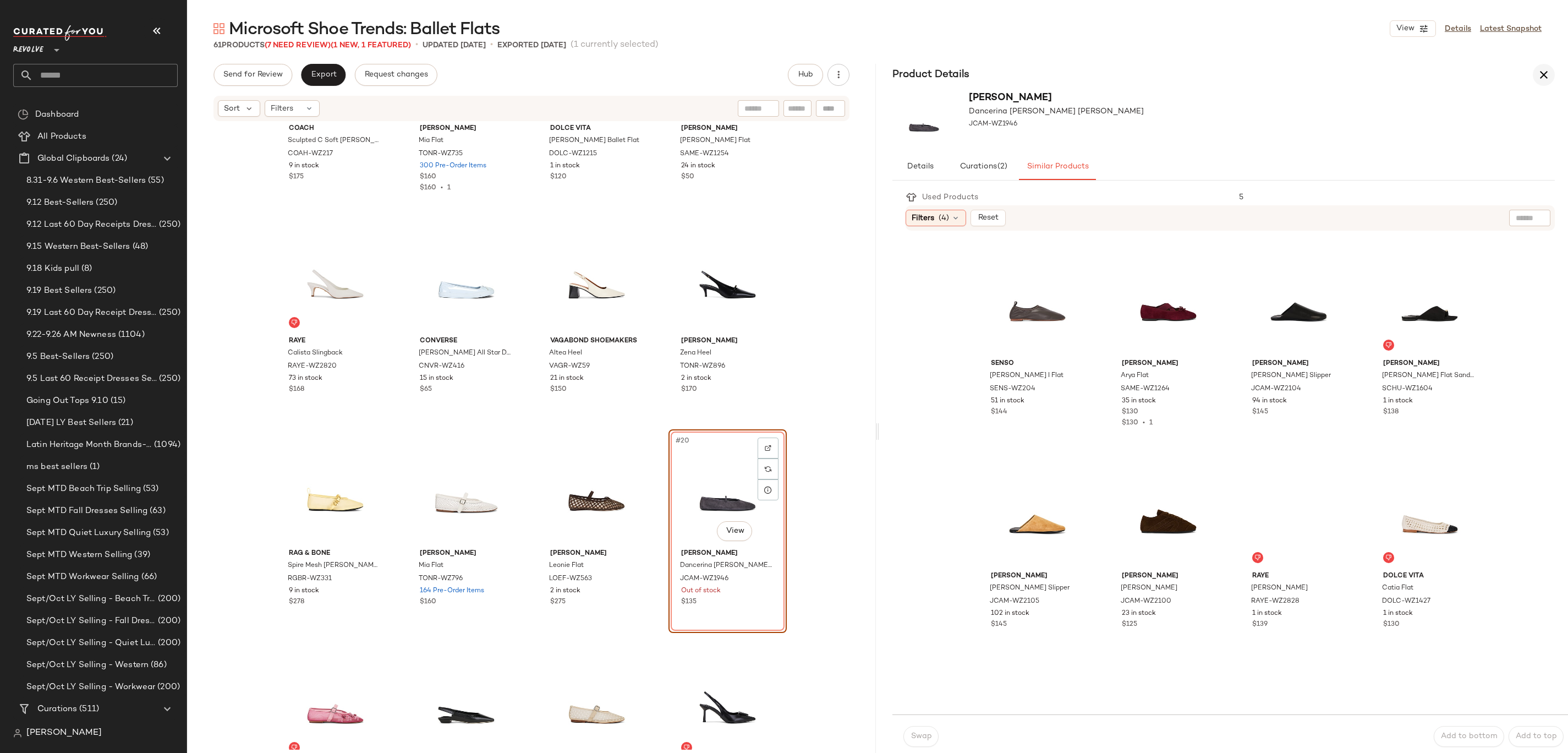
click at [1549, 70] on icon "button" at bounding box center [1544, 75] width 13 height 13
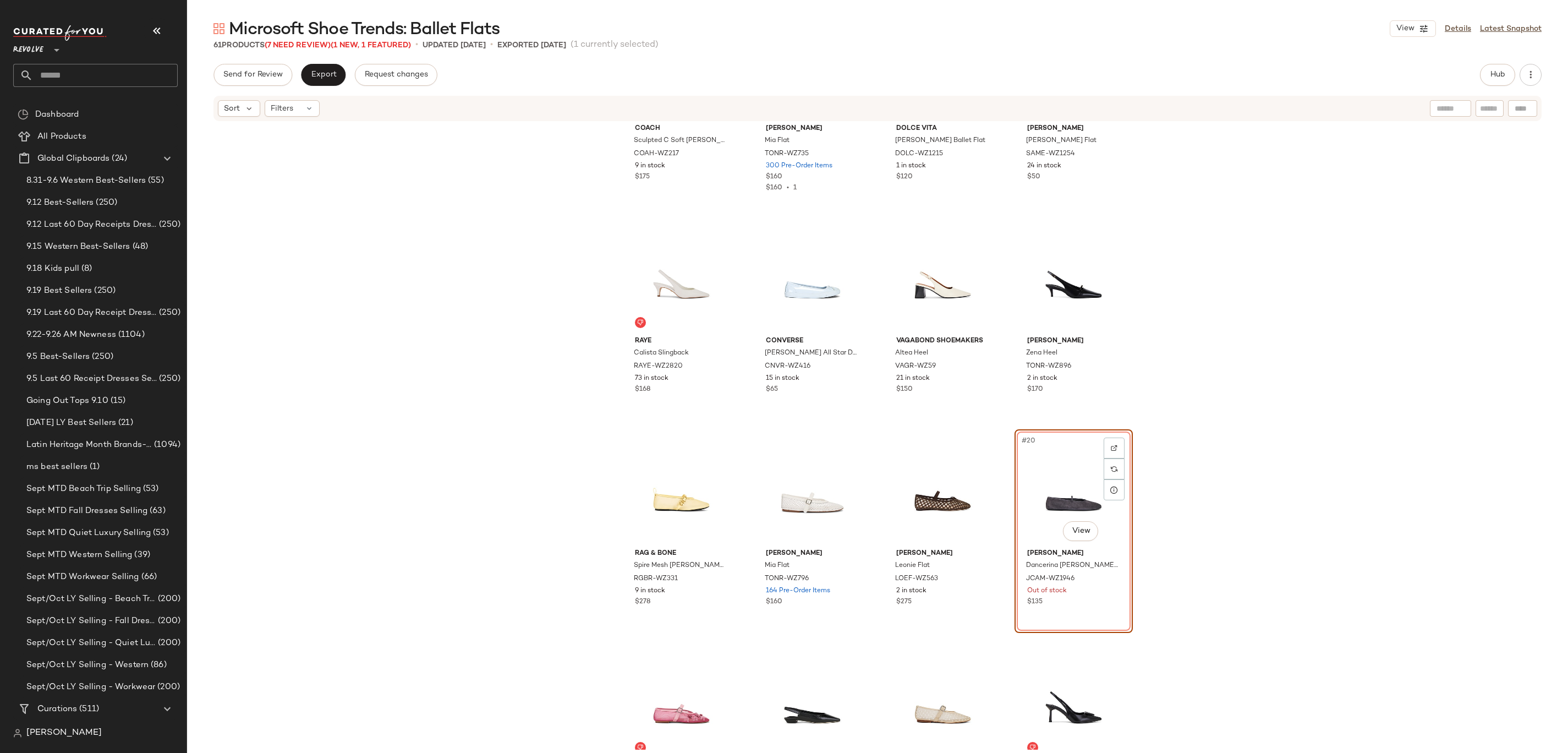
click at [1078, 475] on div "#20 View" at bounding box center [1074, 488] width 111 height 111
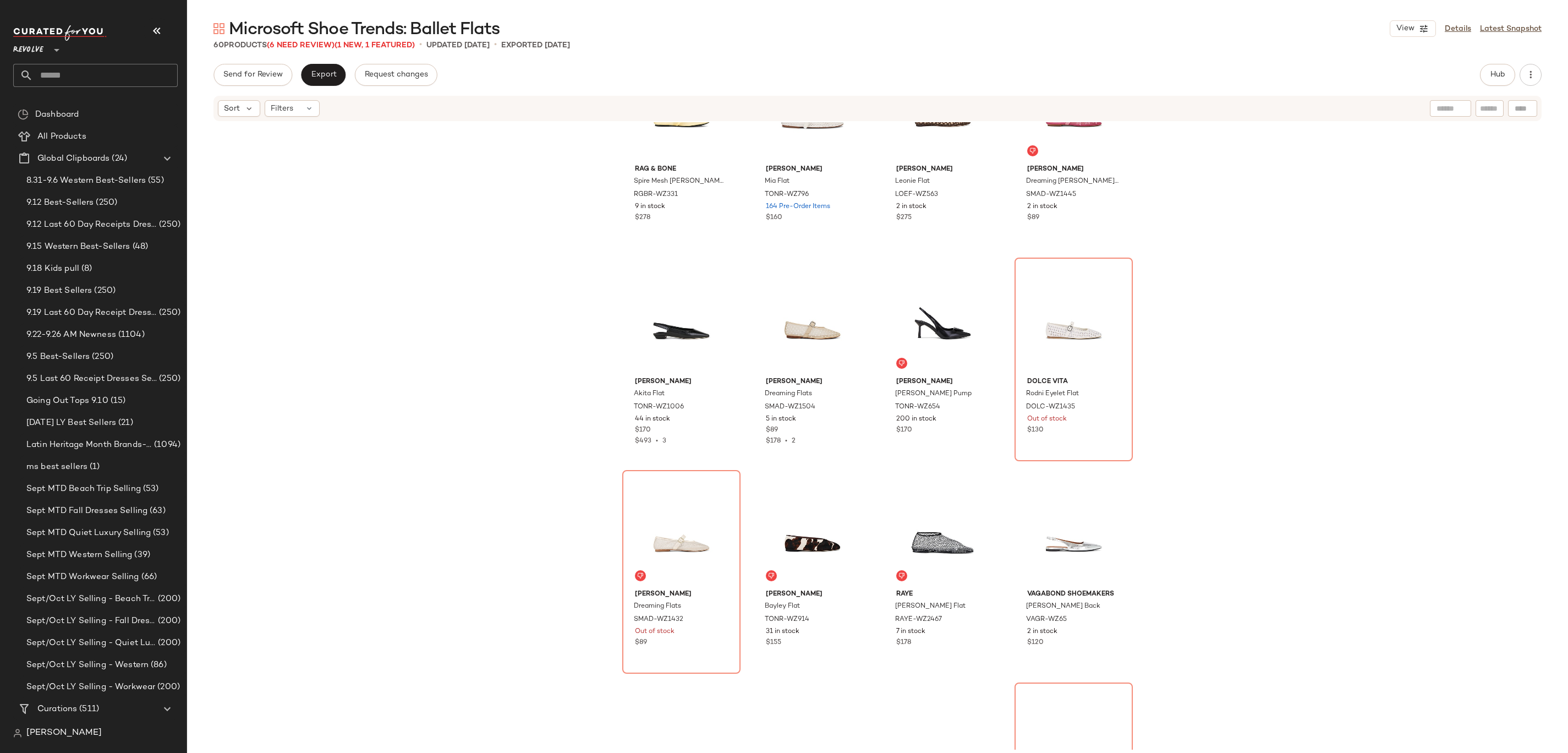
scroll to position [937, 0]
click at [1056, 324] on div "#24 View" at bounding box center [1074, 317] width 111 height 111
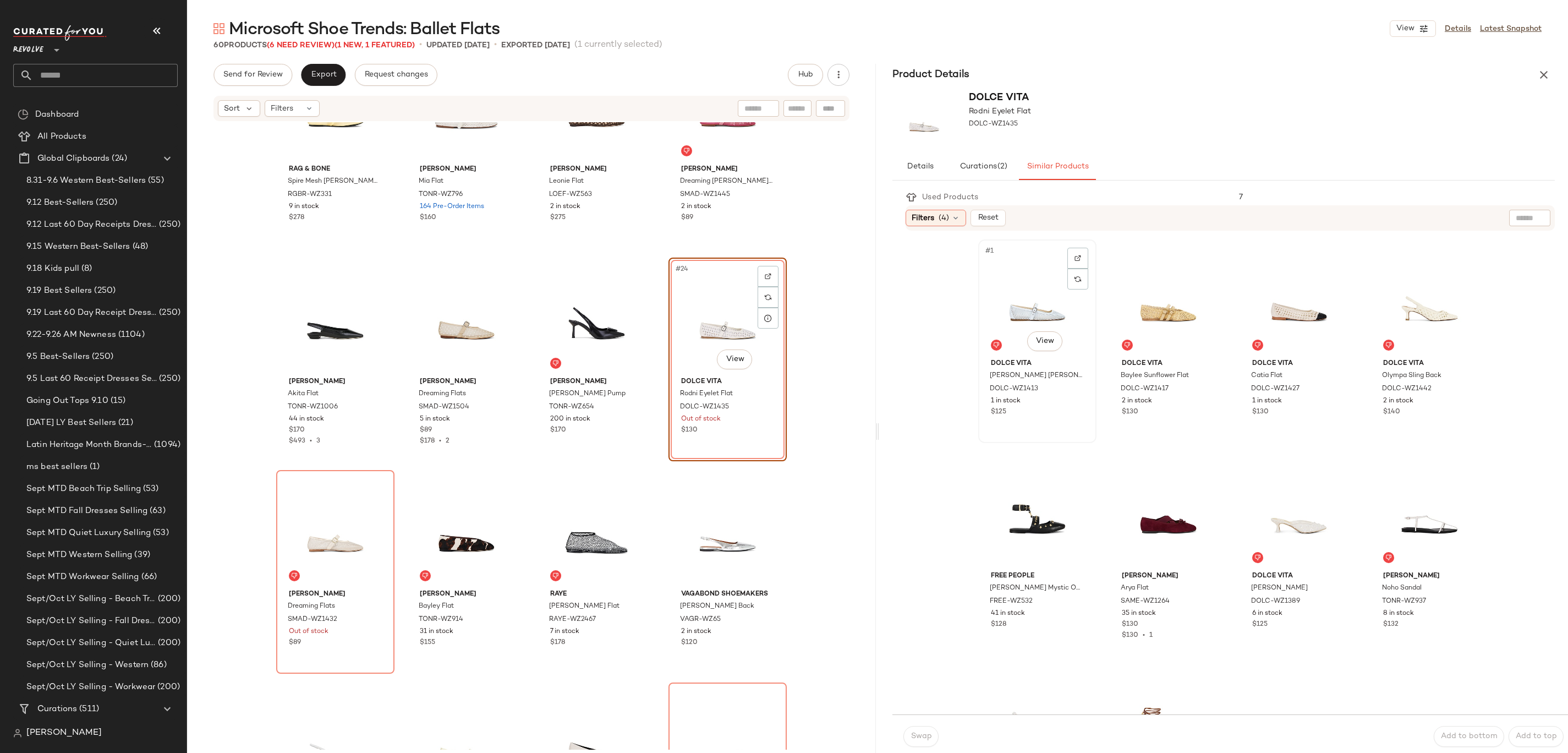
click at [1005, 296] on div "#1 View" at bounding box center [1038, 299] width 111 height 111
click at [920, 746] on button "Swap" at bounding box center [921, 735] width 35 height 21
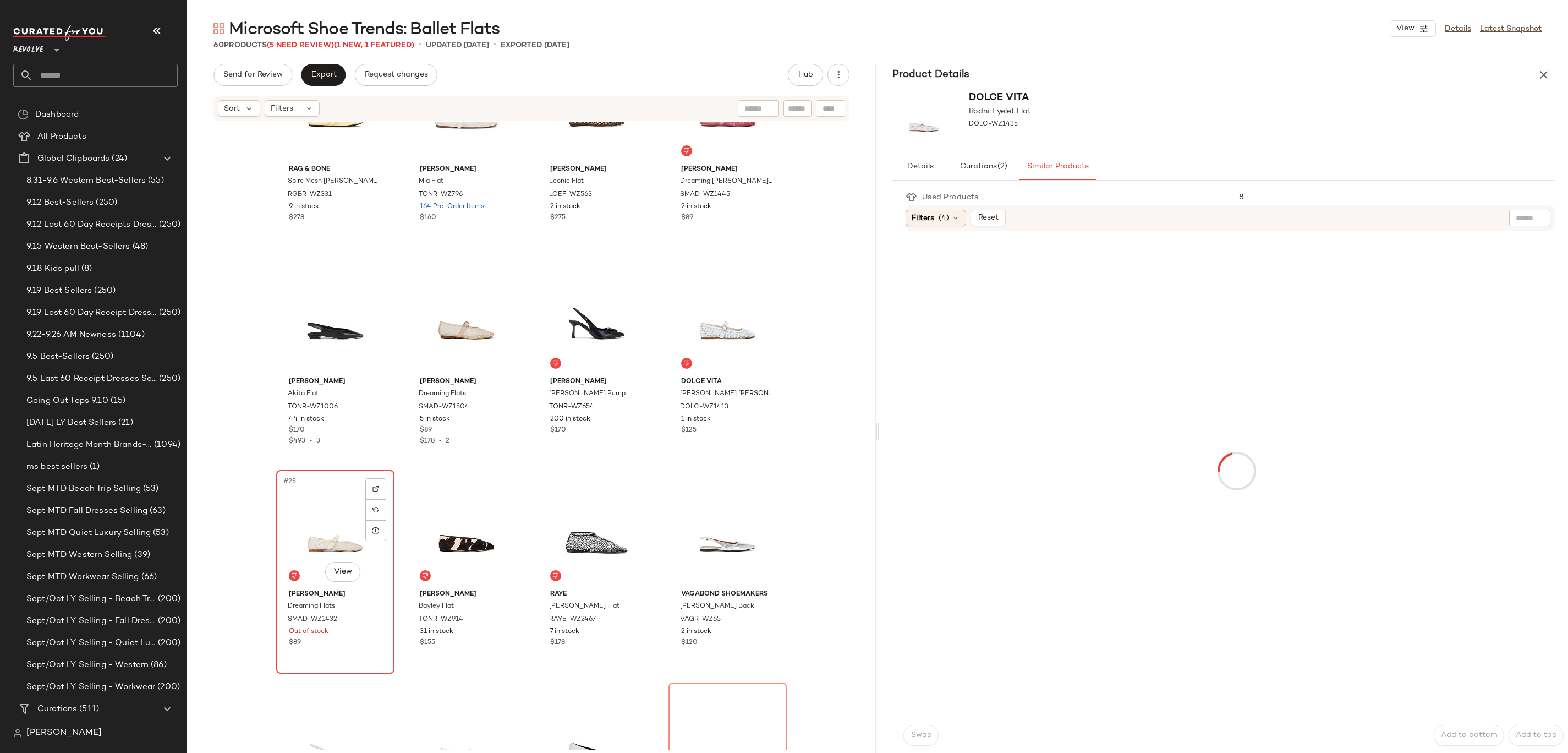
click at [314, 533] on div "#25 View" at bounding box center [336, 529] width 111 height 111
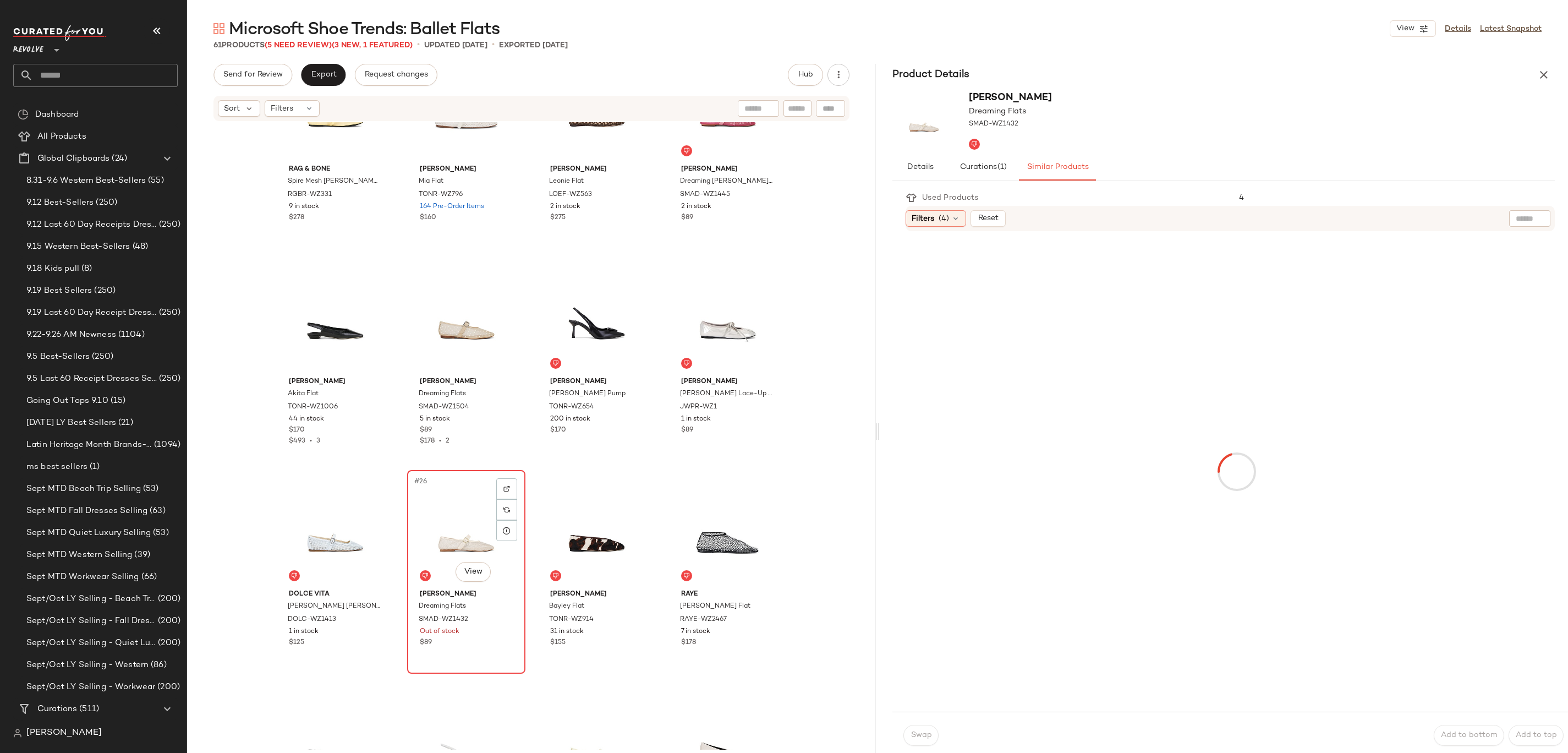
click at [466, 527] on div "#26 View" at bounding box center [466, 529] width 111 height 111
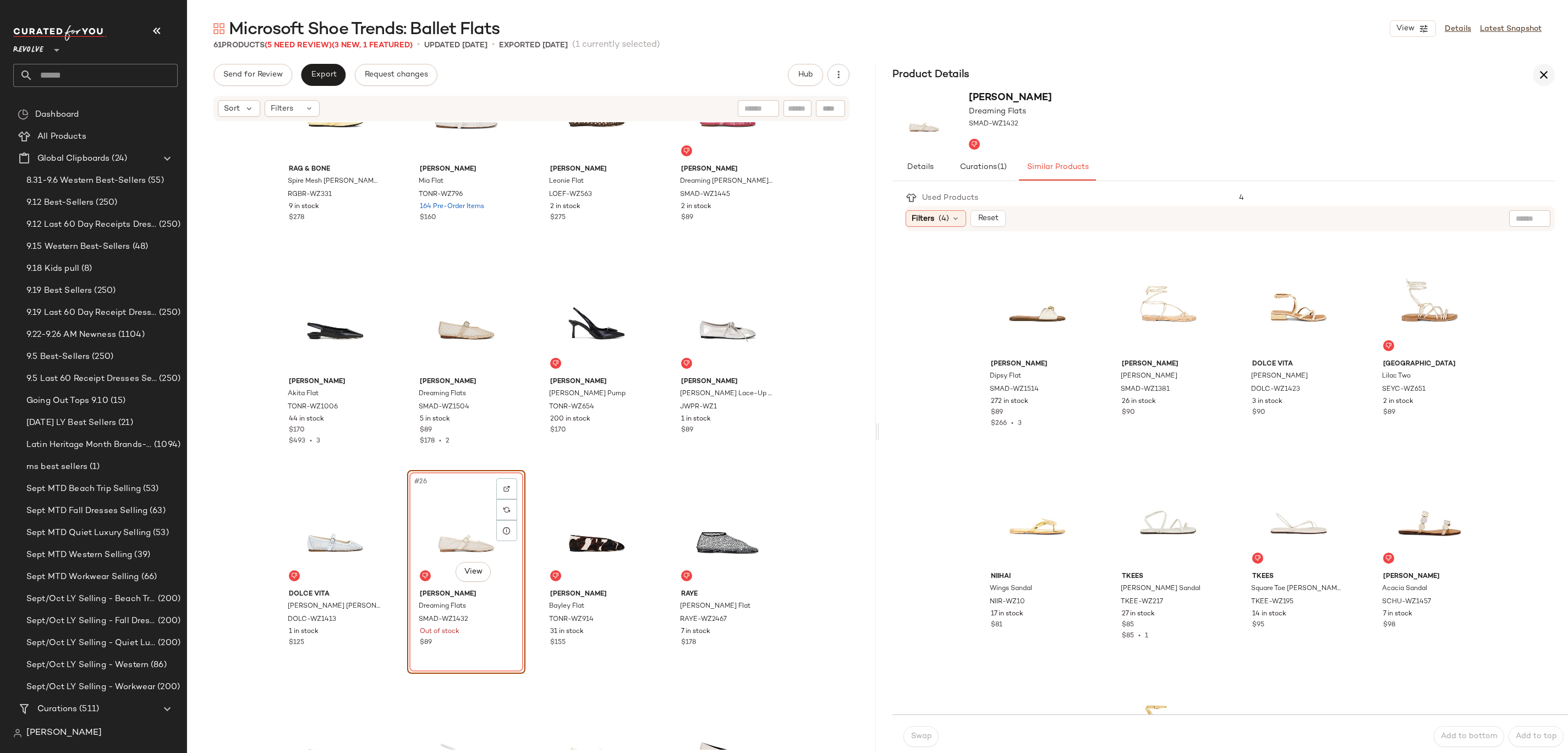
click at [1547, 74] on icon "button" at bounding box center [1544, 75] width 13 height 13
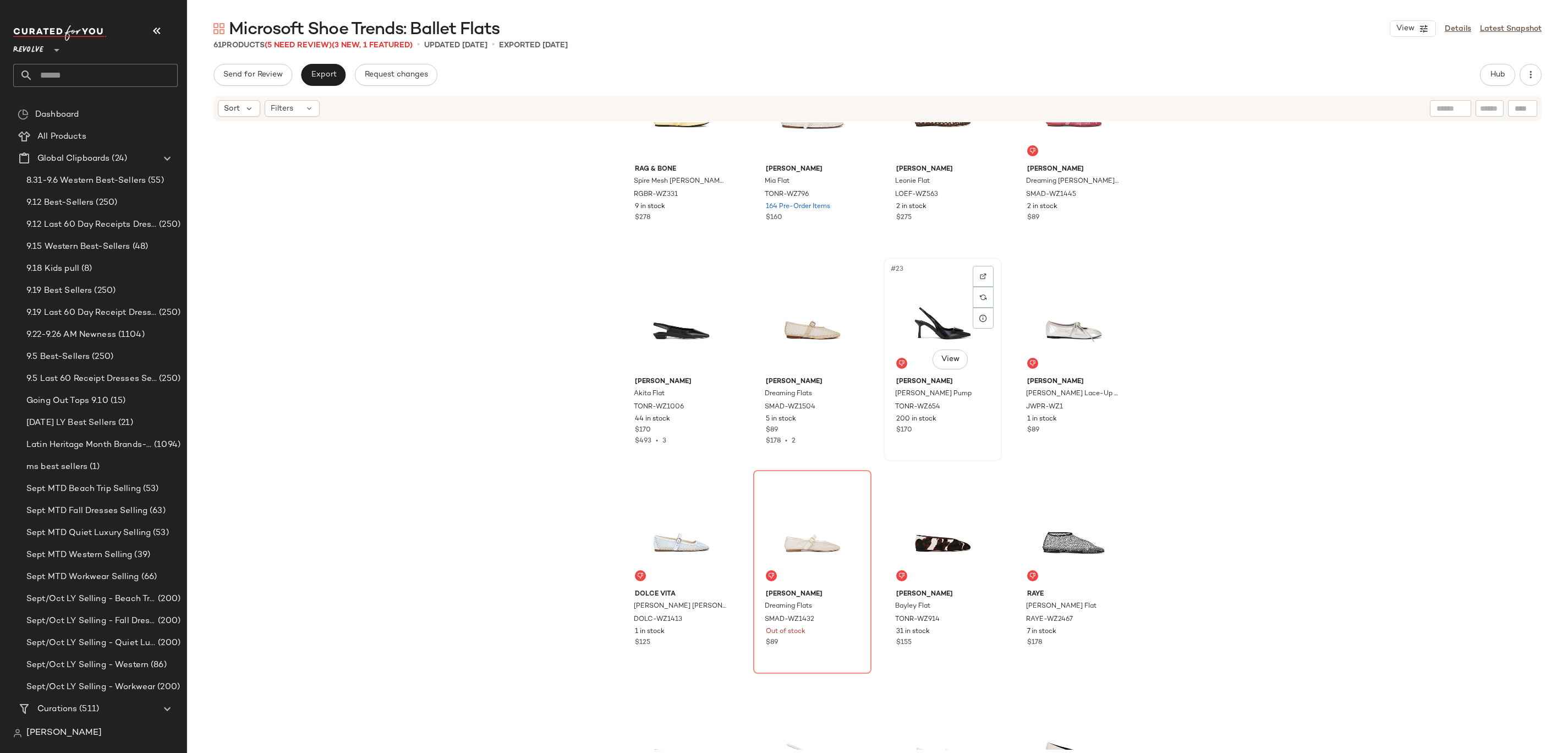
click at [945, 324] on div "#23 View" at bounding box center [943, 317] width 111 height 111
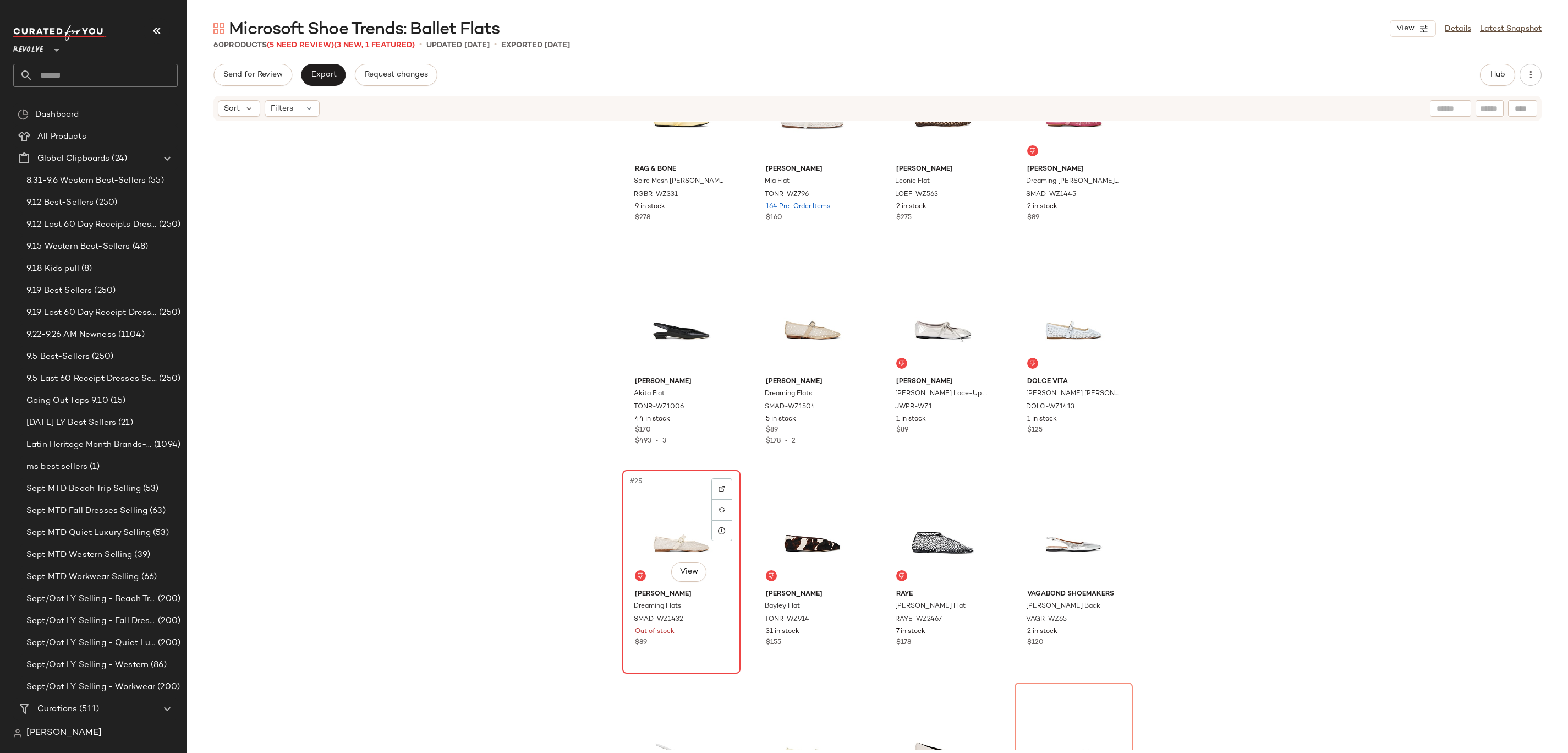
click at [665, 501] on div "#25 View" at bounding box center [682, 529] width 111 height 111
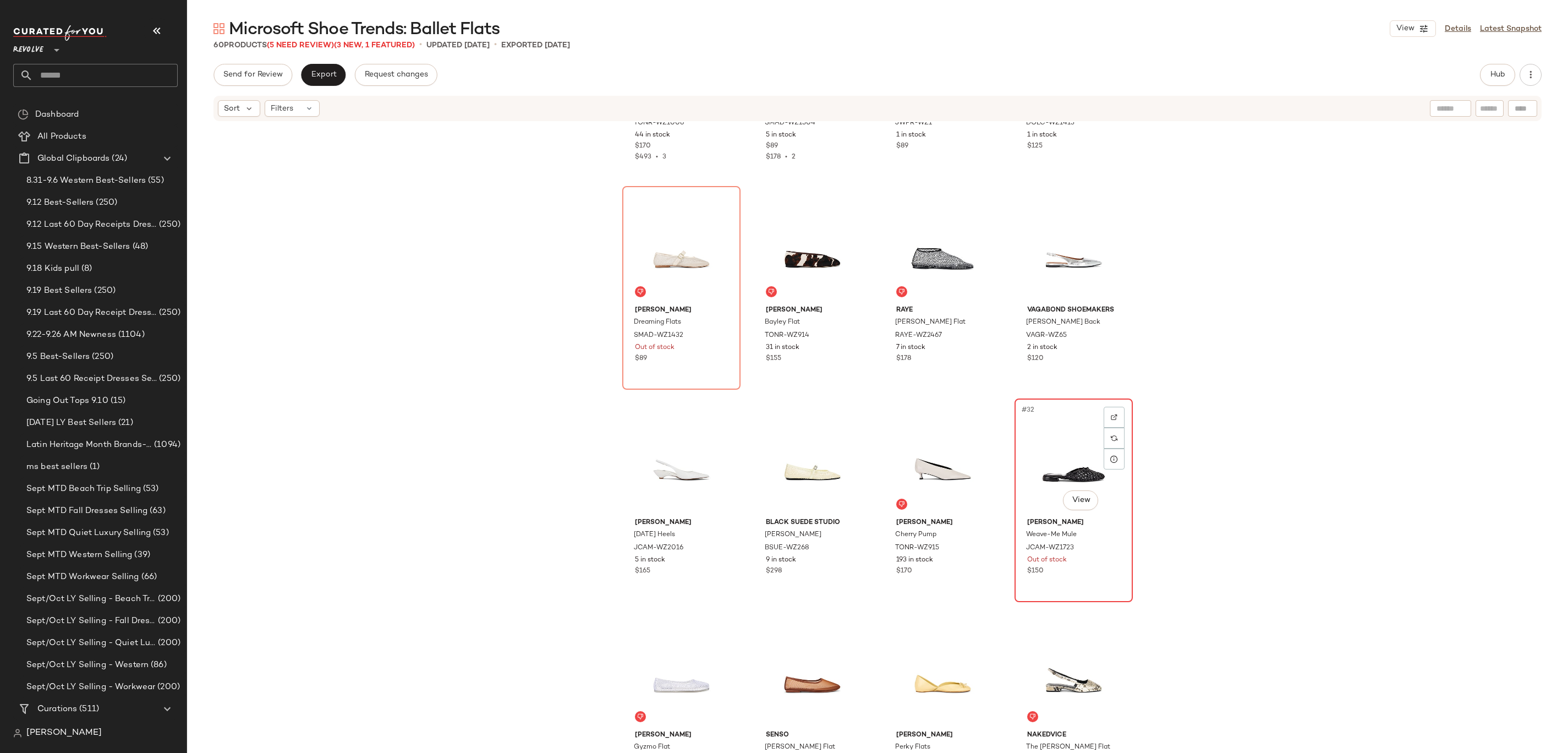
click at [1059, 445] on div "#32 View" at bounding box center [1074, 458] width 111 height 111
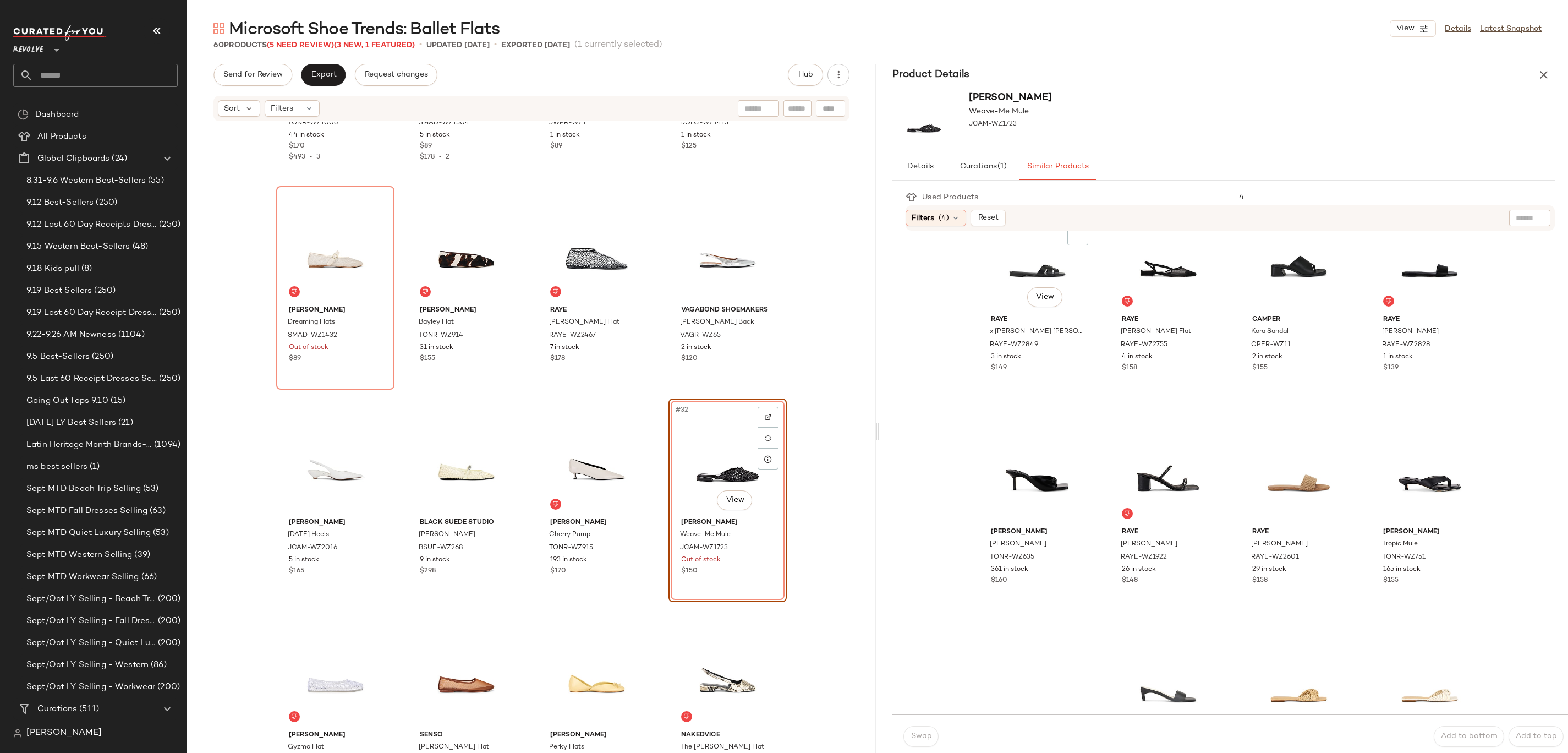
scroll to position [207, 0]
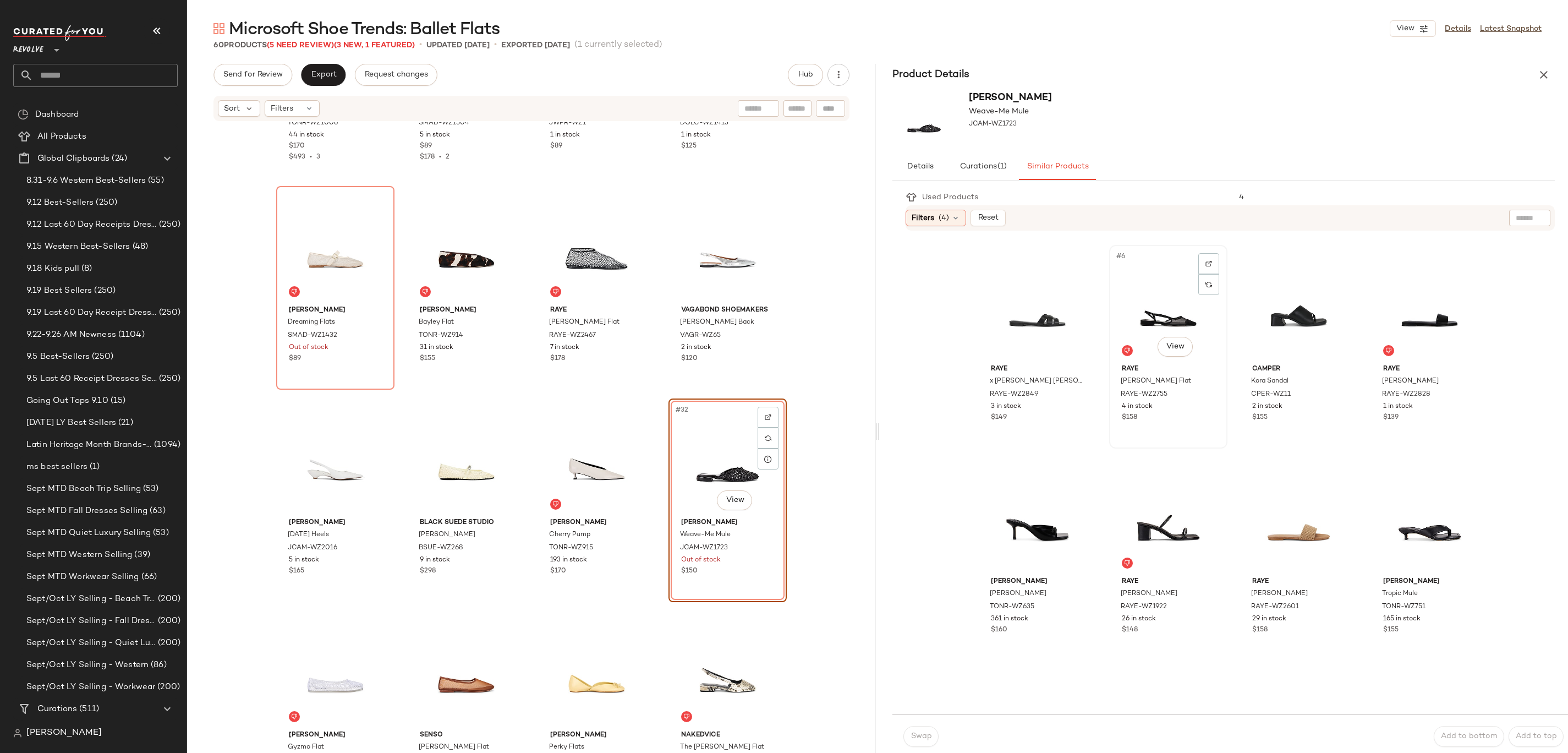
click at [1158, 289] on div "#6 View" at bounding box center [1168, 304] width 111 height 111
click at [918, 735] on span "Swap" at bounding box center [920, 736] width 21 height 9
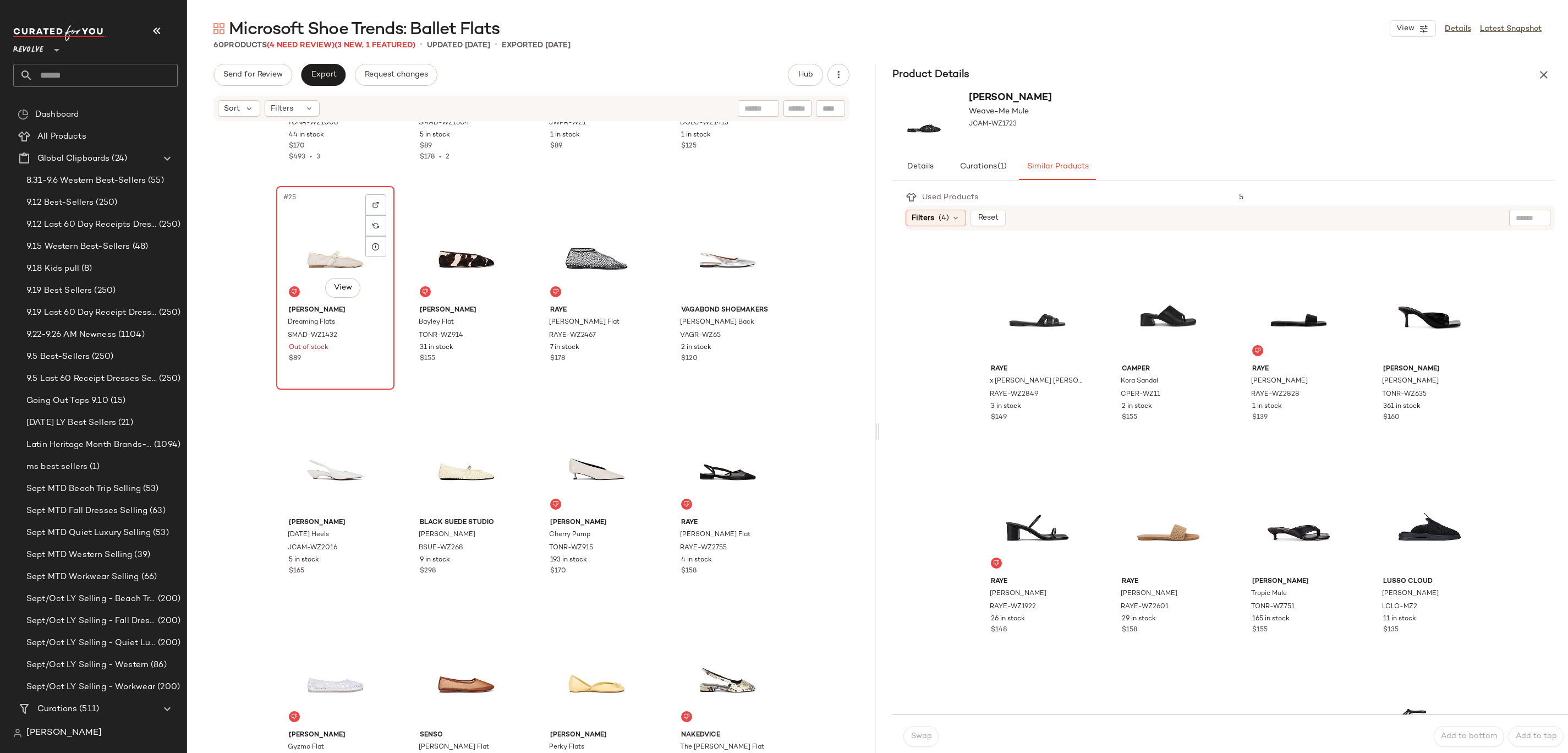
click at [300, 241] on div "#25 View" at bounding box center [336, 245] width 111 height 111
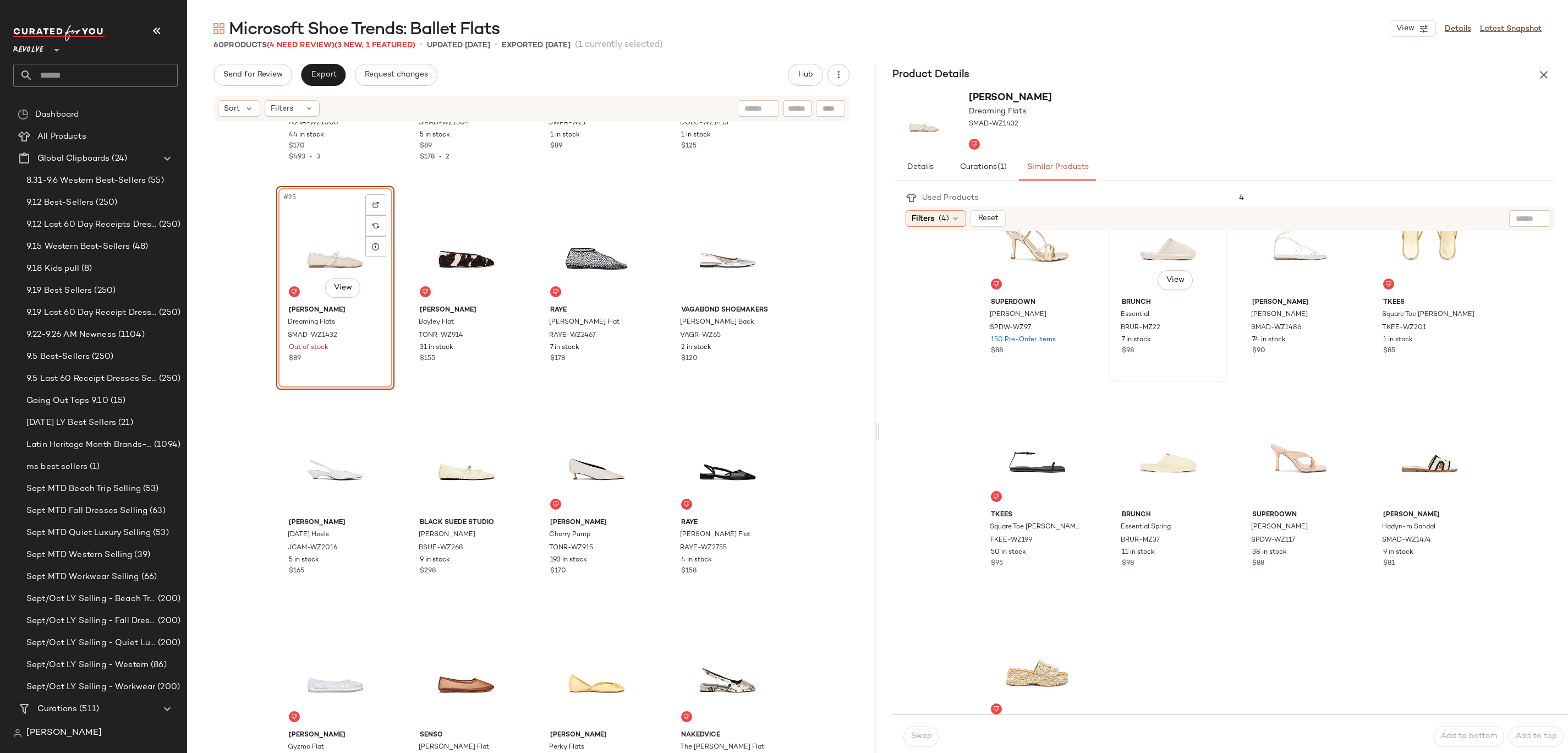
scroll to position [647, 0]
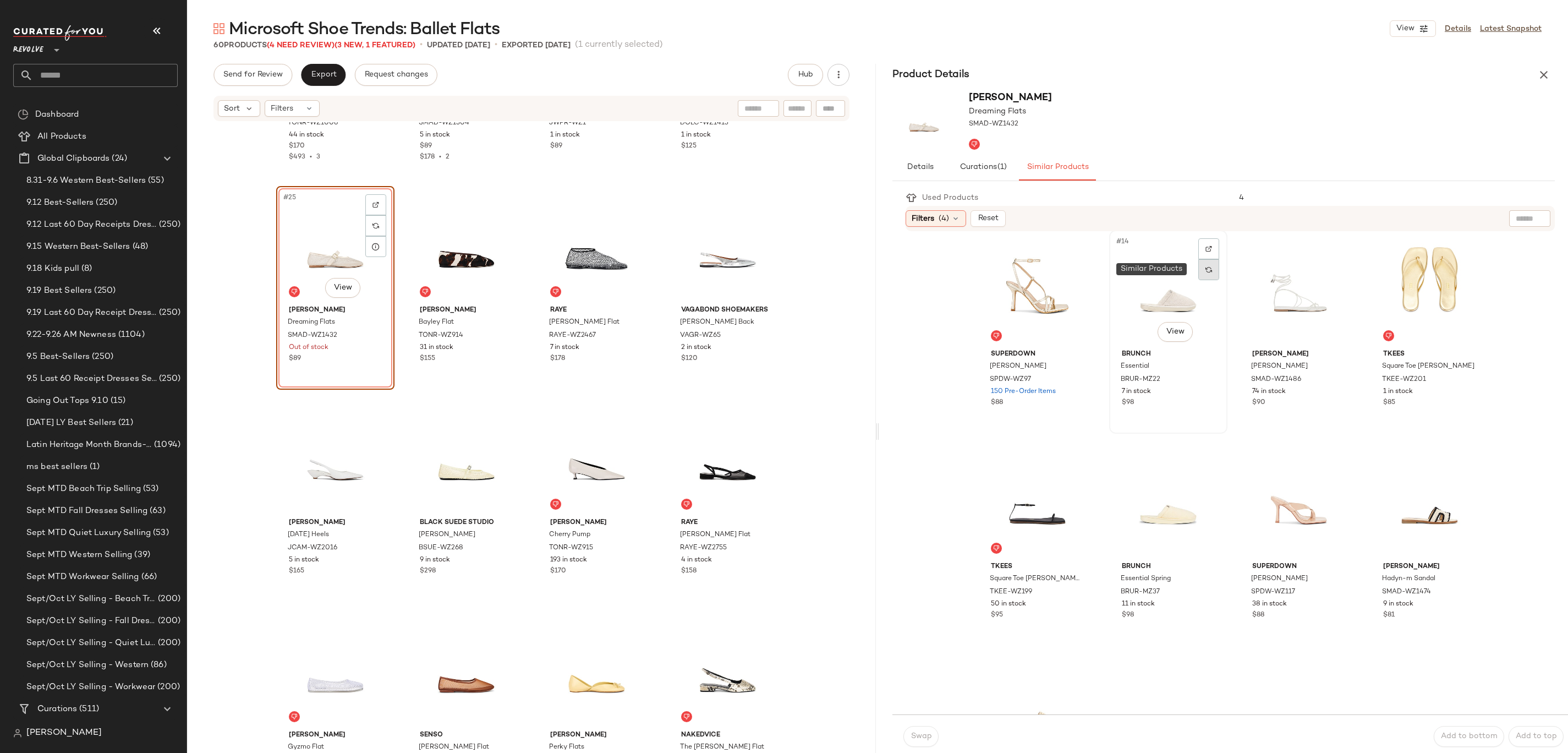
click at [1202, 275] on div at bounding box center [1208, 269] width 21 height 21
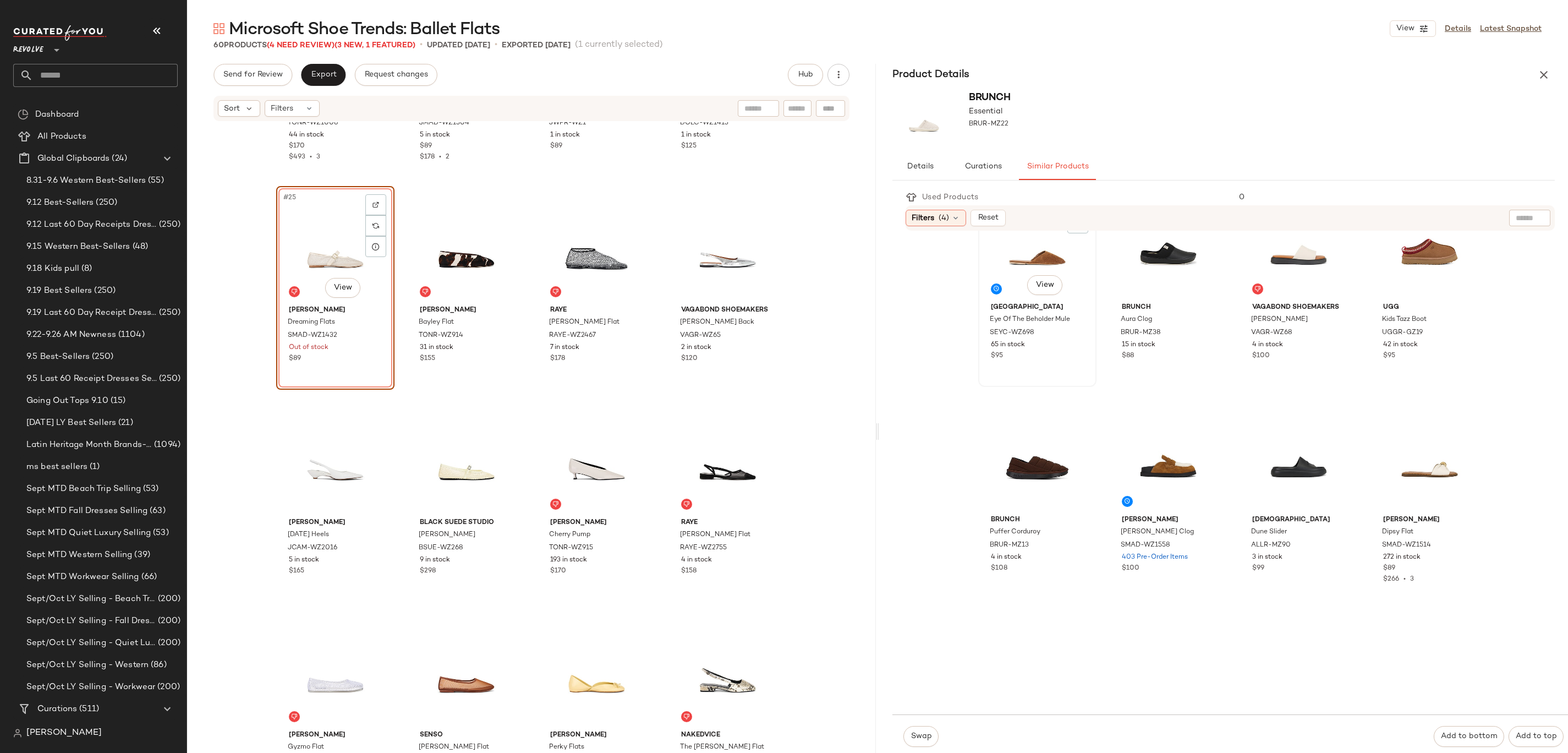
scroll to position [1003, 0]
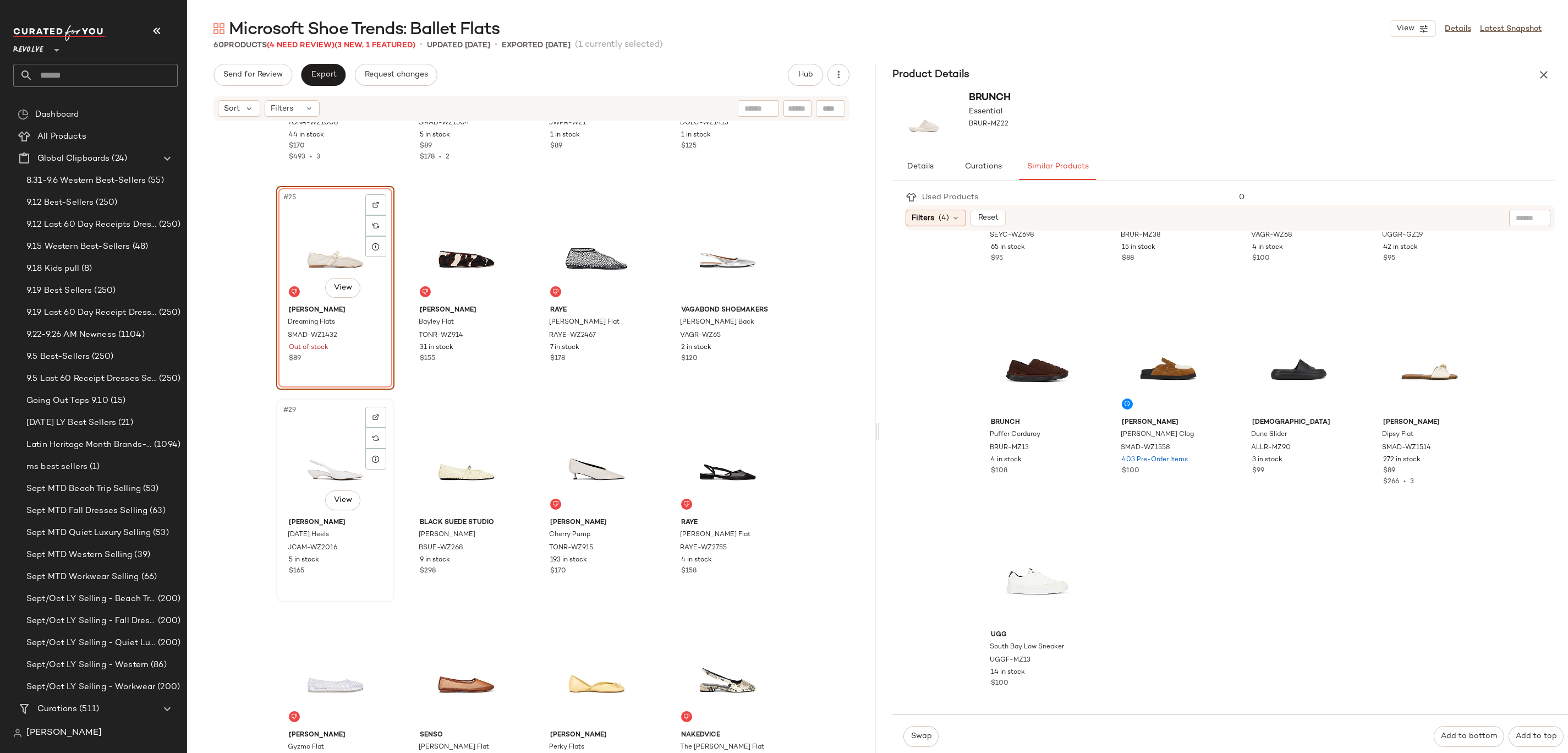
click at [305, 455] on div "#29 View" at bounding box center [336, 458] width 111 height 111
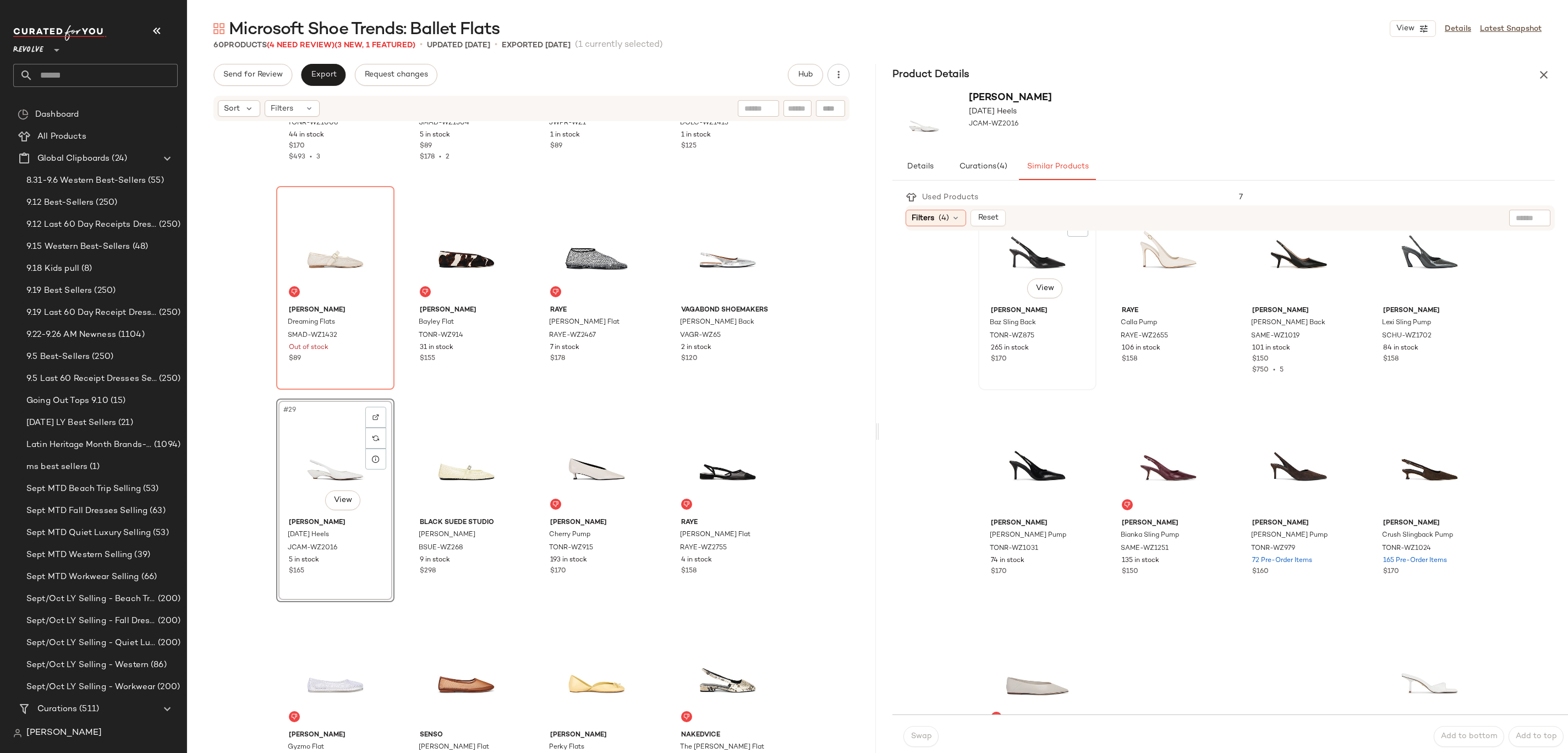
scroll to position [578, 0]
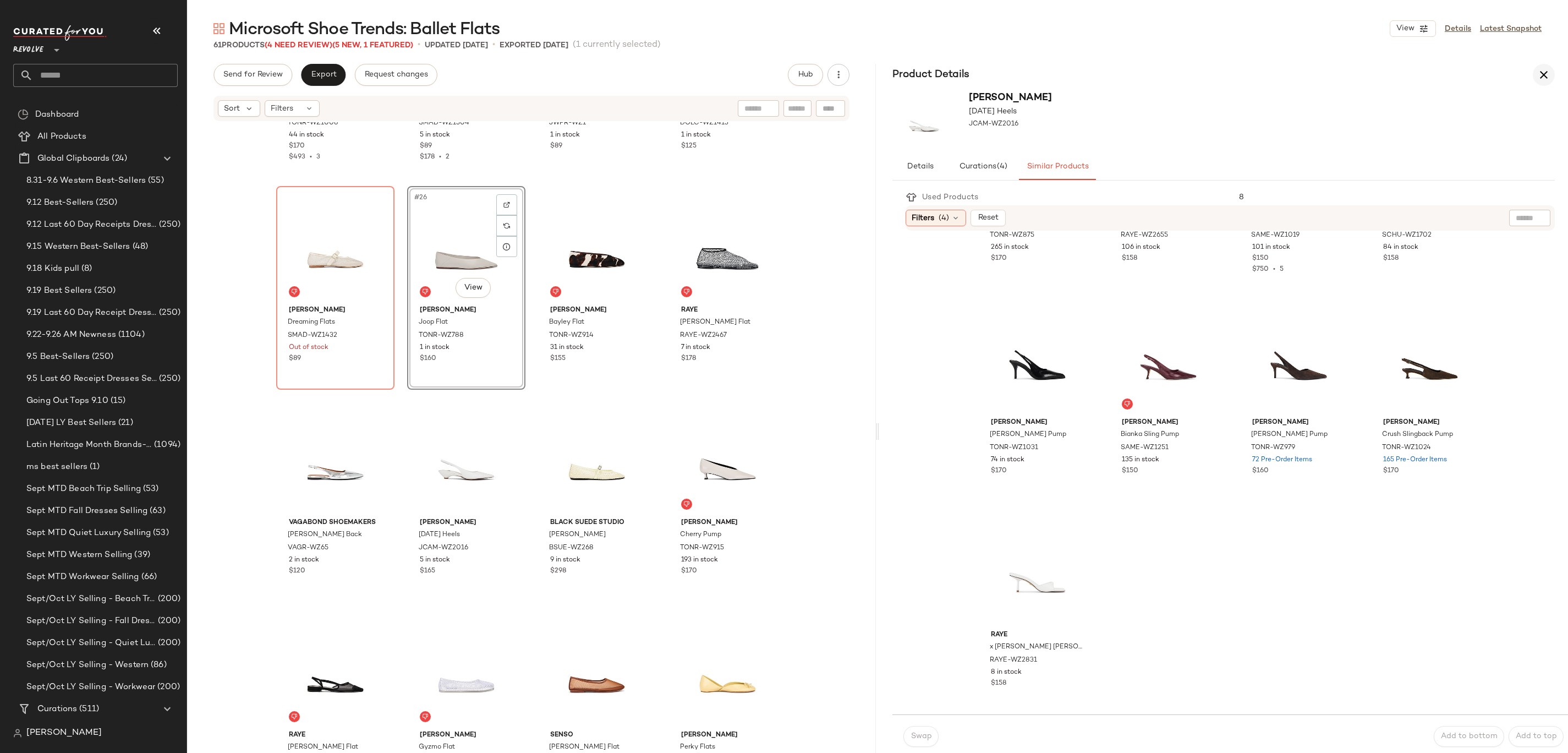
click at [1551, 71] on button "button" at bounding box center [1544, 75] width 22 height 22
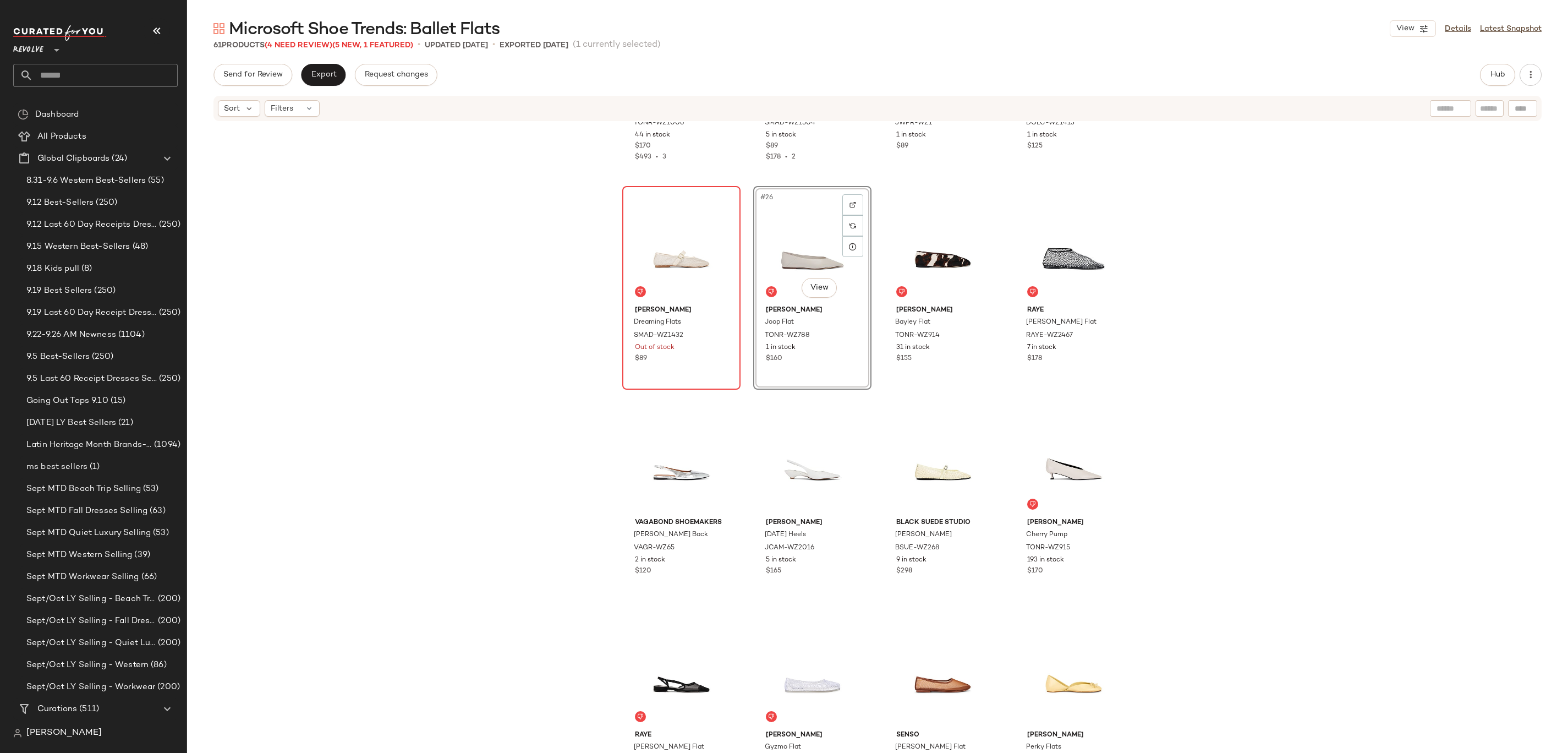
click at [654, 242] on div at bounding box center [682, 245] width 111 height 111
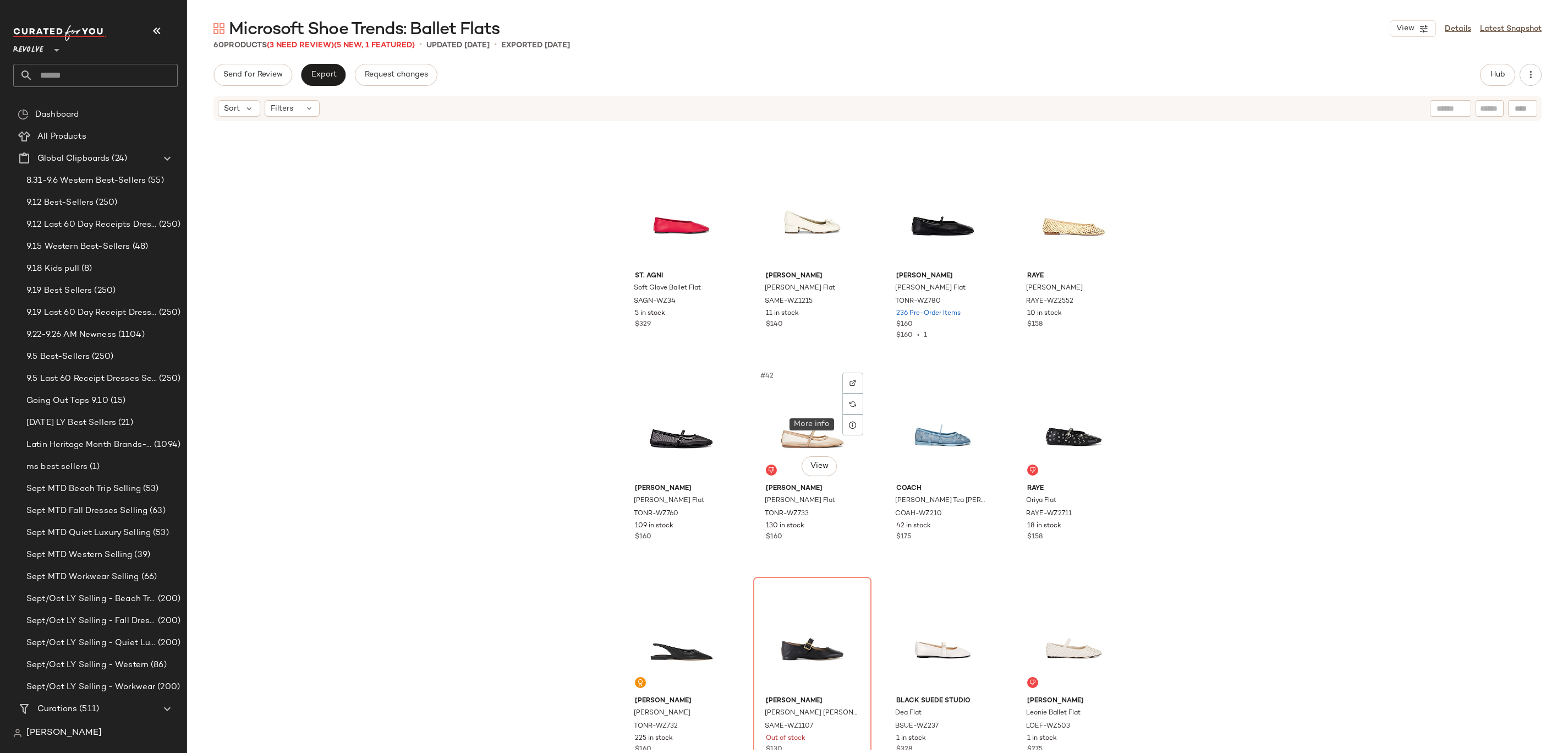
scroll to position [2144, 0]
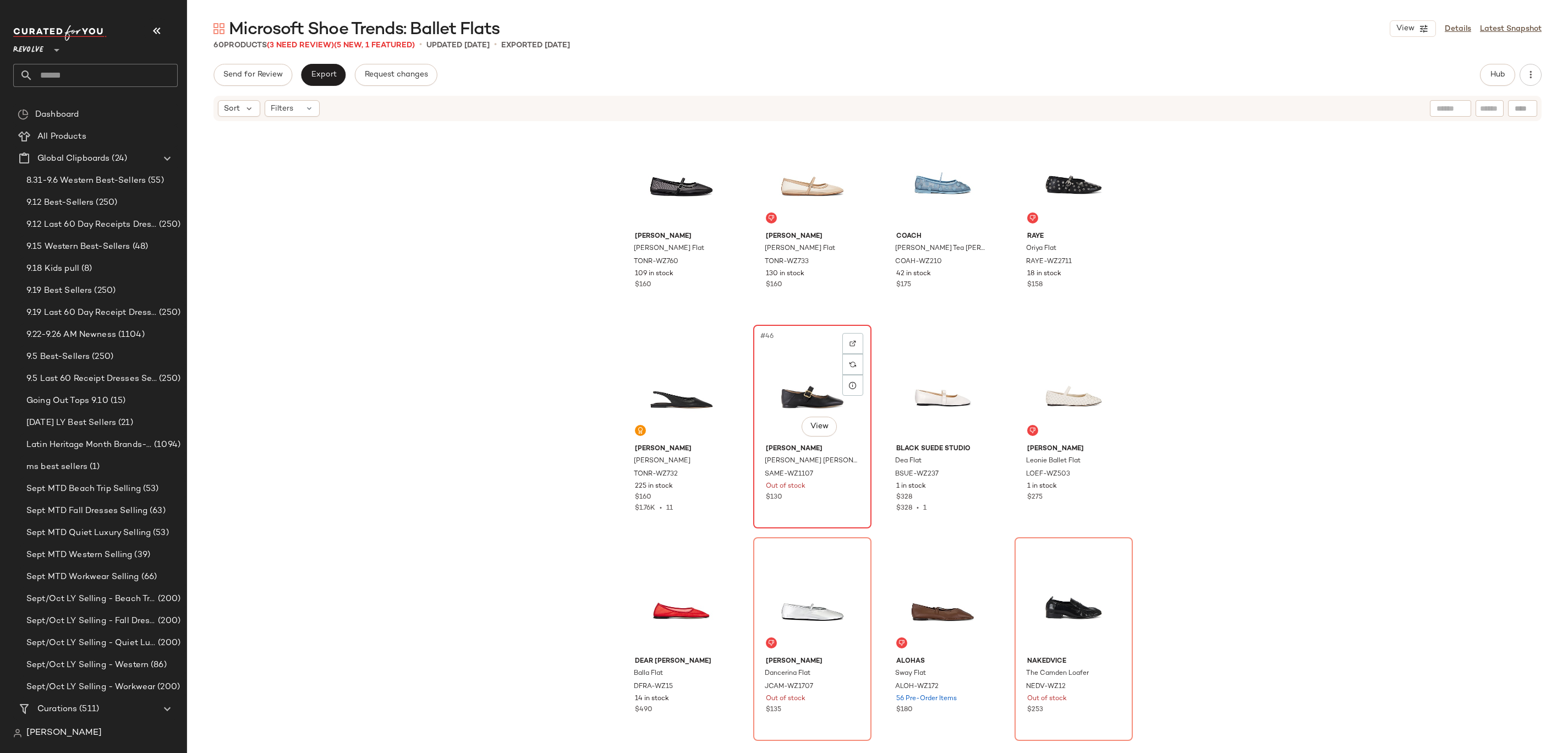
click at [772, 393] on div "#46 View" at bounding box center [812, 384] width 111 height 111
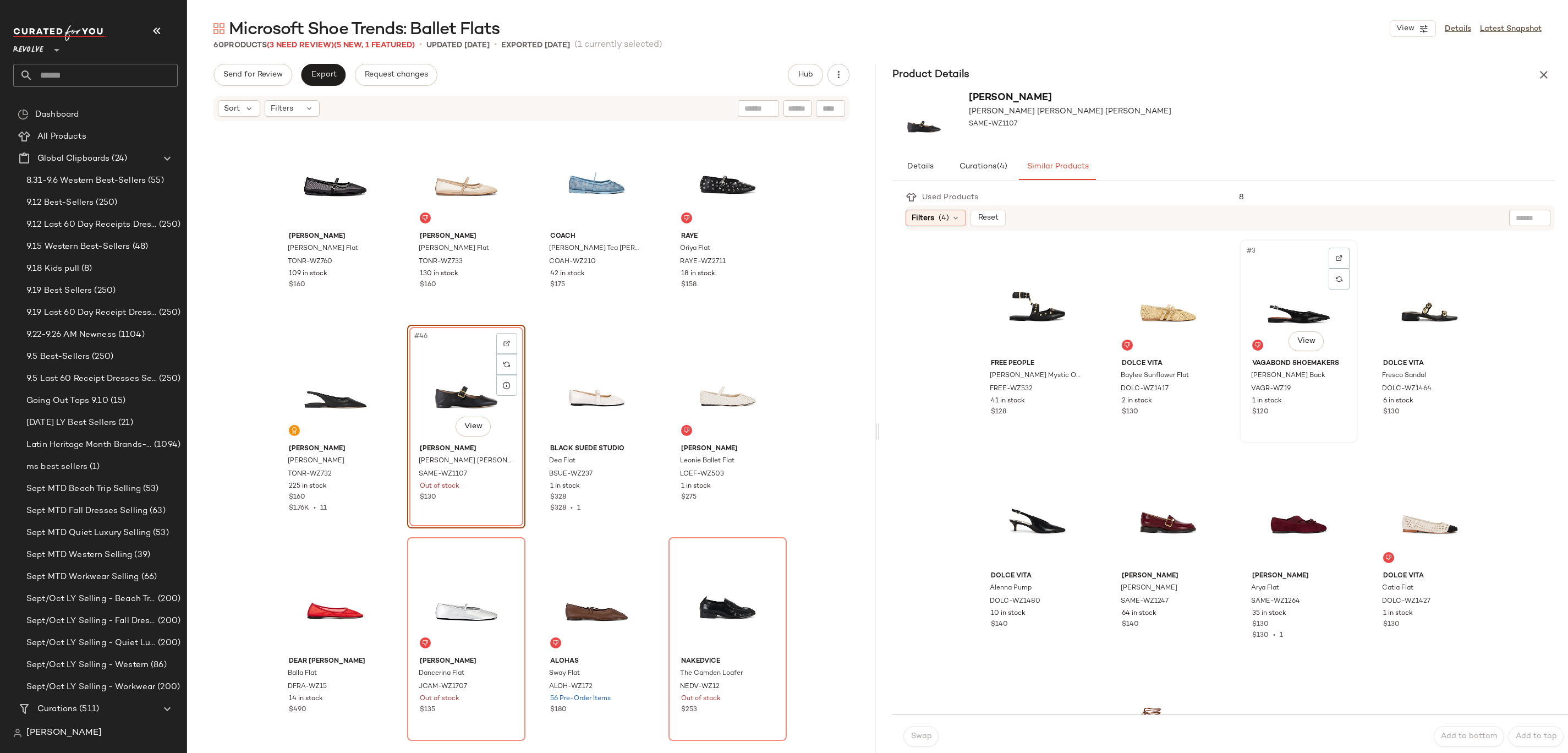
click at [1296, 282] on div "#3 View" at bounding box center [1299, 299] width 111 height 111
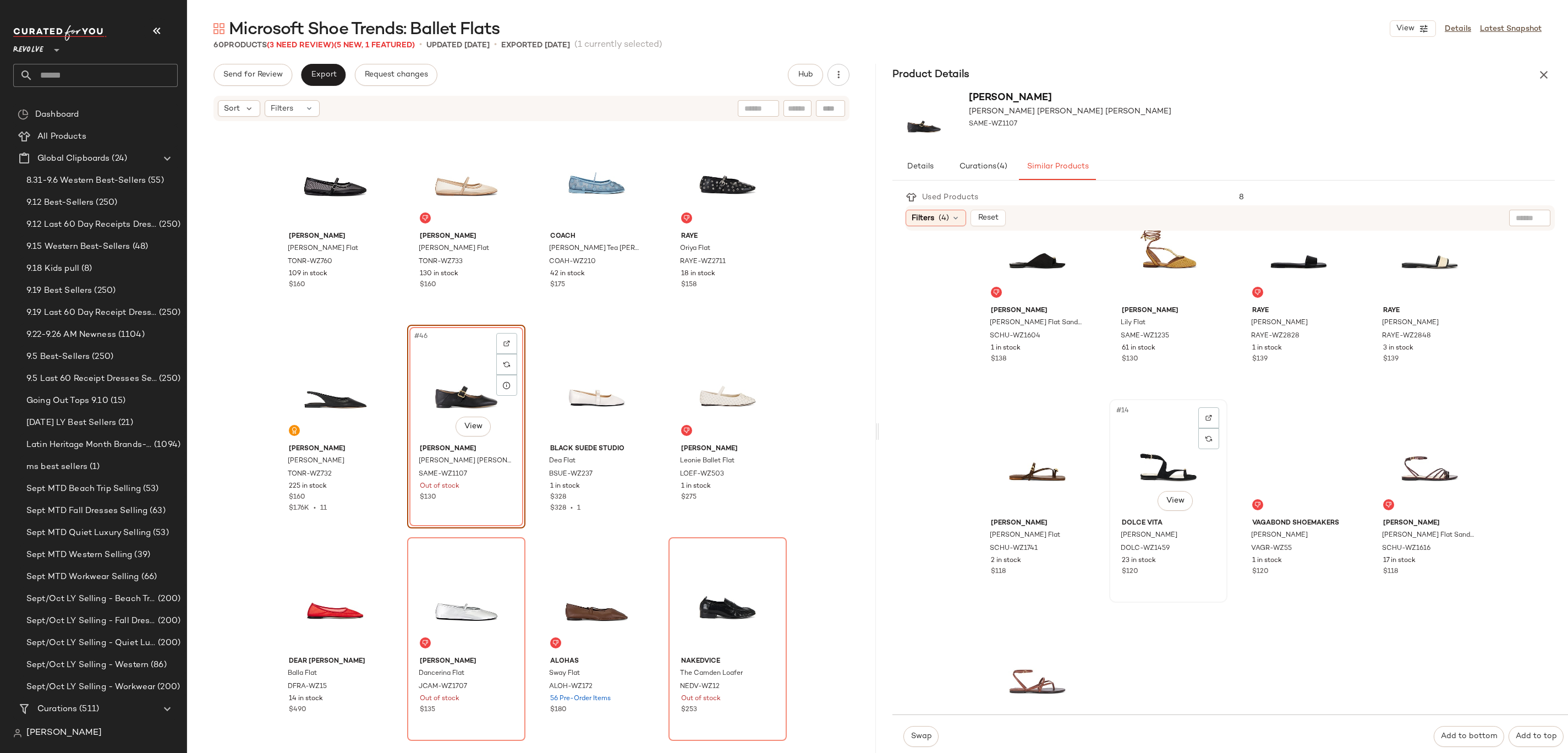
scroll to position [128, 0]
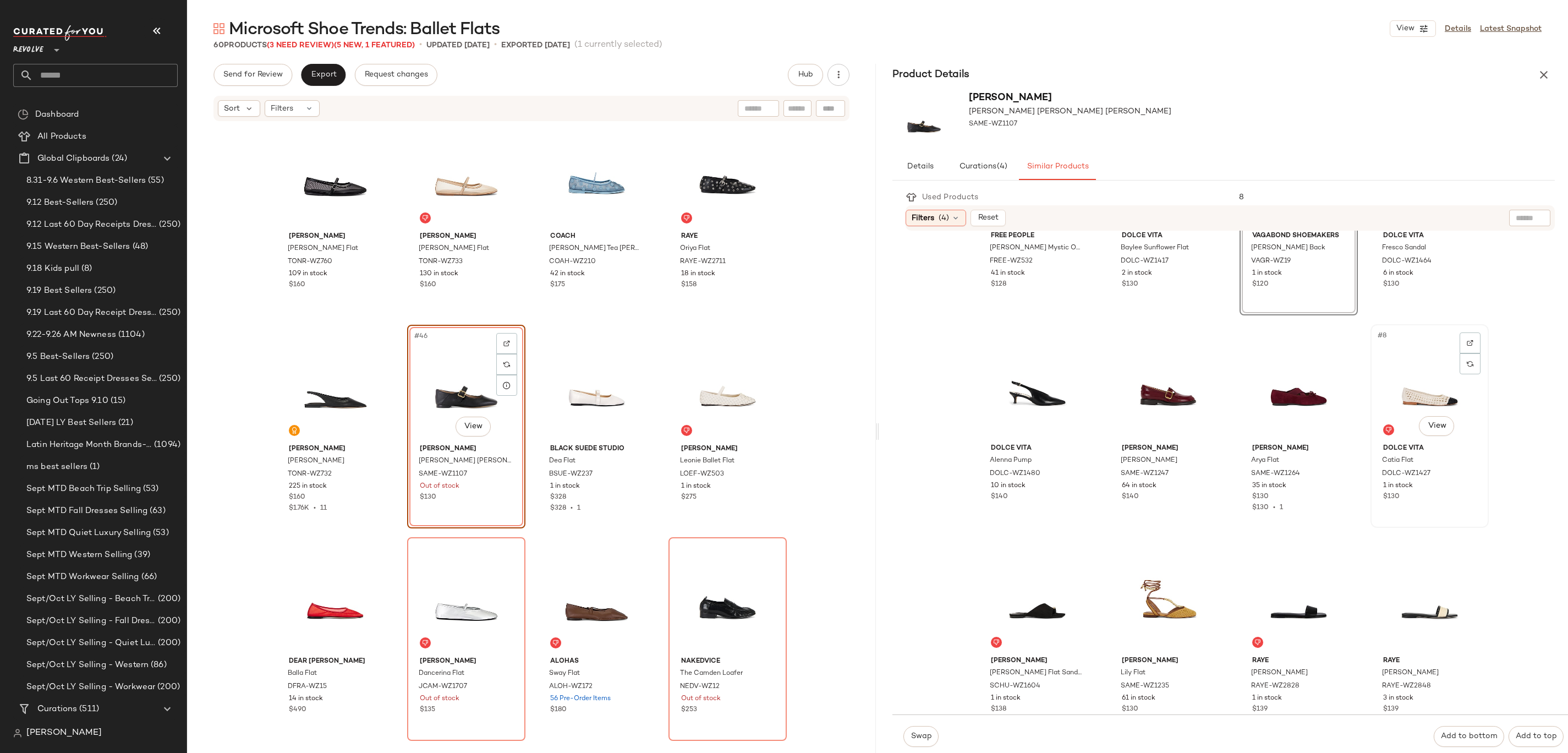
click at [1414, 364] on div "#8 View" at bounding box center [1430, 383] width 111 height 111
click at [918, 731] on button "Swap" at bounding box center [921, 735] width 35 height 21
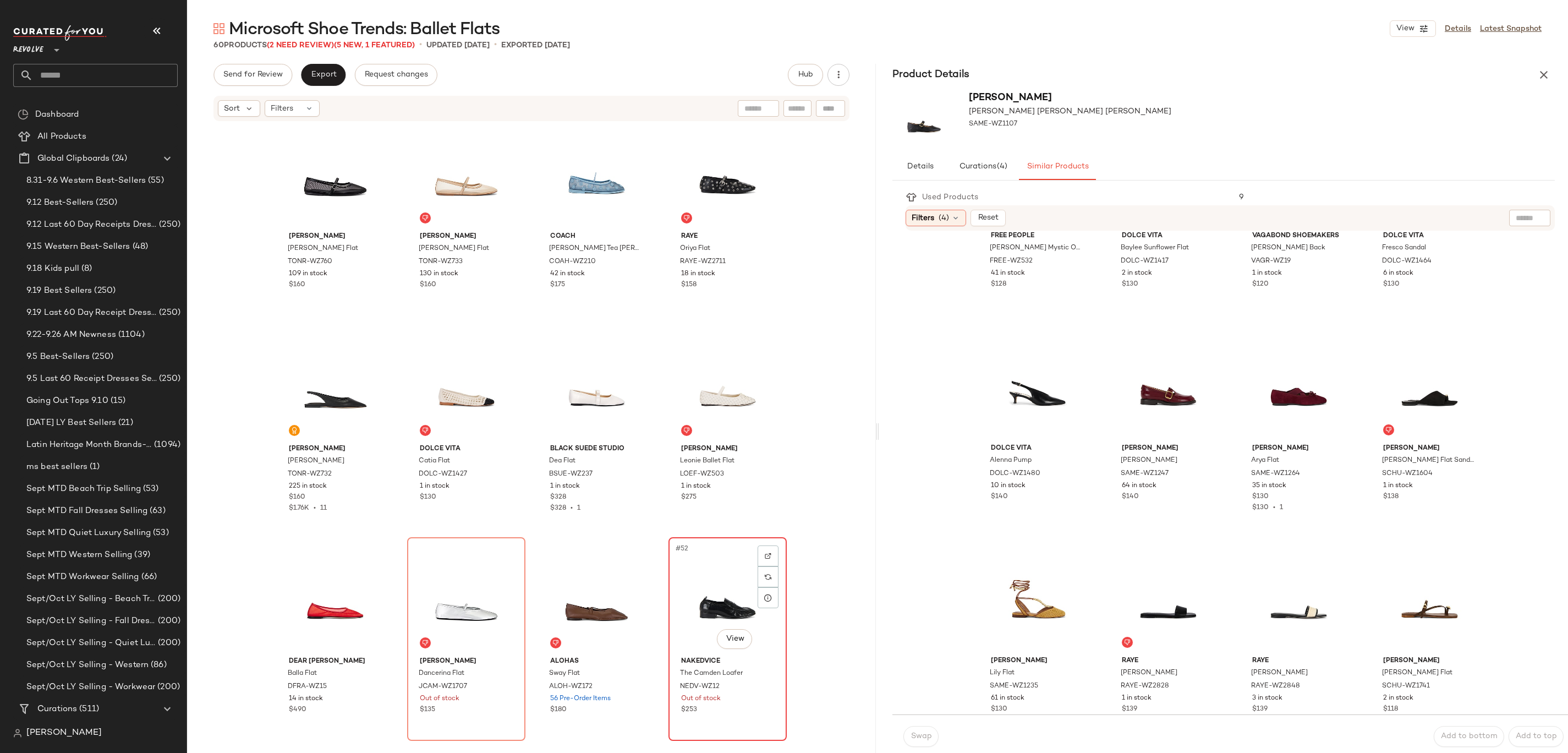
click at [684, 565] on div "#52 View" at bounding box center [728, 597] width 111 height 111
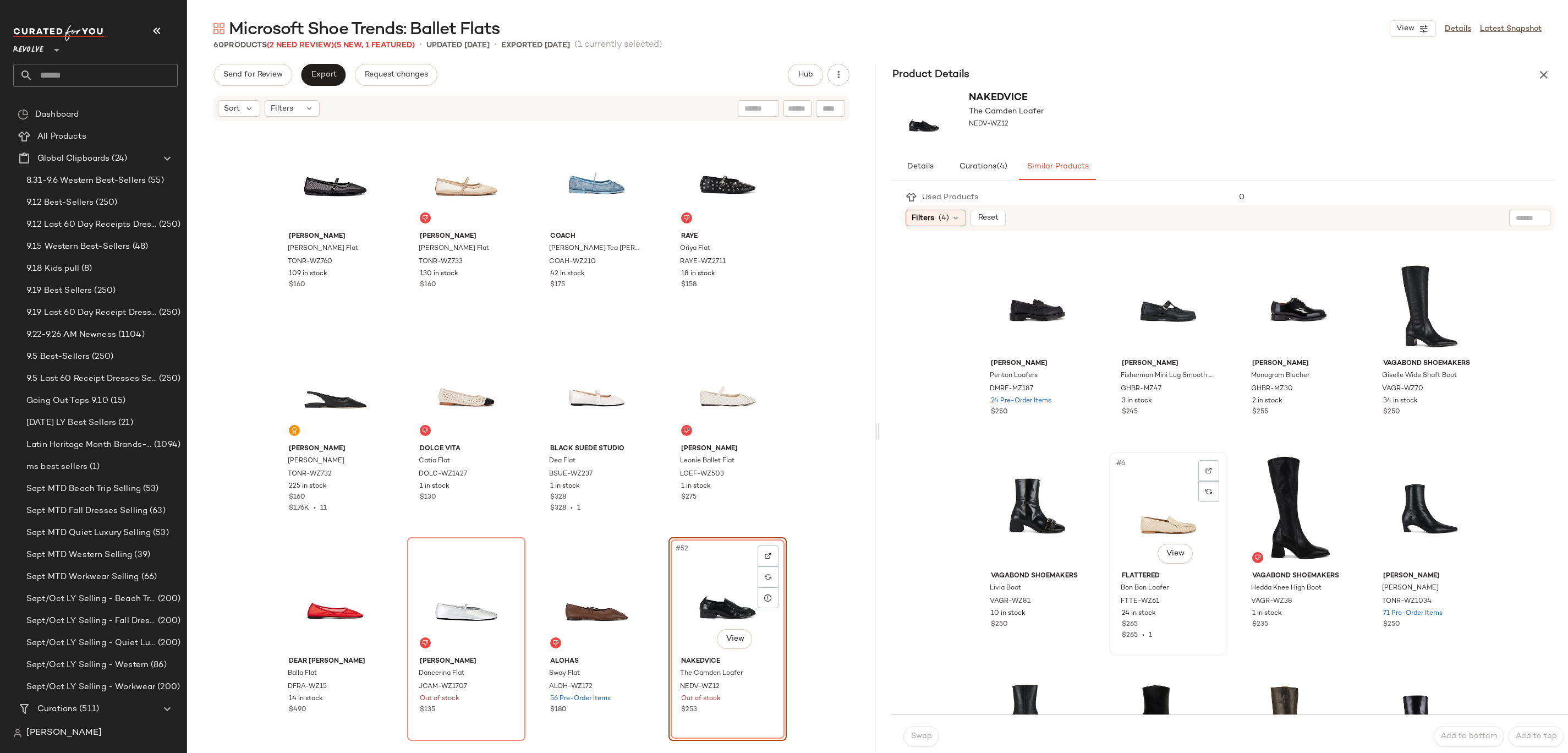
click at [1140, 503] on div "#6 View" at bounding box center [1168, 511] width 111 height 111
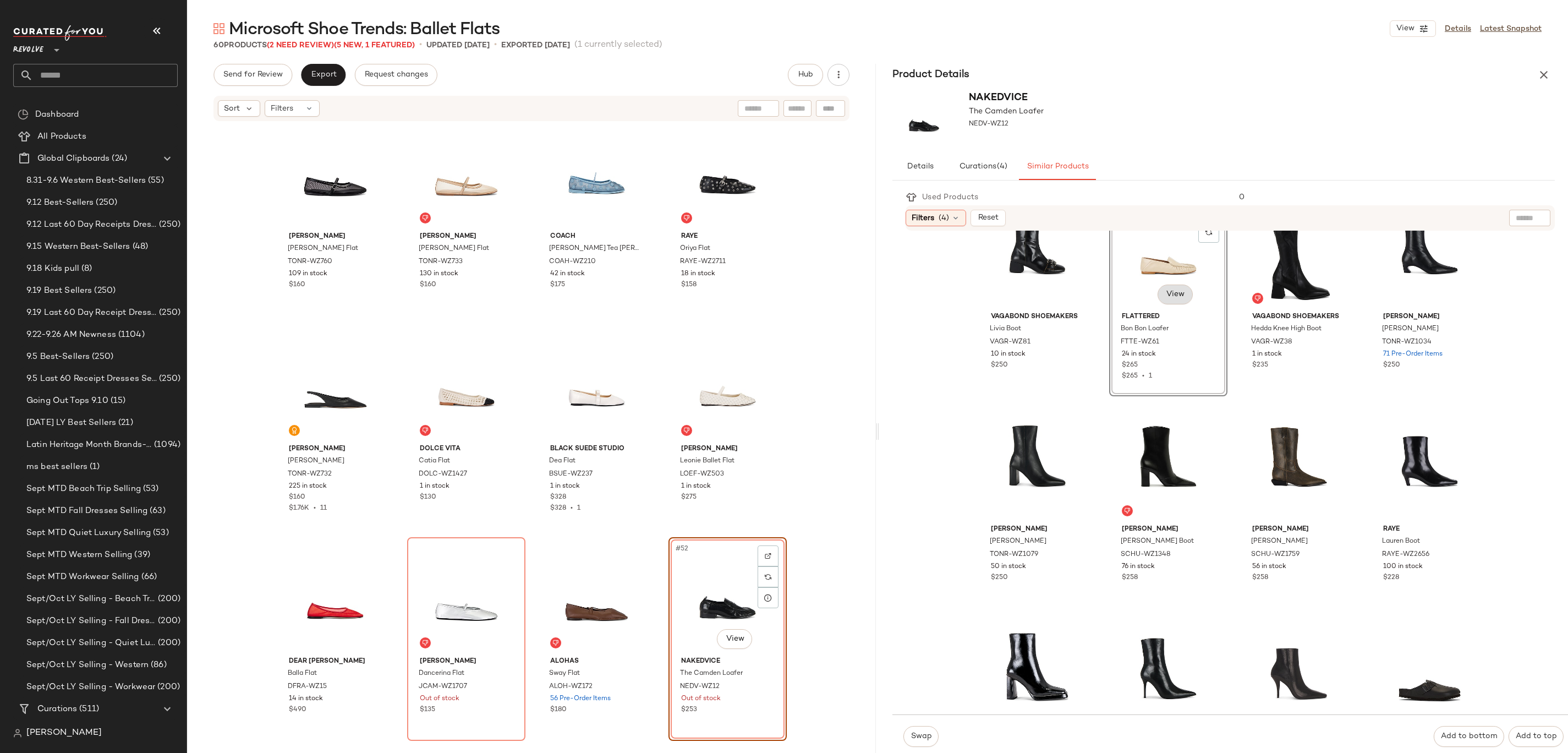
scroll to position [253, 0]
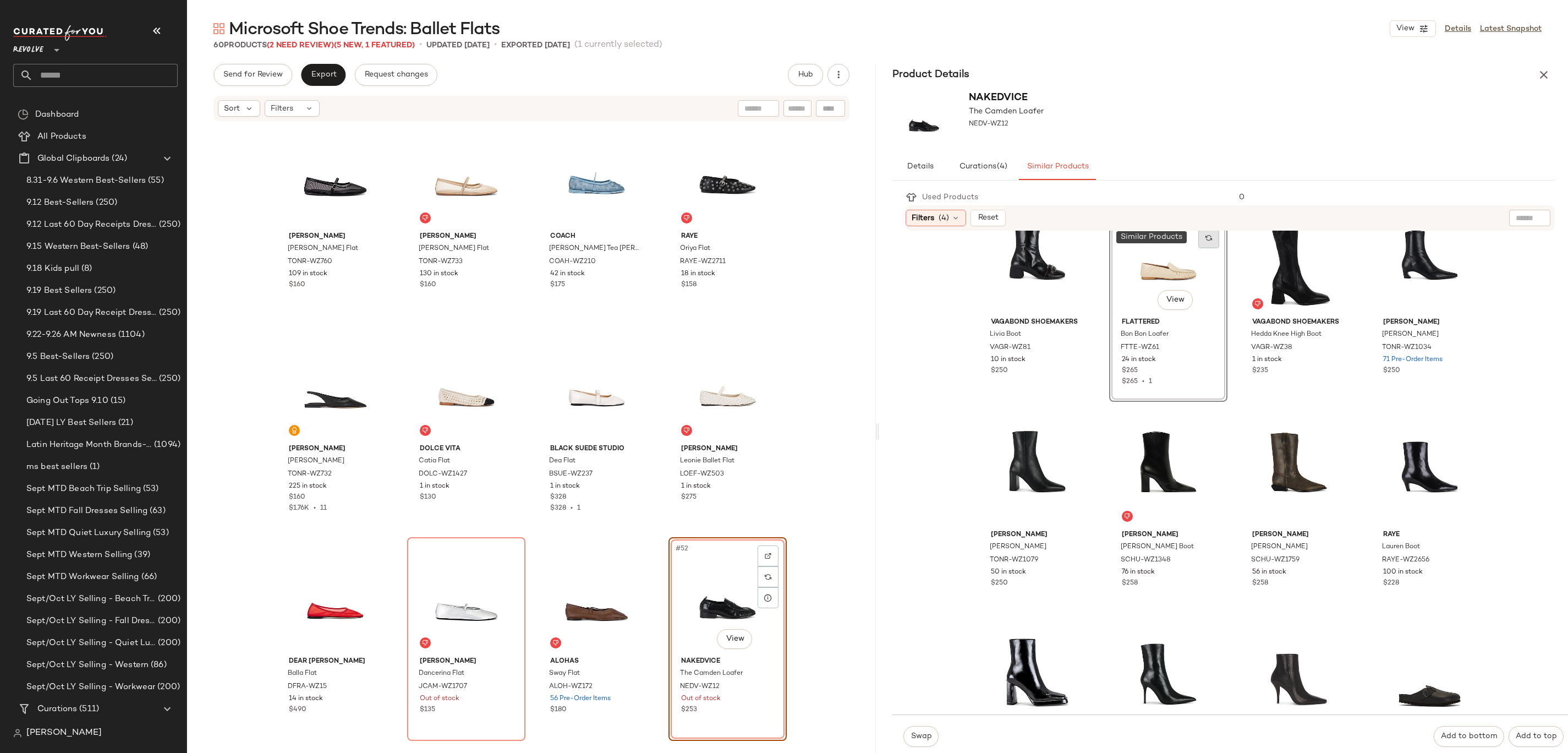
click at [1202, 246] on div at bounding box center [1208, 238] width 21 height 21
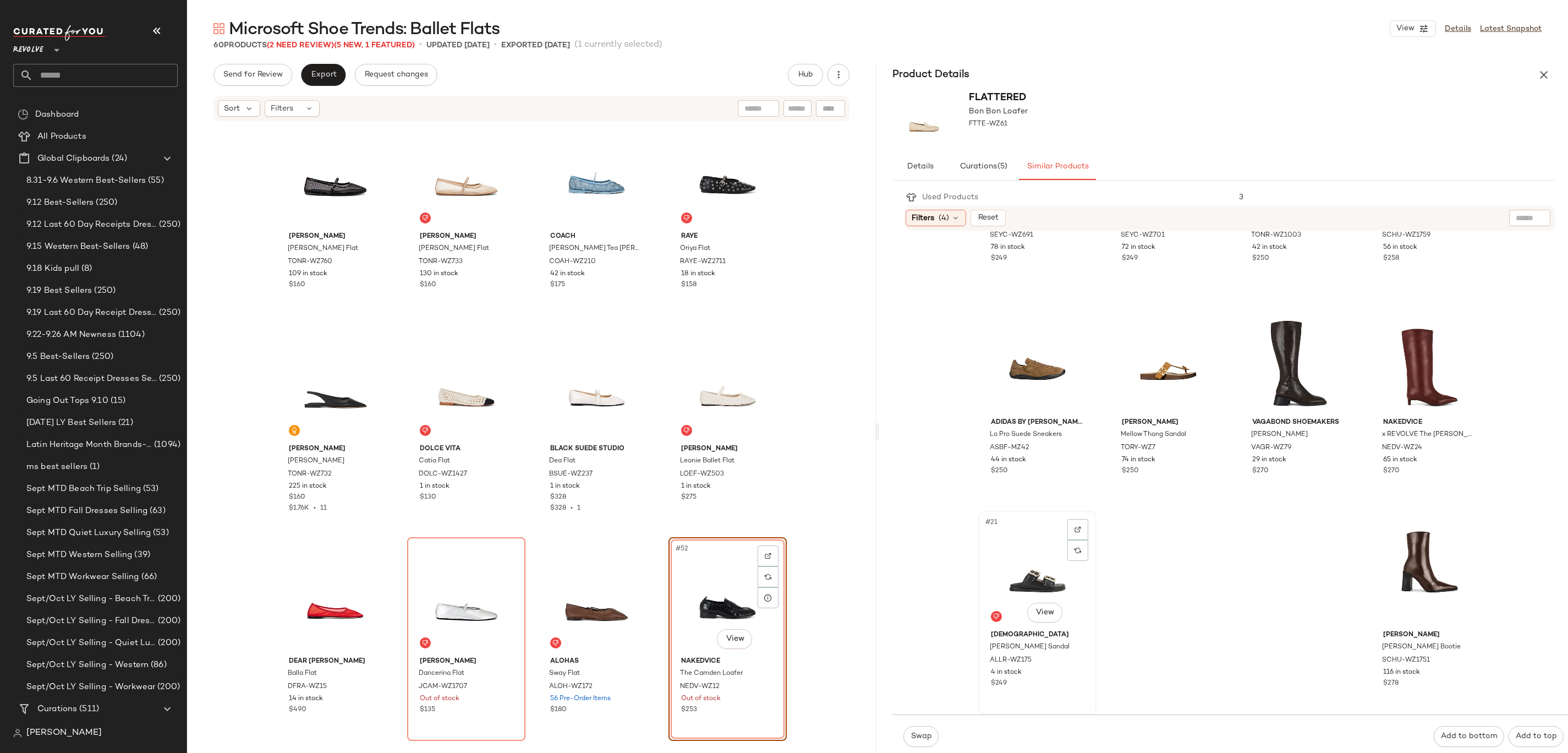
scroll to position [707, 0]
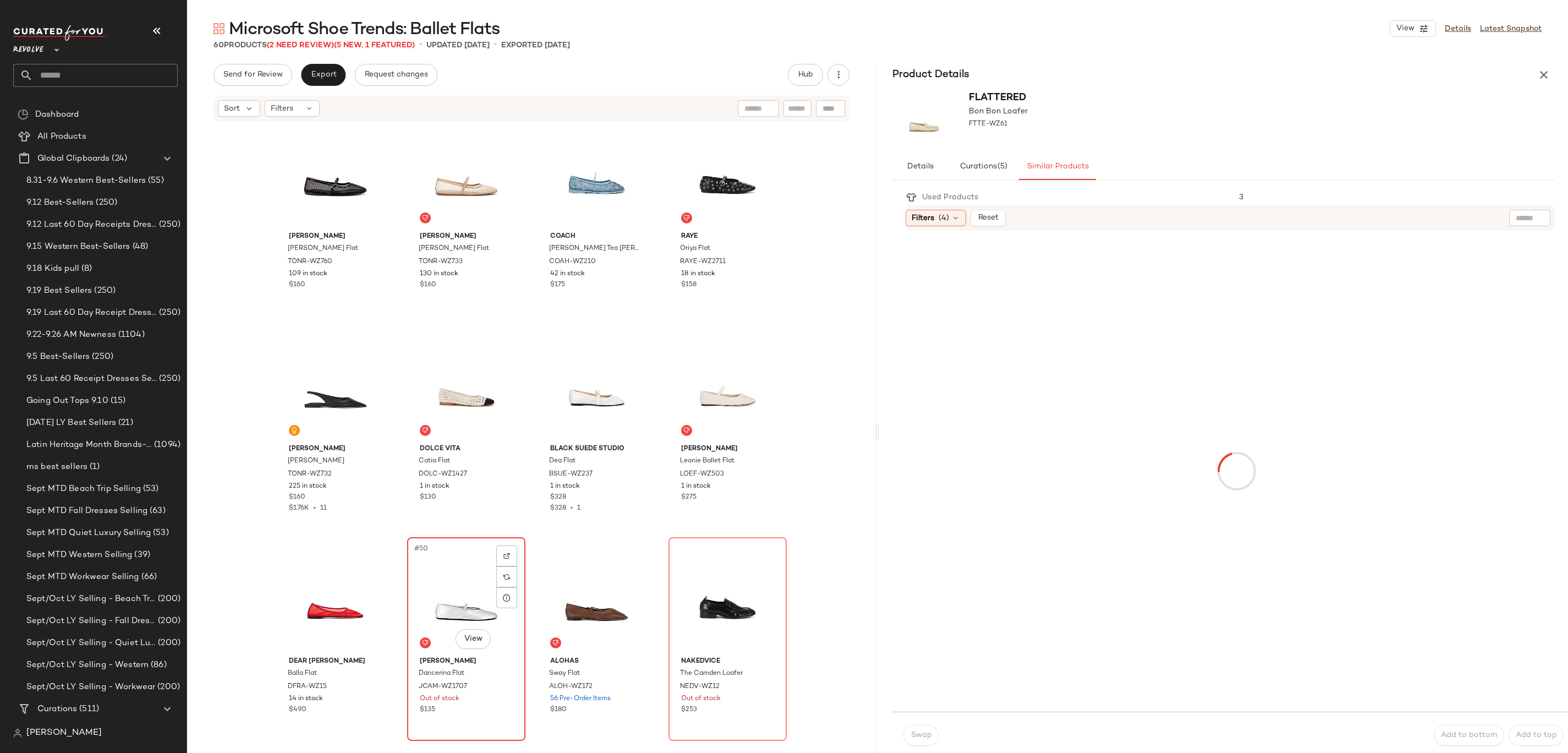
click at [463, 580] on div "#50 View" at bounding box center [466, 597] width 111 height 111
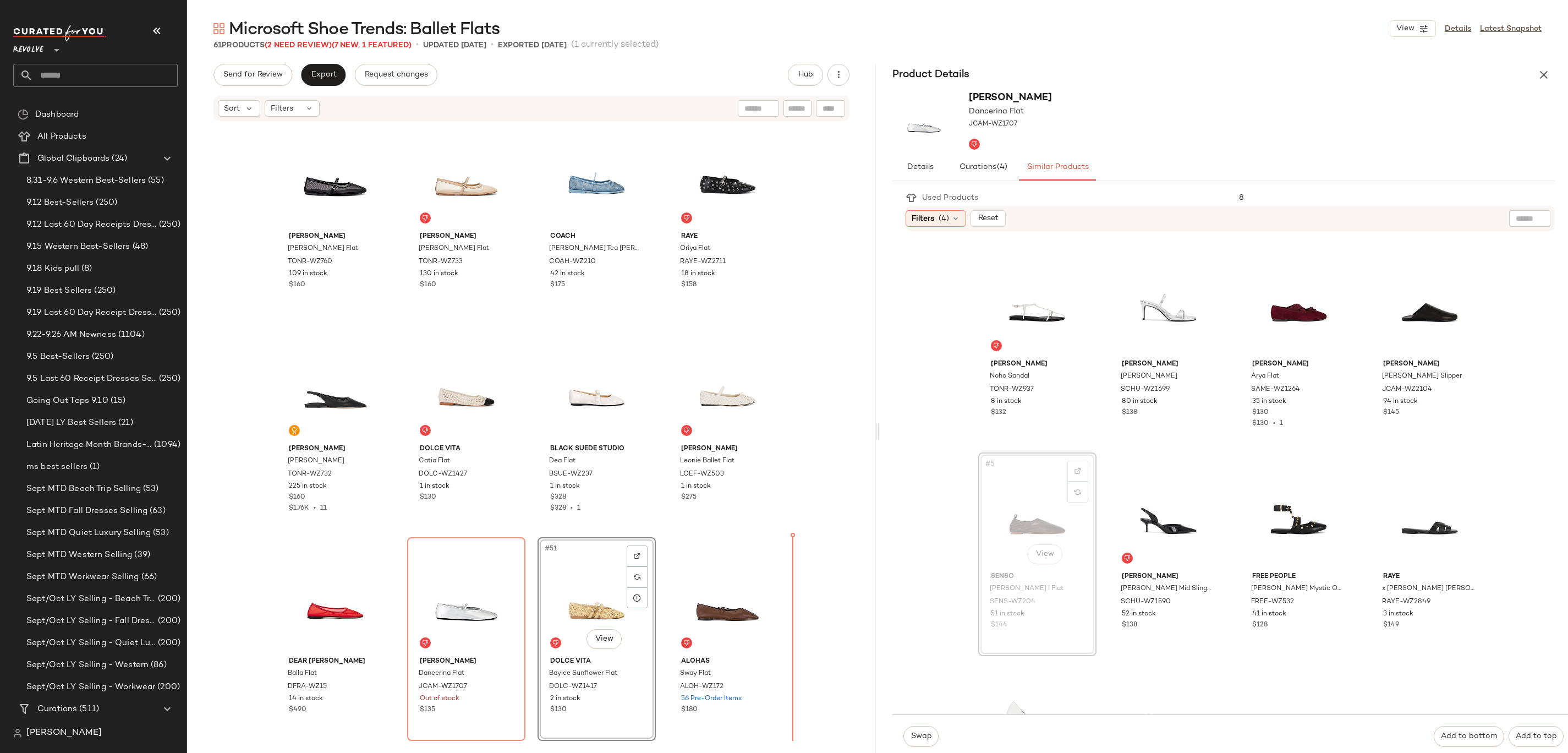
scroll to position [2152, 0]
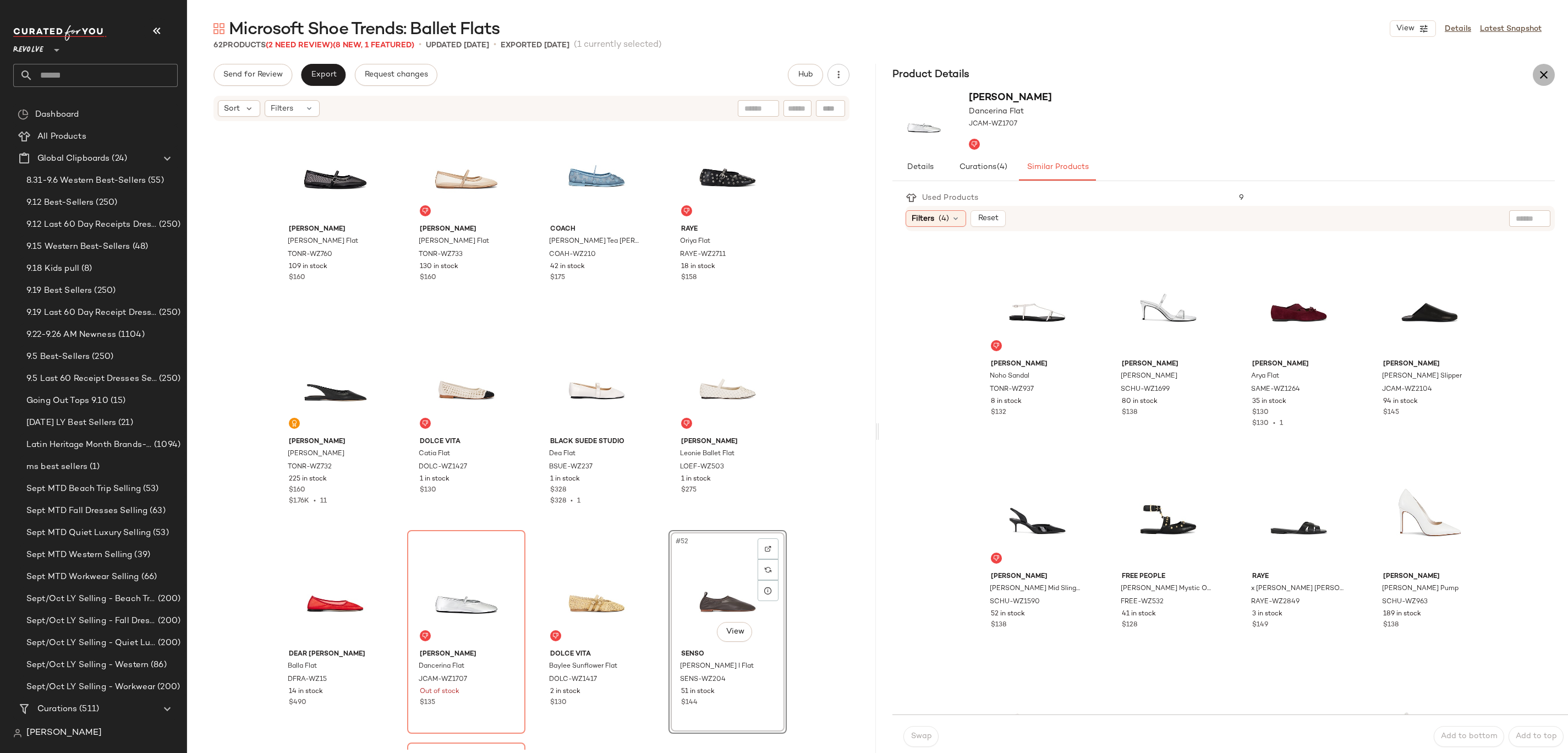
click at [1540, 78] on icon "button" at bounding box center [1544, 75] width 13 height 13
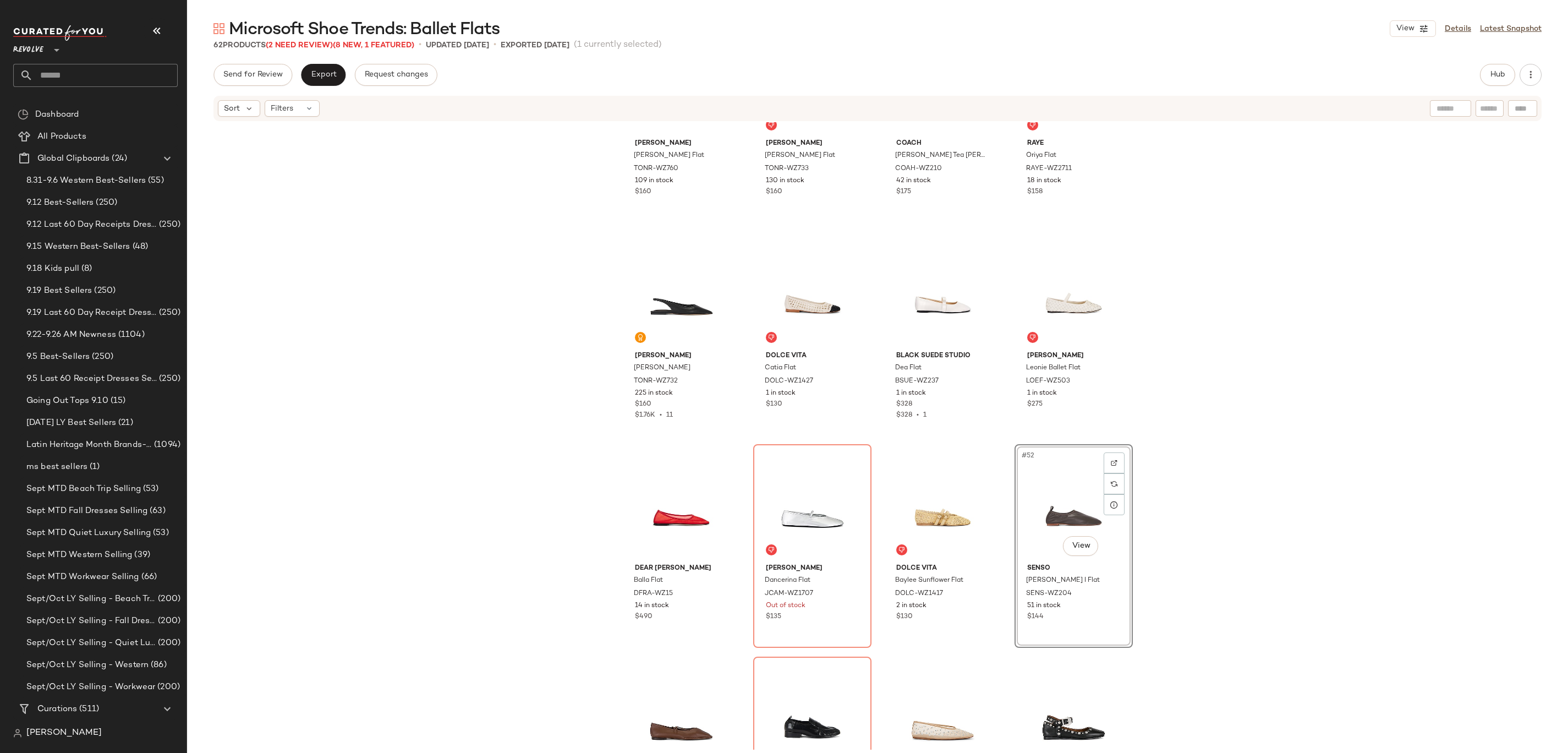
scroll to position [2343, 0]
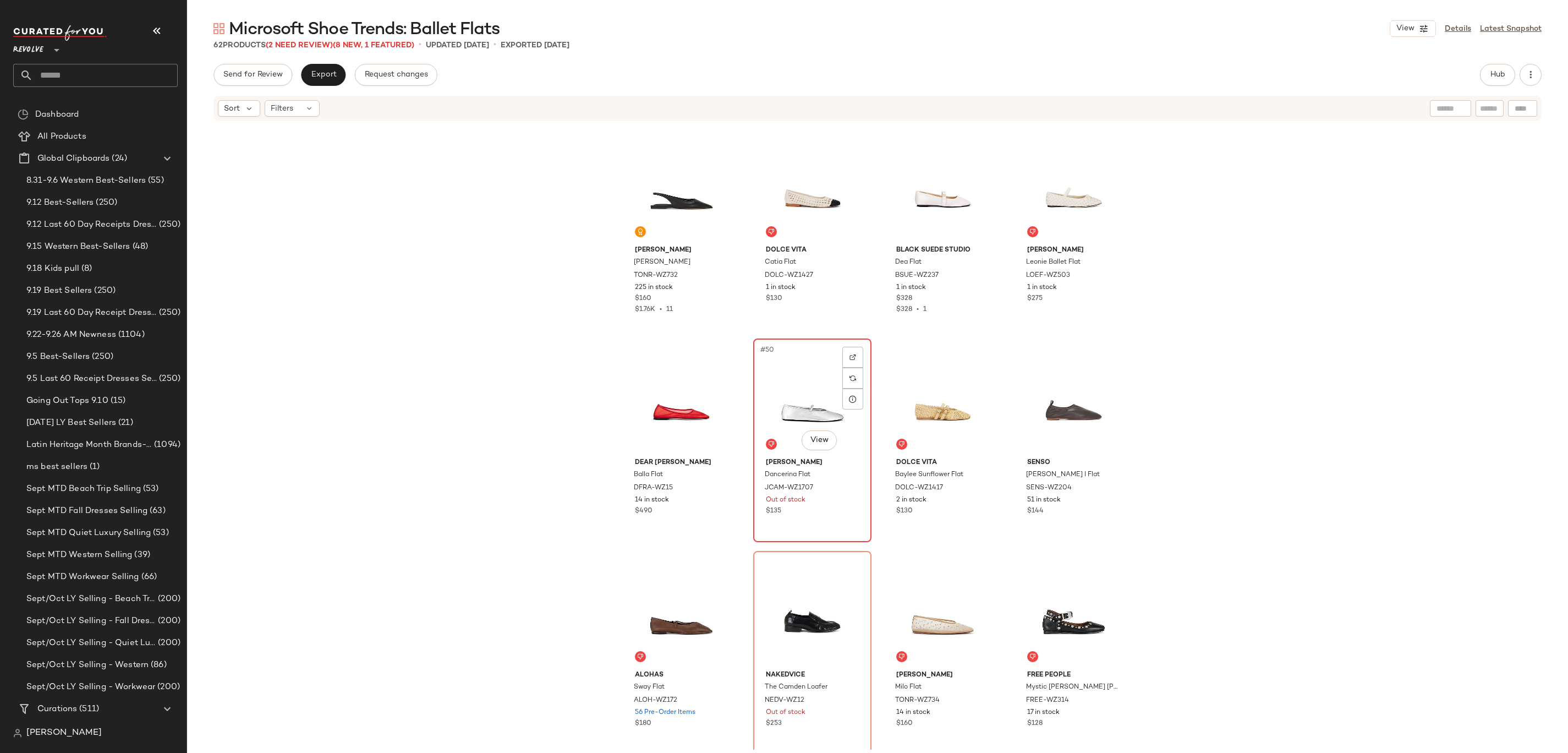
click at [803, 405] on div "#50 View" at bounding box center [812, 398] width 111 height 111
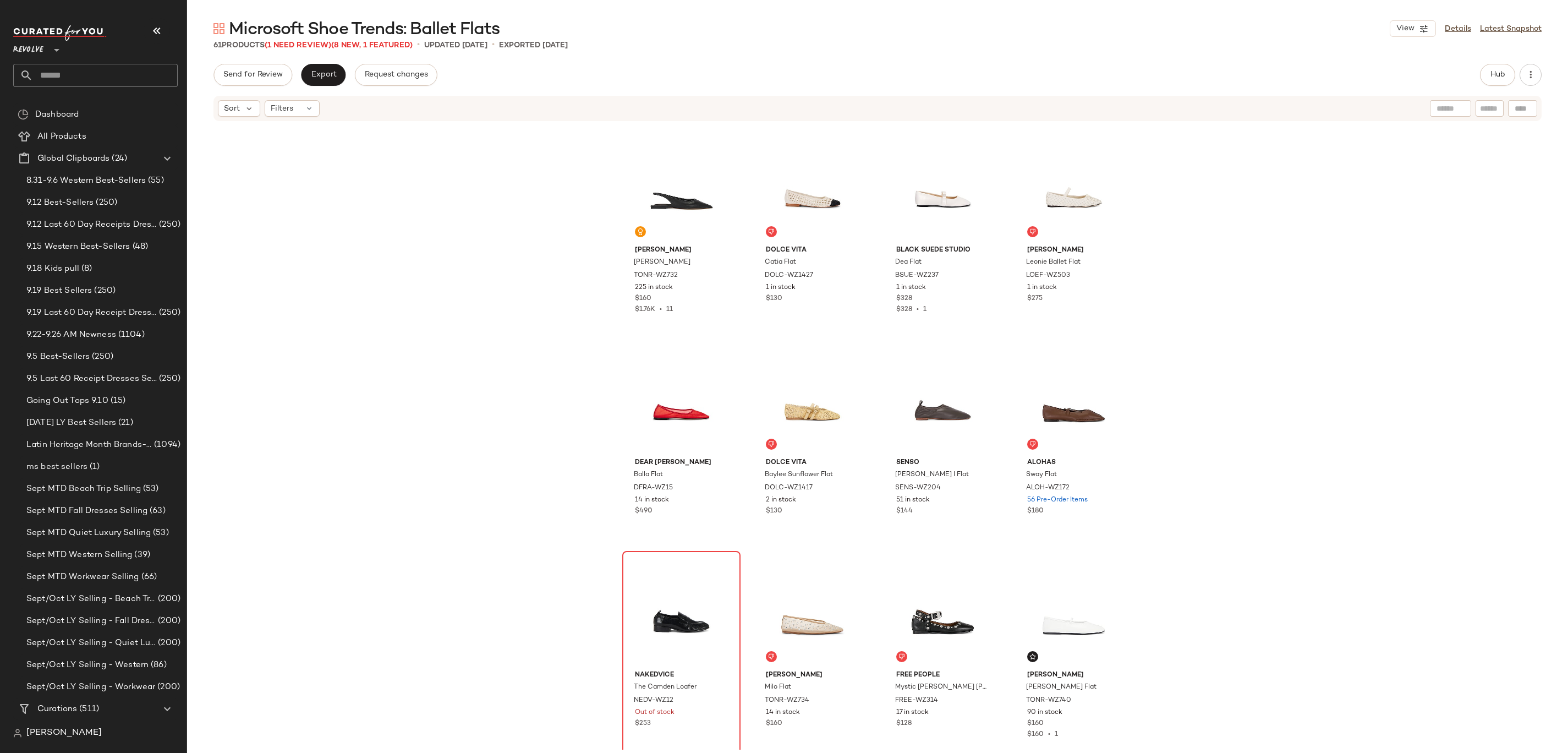
click at [681, 566] on div at bounding box center [682, 611] width 111 height 111
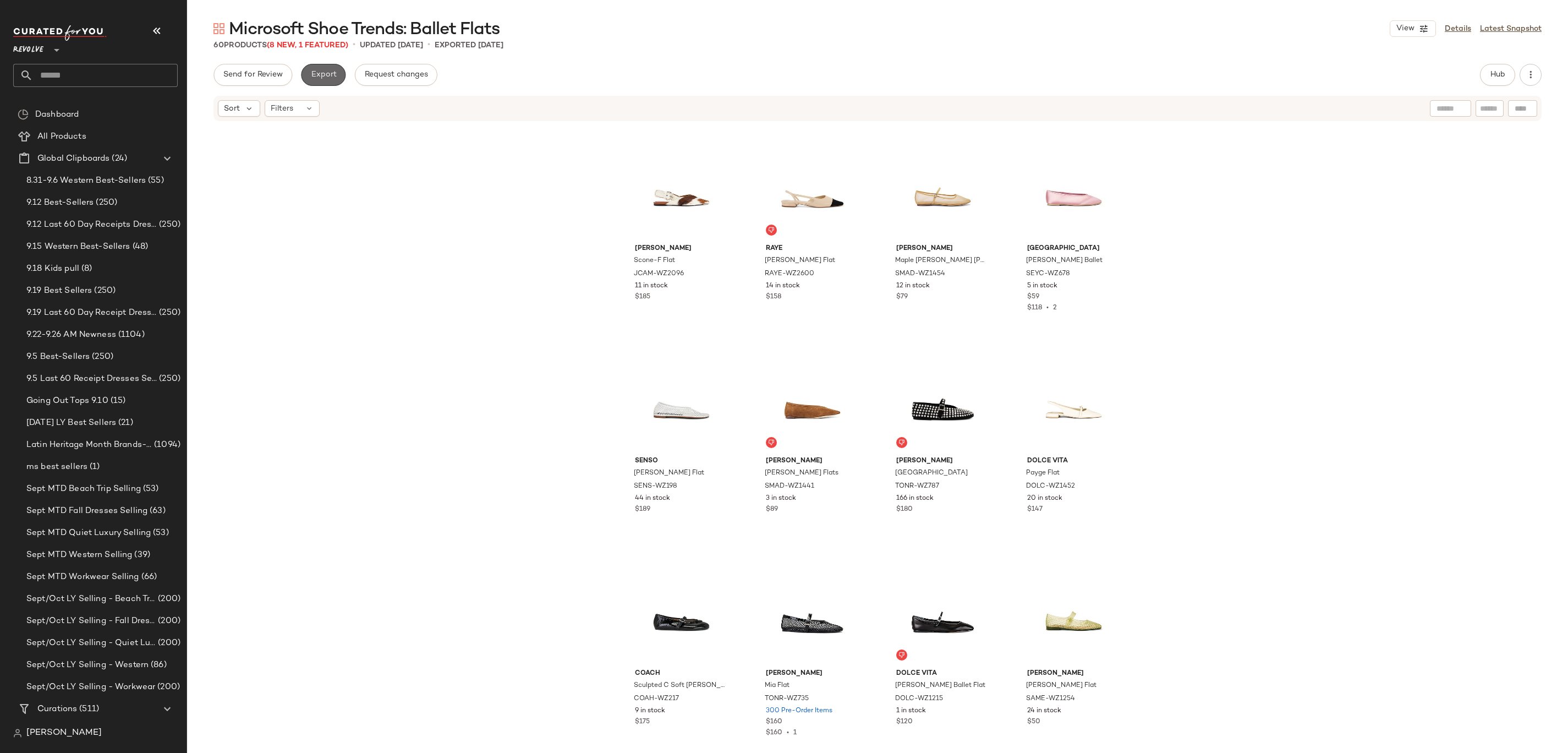
click at [315, 77] on span "Export" at bounding box center [323, 75] width 26 height 9
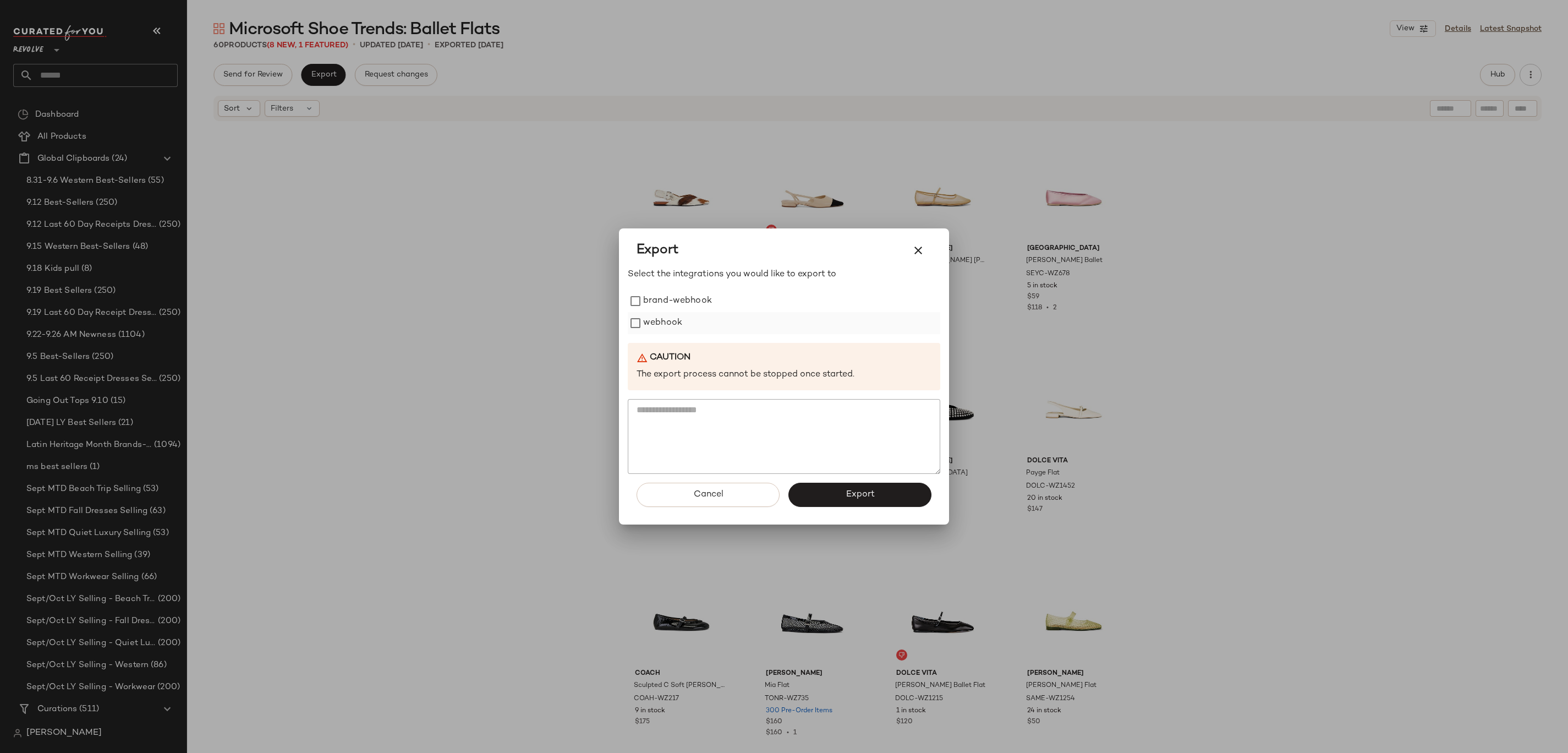
click at [657, 327] on label "webhook" at bounding box center [662, 323] width 39 height 22
click at [827, 489] on button "Export" at bounding box center [859, 495] width 143 height 24
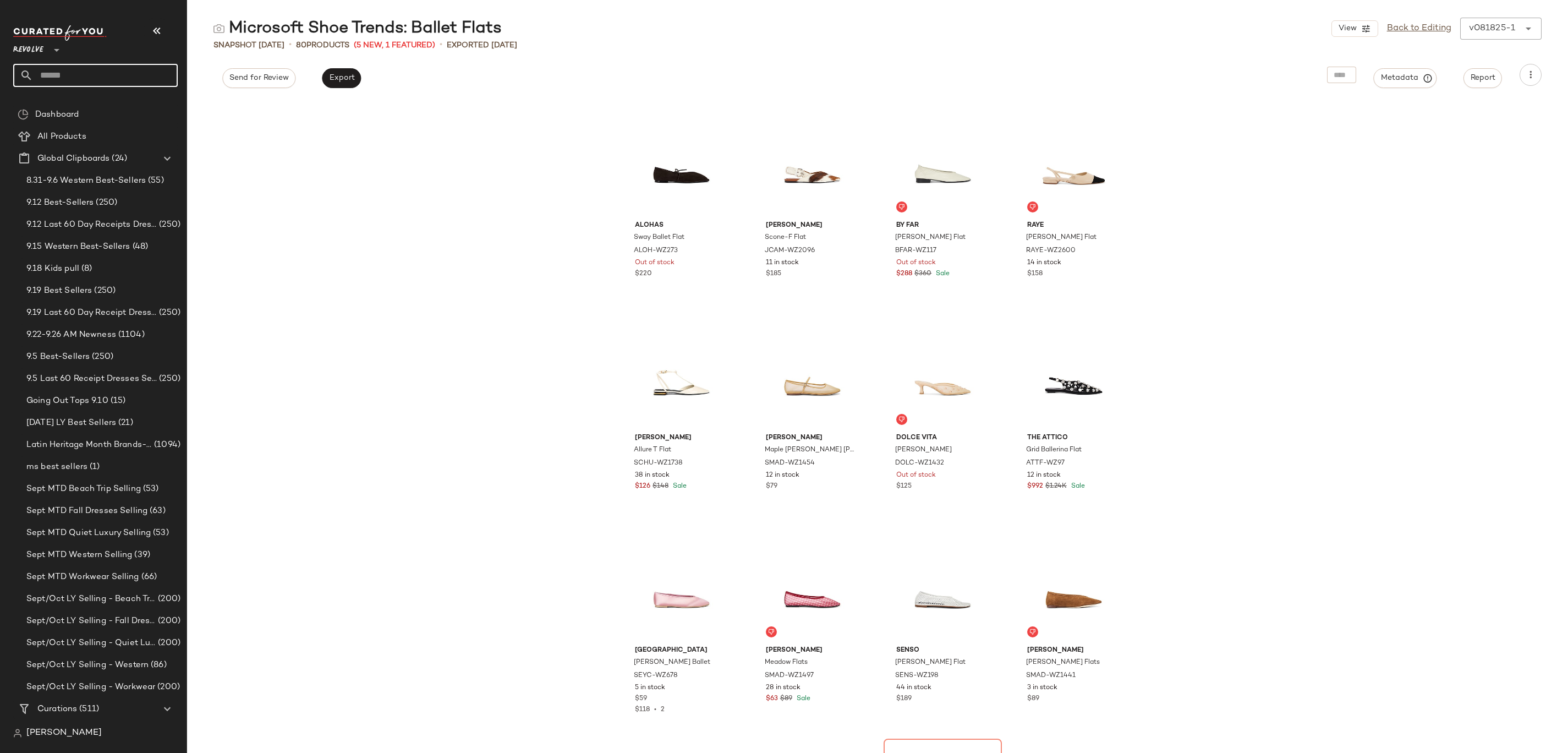
click at [134, 74] on input "text" at bounding box center [105, 75] width 144 height 23
click at [111, 76] on input "*******" at bounding box center [95, 75] width 165 height 23
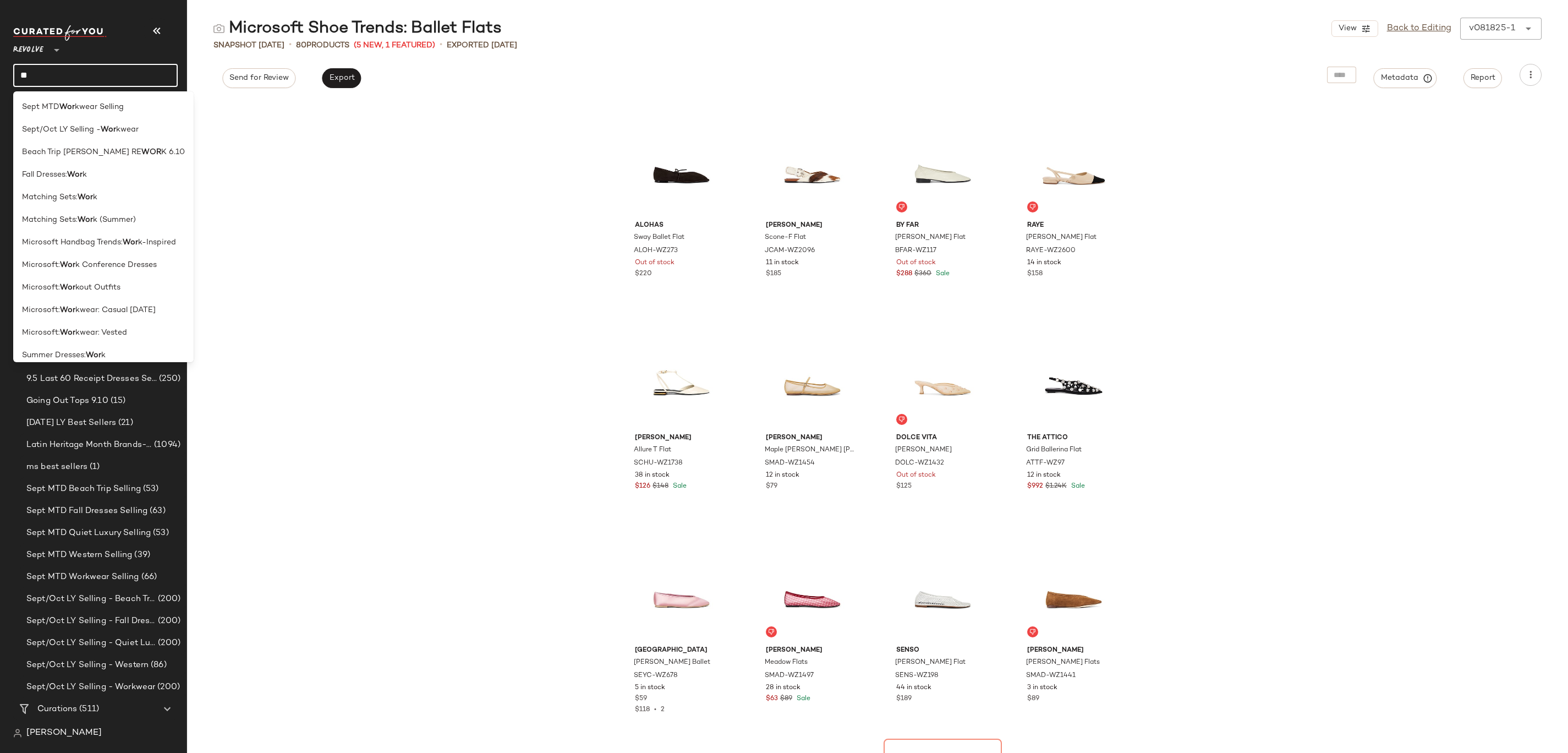
type input "*"
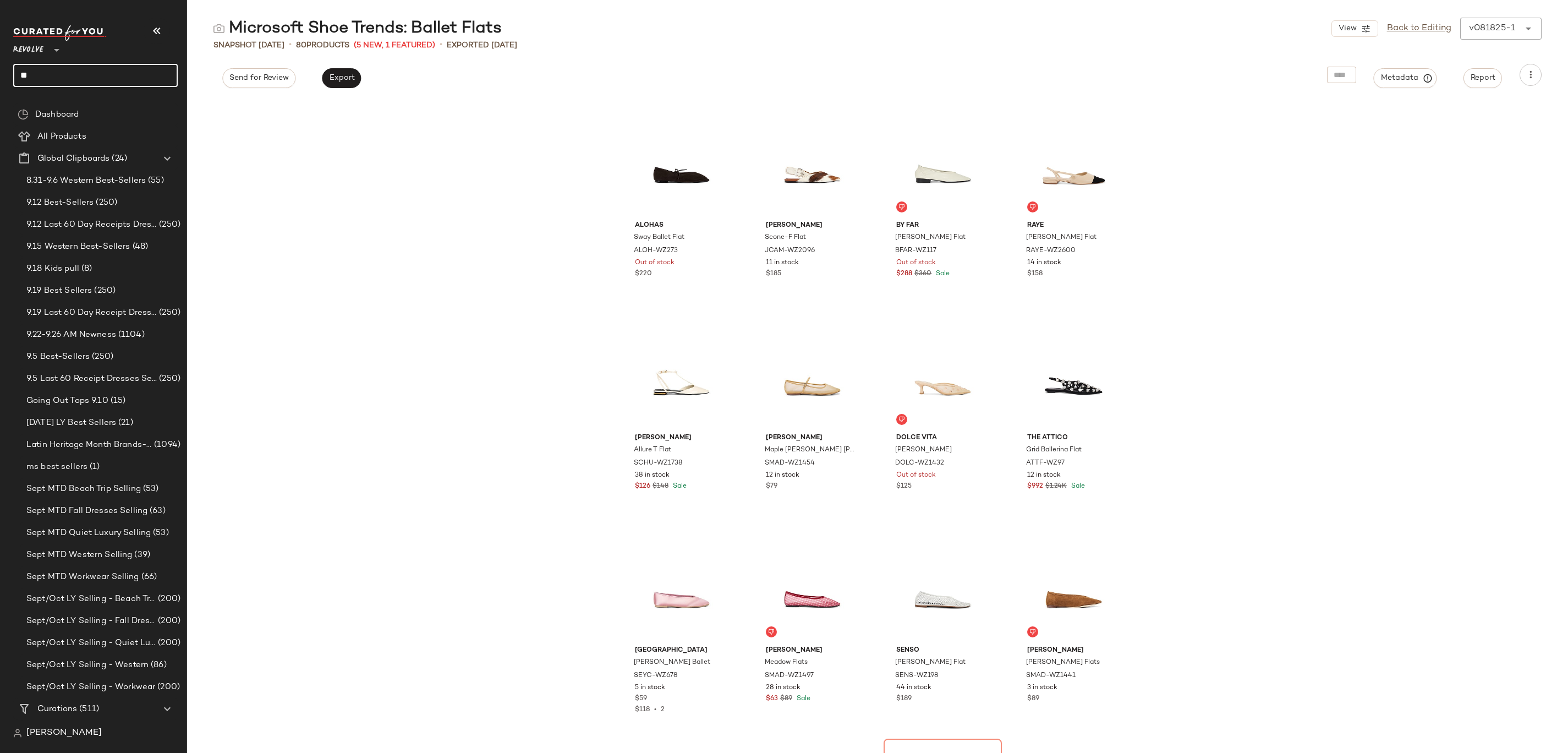
type input "*"
click at [117, 74] on input "********" at bounding box center [95, 75] width 165 height 23
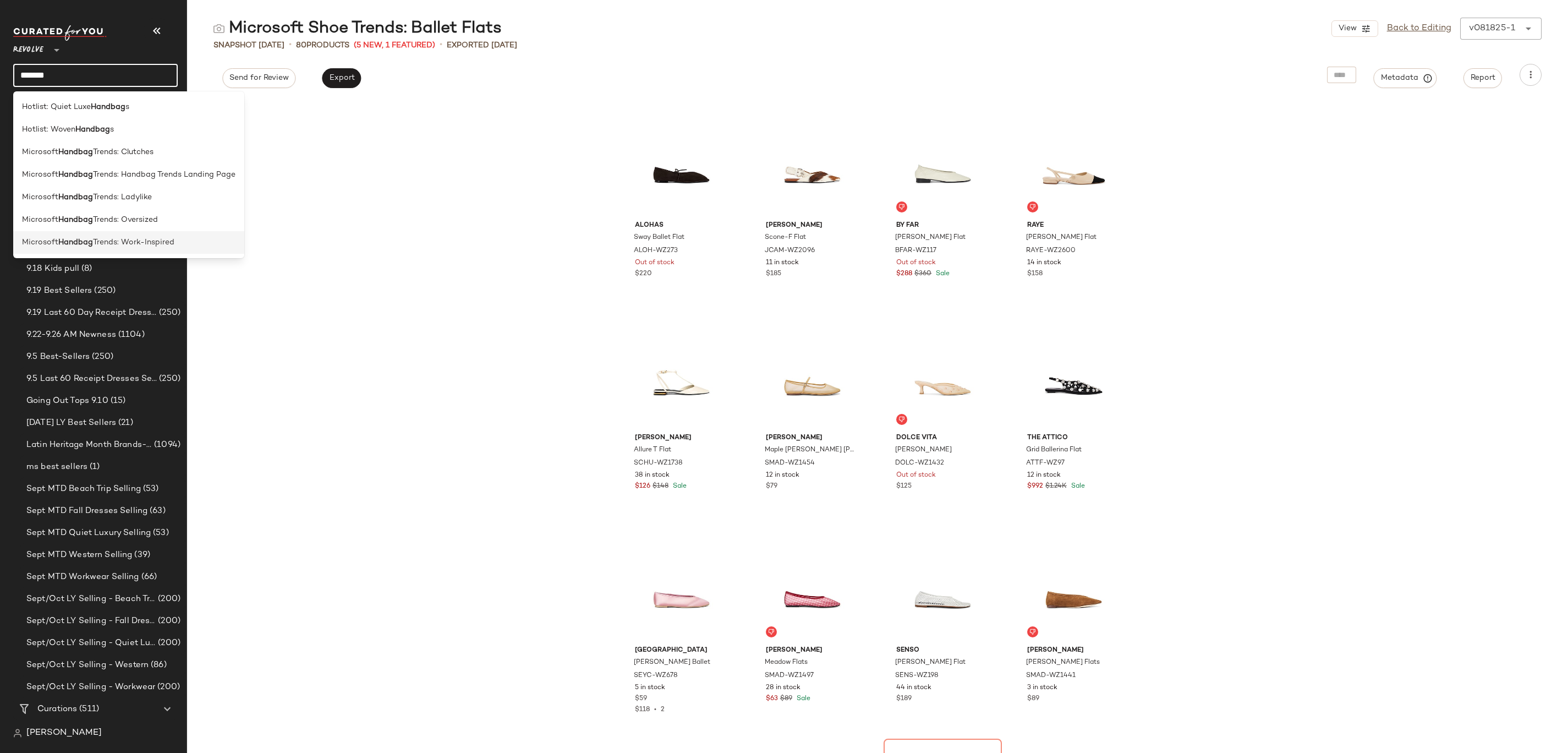
type input "*******"
click at [95, 241] on span "Trends: Work-Inspired" at bounding box center [134, 242] width 81 height 11
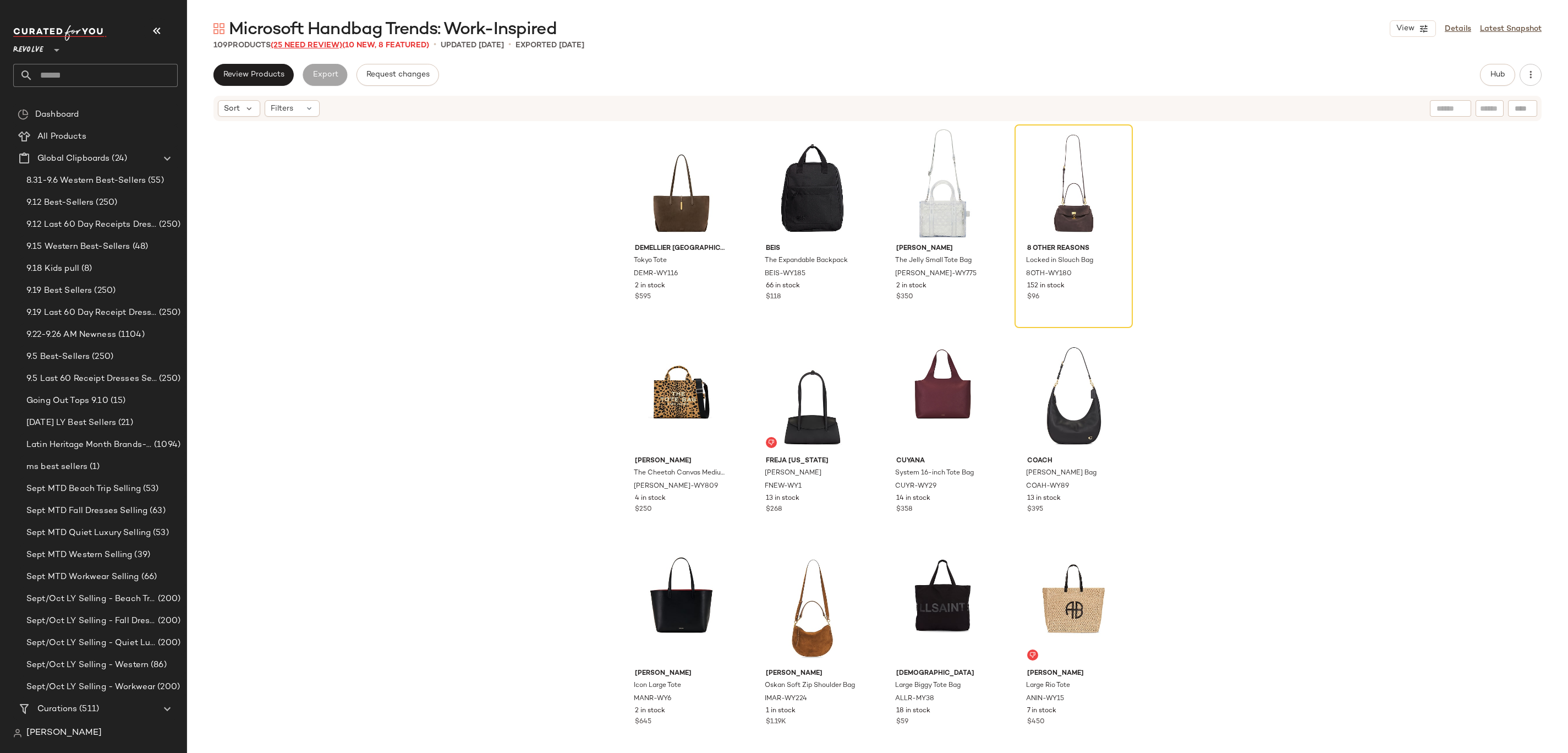
click at [309, 44] on span "(25 Need Review)" at bounding box center [306, 45] width 71 height 8
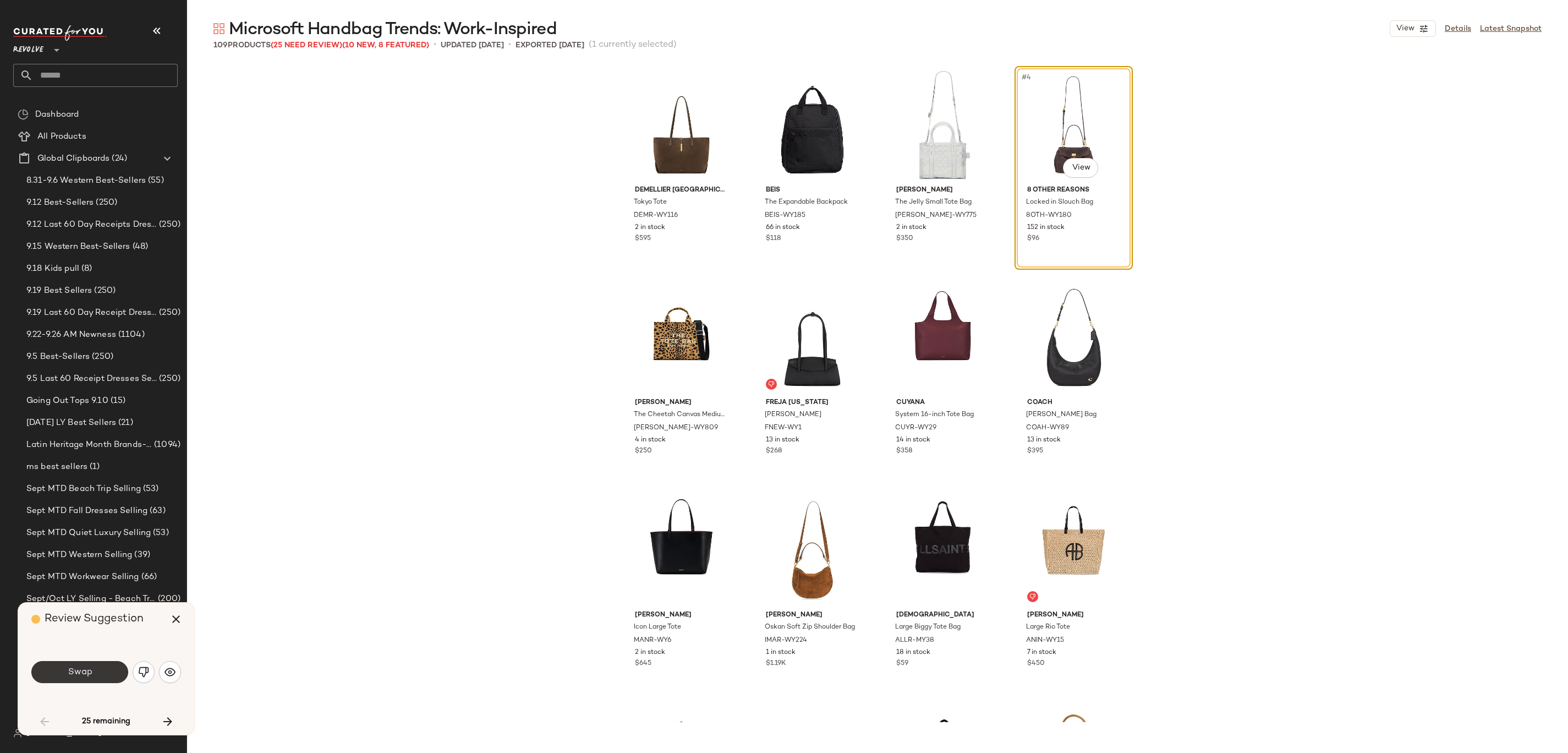
click at [80, 677] on button "Swap" at bounding box center [80, 672] width 97 height 22
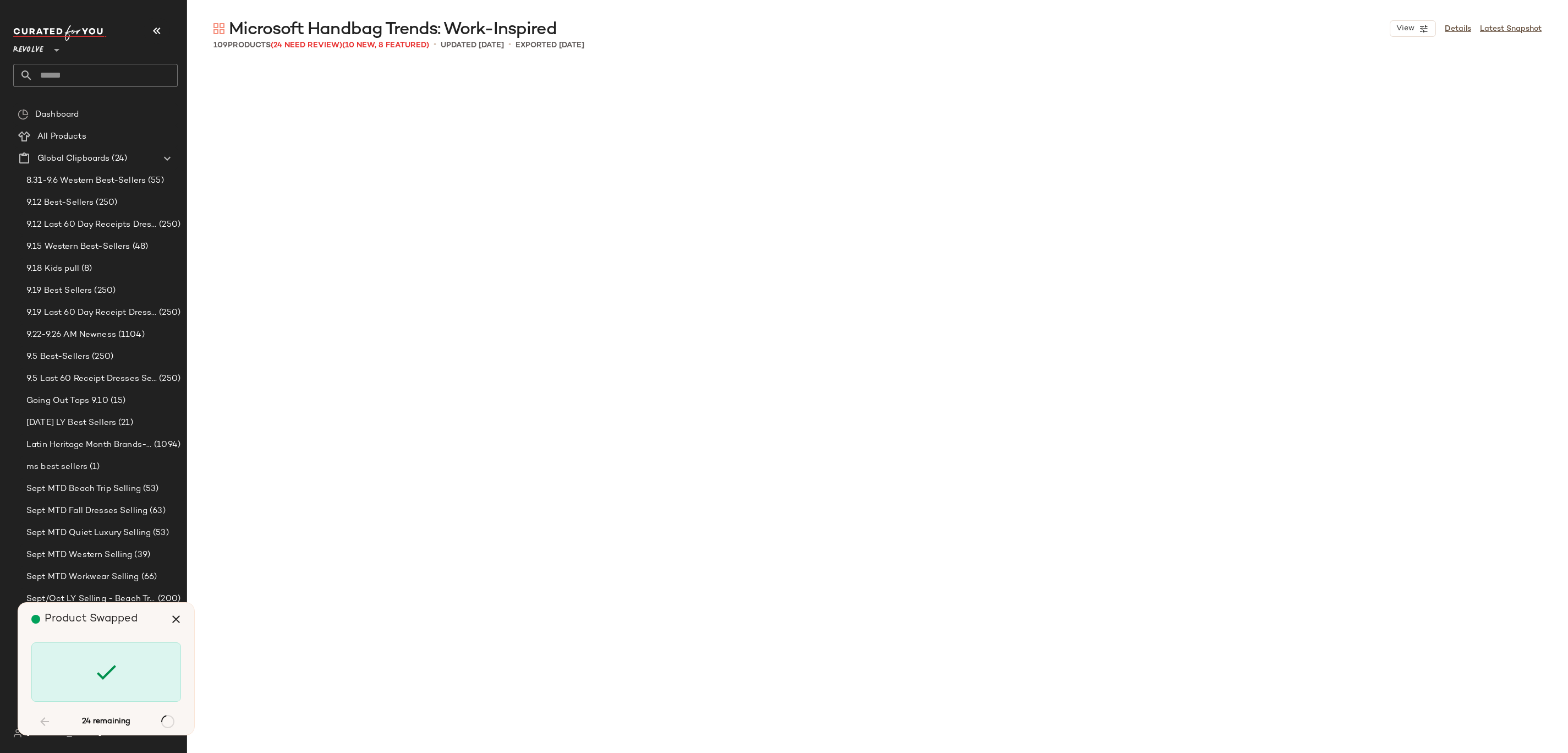
scroll to position [1070, 0]
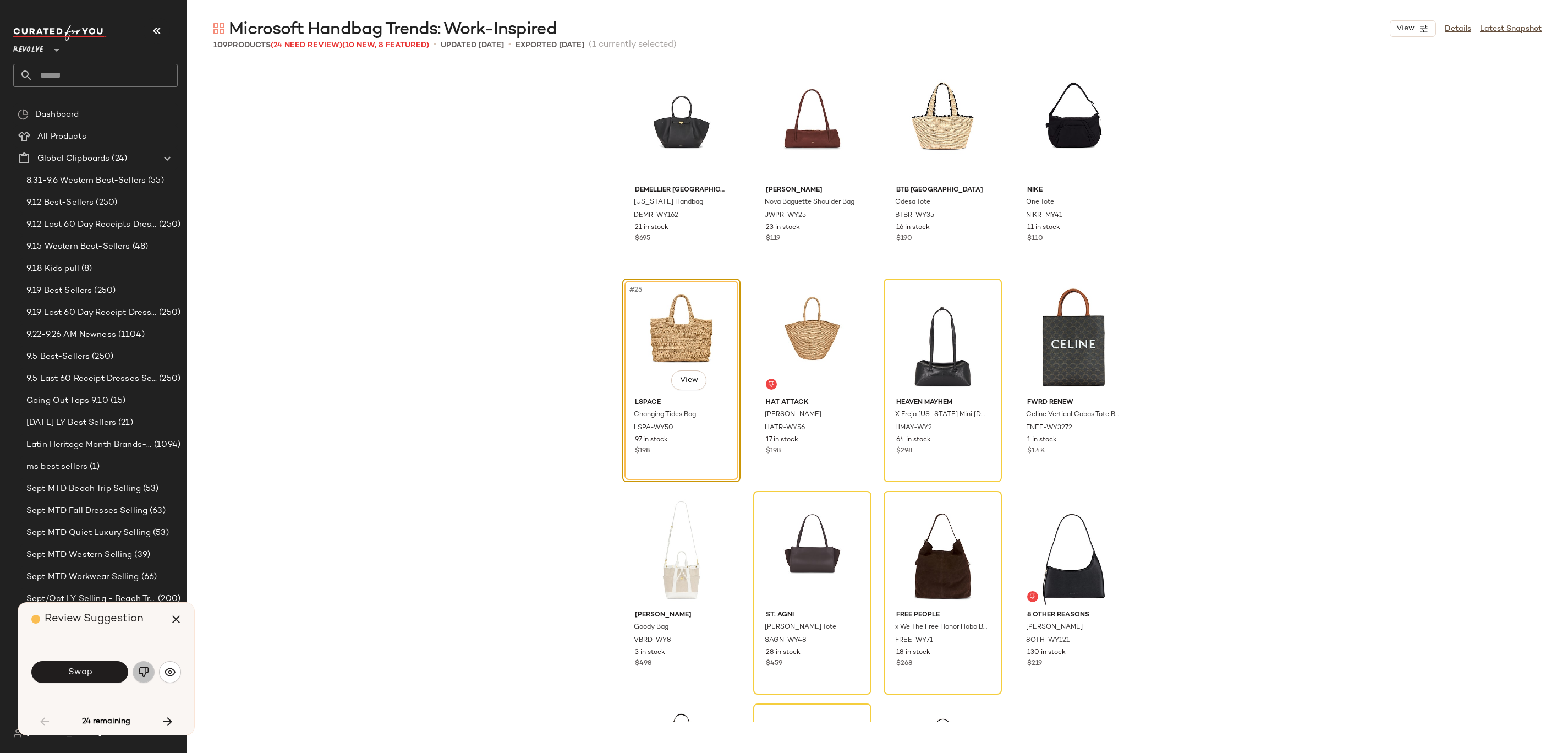
click at [149, 675] on img "button" at bounding box center [143, 672] width 11 height 11
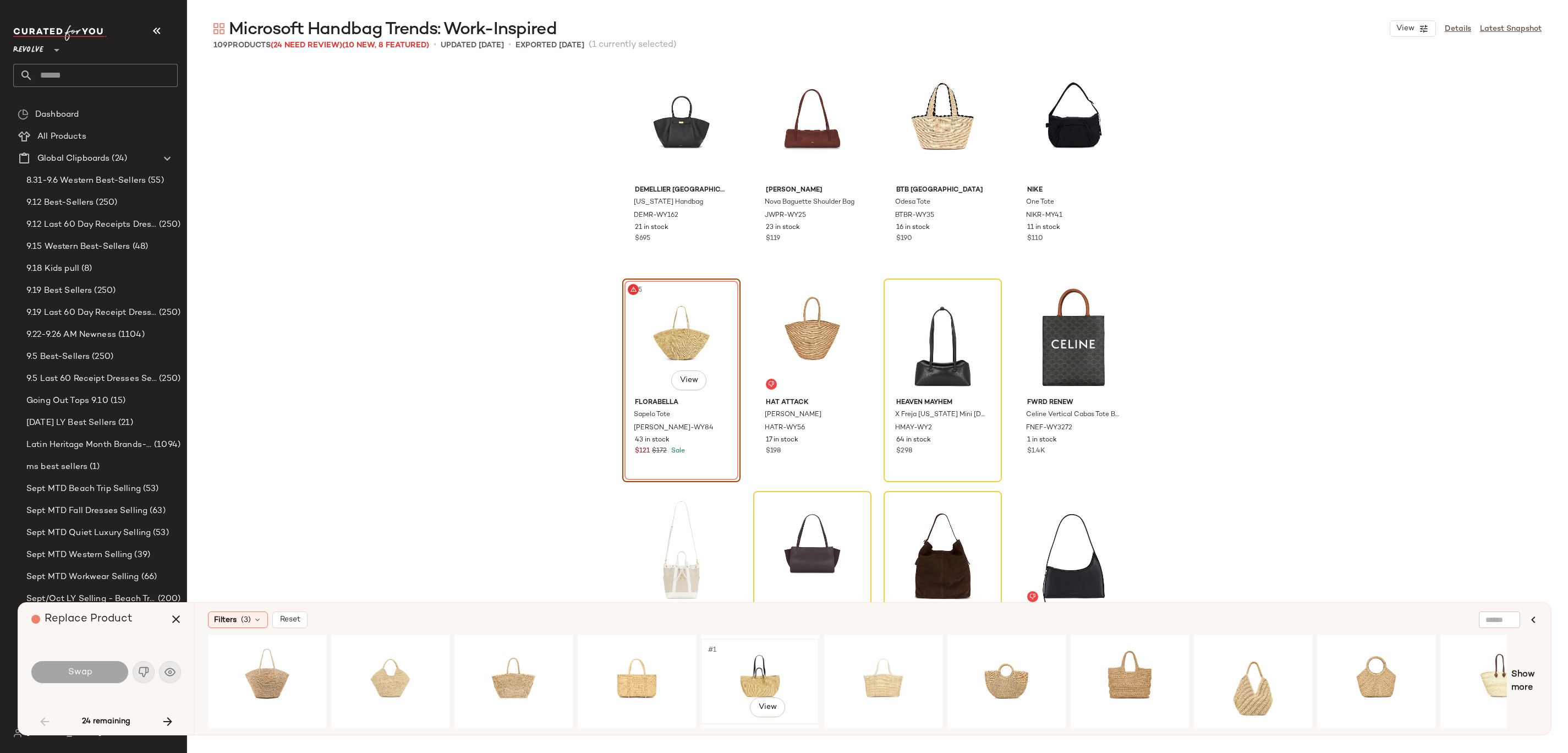
click at [755, 658] on div "#1 View" at bounding box center [760, 681] width 111 height 78
click at [97, 677] on button "Swap" at bounding box center [80, 672] width 97 height 22
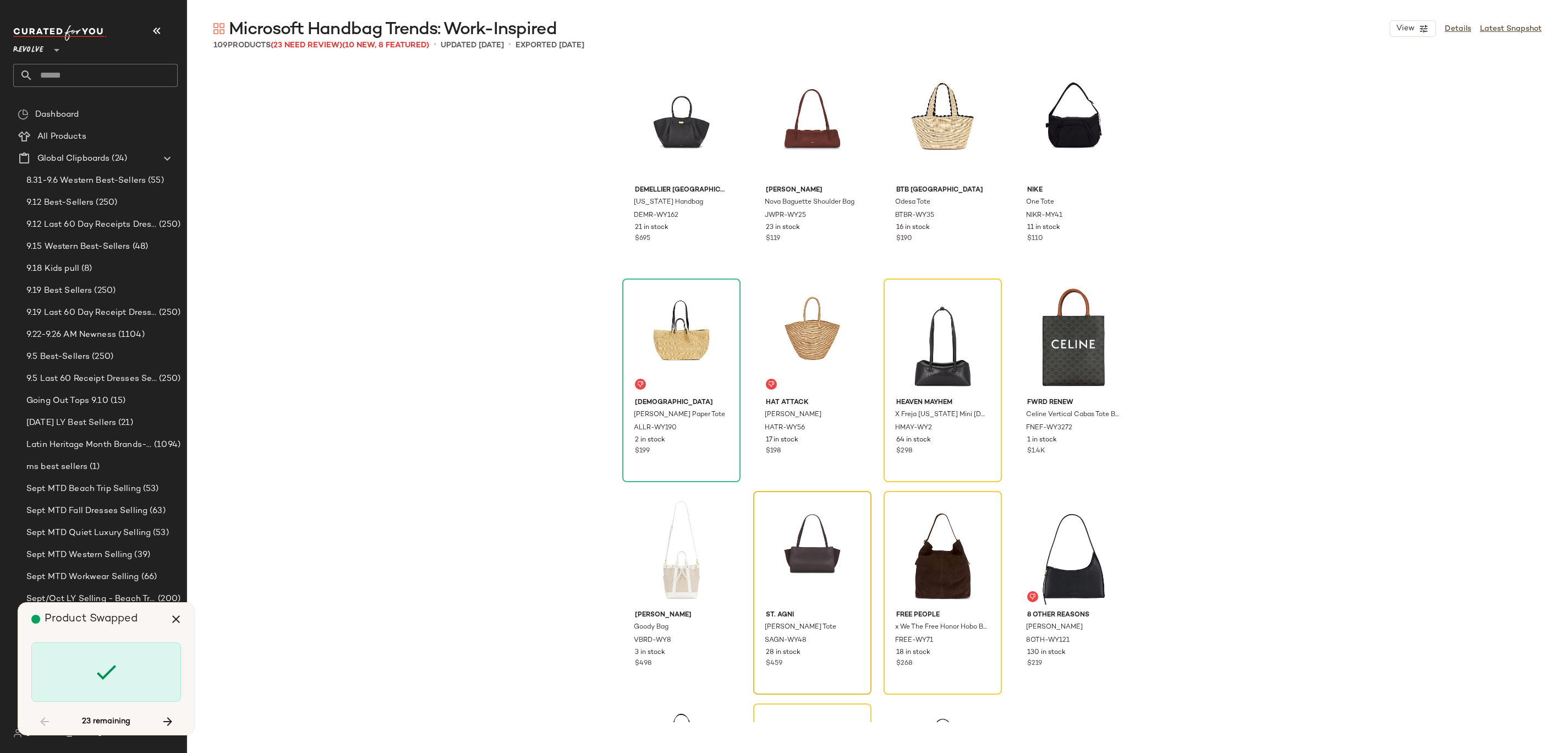
scroll to position [1062, 0]
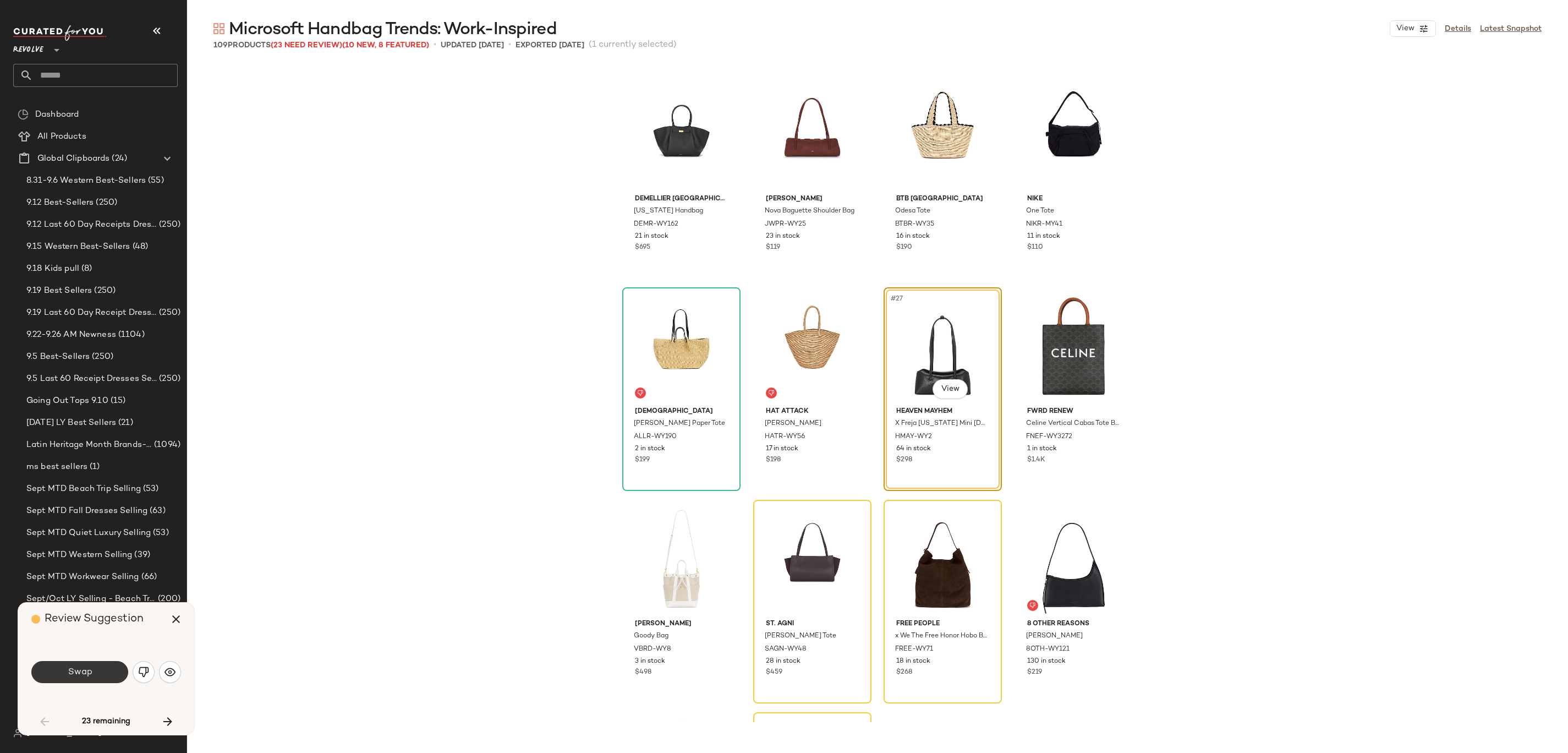
click at [104, 674] on button "Swap" at bounding box center [80, 672] width 97 height 22
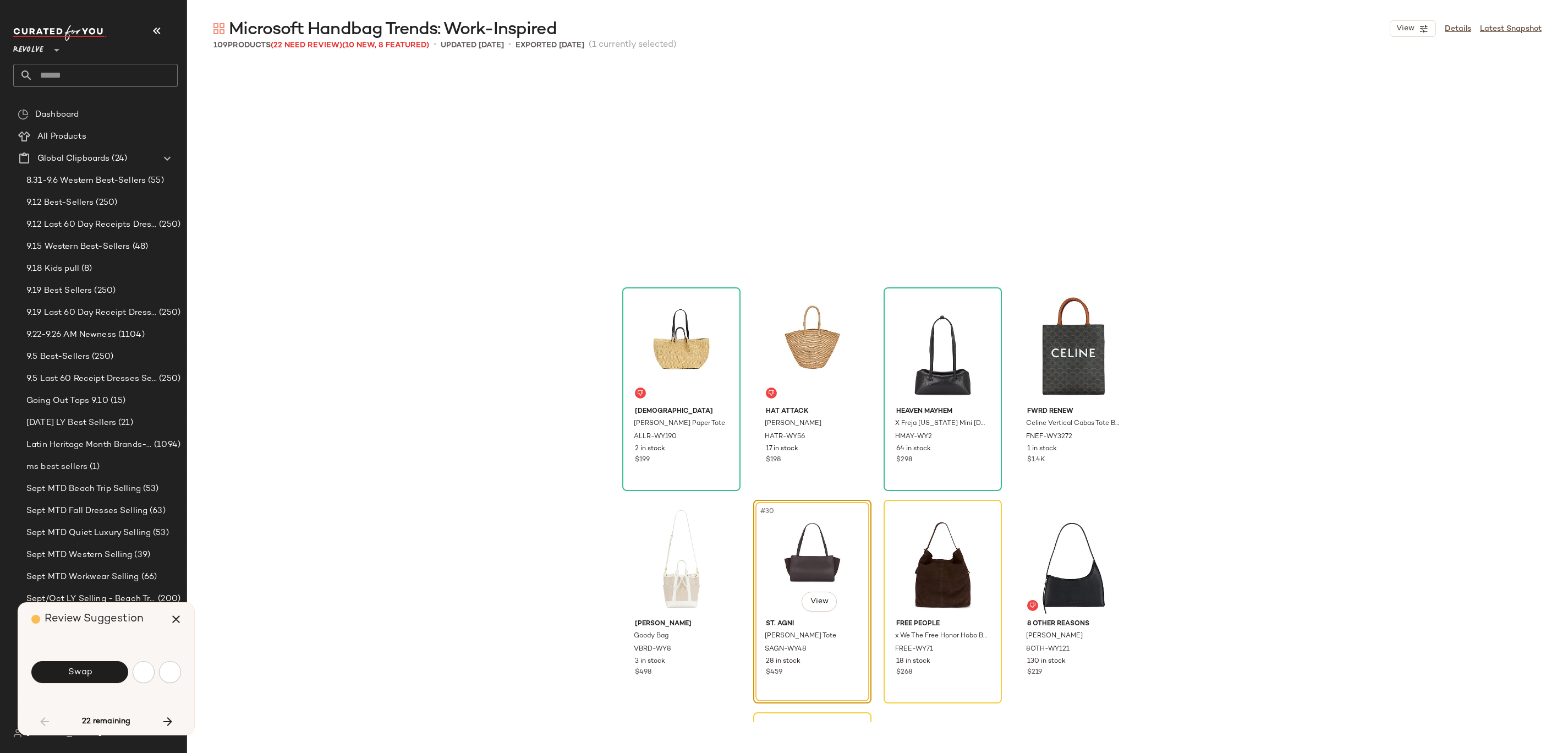
scroll to position [1274, 0]
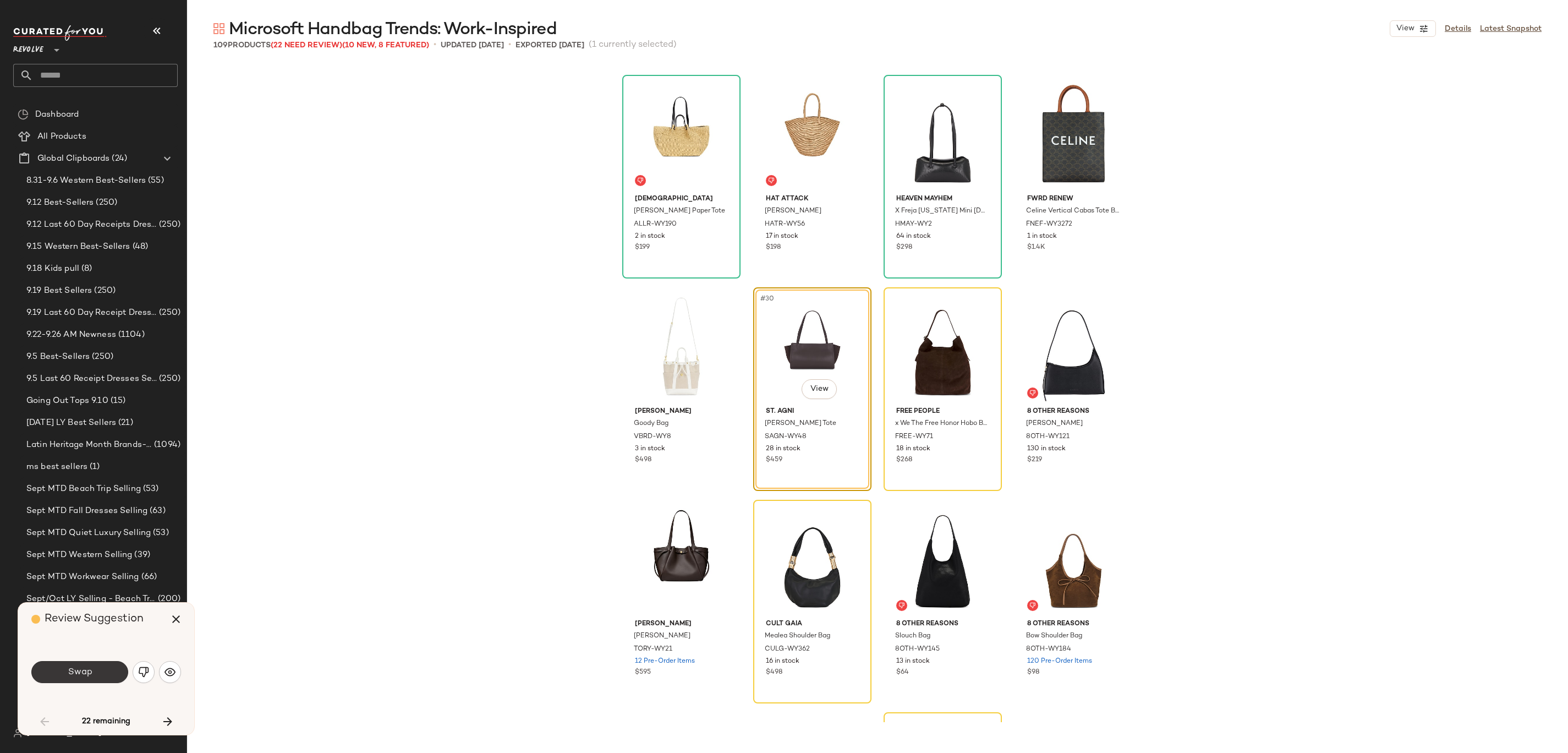
click at [68, 675] on span "Swap" at bounding box center [80, 672] width 25 height 10
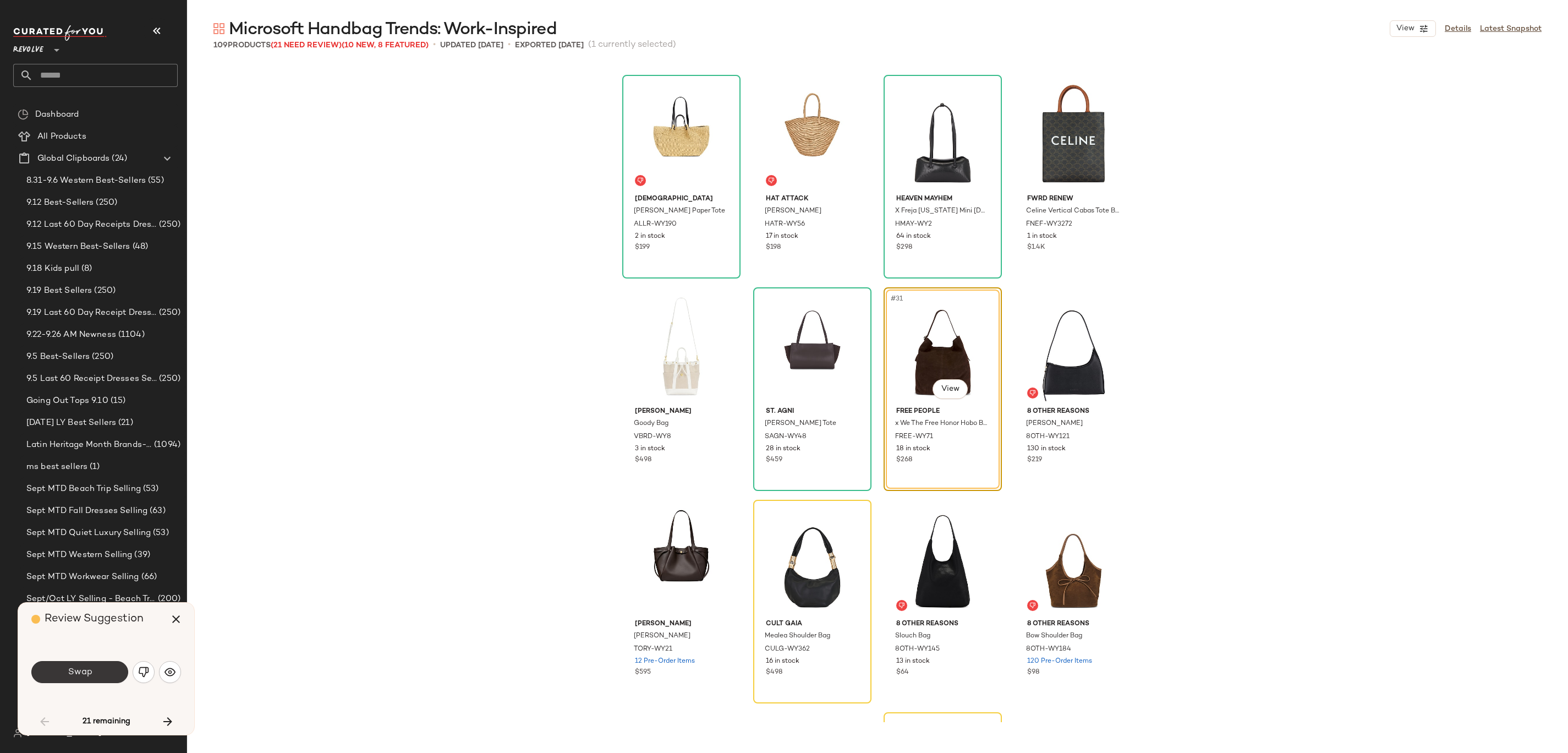
click at [94, 673] on button "Swap" at bounding box center [80, 672] width 97 height 22
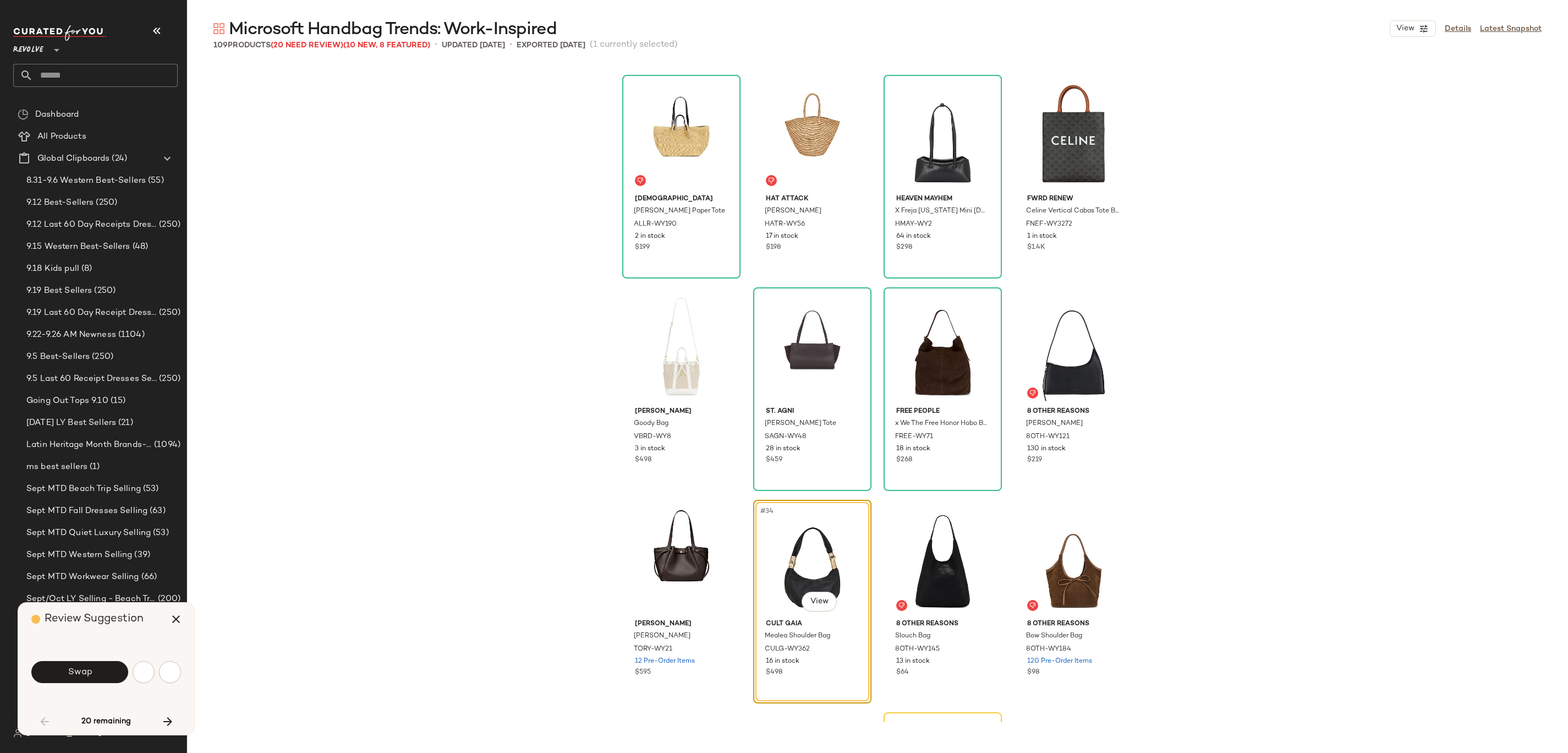
scroll to position [1487, 0]
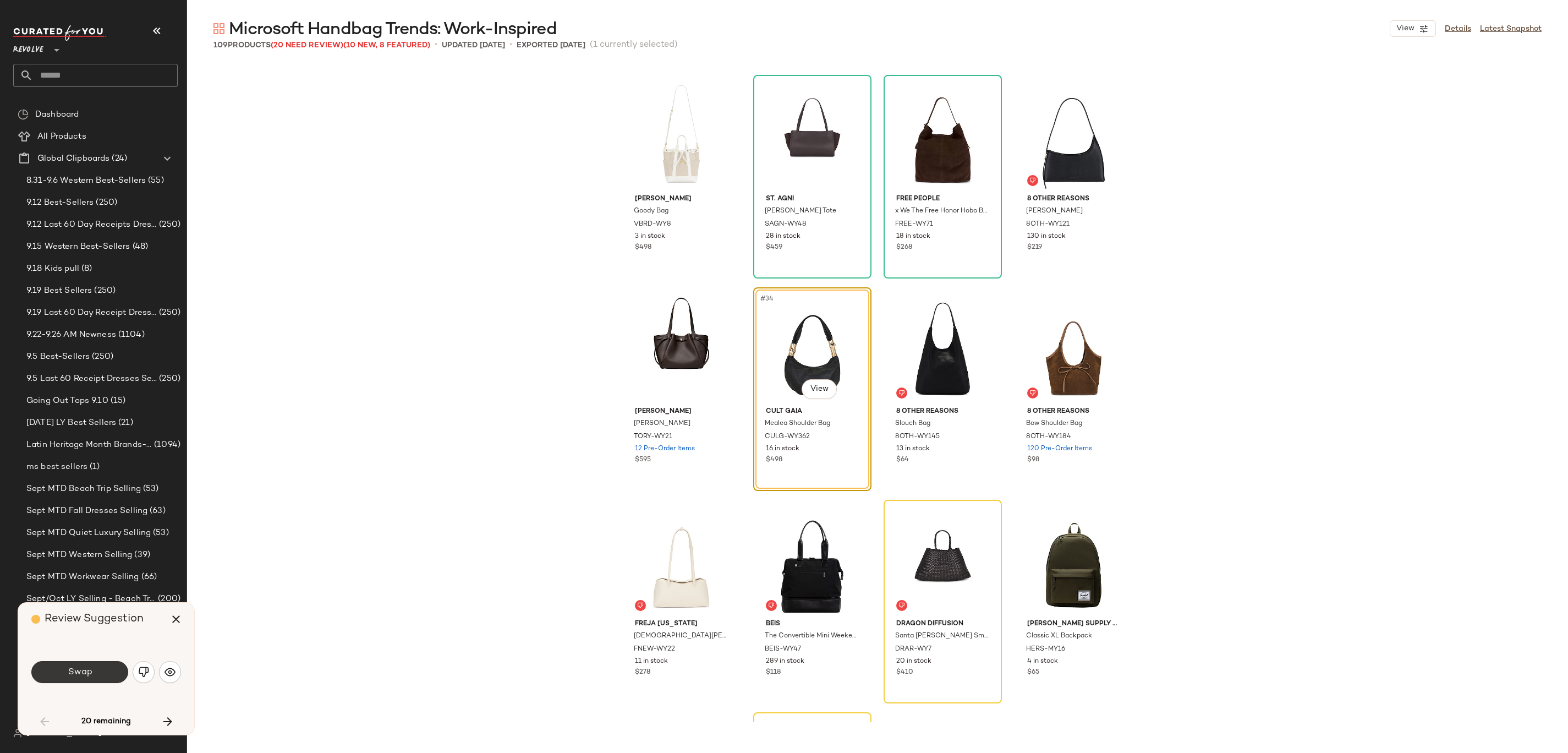
click at [86, 673] on span "Swap" at bounding box center [80, 672] width 25 height 10
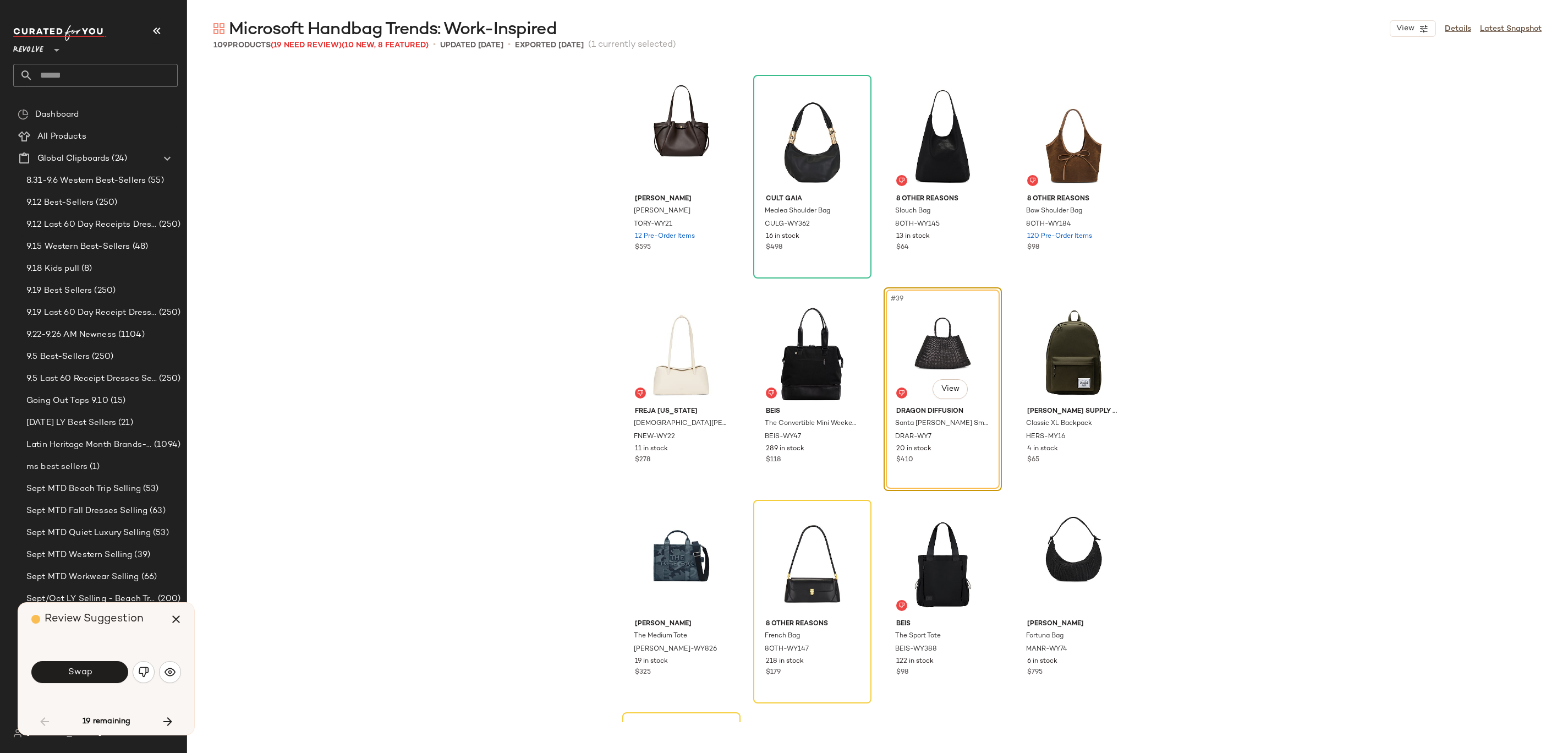
scroll to position [1747, 0]
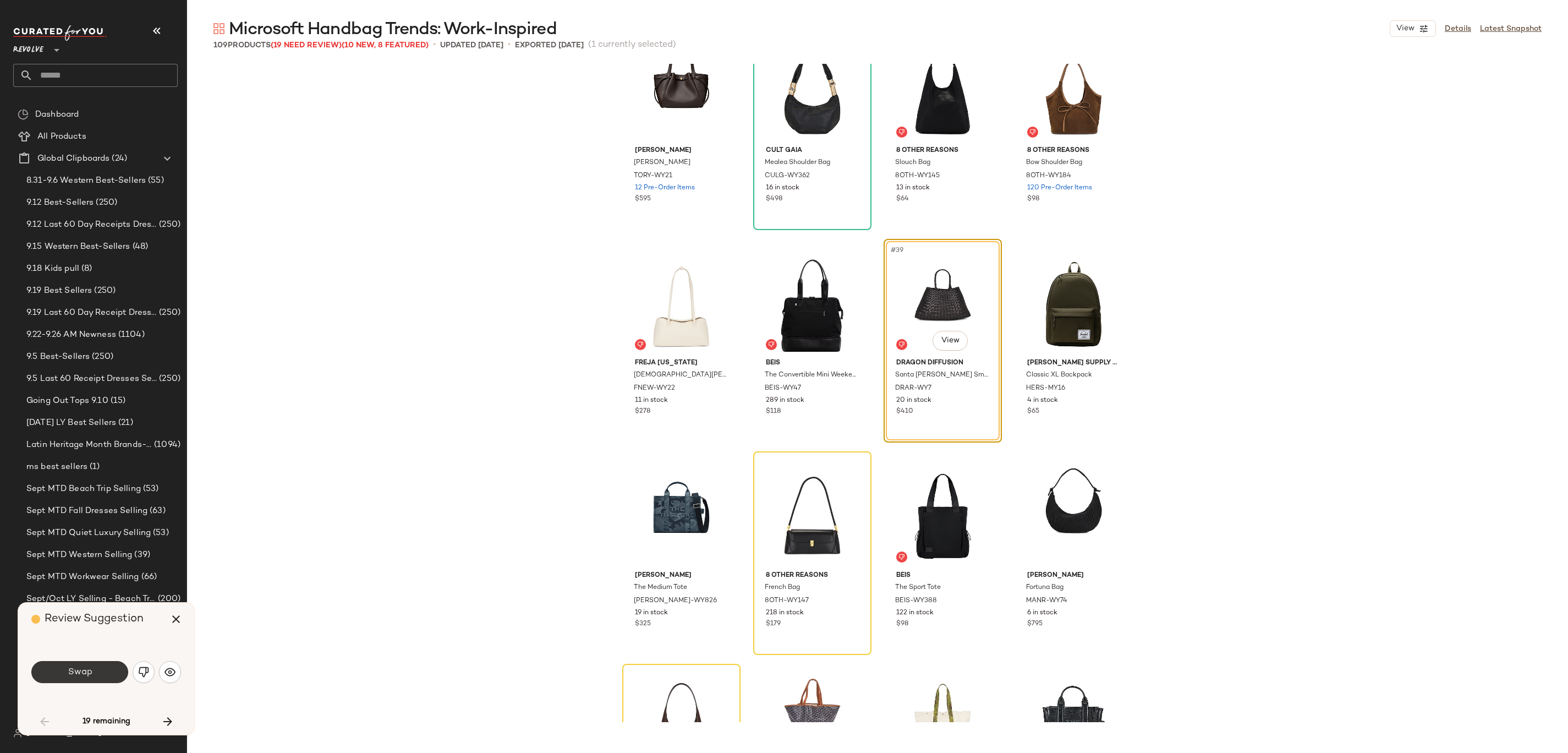
click at [82, 670] on span "Swap" at bounding box center [80, 672] width 25 height 10
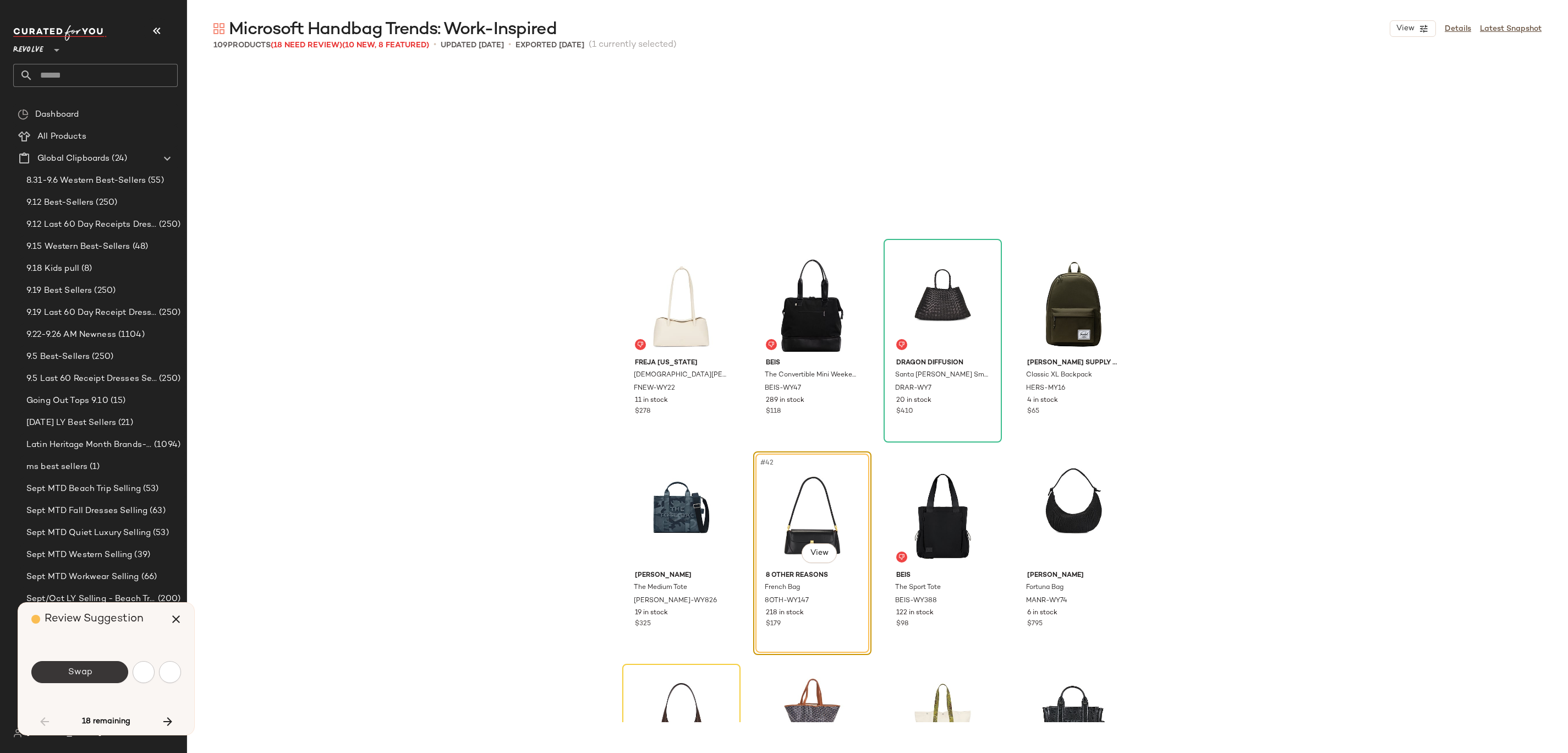
scroll to position [1911, 0]
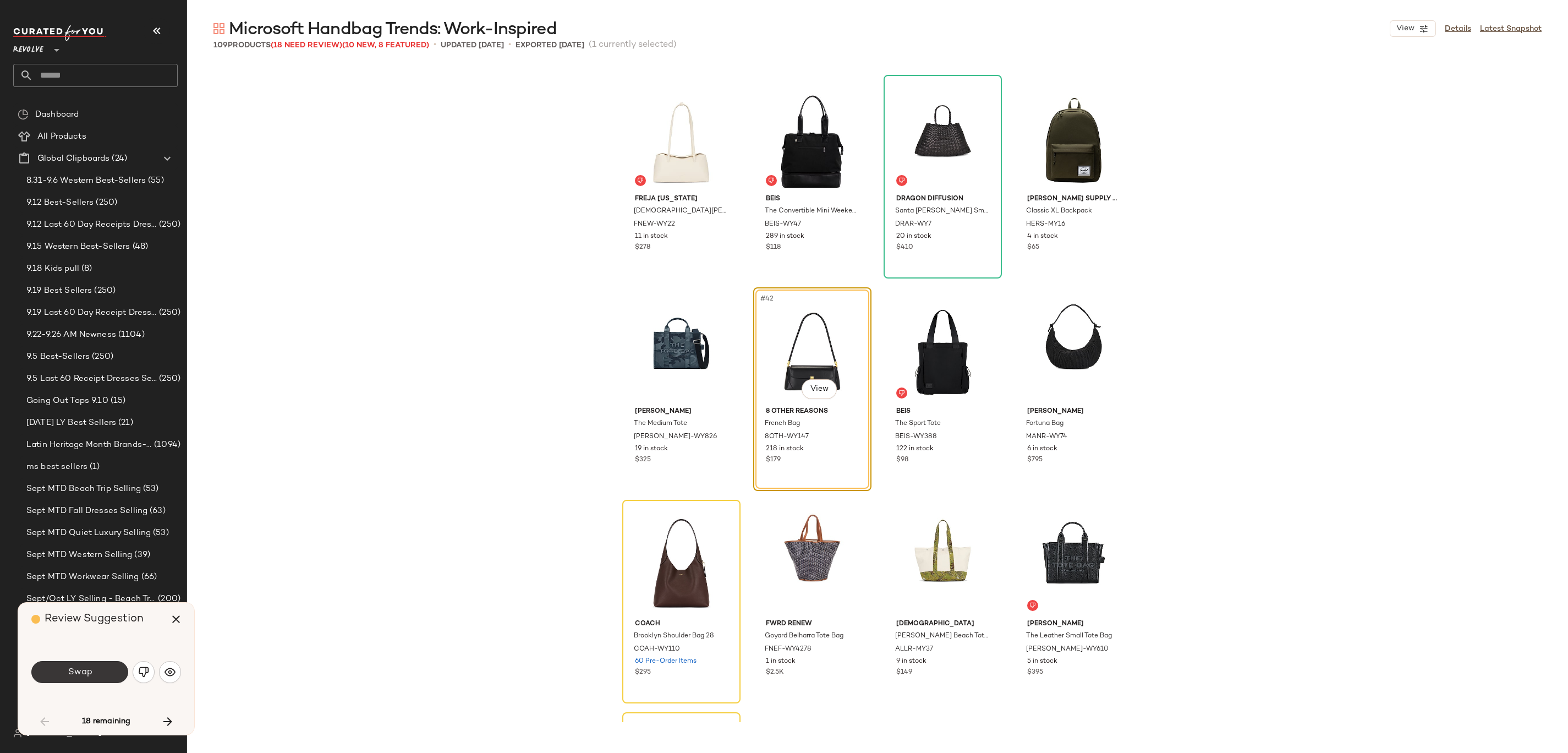
click at [80, 675] on span "Swap" at bounding box center [80, 672] width 25 height 10
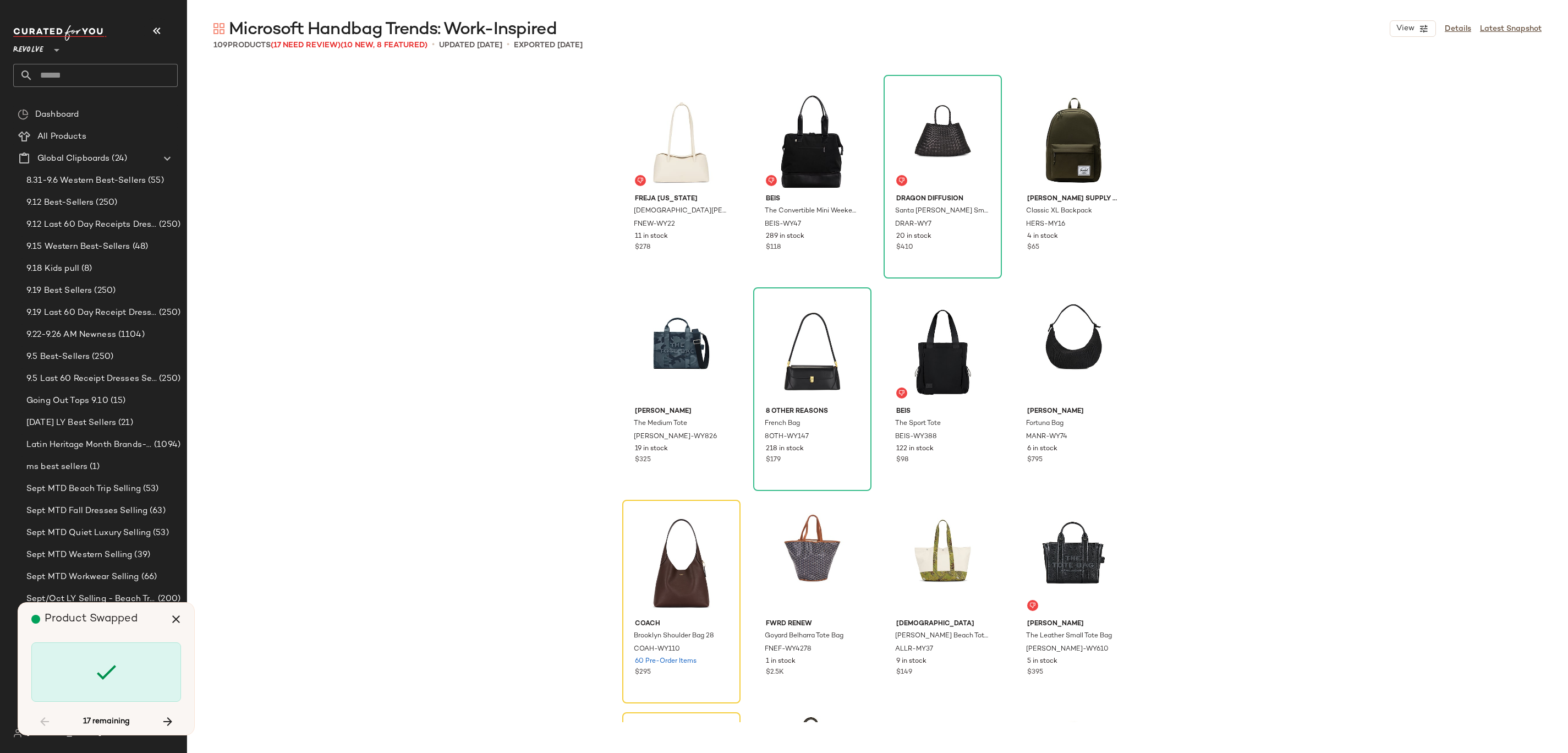
scroll to position [2124, 0]
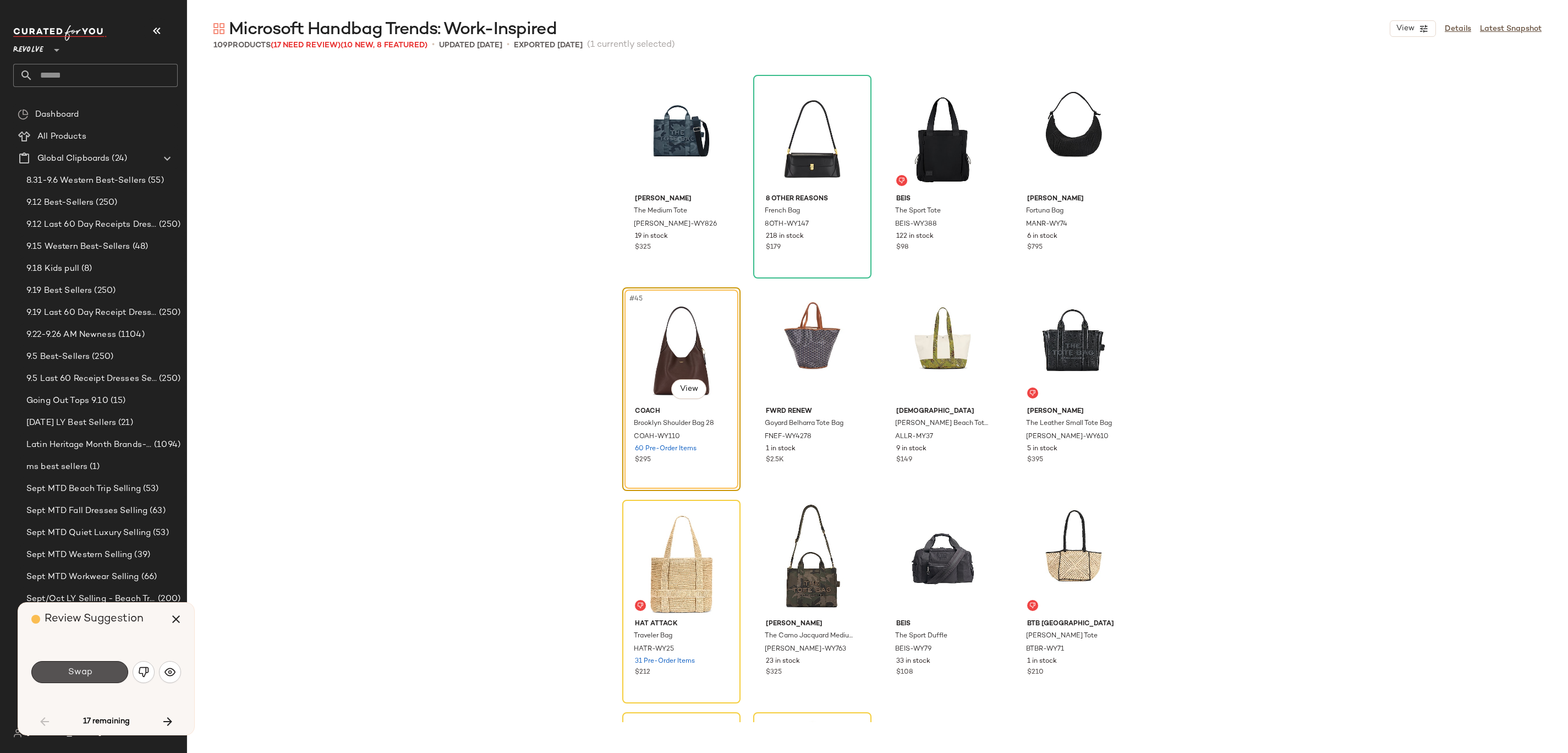
click at [80, 675] on span "Swap" at bounding box center [80, 672] width 25 height 10
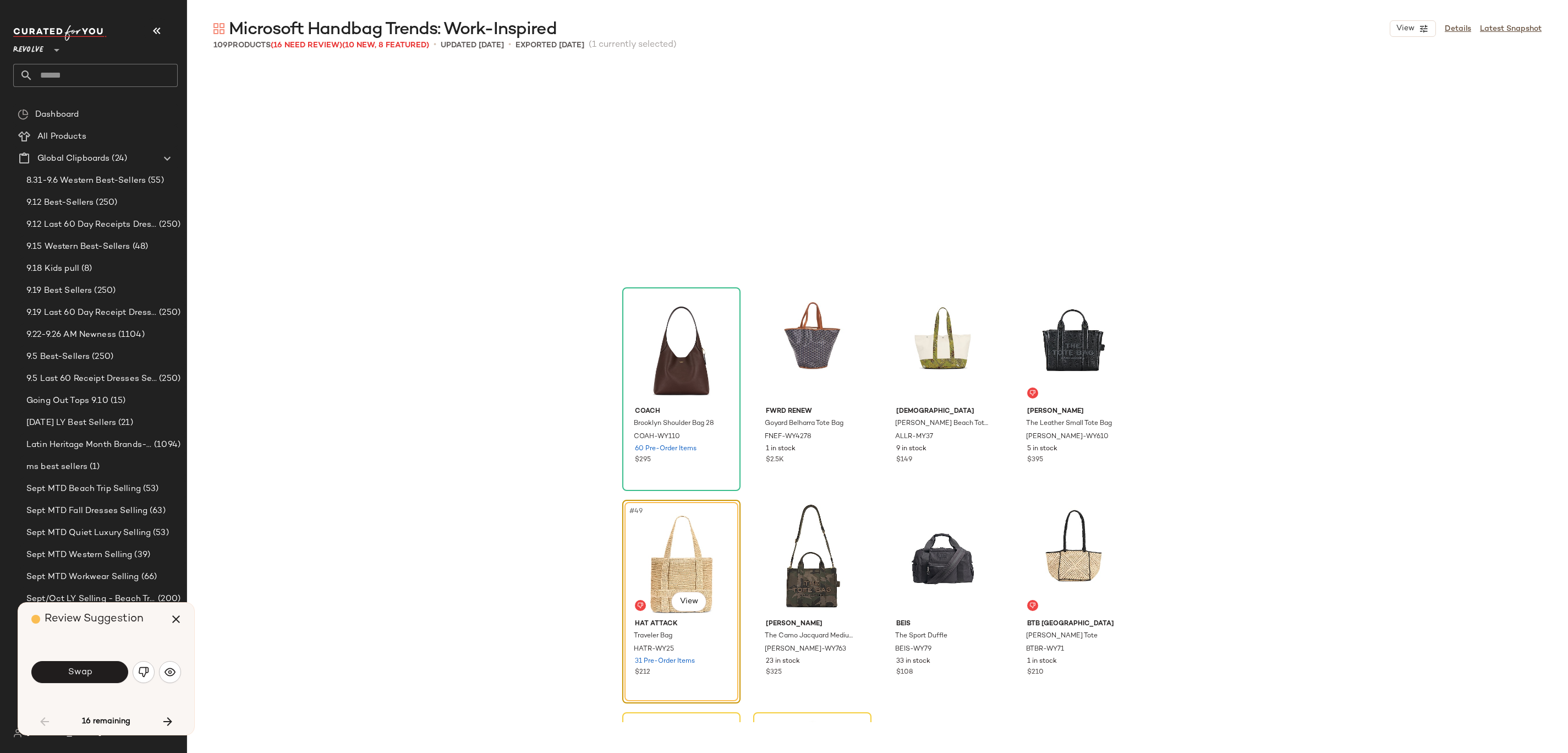
scroll to position [2336, 0]
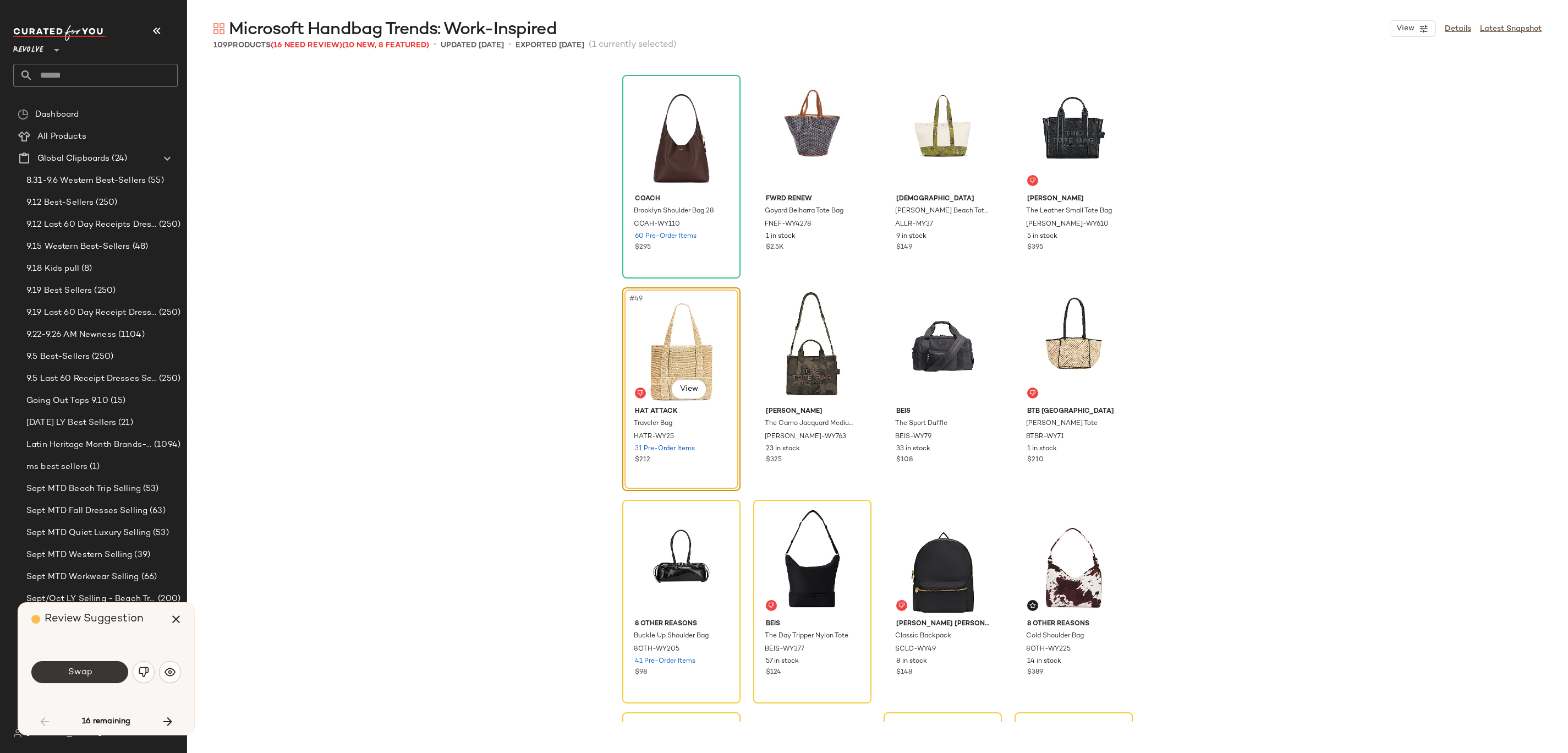
click at [80, 675] on span "Swap" at bounding box center [80, 672] width 25 height 10
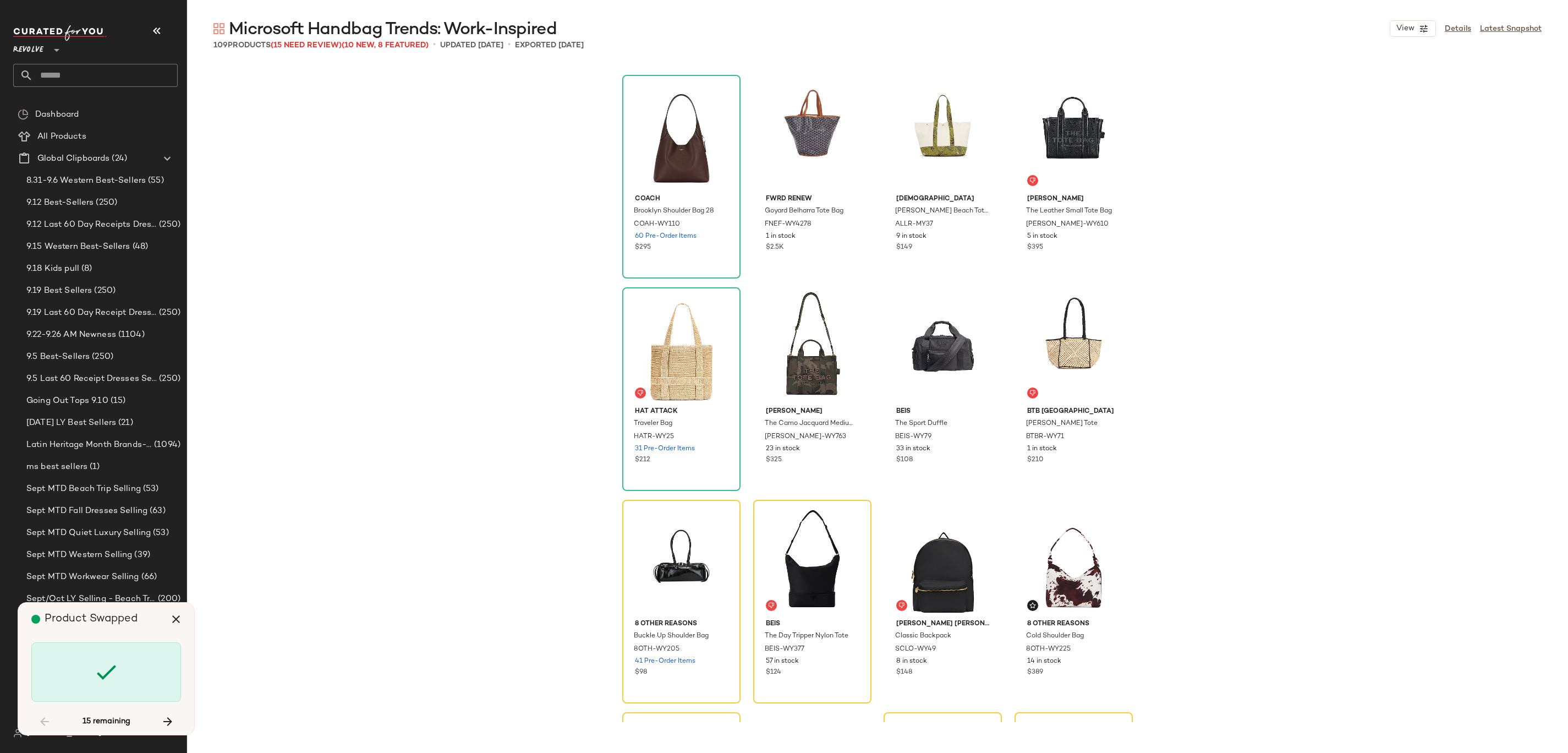
scroll to position [2549, 0]
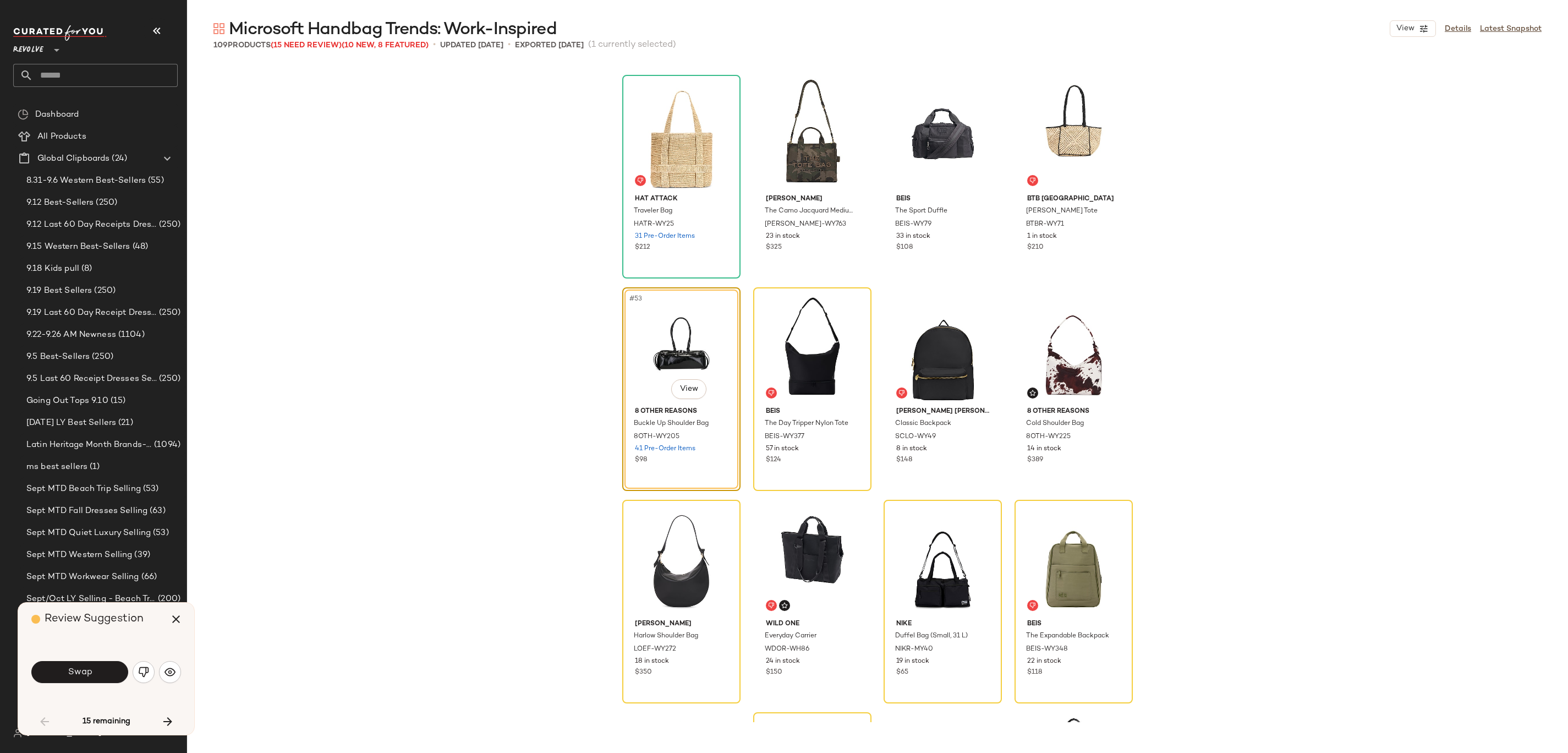
click at [80, 675] on span "Swap" at bounding box center [80, 672] width 25 height 10
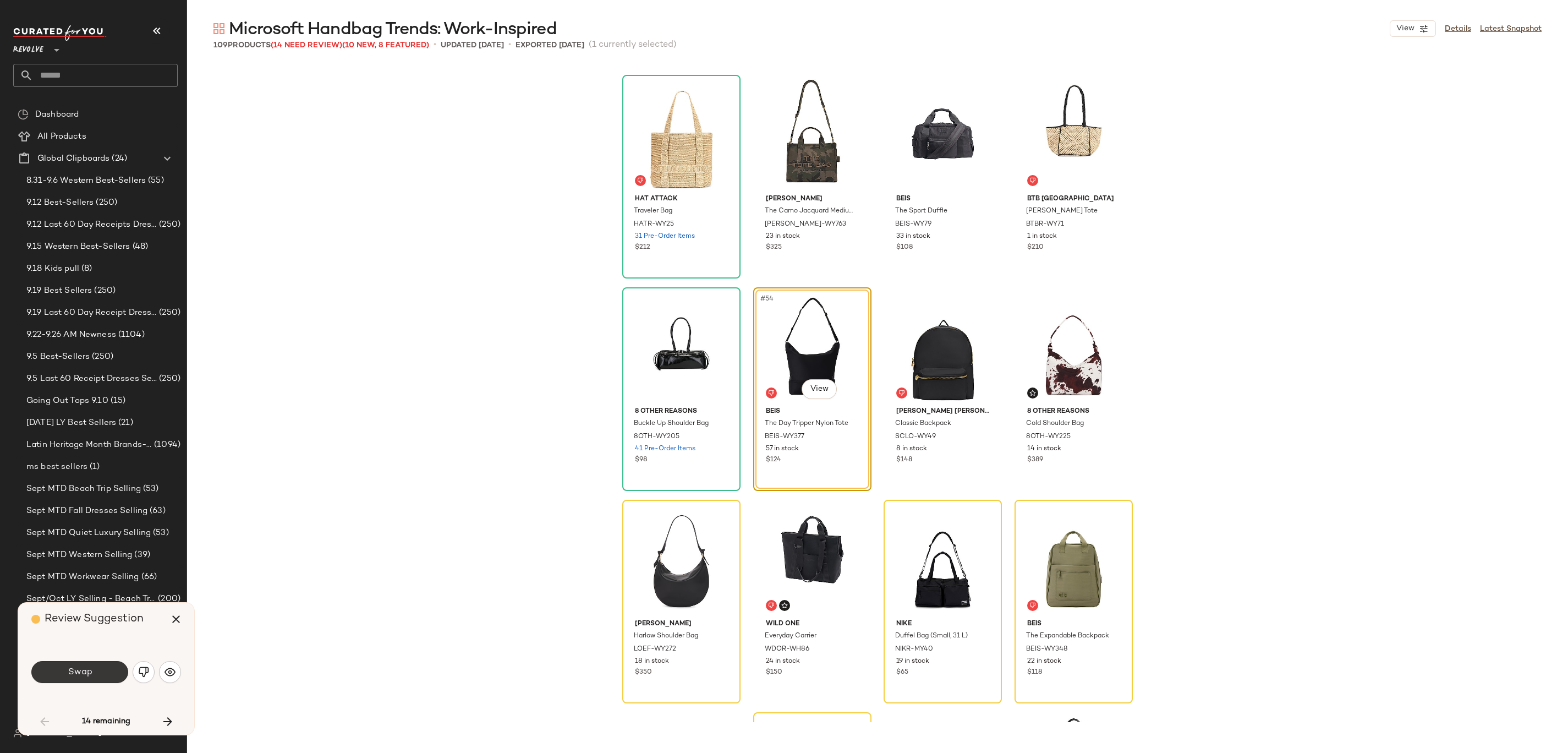
click at [106, 666] on button "Swap" at bounding box center [80, 672] width 97 height 22
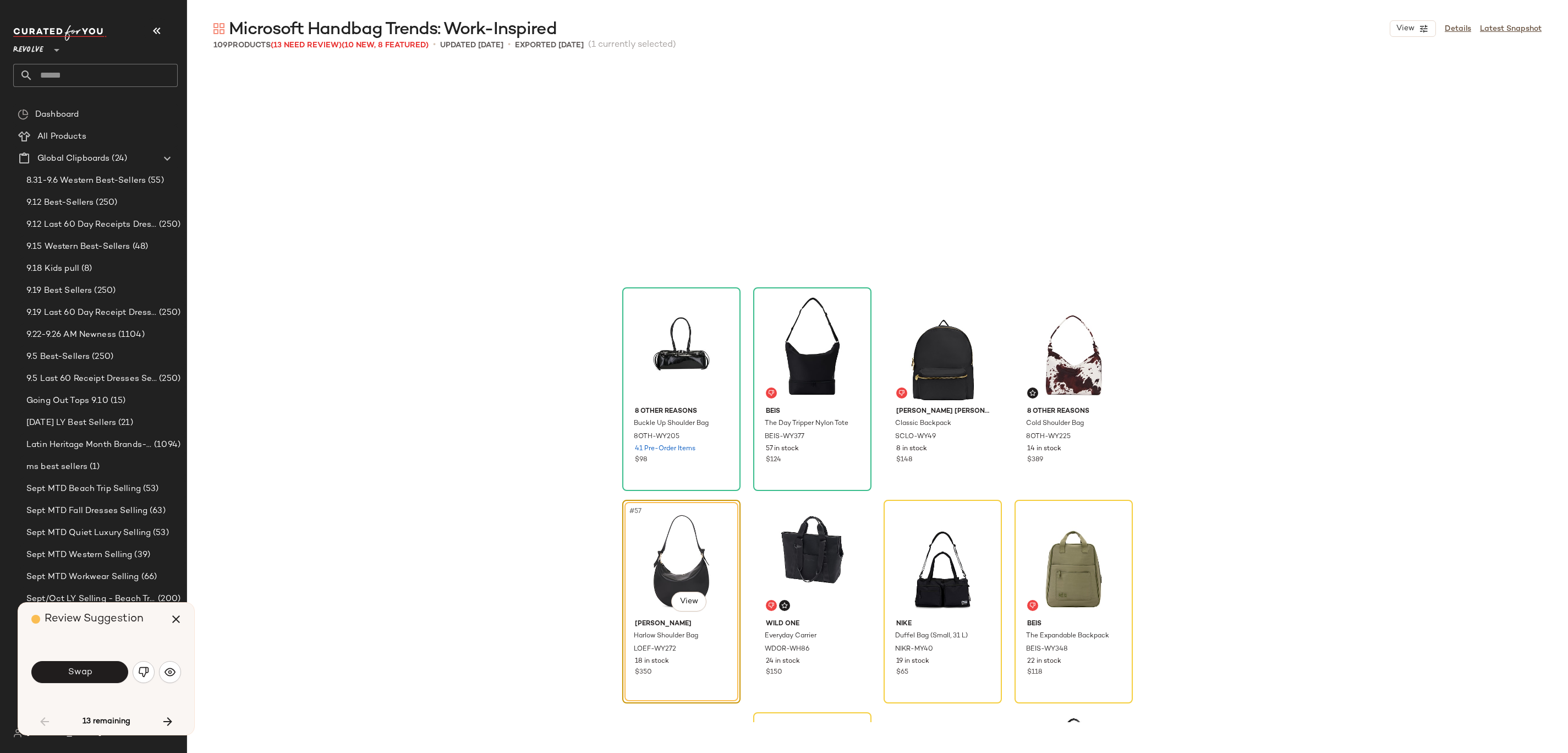
scroll to position [2760, 0]
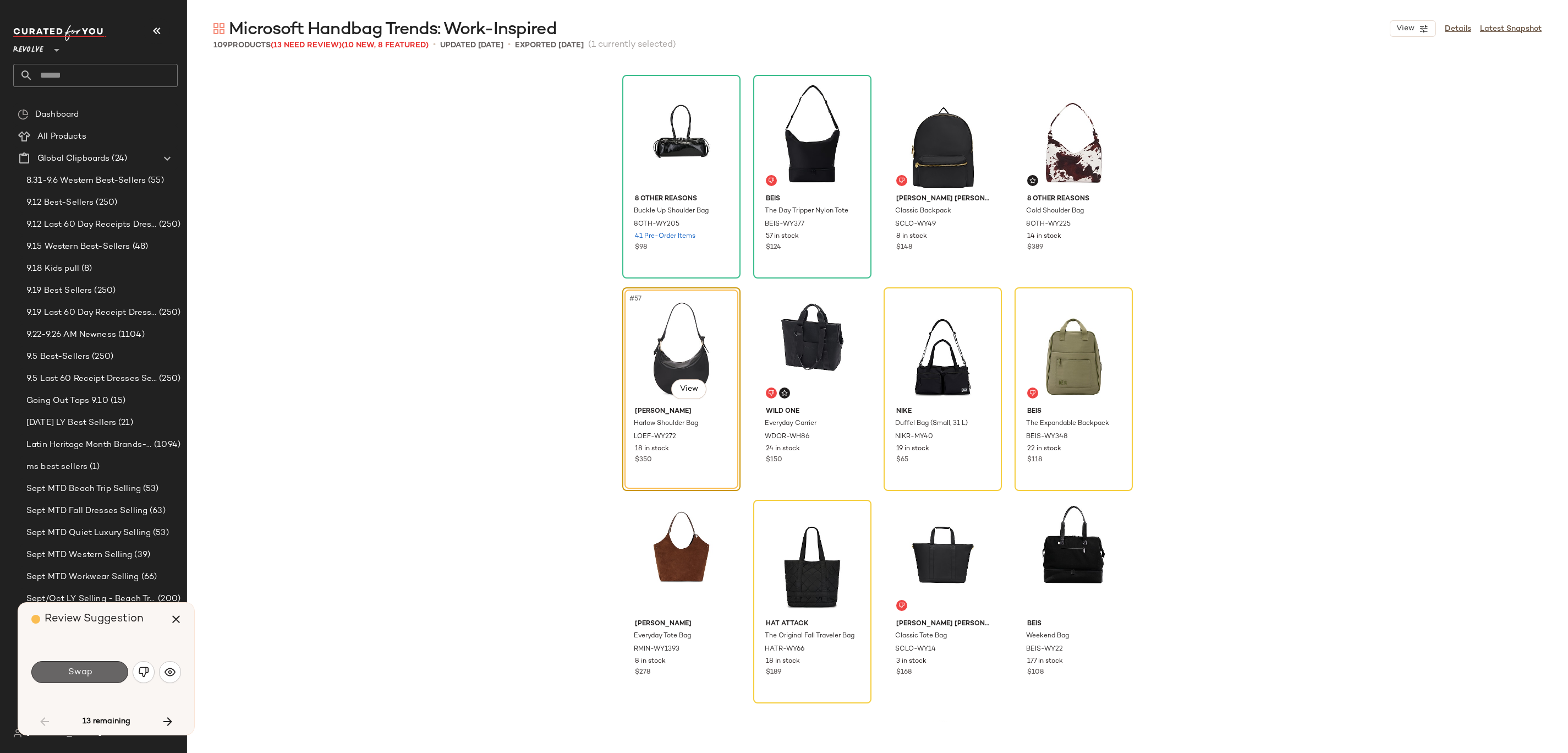
click at [71, 677] on button "Swap" at bounding box center [80, 672] width 97 height 22
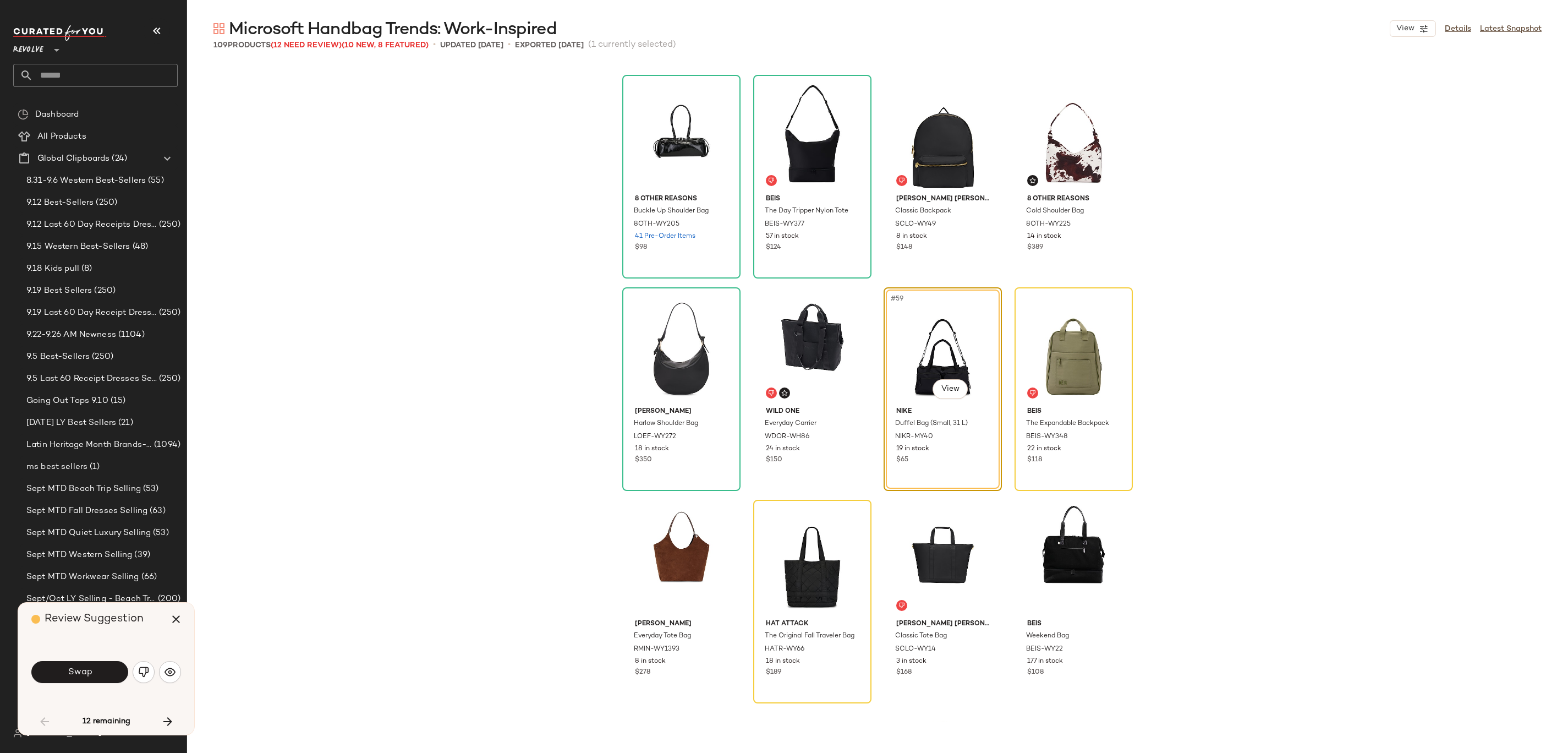
click at [70, 677] on button "Swap" at bounding box center [80, 672] width 97 height 22
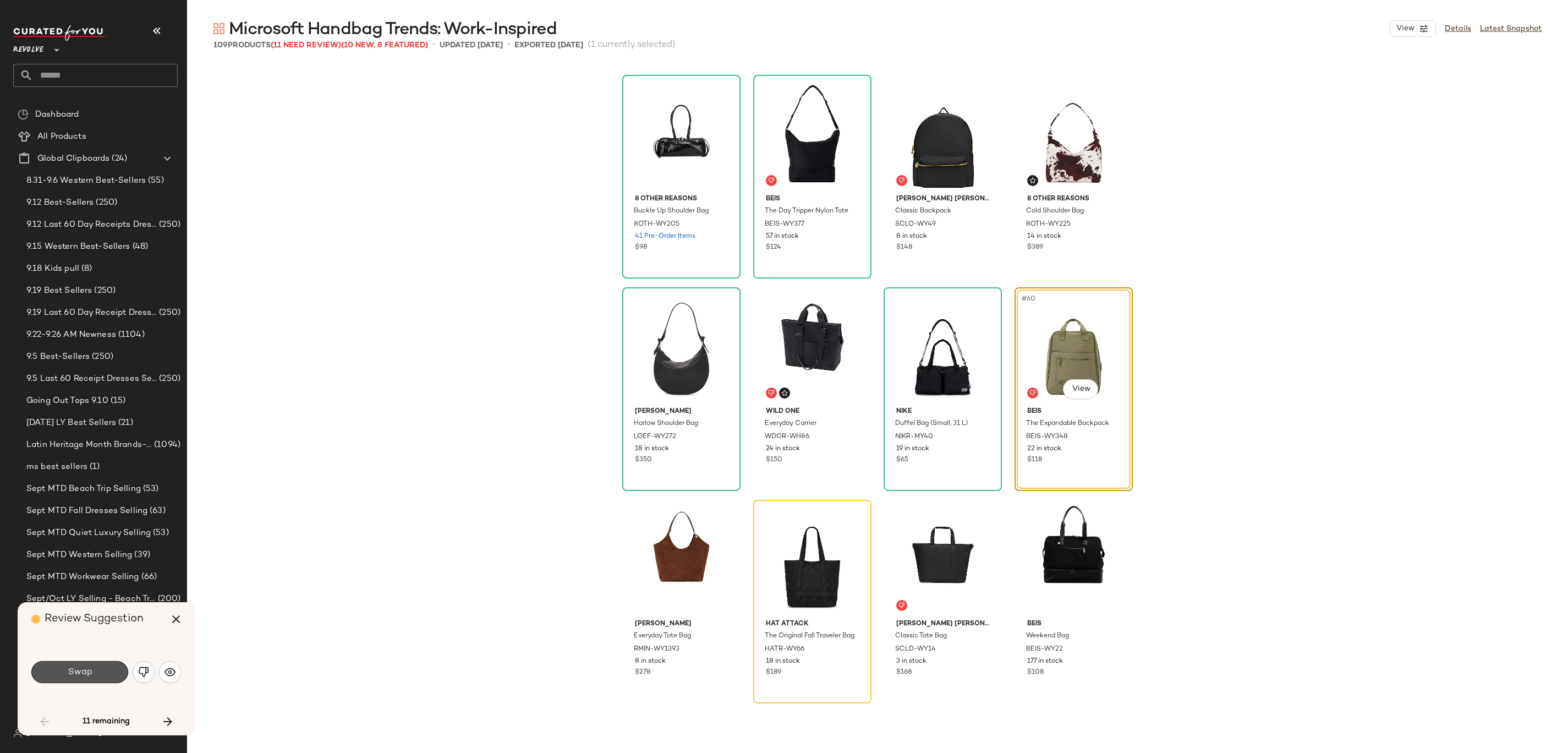
click at [70, 677] on button "Swap" at bounding box center [80, 672] width 97 height 22
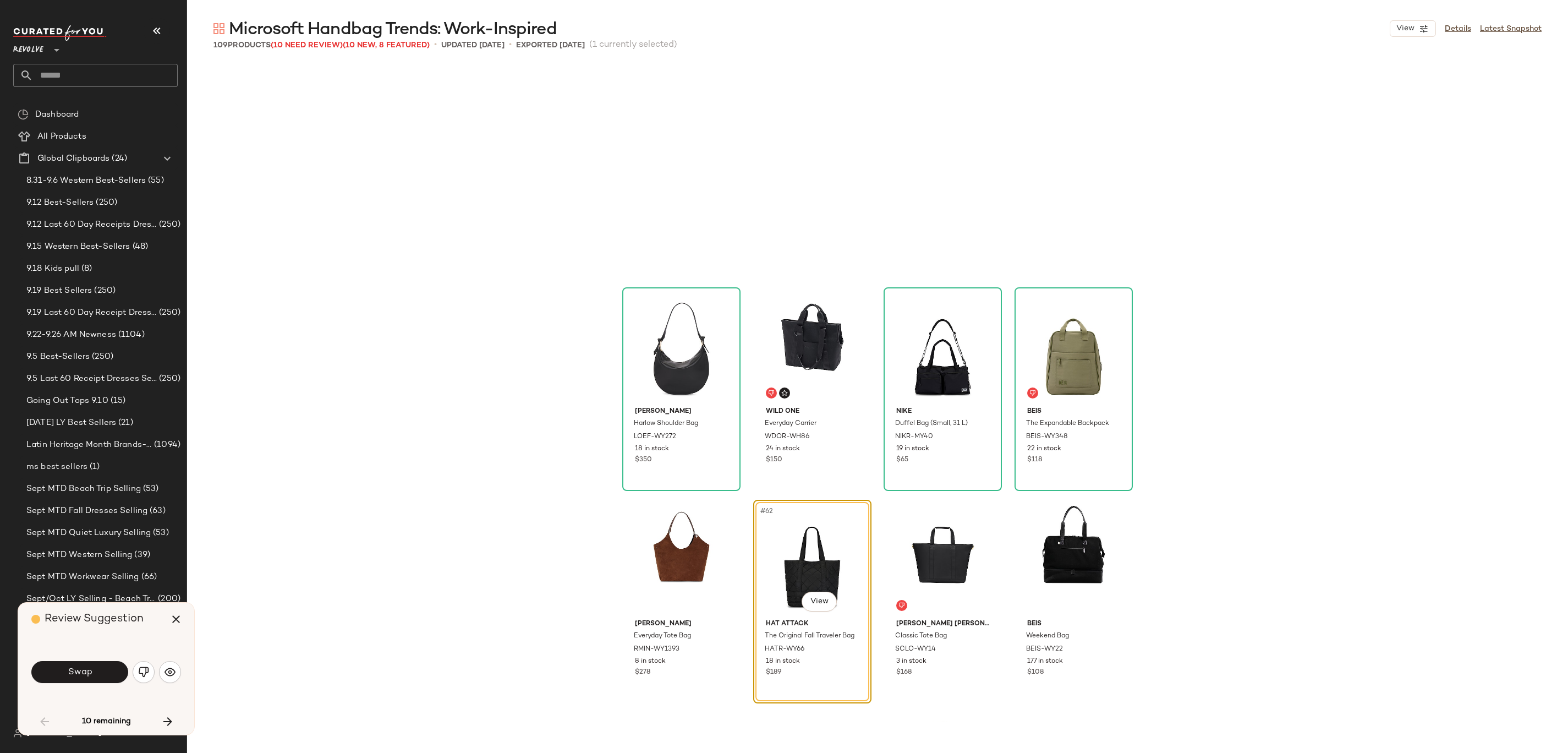
scroll to position [2973, 0]
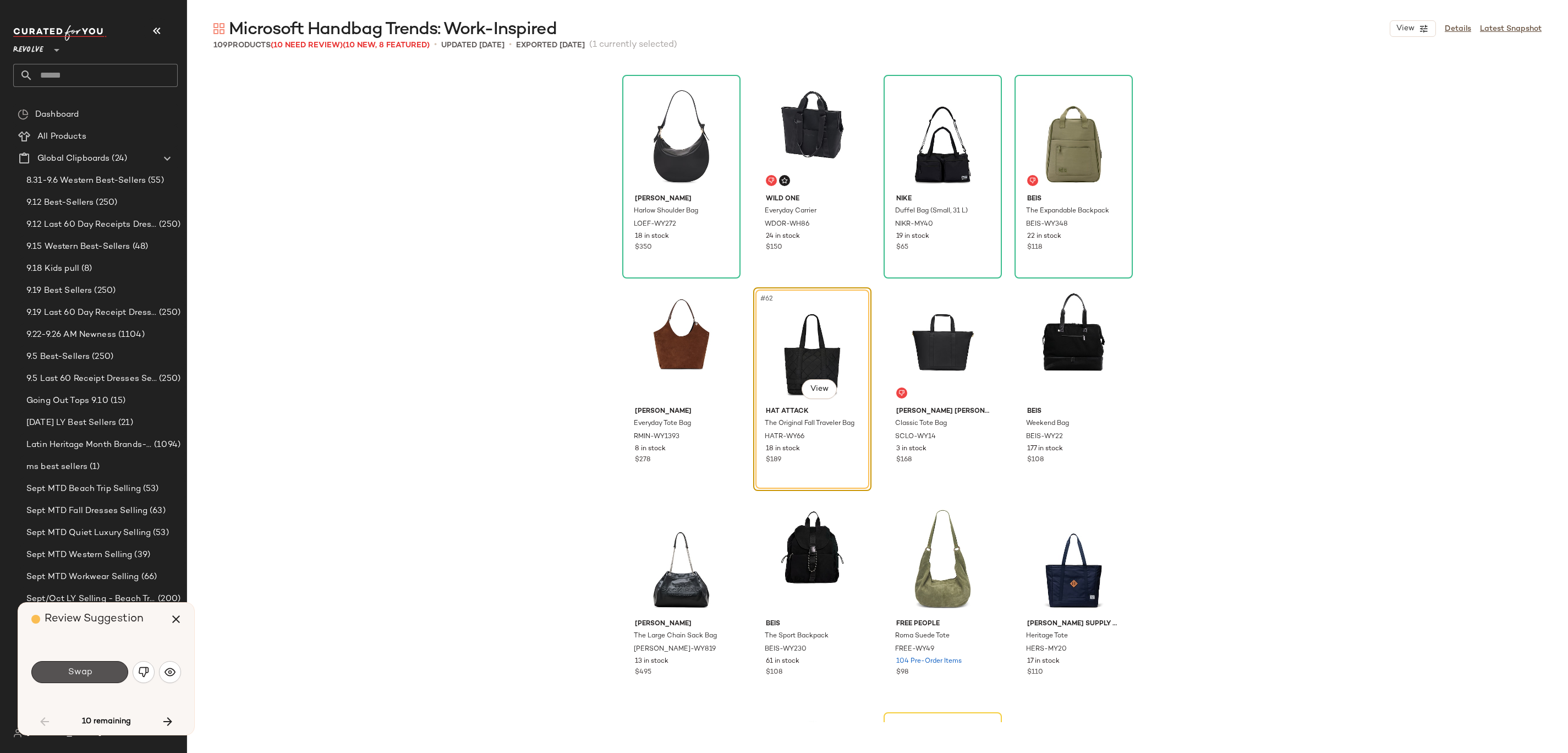
click at [70, 677] on button "Swap" at bounding box center [80, 672] width 97 height 22
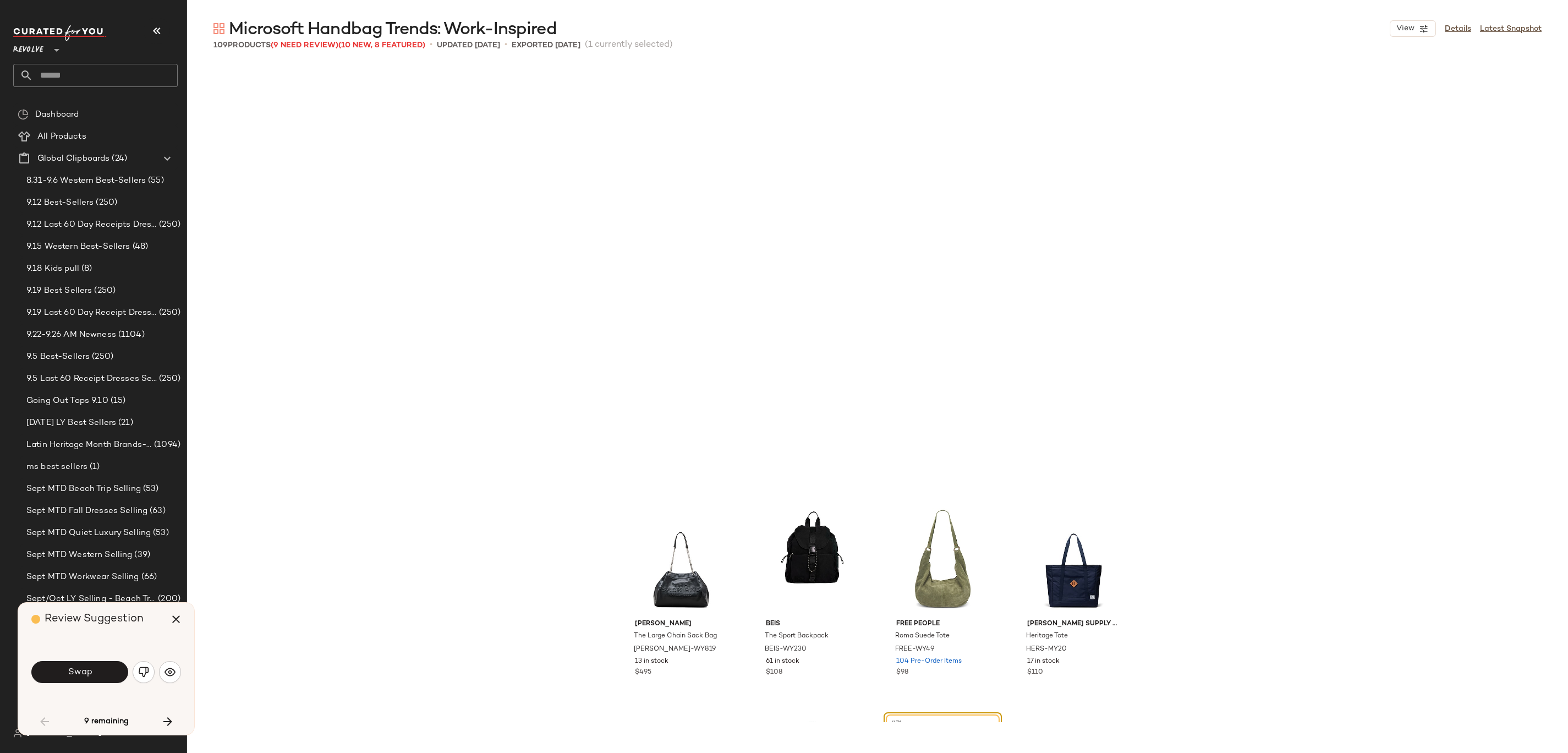
scroll to position [3398, 0]
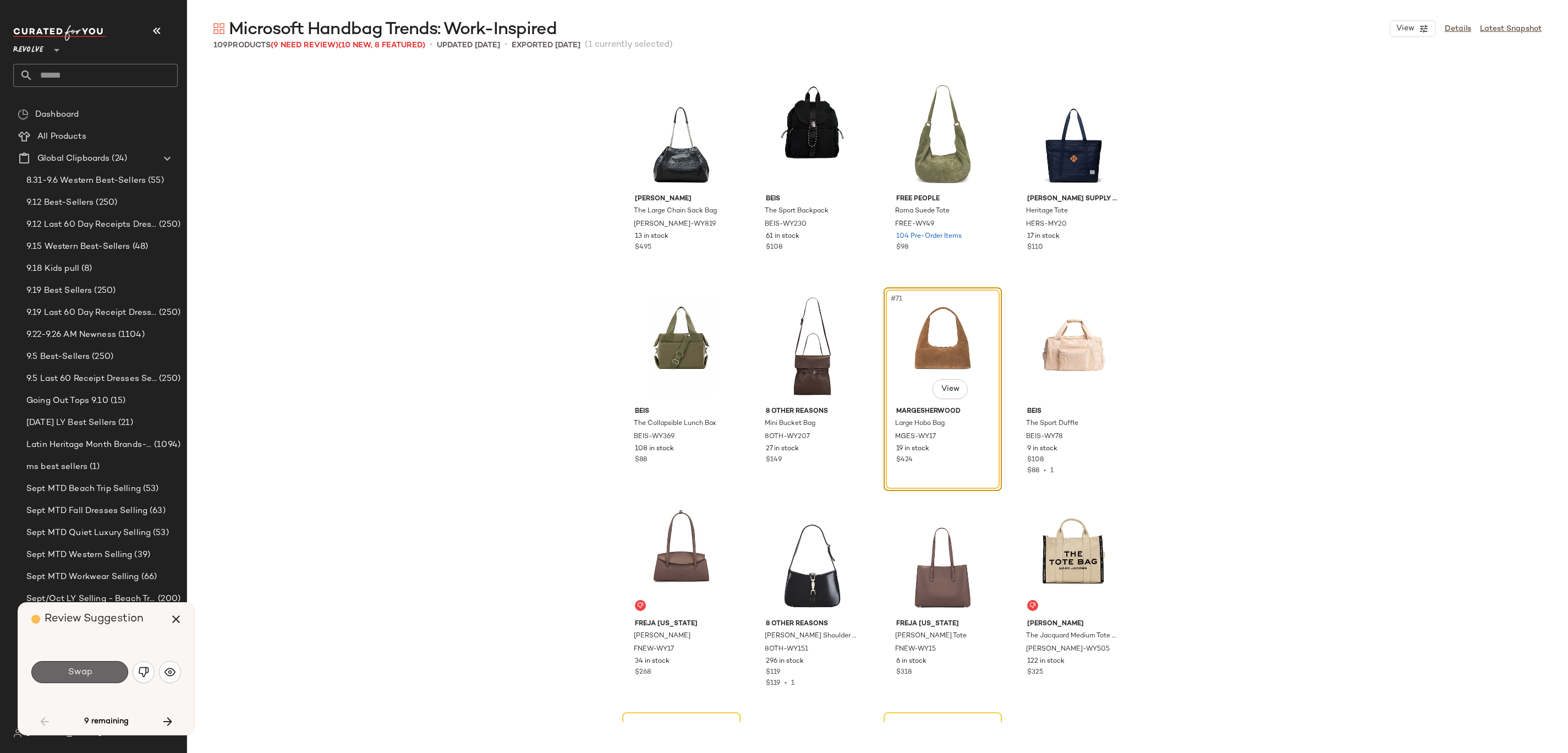
click at [70, 677] on button "Swap" at bounding box center [80, 672] width 97 height 22
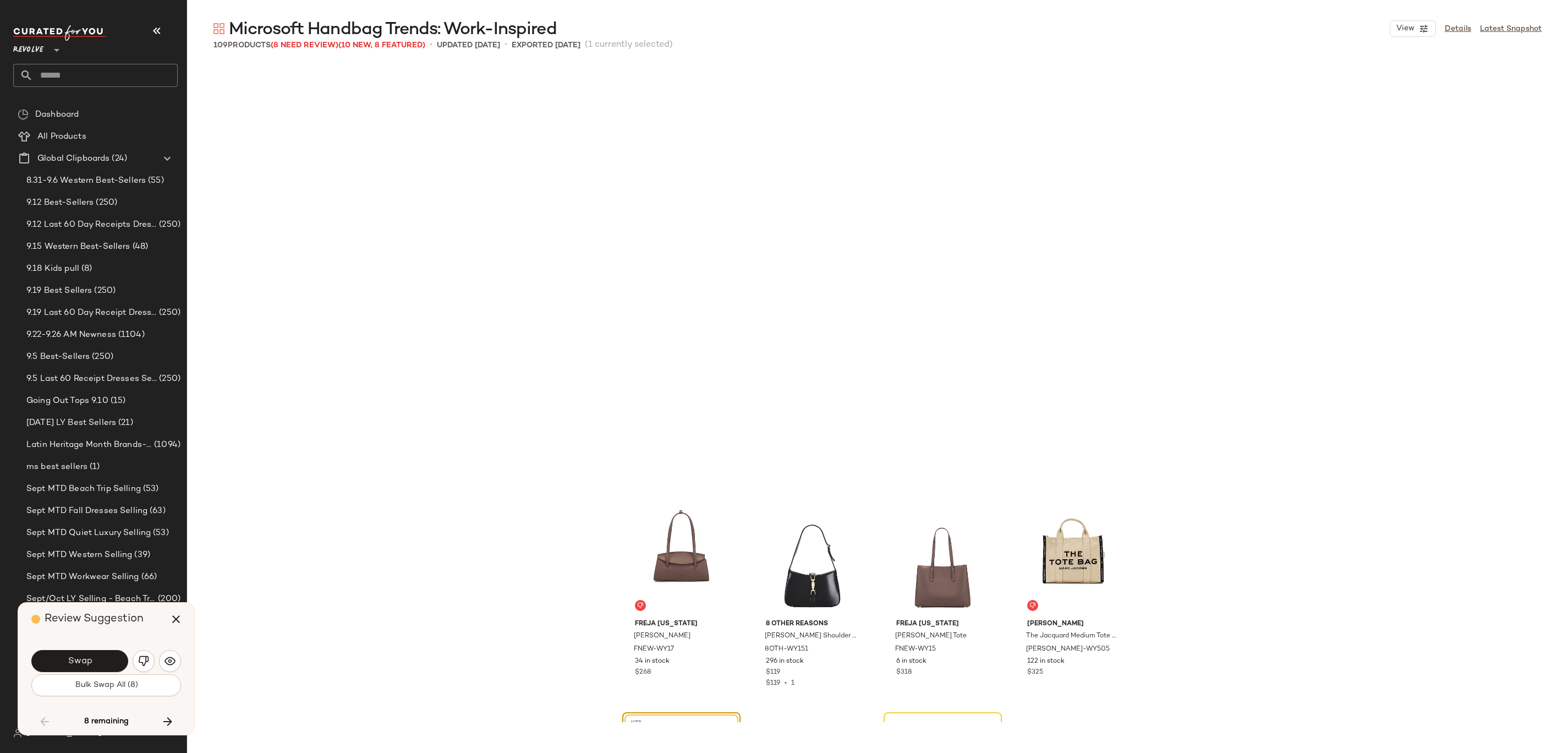
scroll to position [3822, 0]
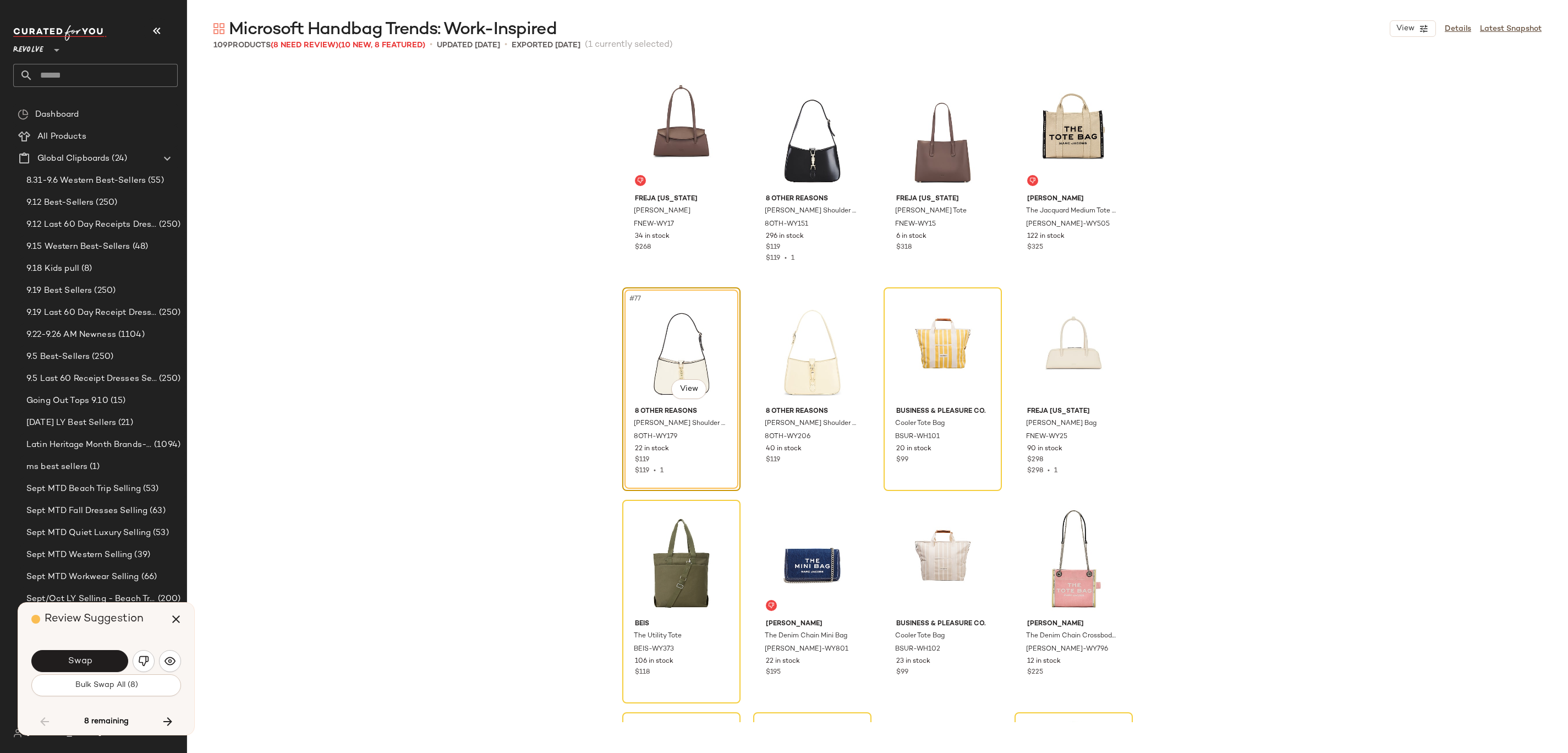
click at [70, 677] on button "Bulk Swap All (8)" at bounding box center [106, 685] width 150 height 22
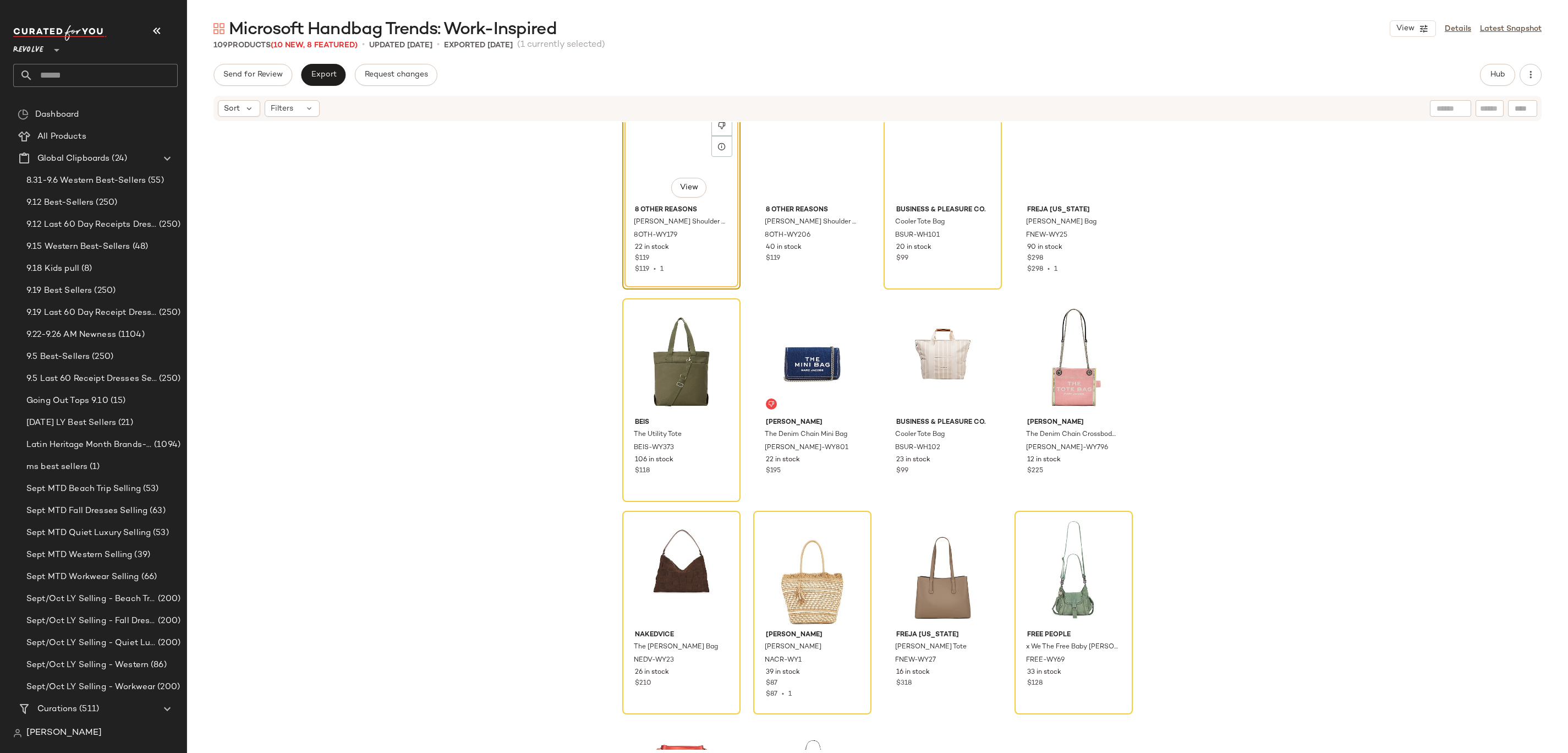
scroll to position [3790, 0]
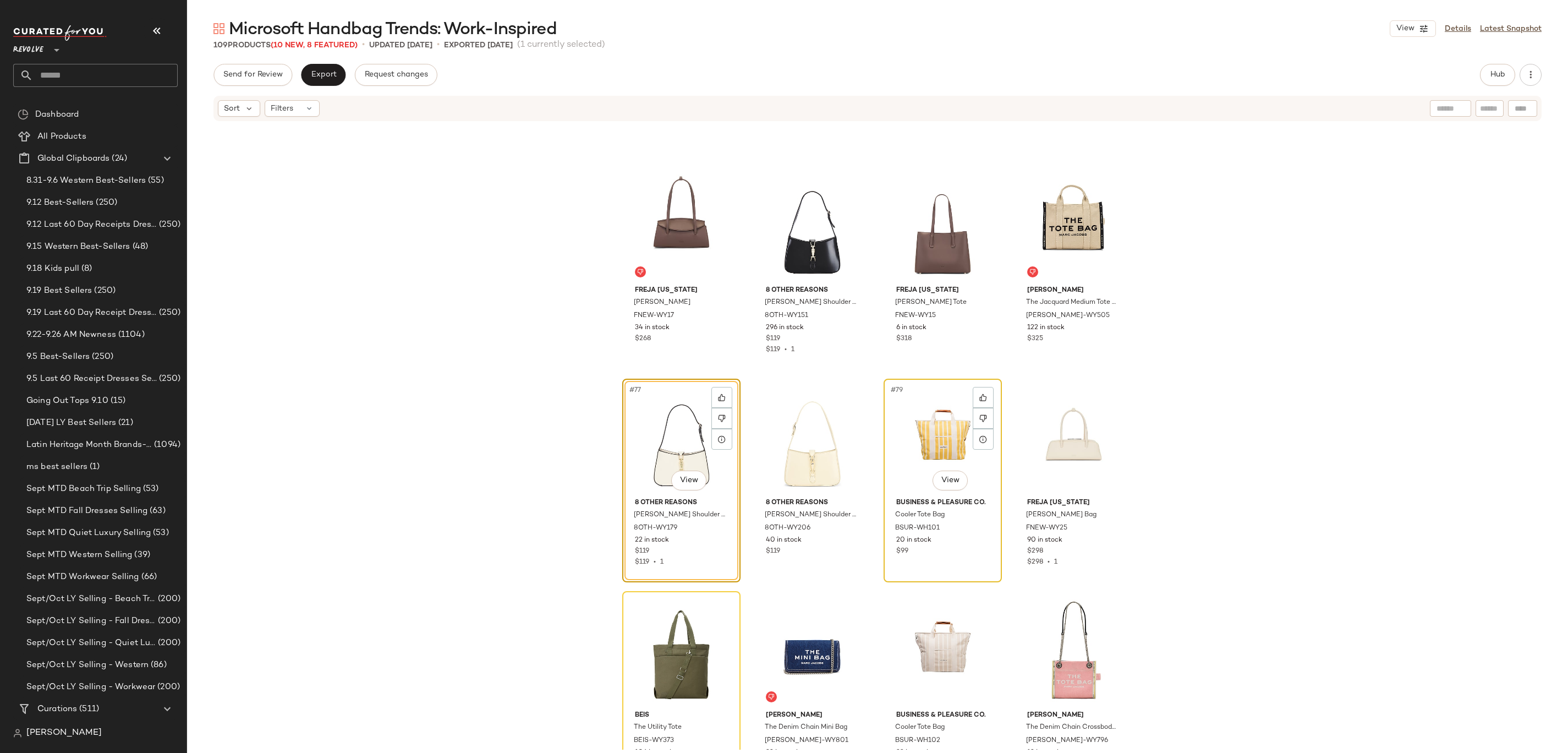
click at [945, 416] on div "#79 View" at bounding box center [943, 438] width 111 height 111
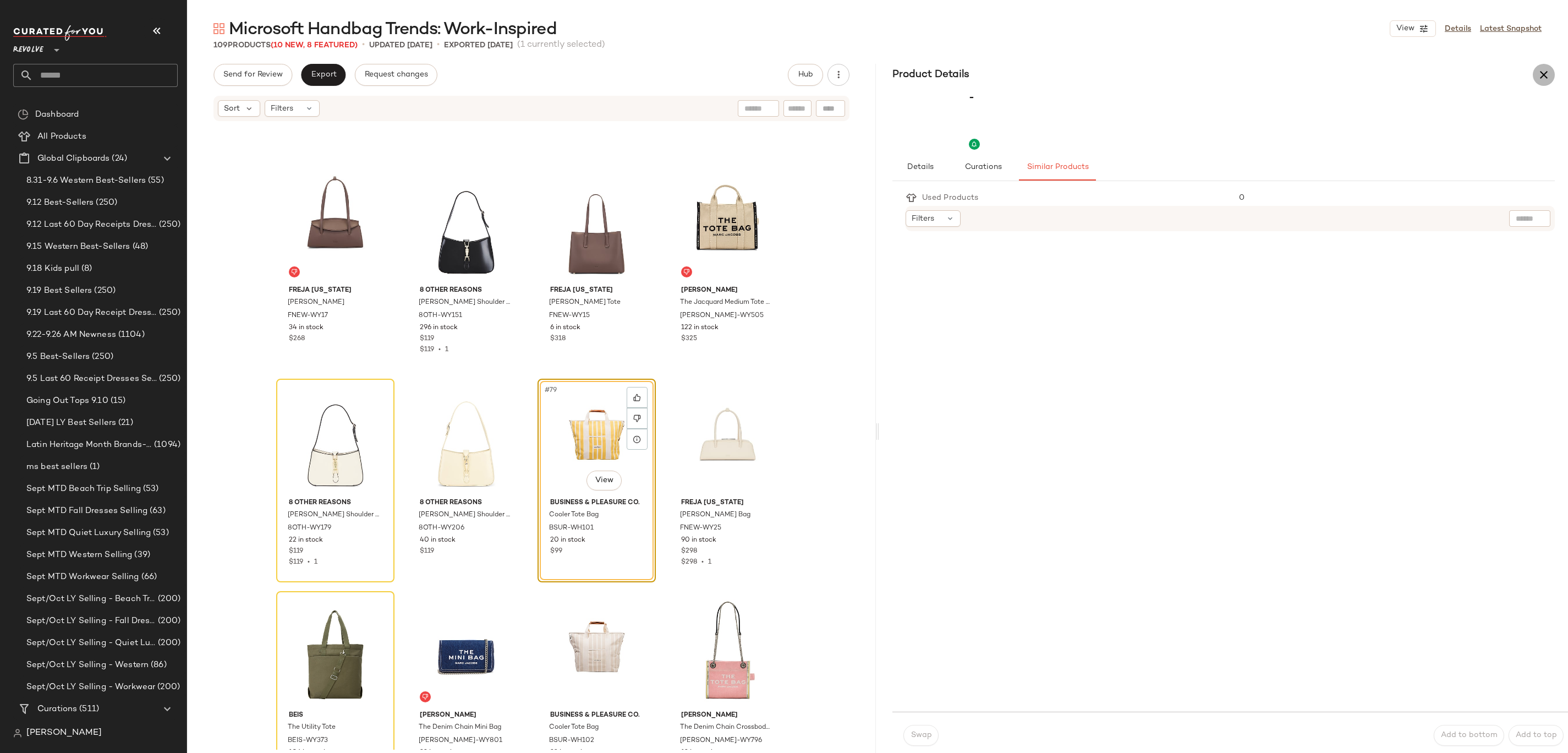
click at [1552, 80] on button "button" at bounding box center [1544, 75] width 22 height 22
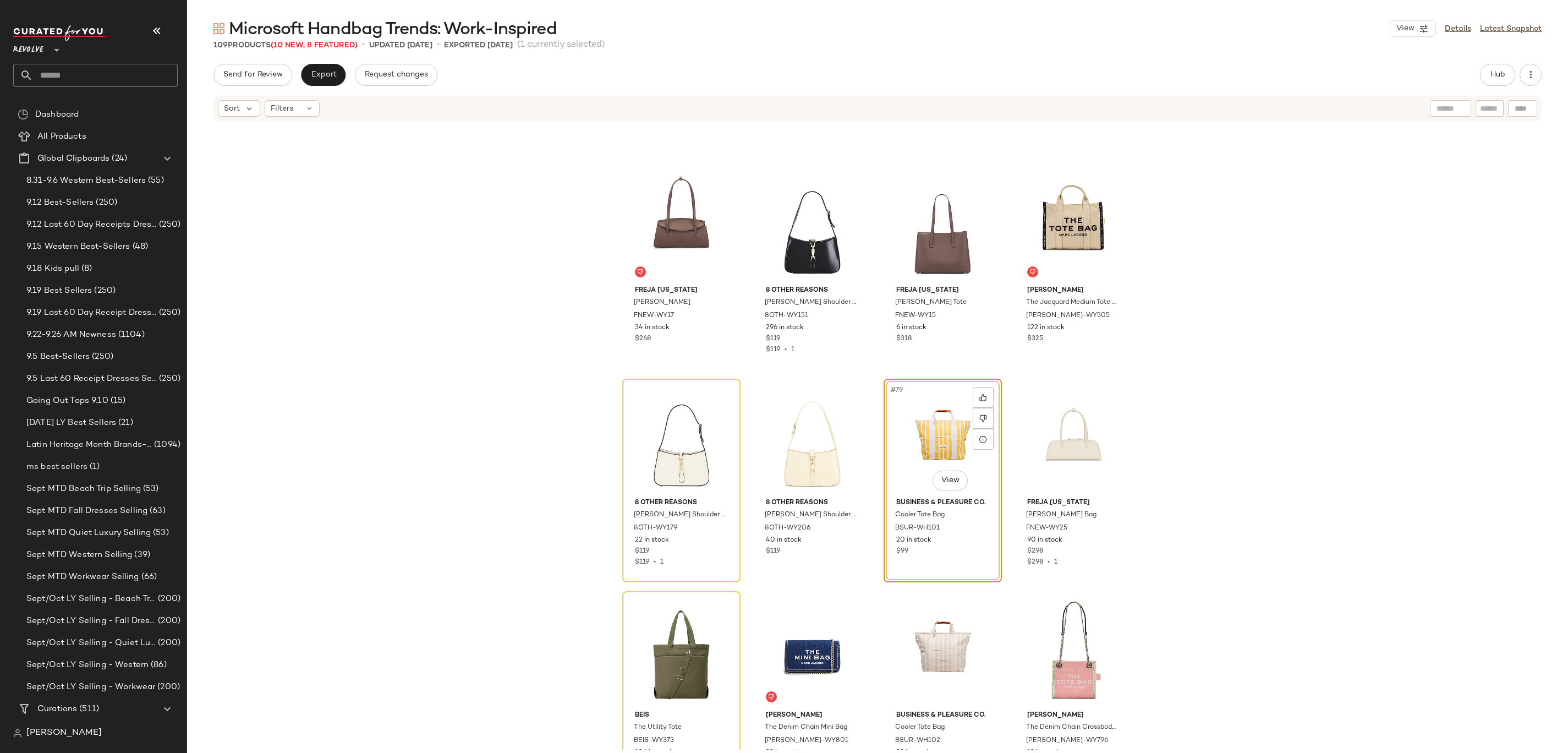
click at [922, 417] on div "#79 View" at bounding box center [943, 438] width 111 height 111
click at [329, 79] on button "Export" at bounding box center [323, 75] width 44 height 22
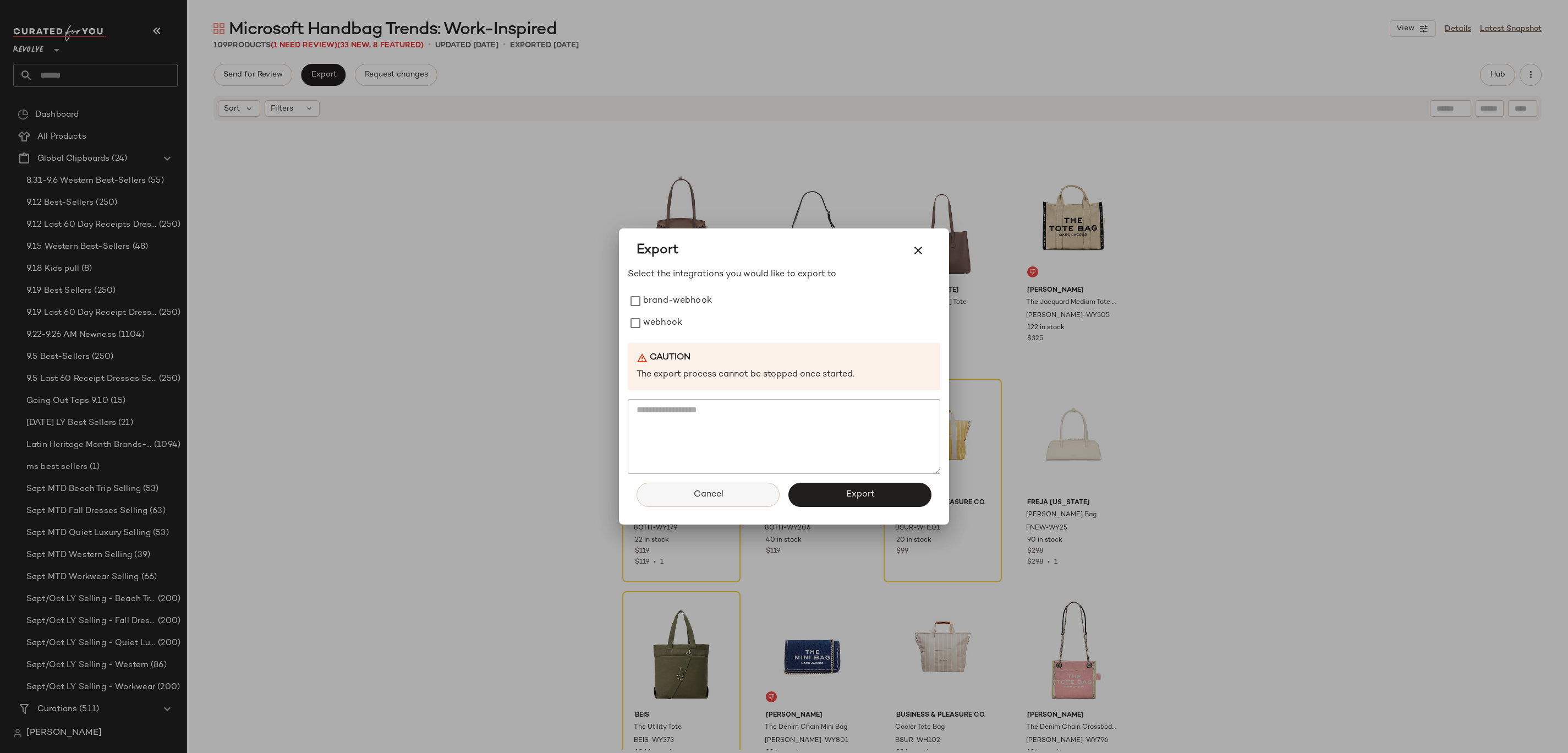
click at [723, 493] on button "Cancel" at bounding box center [708, 495] width 143 height 24
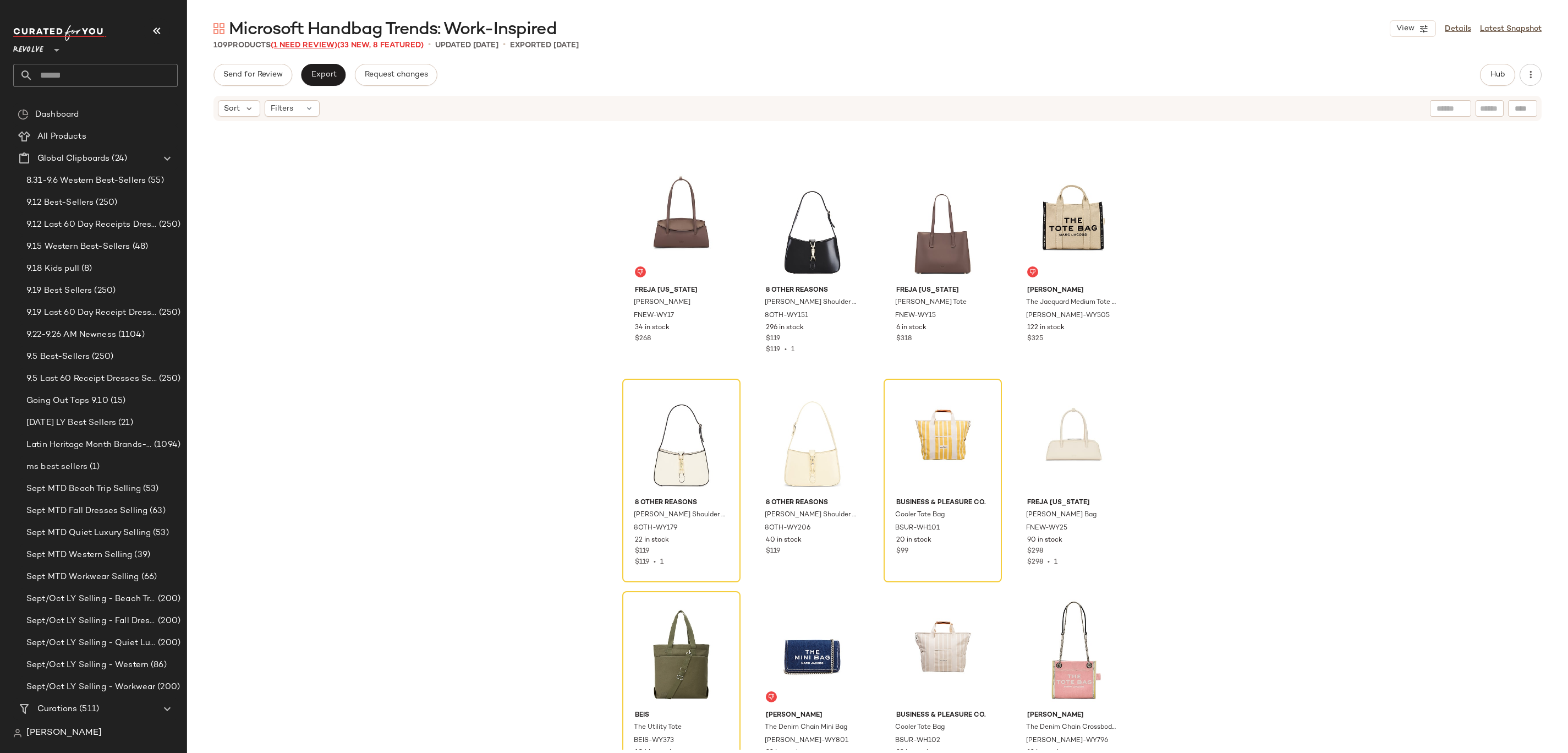
click at [321, 48] on span "(1 Need Review)" at bounding box center [304, 45] width 67 height 8
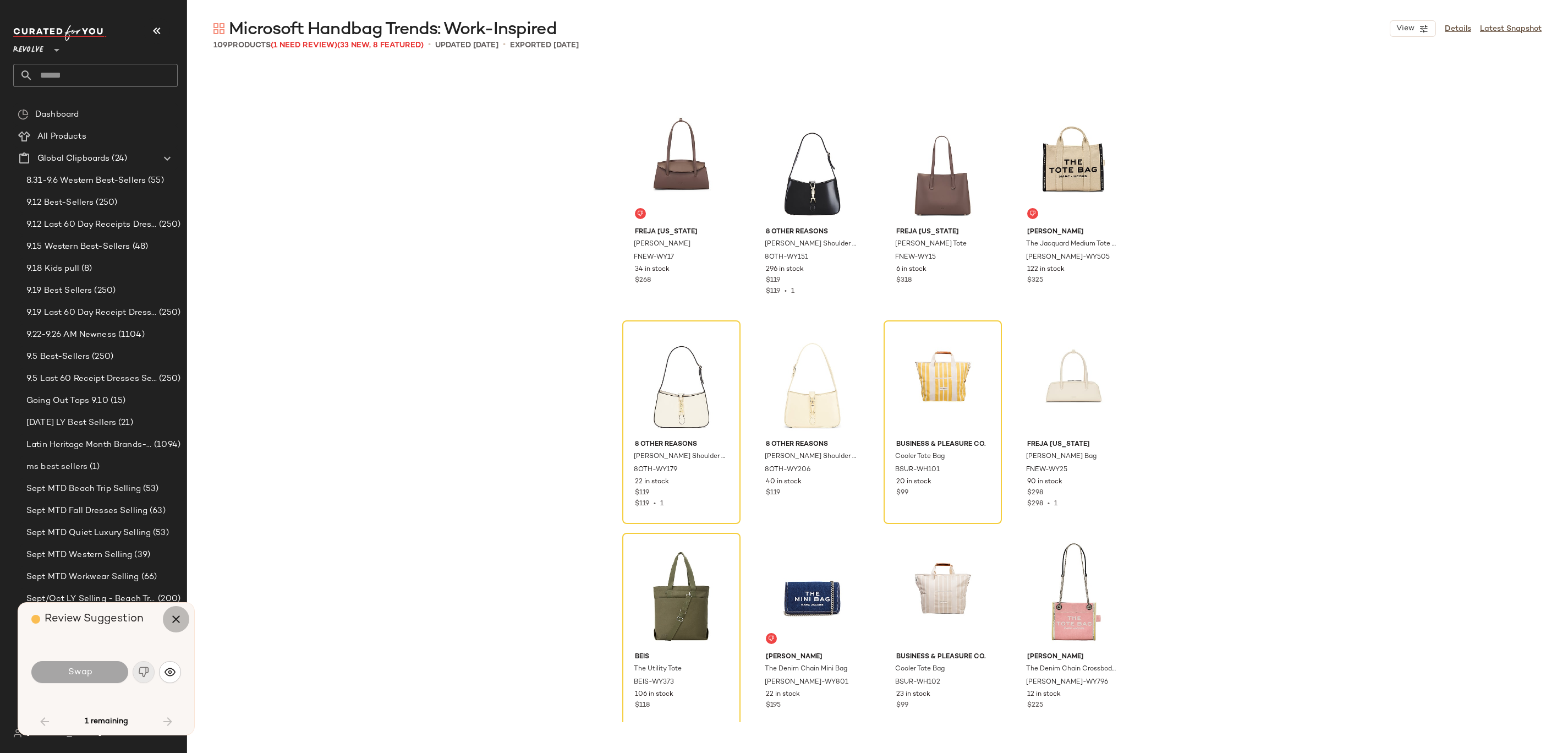
click at [169, 617] on icon "button" at bounding box center [176, 619] width 13 height 13
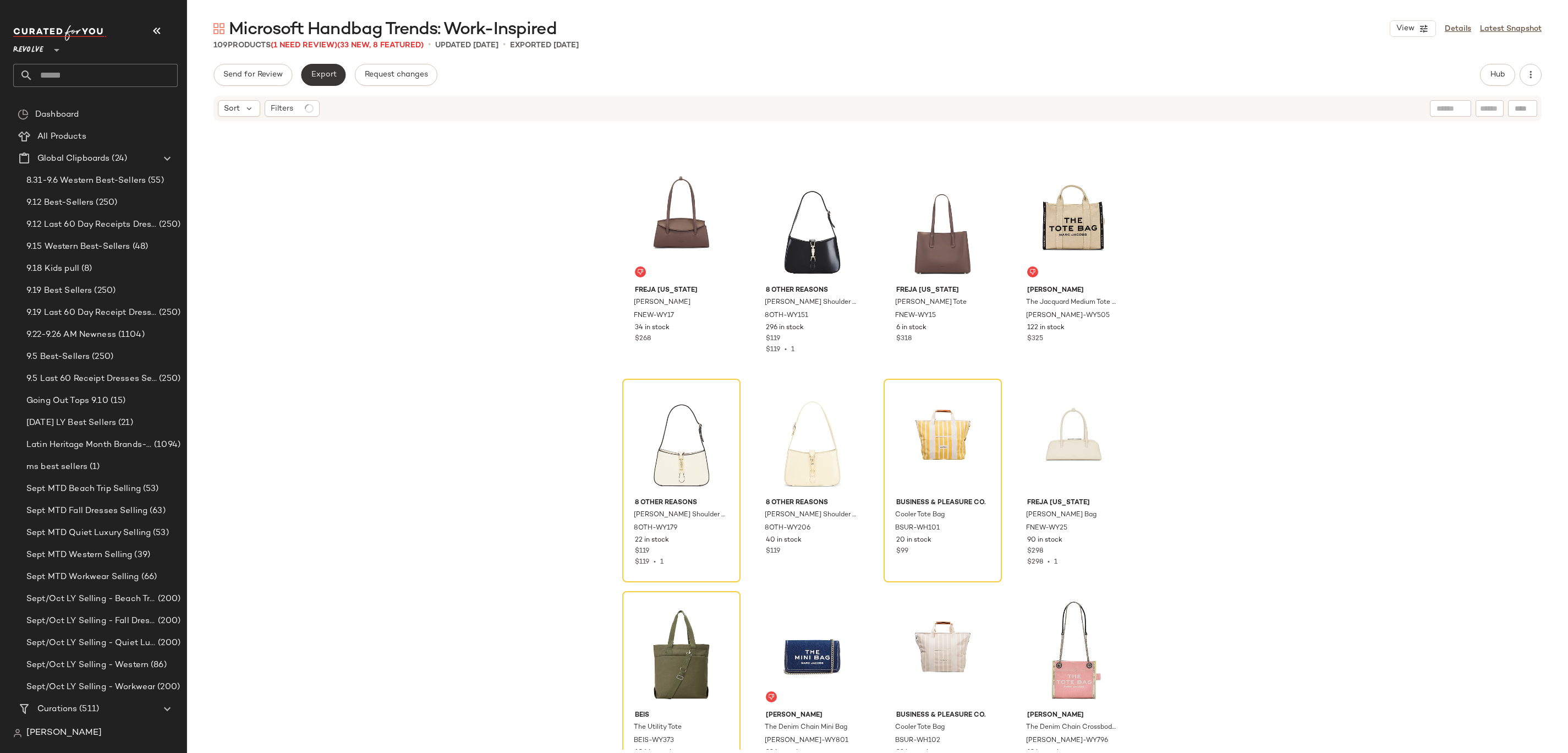
click at [324, 72] on span "Export" at bounding box center [323, 75] width 26 height 9
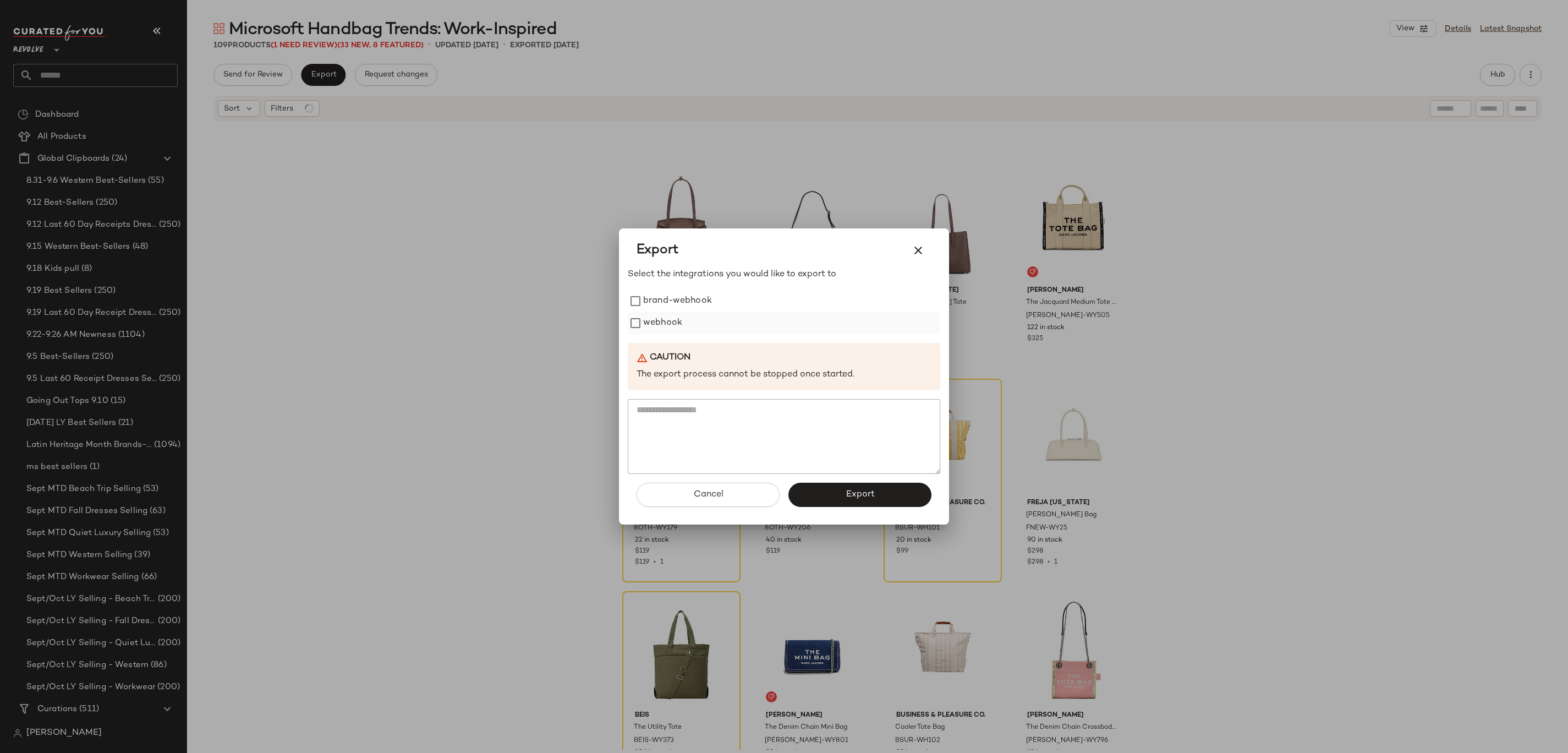
click at [665, 326] on label "webhook" at bounding box center [662, 323] width 39 height 22
click at [846, 500] on button "Export" at bounding box center [859, 495] width 143 height 24
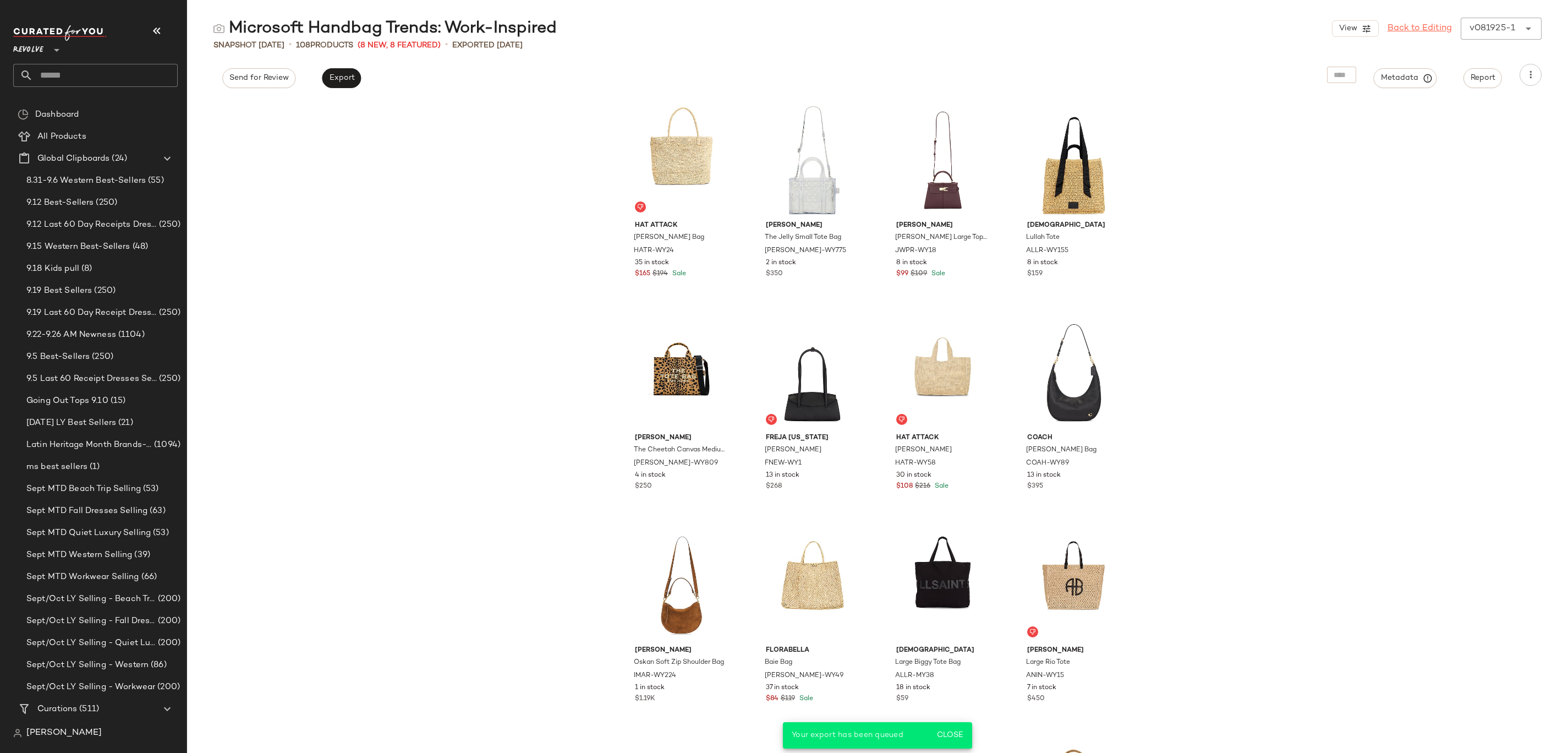
click at [1420, 29] on link "Back to Editing" at bounding box center [1420, 29] width 65 height 13
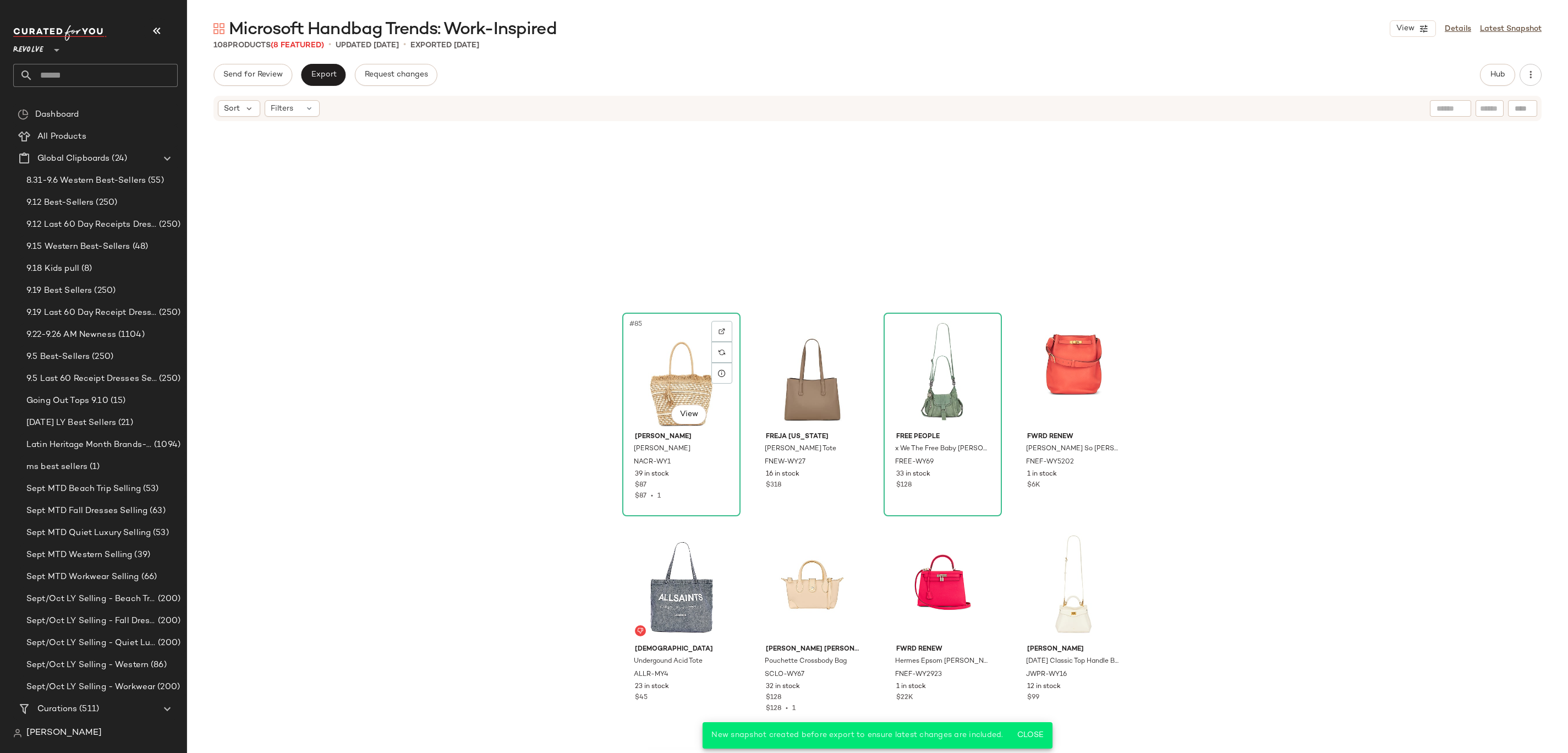
scroll to position [5109, 0]
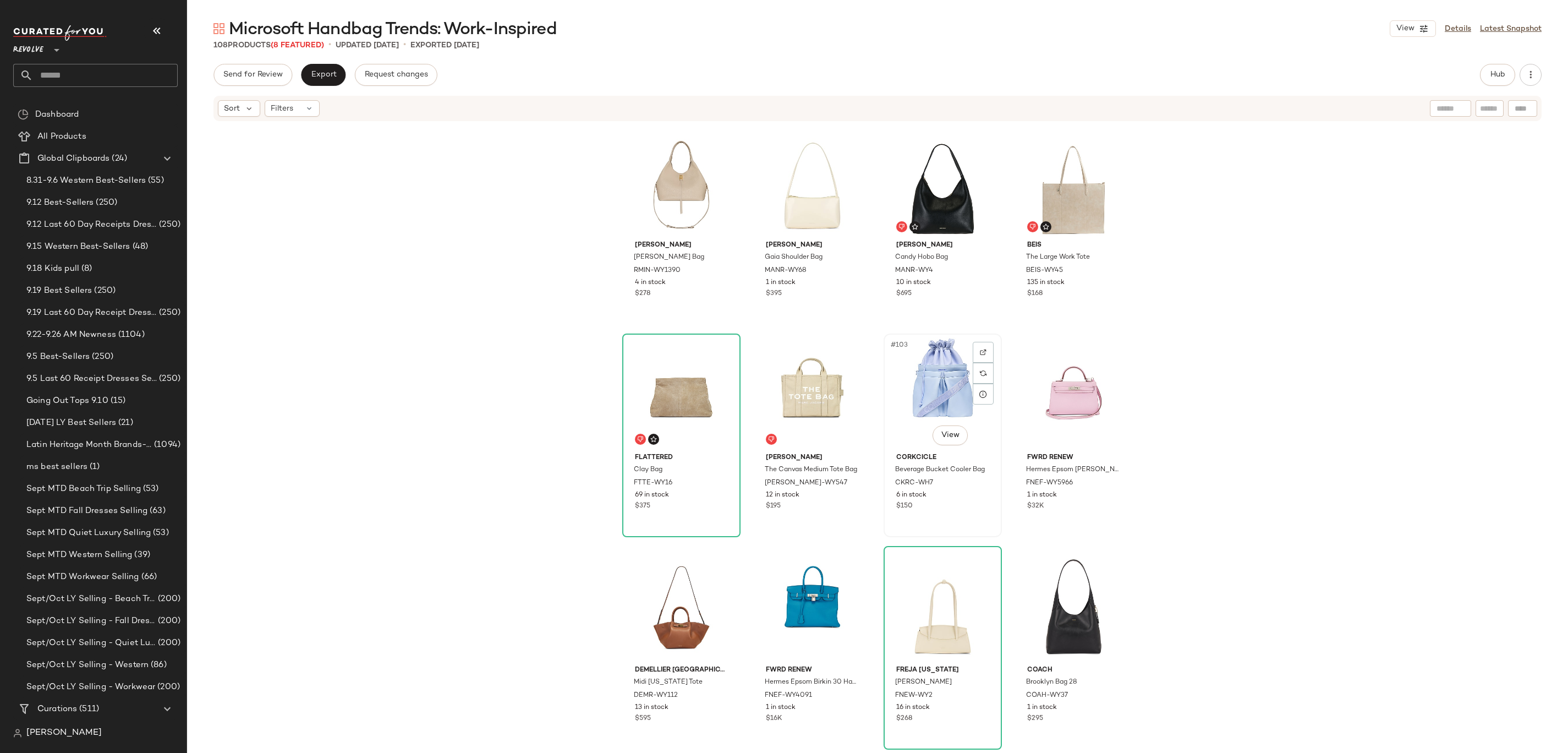
click at [956, 394] on div "#103 View" at bounding box center [943, 393] width 111 height 111
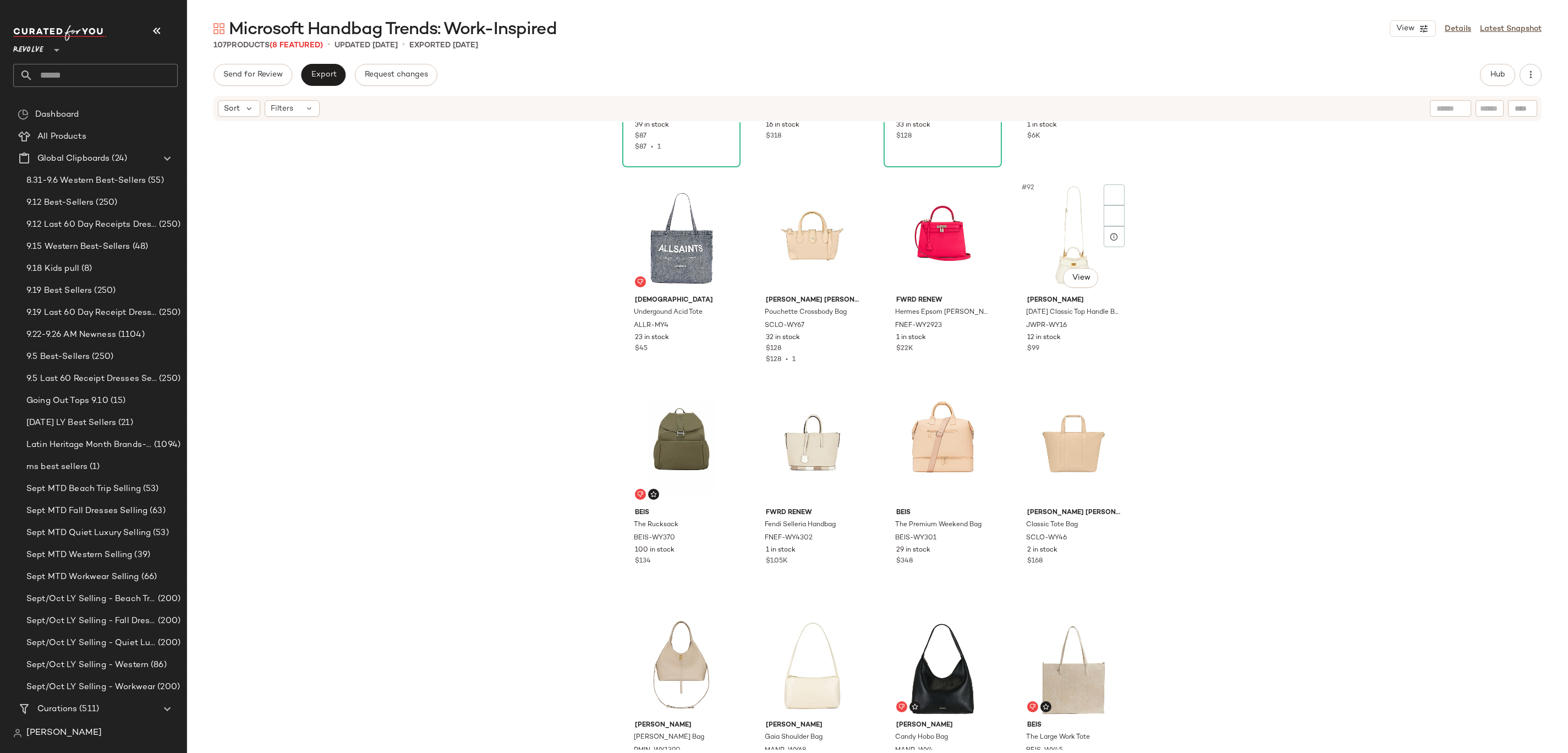
scroll to position [4527, 0]
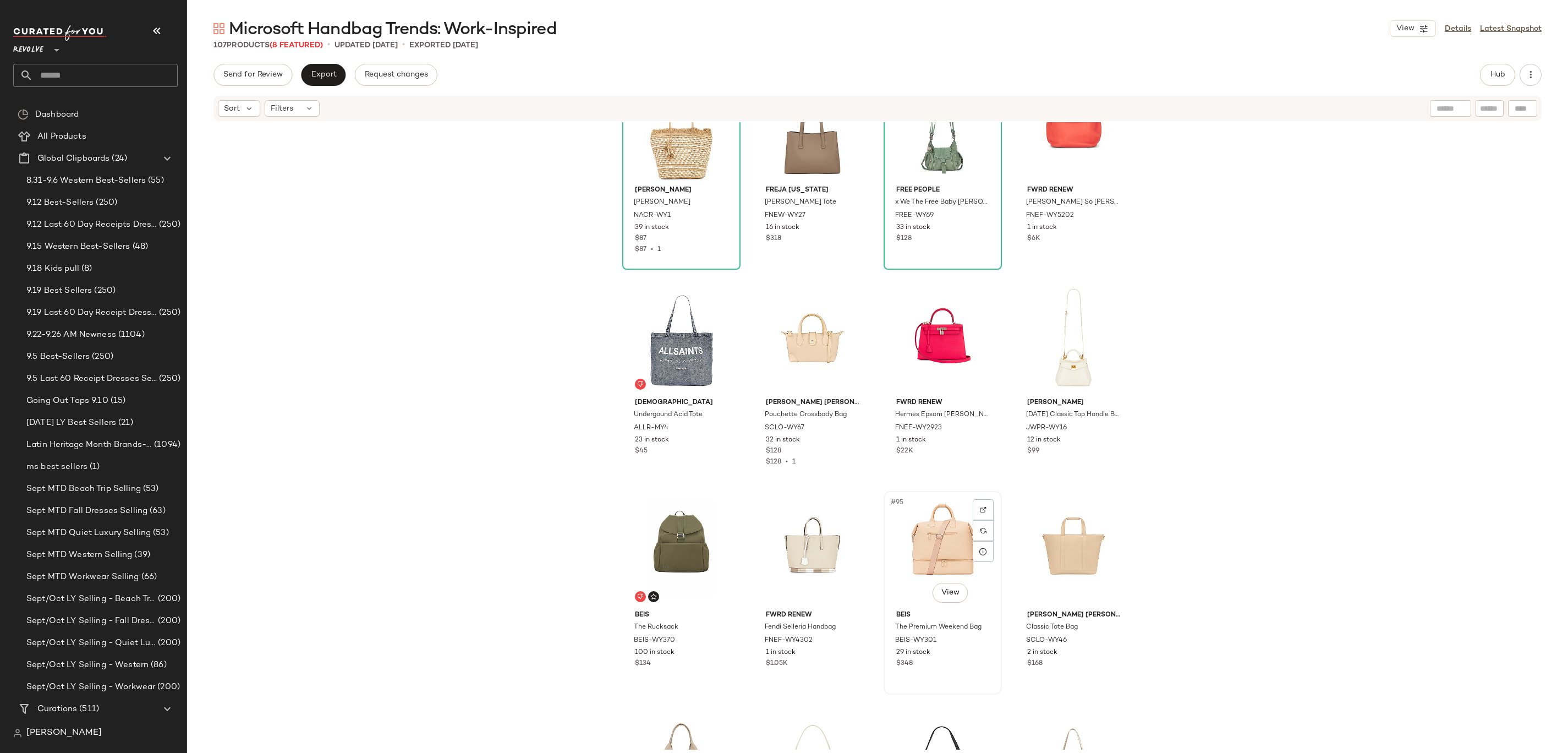
click at [921, 539] on div "#95 View" at bounding box center [943, 550] width 111 height 111
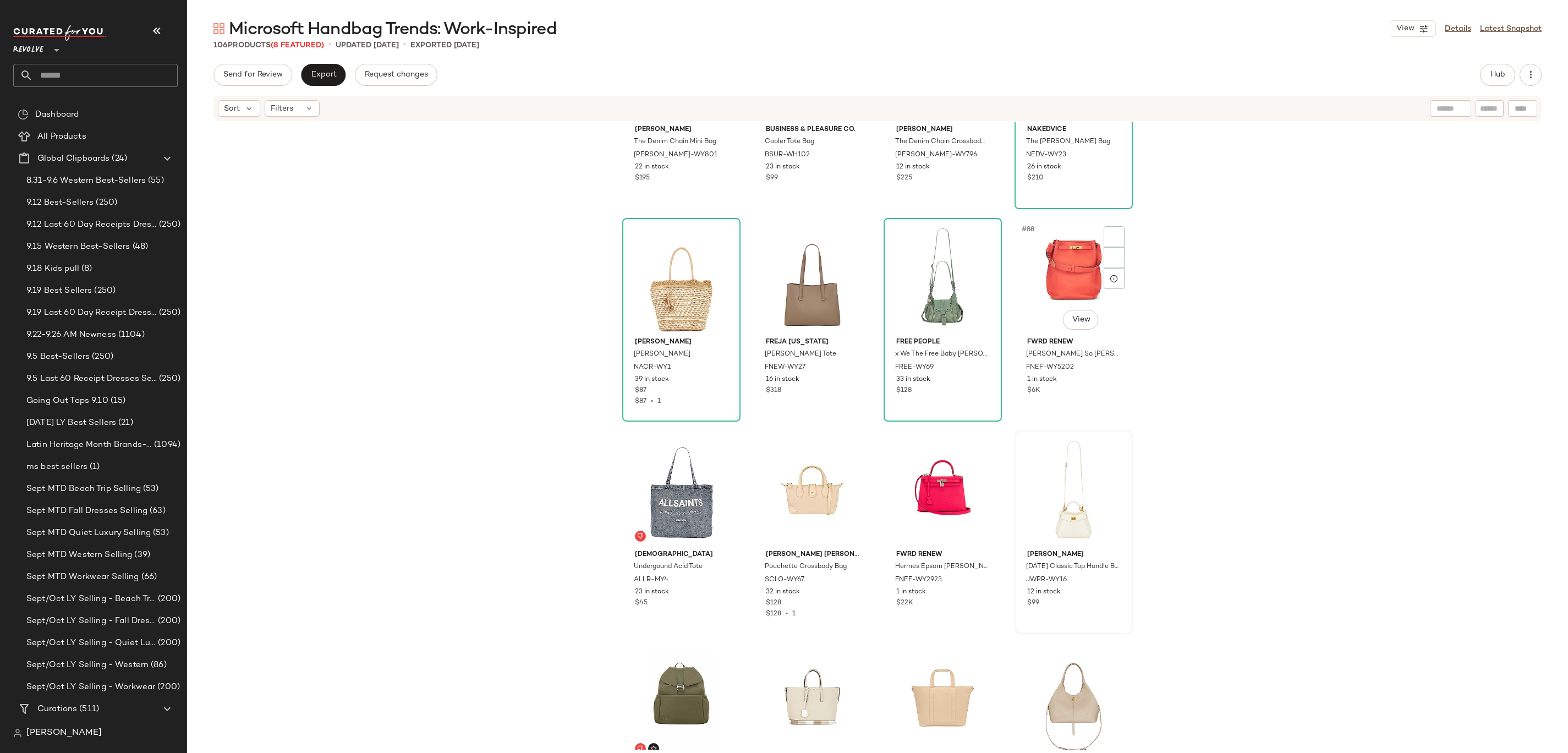
scroll to position [4092, 0]
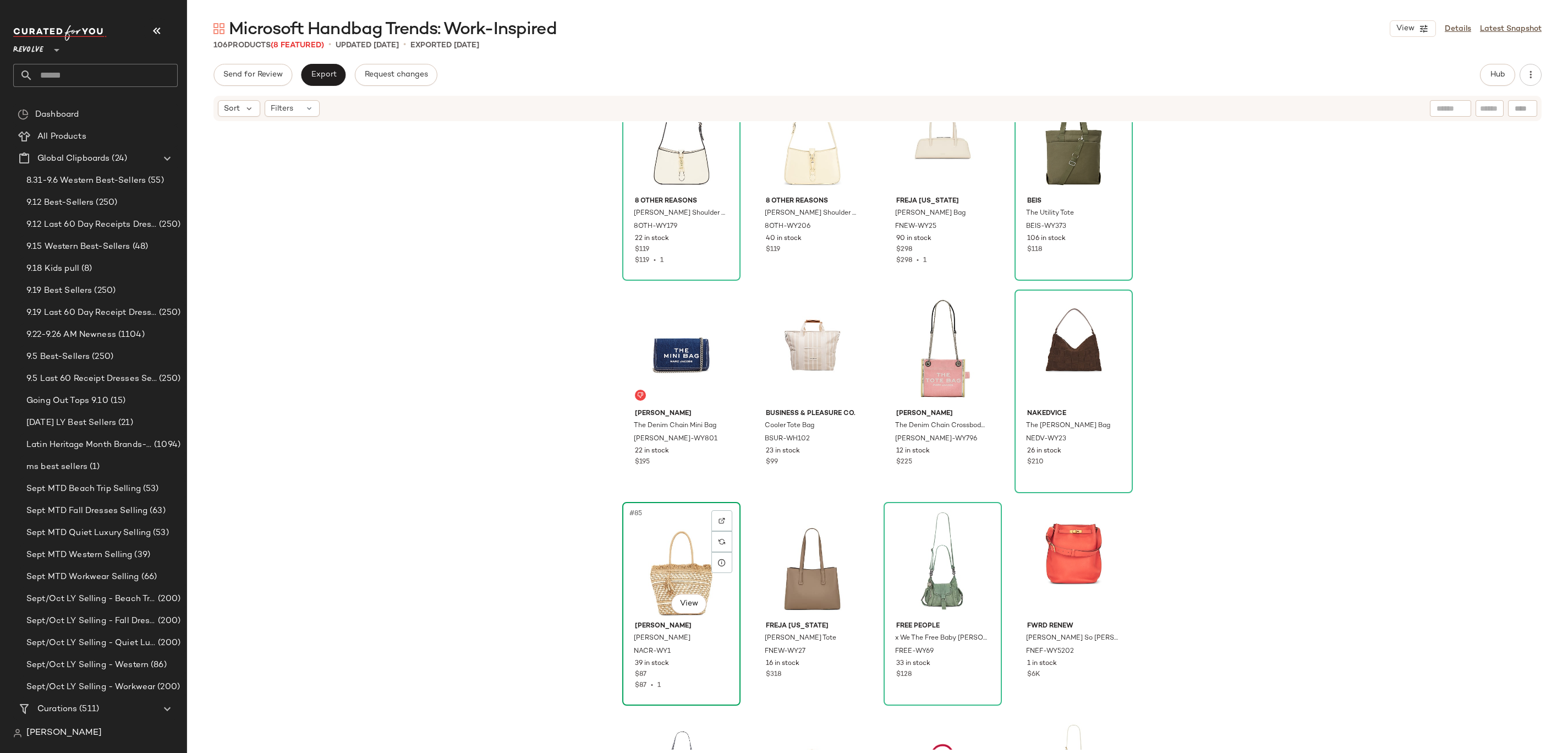
click at [689, 554] on div "#85 View" at bounding box center [682, 562] width 111 height 111
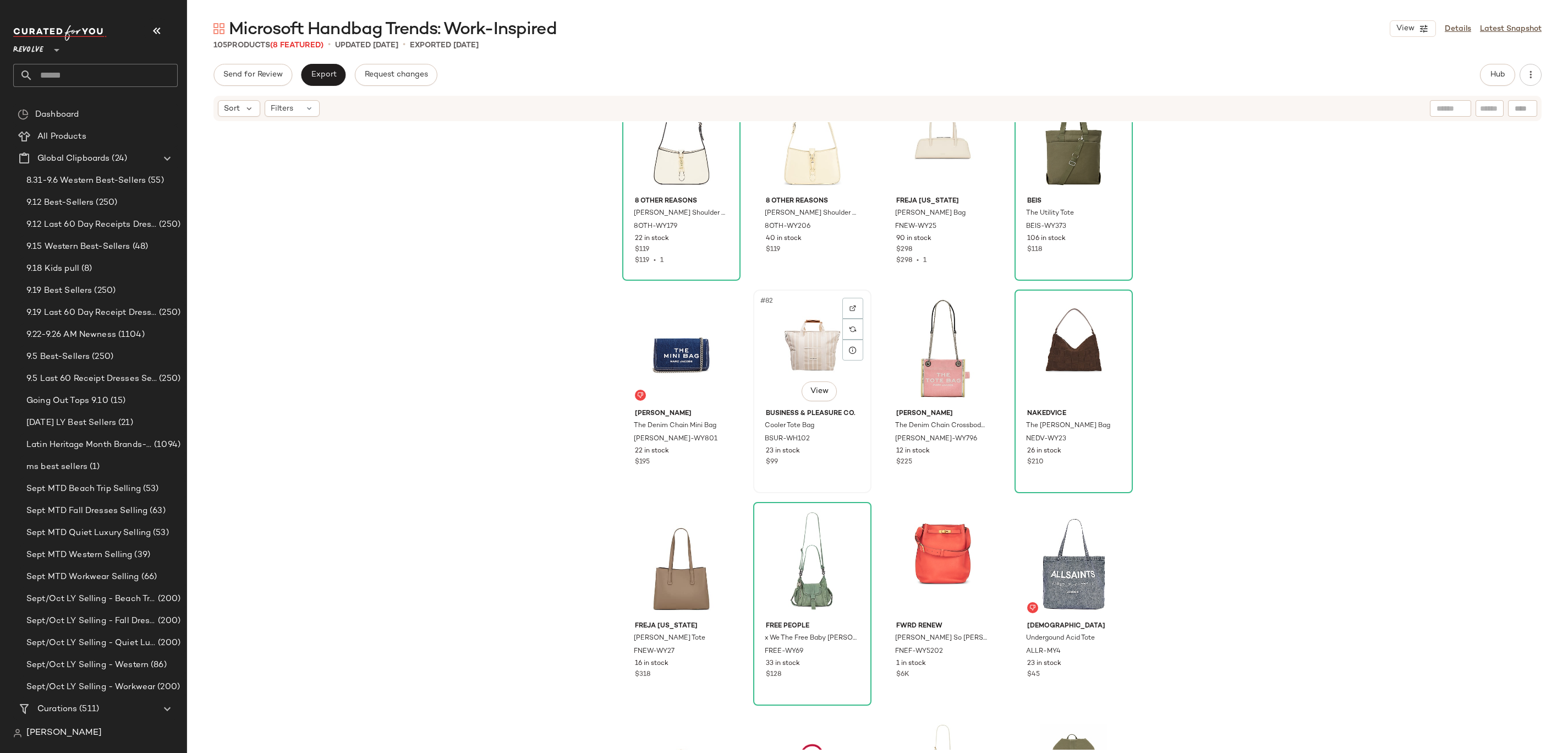
click at [780, 329] on div "#82 View" at bounding box center [812, 349] width 111 height 111
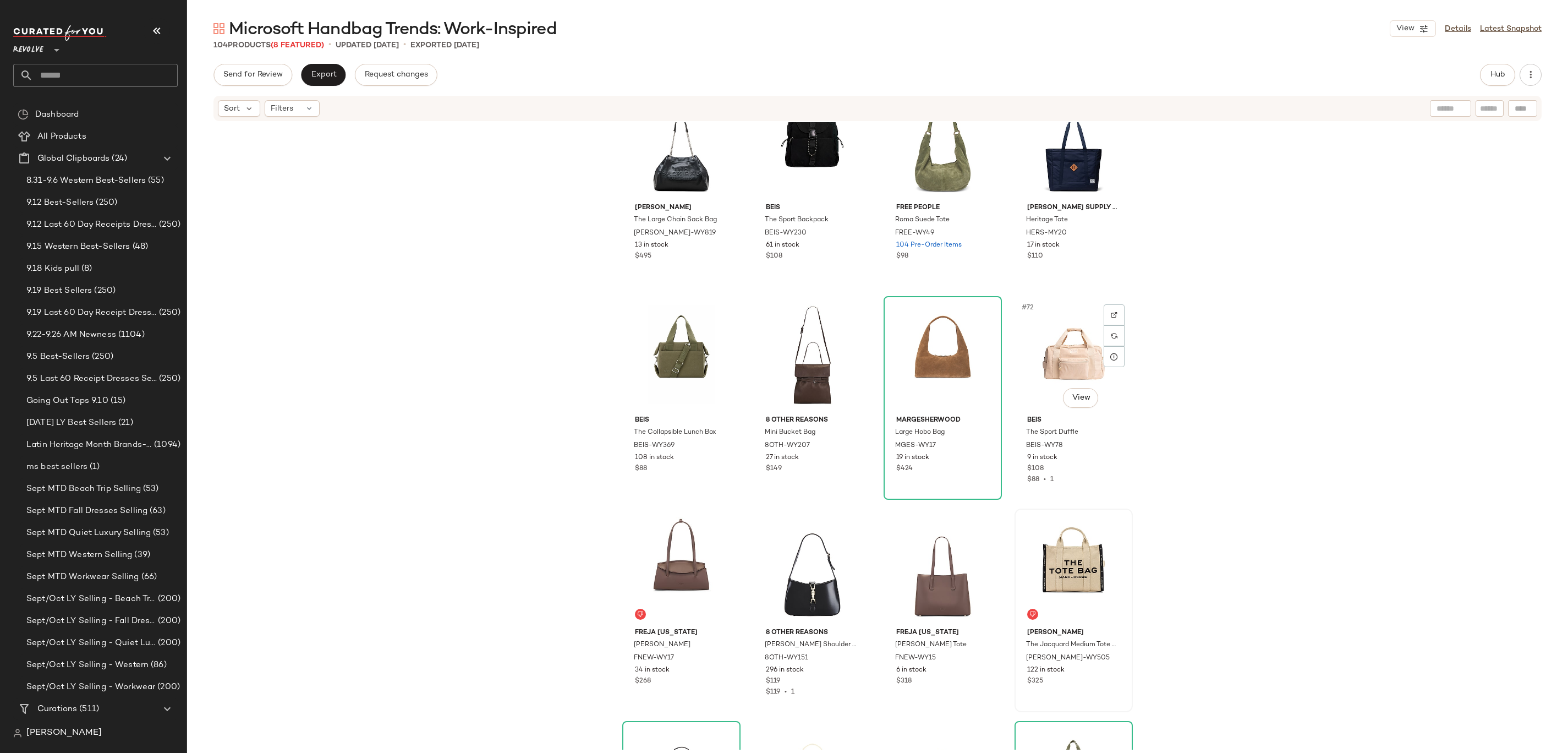
scroll to position [3367, 0]
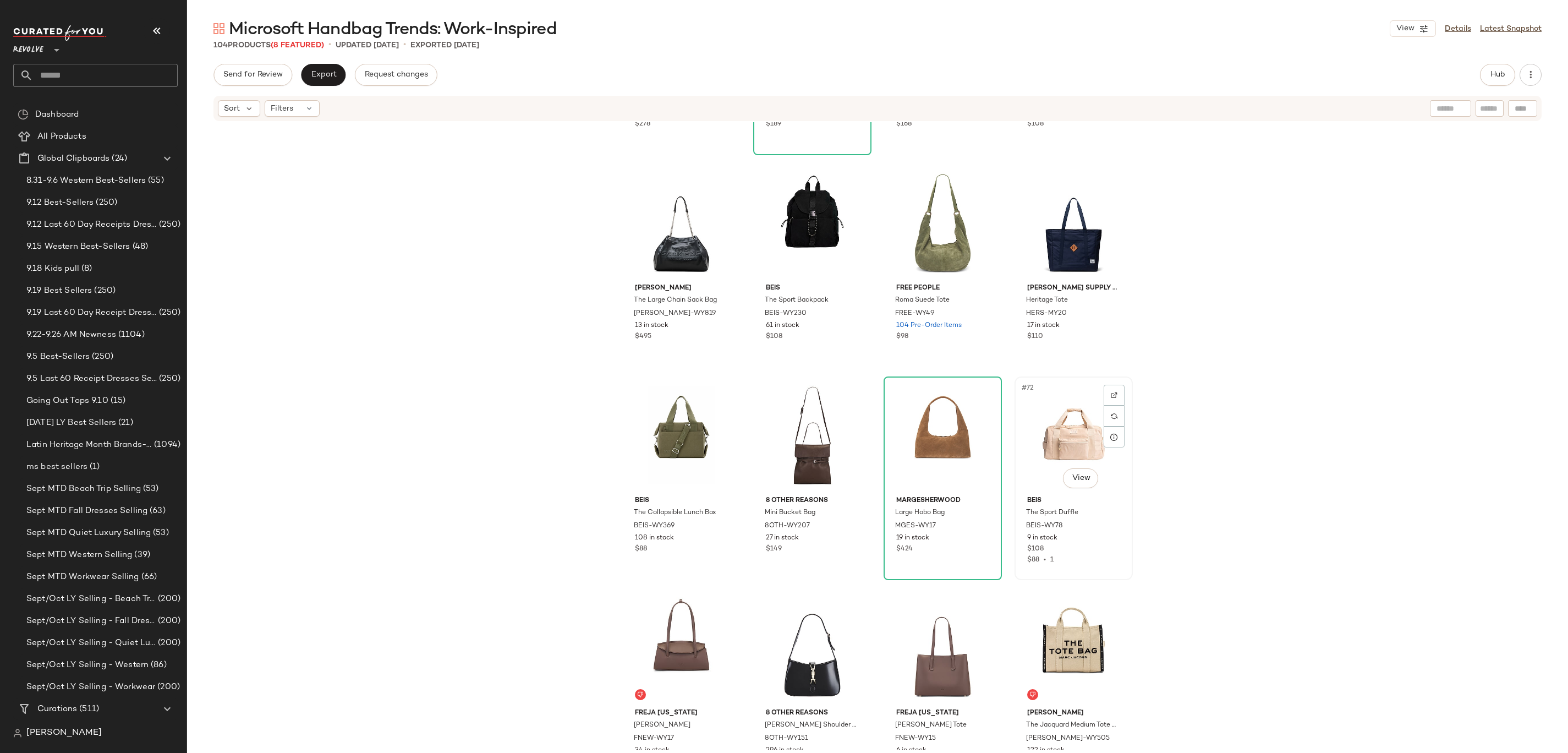
click at [1069, 431] on div "#72 View" at bounding box center [1074, 436] width 111 height 111
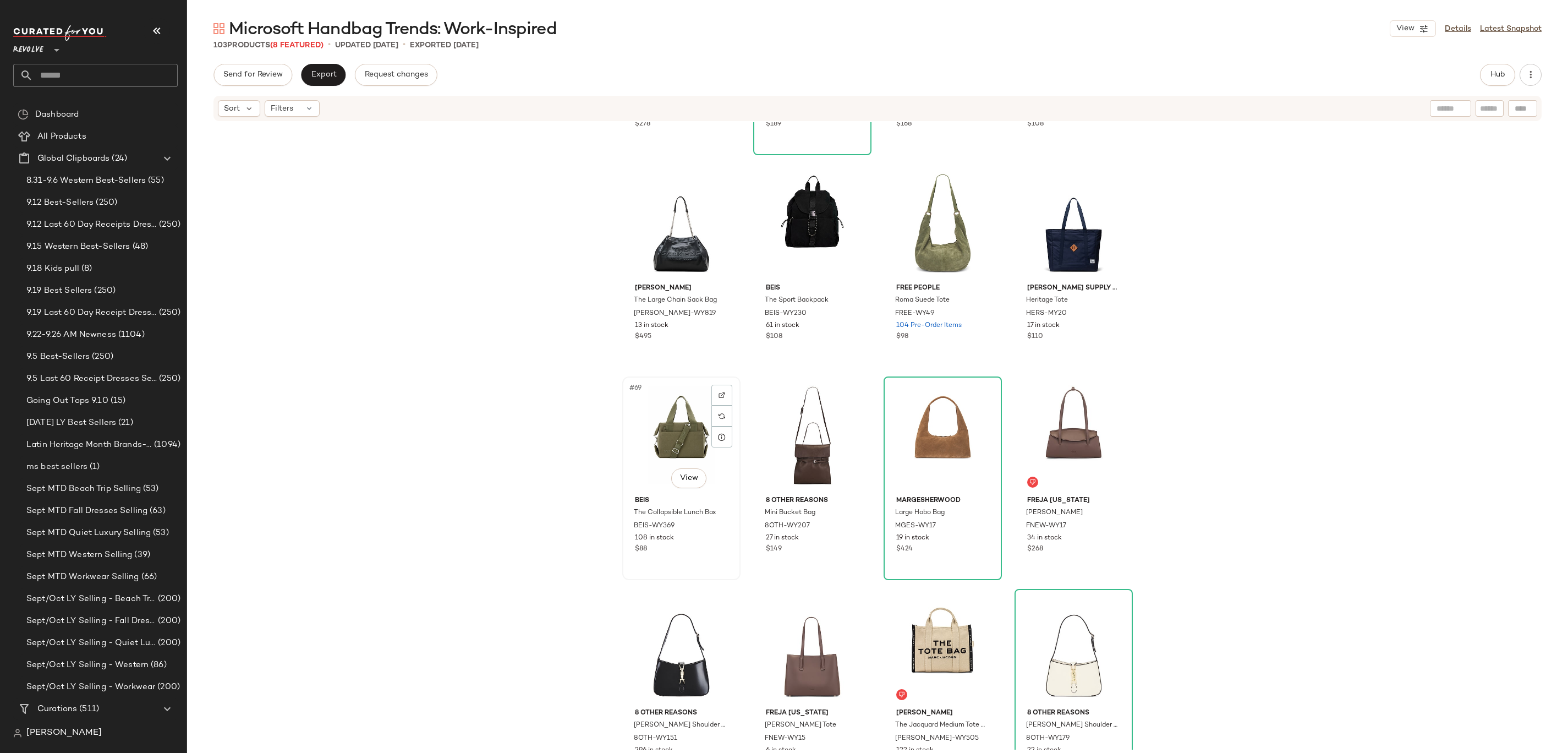
click at [654, 435] on div "#69 View" at bounding box center [682, 436] width 111 height 111
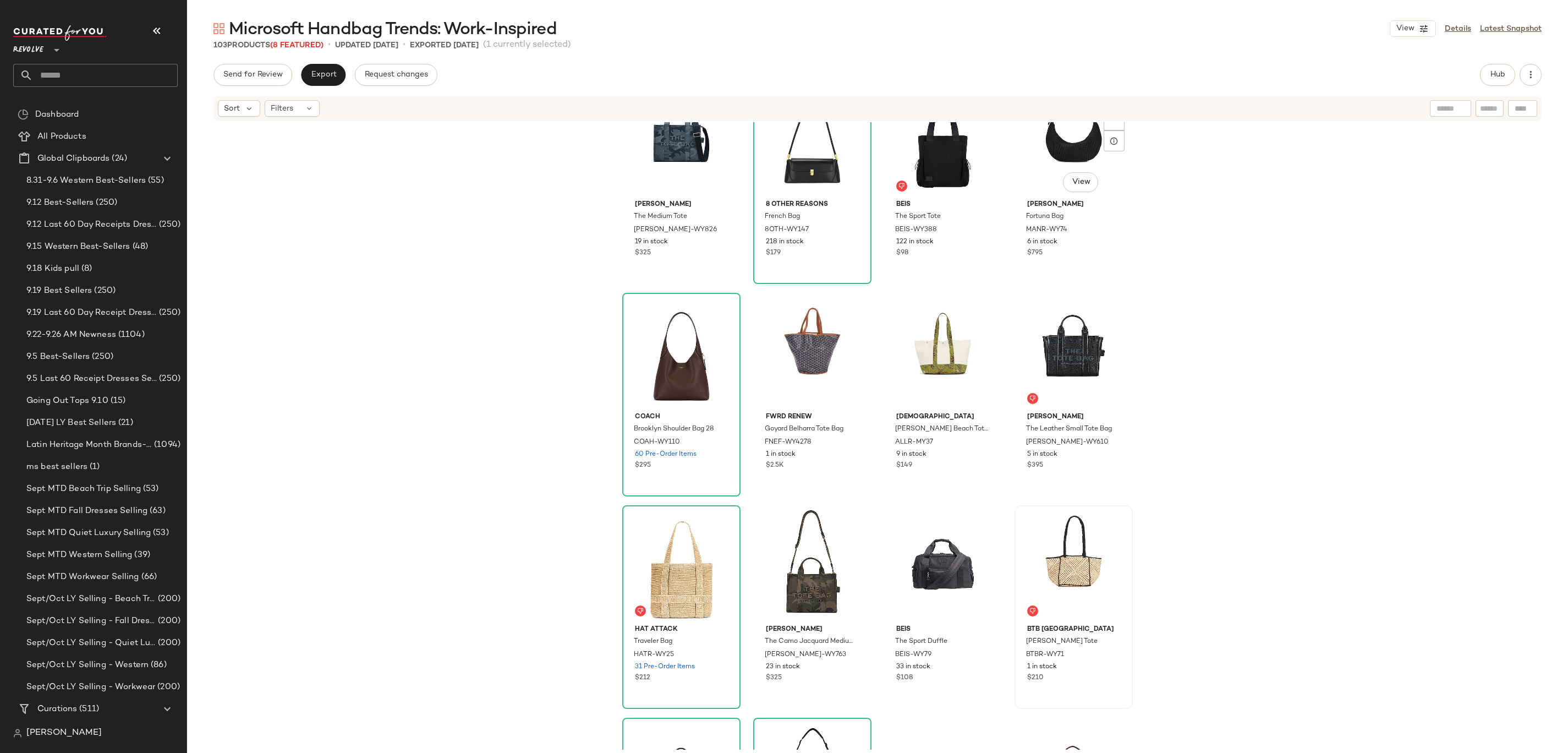
scroll to position [2109, 0]
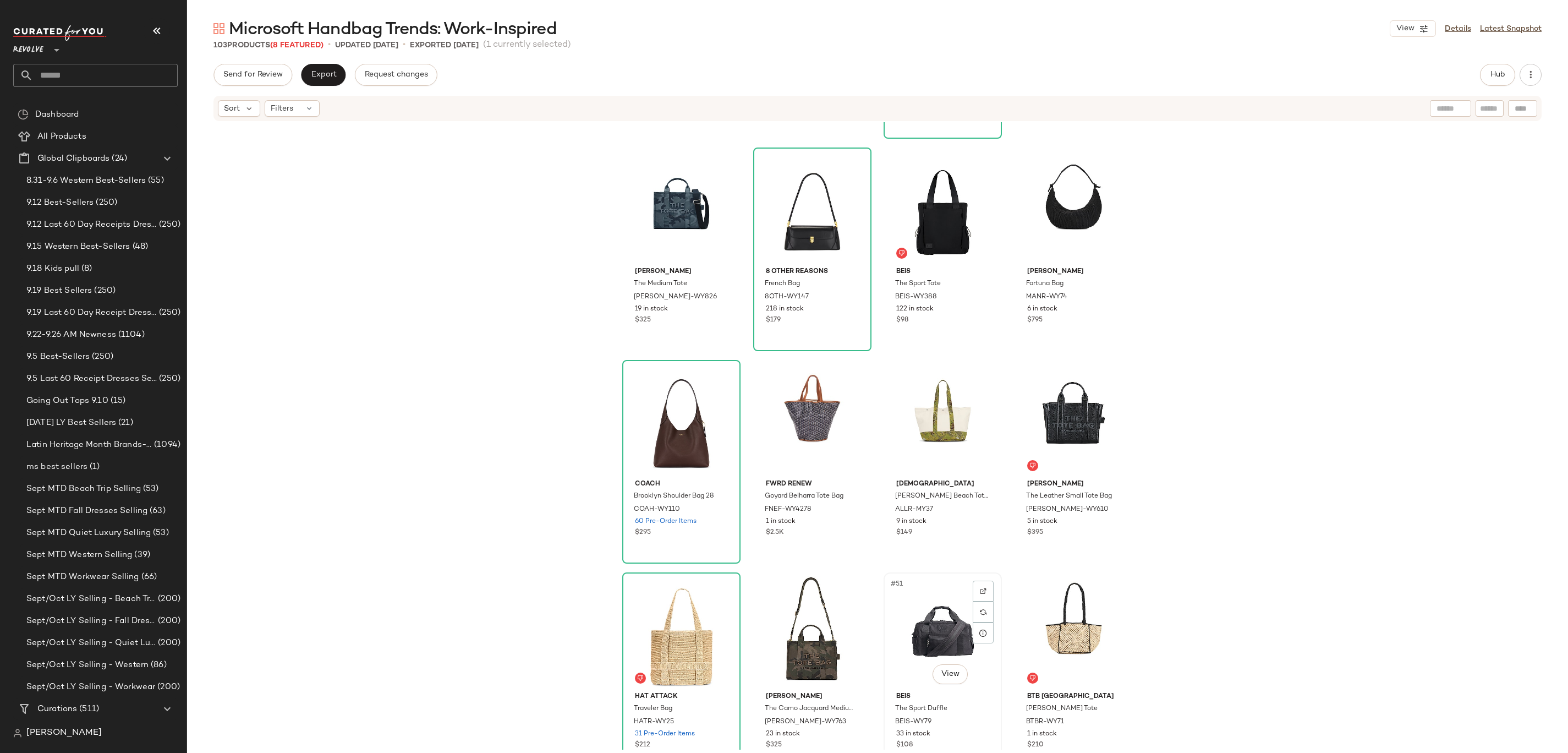
click at [927, 596] on div "#51 View" at bounding box center [943, 632] width 111 height 111
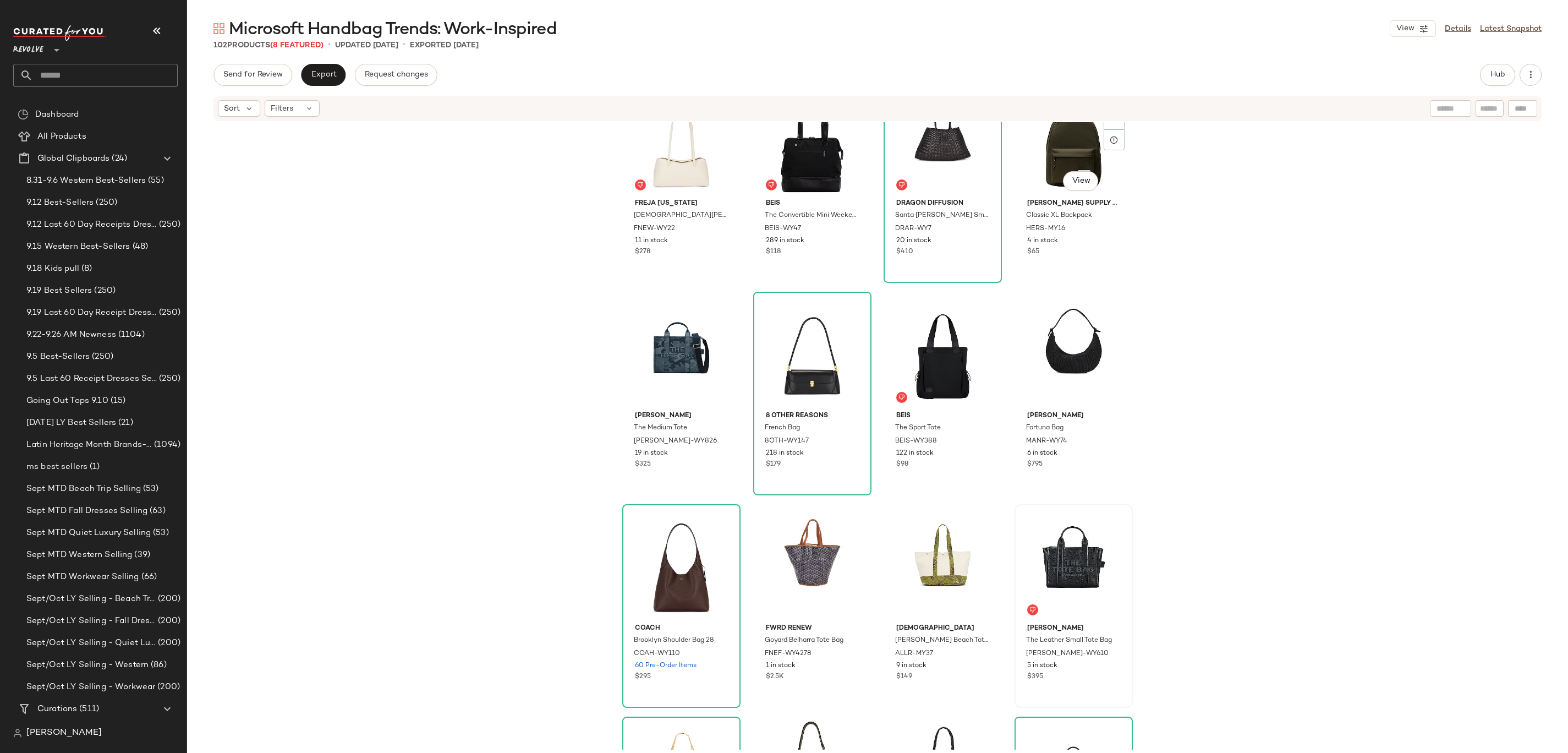
scroll to position [1969, 0]
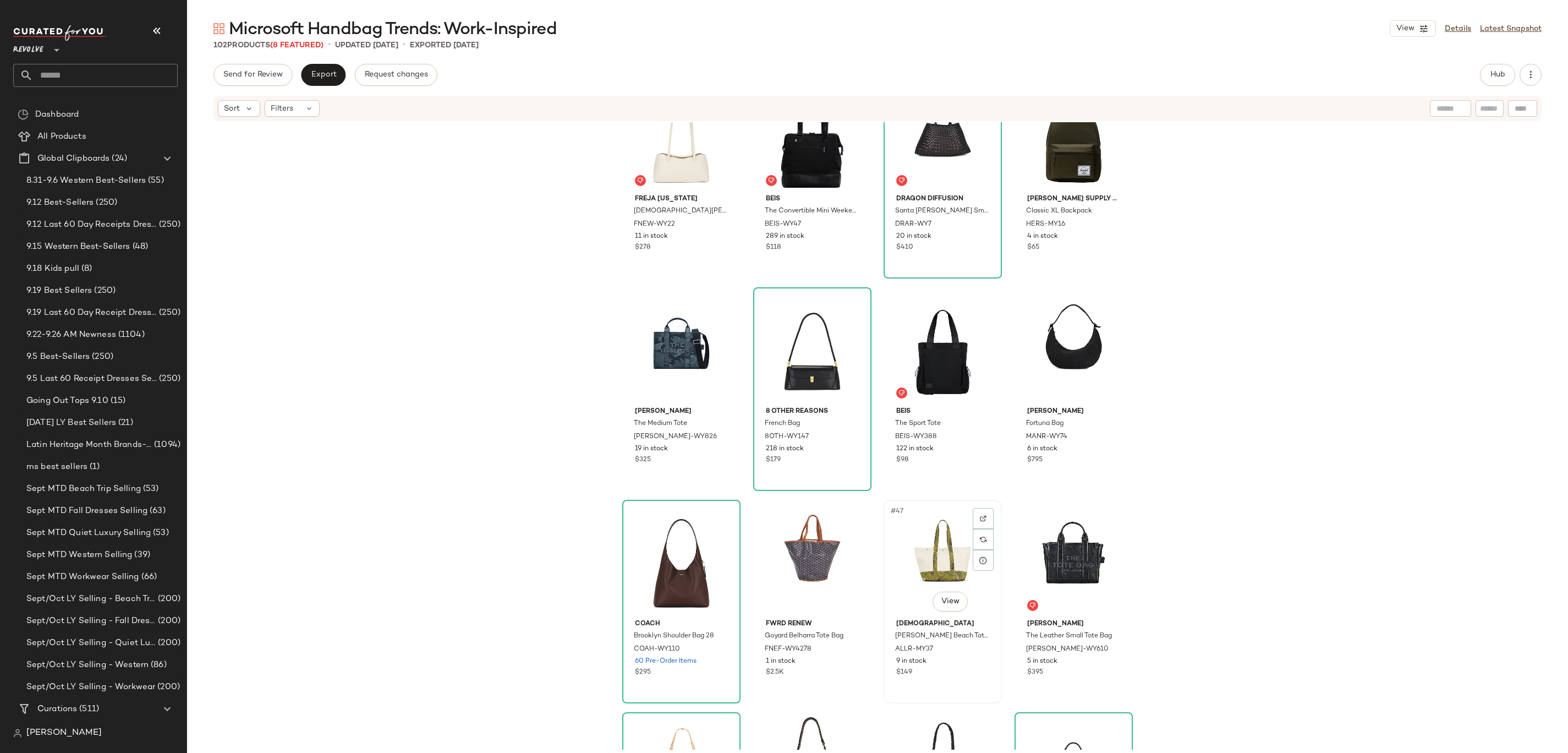
click at [920, 551] on div "#47 View" at bounding box center [943, 559] width 111 height 111
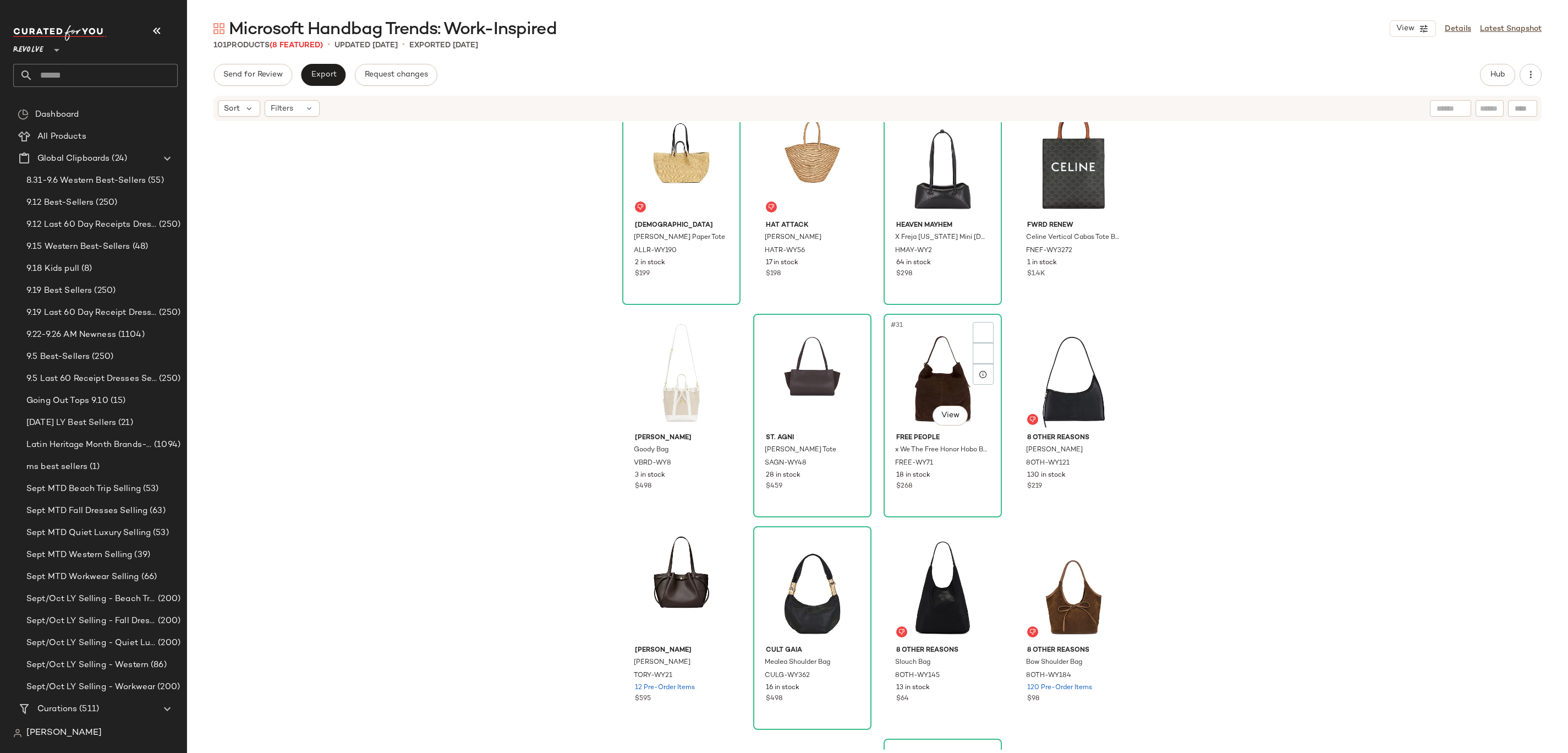
scroll to position [1230, 0]
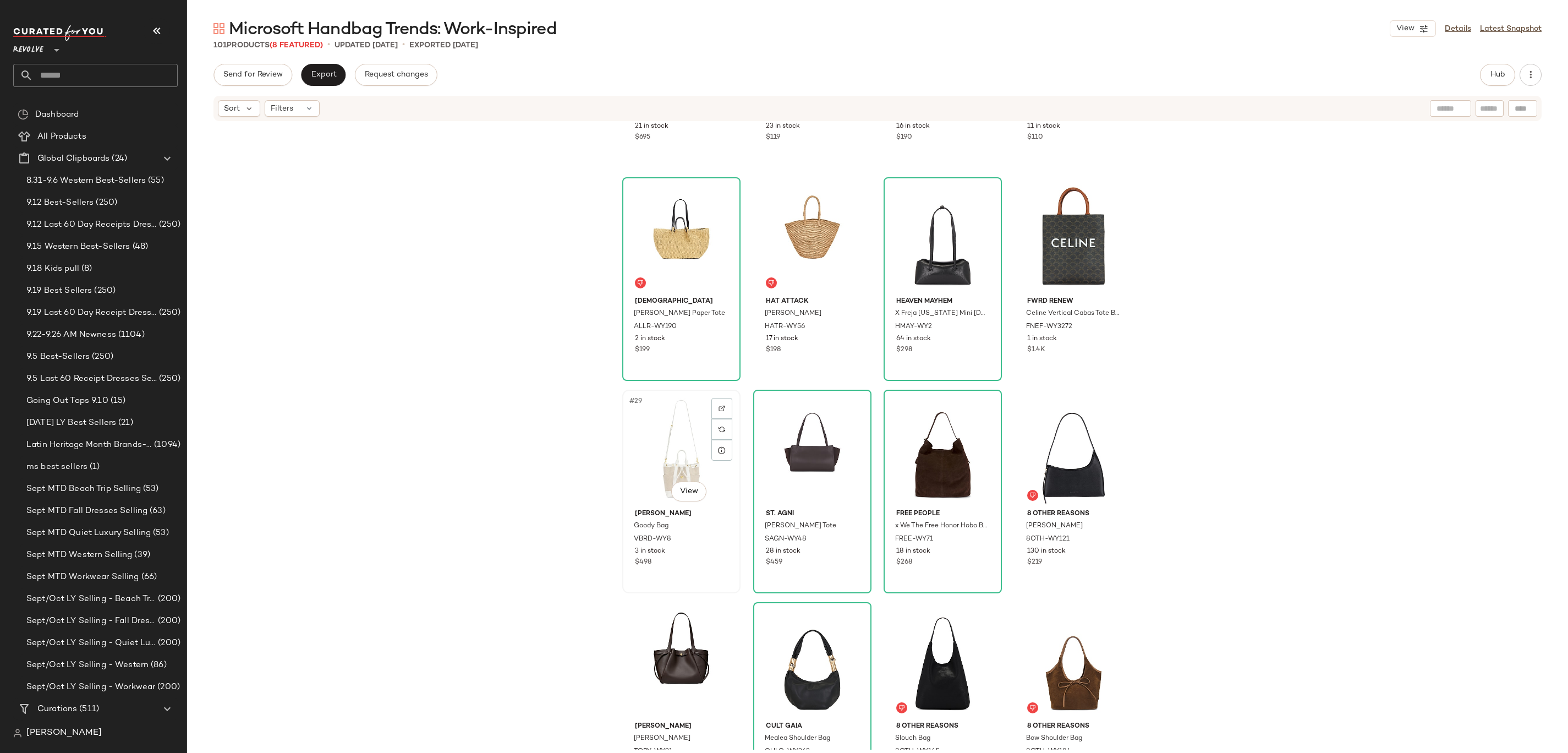
click at [659, 451] on div "#29 View" at bounding box center [682, 449] width 111 height 111
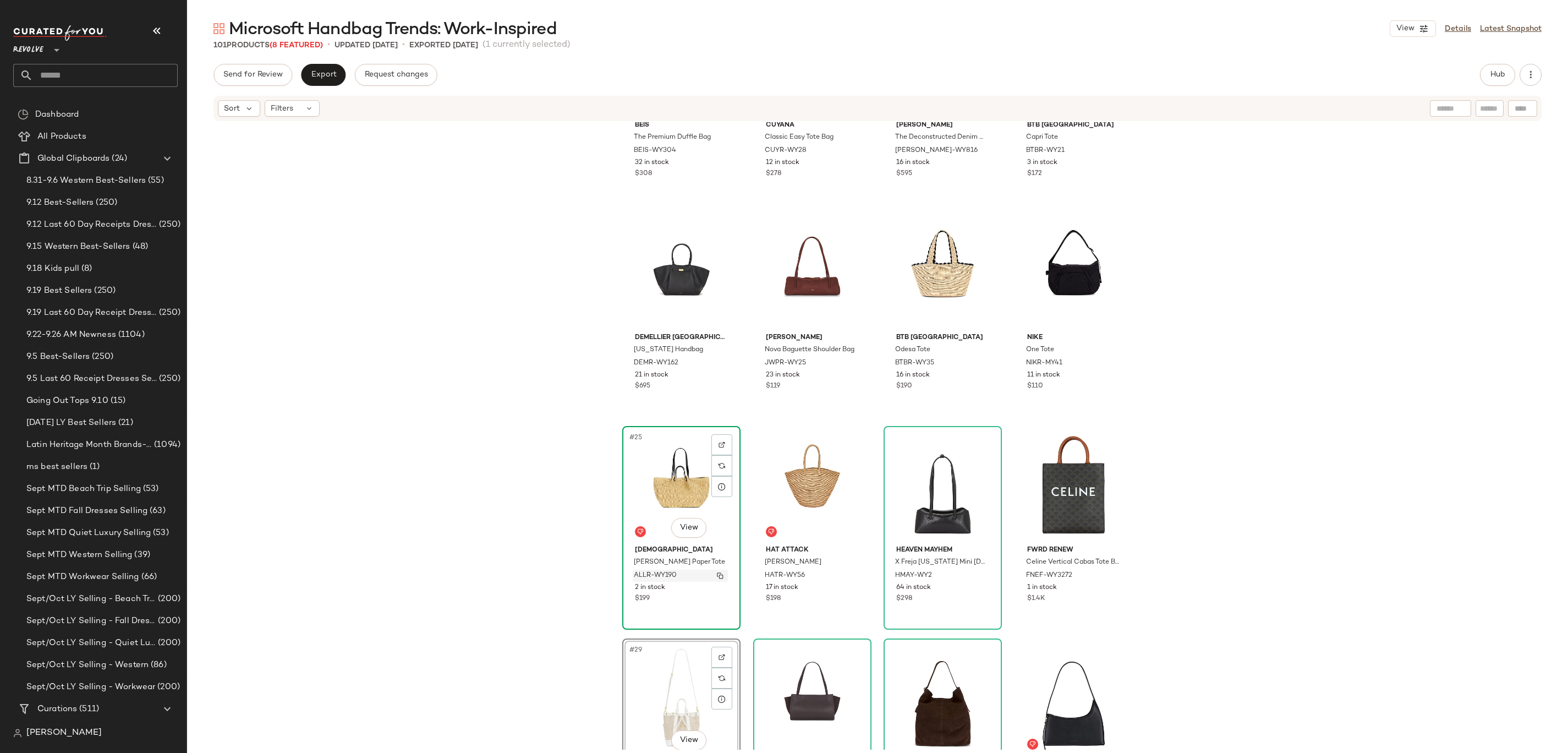
scroll to position [1247, 0]
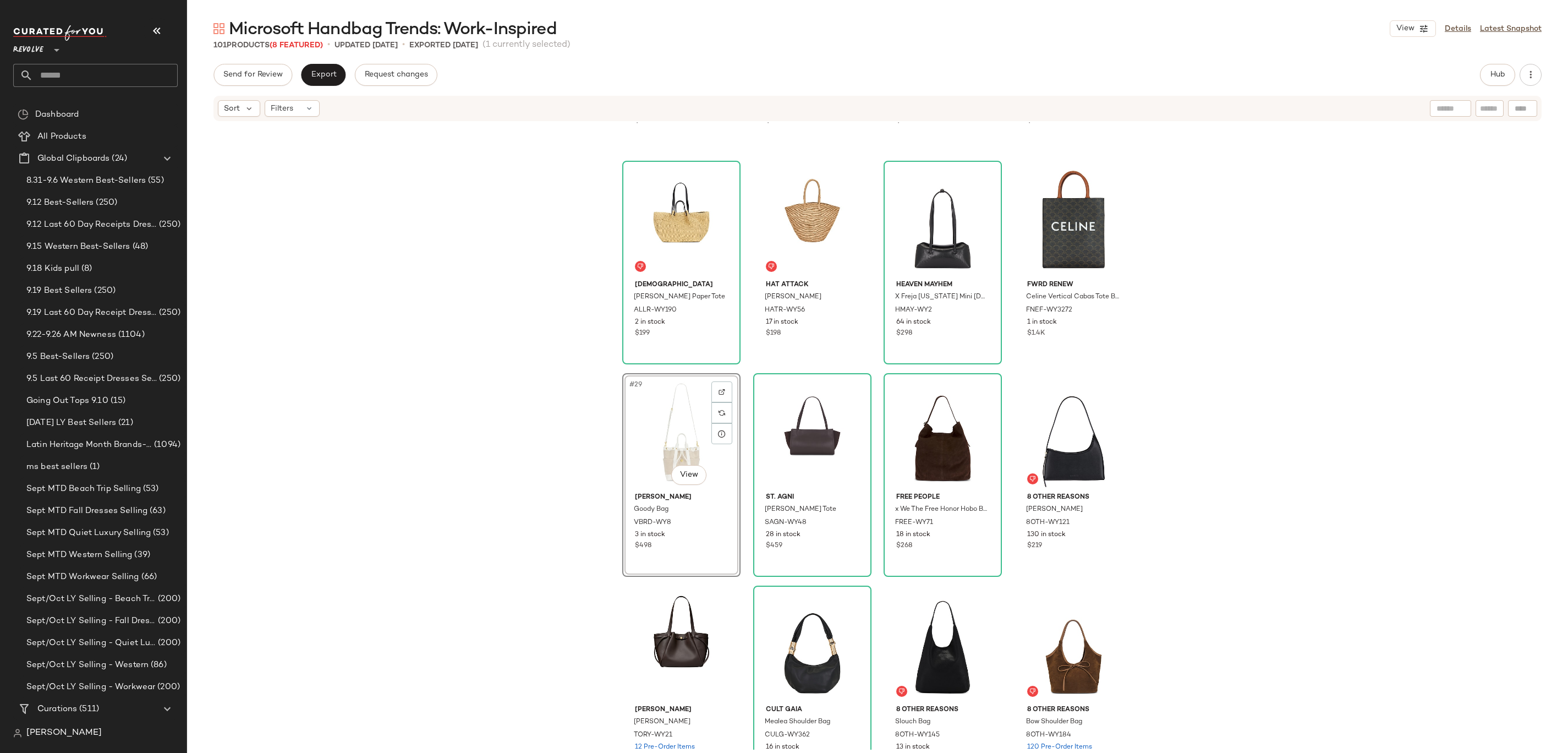
click at [650, 430] on div "#29 View" at bounding box center [682, 432] width 111 height 111
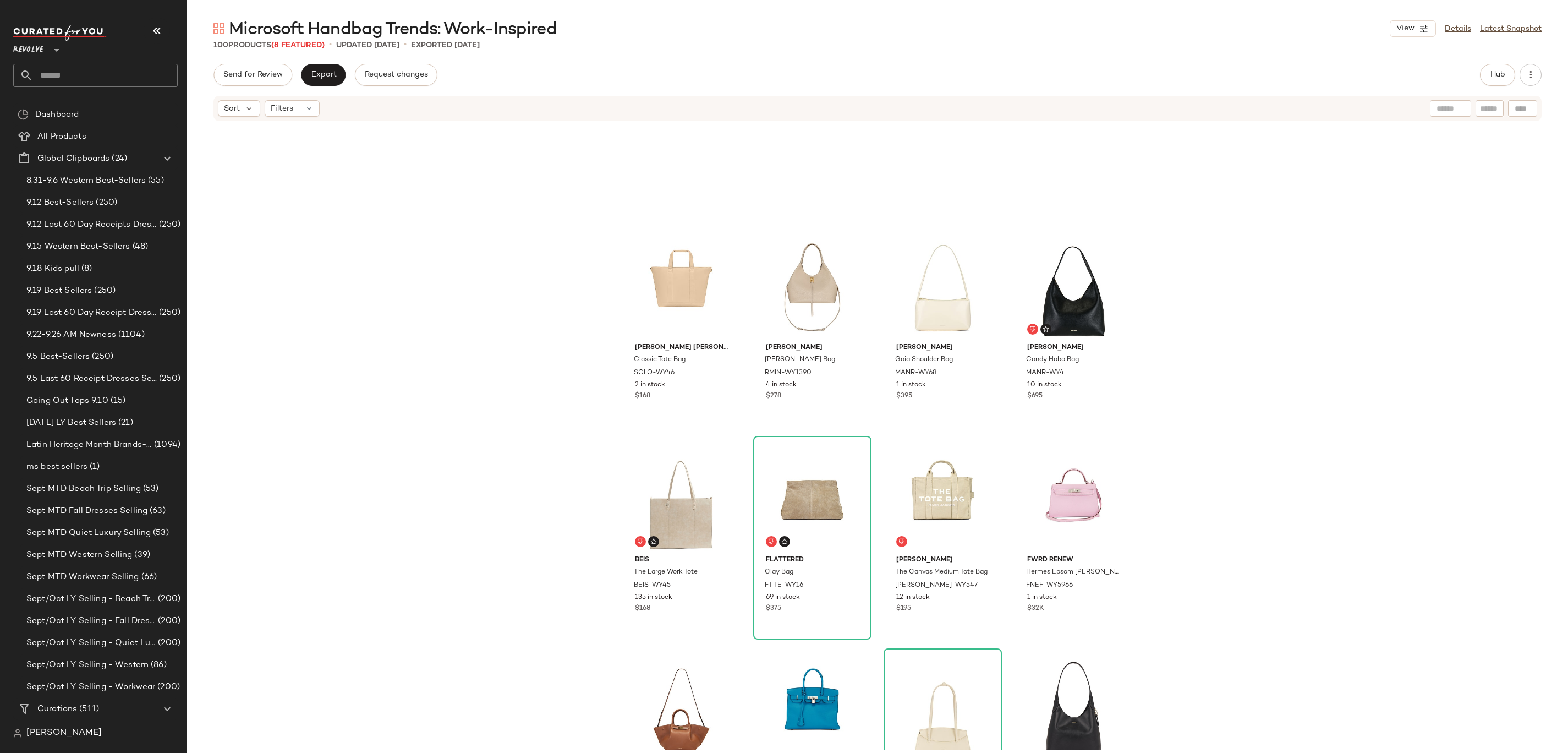
scroll to position [4685, 0]
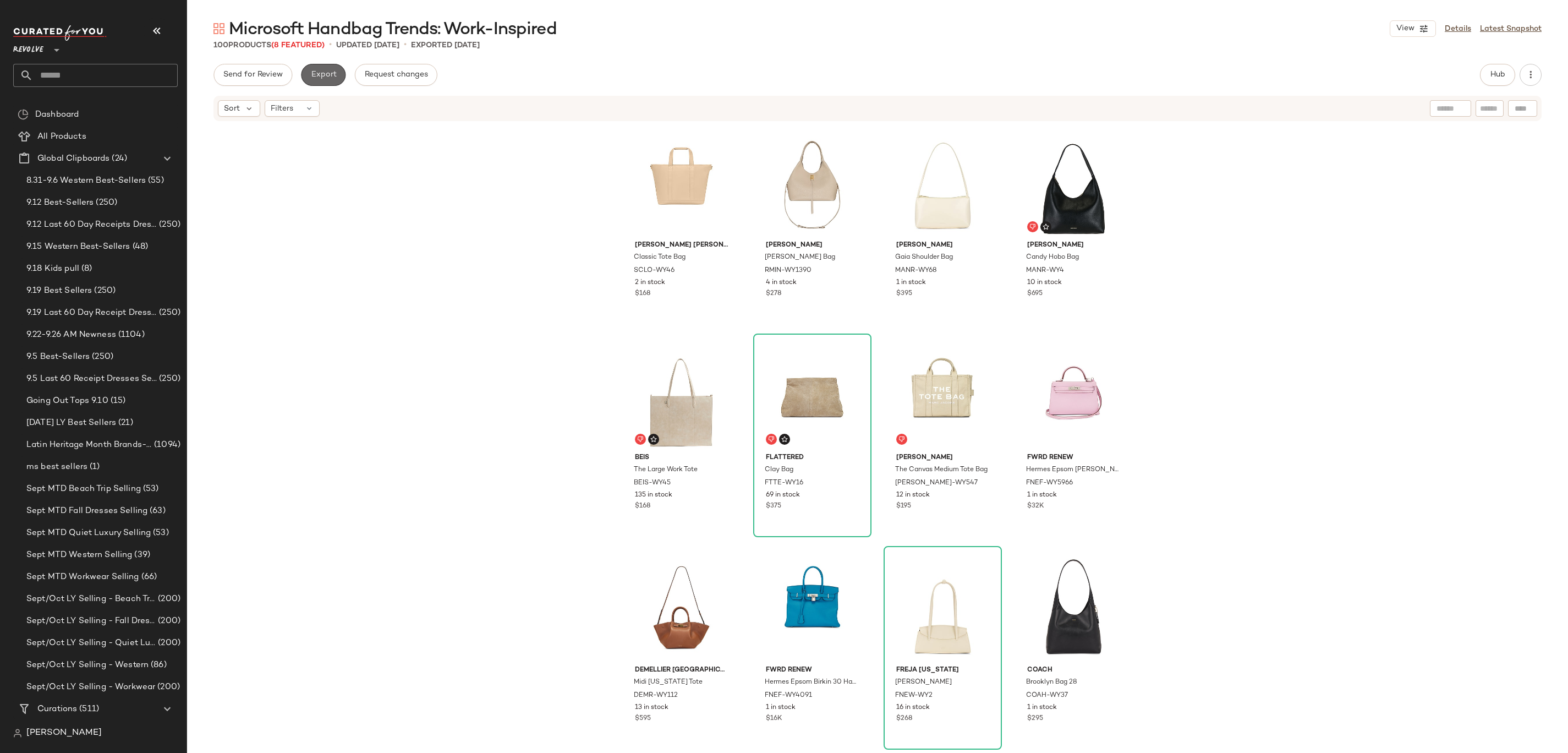
click at [332, 74] on span "Export" at bounding box center [323, 75] width 26 height 9
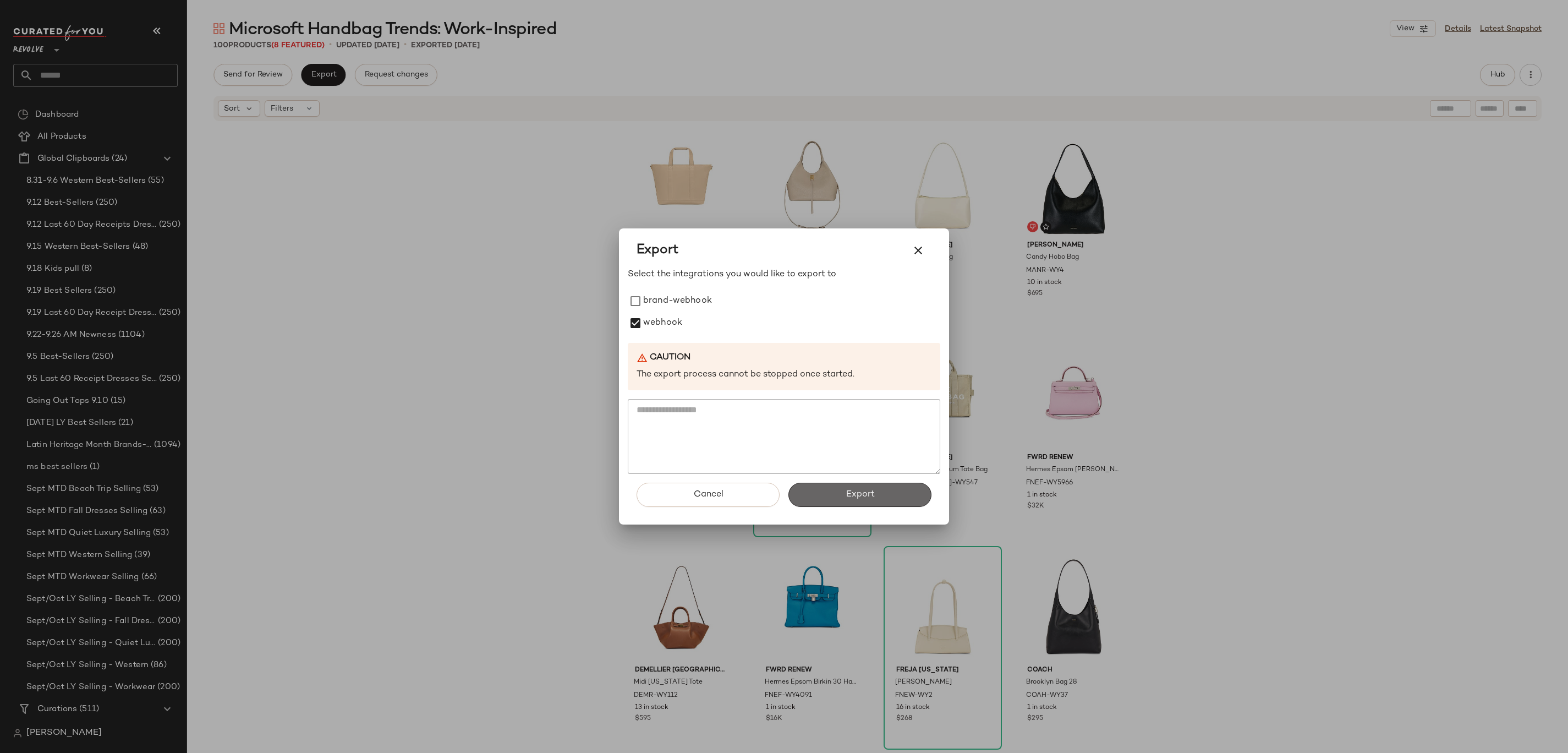
click at [824, 501] on button "Export" at bounding box center [859, 495] width 143 height 24
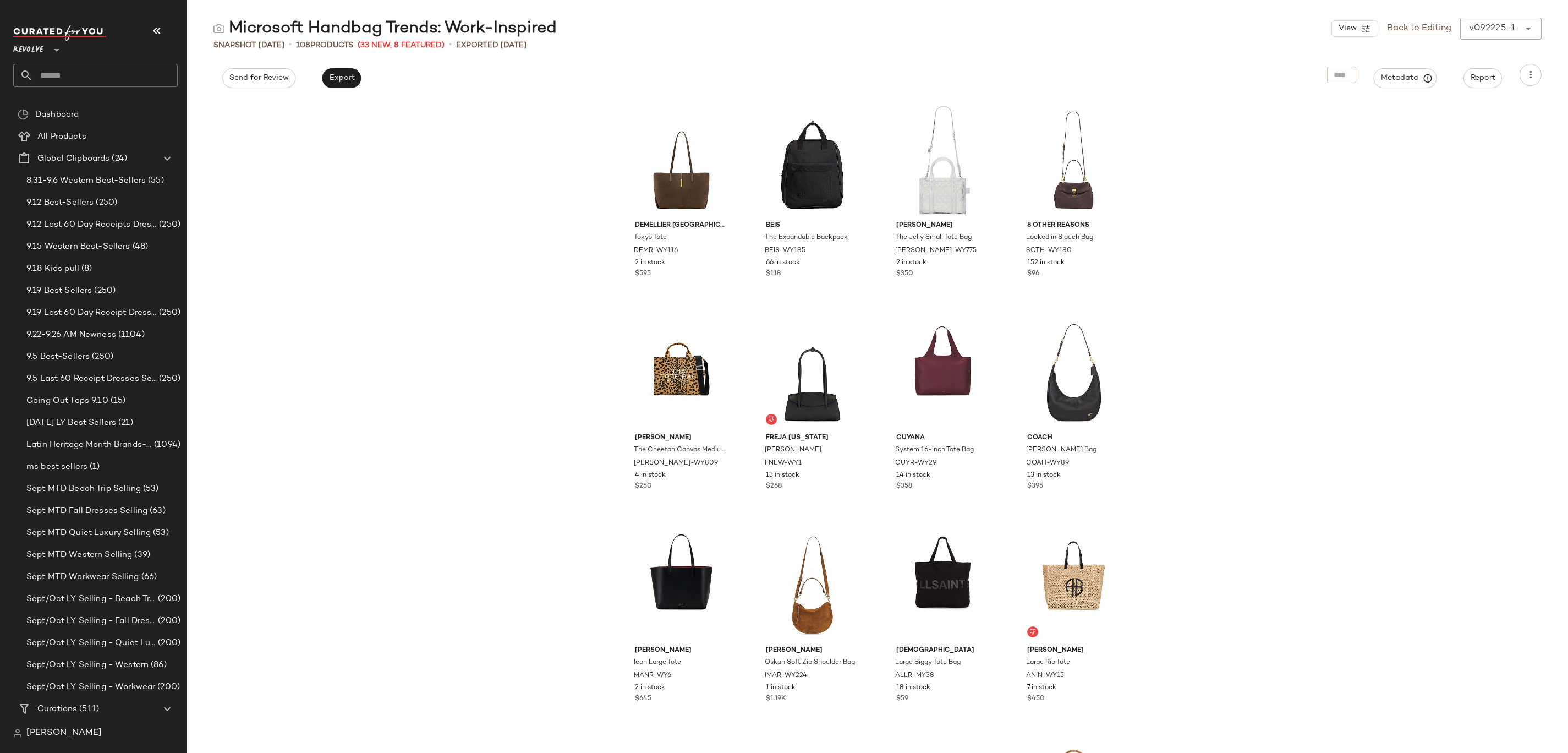
click at [130, 75] on input "text" at bounding box center [105, 75] width 144 height 23
type input "****"
click at [132, 111] on b "Cuff" at bounding box center [124, 106] width 17 height 11
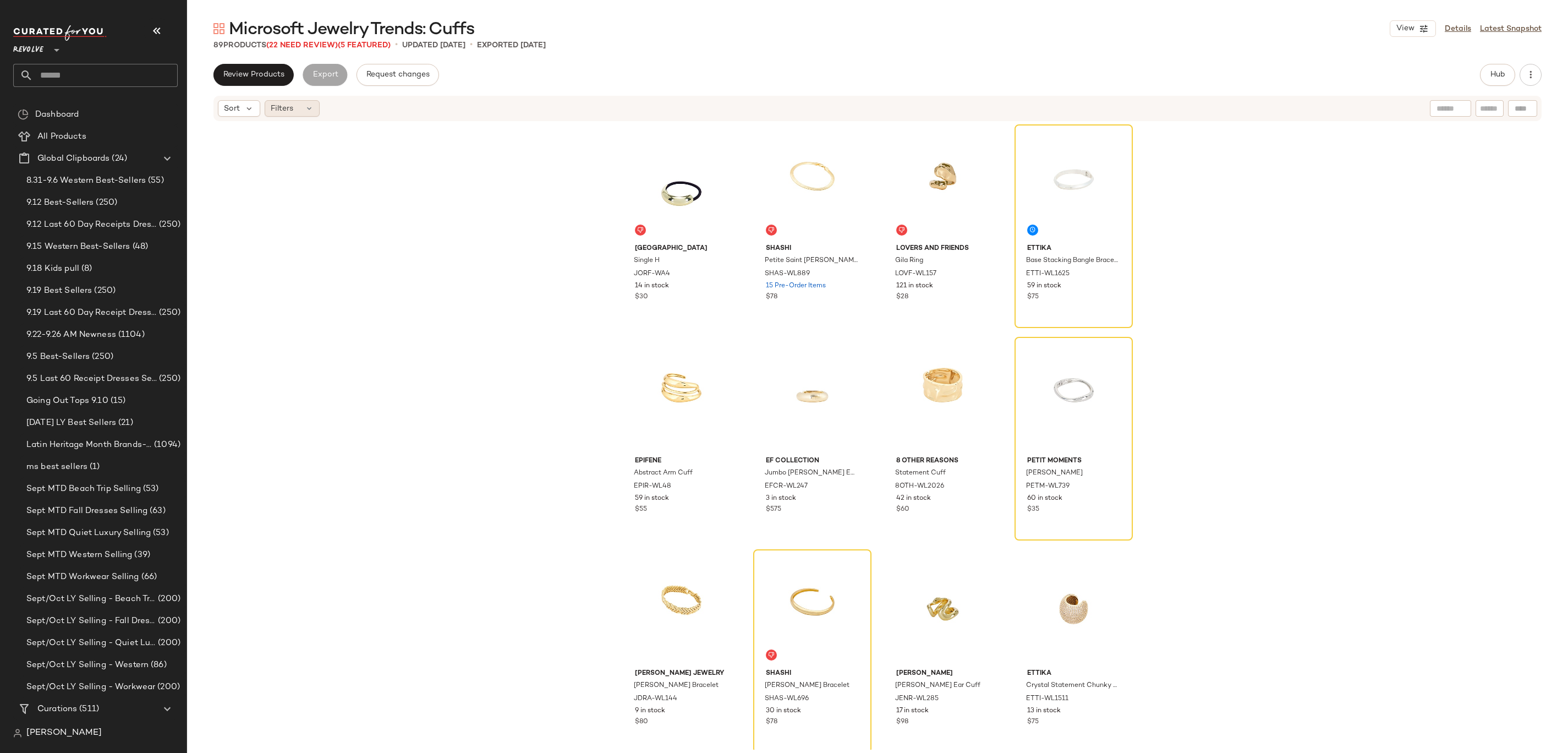
click at [297, 111] on div "Filters" at bounding box center [291, 108] width 55 height 17
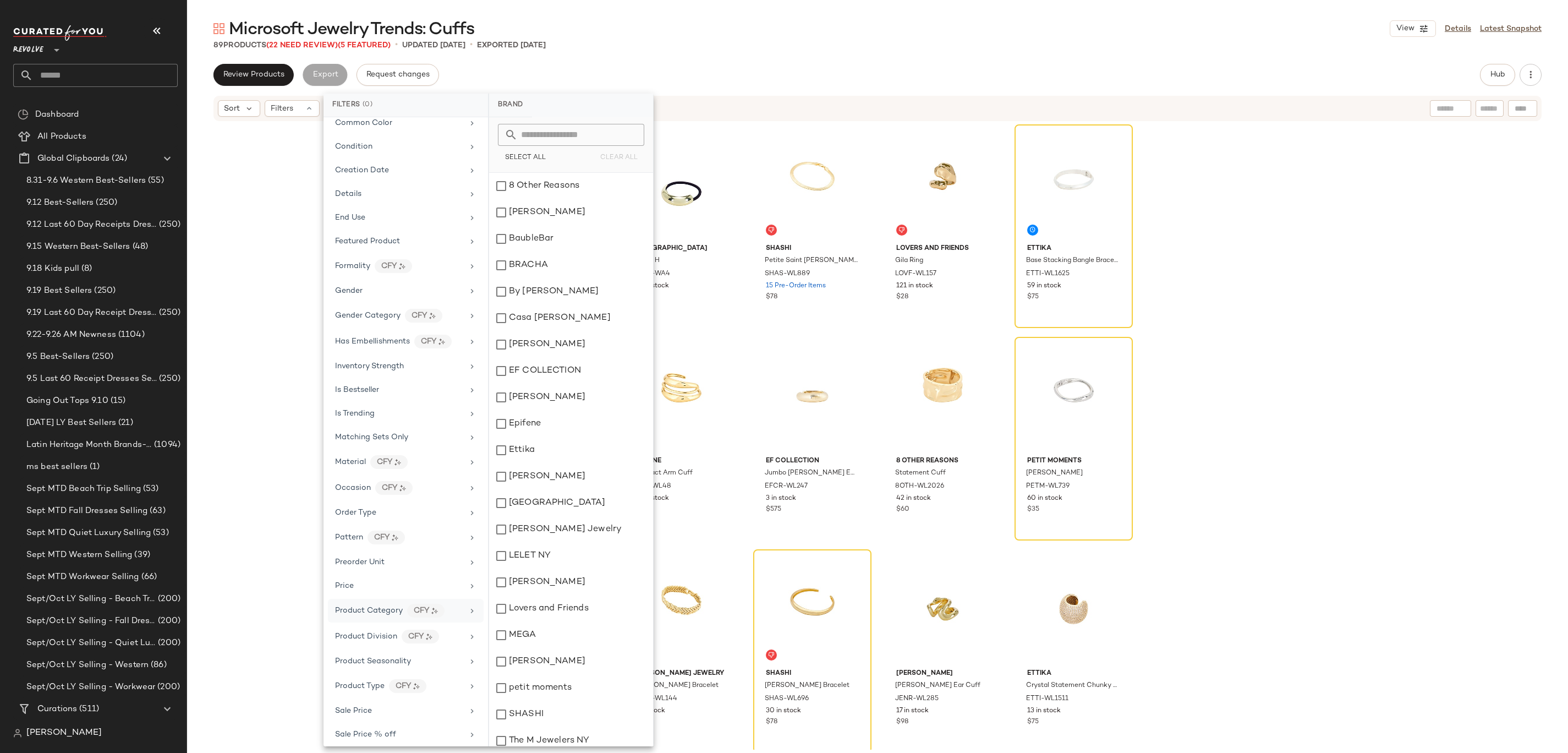
scroll to position [344, 0]
click at [388, 643] on div "Sale Price" at bounding box center [399, 640] width 129 height 11
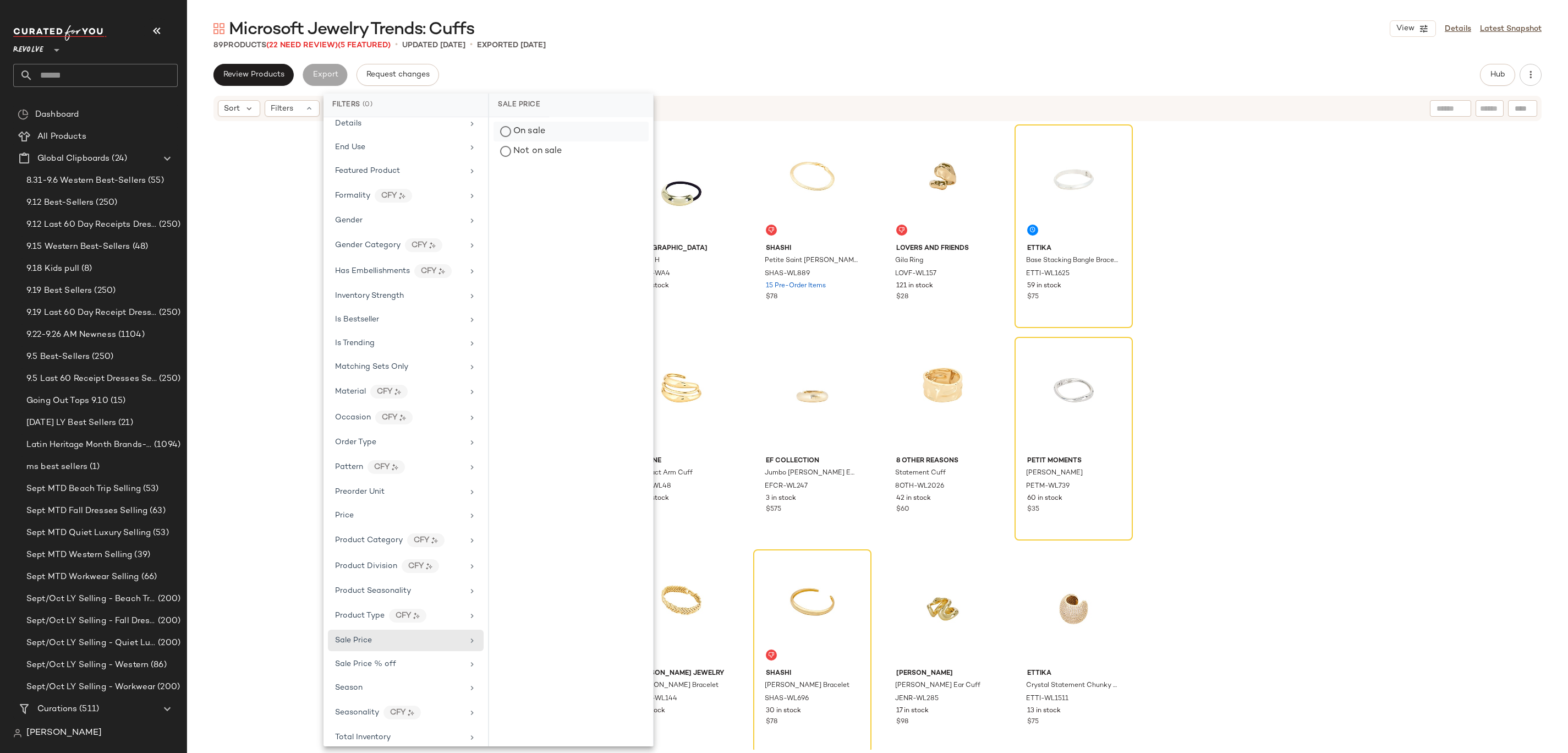
click at [538, 130] on div "On sale" at bounding box center [571, 130] width 155 height 19
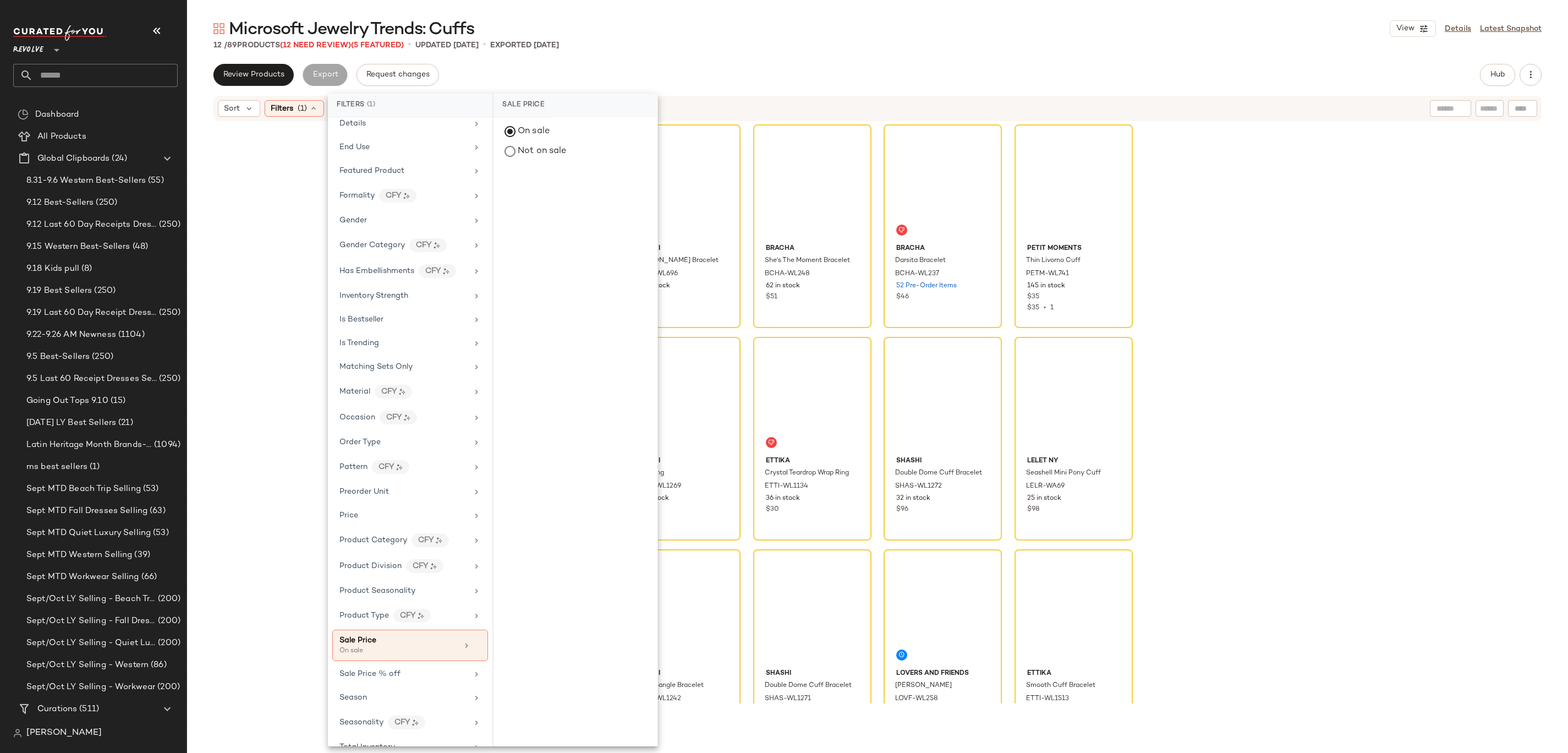
click at [788, 44] on div "12 / 89 Products (12 Need Review) (5 Featured) • updated Aug 19th • Exported Au…" at bounding box center [877, 45] width 1381 height 11
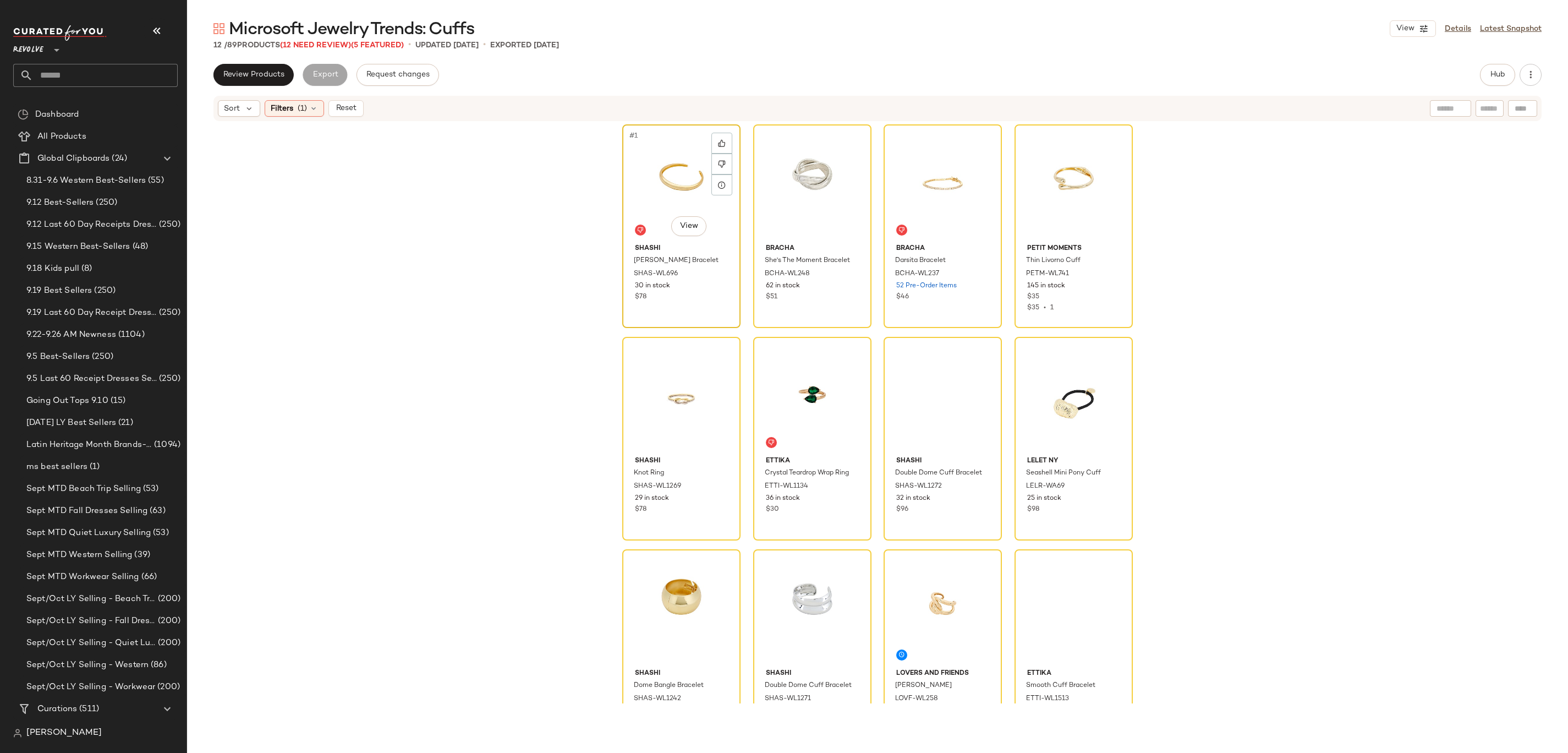
click at [660, 164] on div "#1 View" at bounding box center [682, 184] width 111 height 111
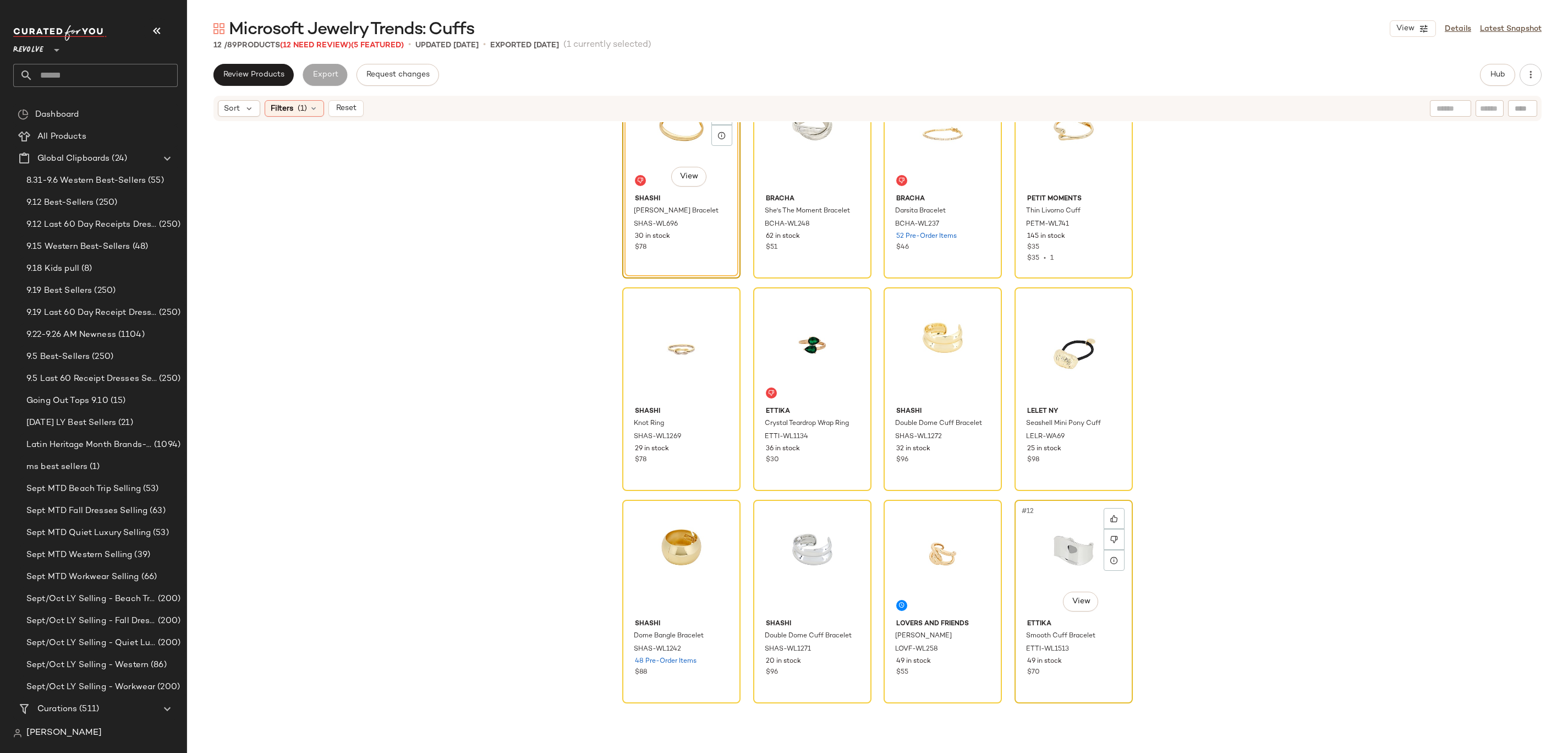
click at [1031, 577] on div "#12 View" at bounding box center [1074, 559] width 111 height 111
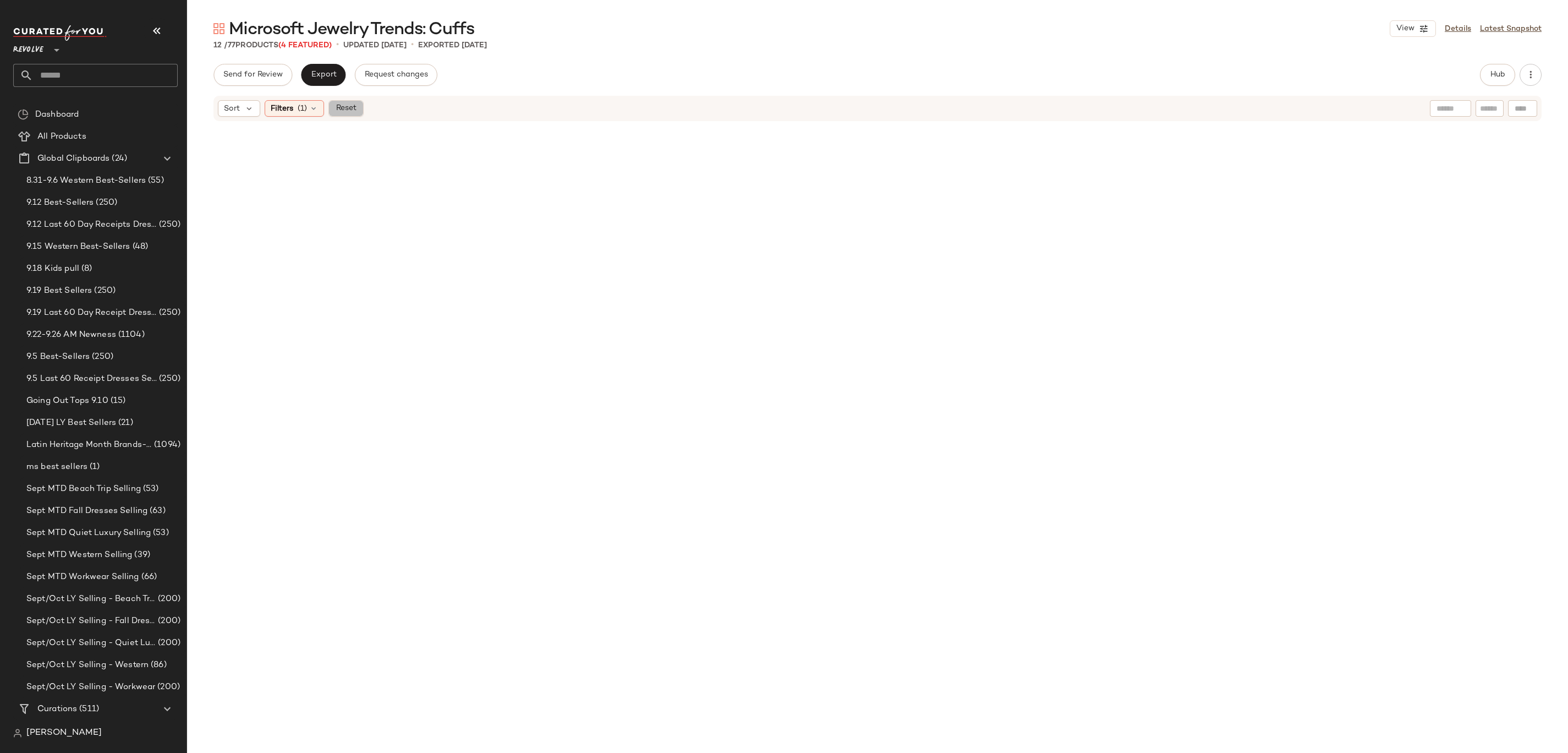
click at [339, 111] on span "Reset" at bounding box center [345, 108] width 21 height 9
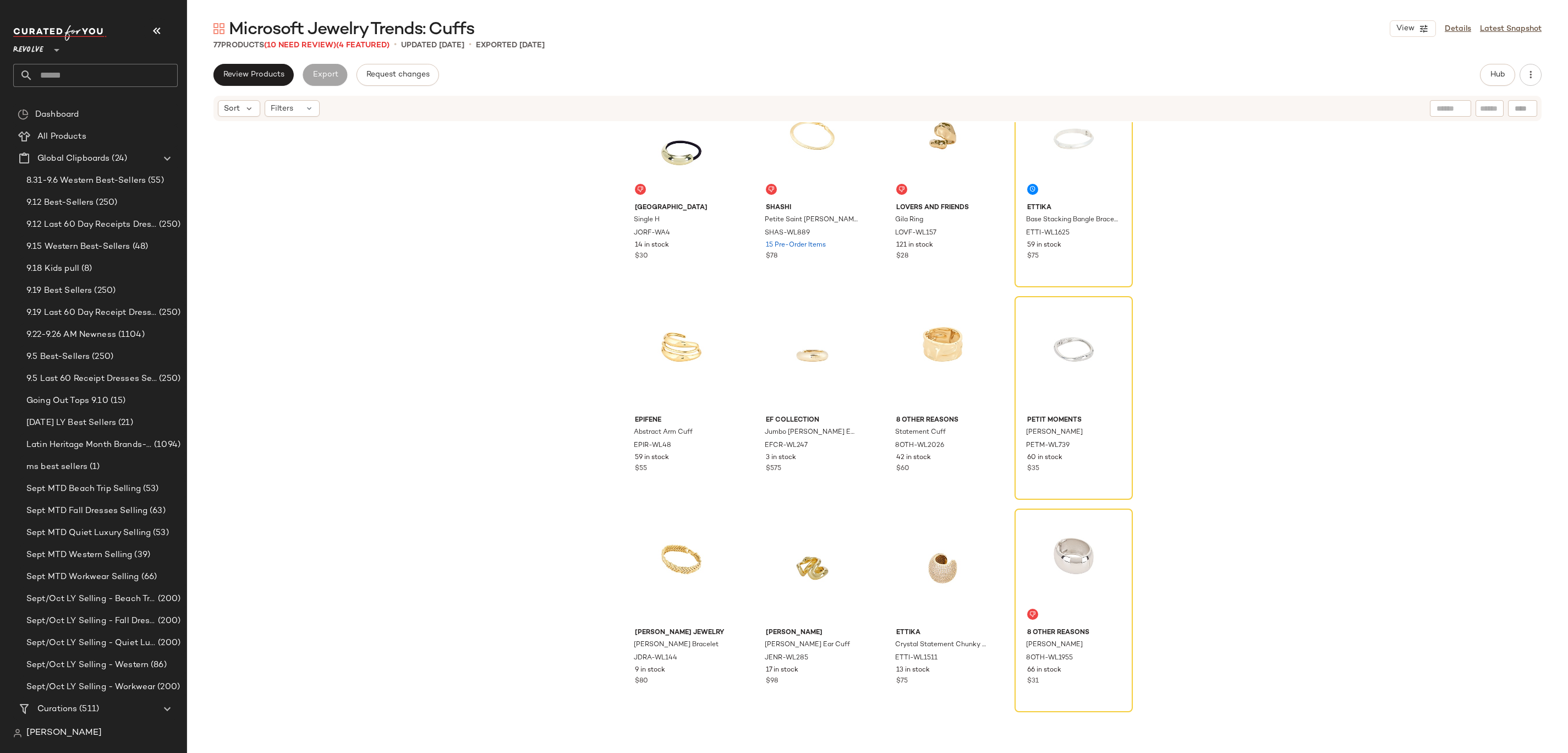
scroll to position [47, 0]
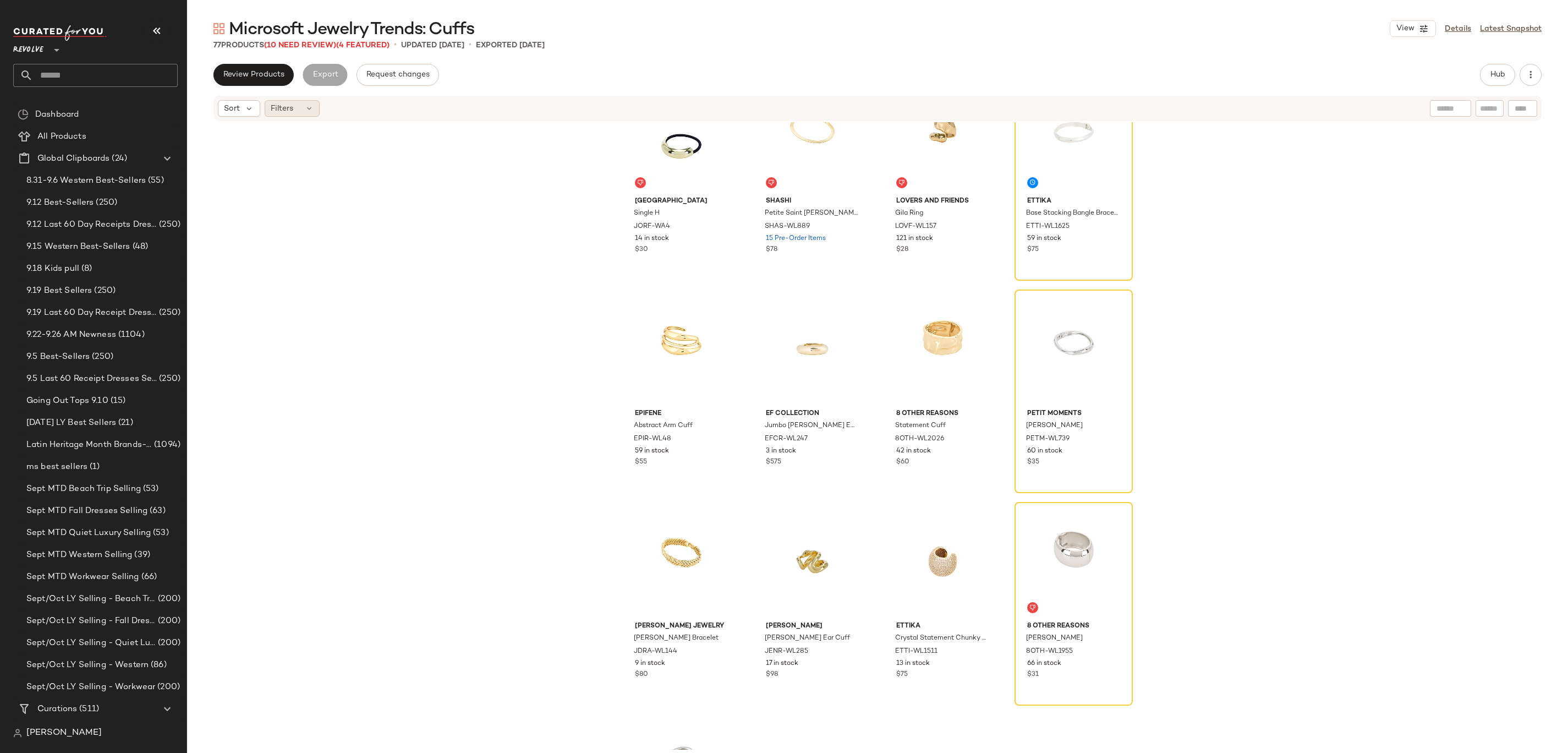
click at [292, 103] on span "Filters" at bounding box center [282, 108] width 22 height 11
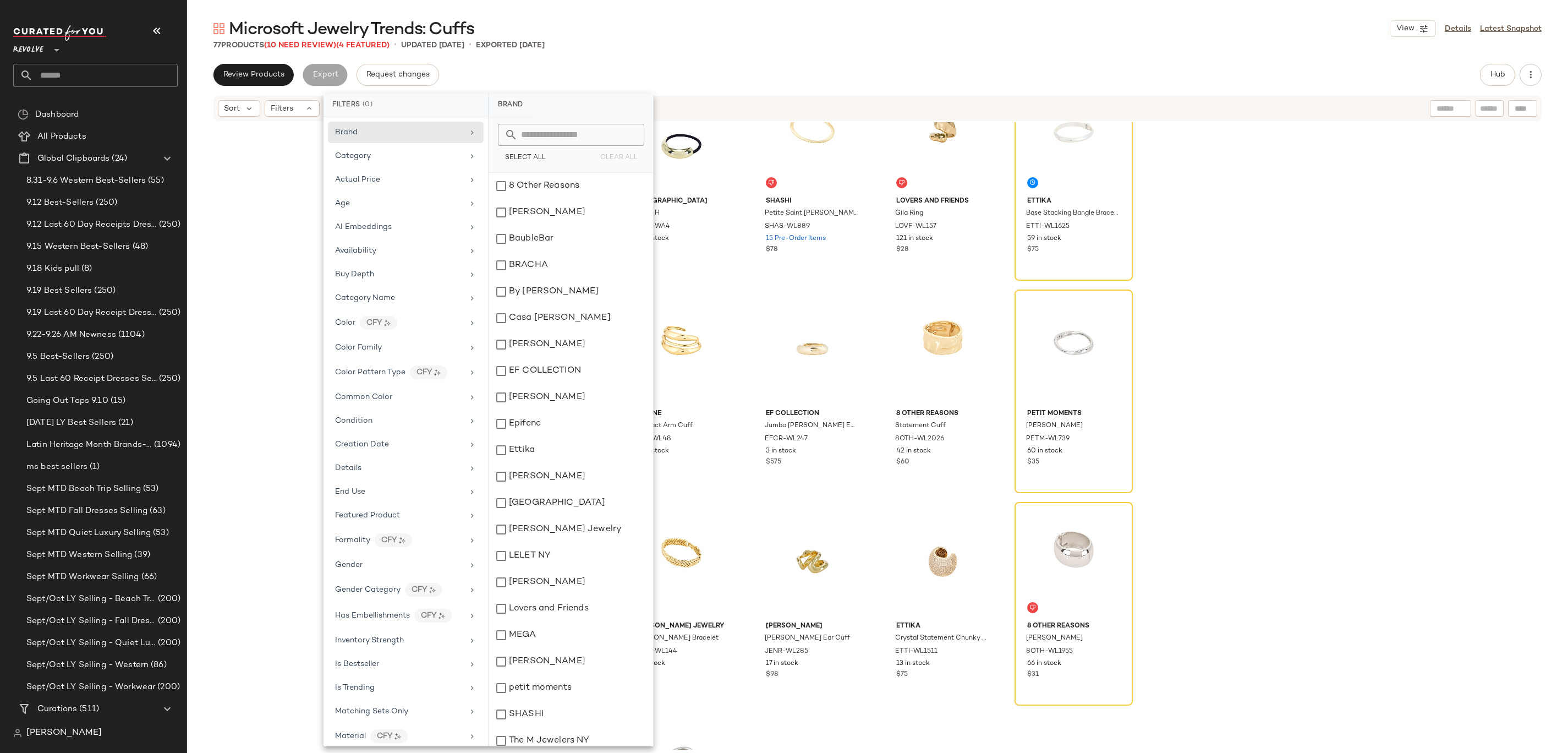
click at [636, 50] on div "77 Products (10 Need Review) (4 Featured) • updated Sep 22nd • Exported Aug 19th" at bounding box center [877, 45] width 1381 height 11
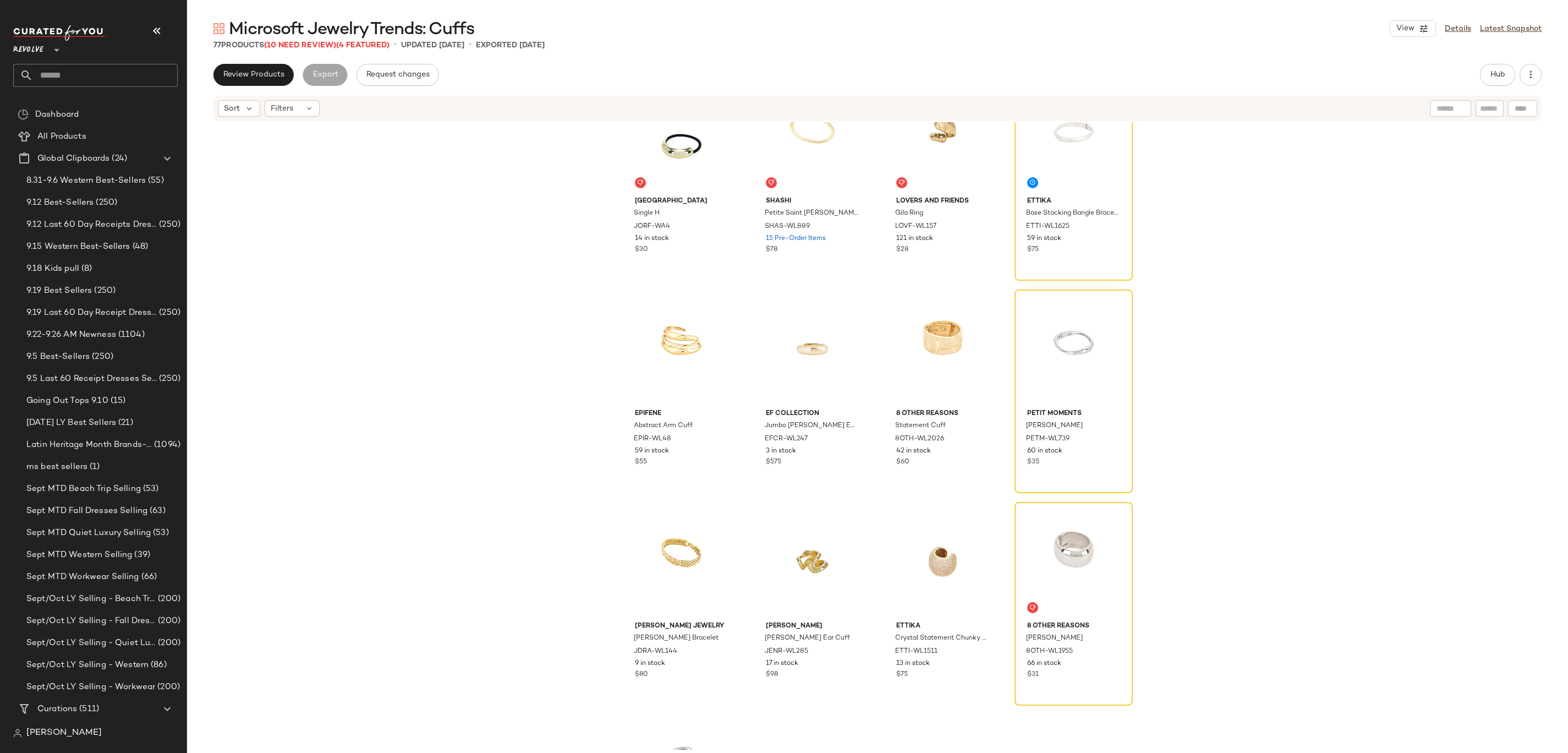
scroll to position [0, 0]
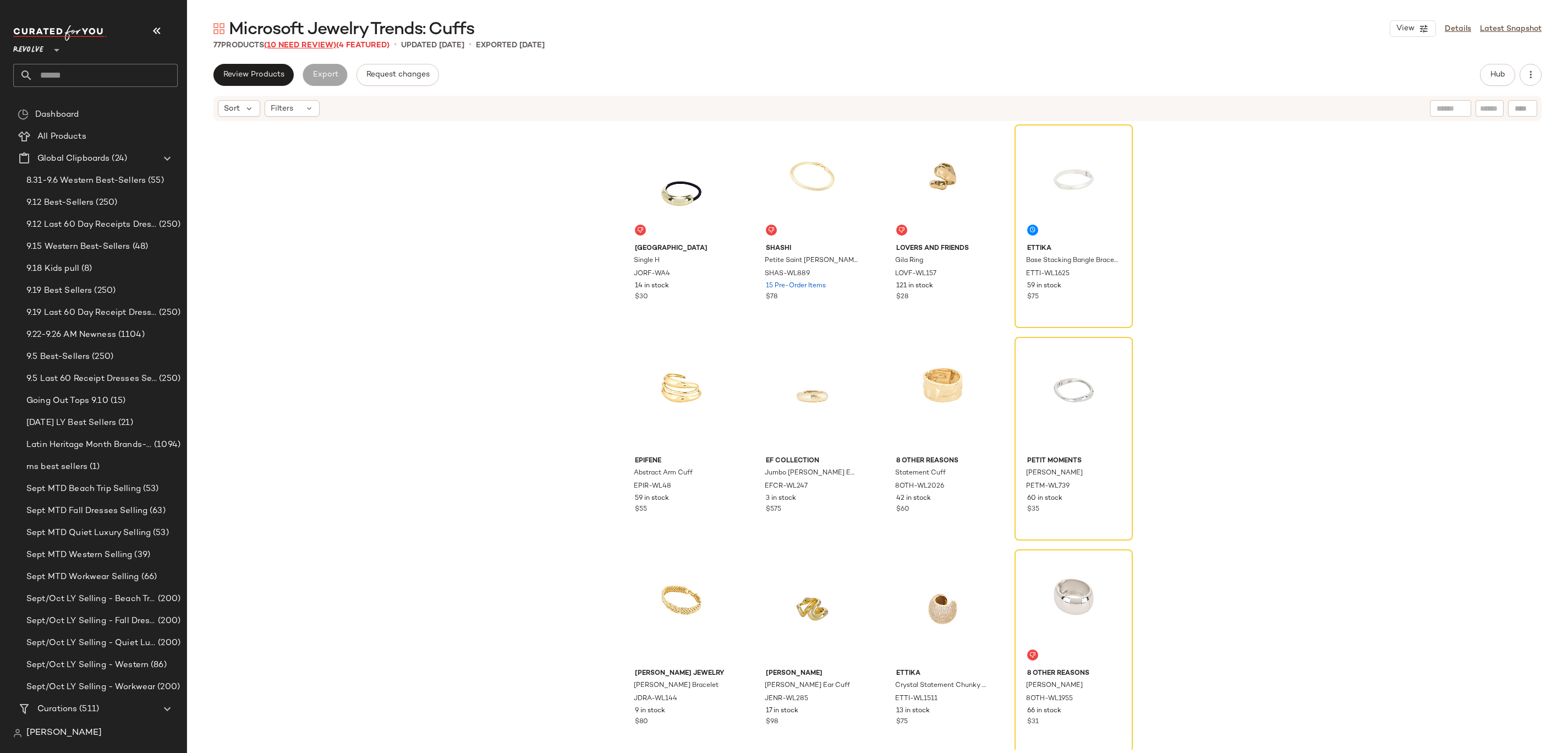
click at [301, 44] on span "(10 Need Review)" at bounding box center [300, 45] width 72 height 8
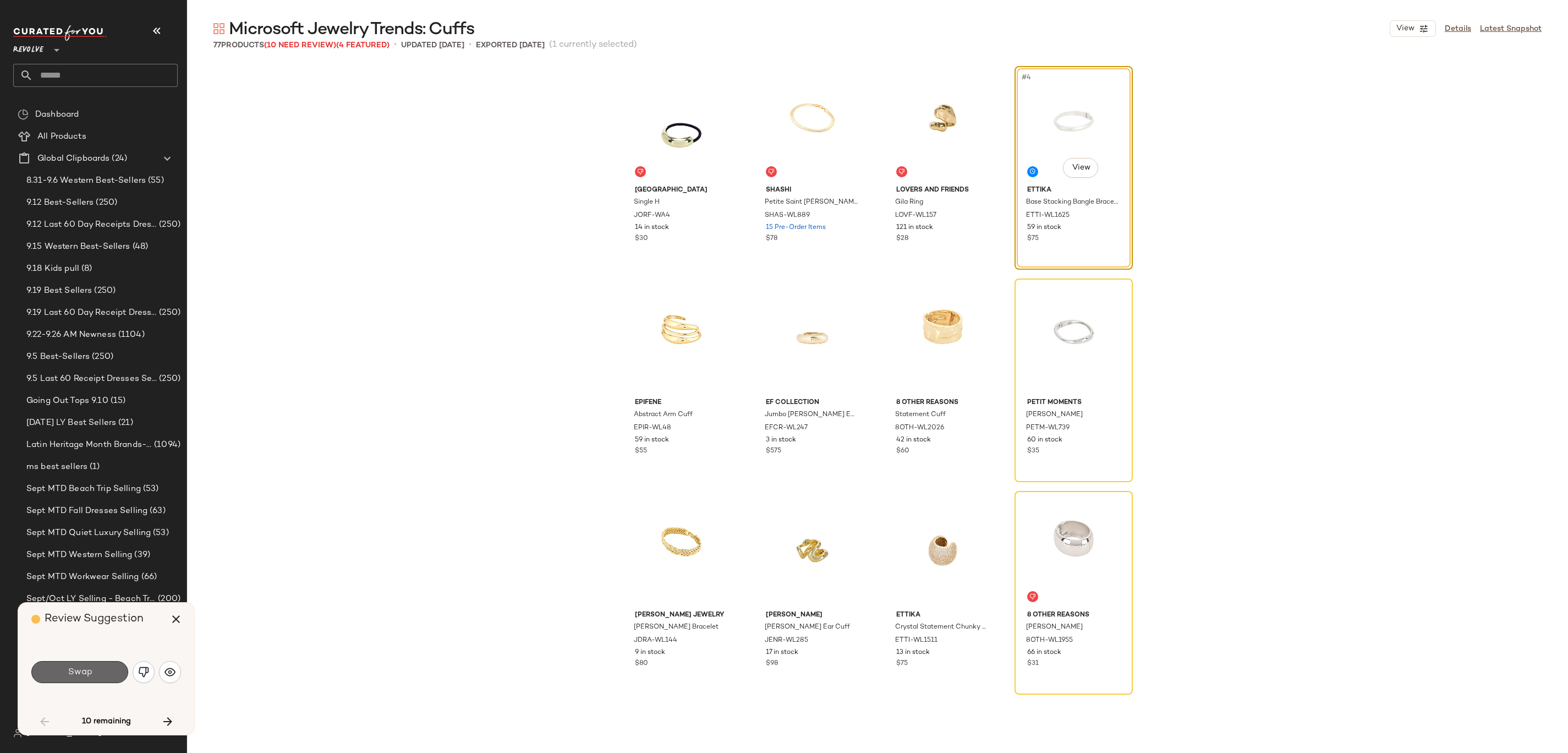
click at [103, 671] on button "Swap" at bounding box center [80, 672] width 97 height 22
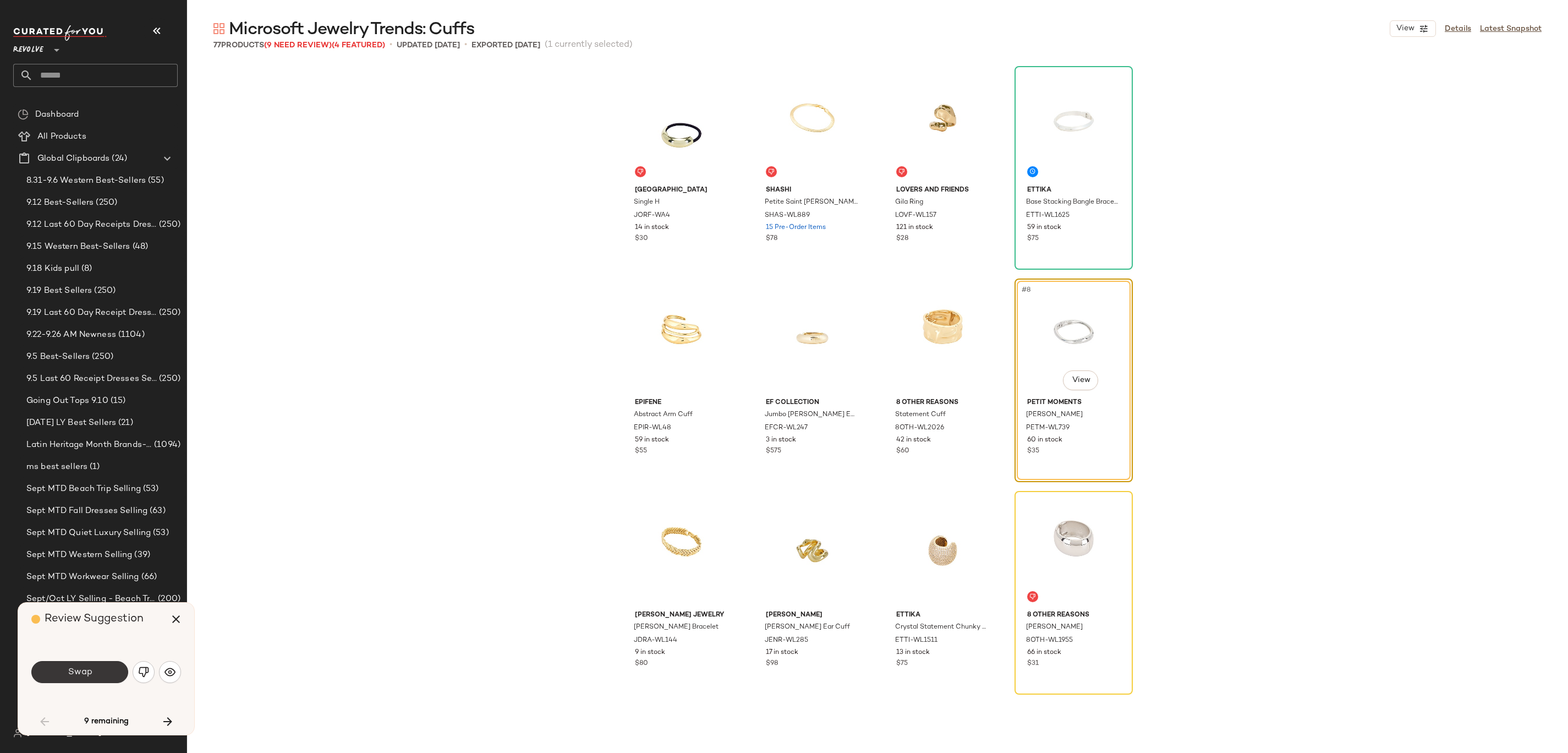
click at [89, 670] on span "Swap" at bounding box center [80, 672] width 25 height 10
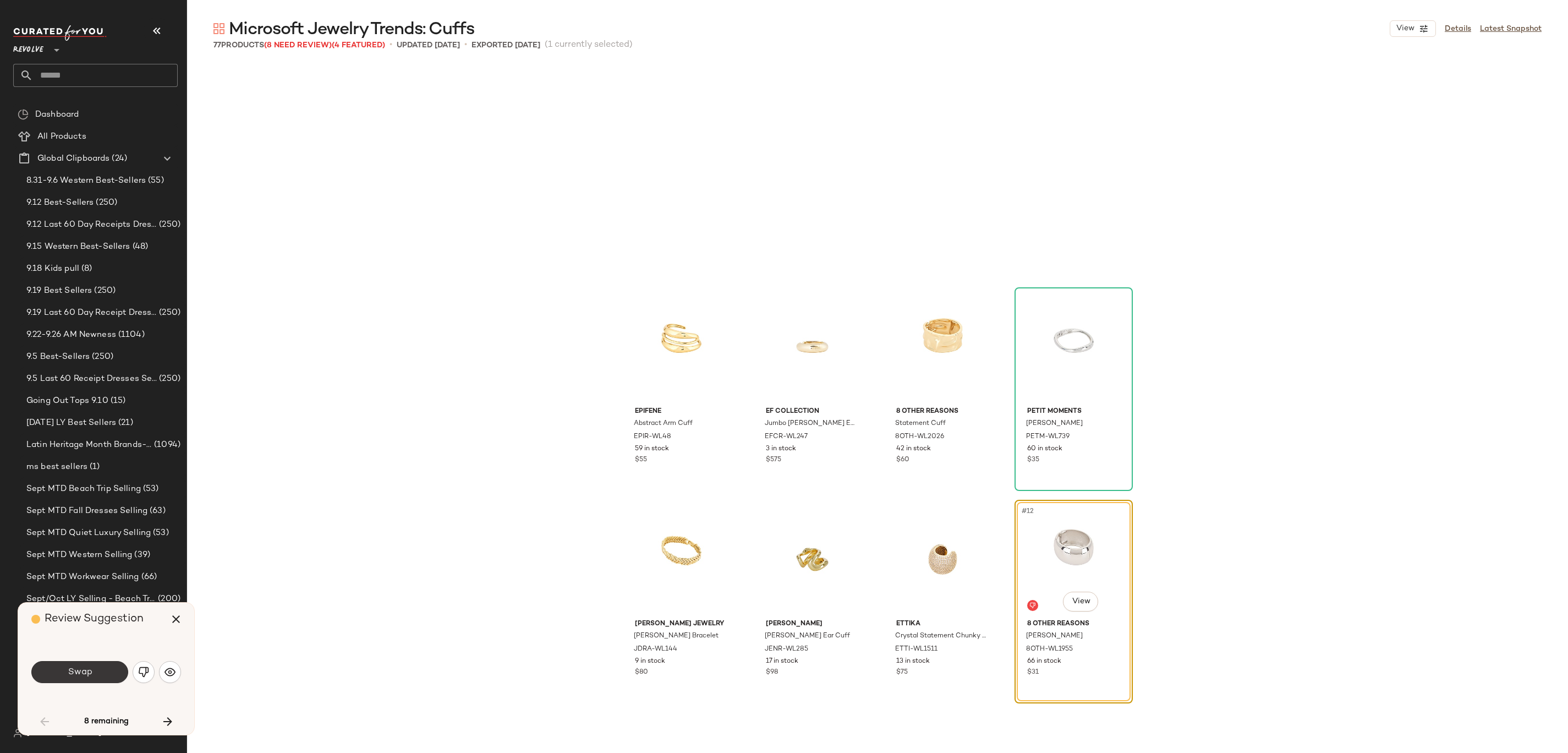
scroll to position [221, 0]
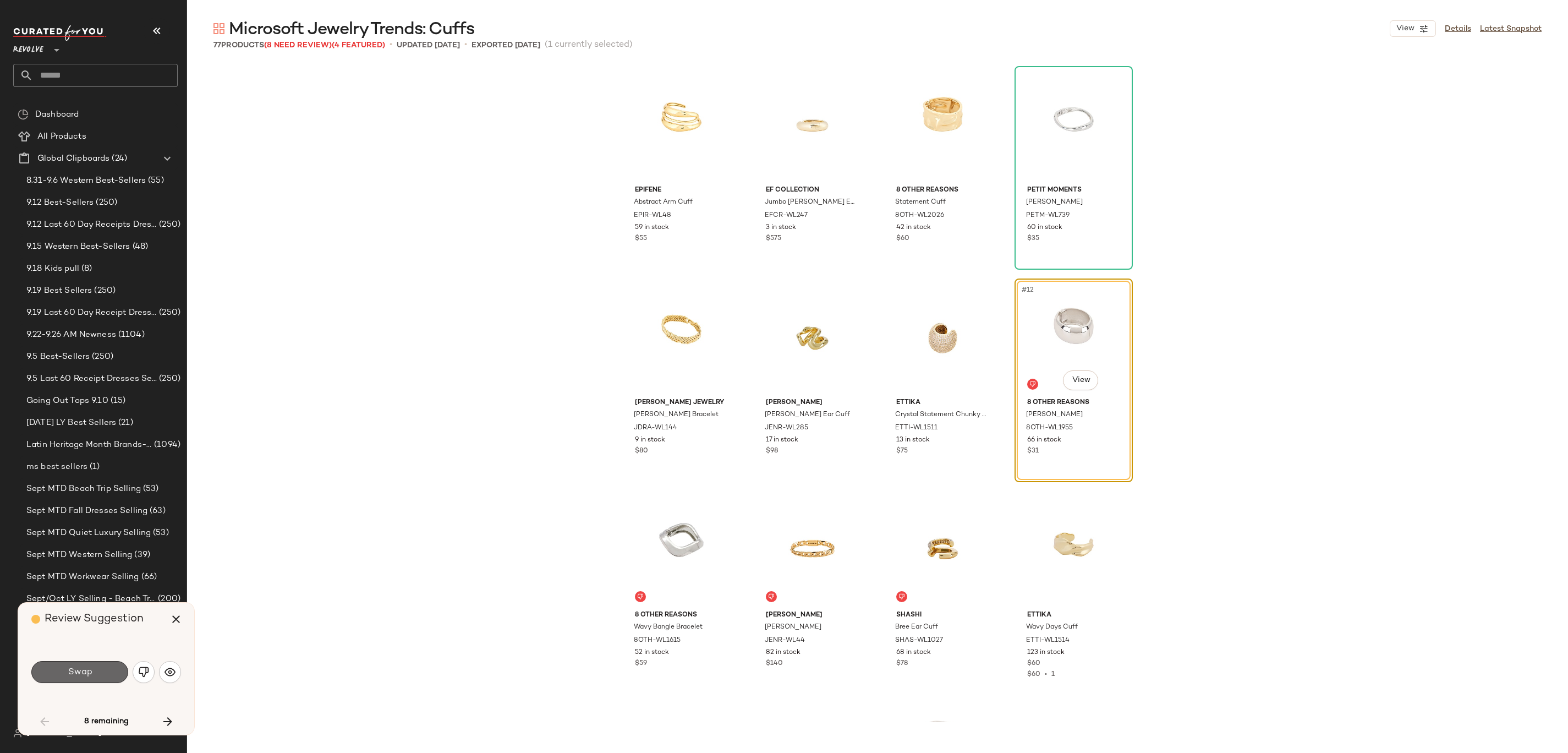
click at [77, 675] on span "Swap" at bounding box center [80, 672] width 25 height 10
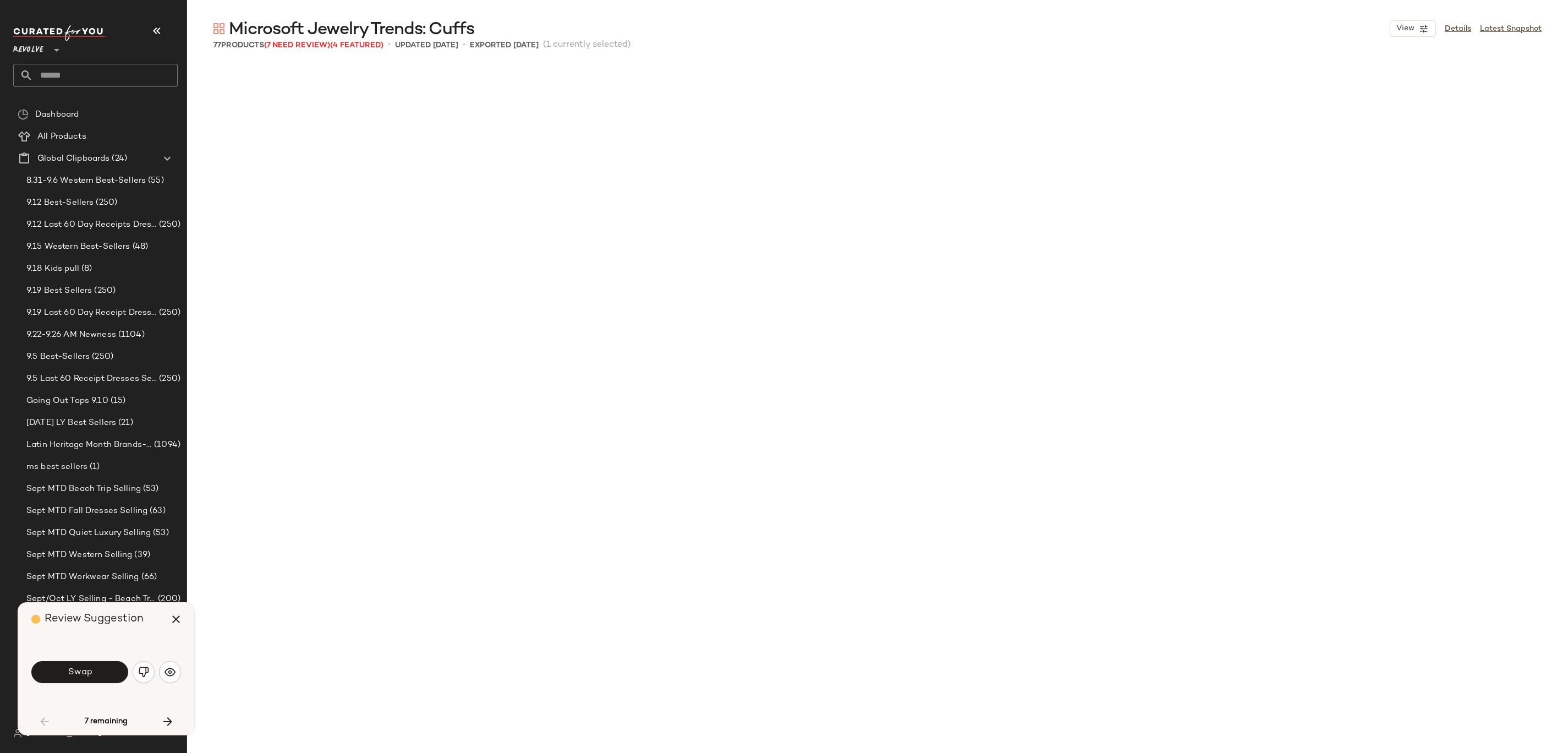
scroll to position [1062, 0]
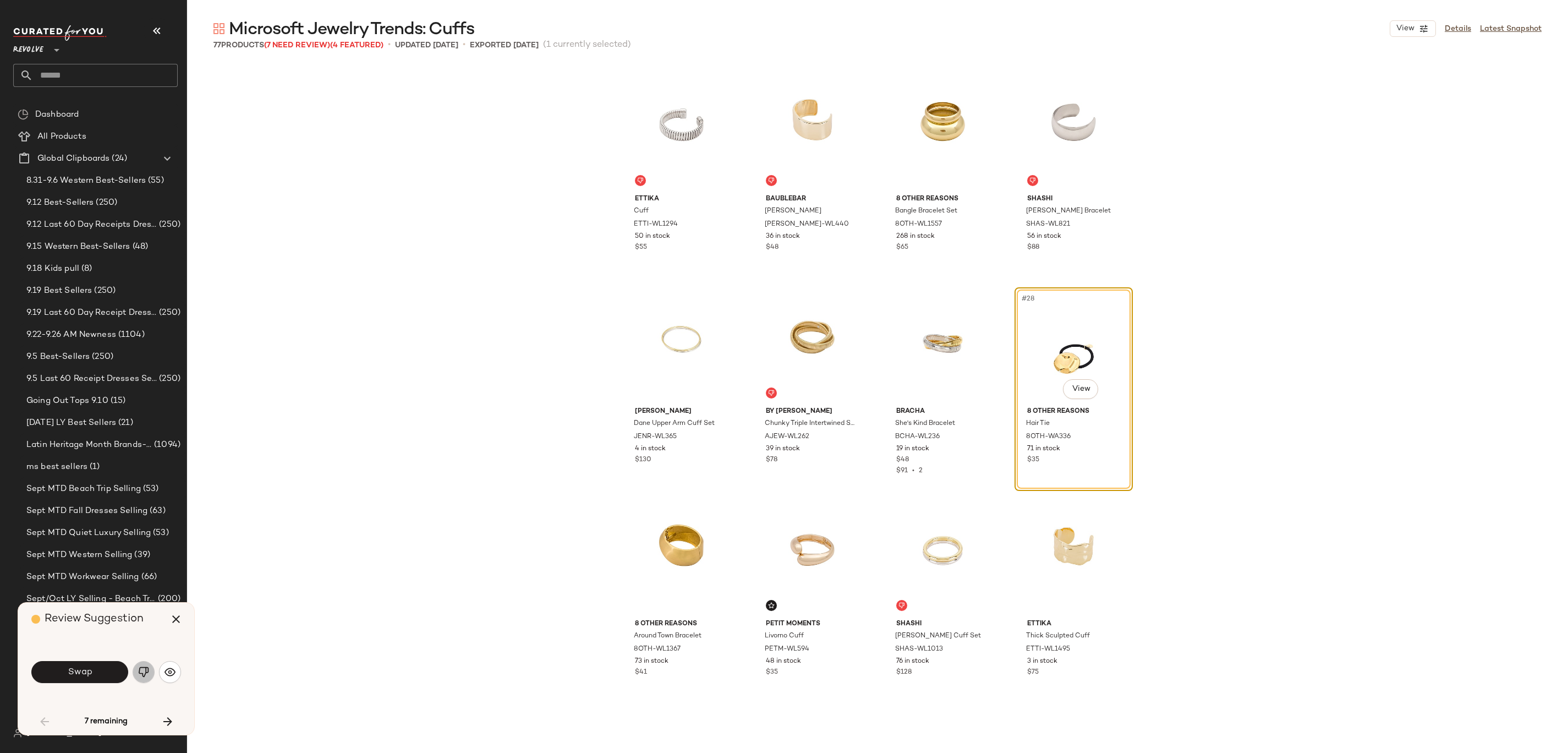
click at [143, 674] on img "button" at bounding box center [143, 672] width 11 height 11
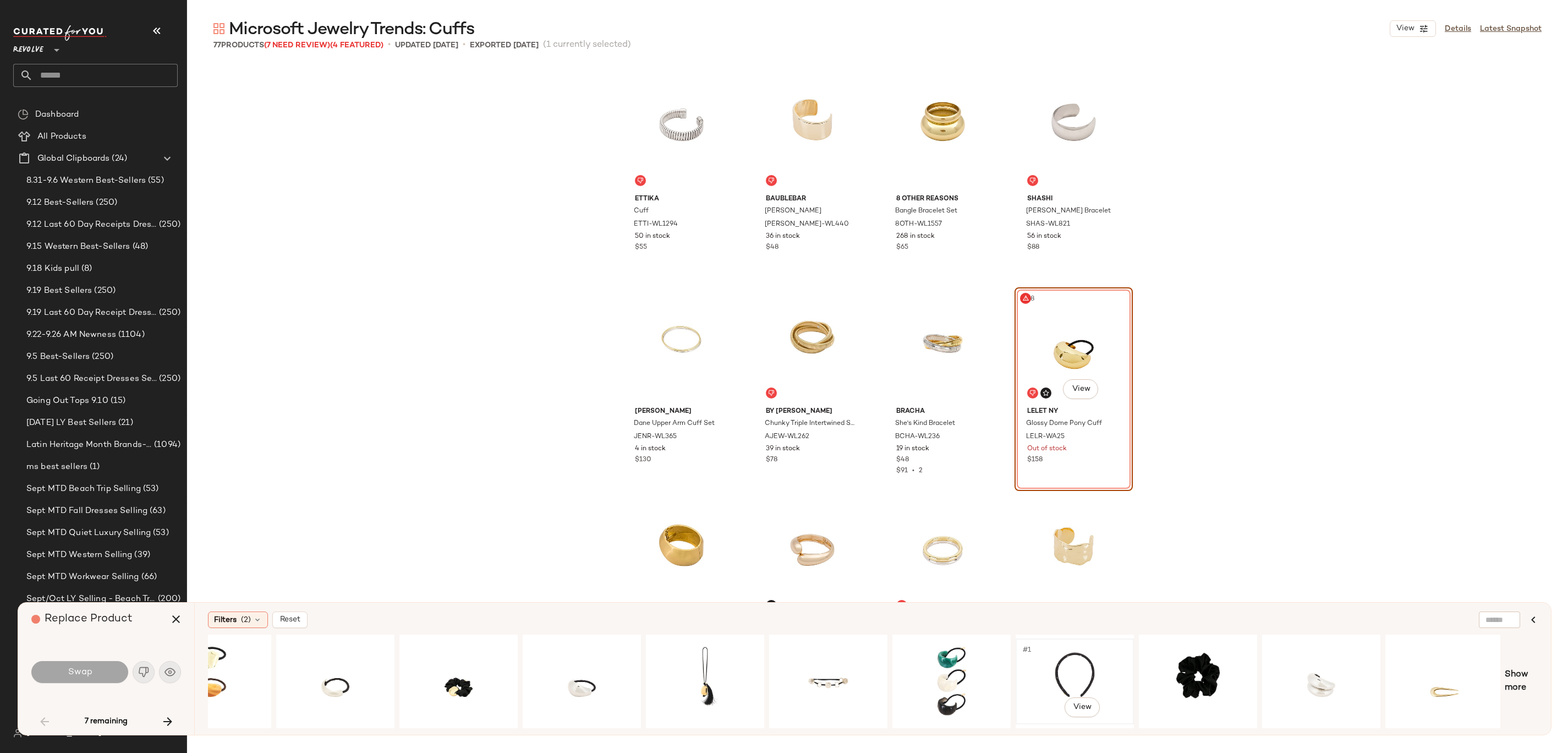
scroll to position [0, 550]
click at [1290, 654] on div "#1 View" at bounding box center [1319, 681] width 111 height 78
click at [106, 670] on button "Swap" at bounding box center [80, 672] width 97 height 22
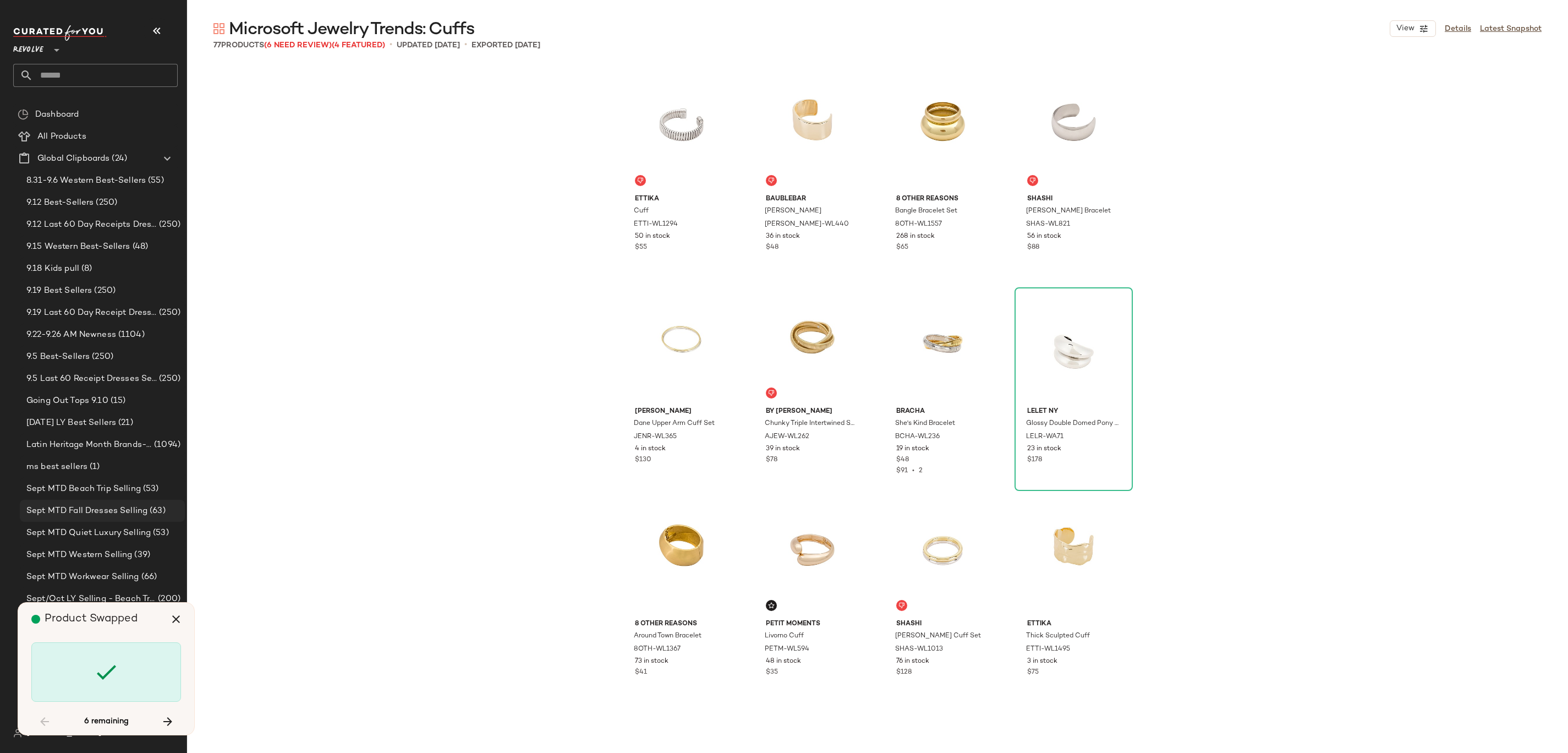
scroll to position [2549, 0]
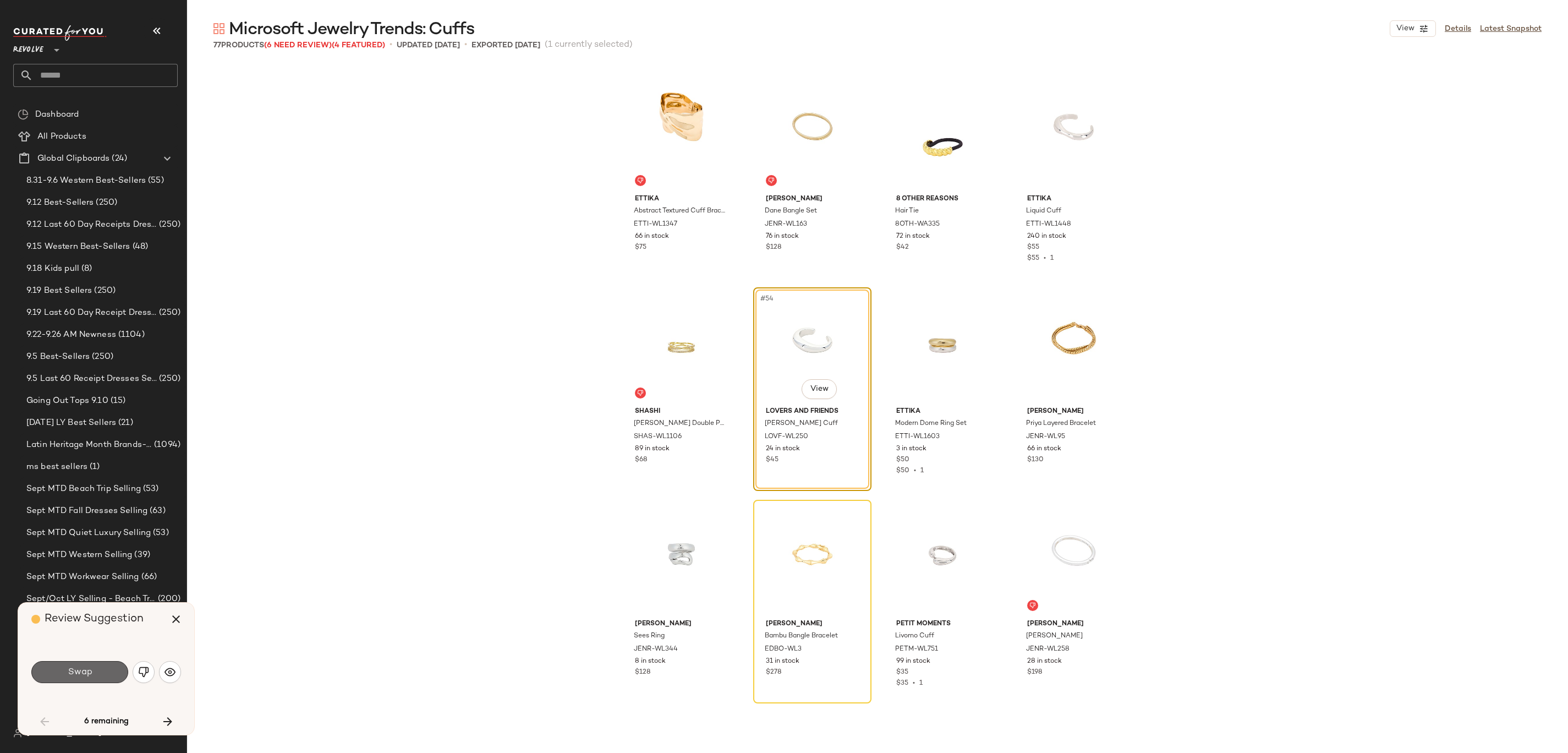
click at [75, 672] on span "Swap" at bounding box center [80, 672] width 25 height 10
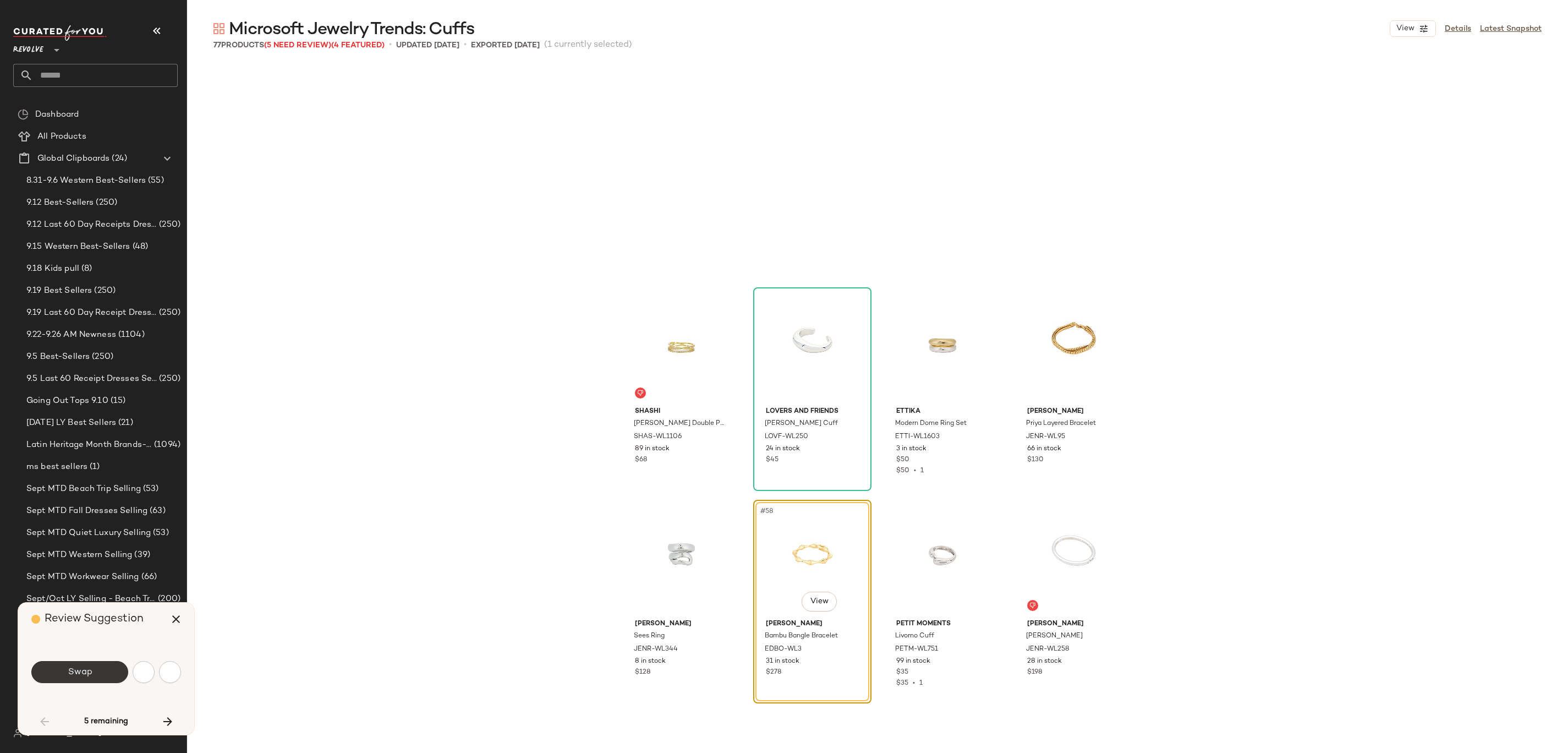
scroll to position [2760, 0]
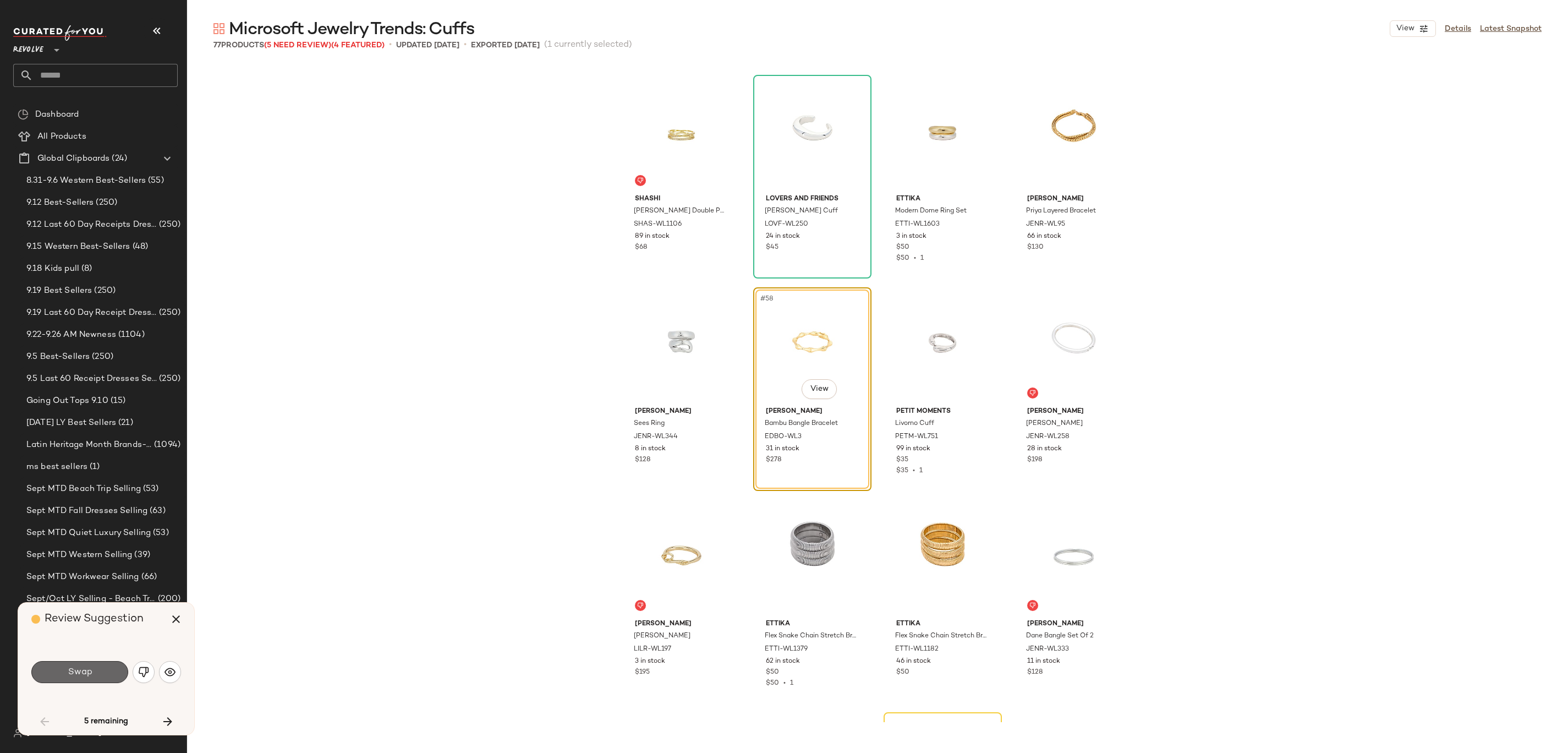
click at [93, 673] on button "Swap" at bounding box center [80, 672] width 97 height 22
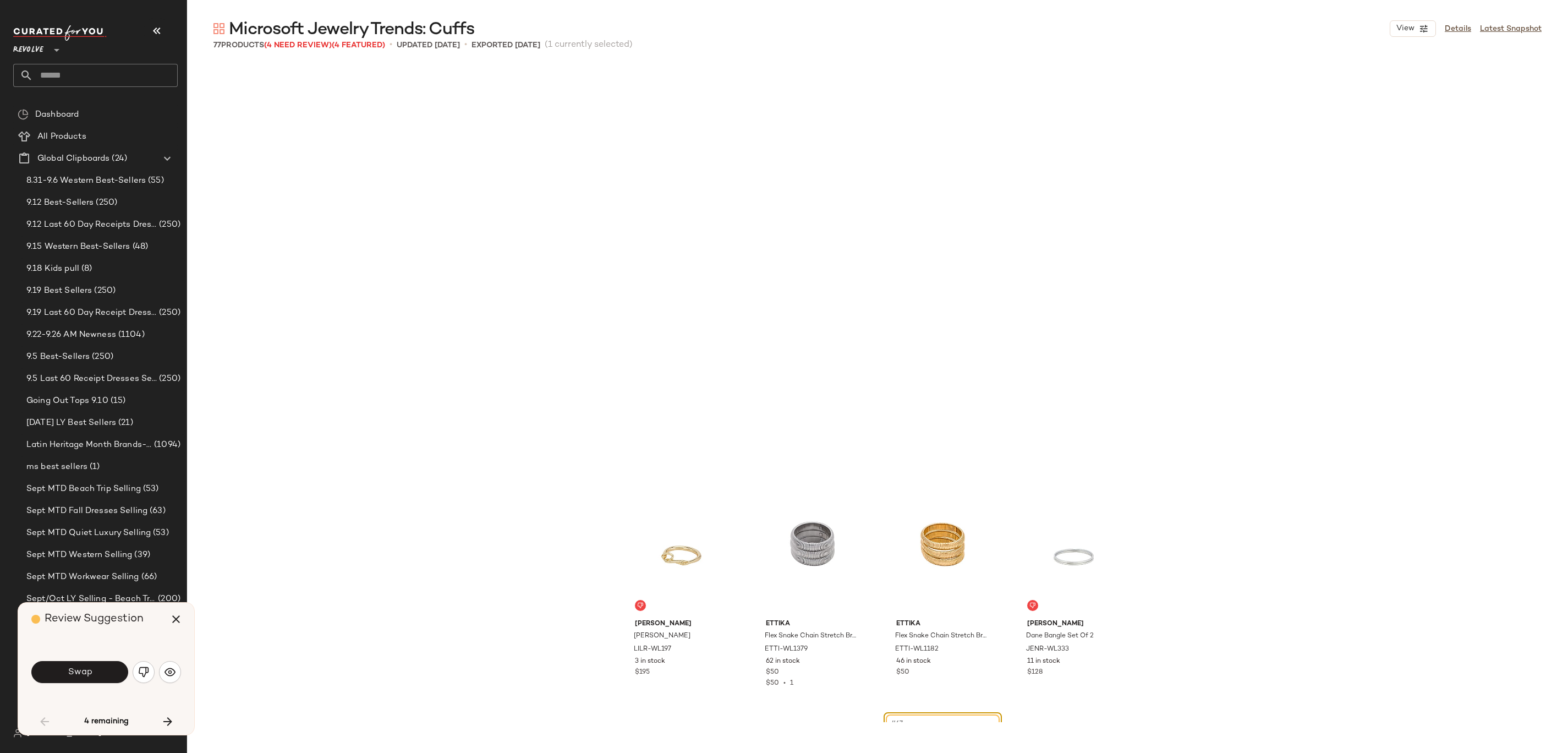
scroll to position [3186, 0]
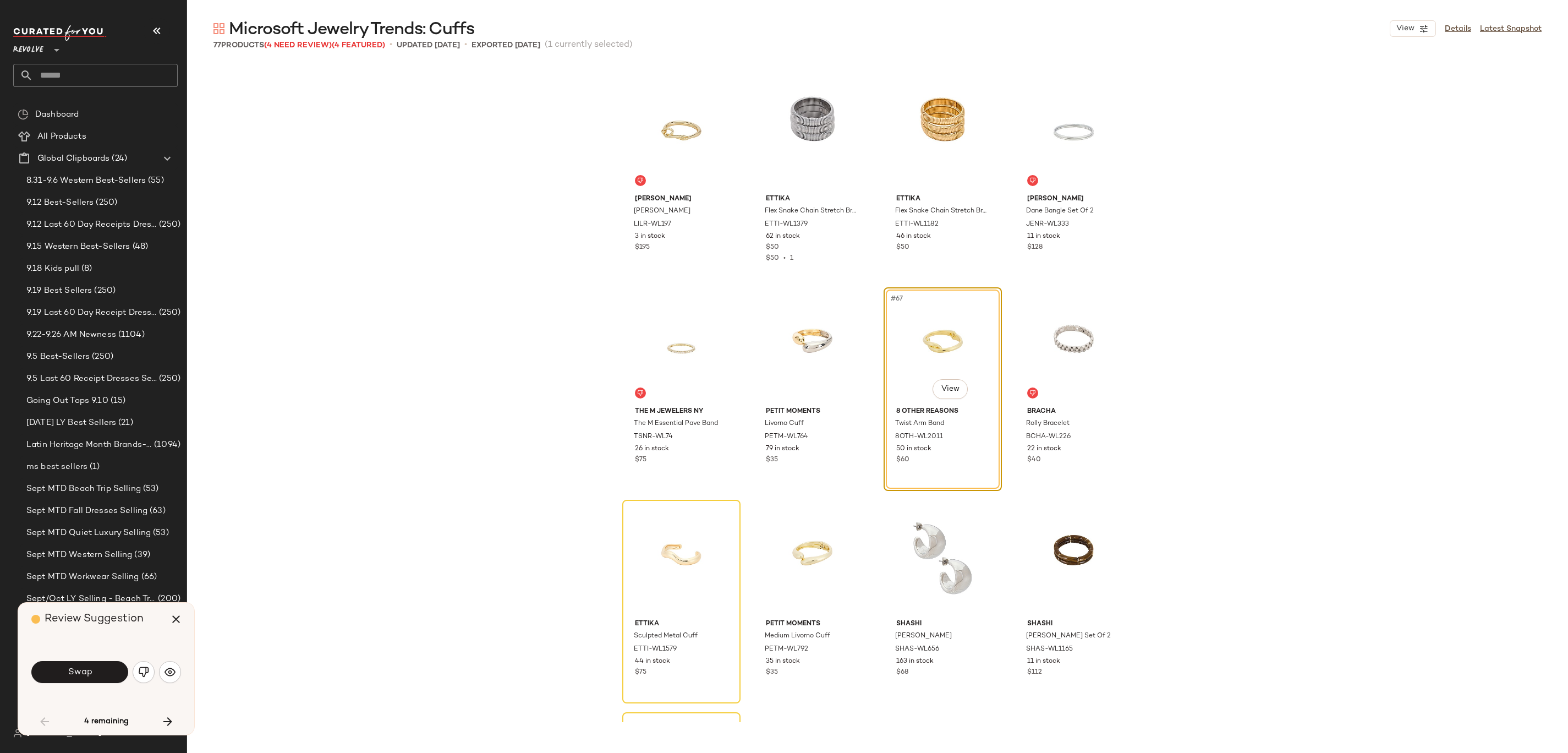
click at [92, 684] on div "Swap" at bounding box center [106, 672] width 150 height 27
click at [92, 673] on button "Swap" at bounding box center [80, 672] width 97 height 22
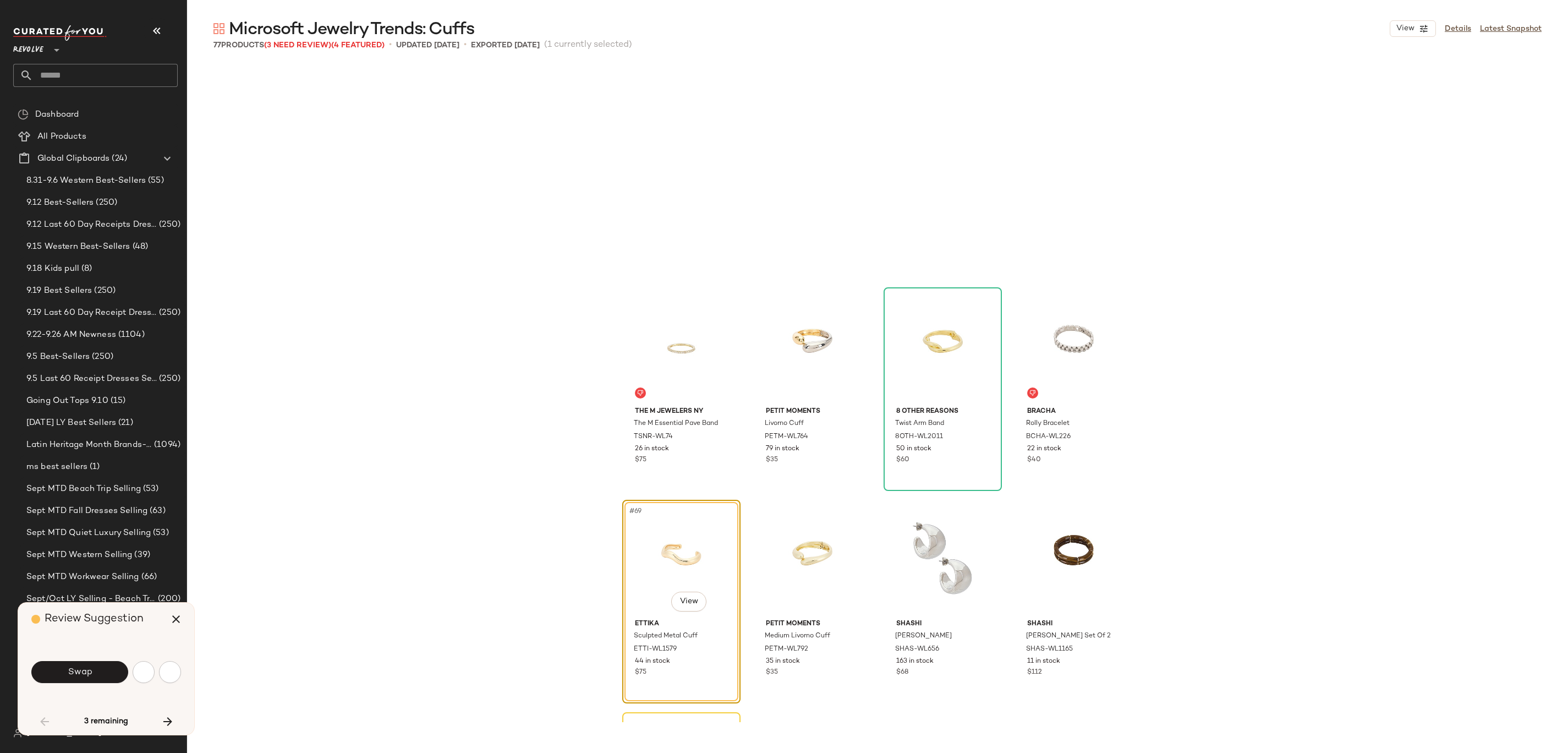
scroll to position [3398, 0]
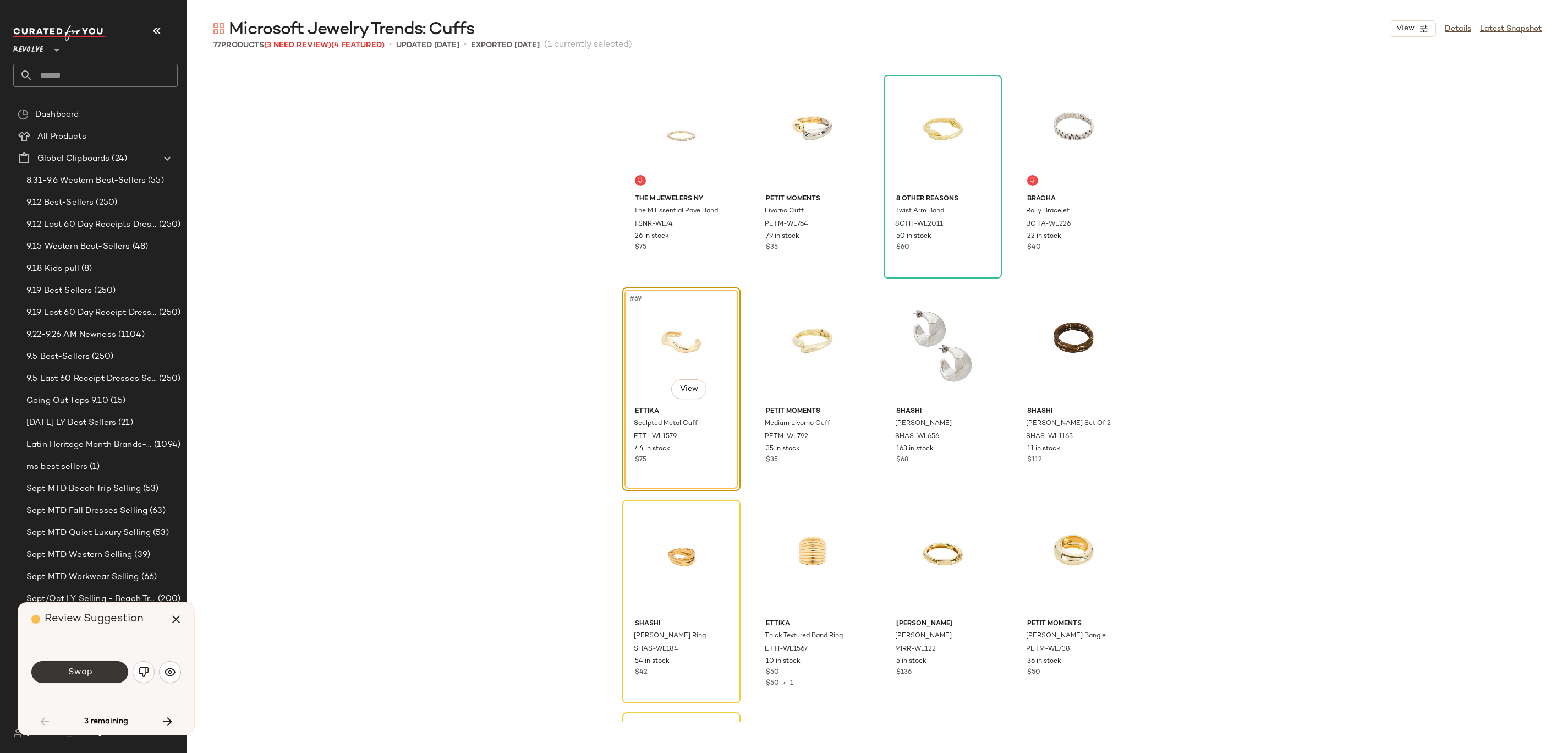
click at [70, 670] on span "Swap" at bounding box center [80, 672] width 25 height 10
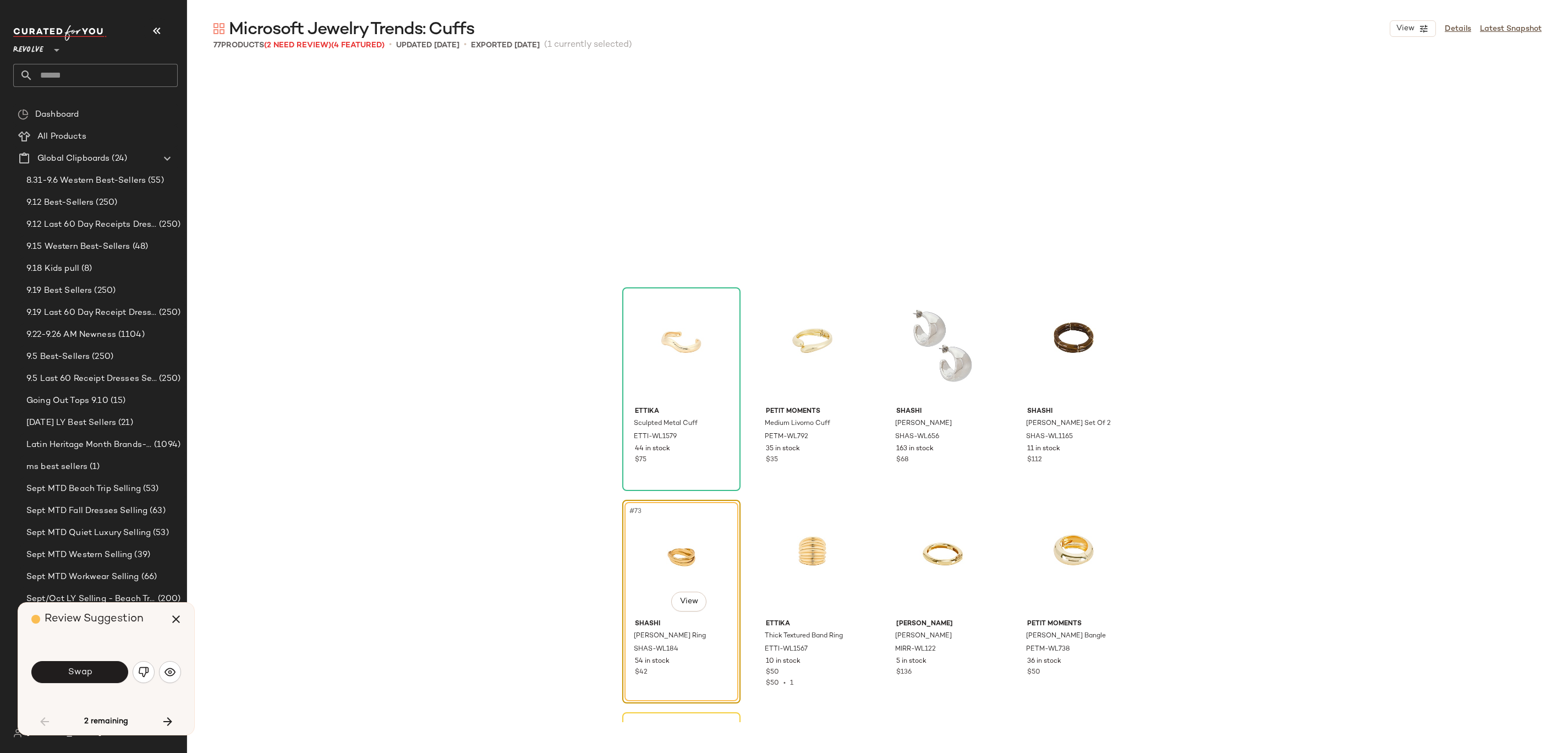
scroll to position [3592, 0]
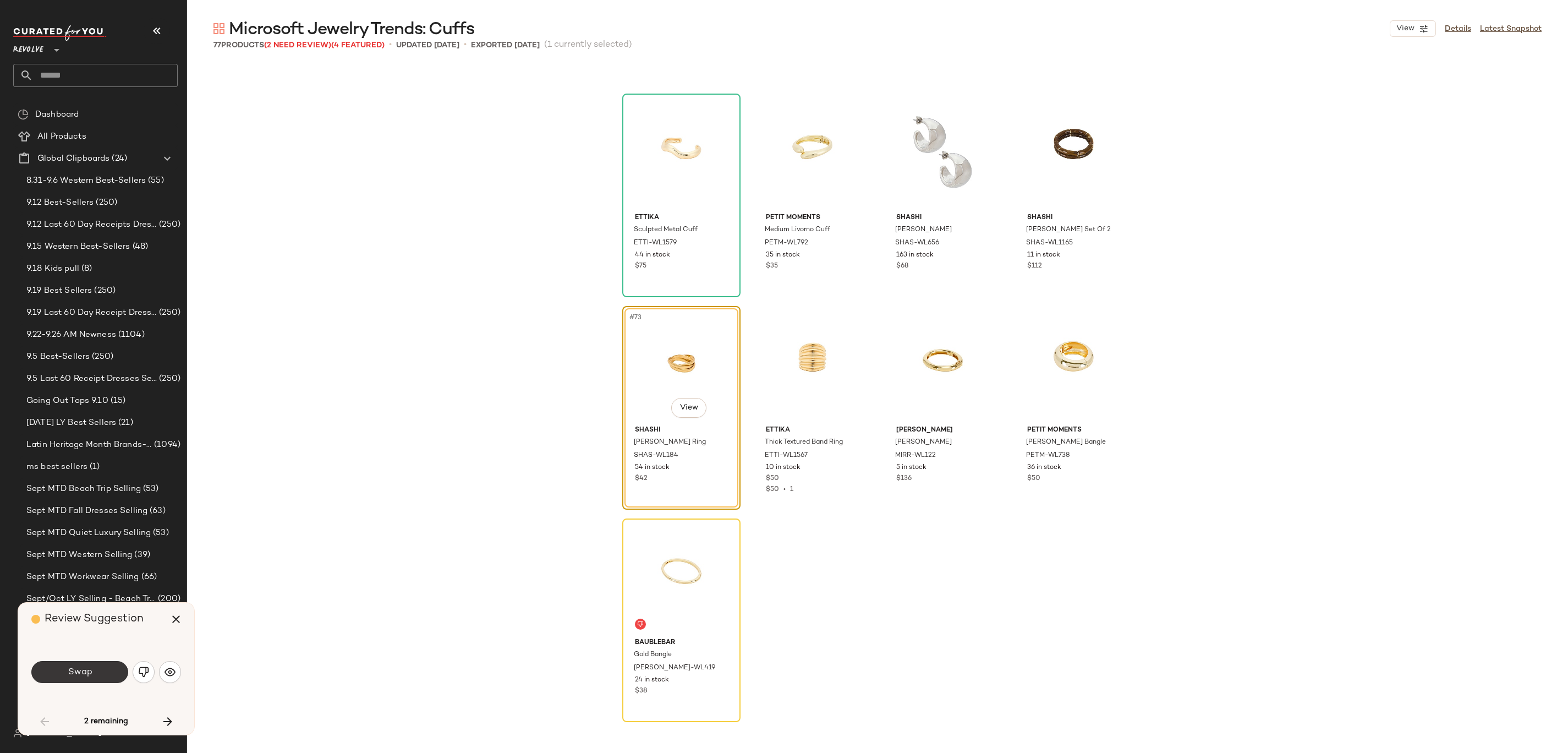
click at [85, 670] on span "Swap" at bounding box center [80, 672] width 25 height 10
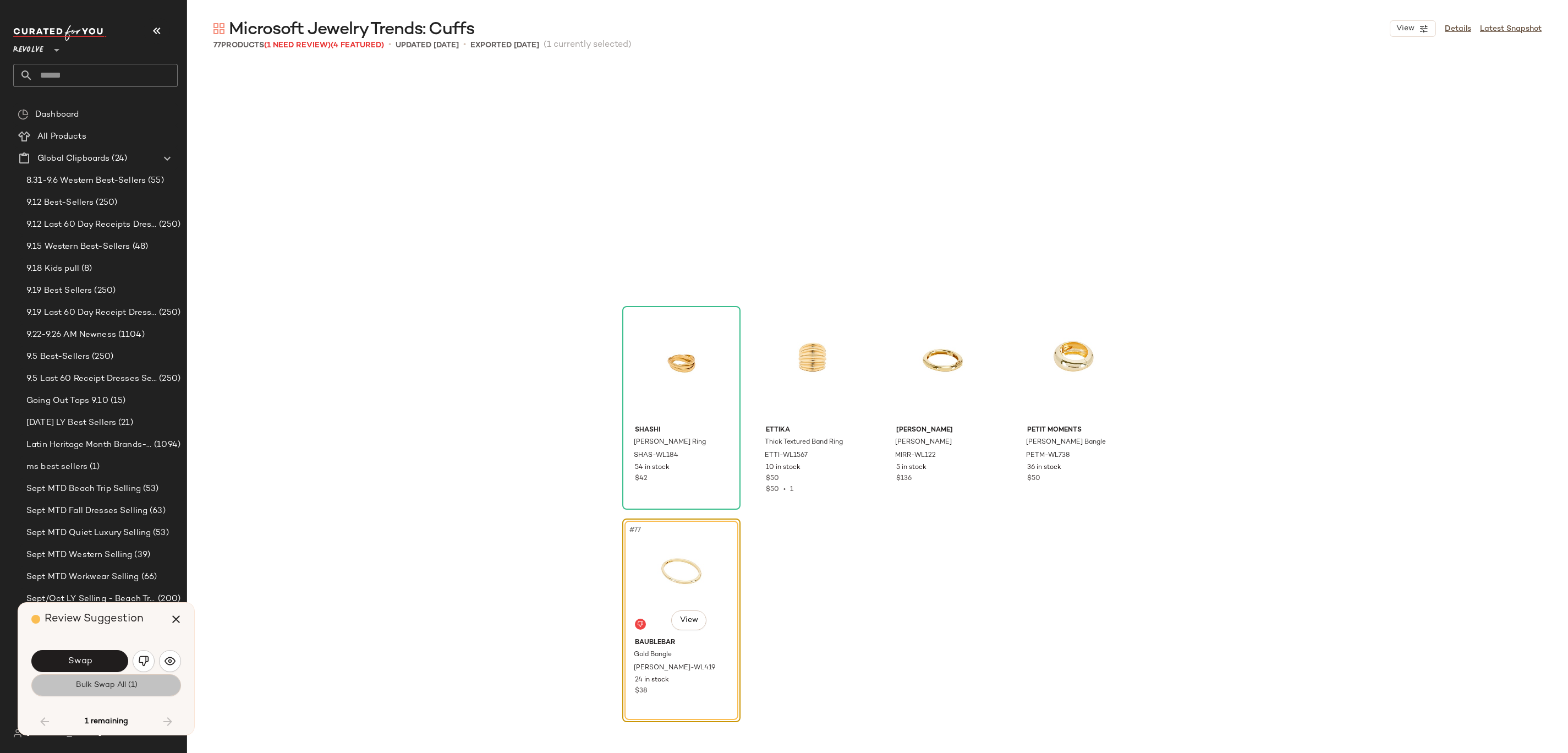
click at [138, 690] on button "Bulk Swap All (1)" at bounding box center [106, 685] width 150 height 22
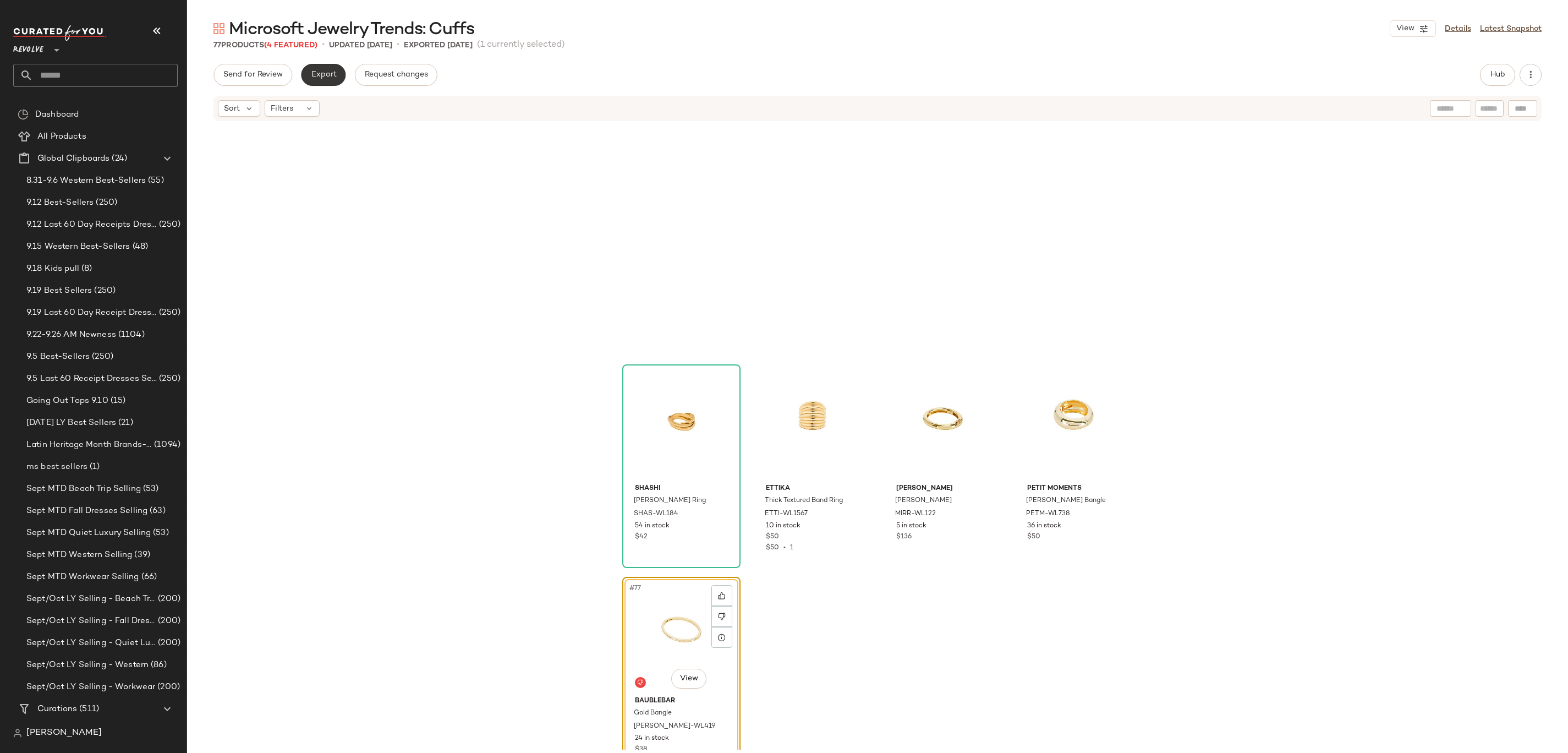
click at [326, 77] on span "Export" at bounding box center [323, 75] width 26 height 9
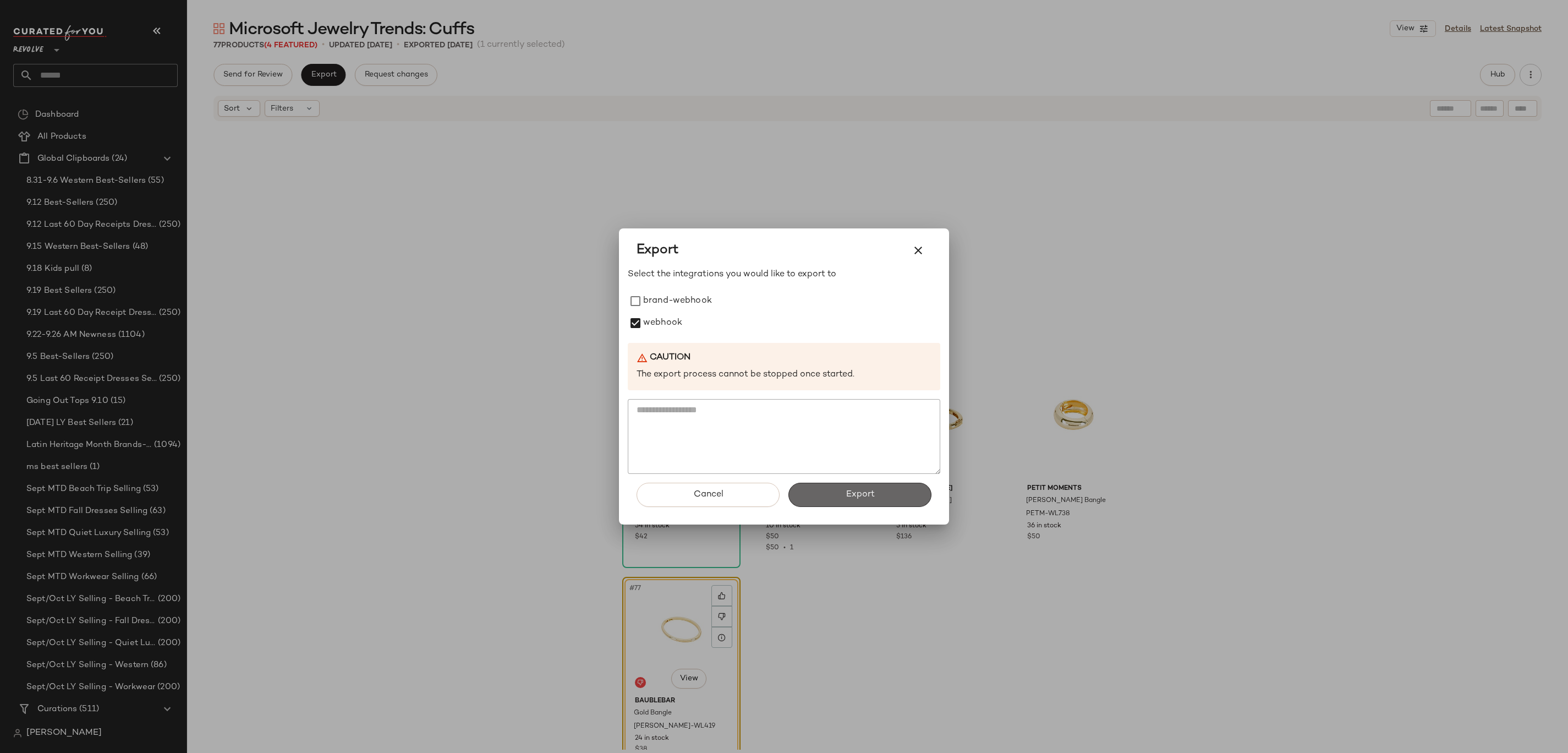
click at [818, 503] on button "Export" at bounding box center [859, 495] width 143 height 24
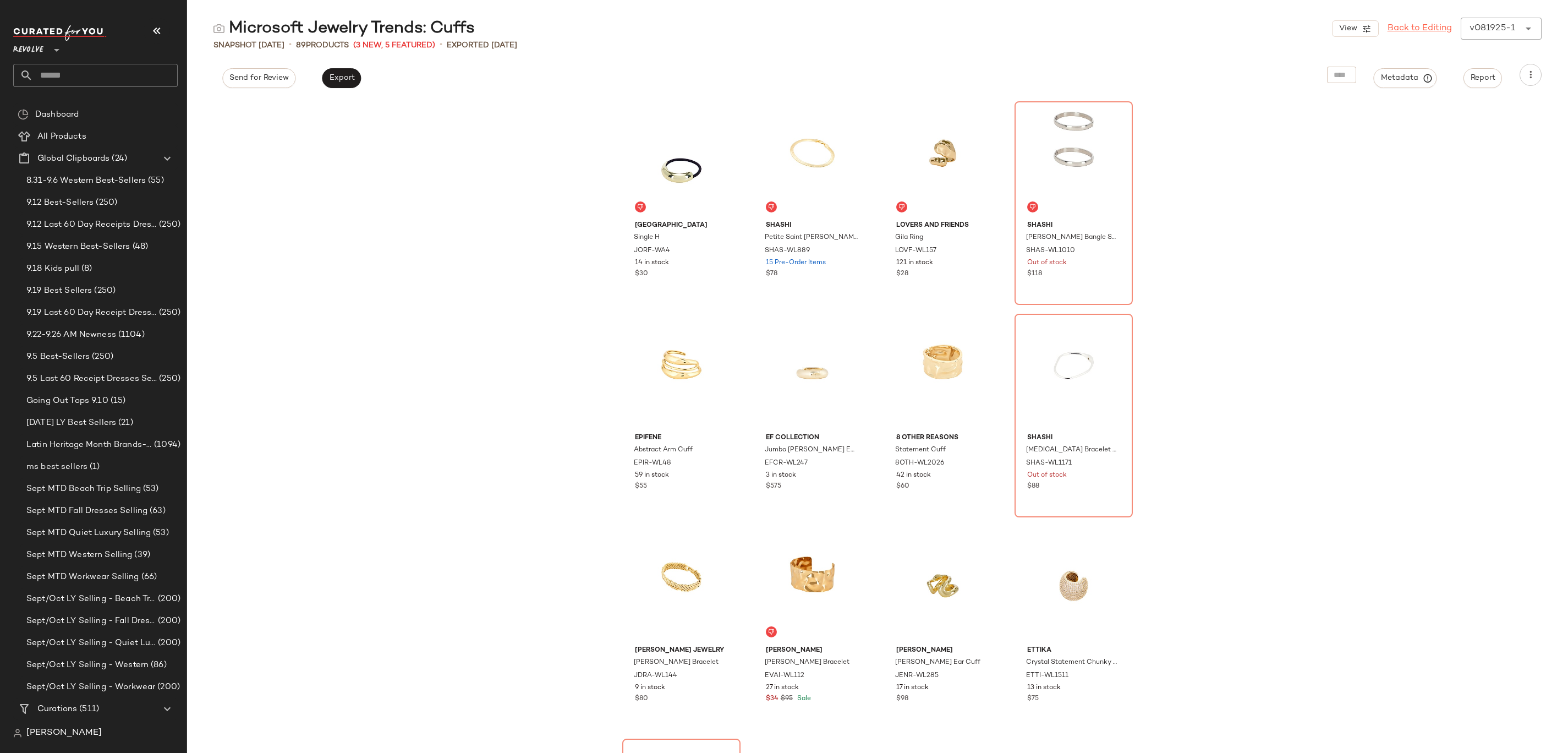
click at [1402, 23] on link "Back to Editing" at bounding box center [1420, 29] width 65 height 13
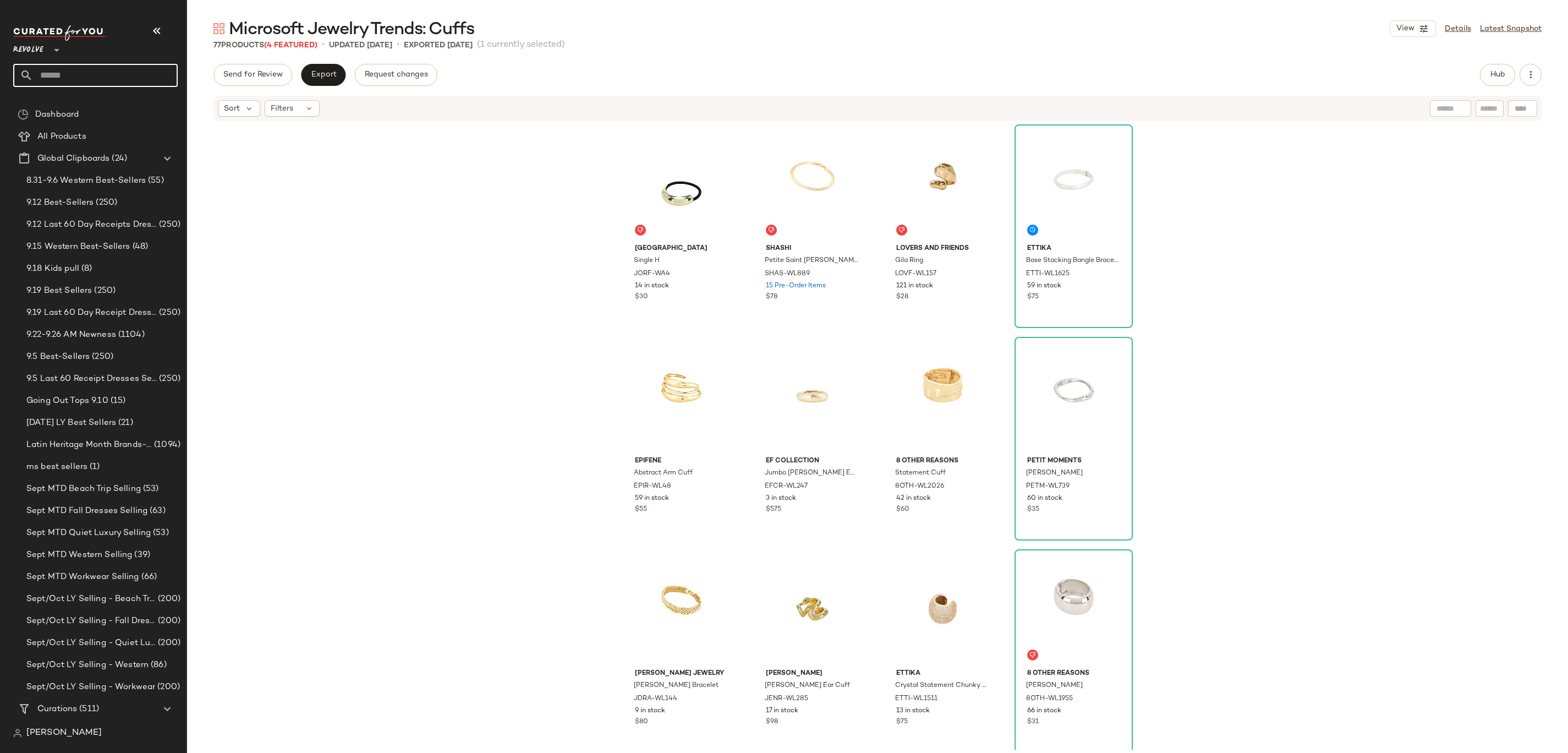
click at [71, 68] on input "text" at bounding box center [105, 75] width 144 height 23
type input "**********"
click at [77, 104] on b "Summer Set" at bounding box center [98, 106] width 45 height 11
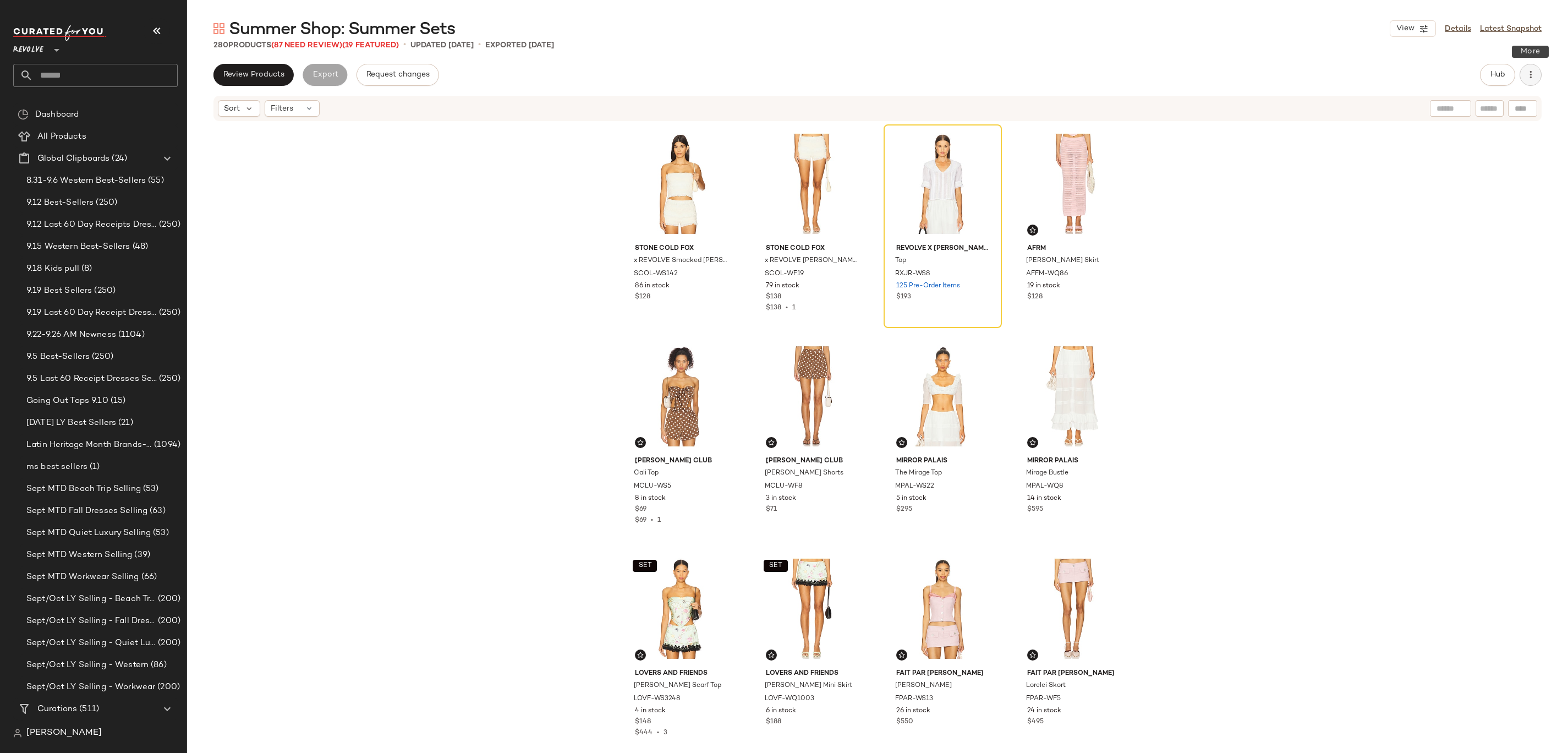
click at [1537, 77] on button "button" at bounding box center [1531, 75] width 22 height 22
click at [1459, 185] on span "Clear Suggested Products" at bounding box center [1481, 186] width 104 height 11
click at [309, 110] on icon at bounding box center [309, 108] width 9 height 9
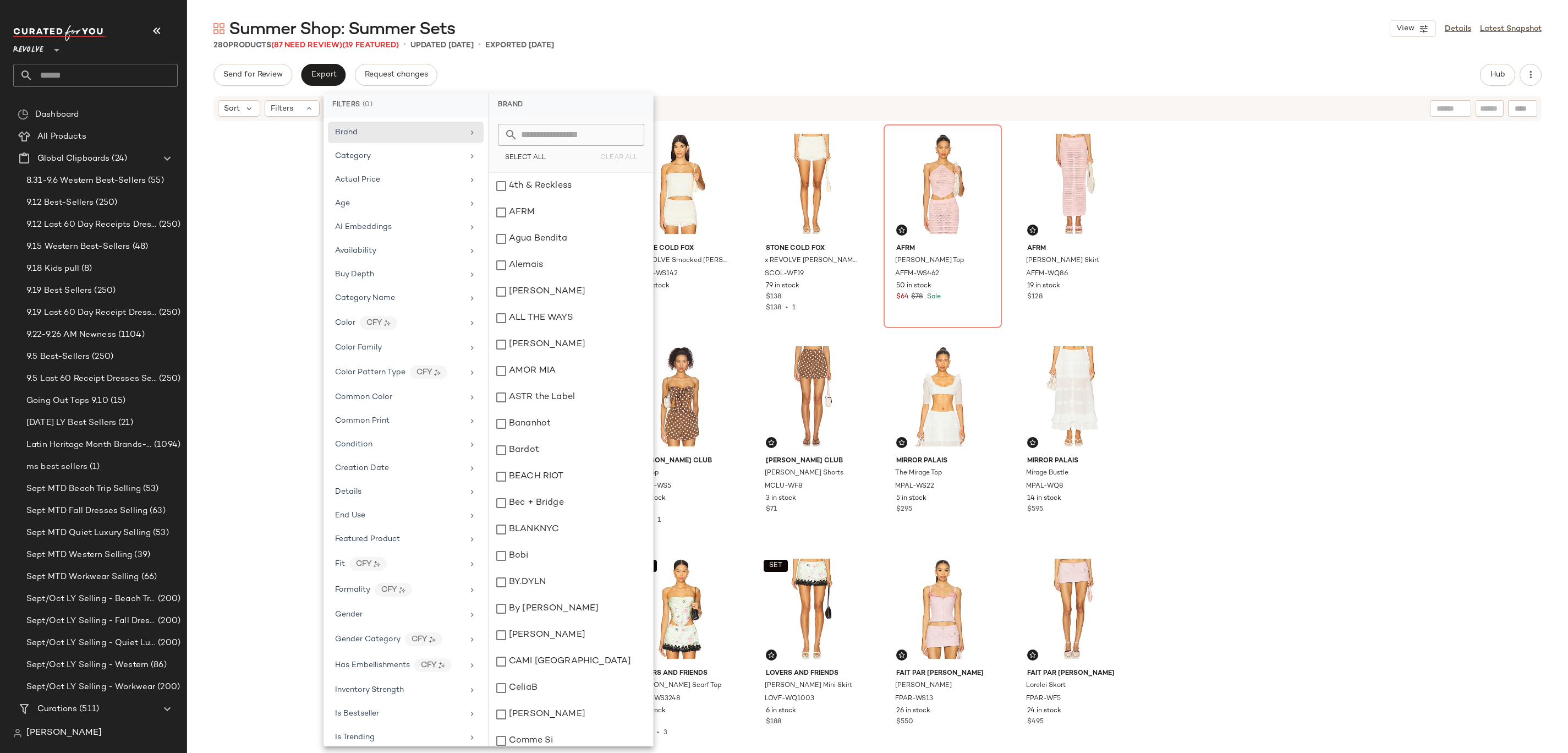
click at [718, 43] on div "280 Products (87 Need Review) (19 Featured) • updated [DATE] • Exported [DATE]" at bounding box center [877, 45] width 1381 height 11
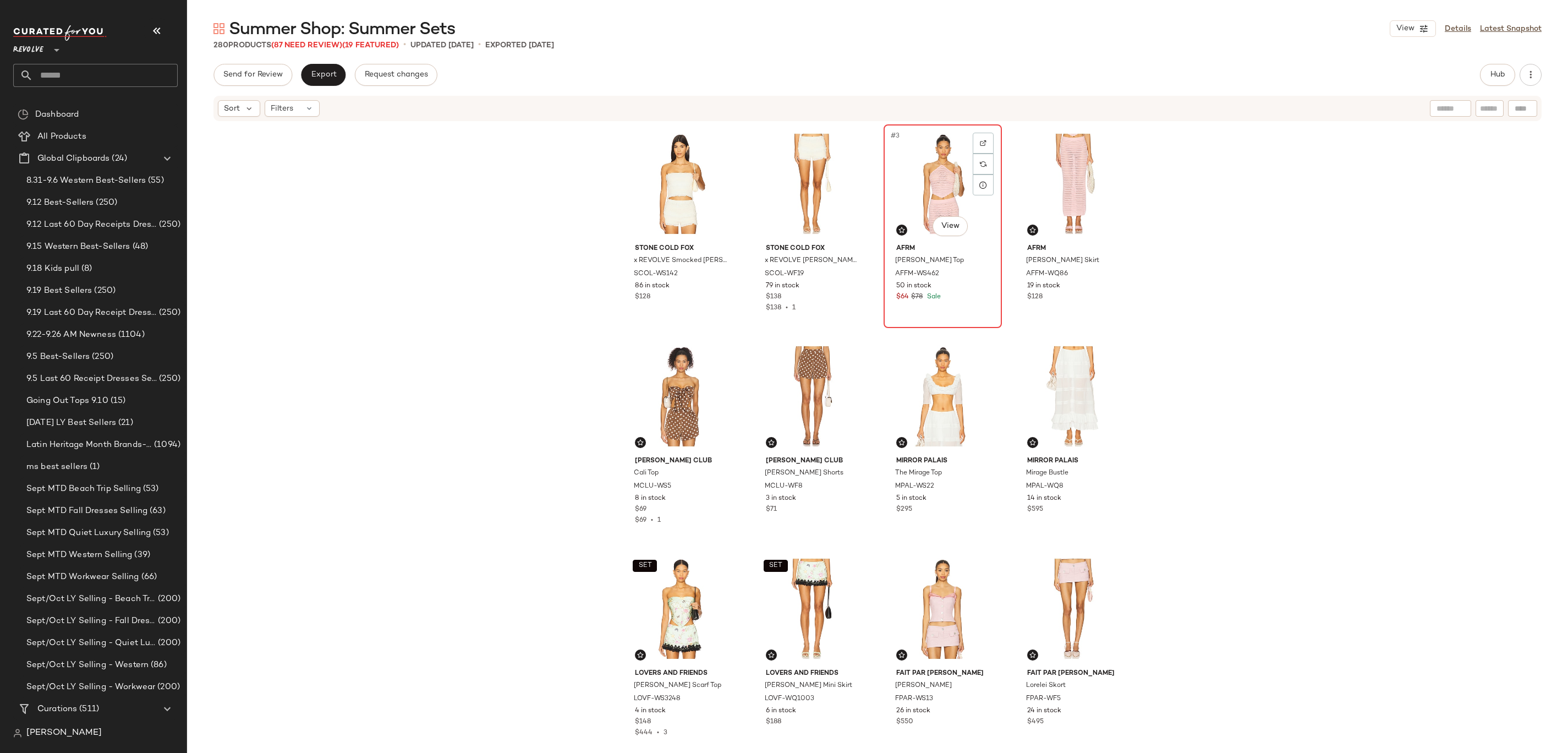
click at [933, 156] on div "#3 View" at bounding box center [943, 184] width 111 height 111
click at [1081, 179] on div "#4 View" at bounding box center [1074, 184] width 111 height 111
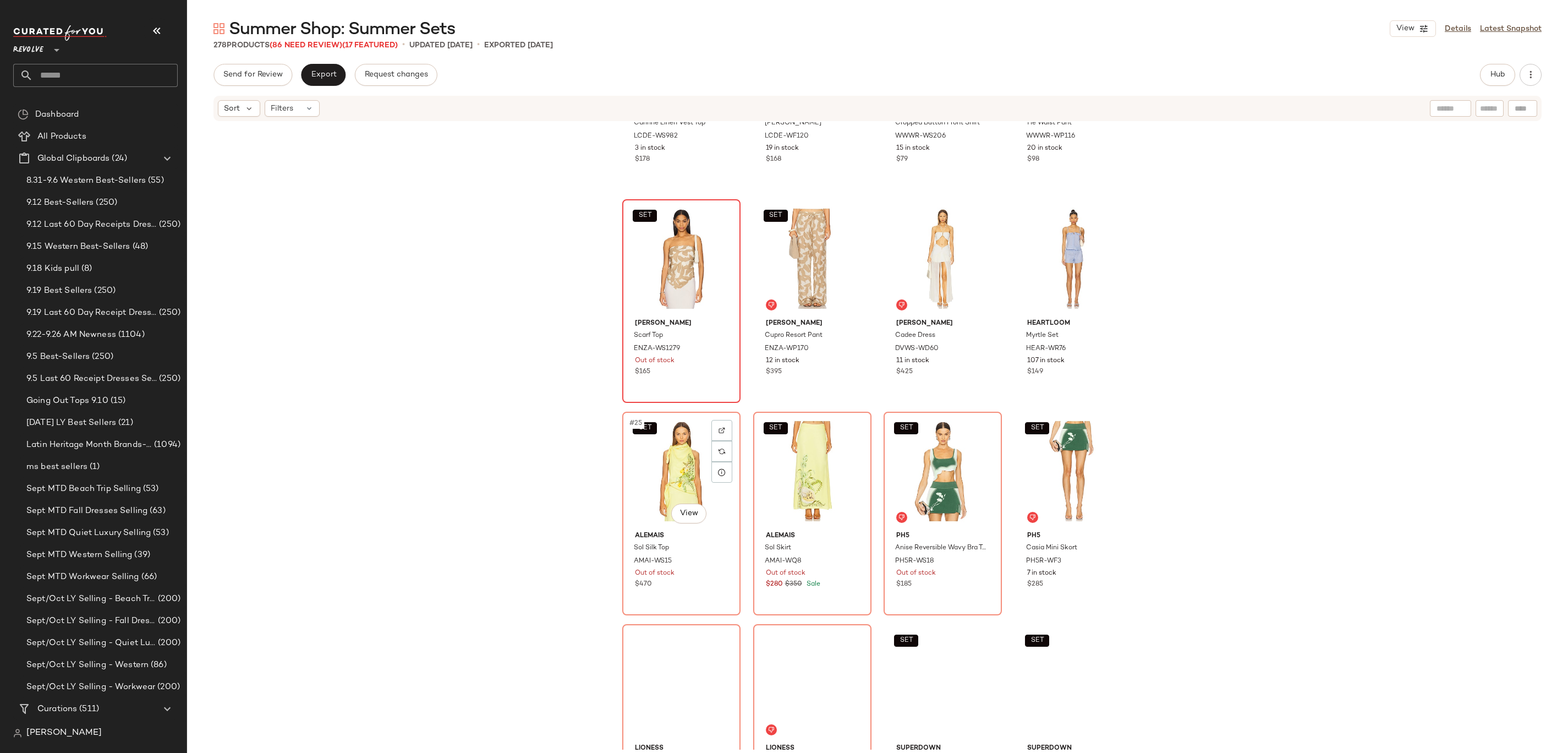
scroll to position [1029, 0]
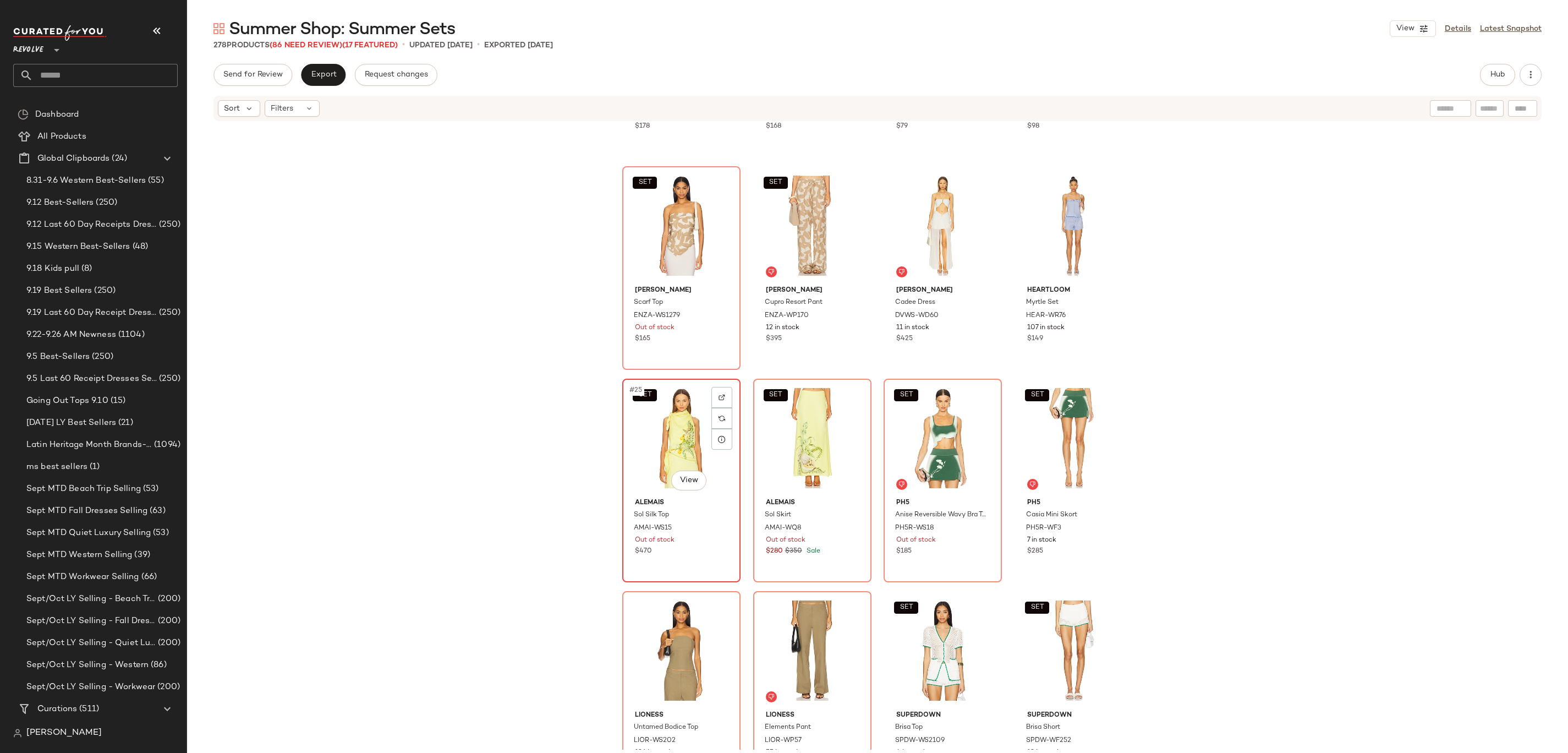
click at [644, 448] on div "SET #25 View" at bounding box center [682, 438] width 111 height 111
click at [782, 434] on div "SET #26 View" at bounding box center [812, 438] width 111 height 111
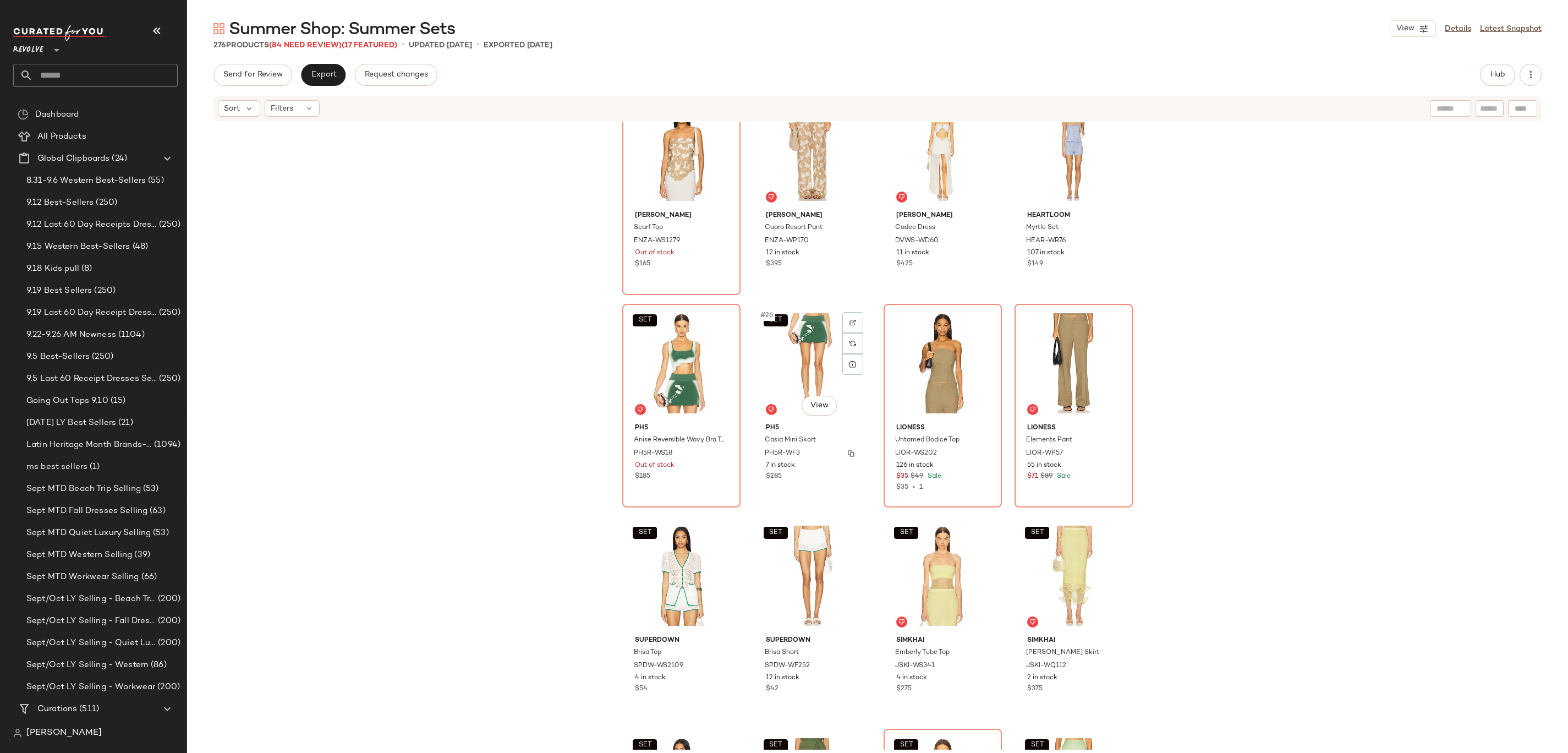
scroll to position [1125, 0]
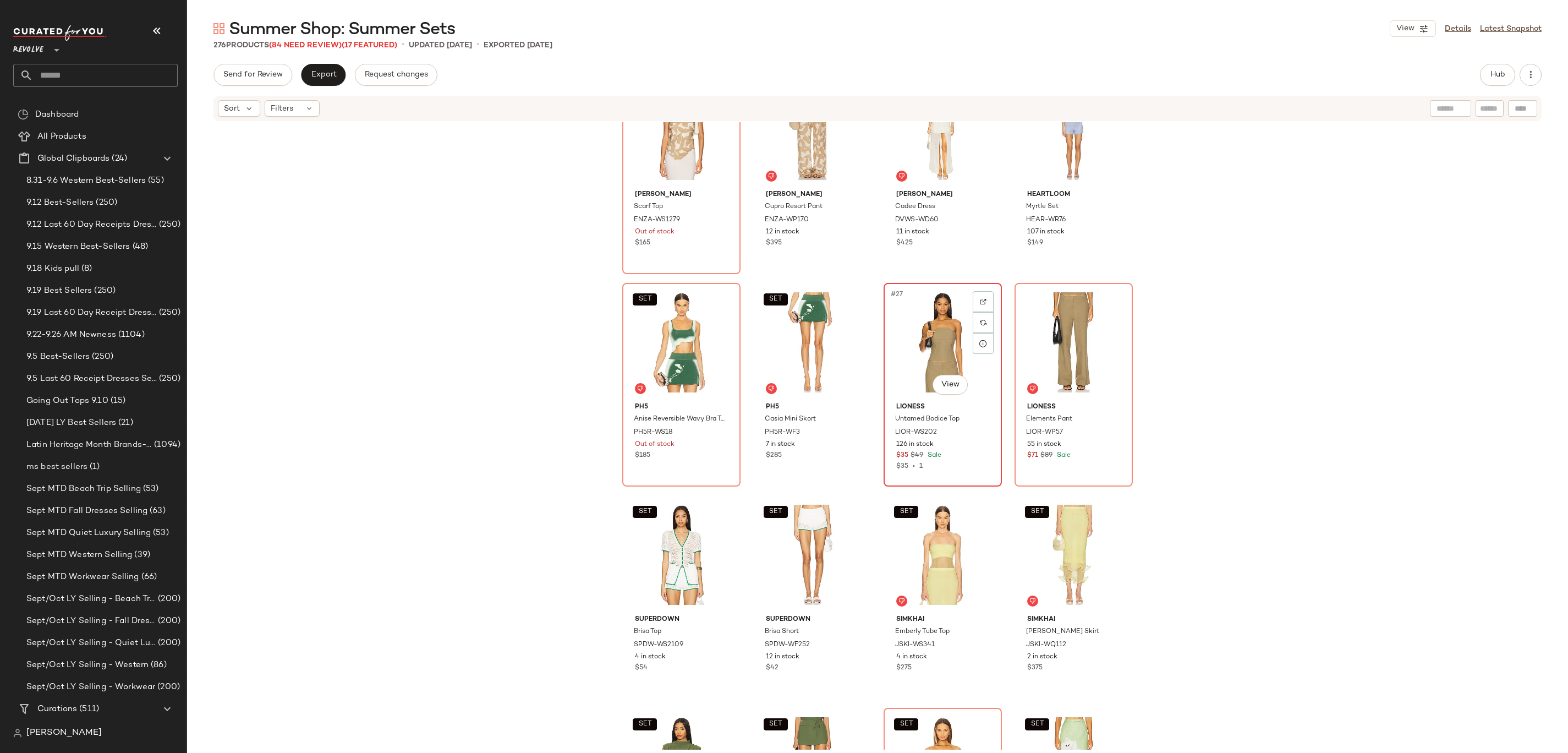
click at [928, 327] on div "#27 View" at bounding box center [943, 342] width 111 height 111
click at [1060, 330] on div "#28 View" at bounding box center [1074, 342] width 111 height 111
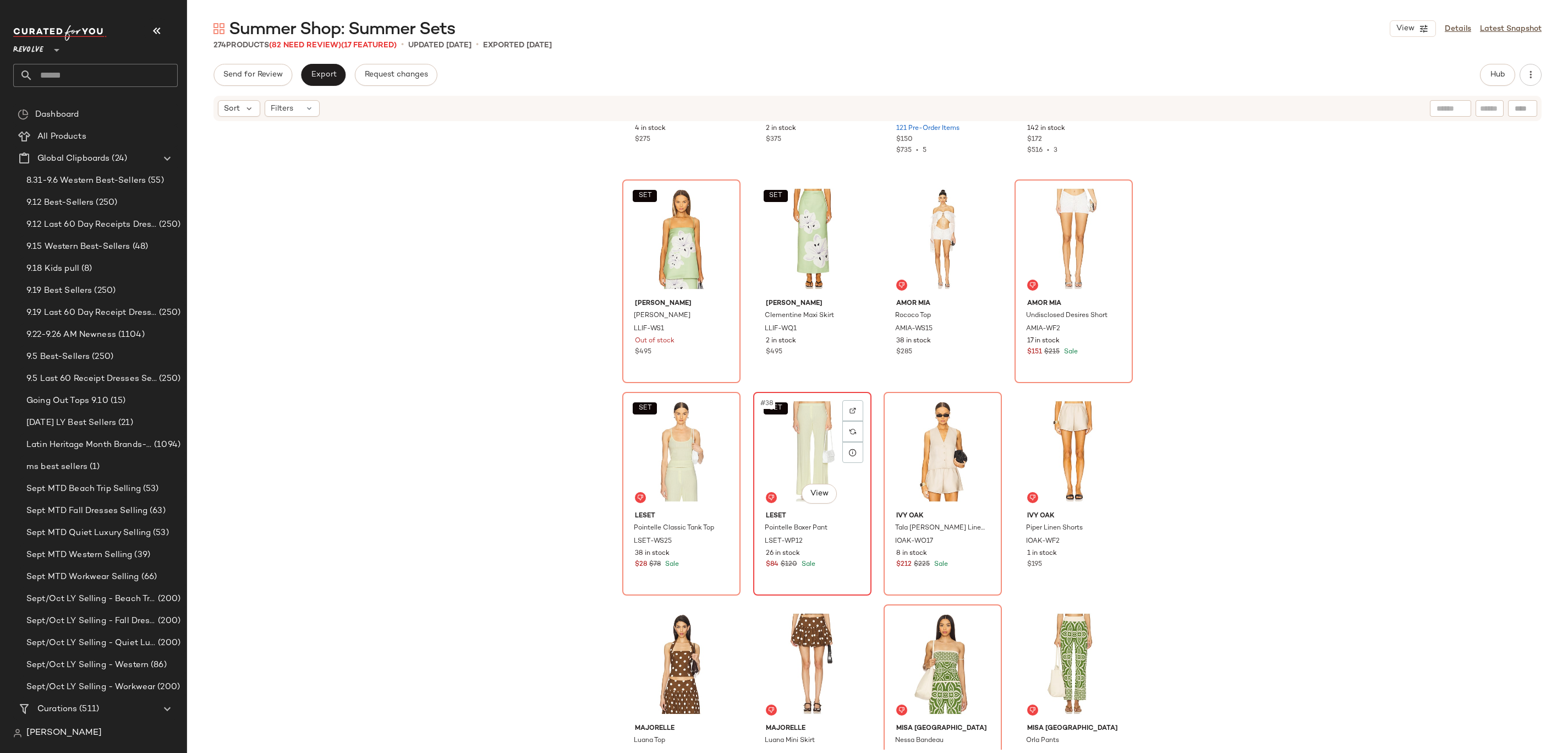
scroll to position [1714, 0]
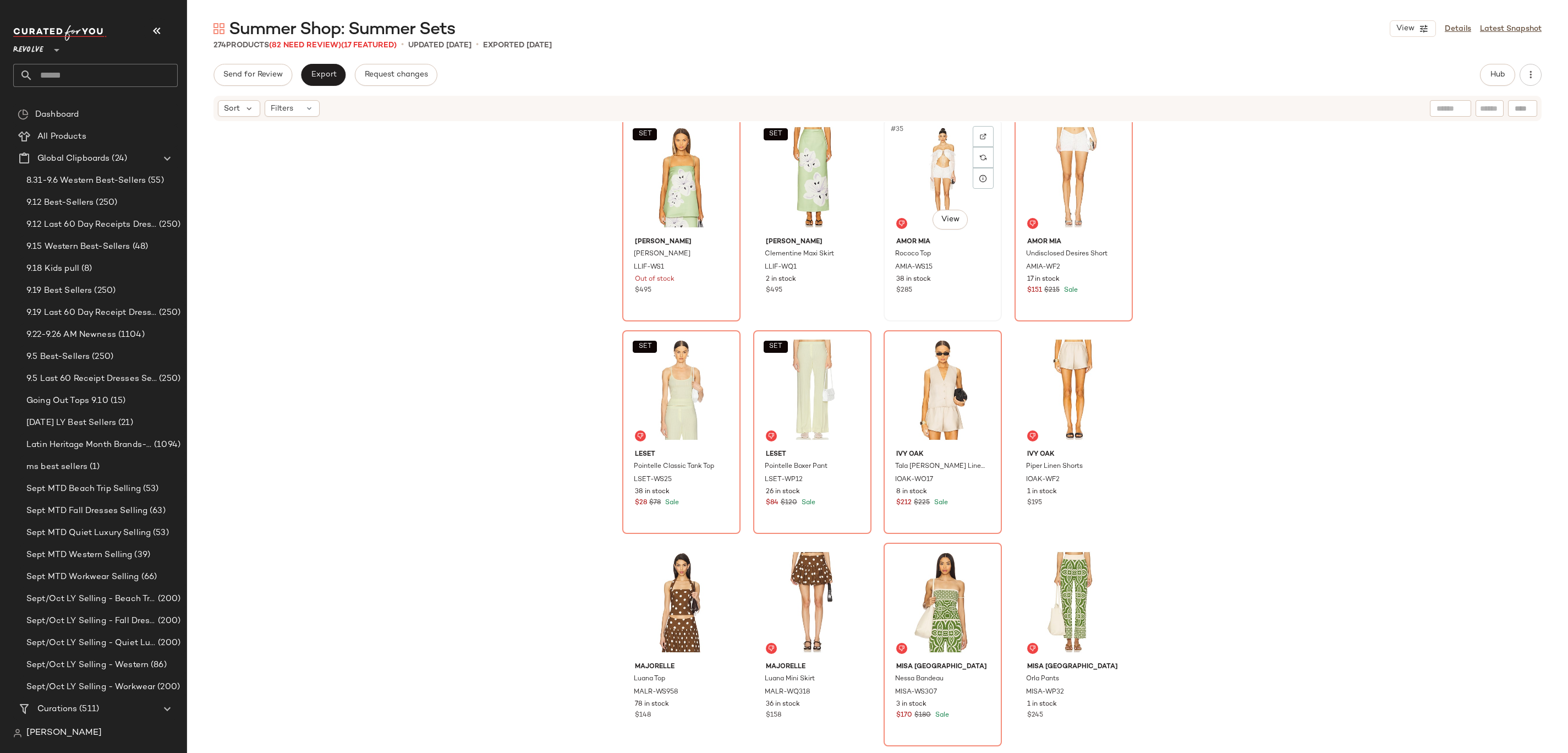
click at [940, 168] on div "#35 View" at bounding box center [943, 177] width 111 height 111
click at [1071, 379] on div "#40 View" at bounding box center [1074, 389] width 111 height 111
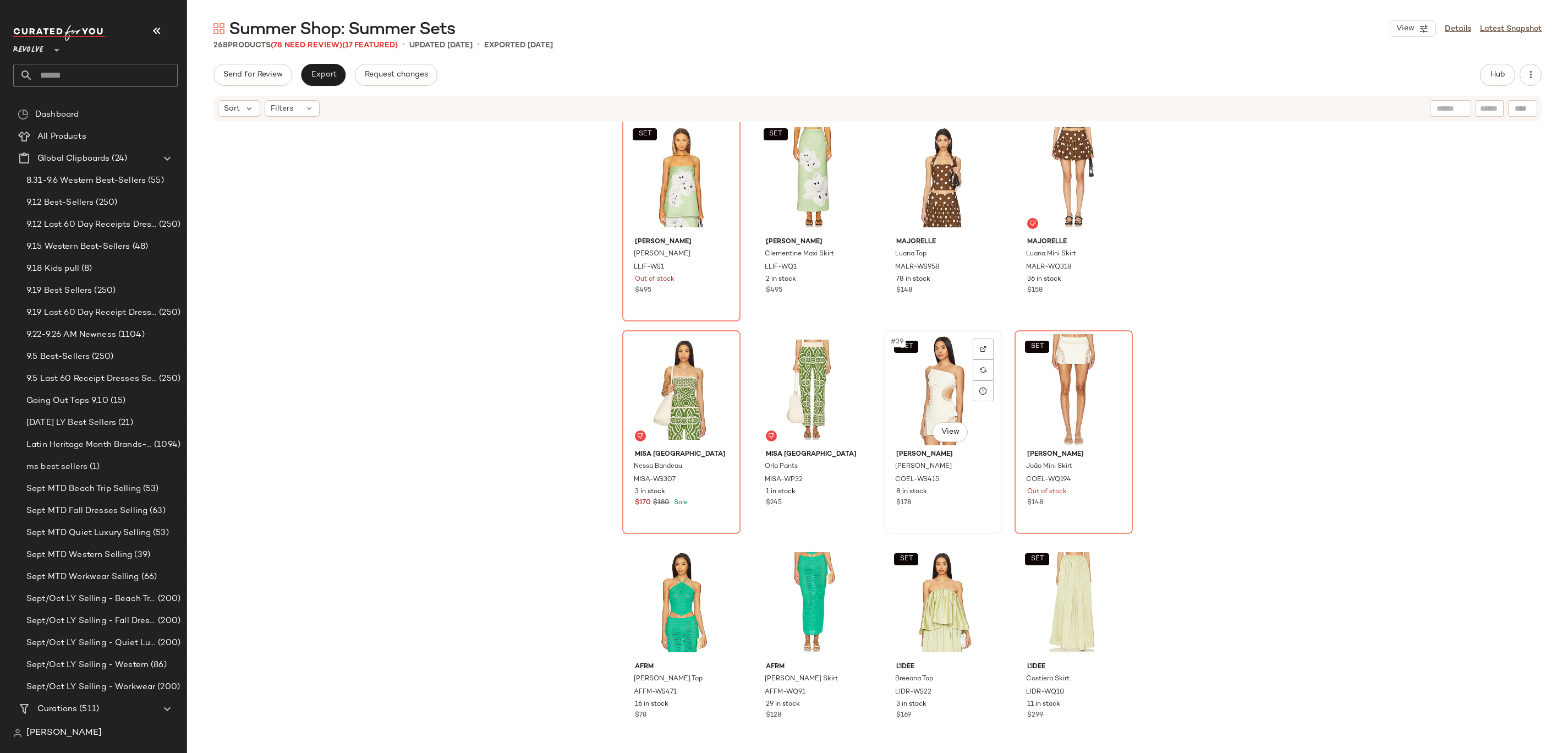
click at [925, 355] on div "SET #39 View" at bounding box center [943, 389] width 111 height 111
click at [658, 410] on div "#37 View" at bounding box center [682, 389] width 111 height 111
click at [771, 398] on div "#38 View" at bounding box center [812, 389] width 111 height 111
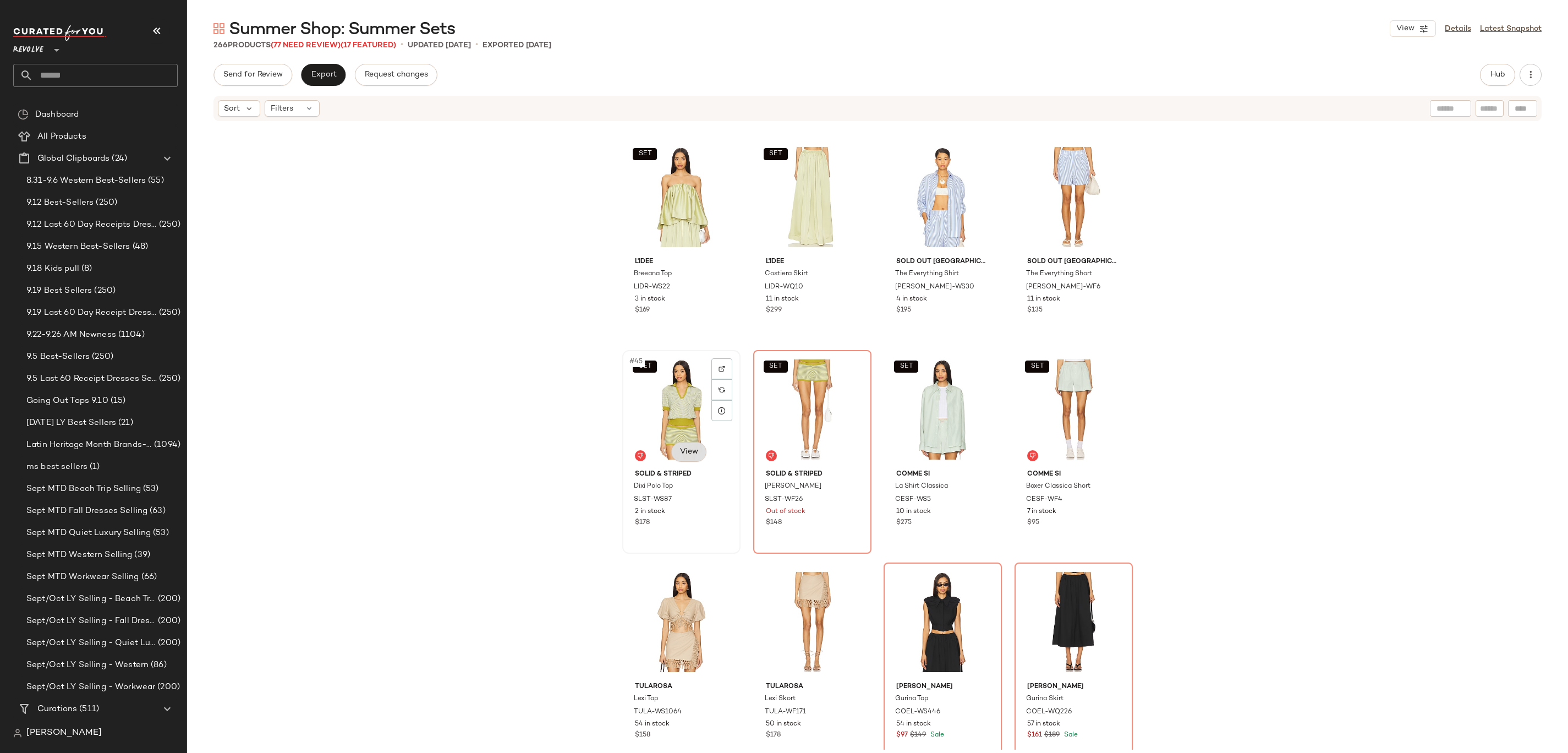
scroll to position [2474, 0]
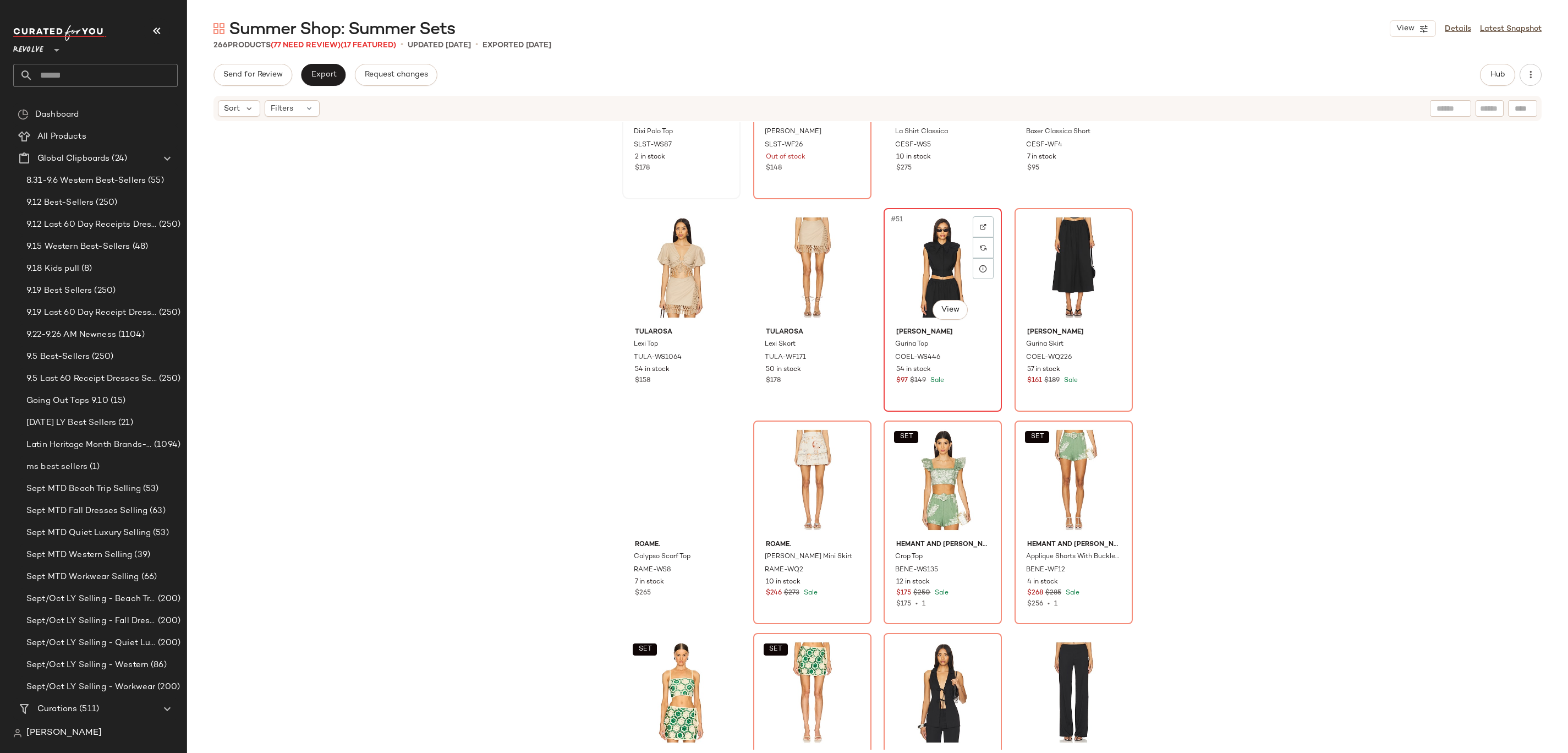
click at [938, 275] on div "#51 View" at bounding box center [943, 267] width 111 height 111
click at [1059, 266] on div "#52 View" at bounding box center [1074, 267] width 111 height 111
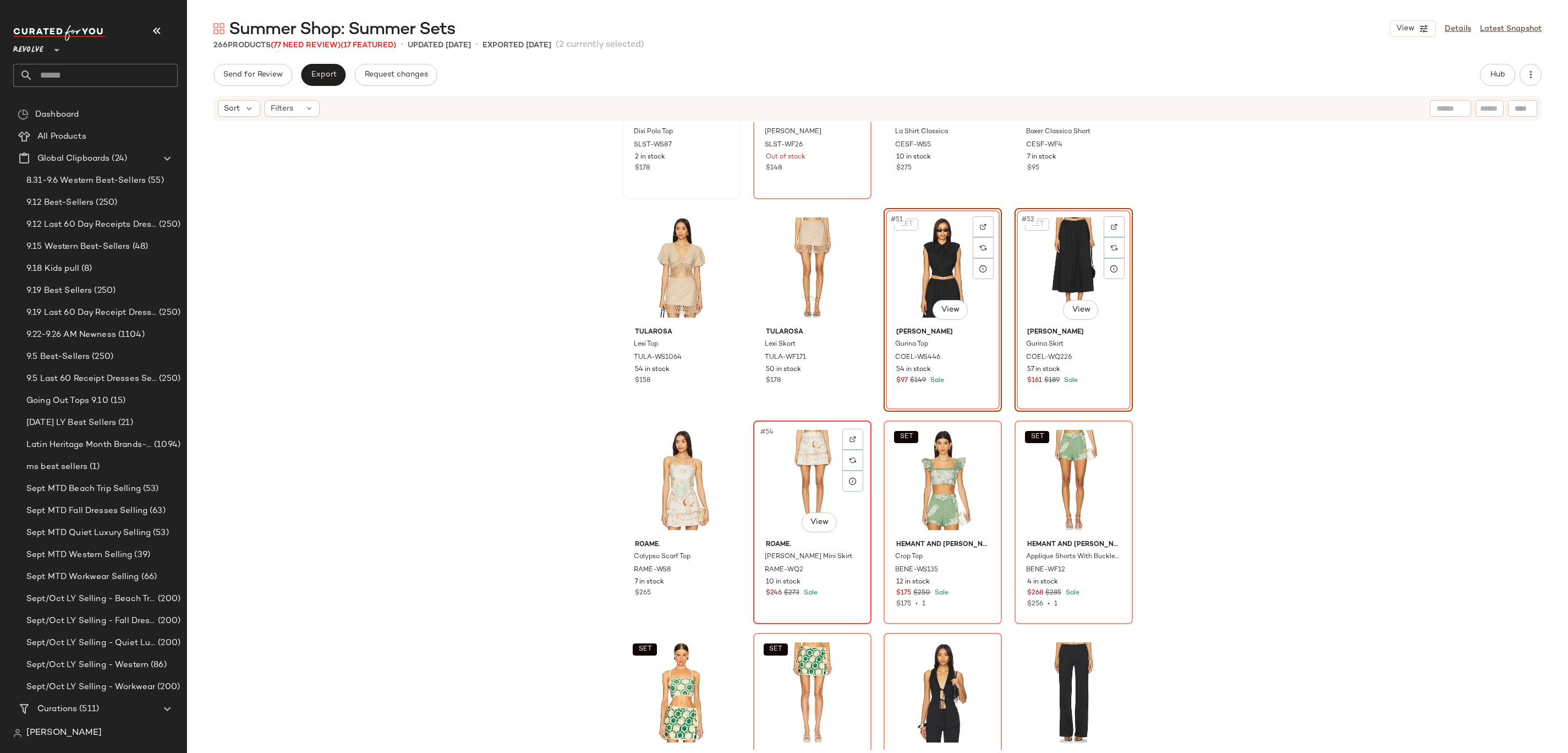
scroll to position [2559, 0]
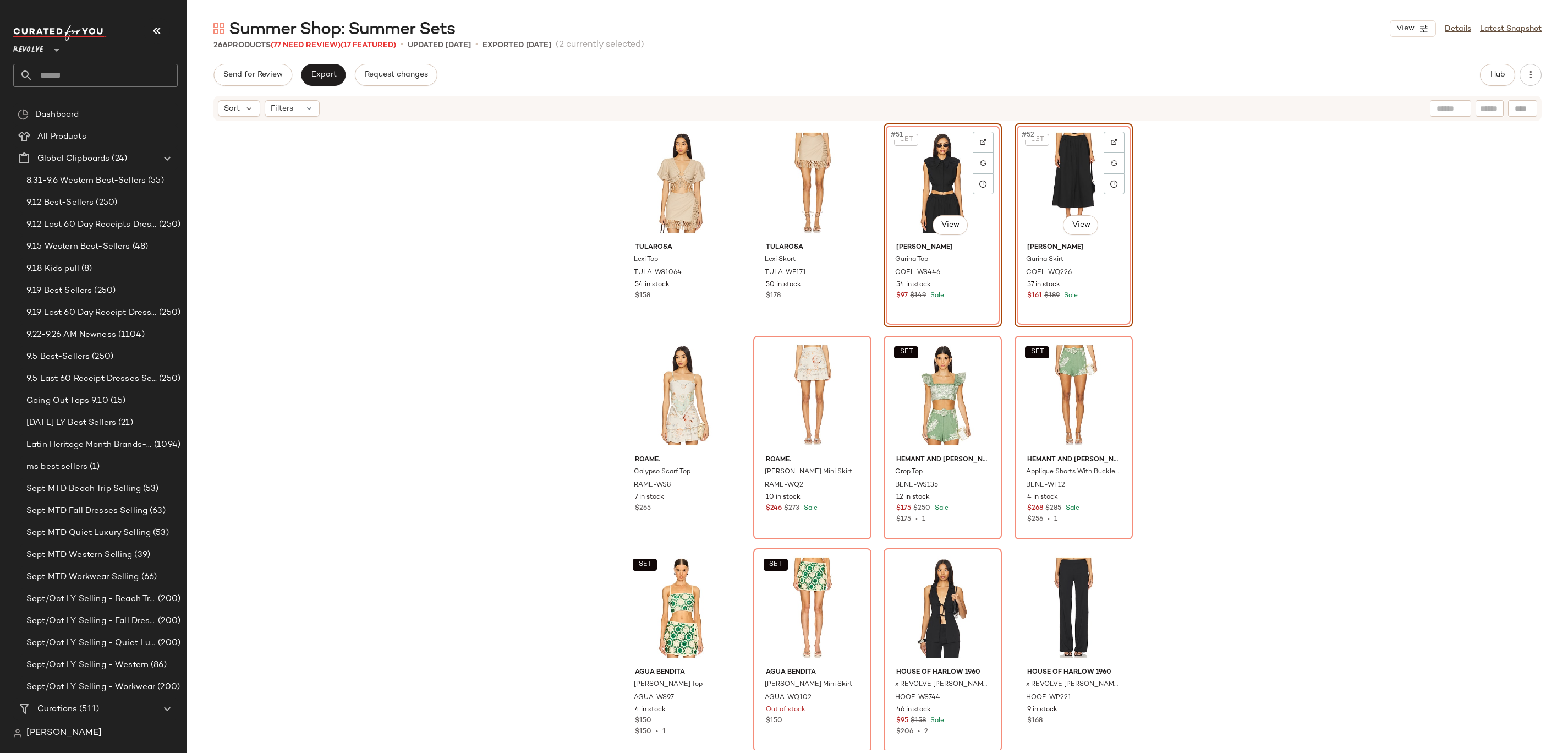
click at [1177, 536] on div "SET Solid & Striped Dixi Polo Top SLST-WS87 2 in stock $178 SET Solid & Striped…" at bounding box center [877, 436] width 1381 height 627
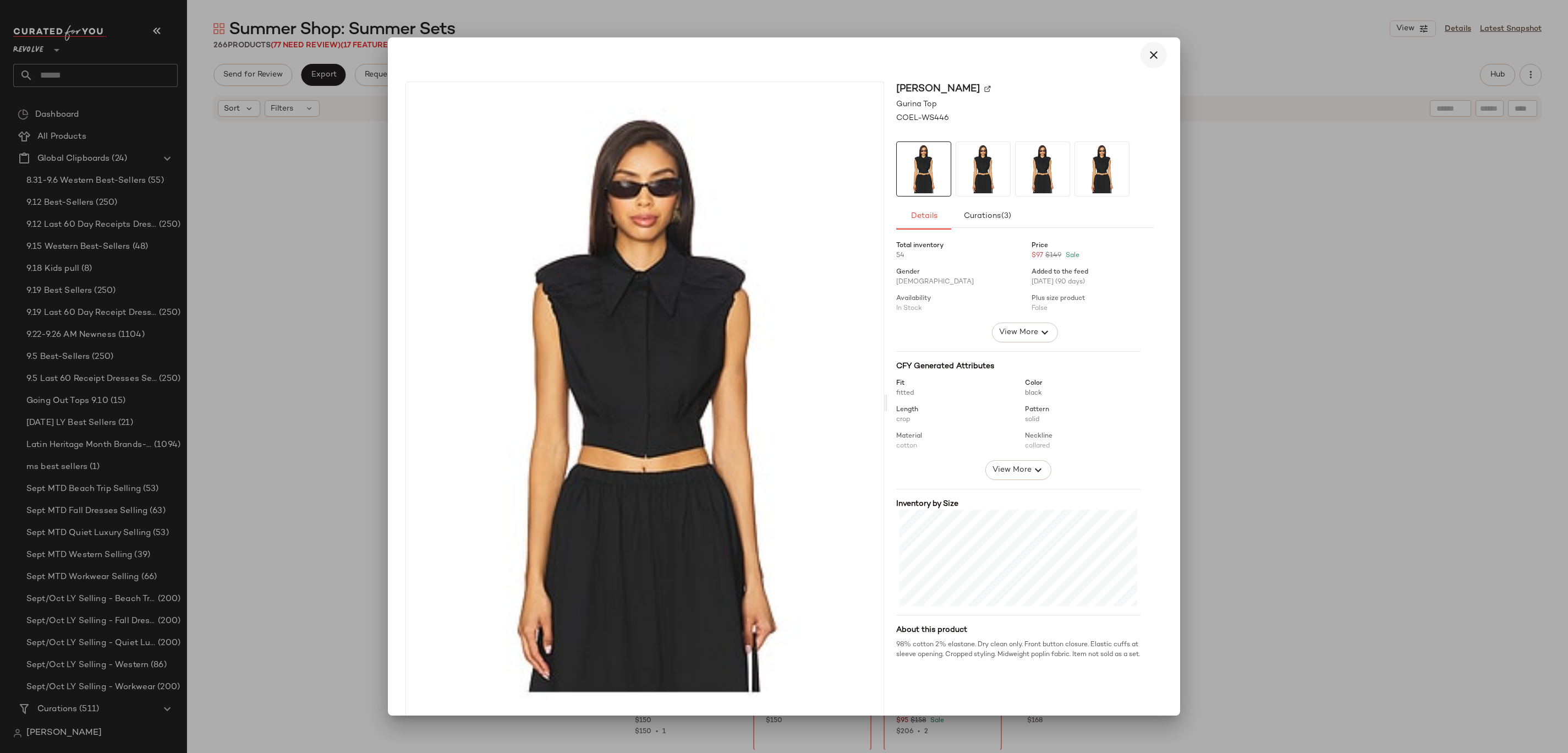
click at [1150, 59] on icon "button" at bounding box center [1154, 55] width 13 height 13
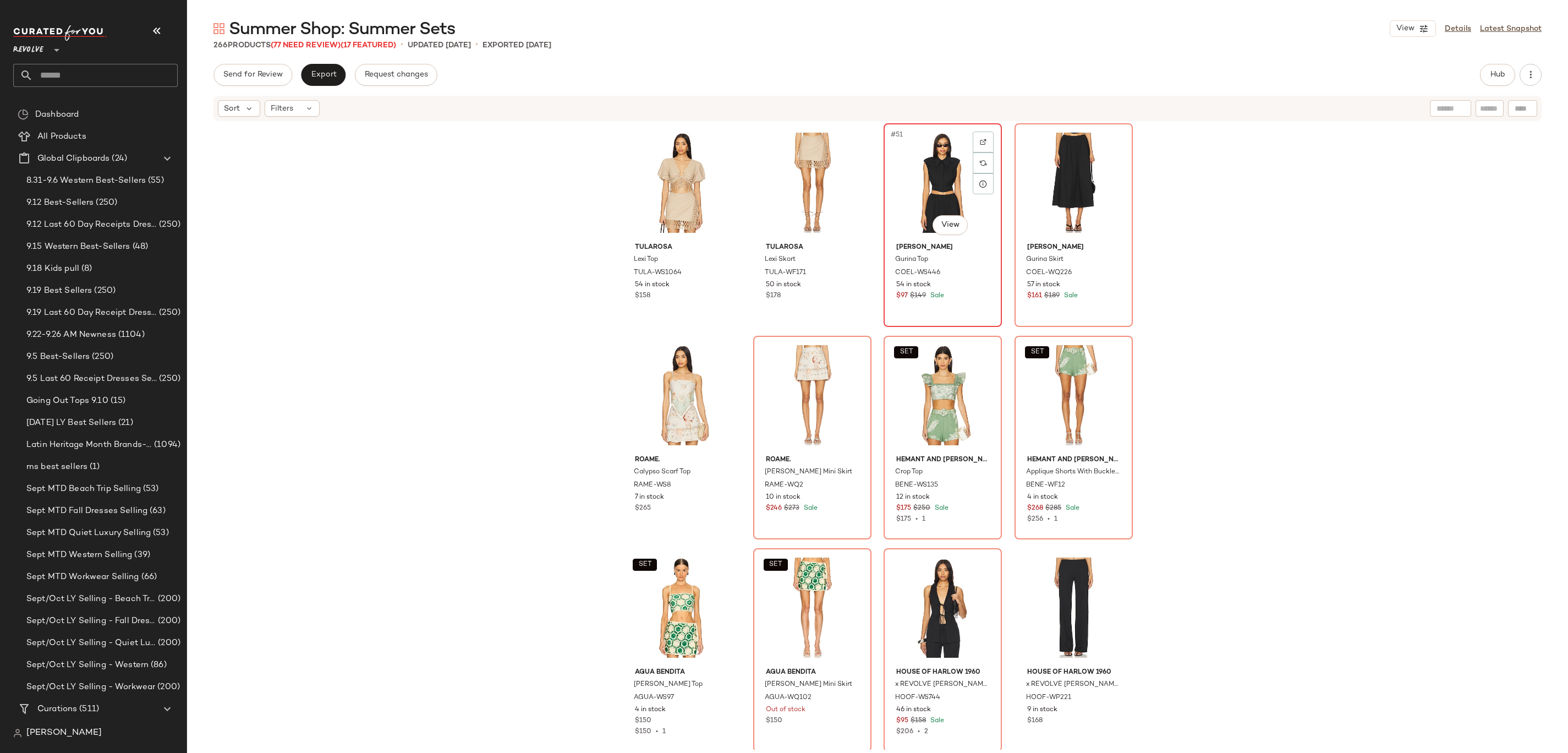
click at [945, 193] on div "#51 View" at bounding box center [943, 182] width 111 height 111
click at [1061, 376] on div "SET #56 View" at bounding box center [1074, 395] width 111 height 111
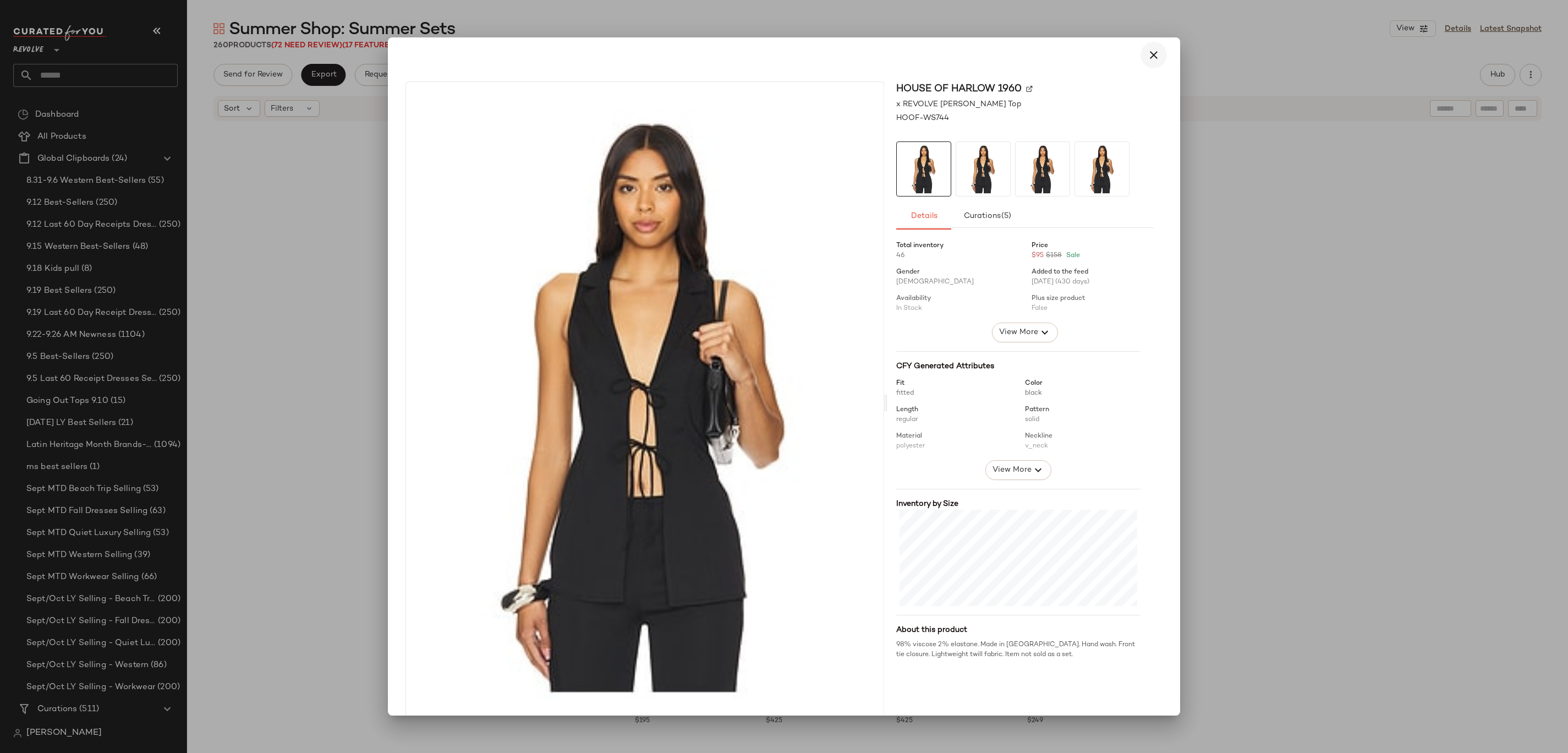
click at [1147, 54] on icon "button" at bounding box center [1154, 55] width 13 height 13
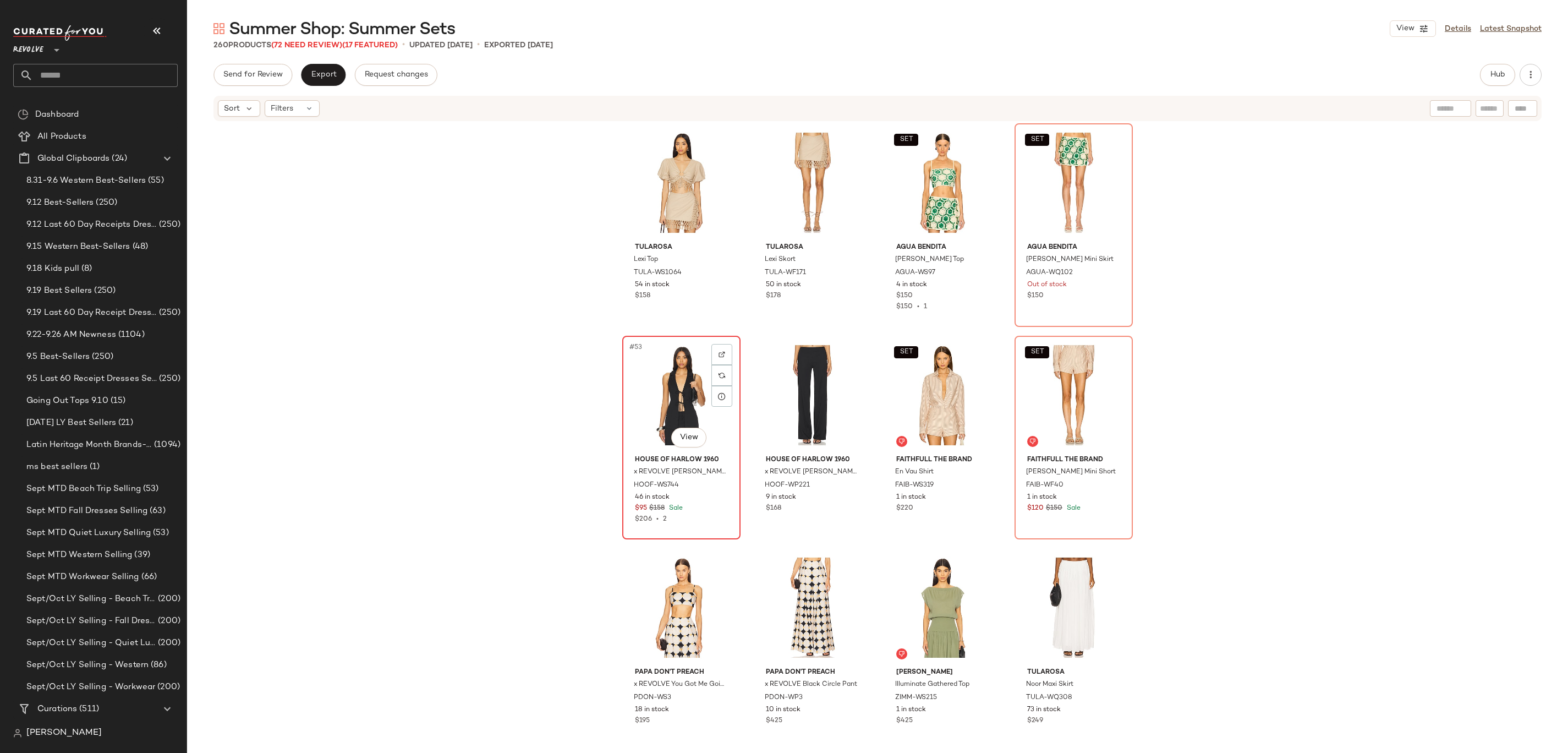
click at [655, 394] on div "#53 View" at bounding box center [682, 395] width 111 height 111
click at [1061, 391] on div "SET #56 View" at bounding box center [1074, 395] width 111 height 111
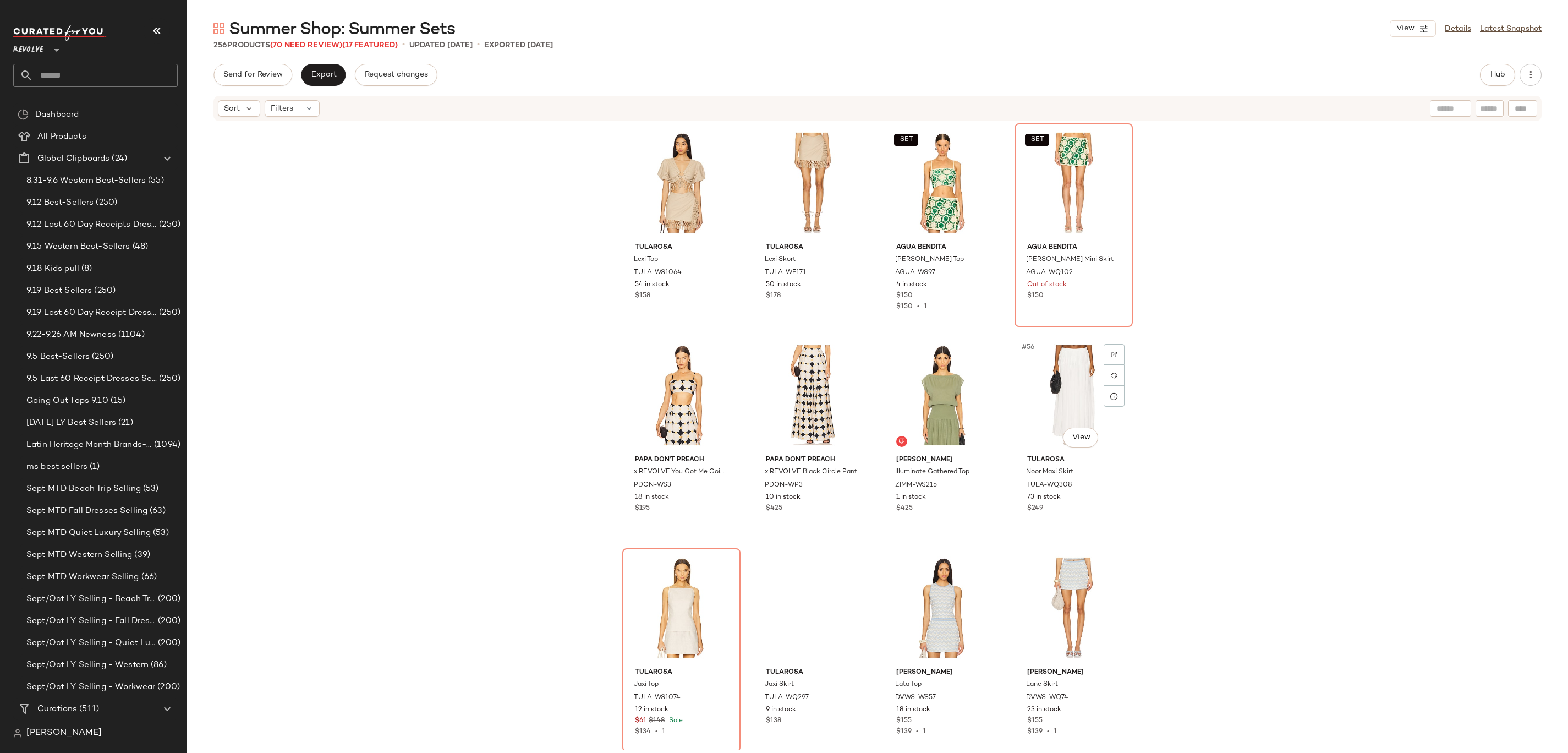
scroll to position [2596, 0]
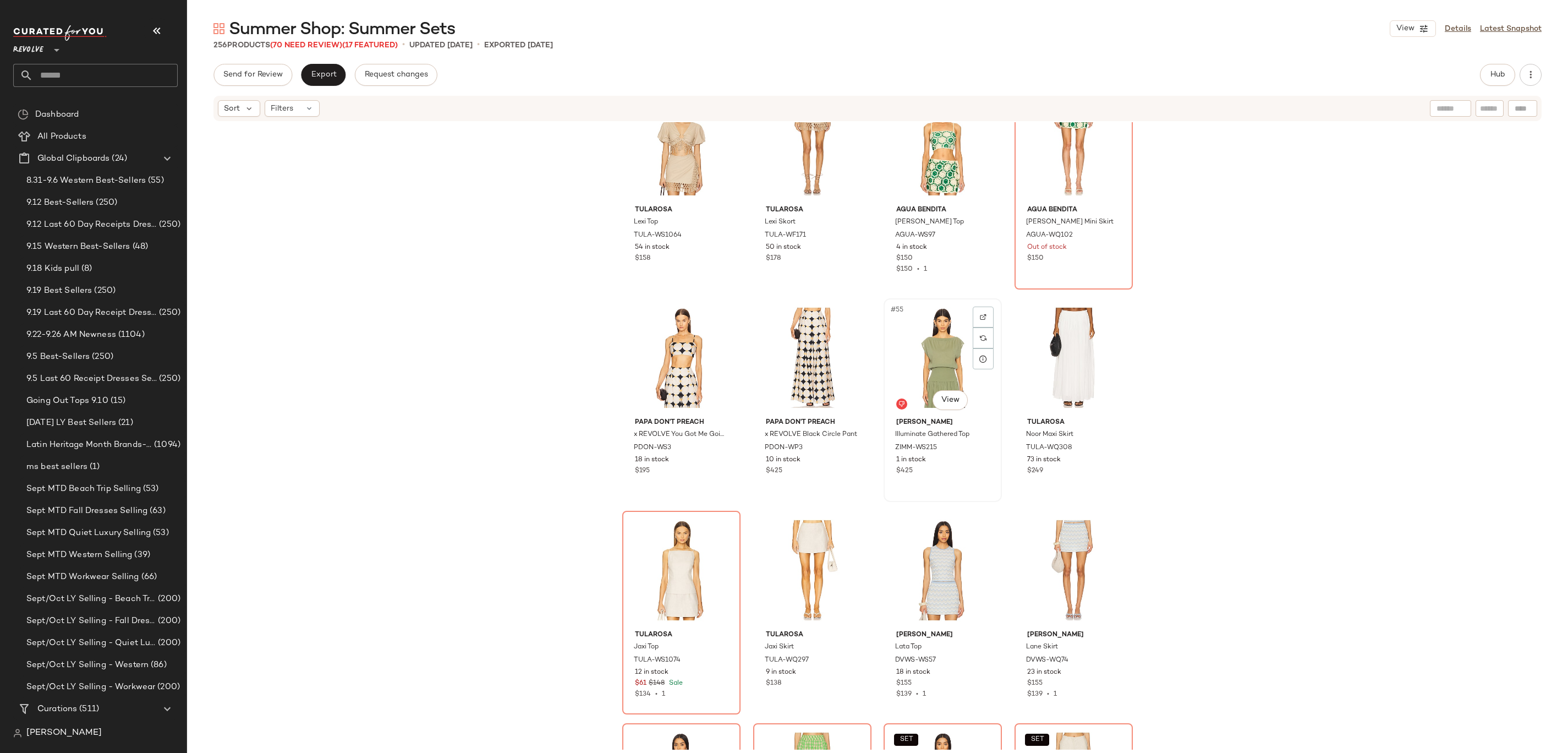
click at [916, 374] on div "#55 View" at bounding box center [943, 358] width 111 height 111
click at [1068, 368] on div "#56 View" at bounding box center [1074, 358] width 111 height 111
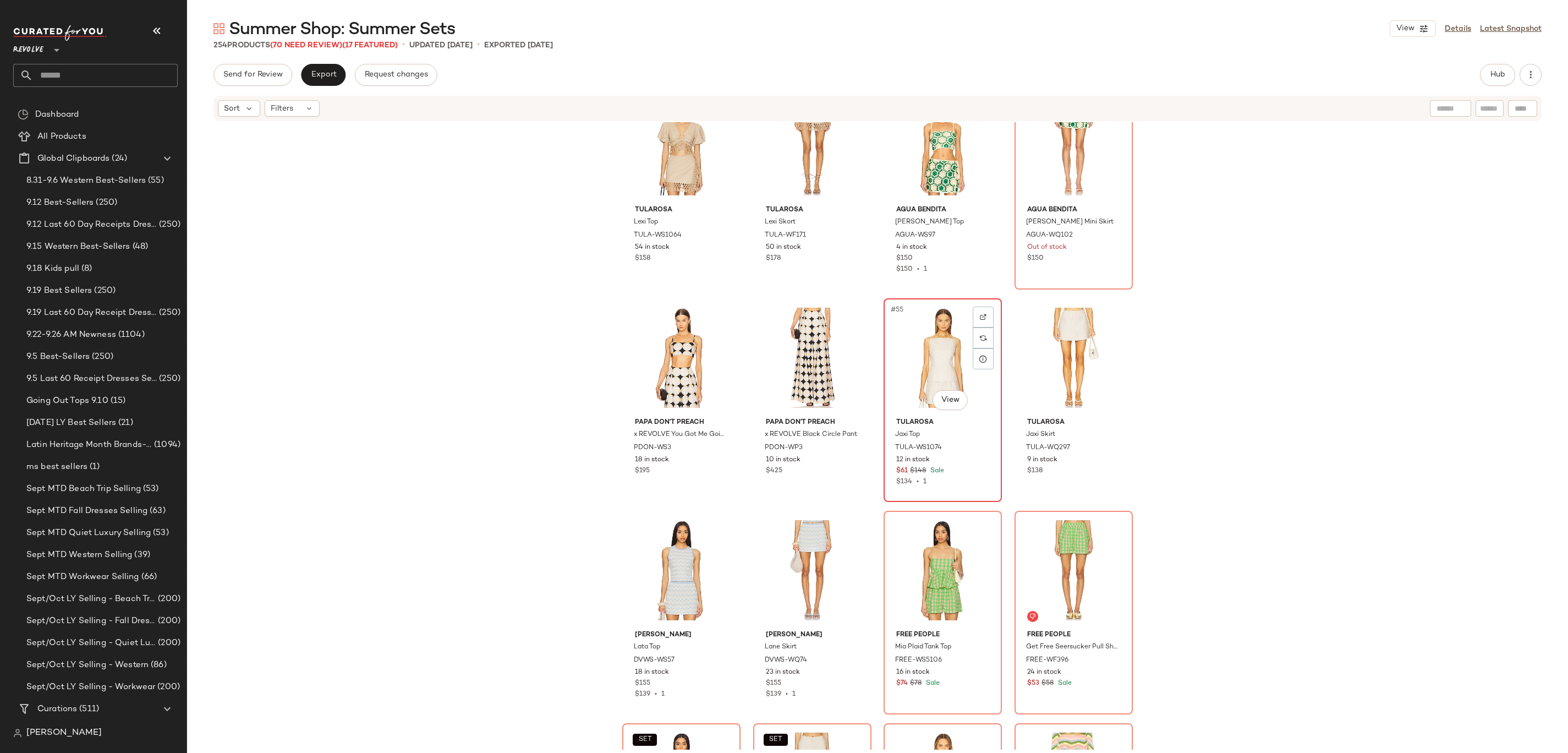
click at [921, 364] on div "#55 View" at bounding box center [943, 358] width 111 height 111
click at [1046, 366] on div "#56 View" at bounding box center [1074, 358] width 111 height 111
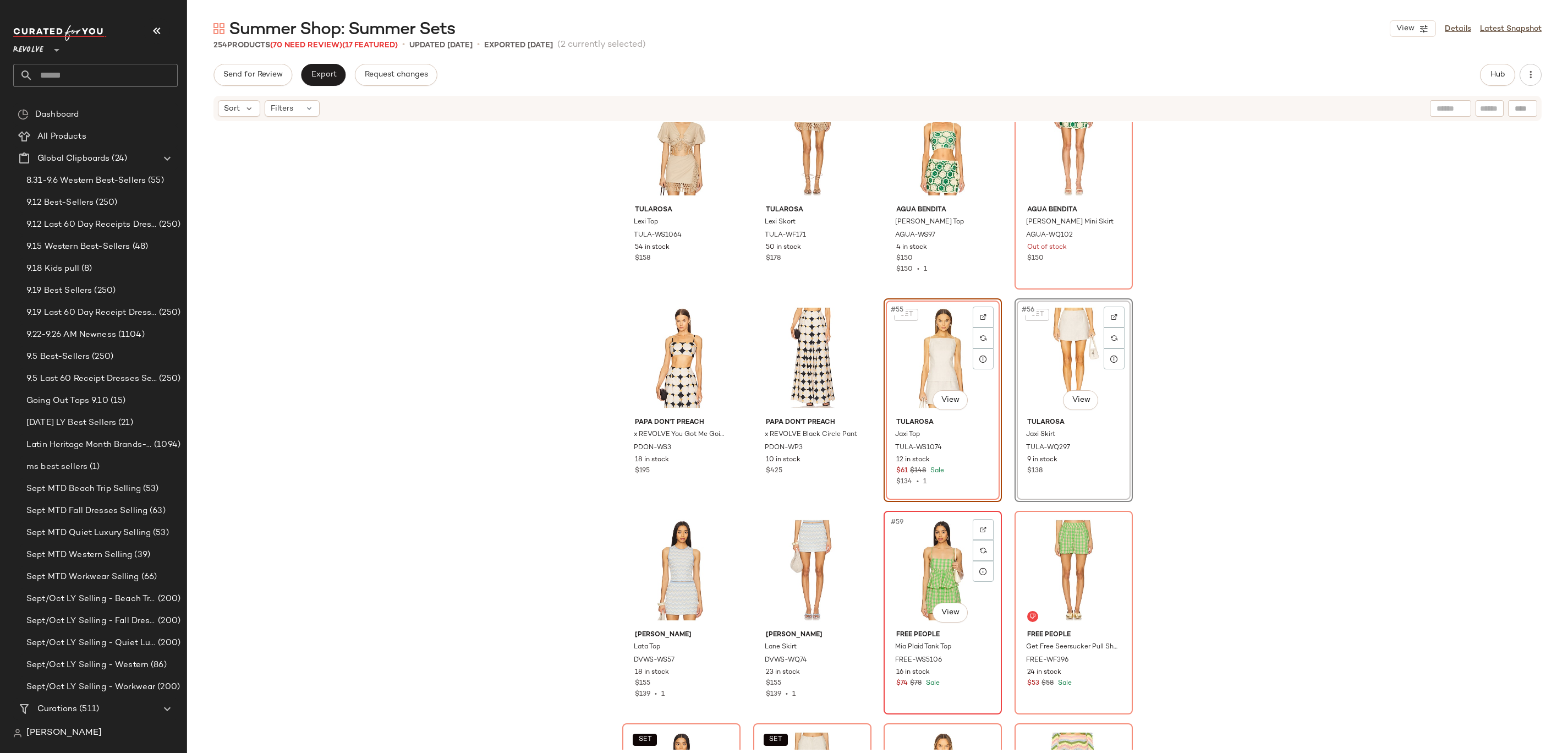
click at [912, 594] on div "#59 View" at bounding box center [943, 570] width 111 height 111
click at [1062, 568] on div "#60 View" at bounding box center [1074, 570] width 111 height 111
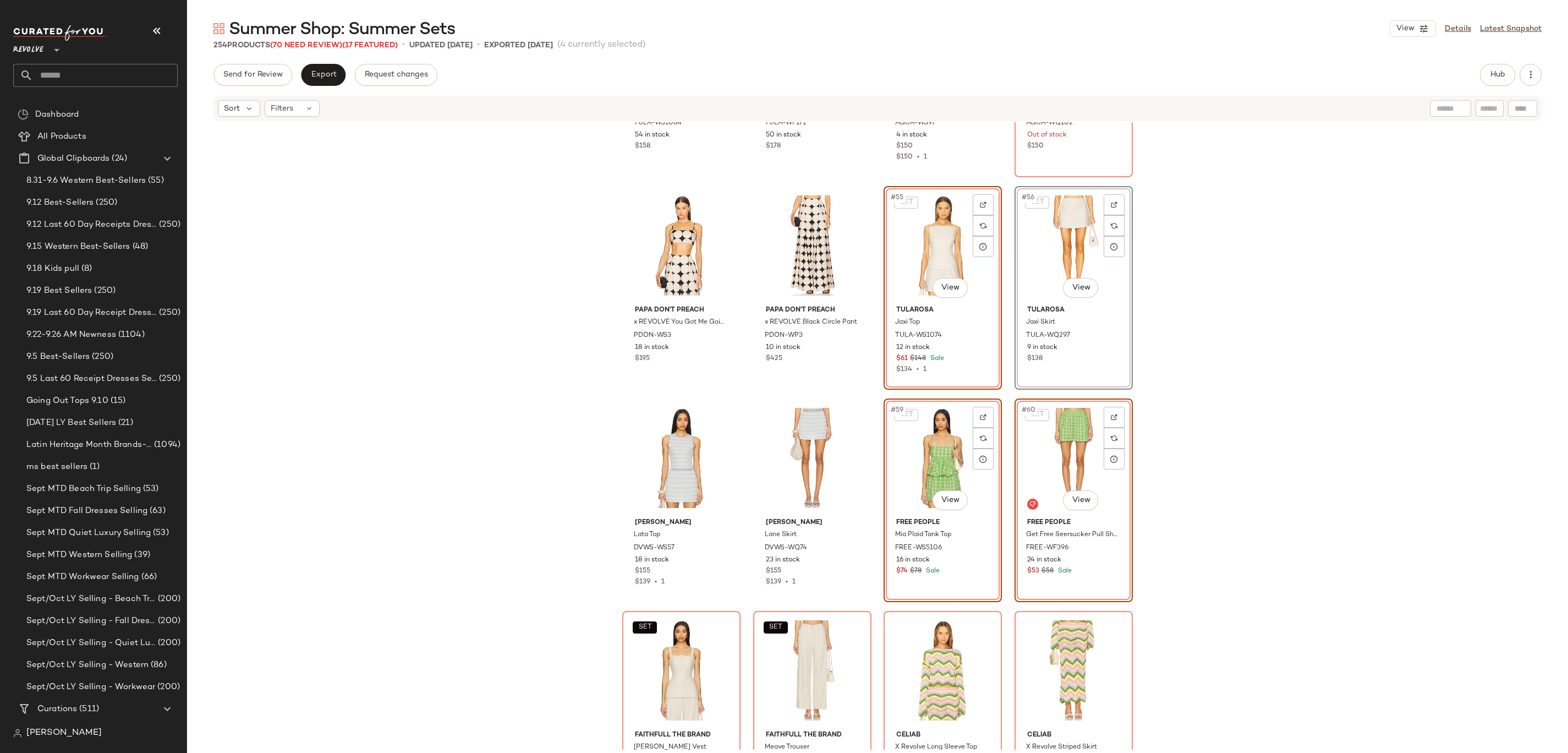
scroll to position [3050, 0]
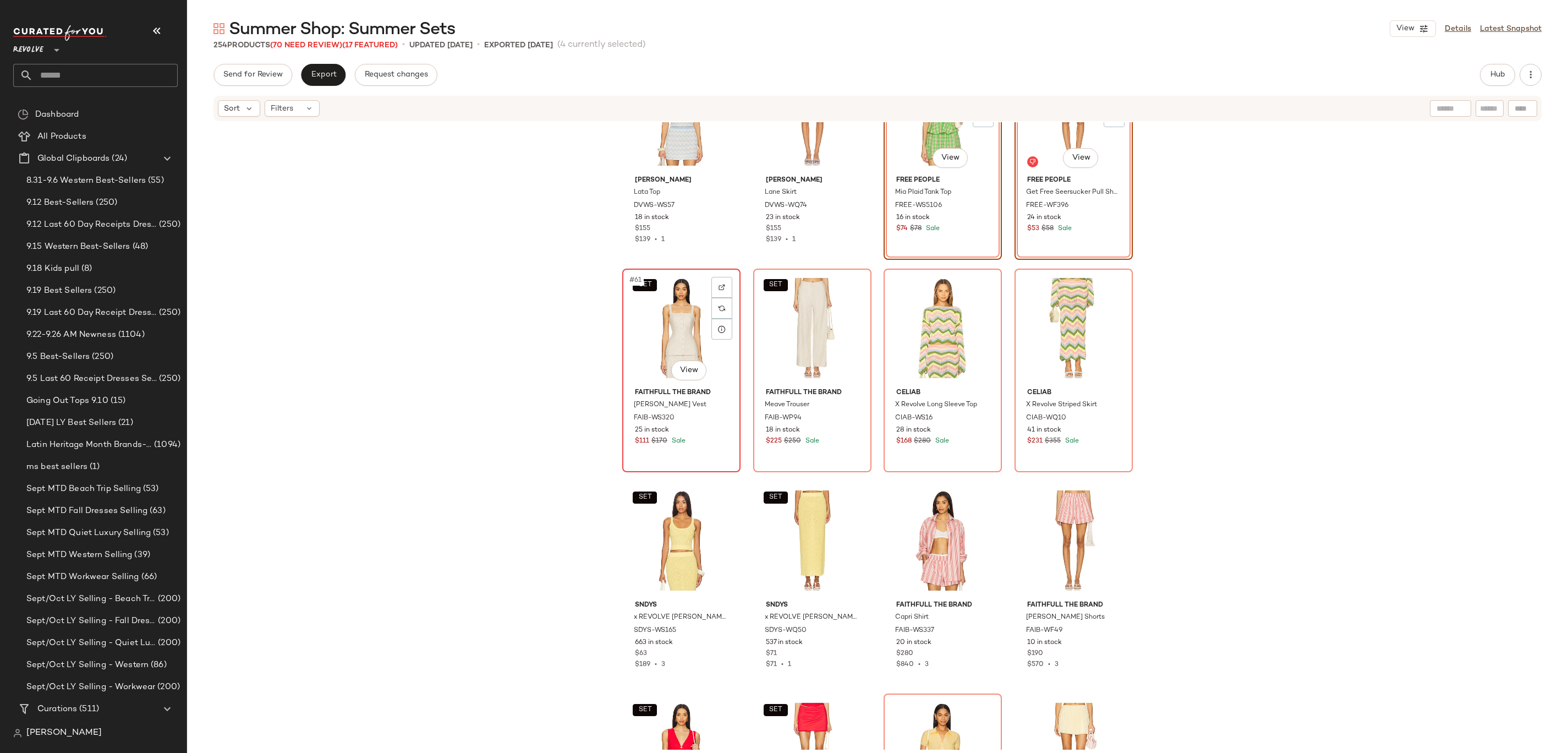
click at [661, 320] on div "SET #61 View" at bounding box center [682, 327] width 111 height 111
click at [794, 326] on div "SET #62 View" at bounding box center [812, 327] width 111 height 111
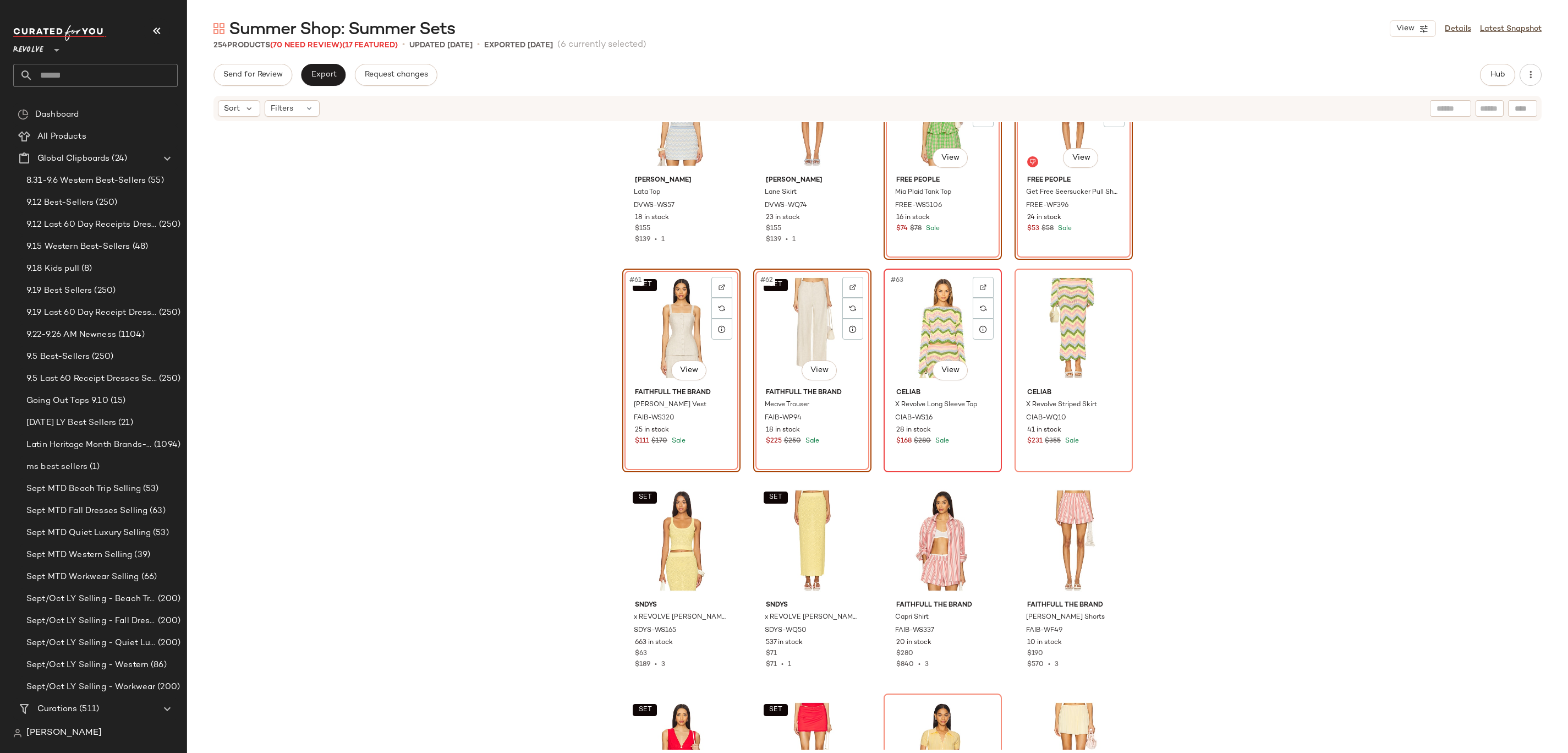
click at [911, 336] on div "#63 View" at bounding box center [943, 327] width 111 height 111
click at [1071, 326] on div "#64 View" at bounding box center [1074, 327] width 111 height 111
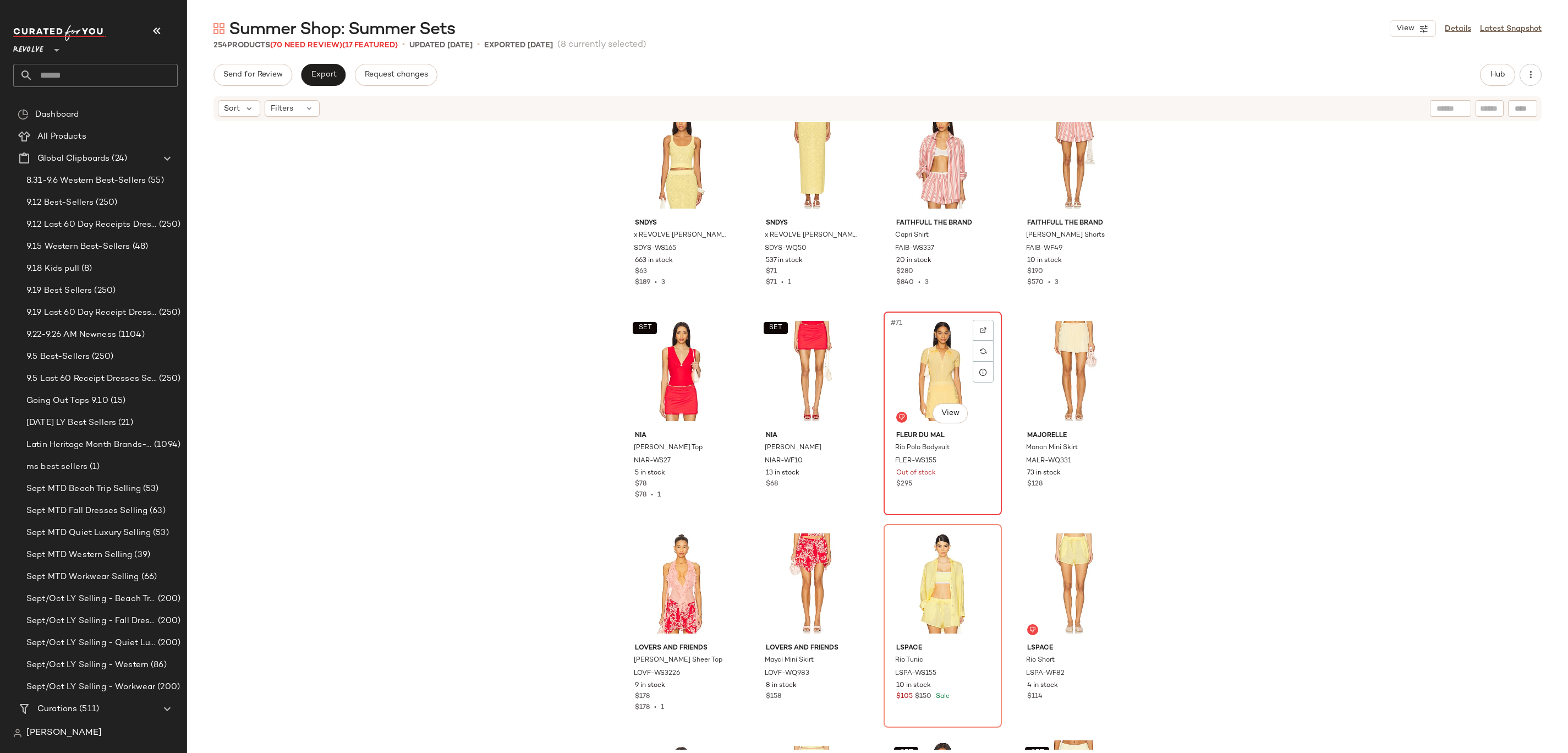
scroll to position [3553, 0]
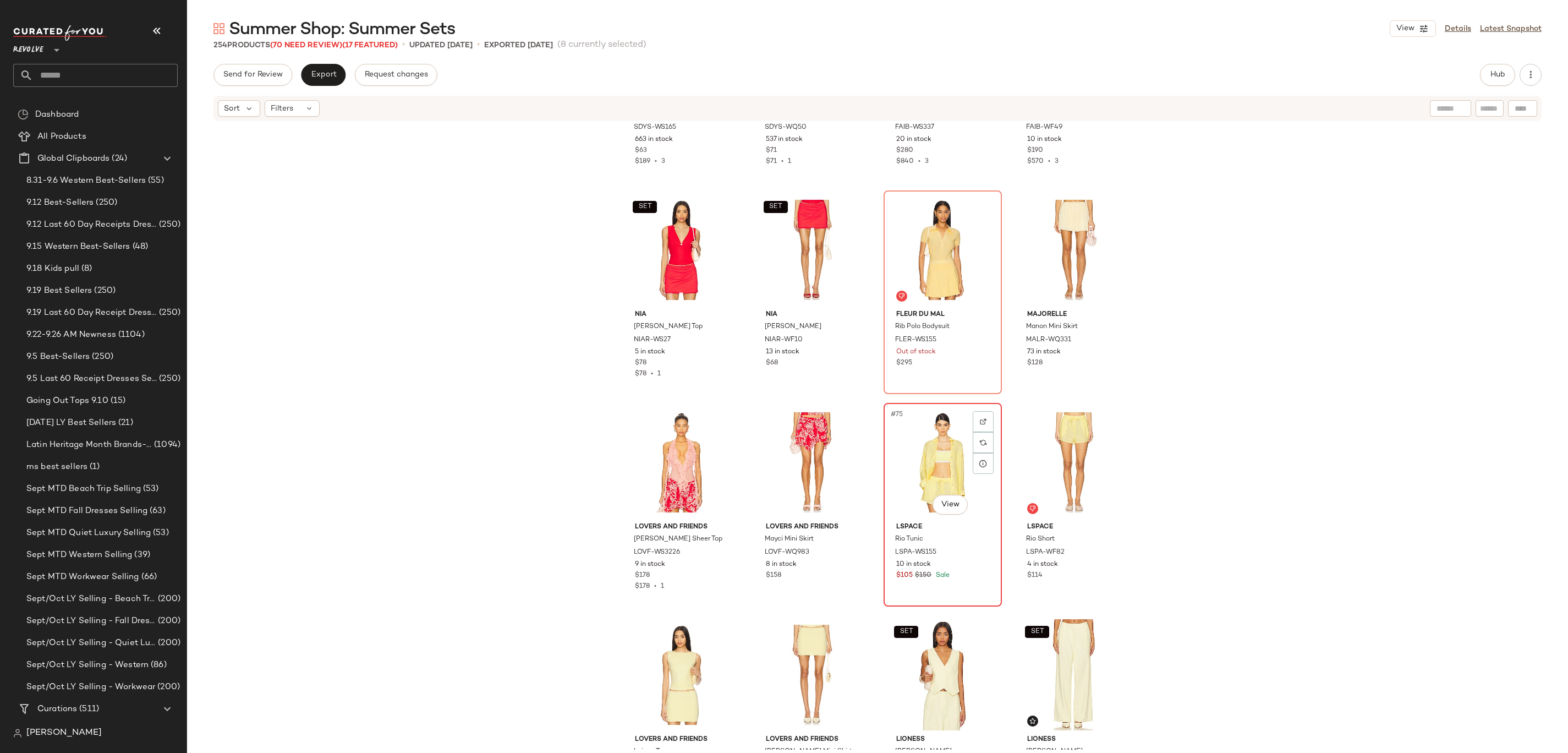
click at [920, 483] on div "#75 View" at bounding box center [943, 463] width 111 height 111
click at [1054, 460] on div "#76 View" at bounding box center [1074, 463] width 111 height 111
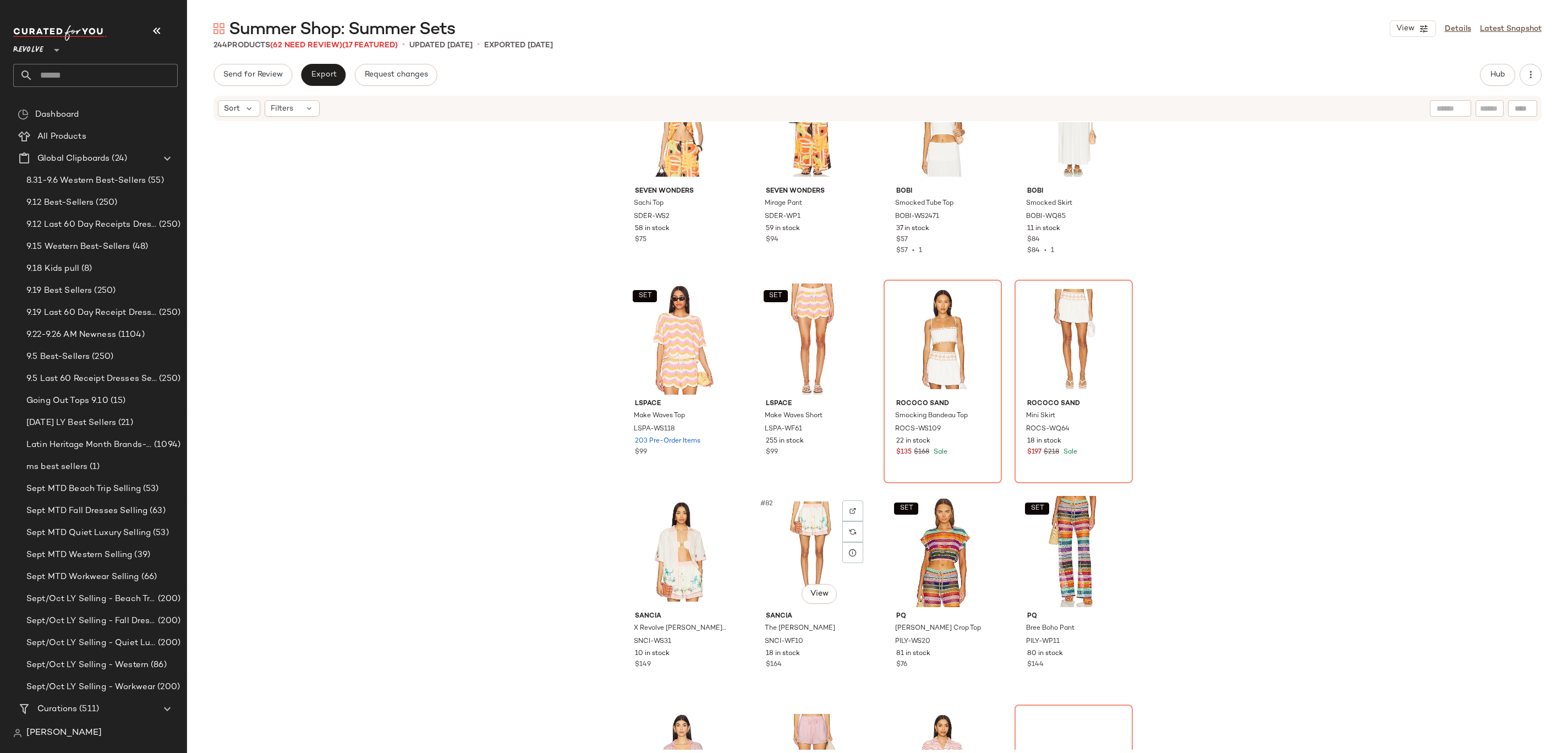
scroll to position [3884, 0]
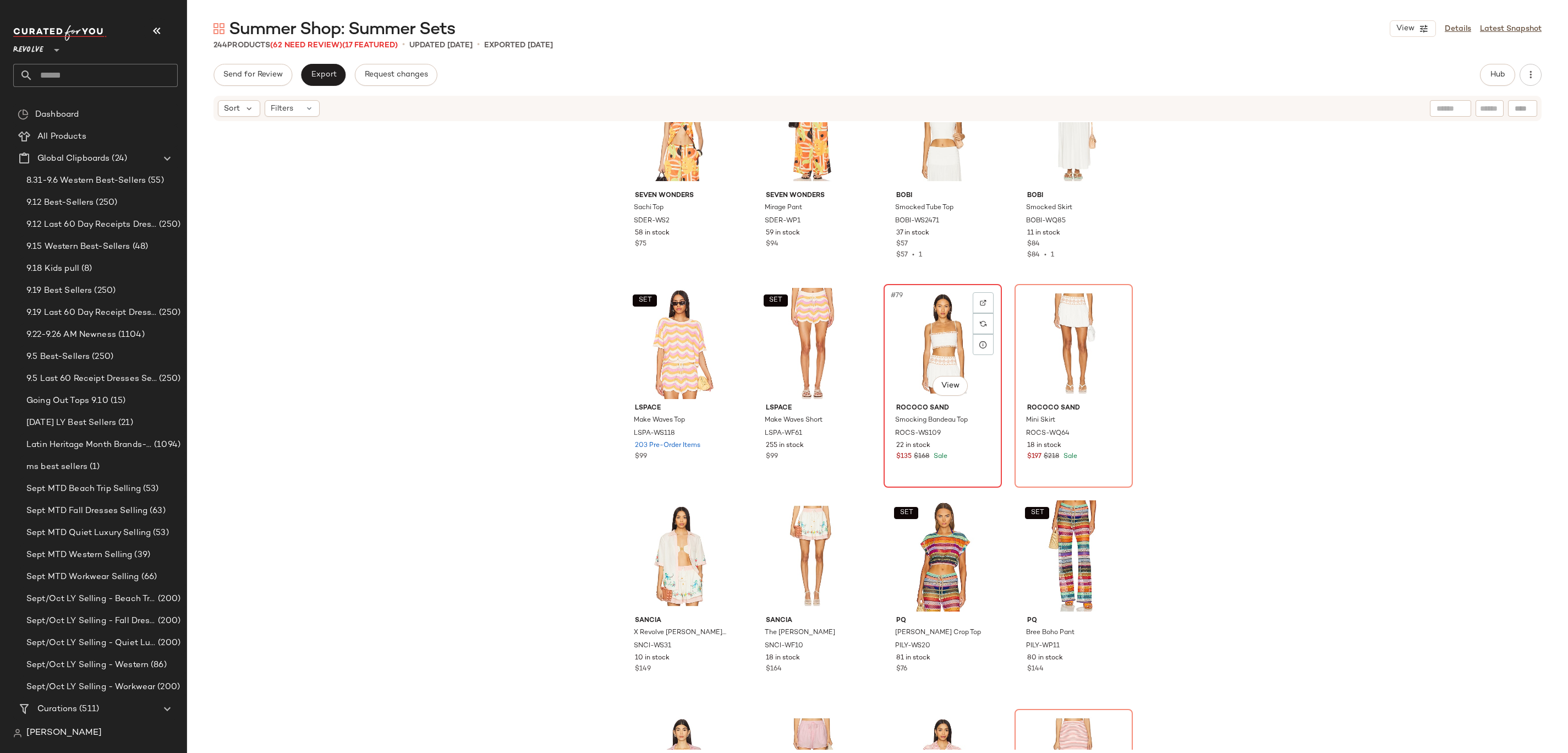
click at [907, 339] on div "#79 View" at bounding box center [943, 343] width 111 height 111
click at [1081, 338] on div "#80 View" at bounding box center [1074, 343] width 111 height 111
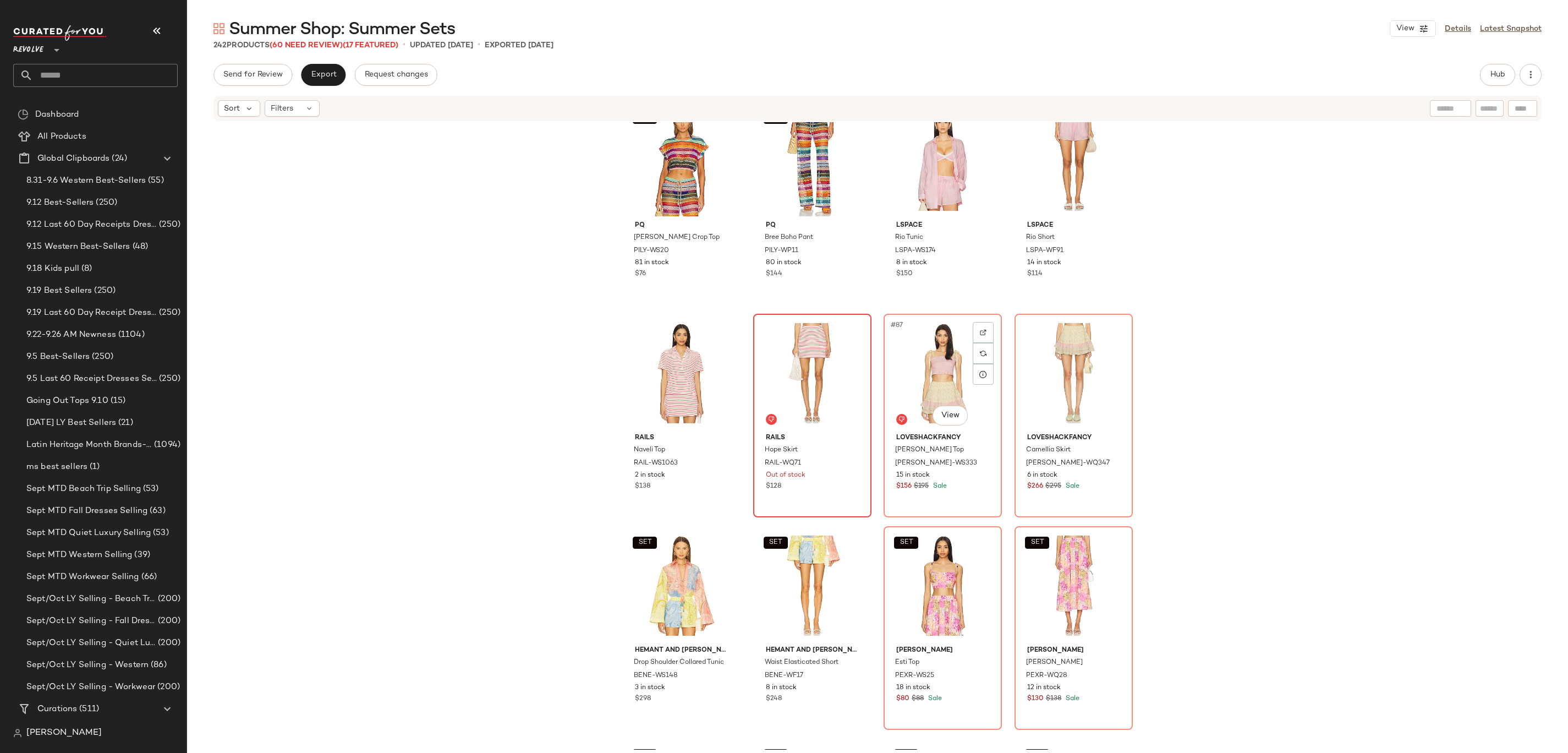
scroll to position [4299, 0]
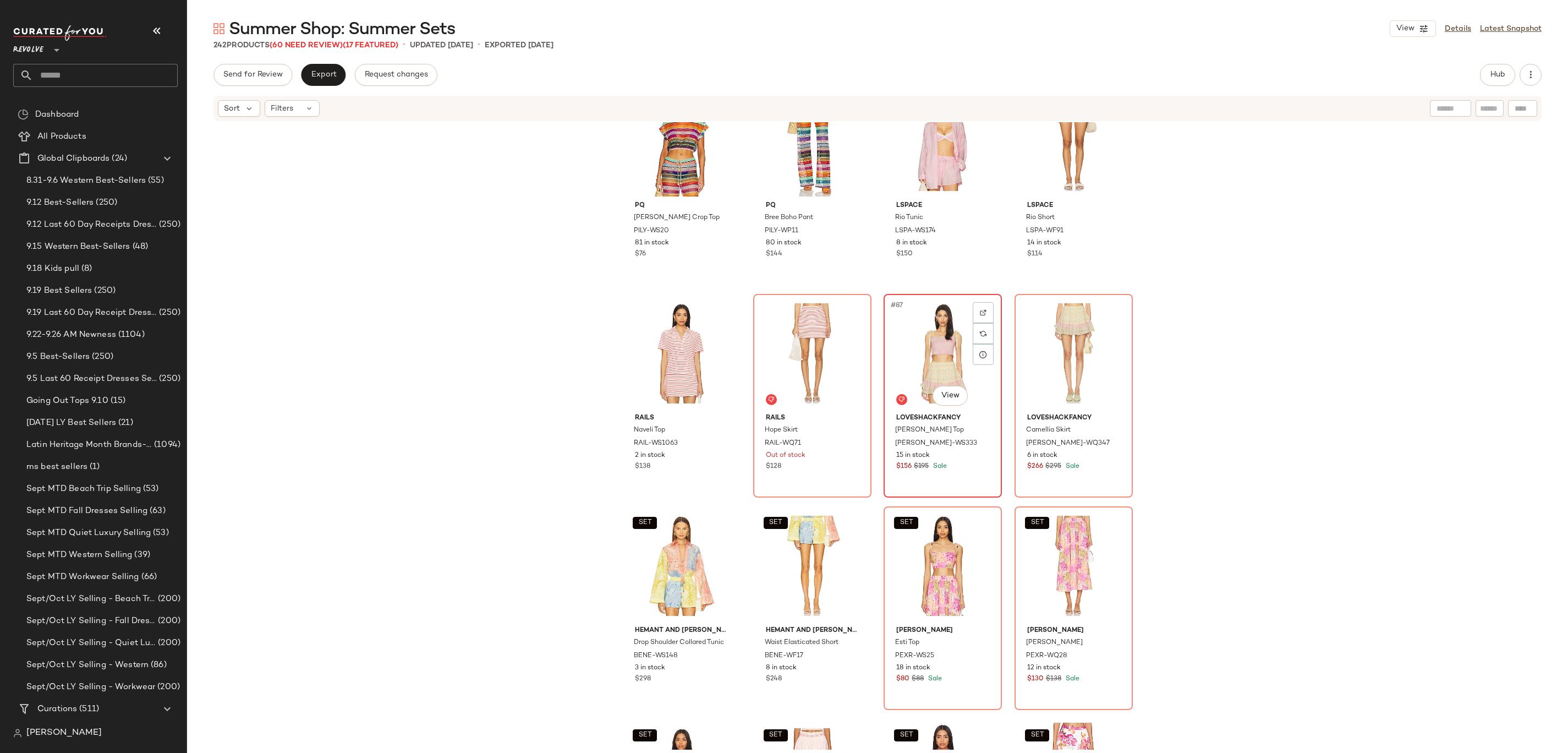
click at [916, 360] on div "#87 View" at bounding box center [943, 353] width 111 height 111
click at [1045, 356] on div "#88 View" at bounding box center [1074, 353] width 111 height 111
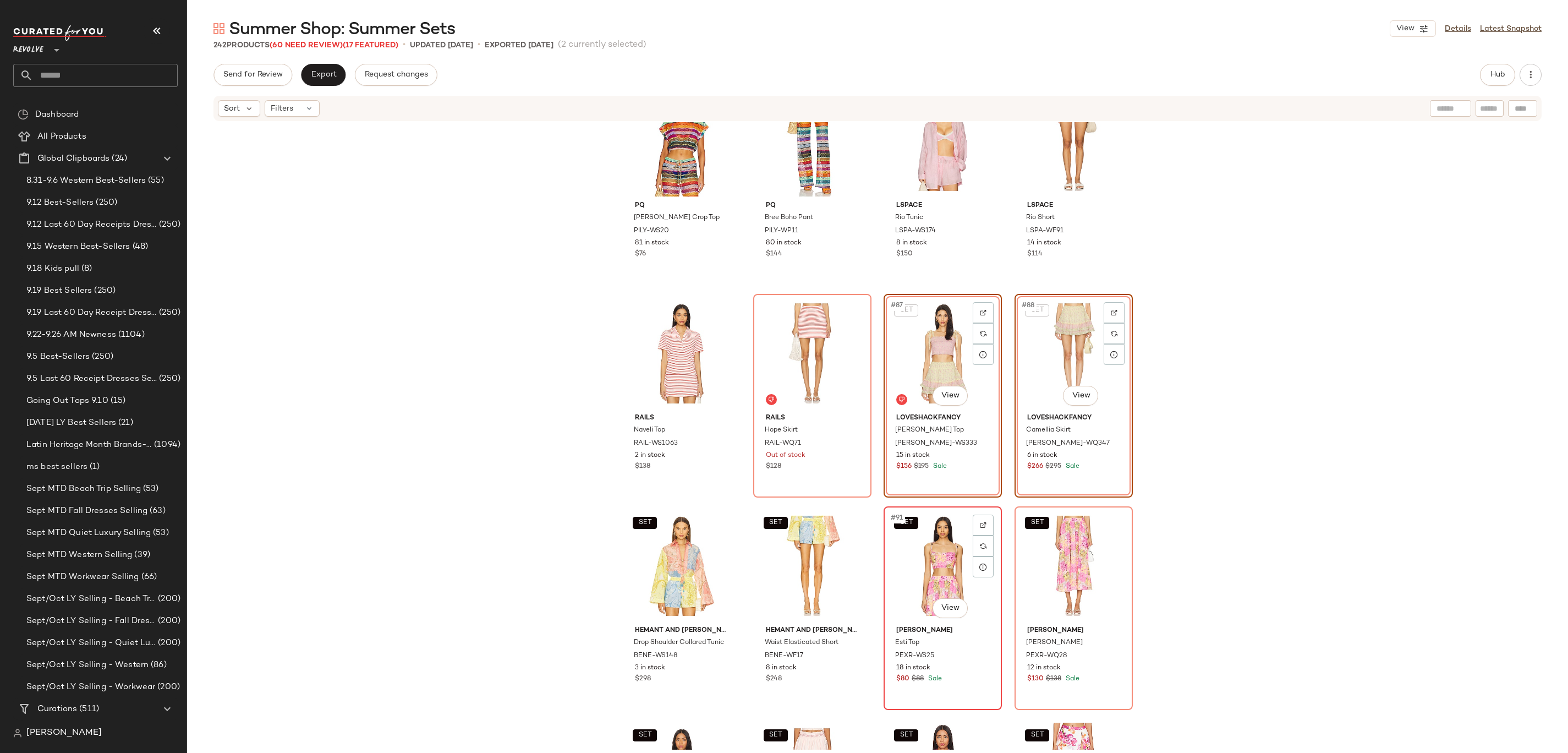
click at [925, 579] on div "SET #91 View" at bounding box center [943, 565] width 111 height 111
click at [1111, 558] on div at bounding box center [1114, 566] width 21 height 21
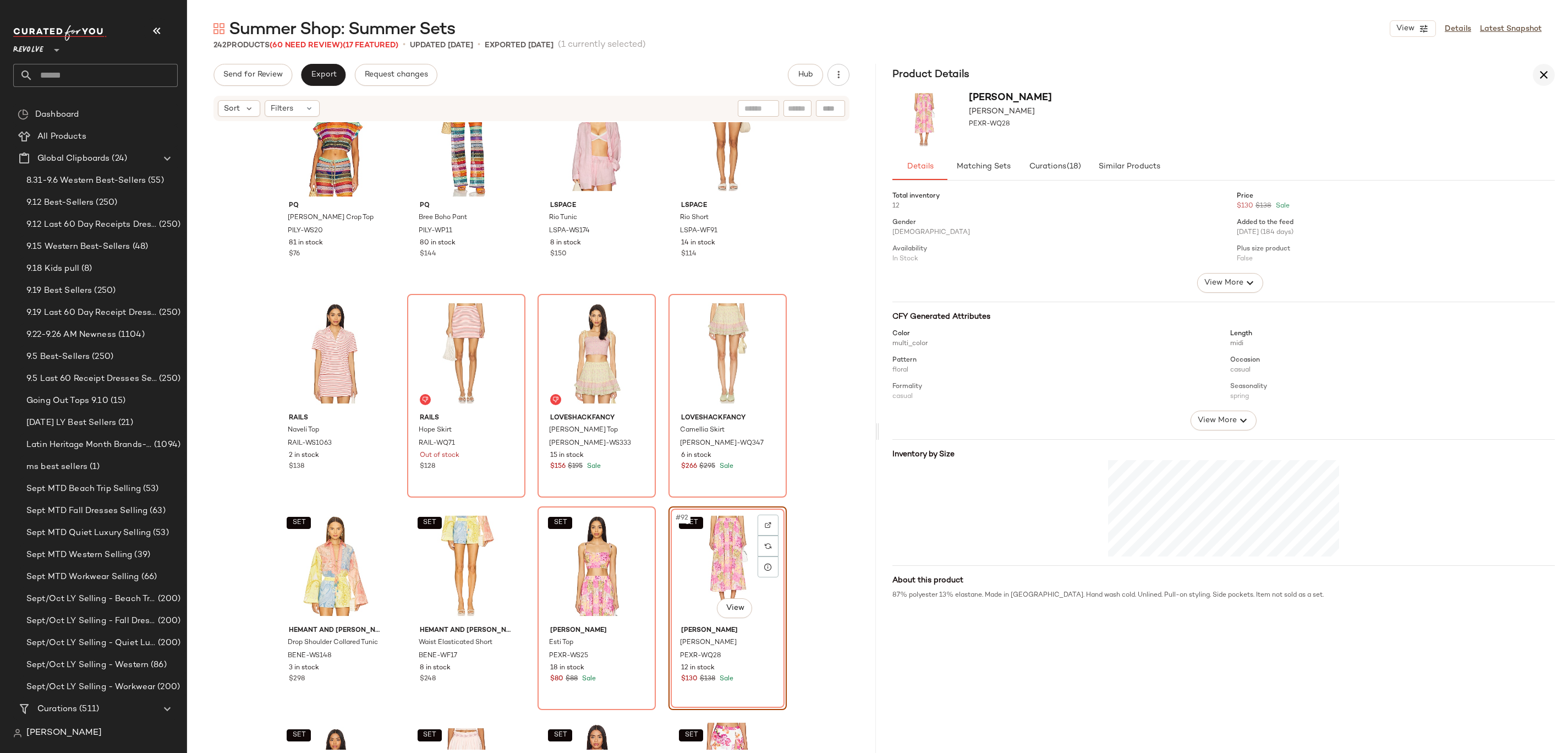
click at [1548, 80] on icon "button" at bounding box center [1544, 75] width 13 height 13
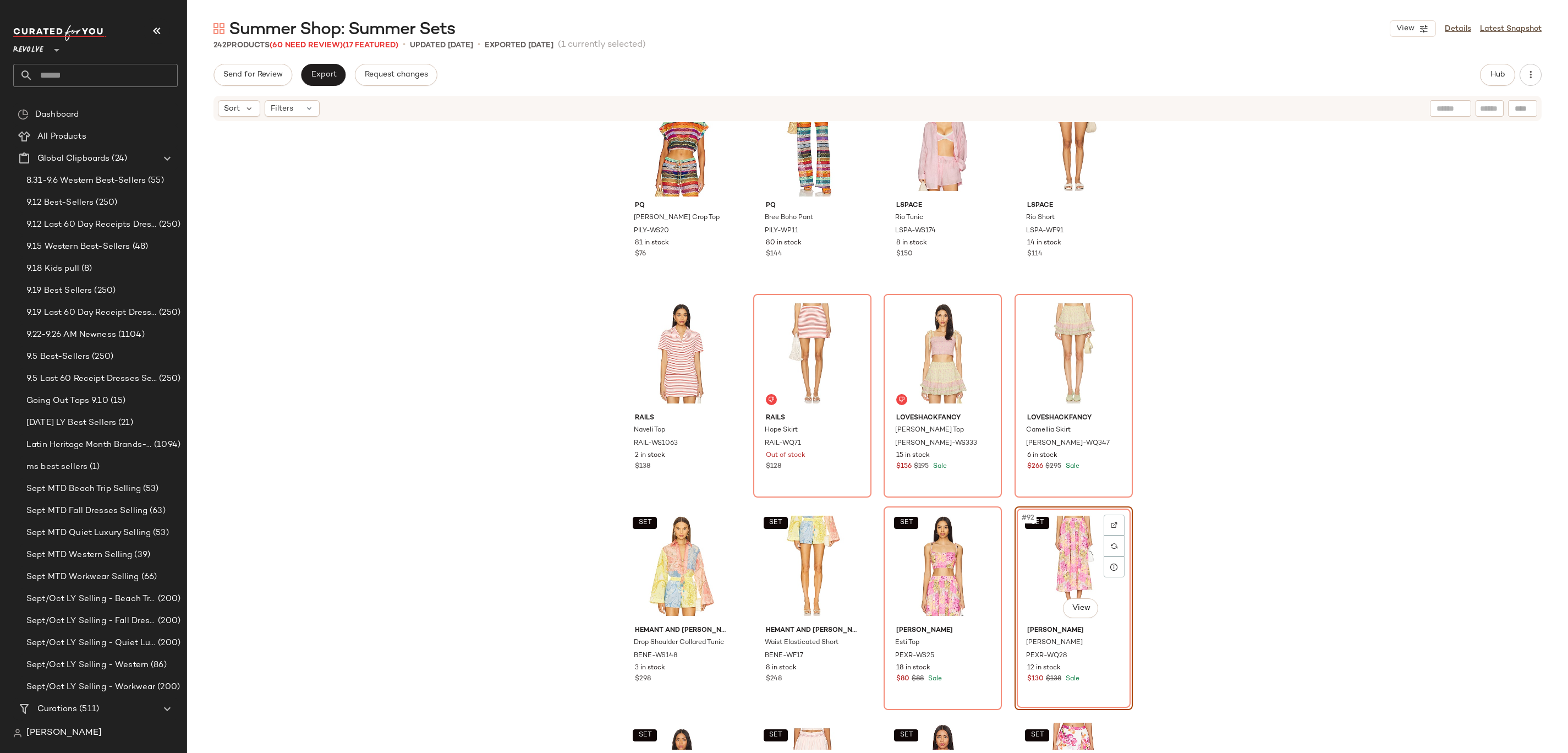
click at [1172, 382] on div "SET LSPACE Make Waves Top LSPA-WS118 203 Pre-Order Items $99 SET LSPACE Make Wa…" at bounding box center [877, 436] width 1381 height 627
click at [907, 355] on div "#87 View" at bounding box center [943, 353] width 111 height 111
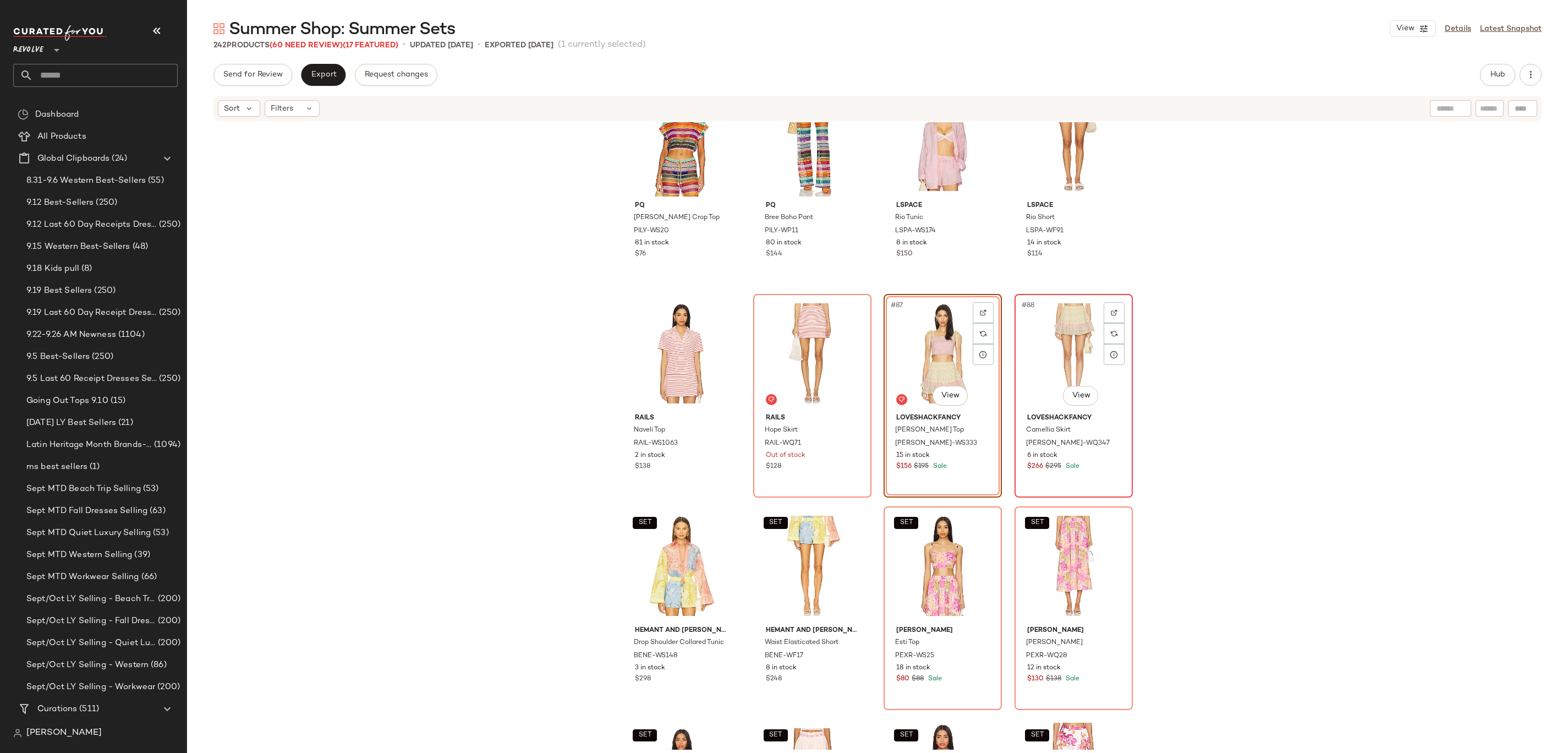
click at [1056, 364] on div "#88 View" at bounding box center [1074, 353] width 111 height 111
click at [936, 559] on div "SET #91 View" at bounding box center [943, 565] width 111 height 111
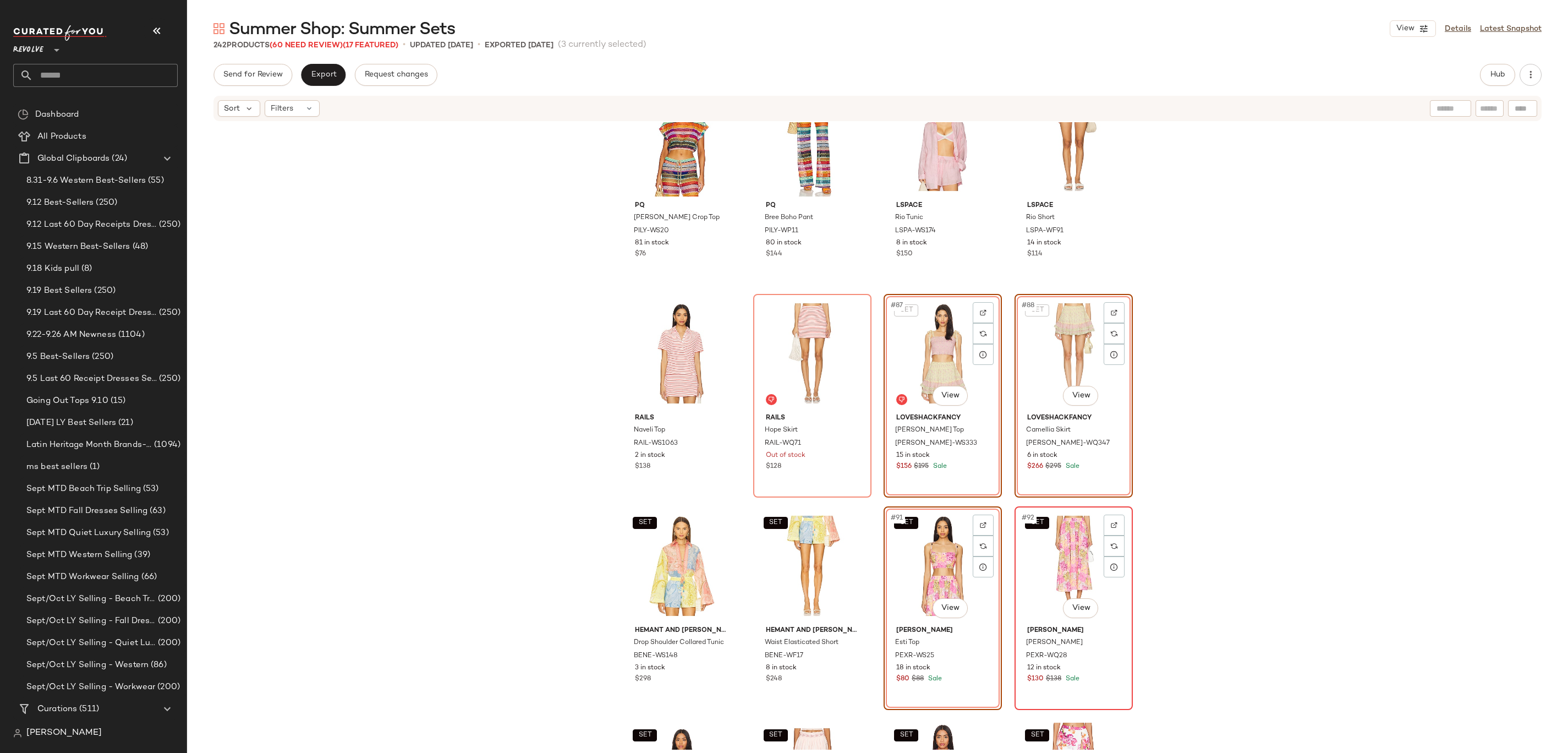
click at [1054, 559] on div "SET #92 View" at bounding box center [1074, 565] width 111 height 111
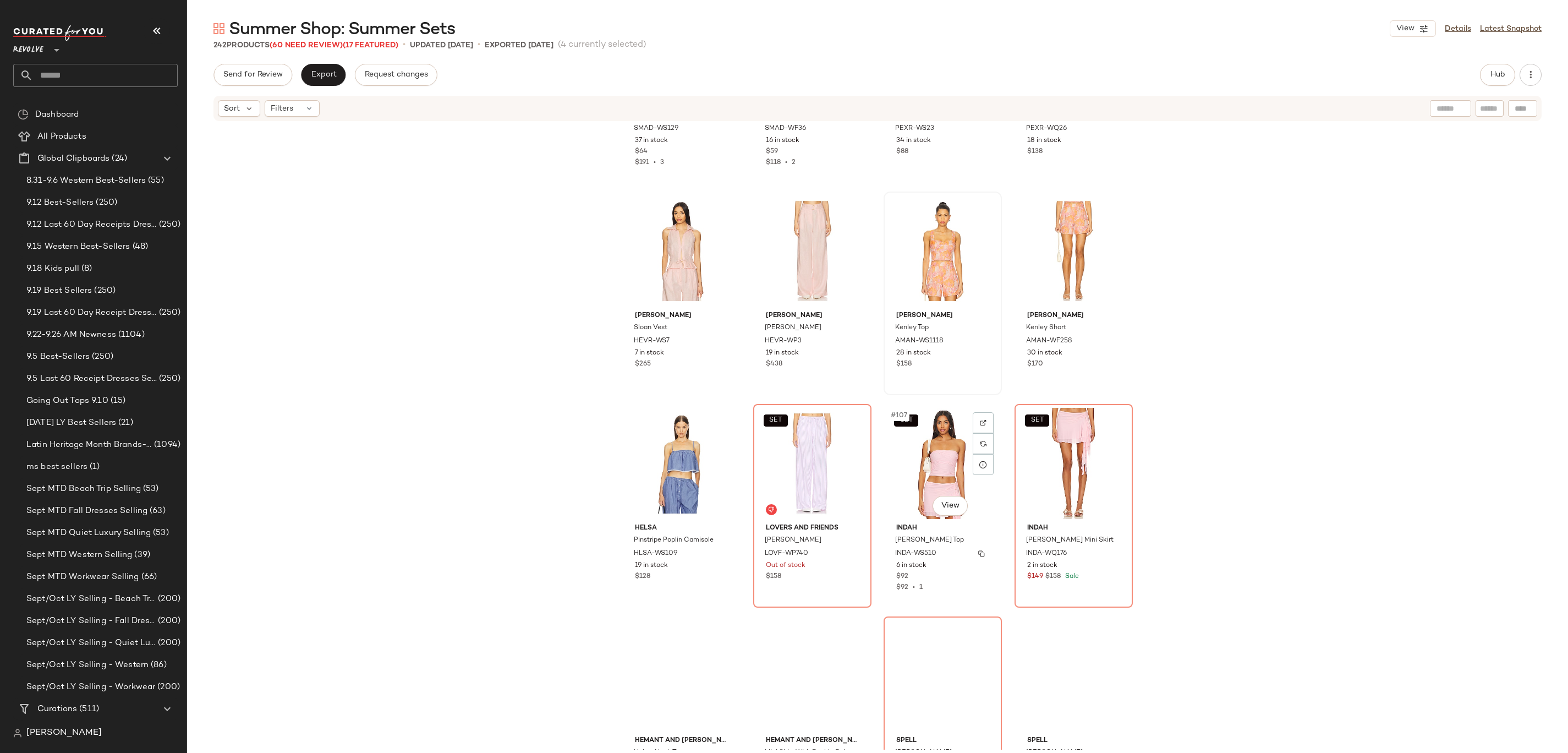
scroll to position [5337, 0]
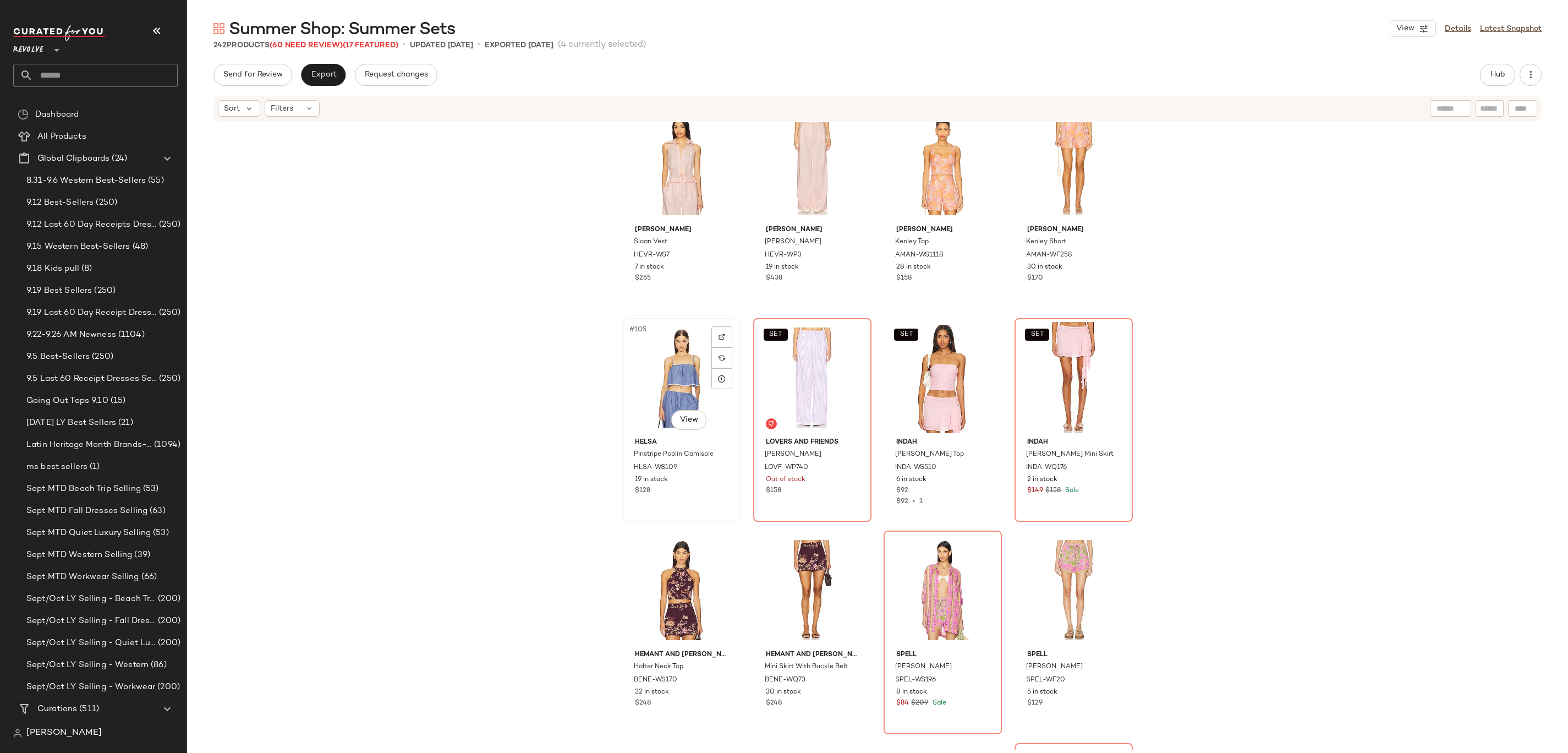
click at [671, 377] on div "#105 View" at bounding box center [682, 377] width 111 height 111
click at [793, 378] on div "SET #106 View" at bounding box center [812, 377] width 111 height 111
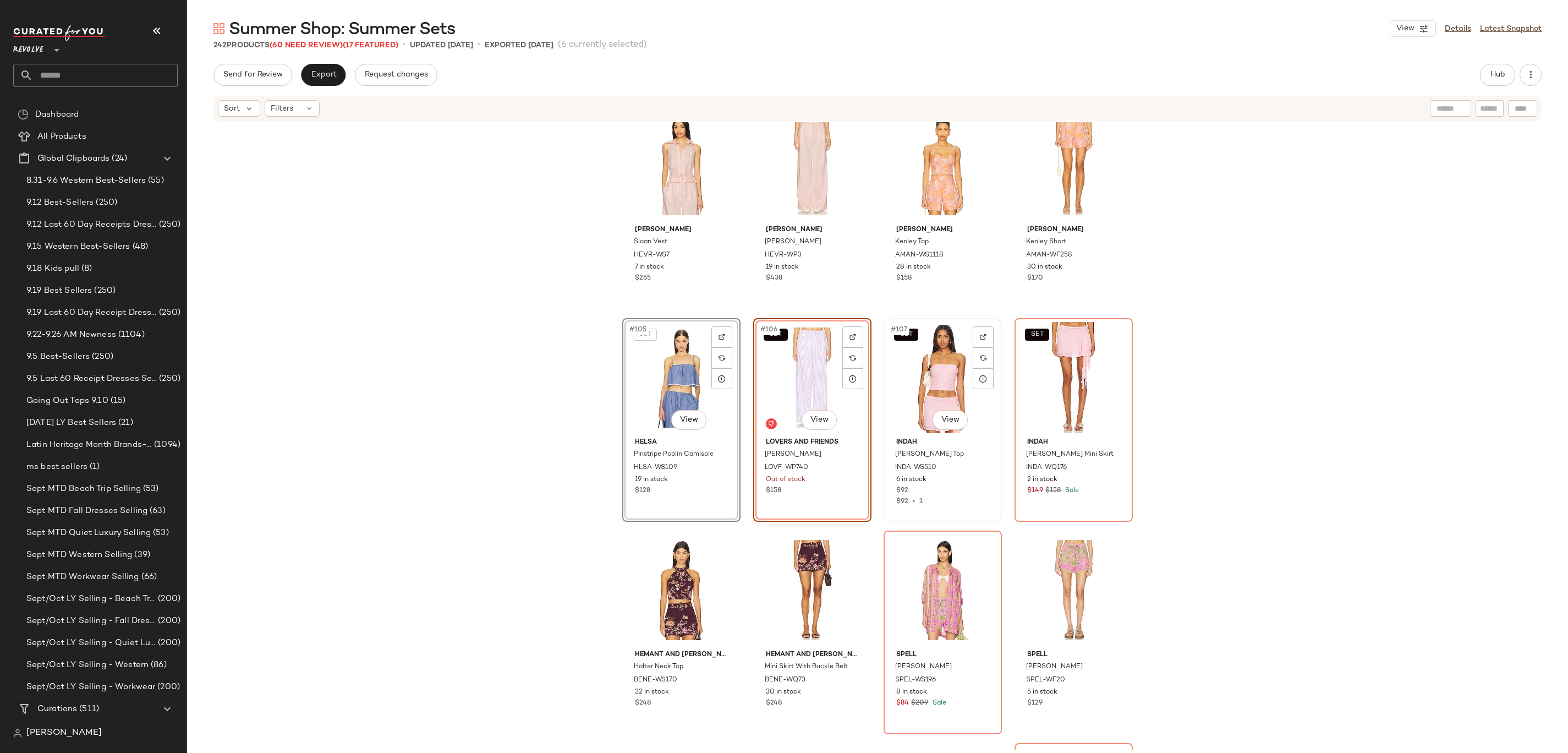
click at [907, 396] on div "SET #107 View" at bounding box center [943, 377] width 111 height 111
click at [1066, 381] on div "SET #108 View" at bounding box center [1074, 377] width 111 height 111
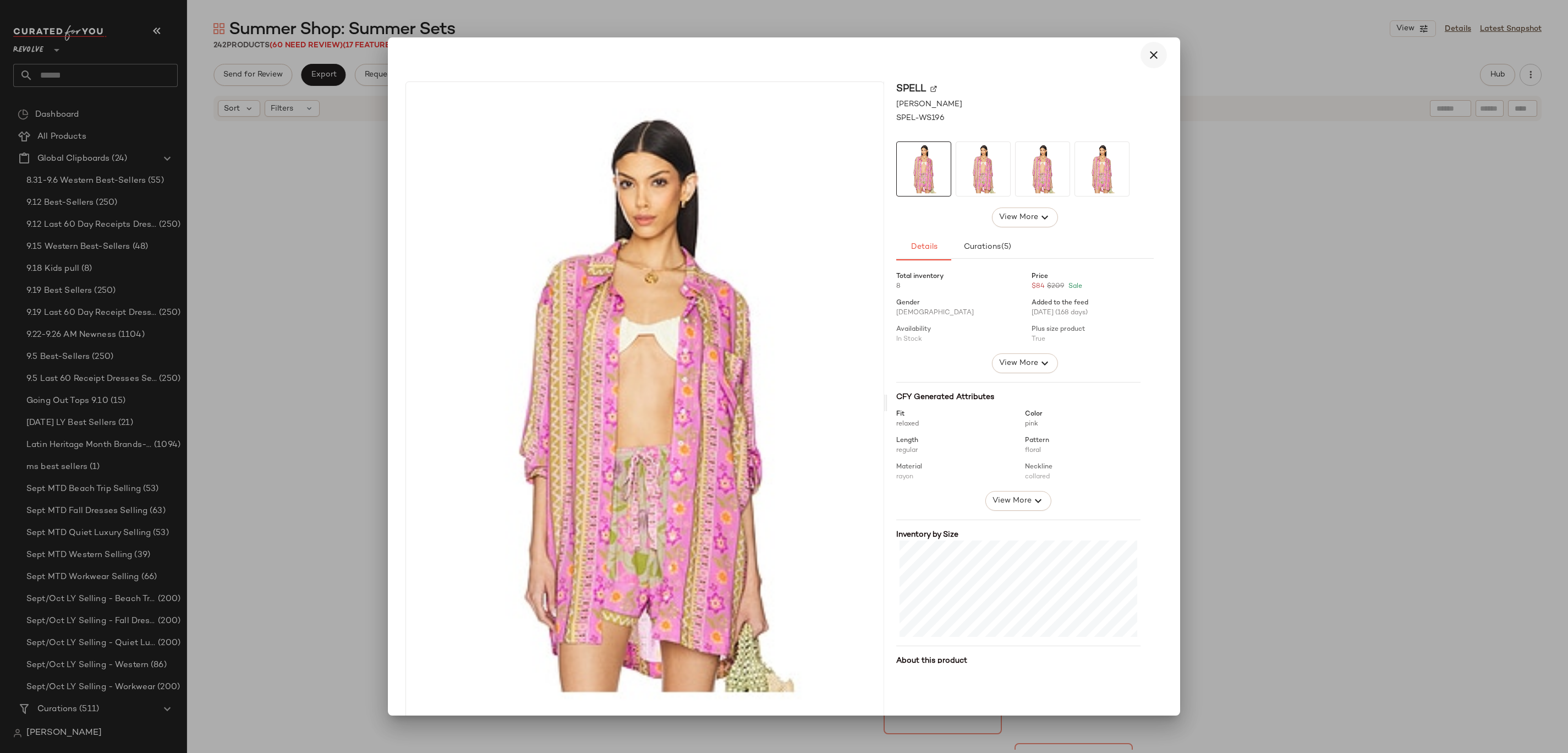
click at [1147, 53] on icon "button" at bounding box center [1154, 55] width 13 height 13
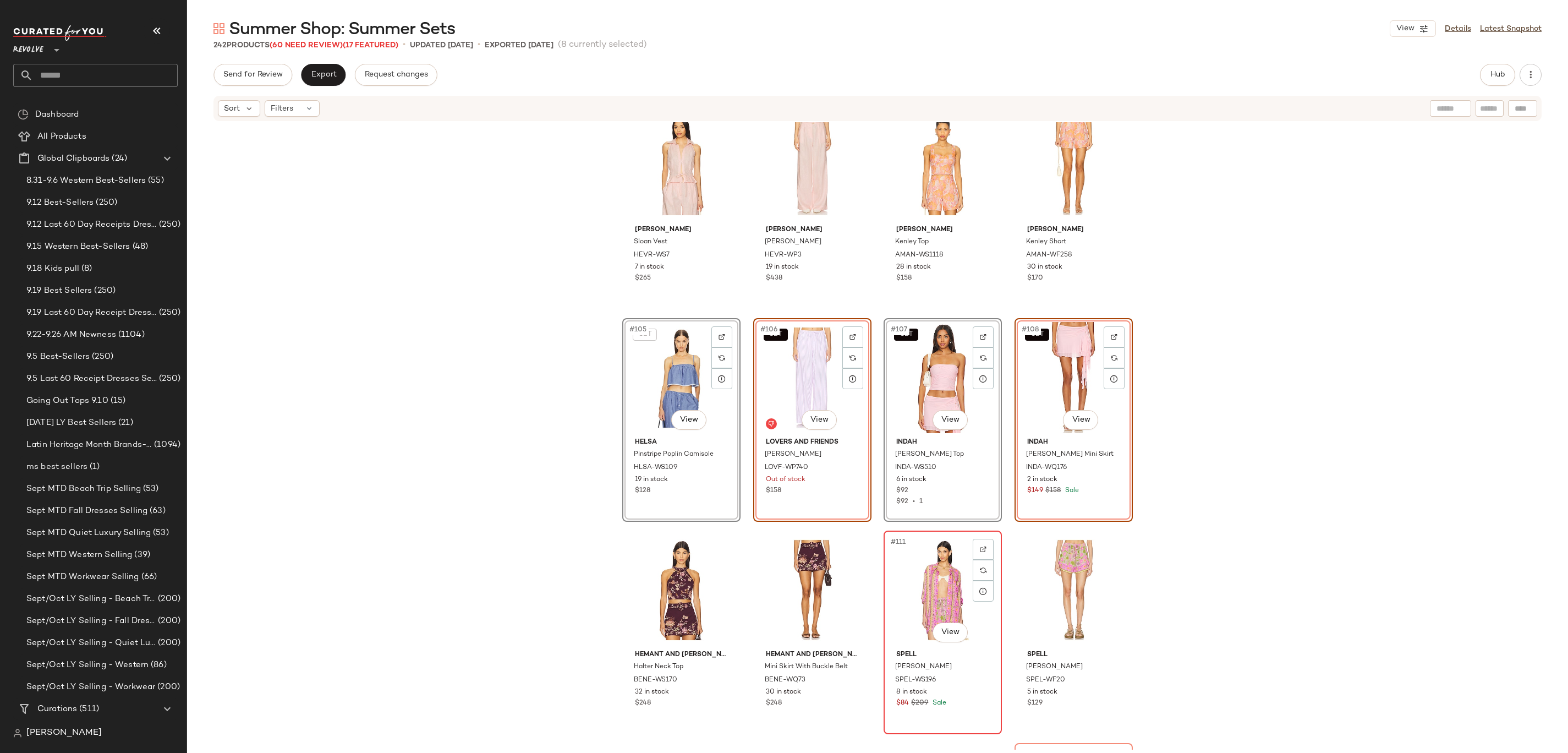
click at [914, 576] on div "#111 View" at bounding box center [943, 590] width 111 height 111
click at [1052, 574] on div "#112 View" at bounding box center [1074, 590] width 111 height 111
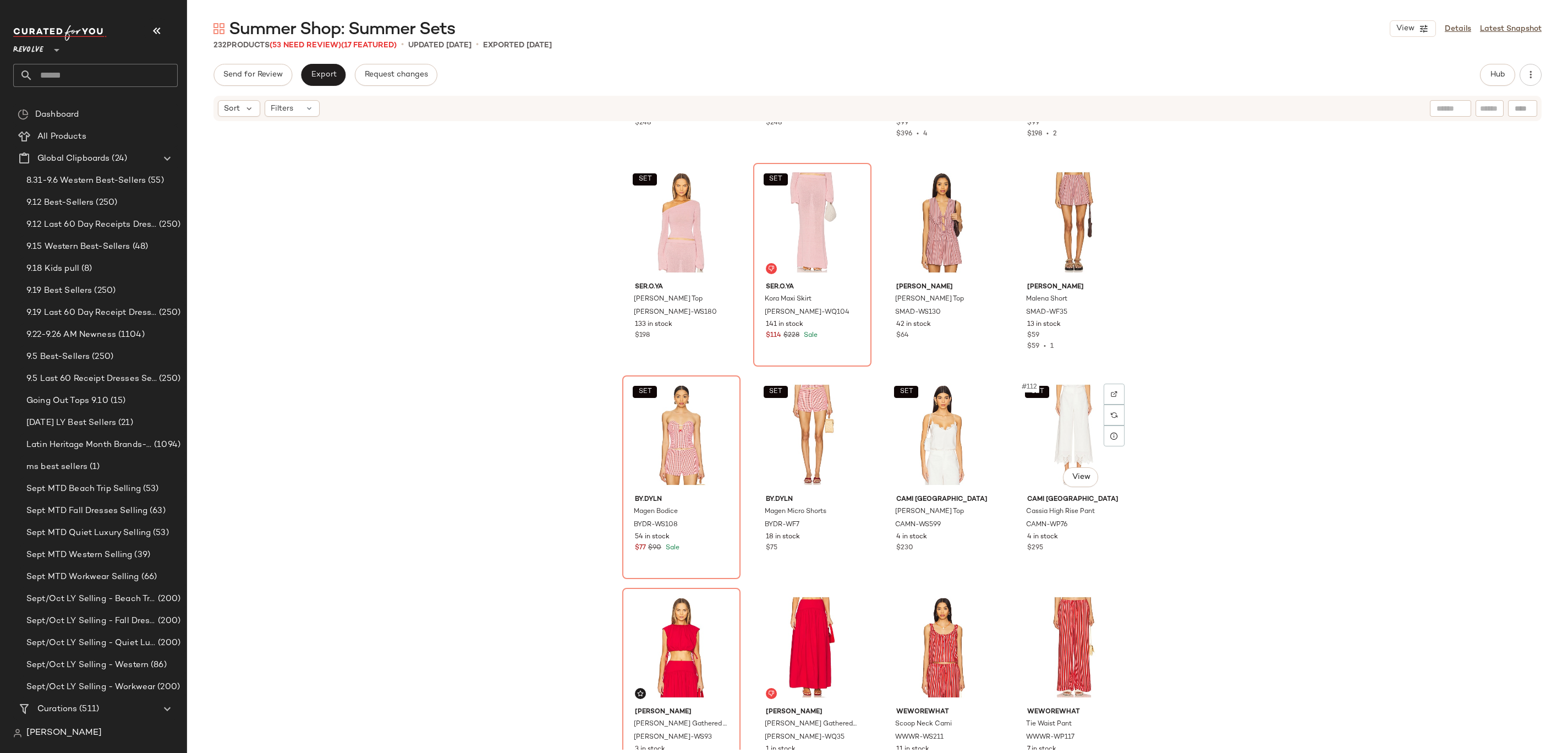
scroll to position [5494, 0]
click at [657, 228] on div "SET #105 View" at bounding box center [682, 220] width 111 height 111
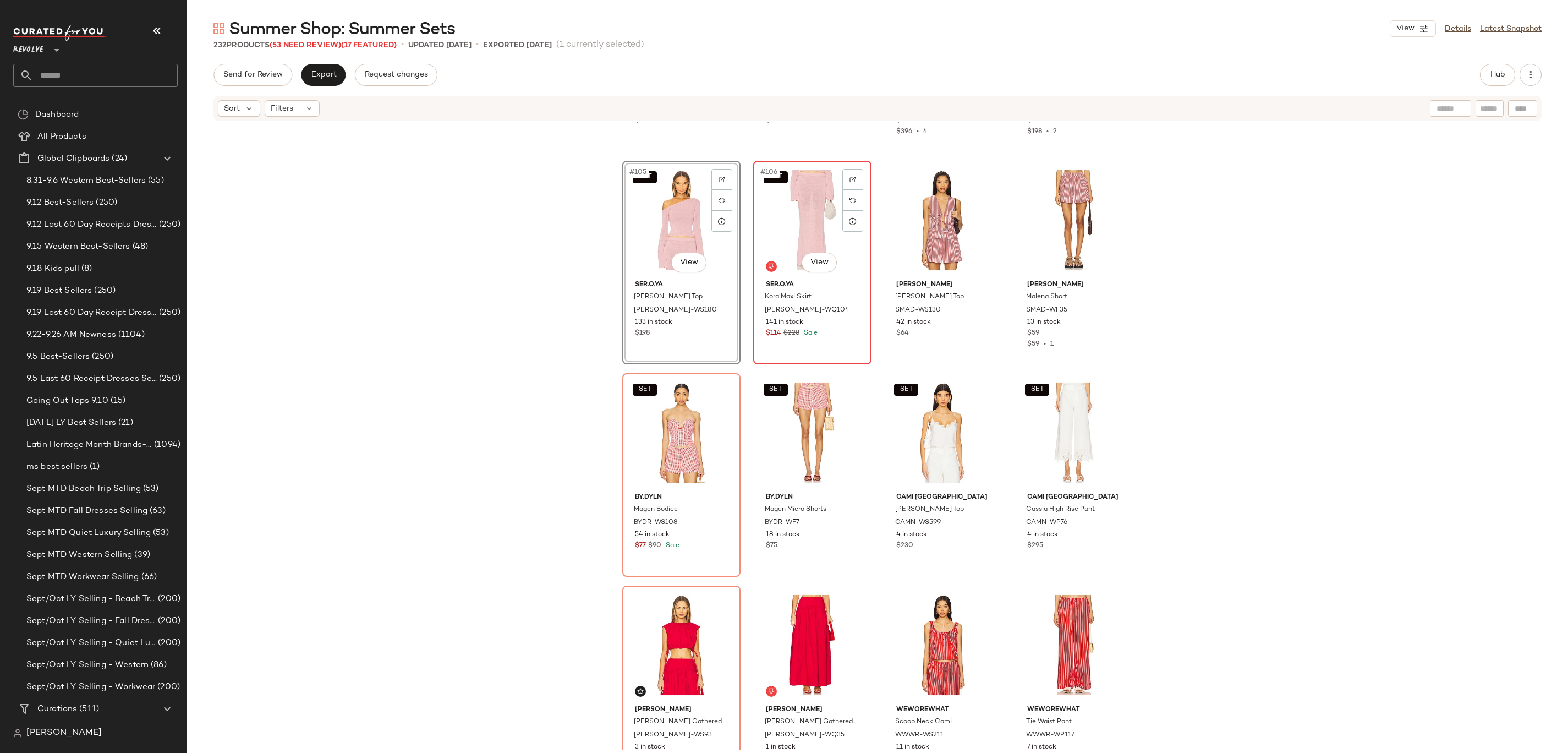
click at [774, 228] on div "SET #106 View" at bounding box center [812, 220] width 111 height 111
click at [646, 438] on div "SET #109 View" at bounding box center [682, 432] width 111 height 111
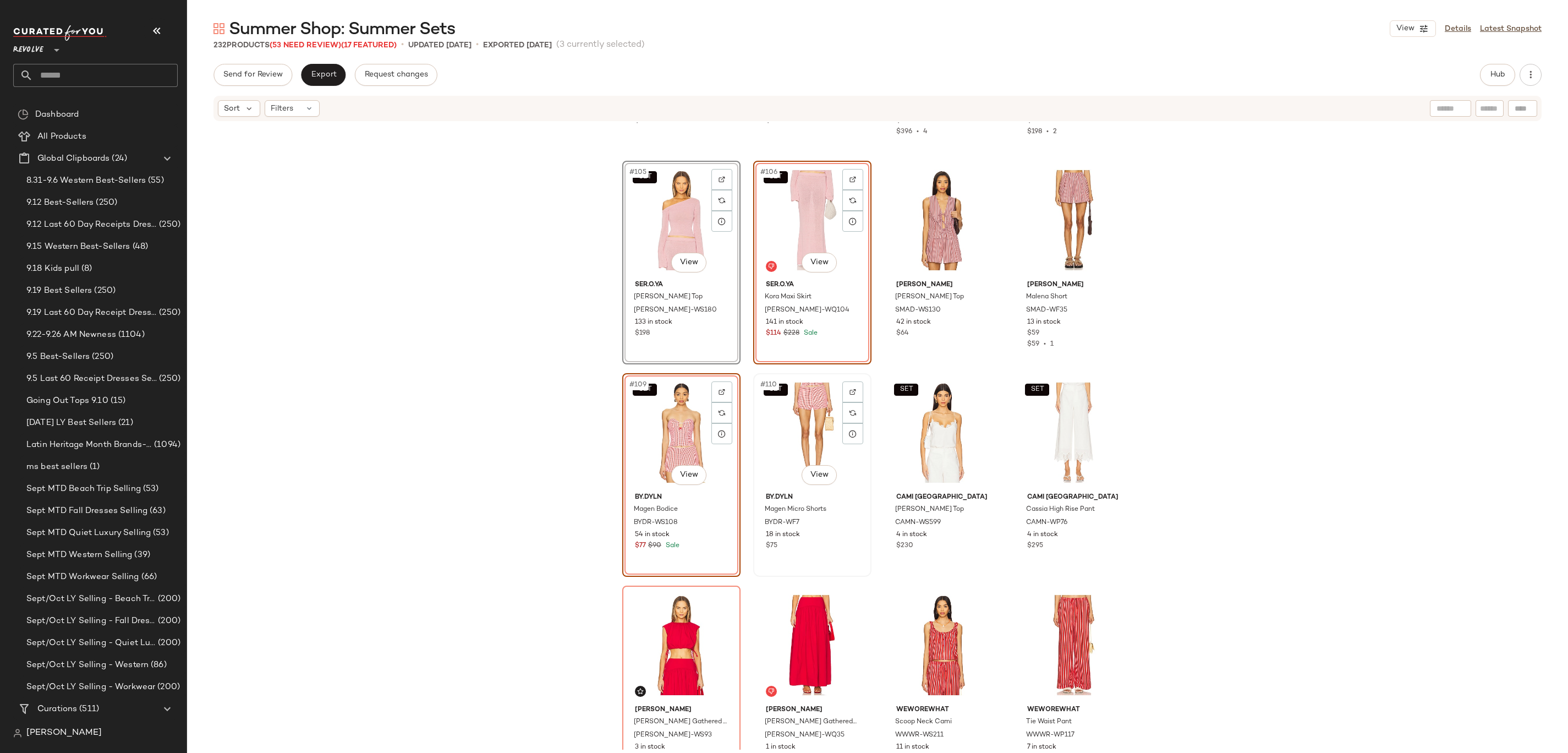
click at [783, 430] on div "SET #110 View" at bounding box center [812, 432] width 111 height 111
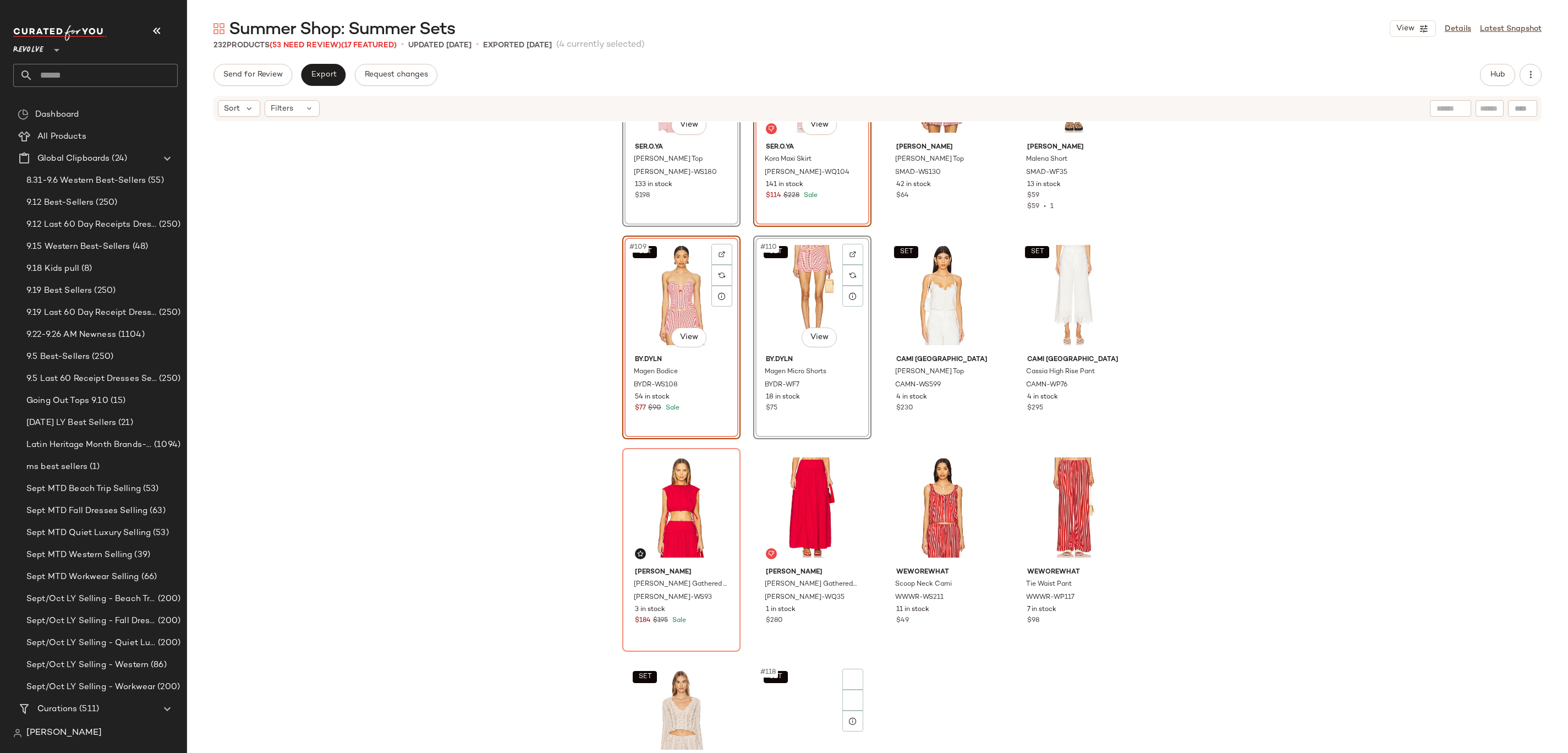
scroll to position [5759, 0]
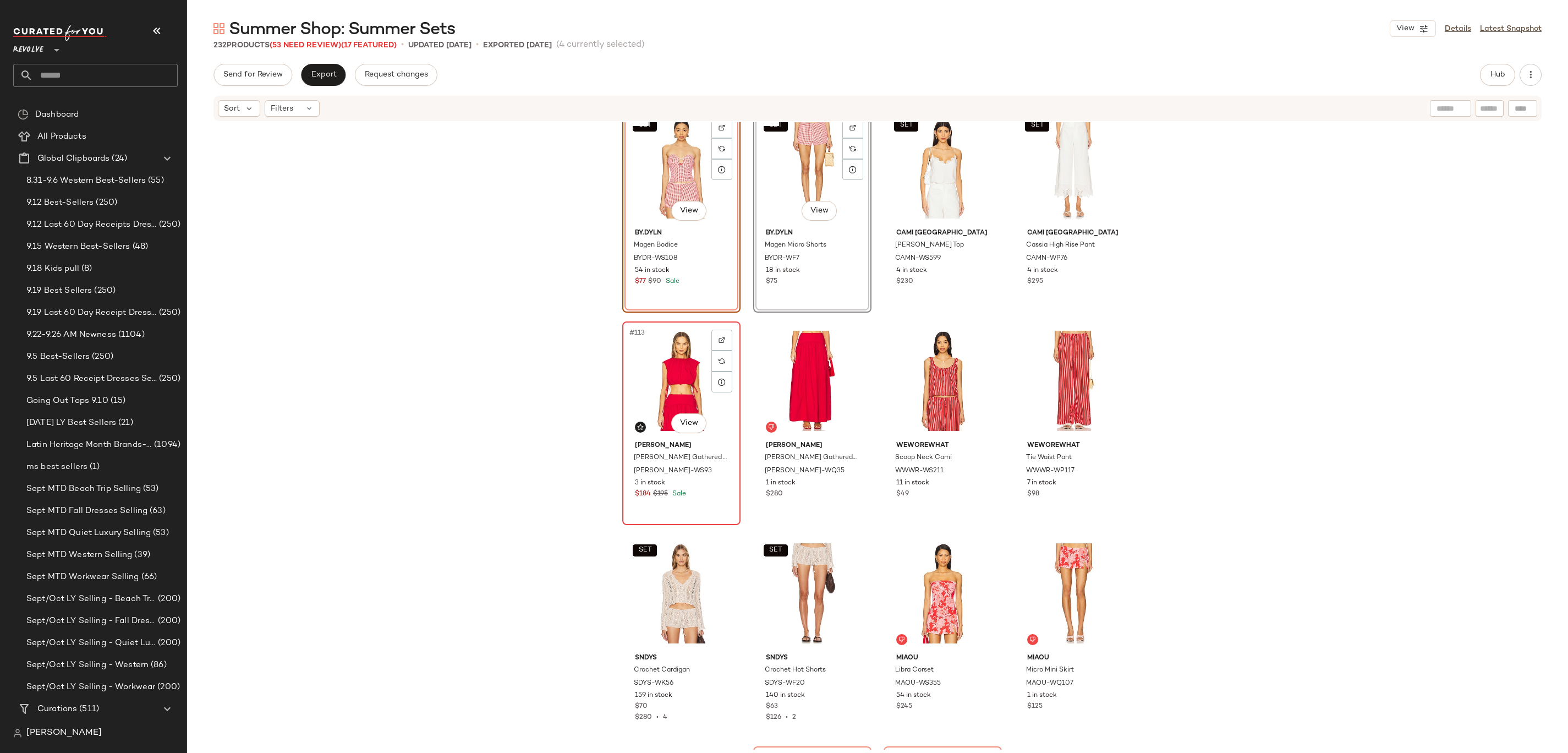
click at [670, 390] on div "#113 View" at bounding box center [682, 381] width 111 height 111
click at [777, 384] on div "#114 View" at bounding box center [812, 381] width 111 height 111
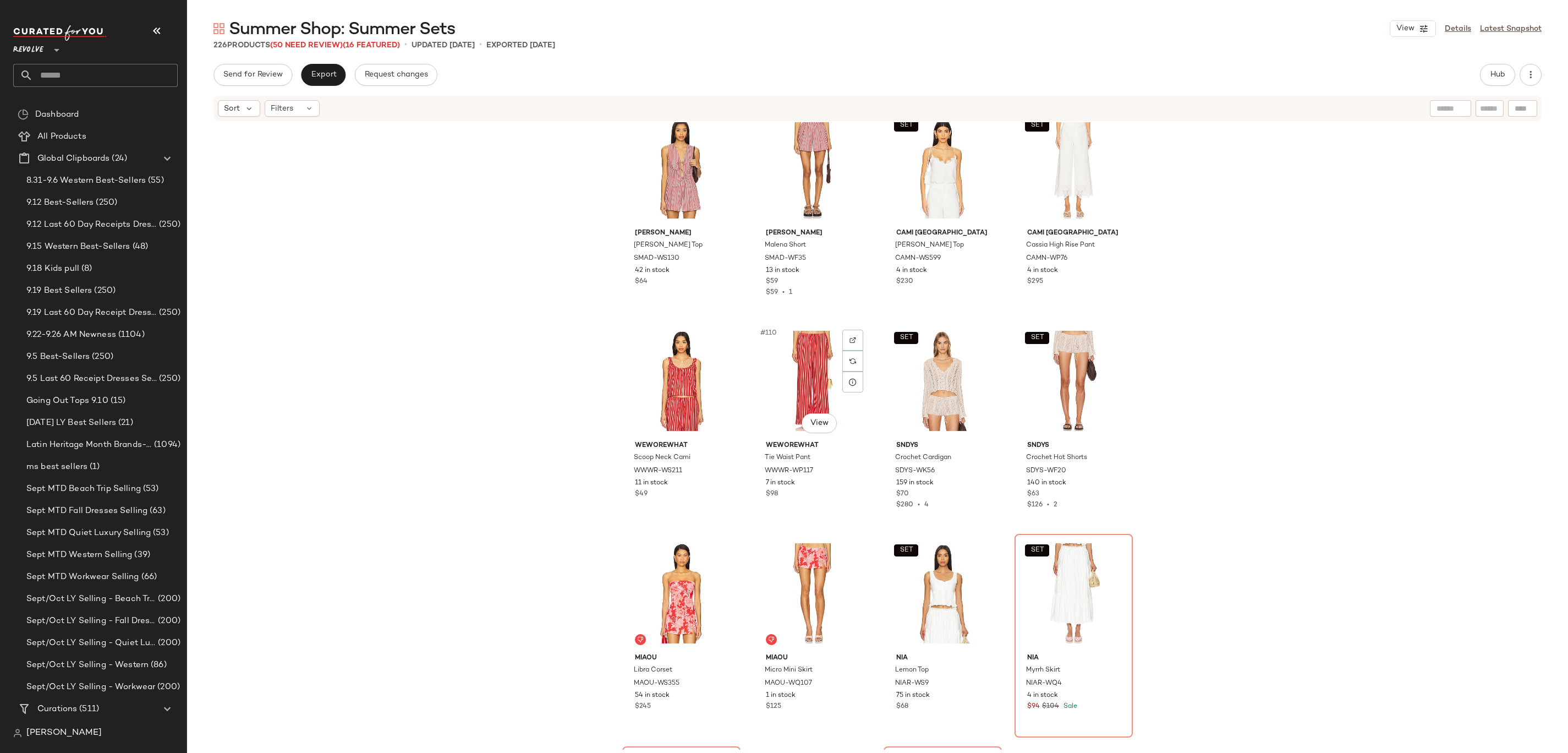
scroll to position [5776, 0]
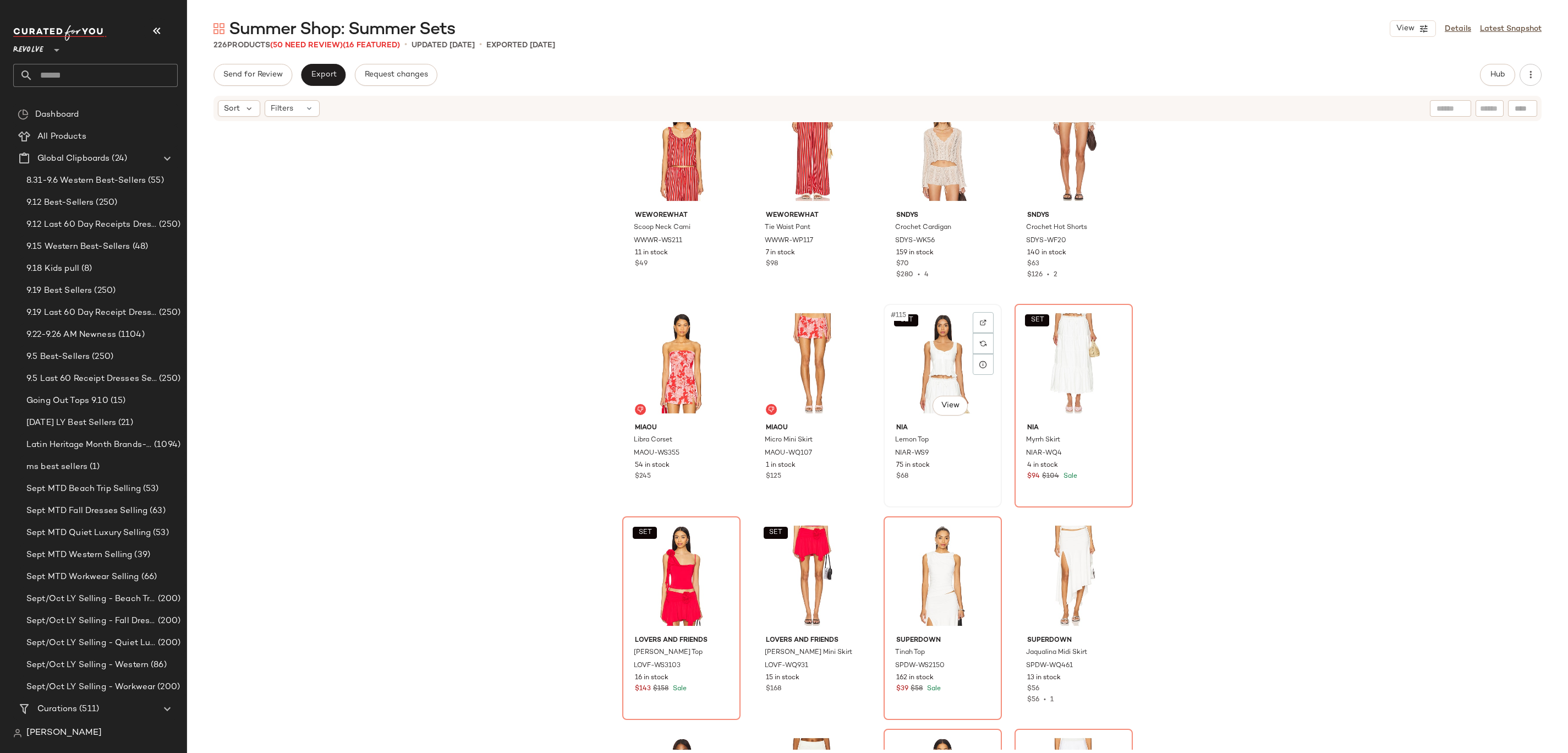
click at [940, 365] on div "SET #115 View" at bounding box center [943, 363] width 111 height 111
click at [1069, 567] on div "#120 View" at bounding box center [1074, 575] width 111 height 111
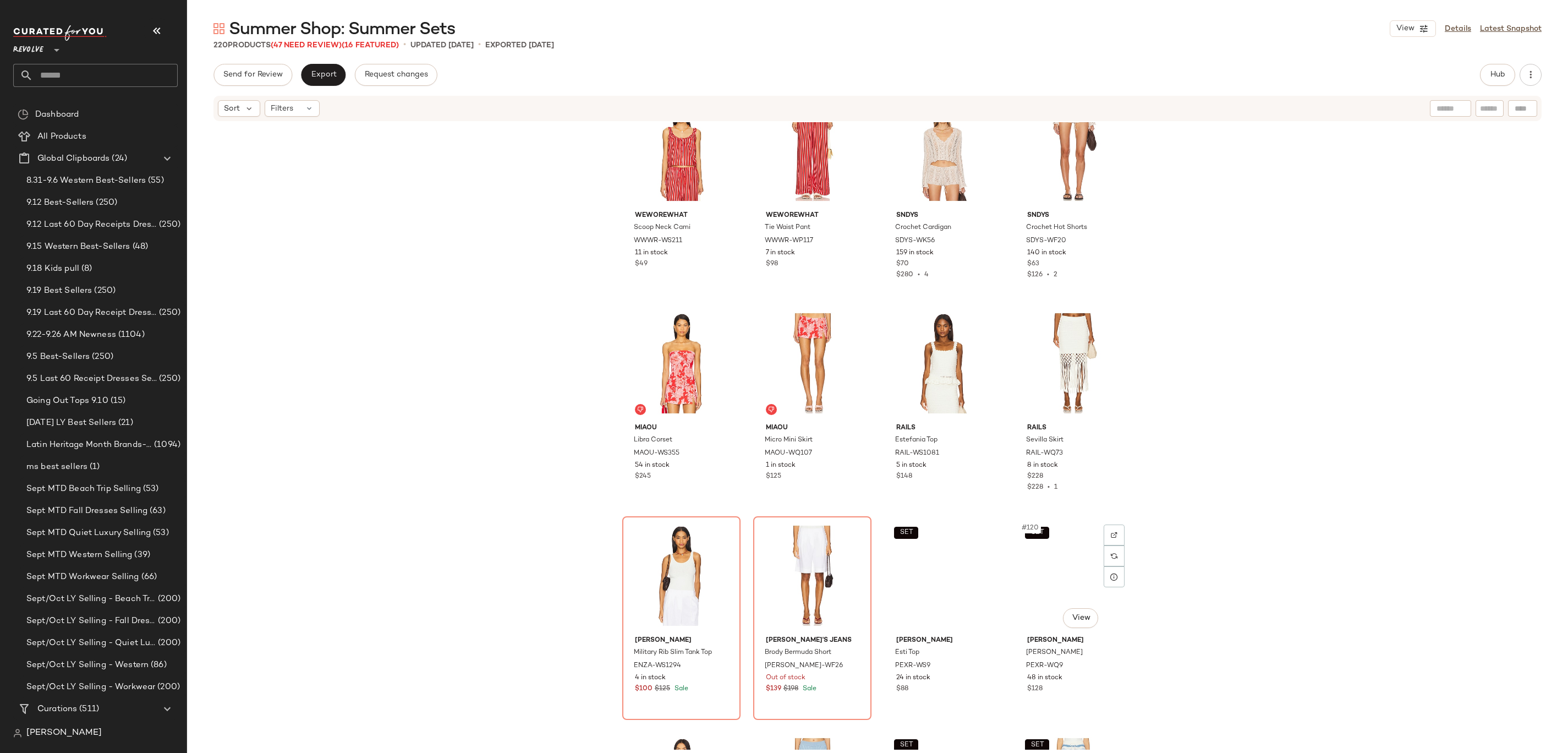
scroll to position [5875, 0]
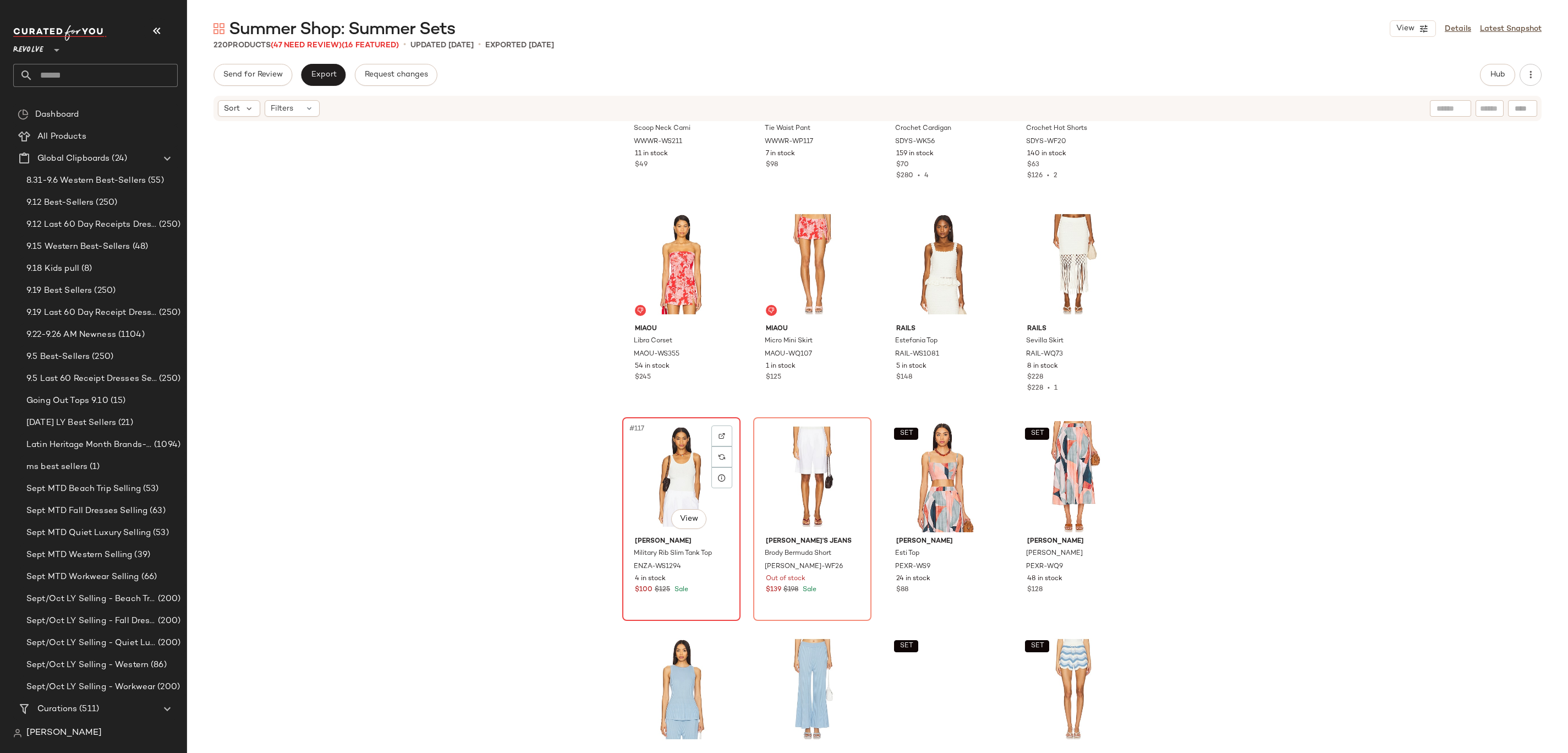
click at [673, 476] on div "#117 View" at bounding box center [682, 476] width 111 height 111
click at [790, 468] on div "#118 View" at bounding box center [812, 476] width 111 height 111
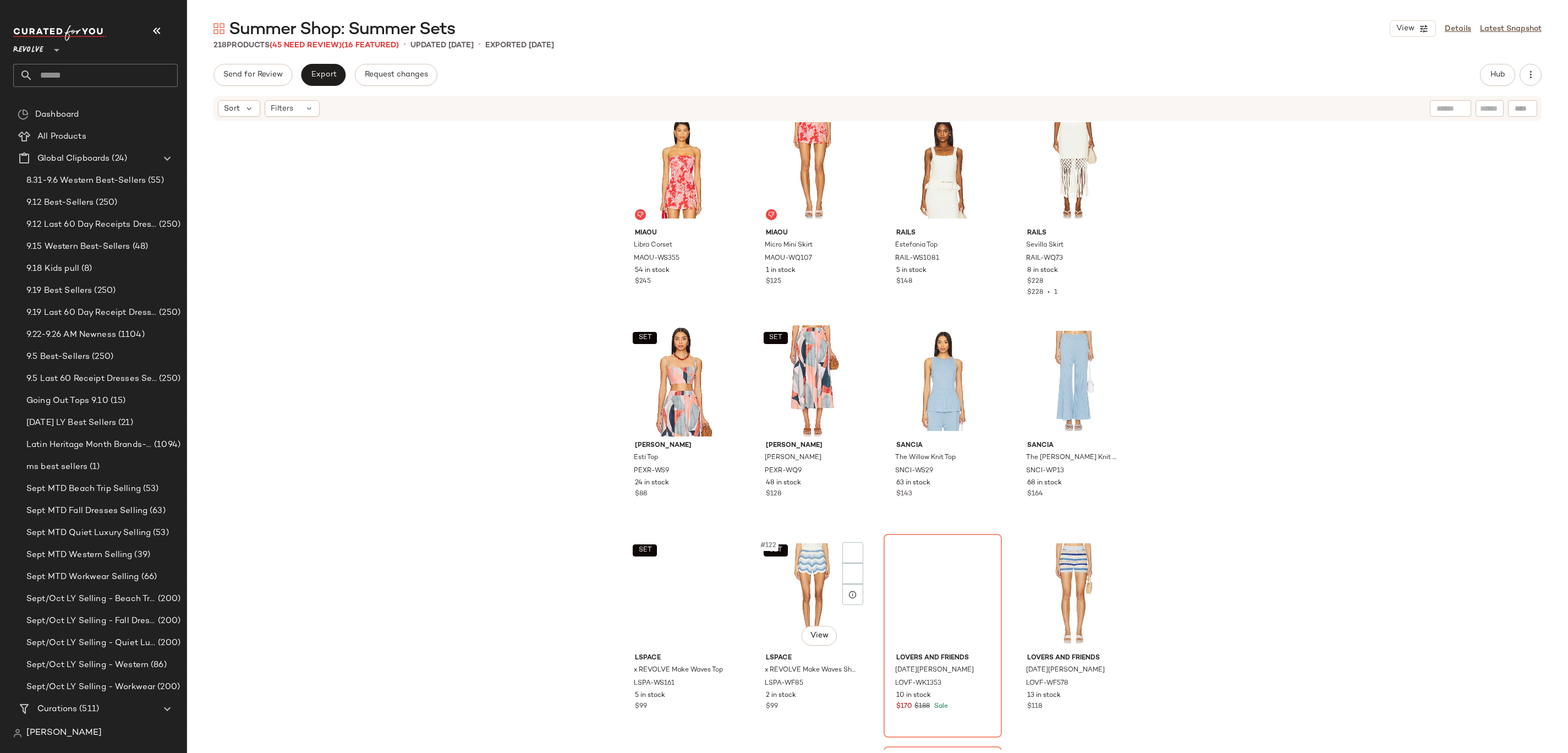
scroll to position [6166, 0]
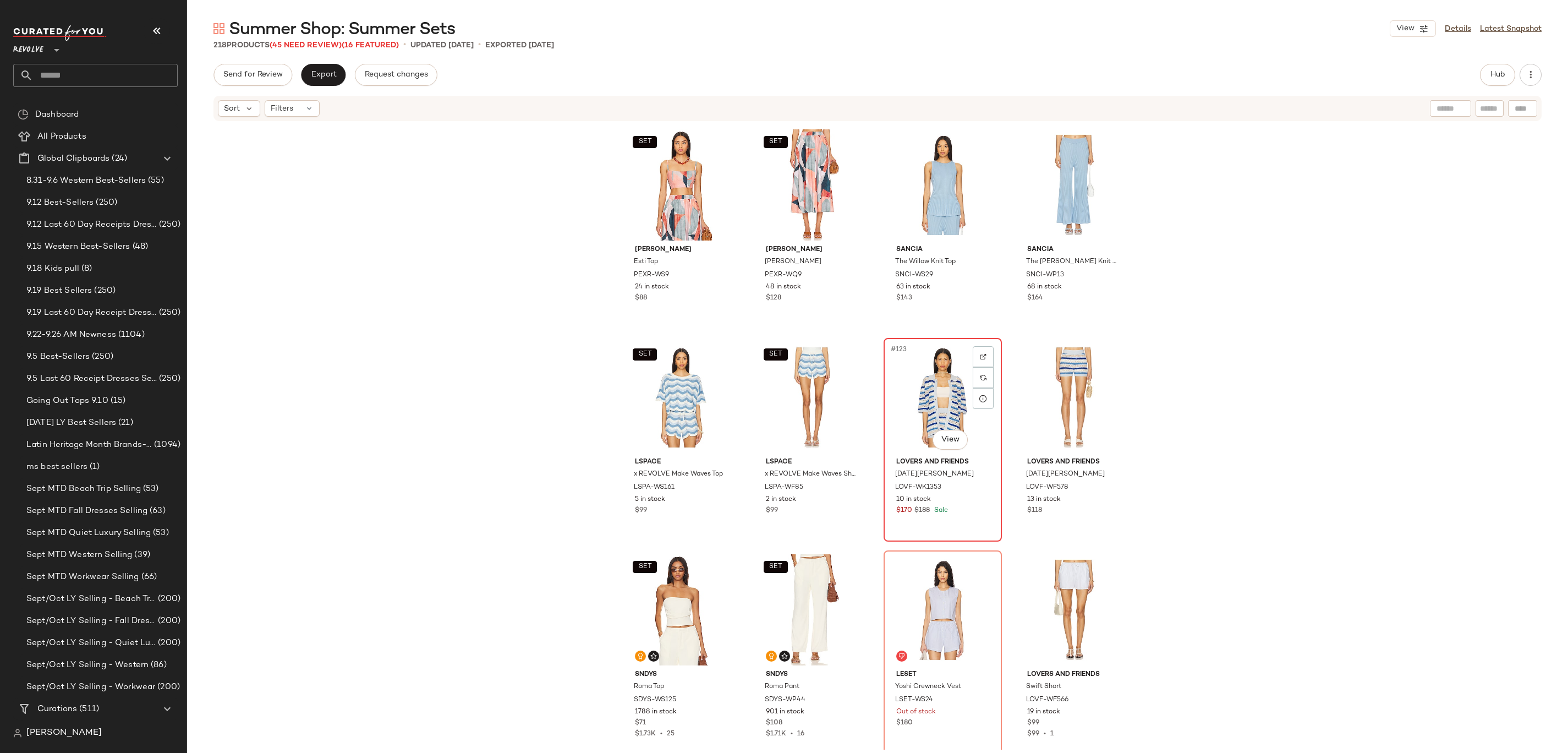
click at [910, 401] on div "#123 View" at bounding box center [943, 397] width 111 height 111
click at [1065, 393] on div "#124 View" at bounding box center [1074, 397] width 111 height 111
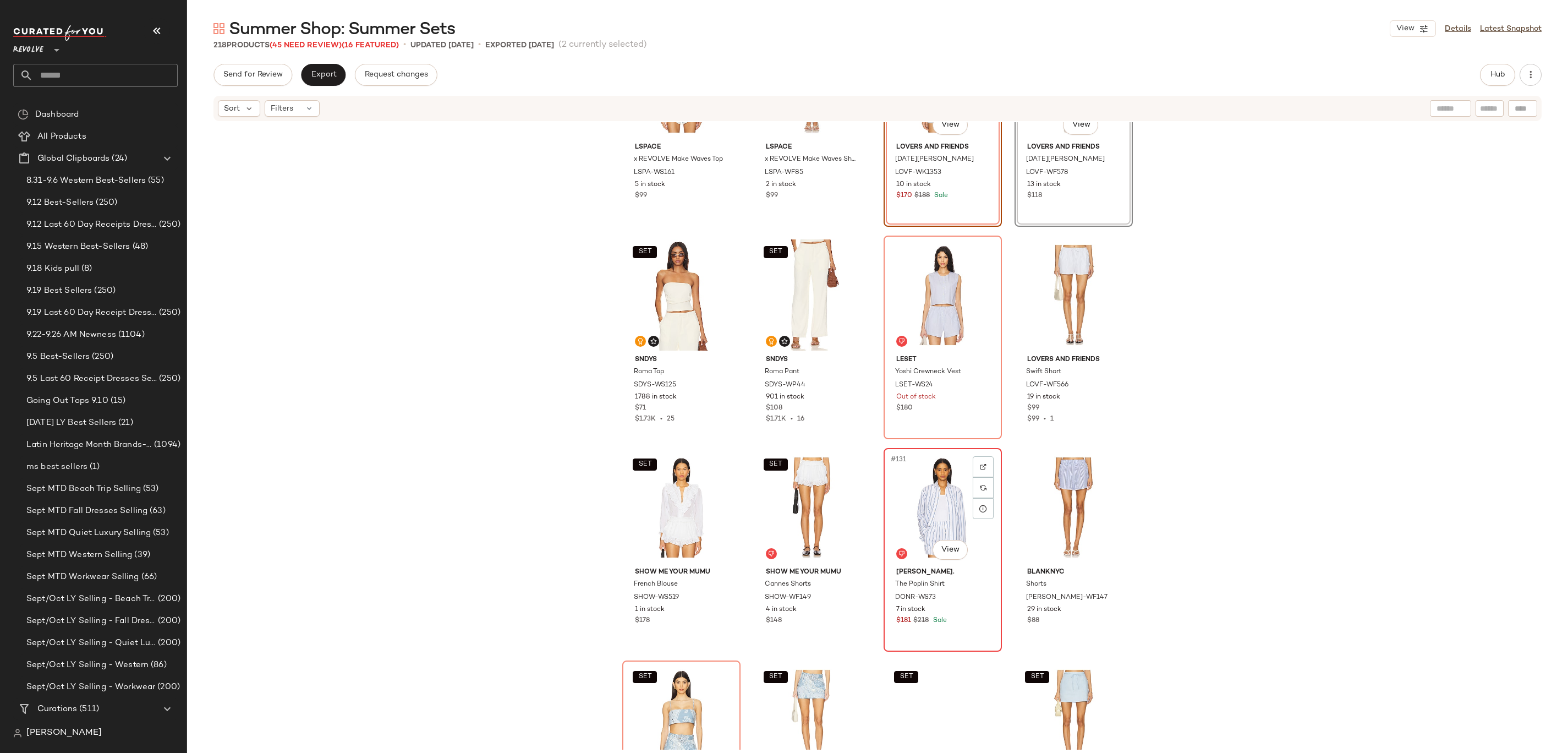
scroll to position [6486, 0]
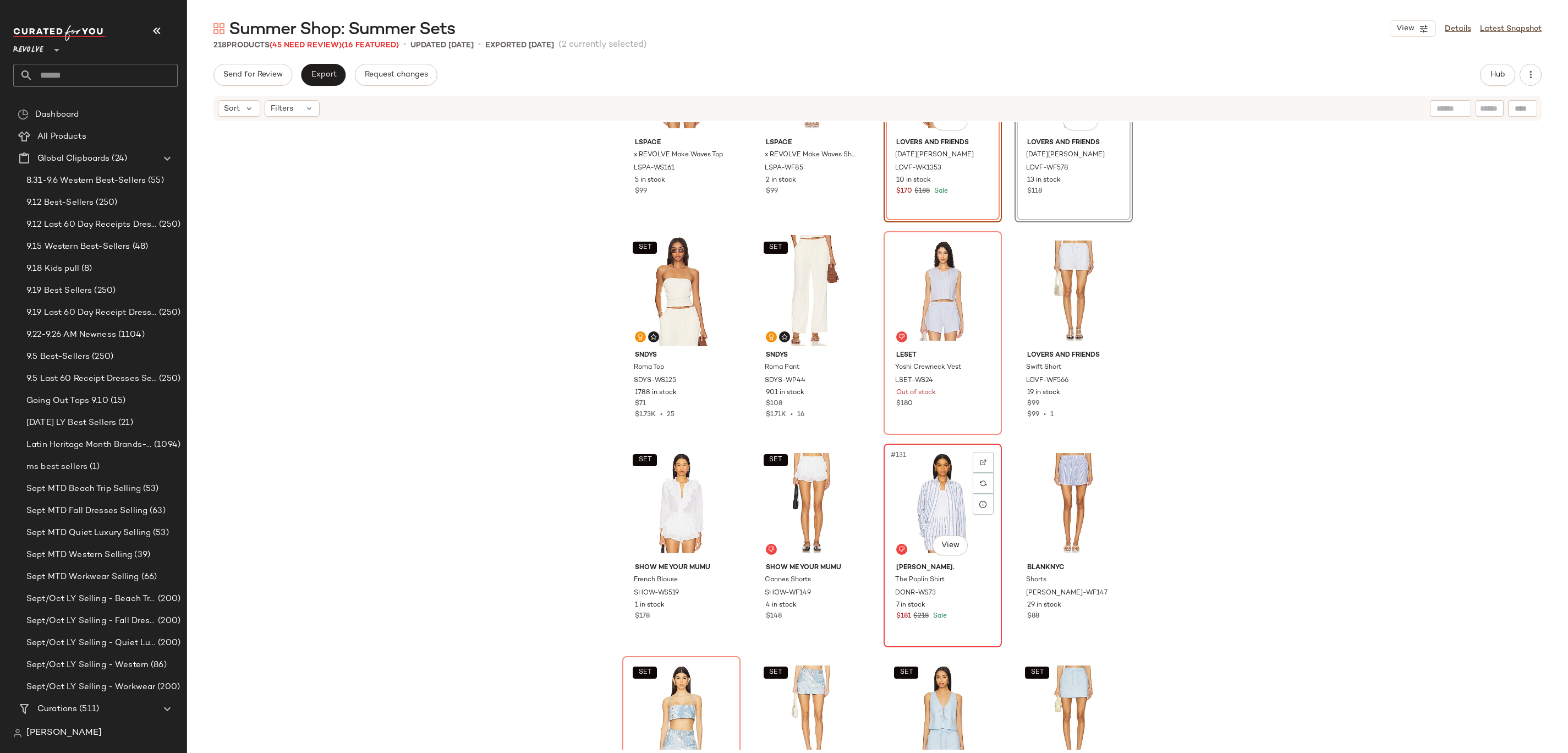
click at [930, 516] on div "#131 View" at bounding box center [943, 503] width 111 height 111
click at [1077, 503] on div "#132 View" at bounding box center [1074, 503] width 111 height 111
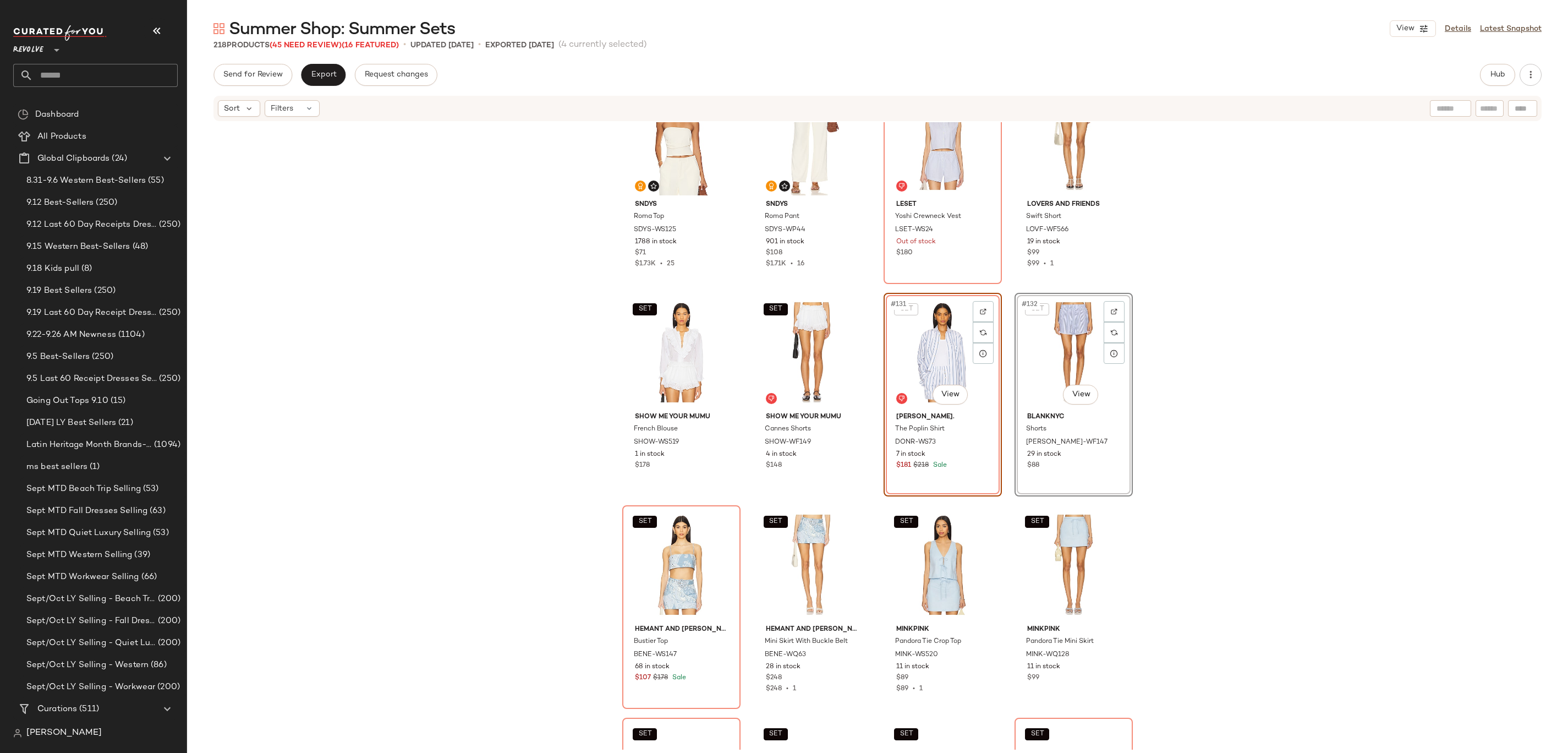
scroll to position [6984, 0]
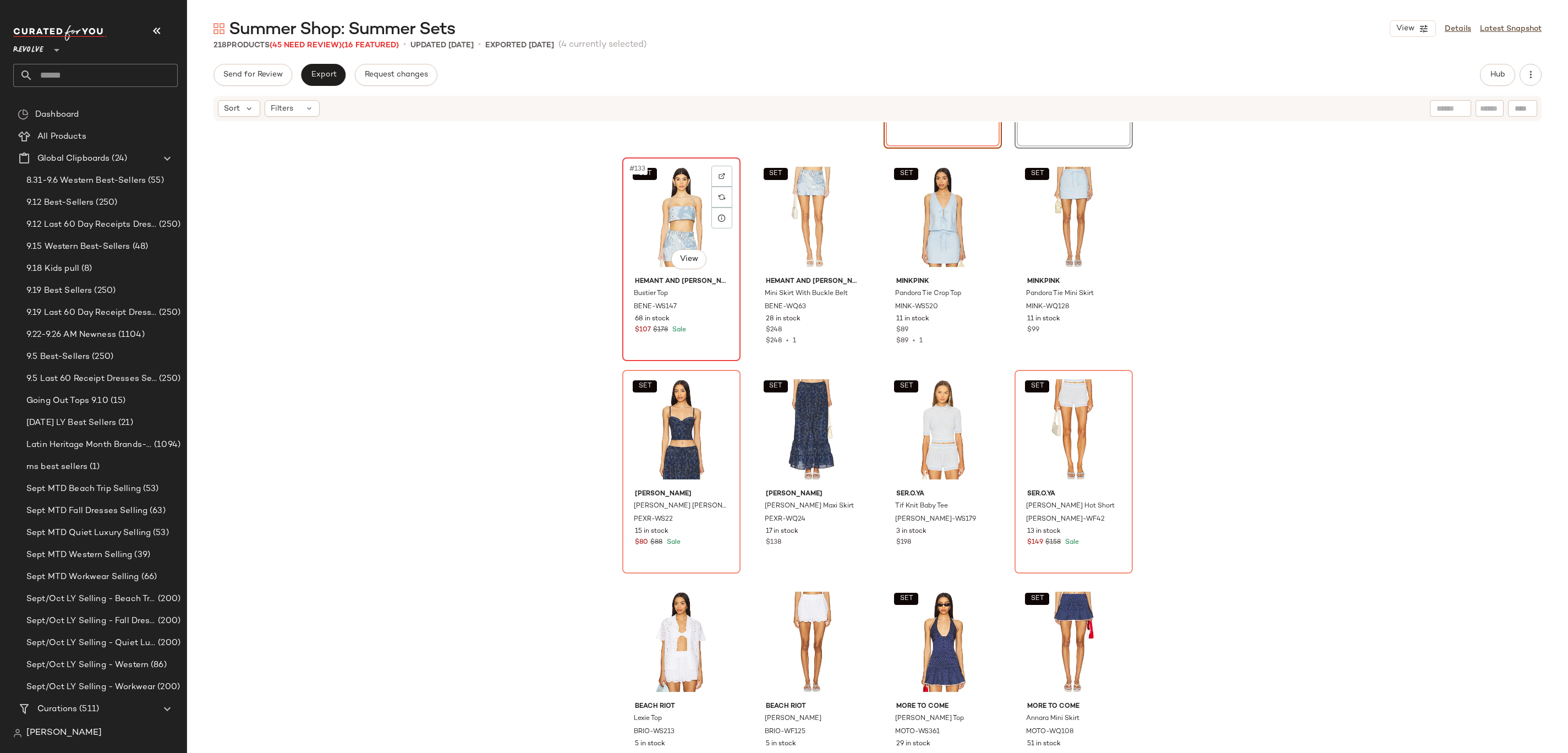
click at [668, 228] on div "SET #133 View" at bounding box center [682, 216] width 111 height 111
click at [809, 209] on div "SET #134 View" at bounding box center [812, 216] width 111 height 111
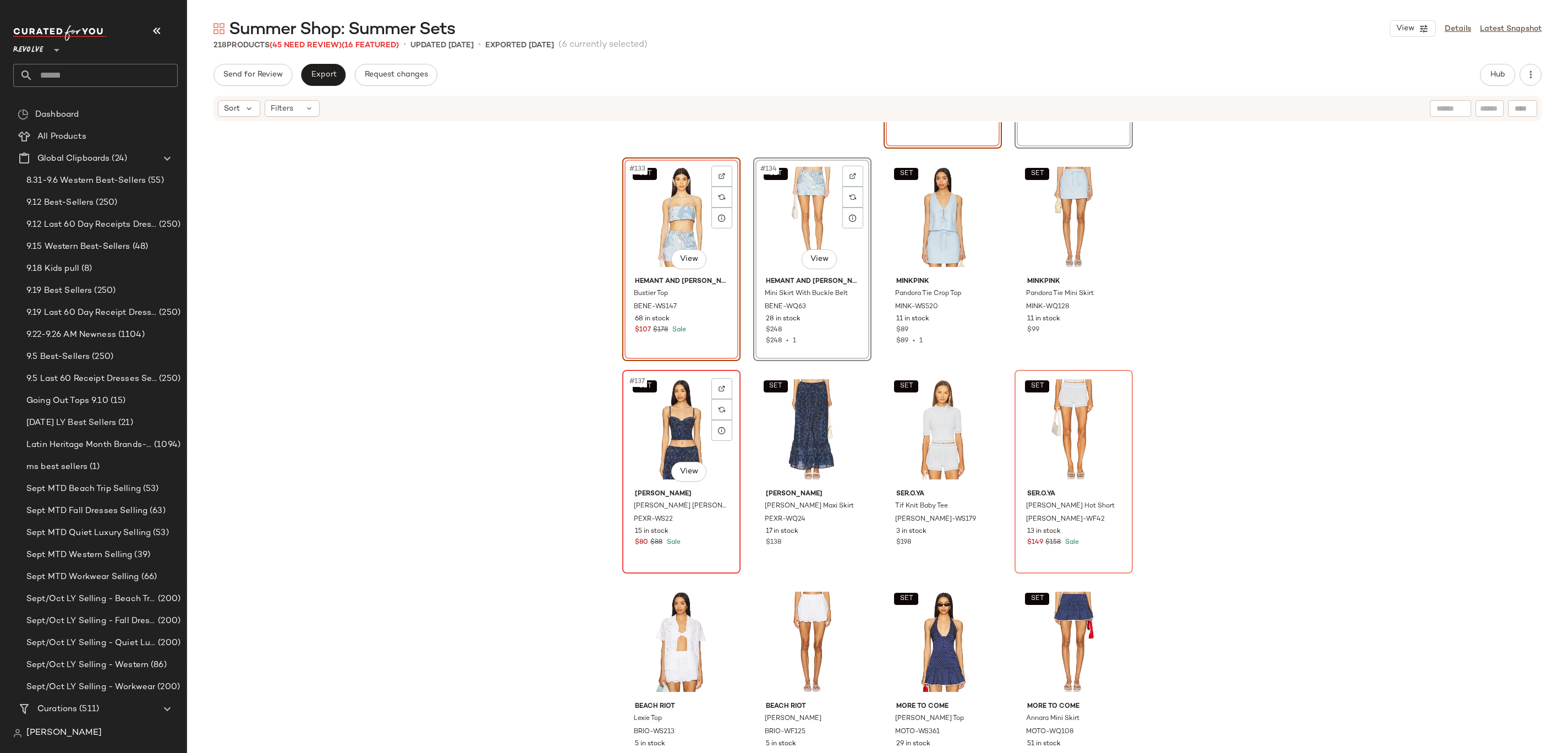
click at [661, 434] on div "SET #137 View" at bounding box center [682, 429] width 111 height 111
click at [792, 434] on div "SET #138 View" at bounding box center [812, 429] width 111 height 111
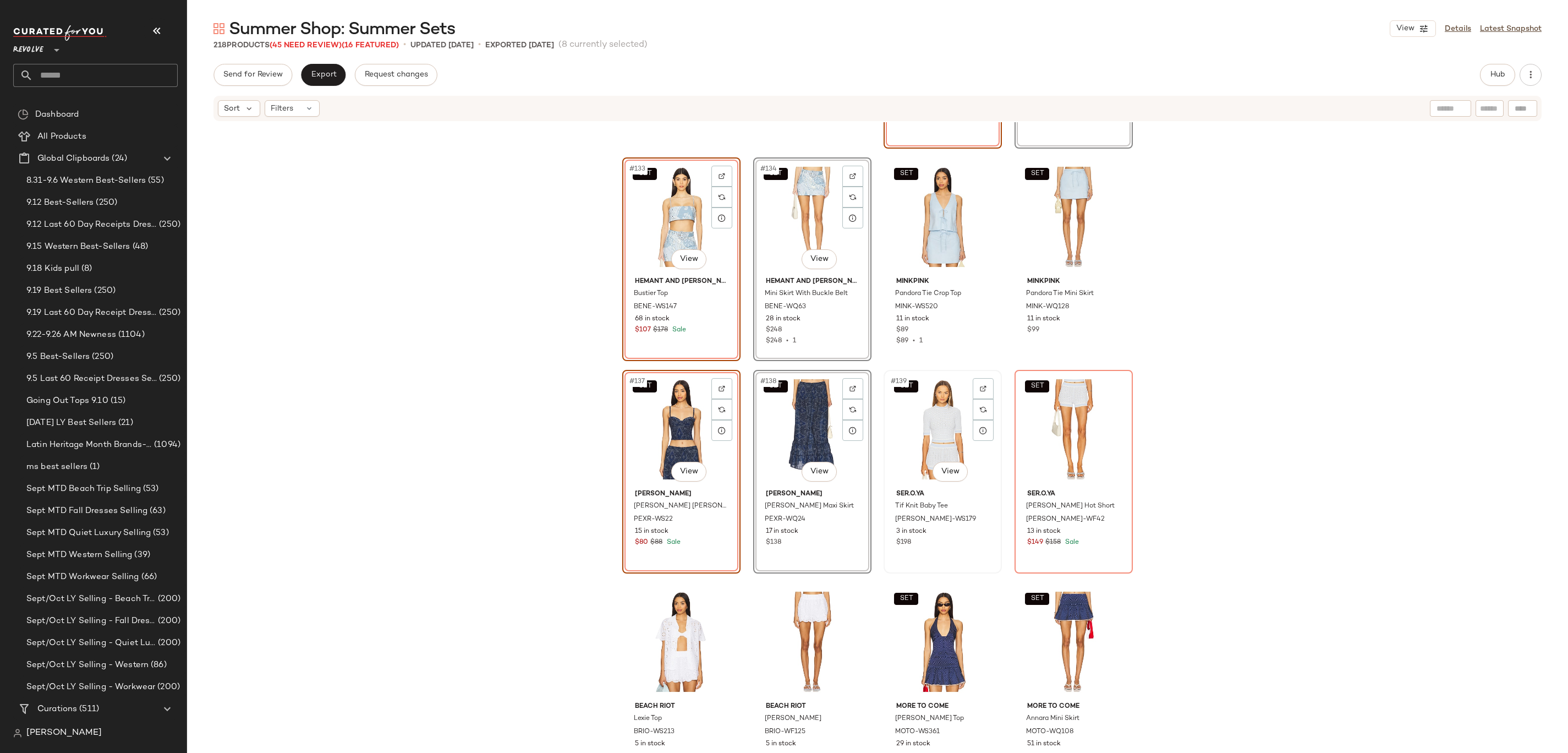
click at [936, 434] on div "SET #139 View" at bounding box center [943, 429] width 111 height 111
click at [1061, 428] on div "SET #140 View" at bounding box center [1074, 429] width 111 height 111
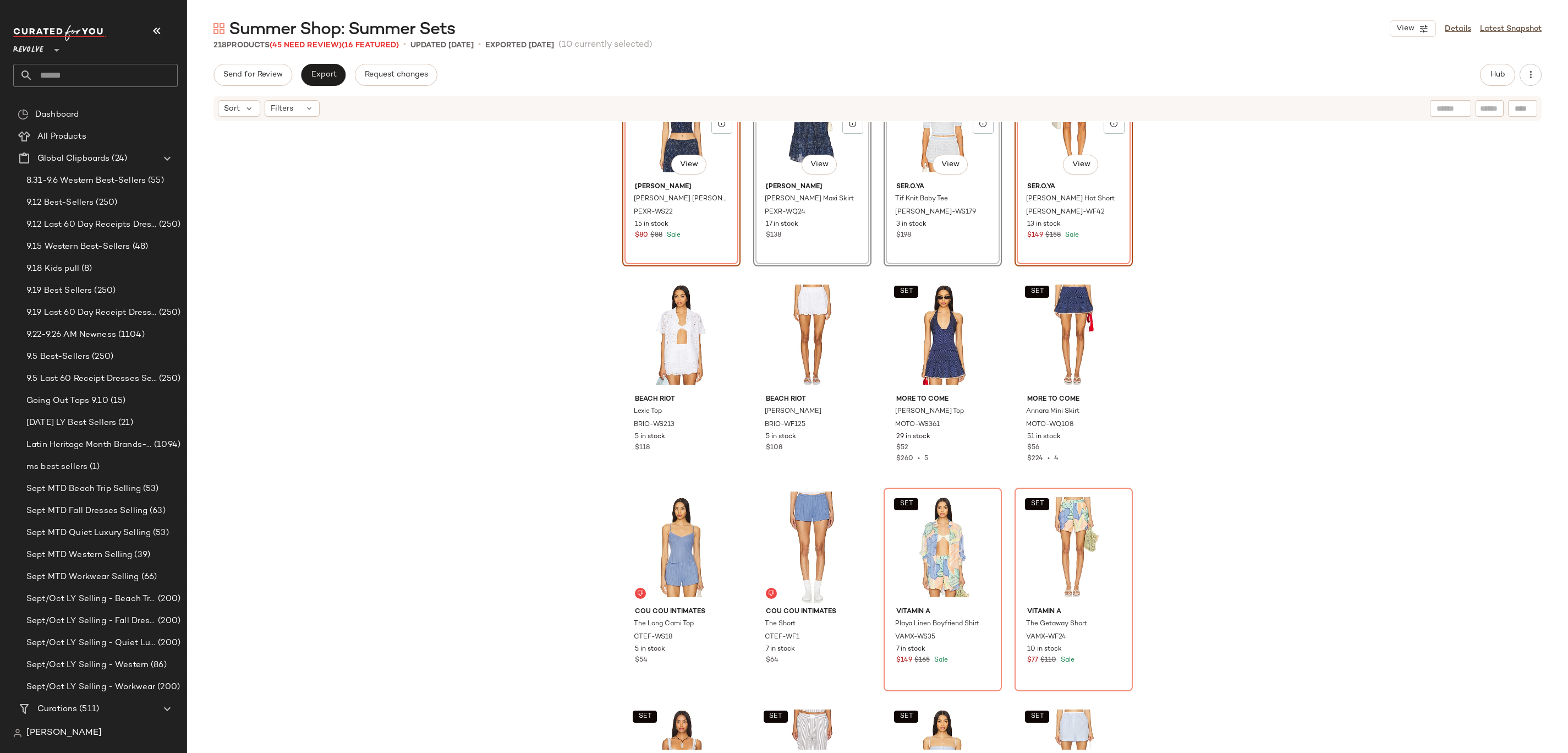
scroll to position [7437, 0]
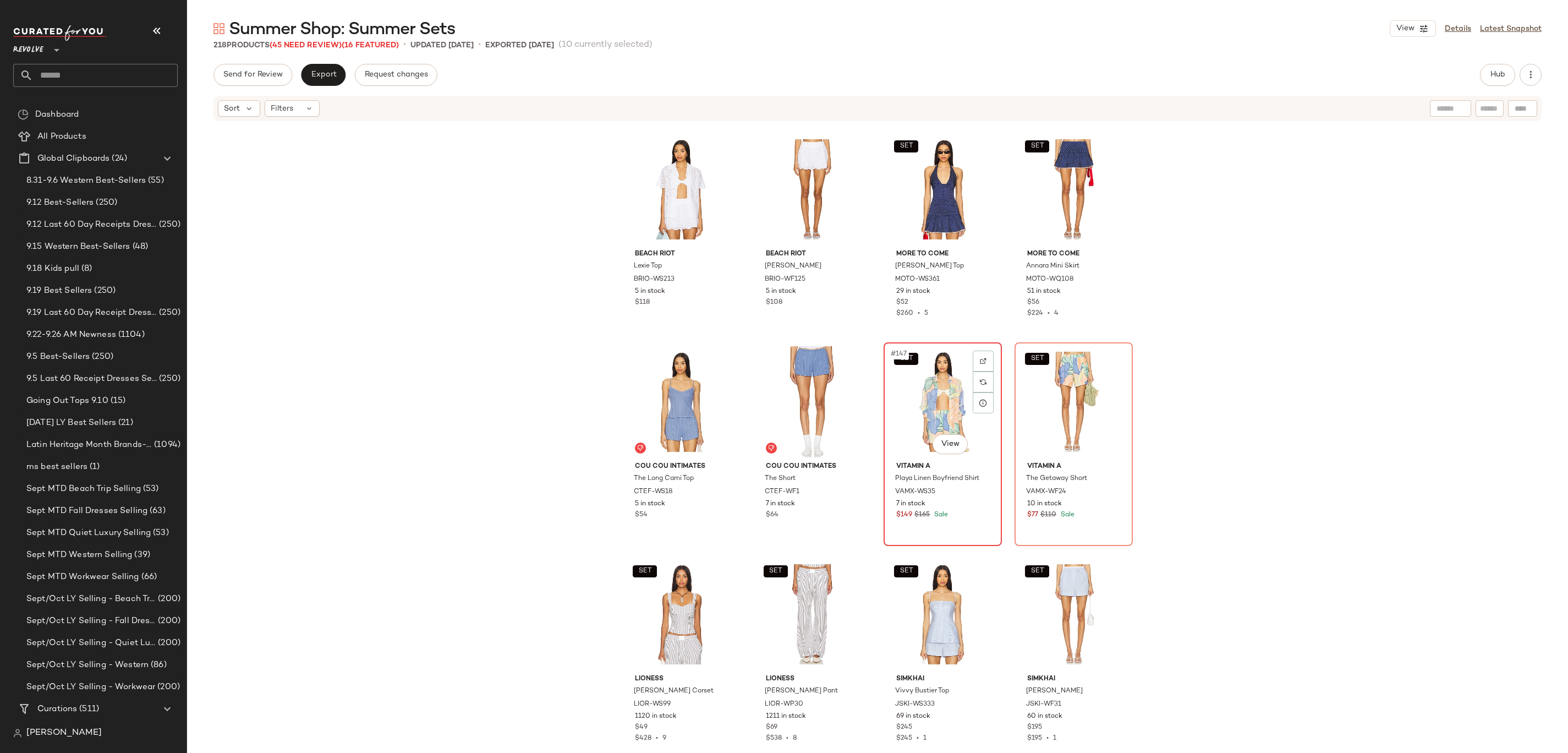
click at [932, 412] on div "SET #147 View" at bounding box center [943, 401] width 111 height 111
click at [1072, 393] on div "SET #148 View" at bounding box center [1074, 401] width 111 height 111
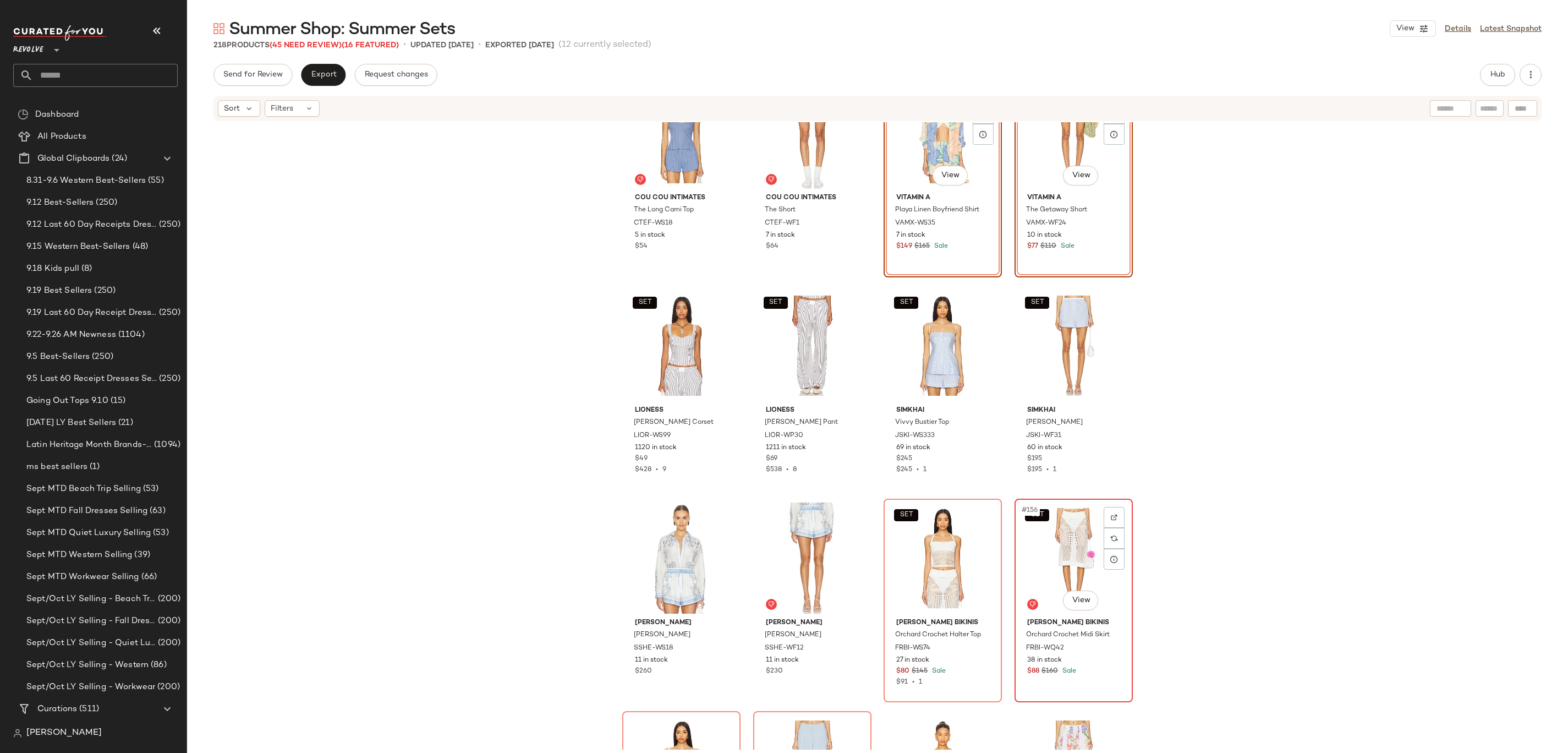
scroll to position [7877, 0]
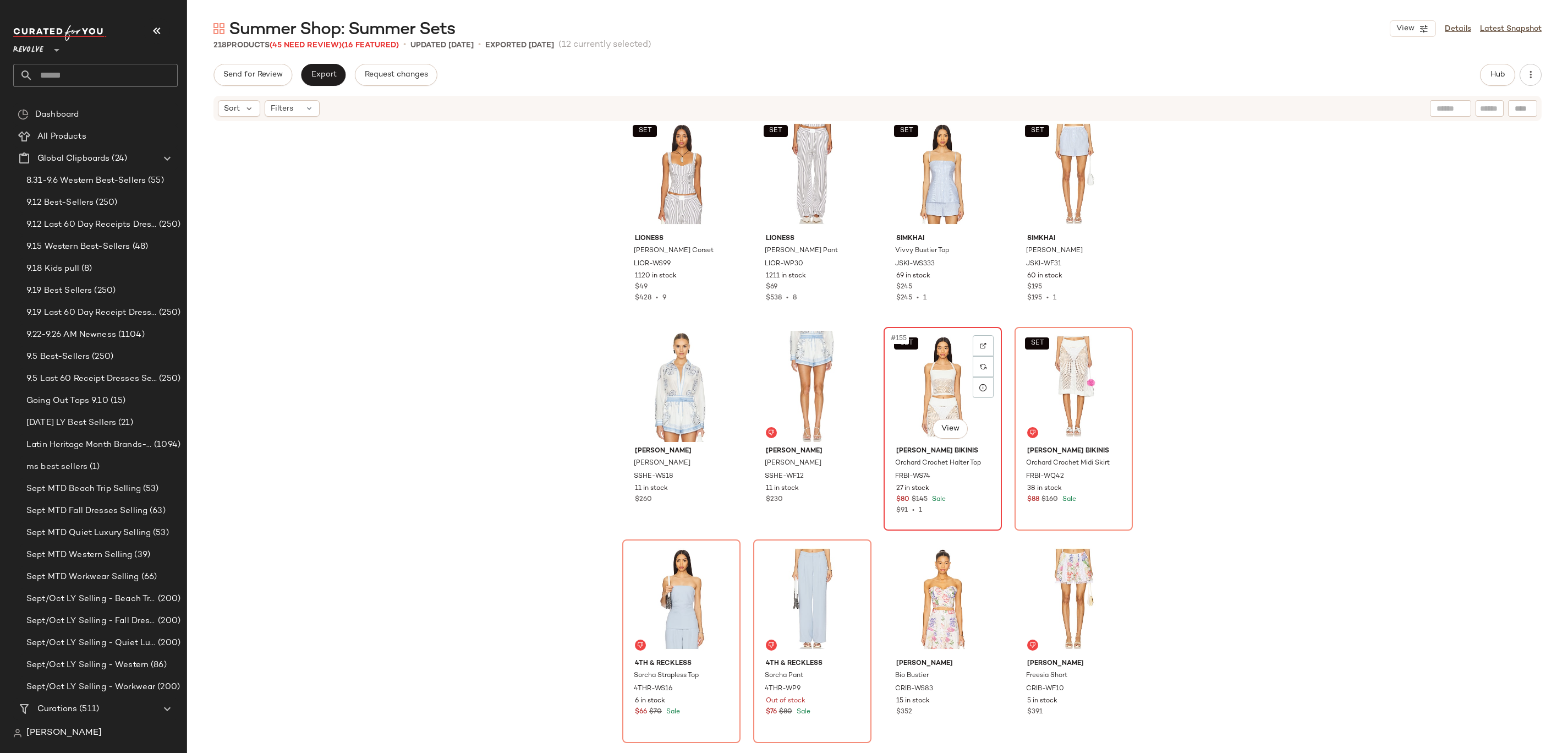
click at [932, 405] on div "SET #155 View" at bounding box center [943, 386] width 111 height 111
click at [1046, 397] on div "SET #156 View" at bounding box center [1074, 386] width 111 height 111
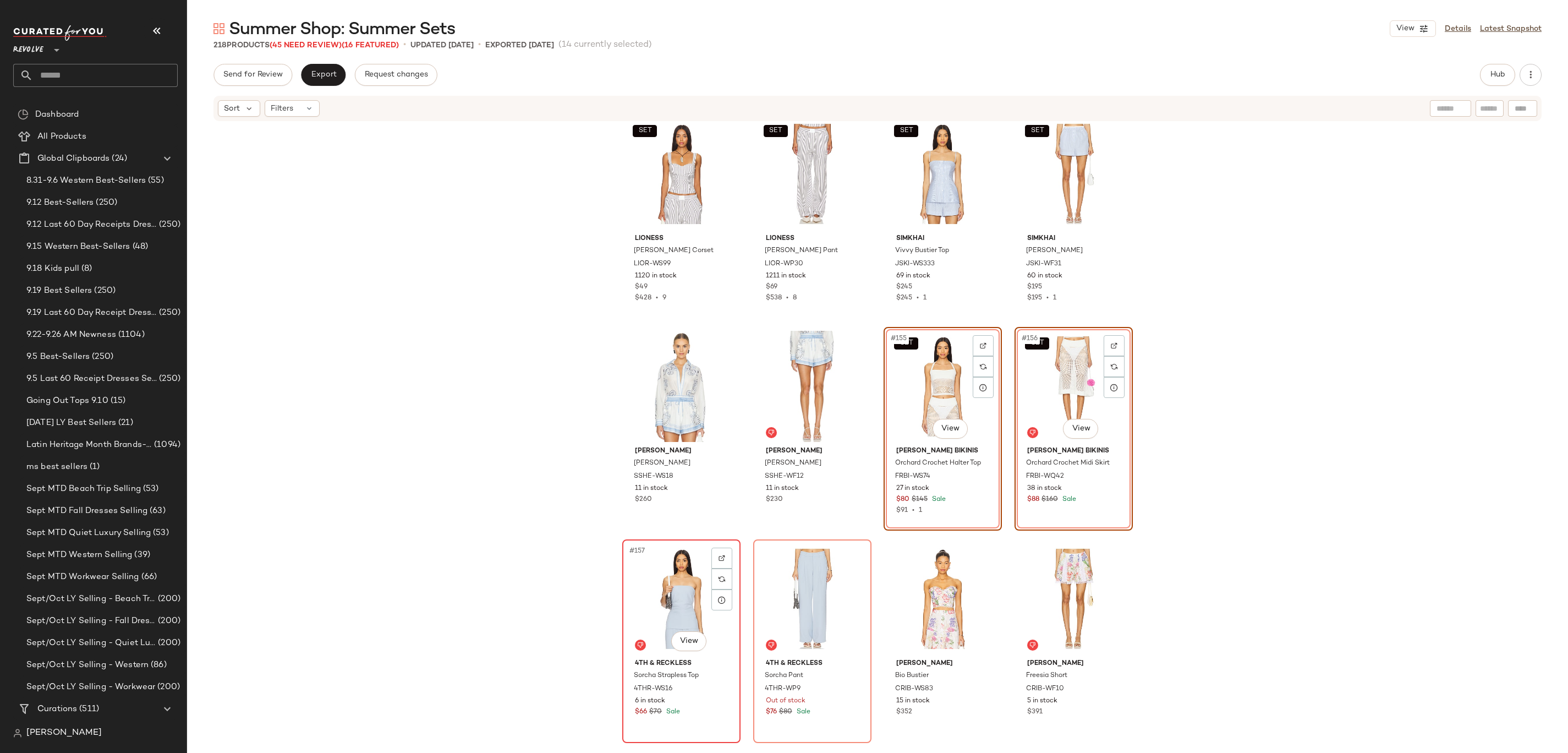
click at [663, 604] on div "#157 View" at bounding box center [682, 599] width 111 height 111
click at [808, 599] on div "#158 View" at bounding box center [812, 599] width 111 height 111
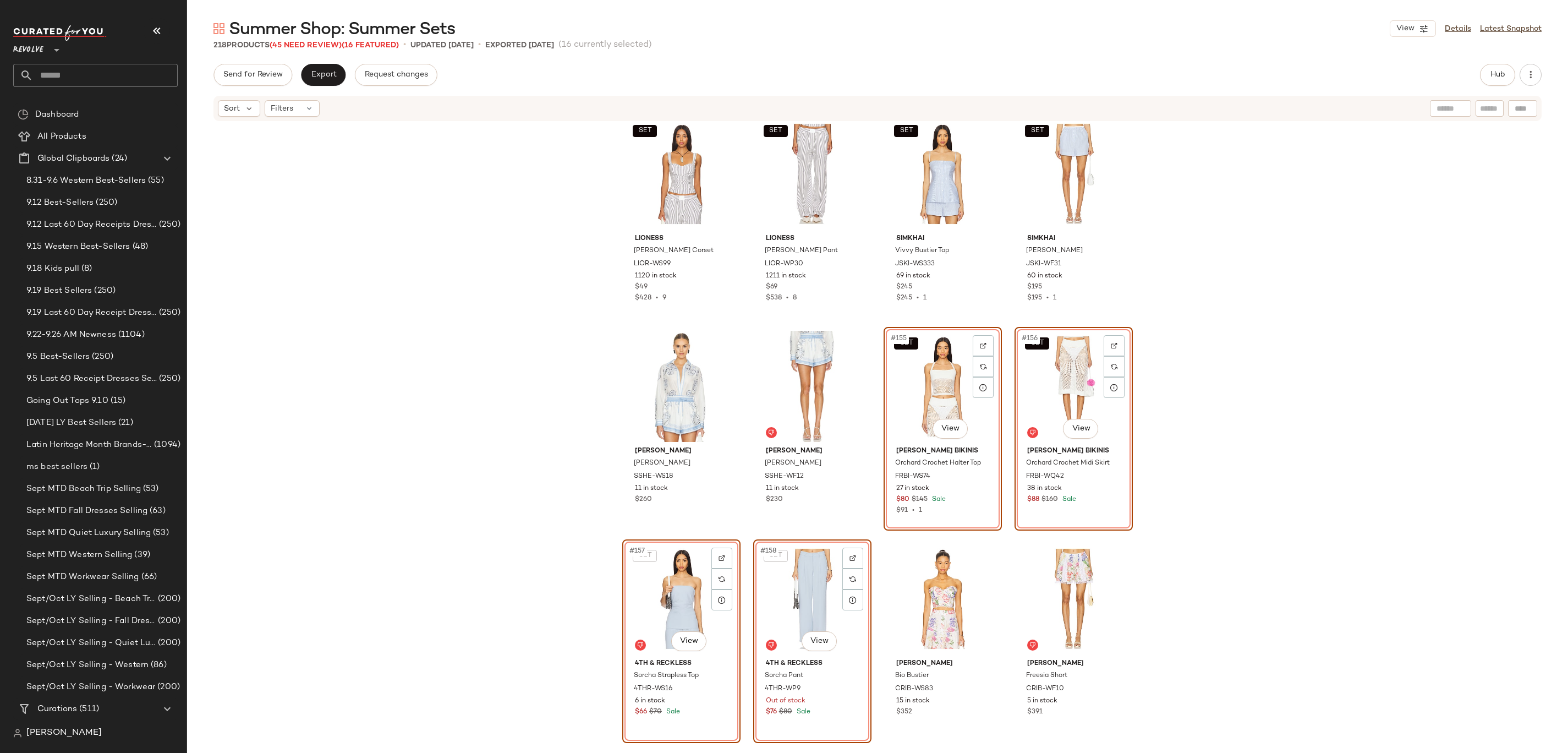
scroll to position [8463, 0]
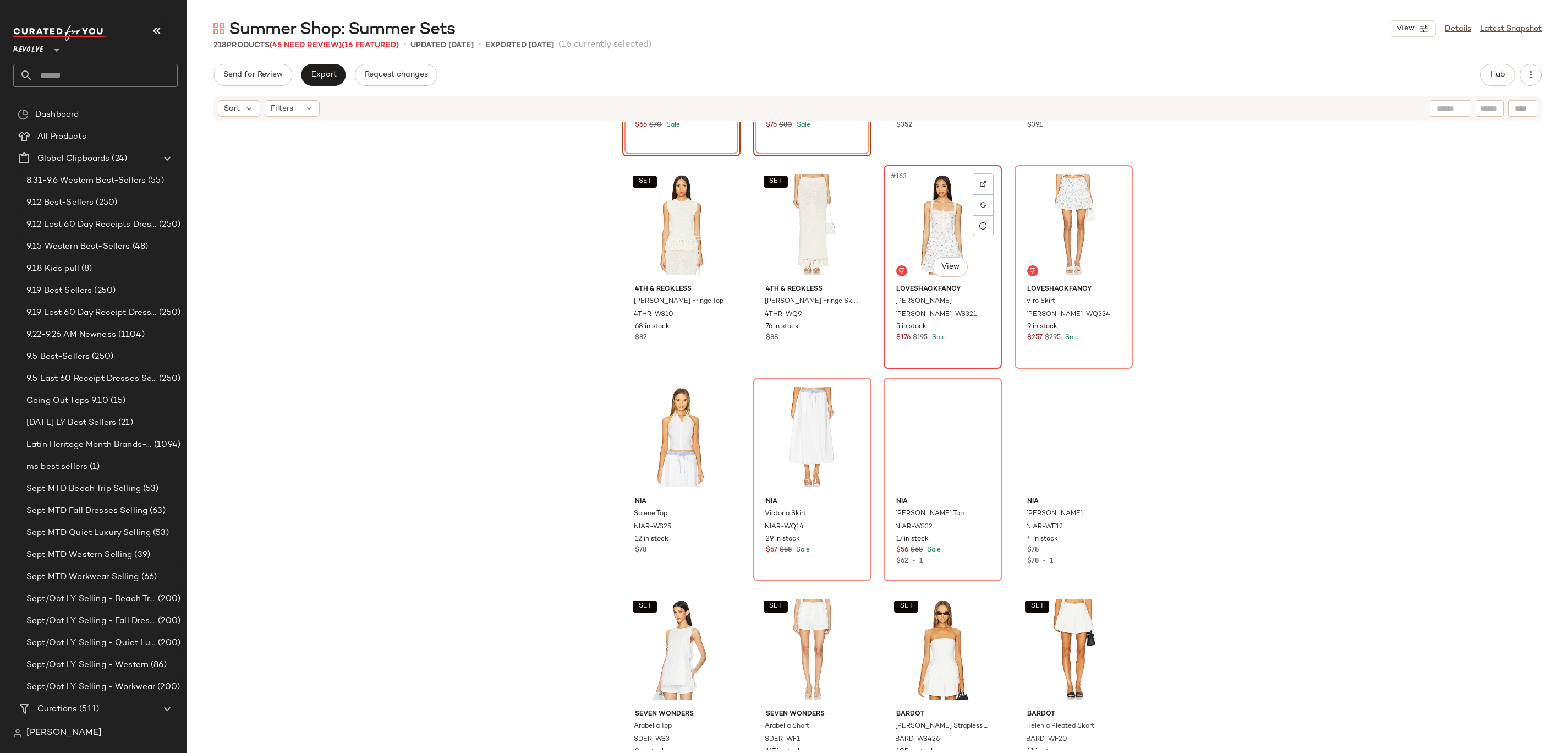
click at [936, 216] on div "#163 View" at bounding box center [943, 225] width 111 height 111
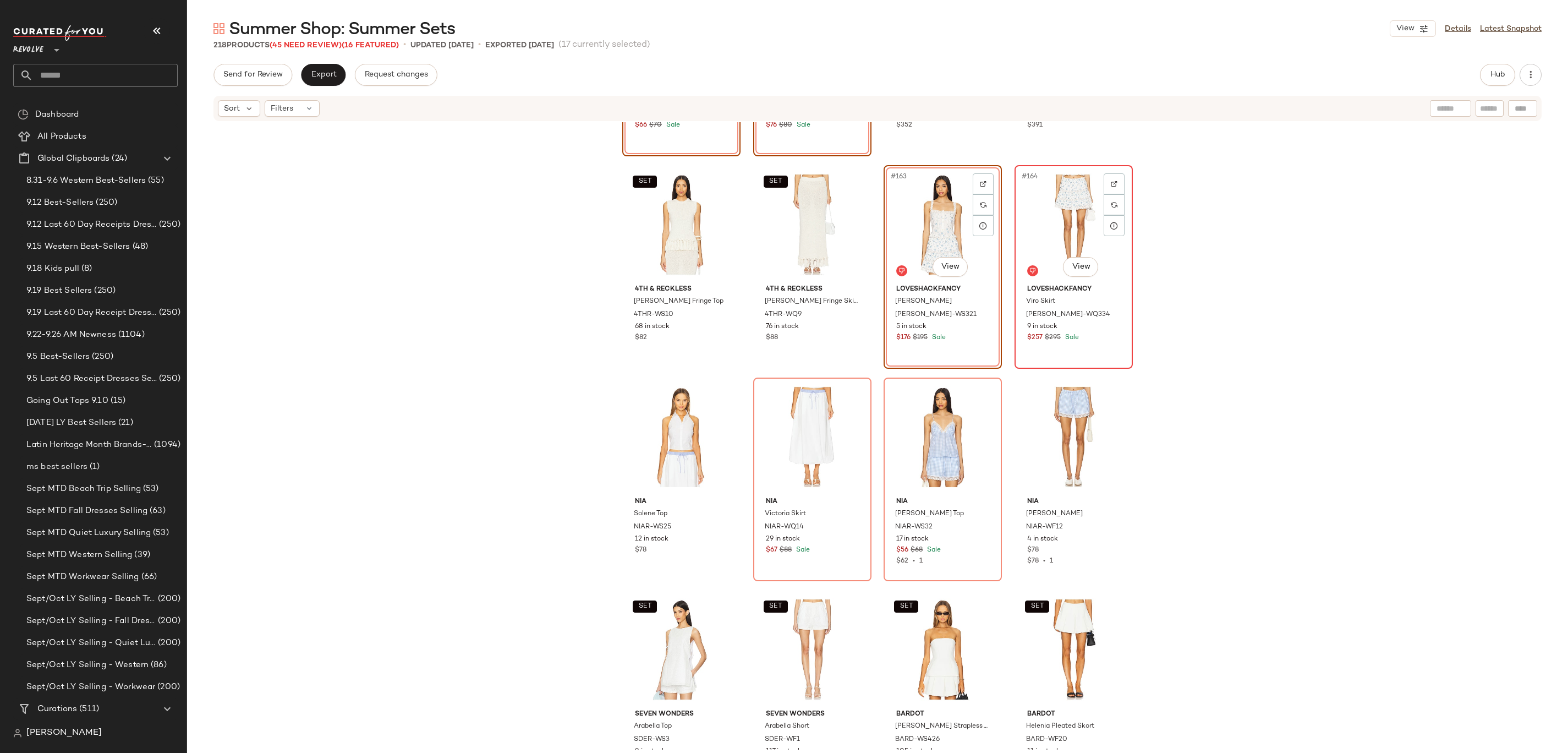
click at [1059, 225] on div "#164 View" at bounding box center [1074, 225] width 111 height 111
click at [685, 441] on div "#165 View" at bounding box center [682, 437] width 111 height 111
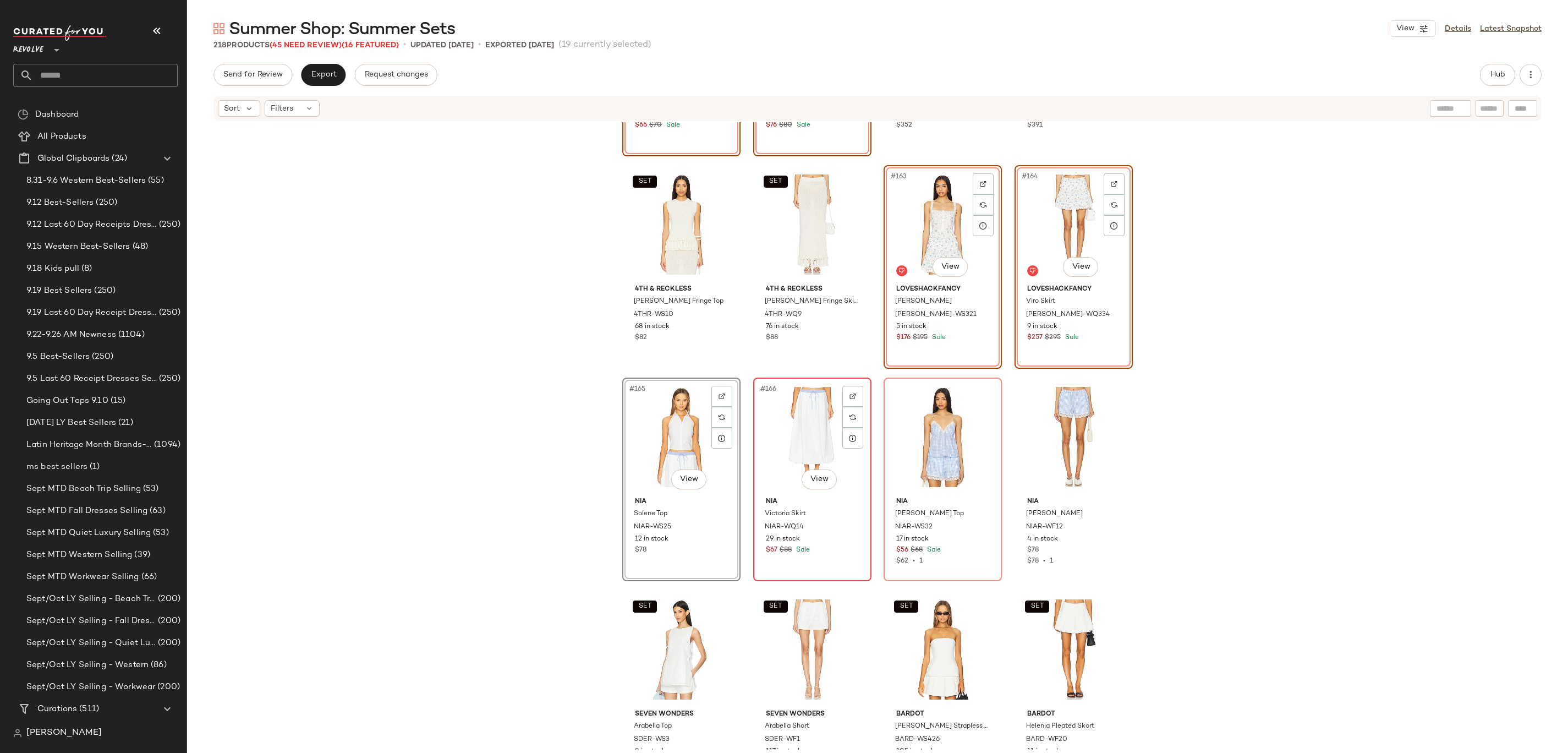
click at [782, 440] on div "#166 View" at bounding box center [812, 437] width 111 height 111
click at [916, 432] on div "#167 View" at bounding box center [943, 437] width 111 height 111
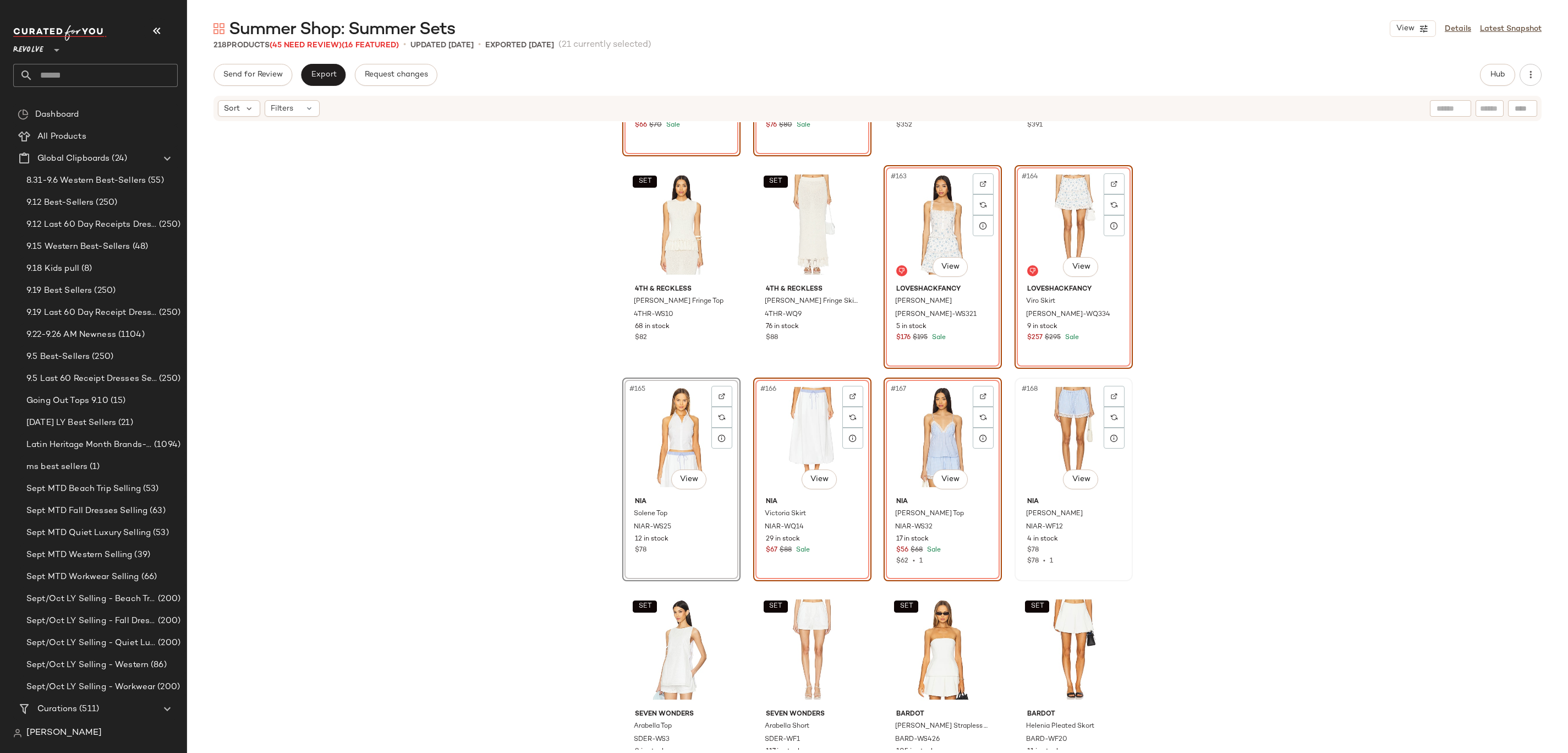
click at [1075, 431] on div "#168 View" at bounding box center [1074, 437] width 111 height 111
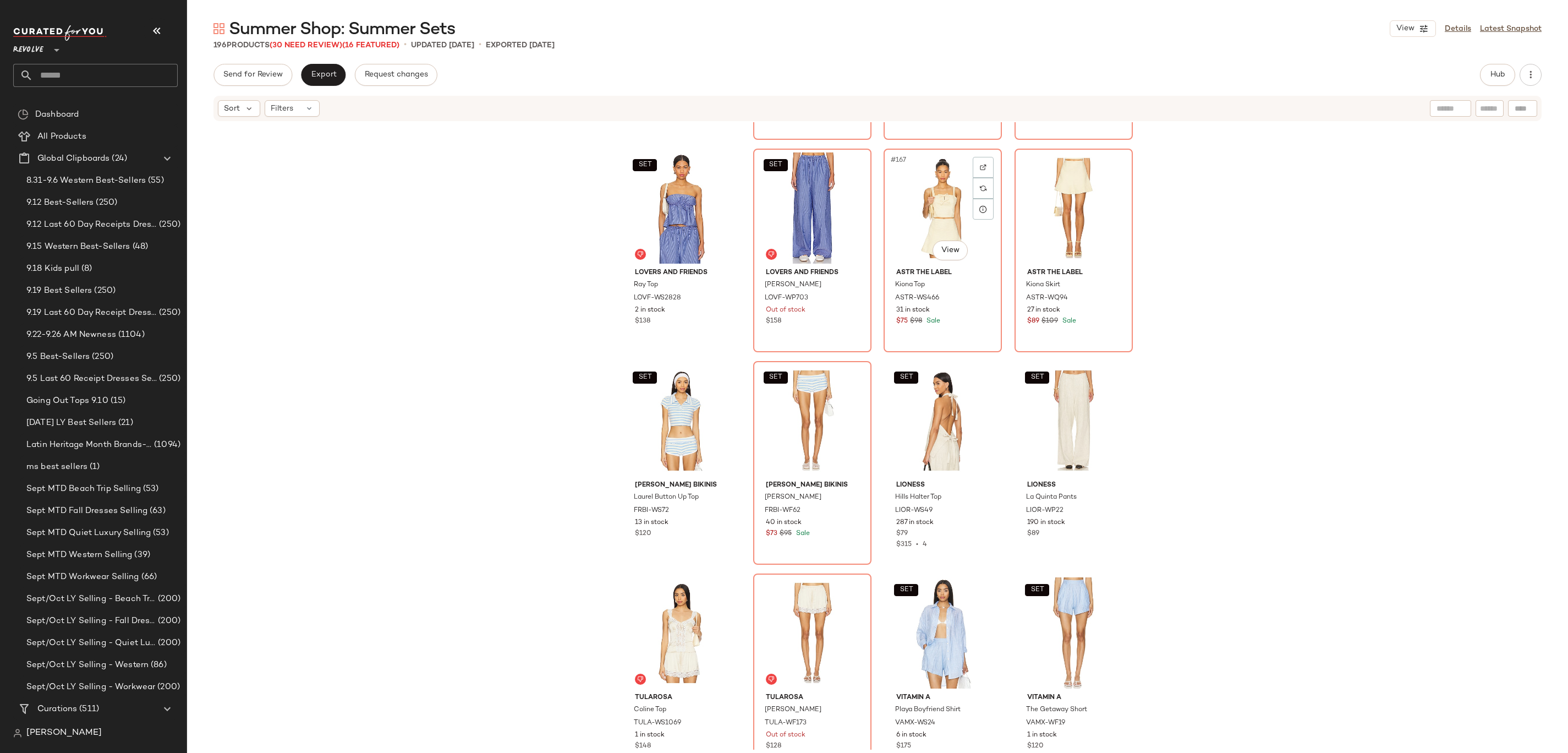
scroll to position [8621, 0]
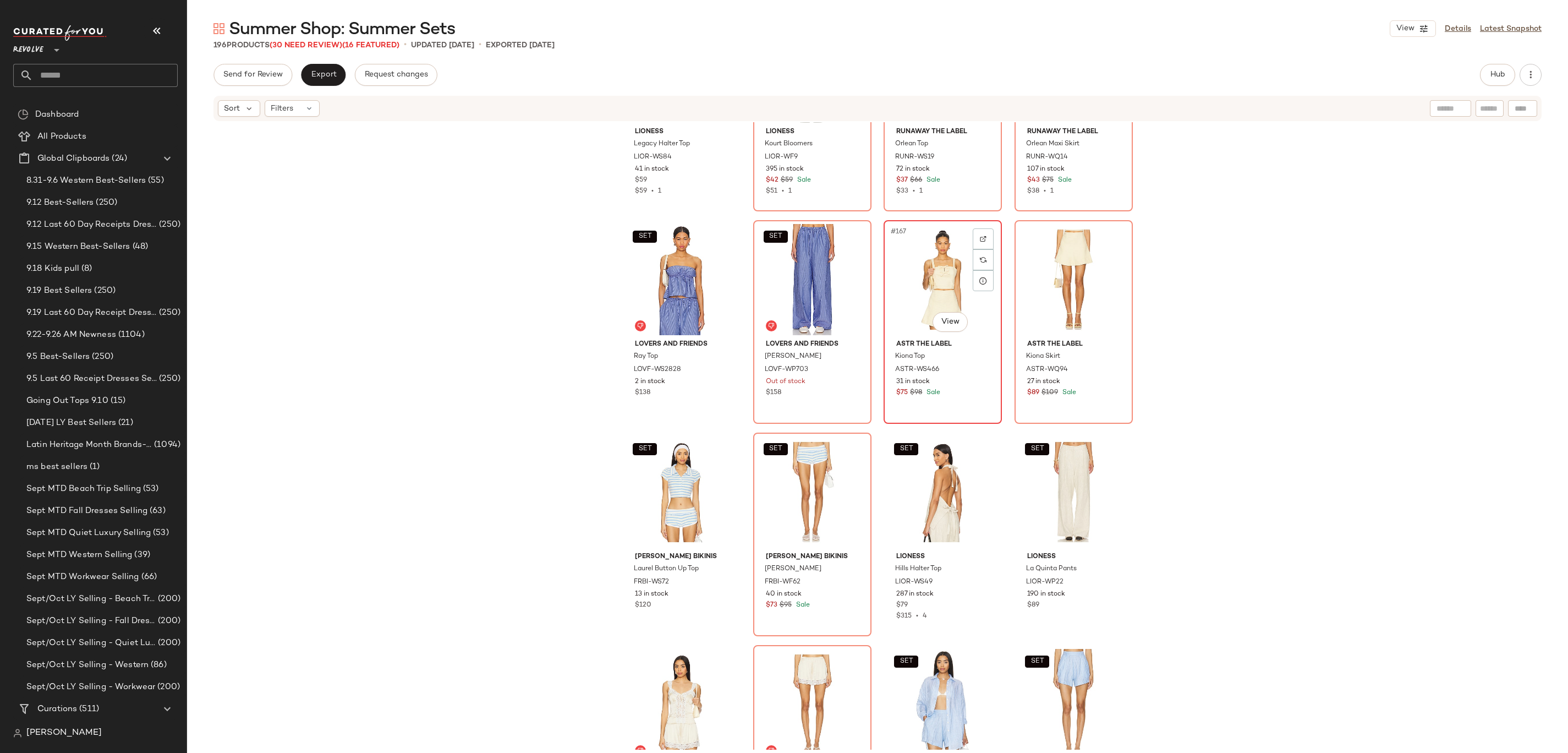
click at [919, 282] on div "#167 View" at bounding box center [943, 279] width 111 height 111
click at [1059, 282] on div "#168 View" at bounding box center [1074, 279] width 111 height 111
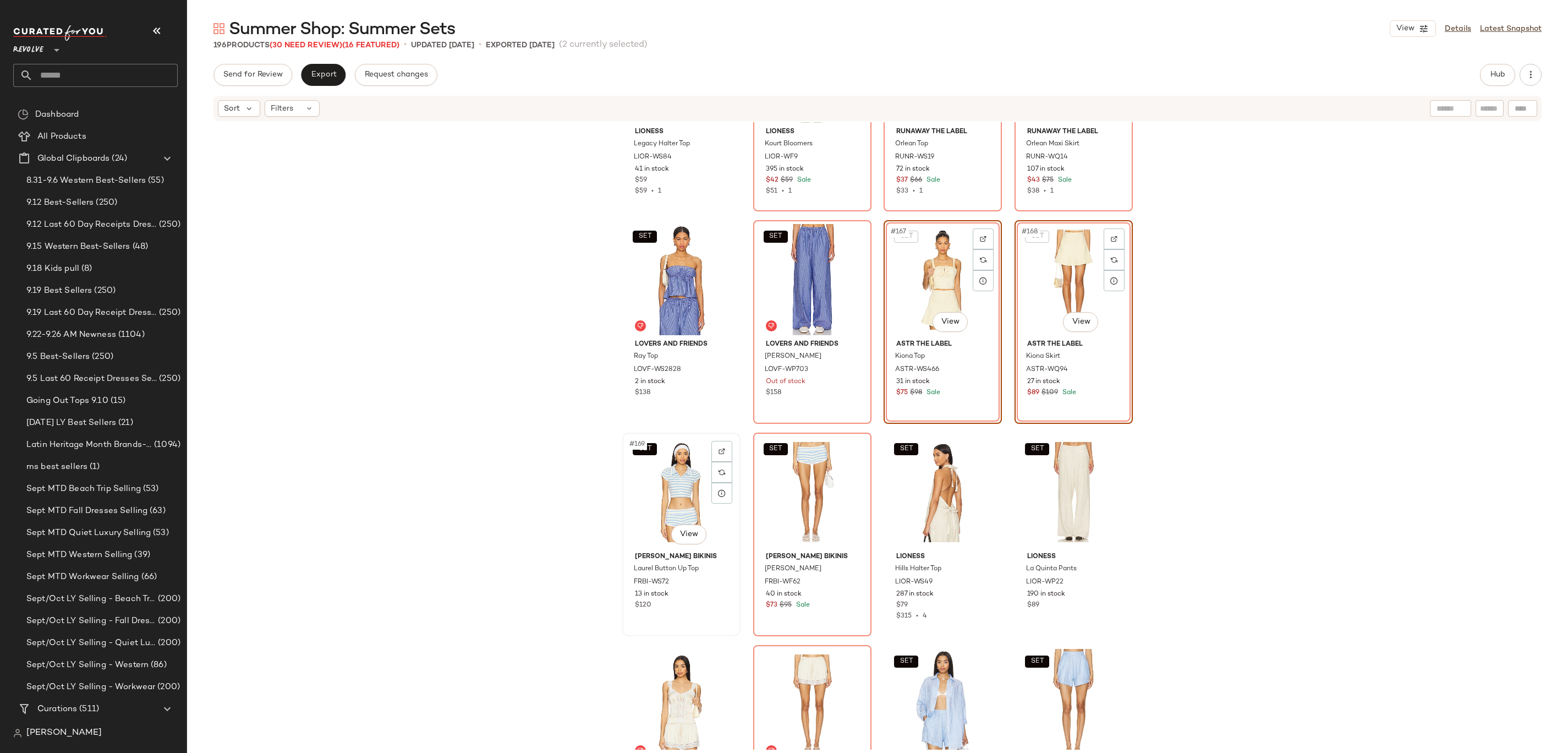
click at [663, 514] on div "SET #169 View" at bounding box center [682, 492] width 111 height 111
click at [791, 506] on div "SET #170 View" at bounding box center [812, 492] width 111 height 111
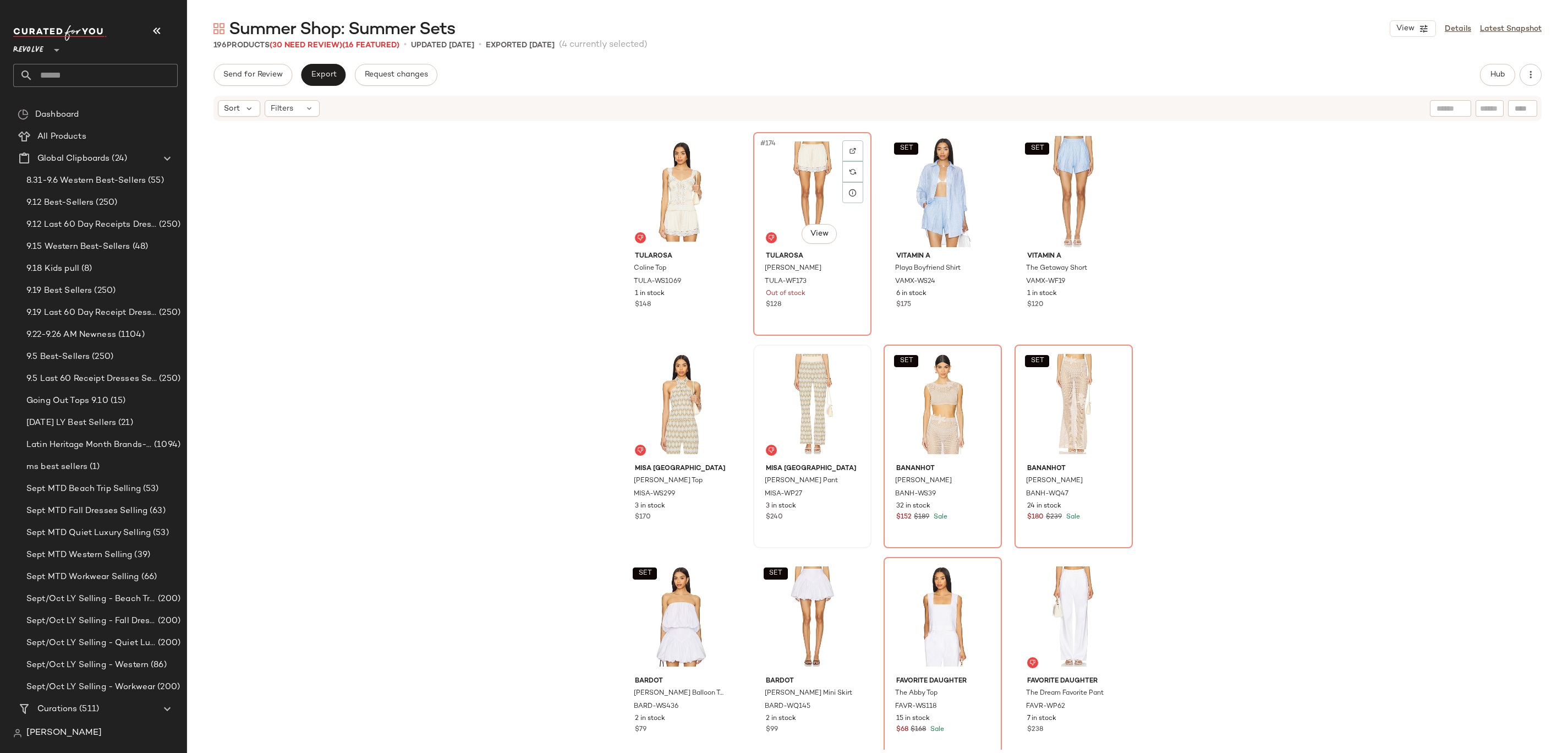
scroll to position [9269, 0]
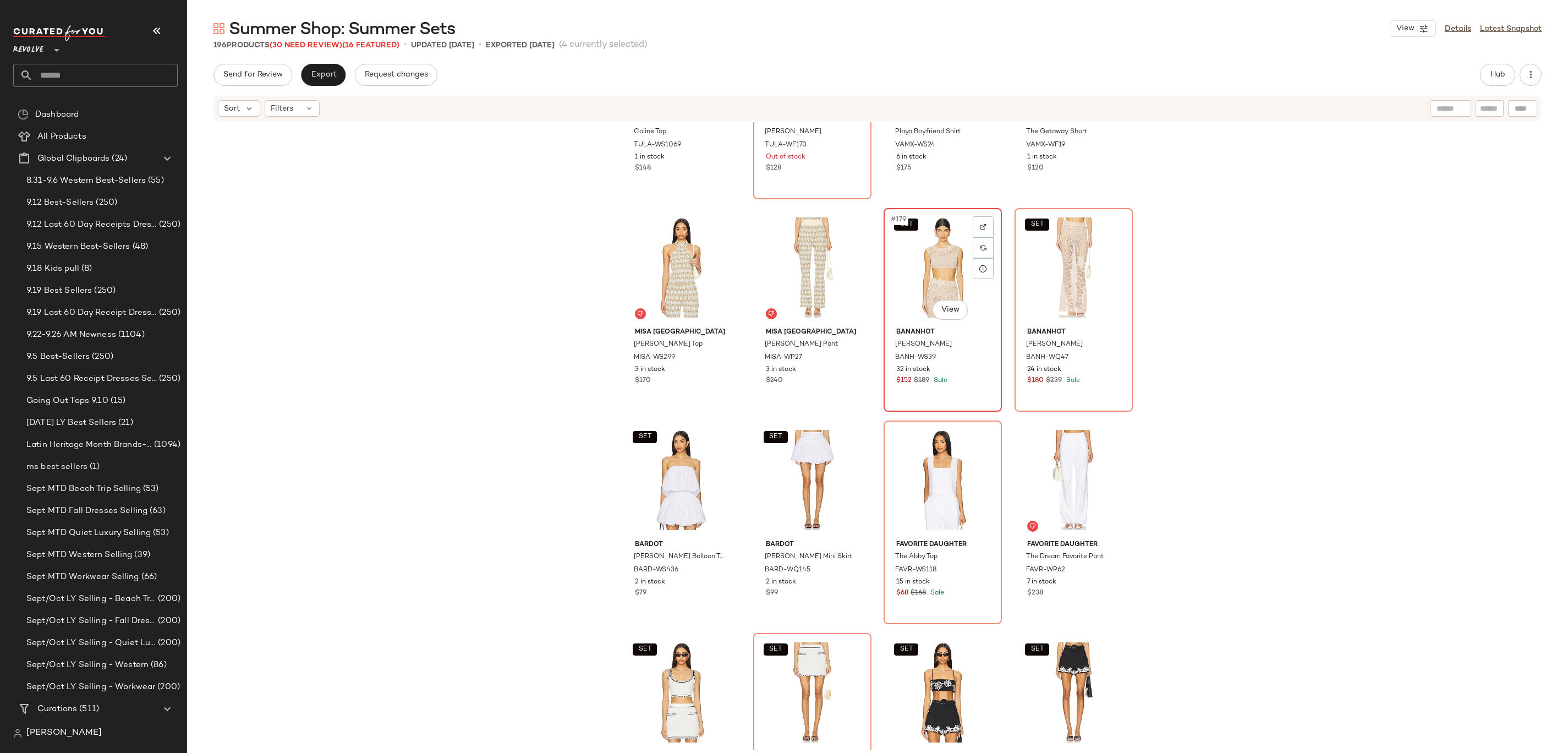
click at [924, 288] on div "SET #179 View" at bounding box center [943, 267] width 111 height 111
click at [1047, 275] on div "SET #180 View" at bounding box center [1074, 267] width 111 height 111
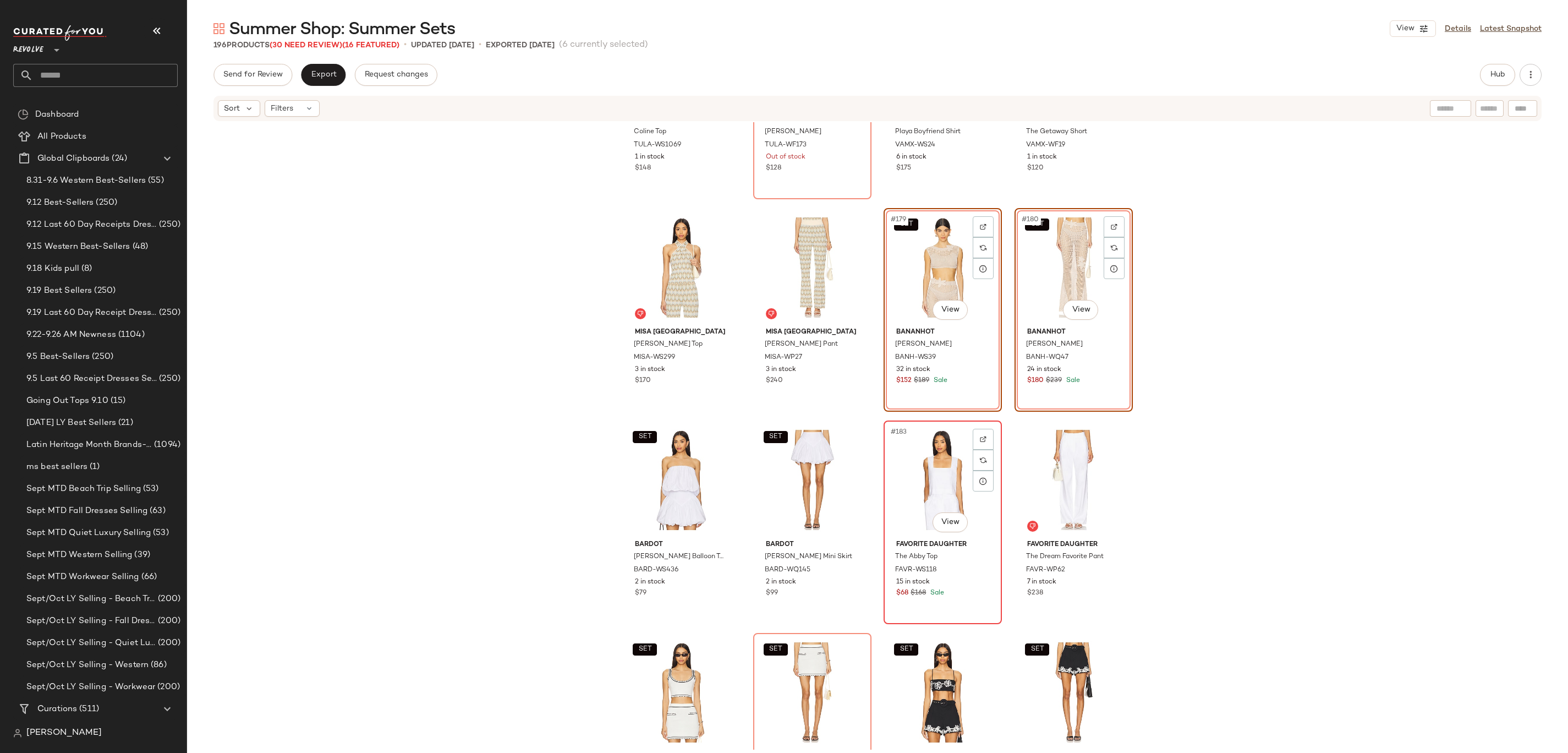
click at [932, 487] on div "#183 View" at bounding box center [943, 480] width 111 height 111
click at [1064, 487] on div "#184 View" at bounding box center [1074, 480] width 111 height 111
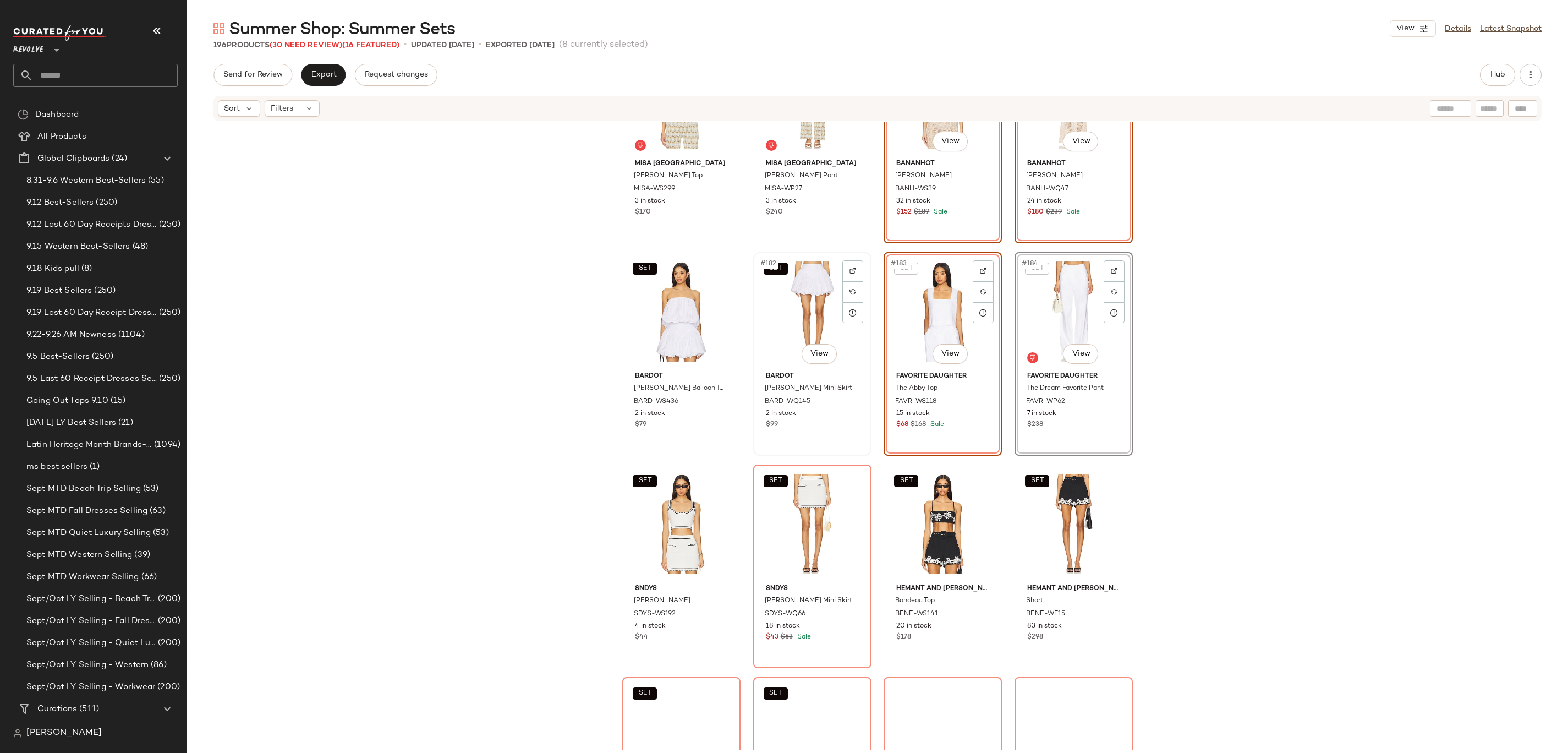
scroll to position [9651, 0]
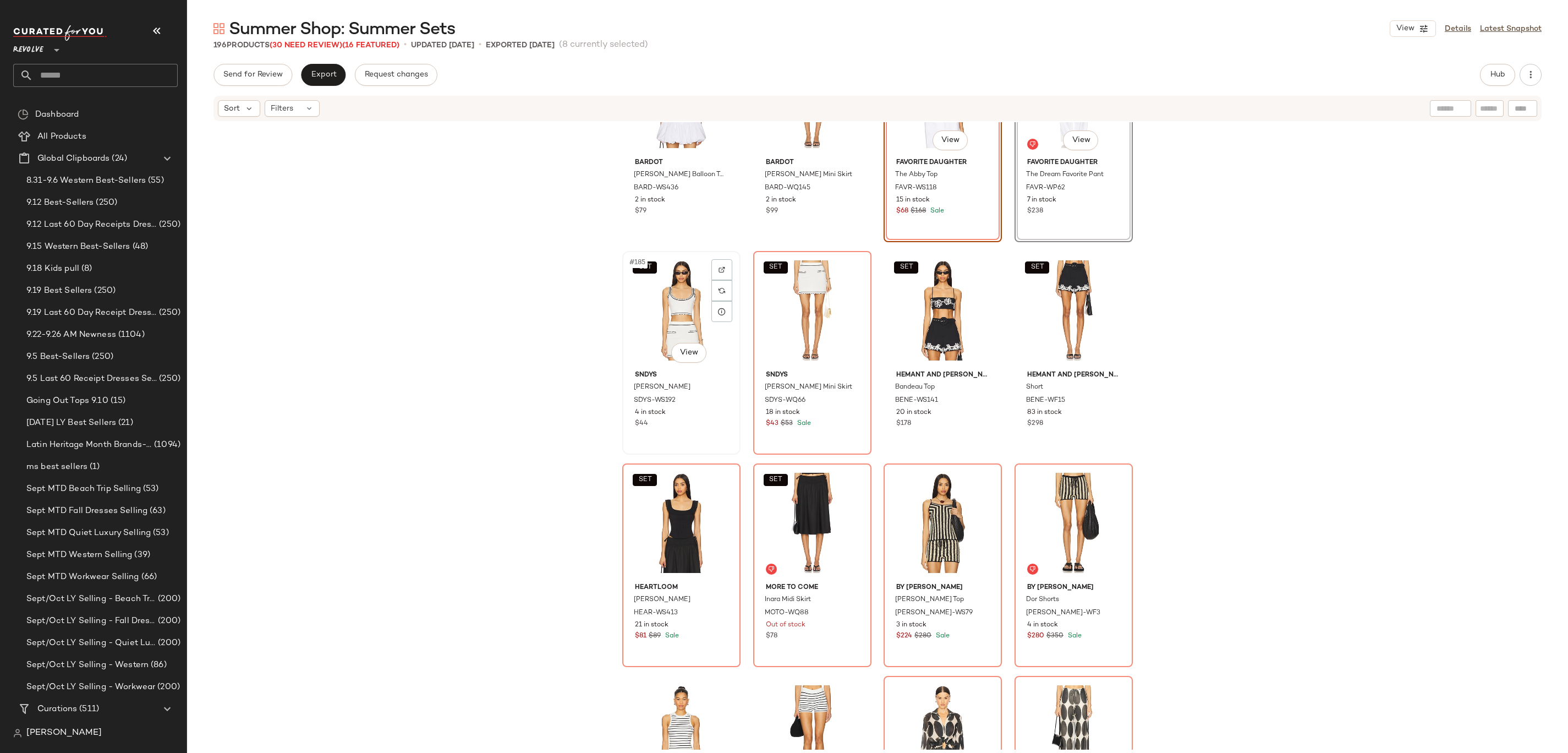
click at [669, 307] on div "SET #185 View" at bounding box center [682, 310] width 111 height 111
click at [795, 297] on div "SET #186 View" at bounding box center [812, 310] width 111 height 111
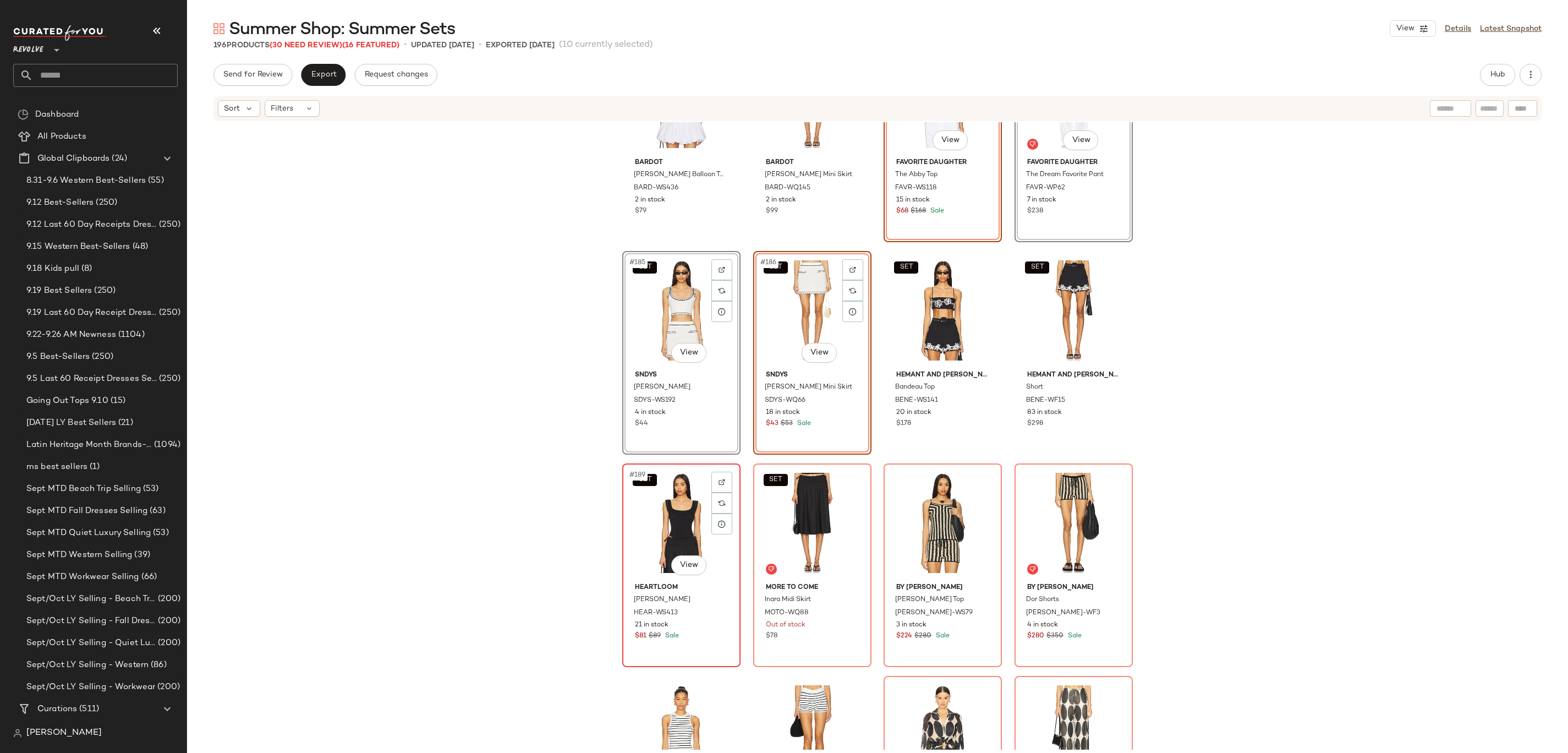
click at [656, 512] on div "SET #189 View" at bounding box center [682, 523] width 111 height 111
click at [792, 515] on div "SET #190 View" at bounding box center [812, 523] width 111 height 111
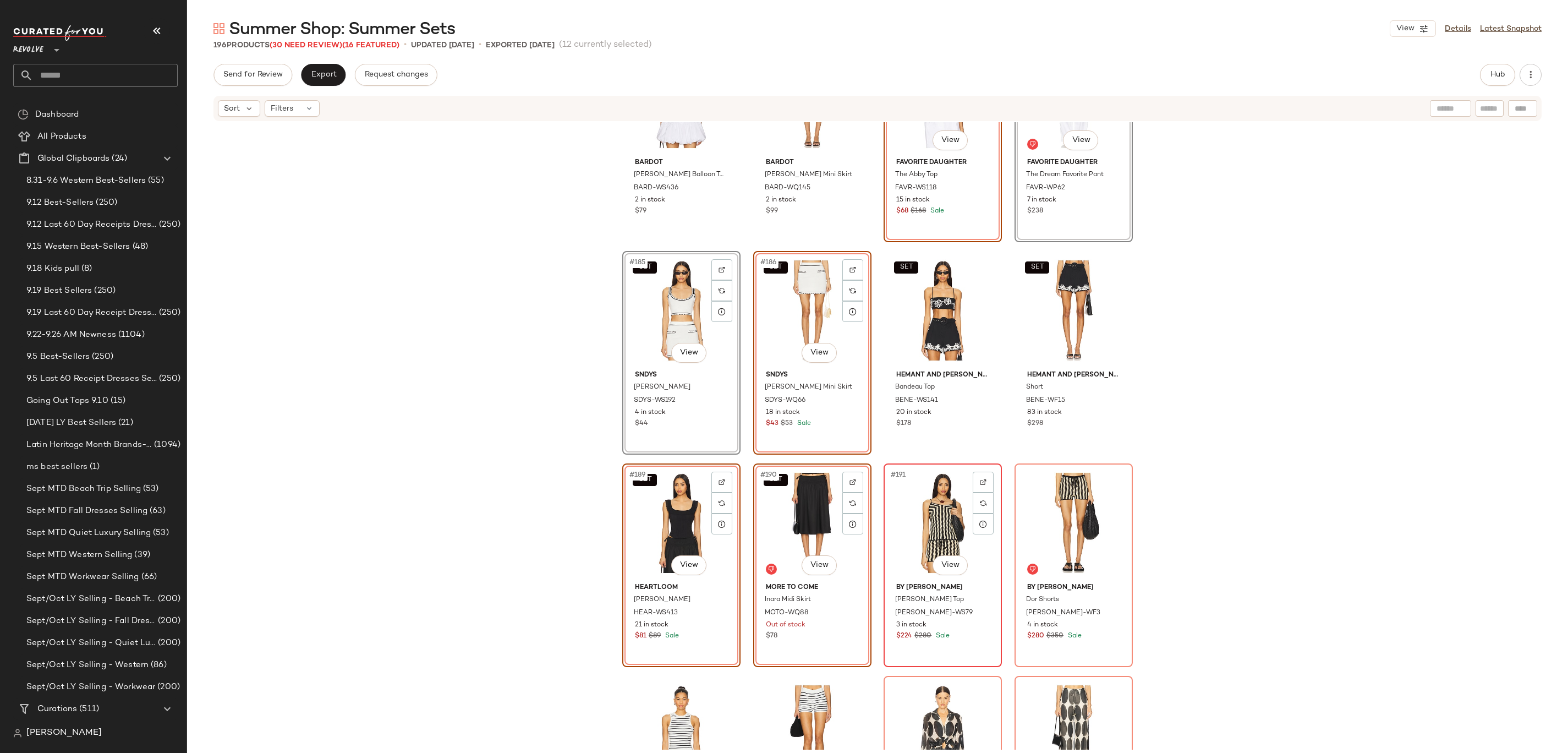
click at [931, 523] on div "#191 View" at bounding box center [943, 523] width 111 height 111
click at [1055, 519] on div "#192 View" at bounding box center [1074, 523] width 111 height 111
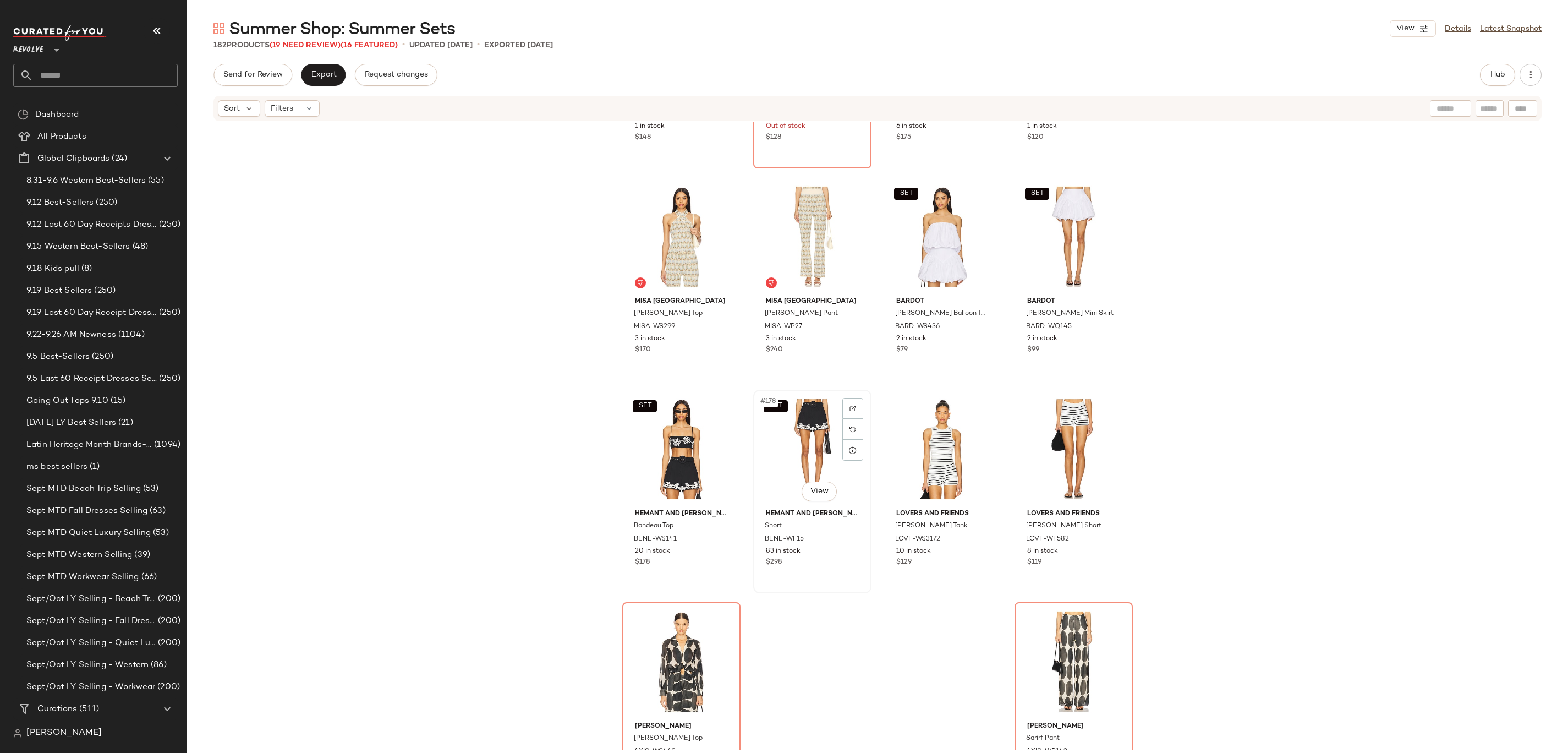
scroll to position [9144, 0]
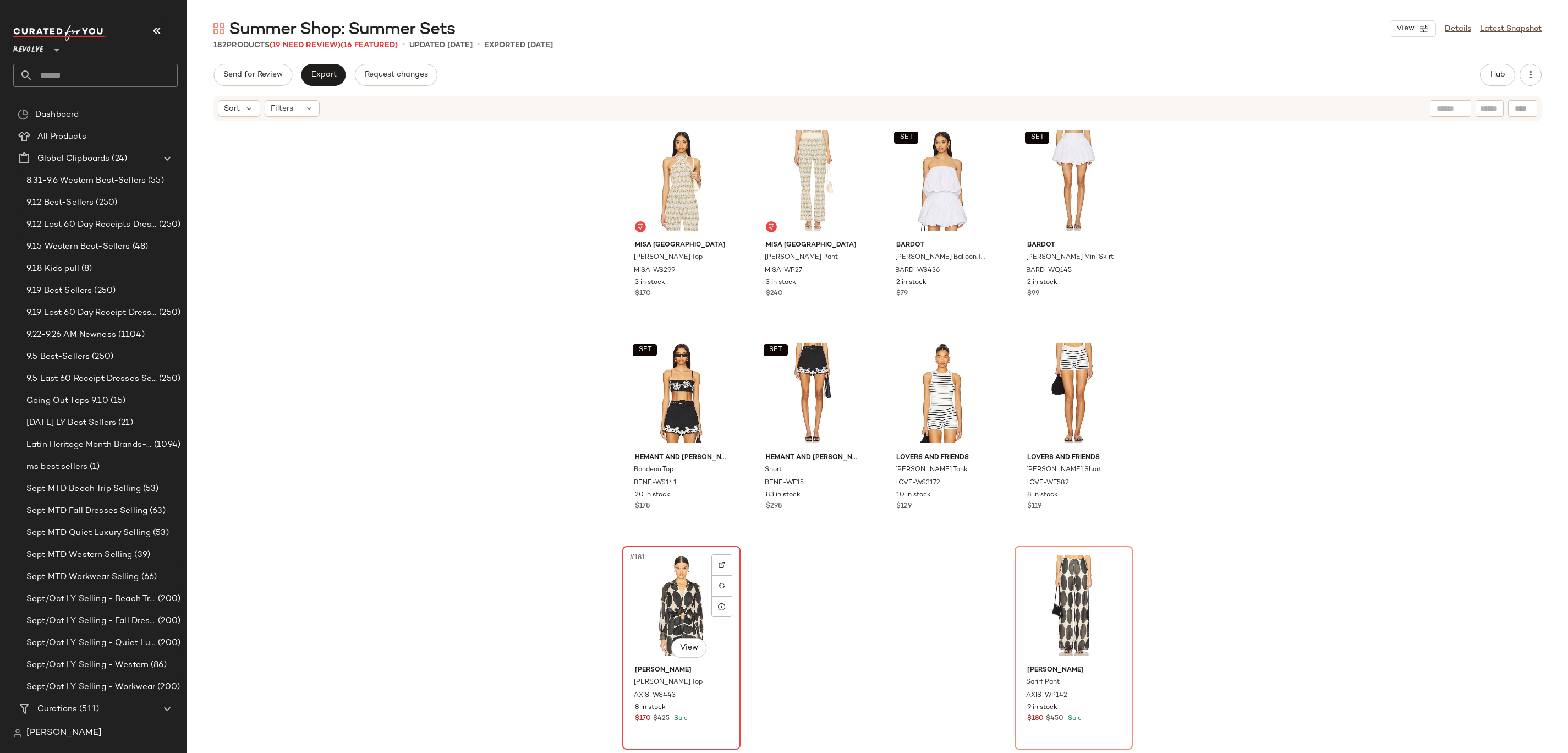
click at [636, 593] on div "#181 View" at bounding box center [682, 605] width 111 height 111
click at [1065, 608] on div "#182 View" at bounding box center [1074, 605] width 111 height 111
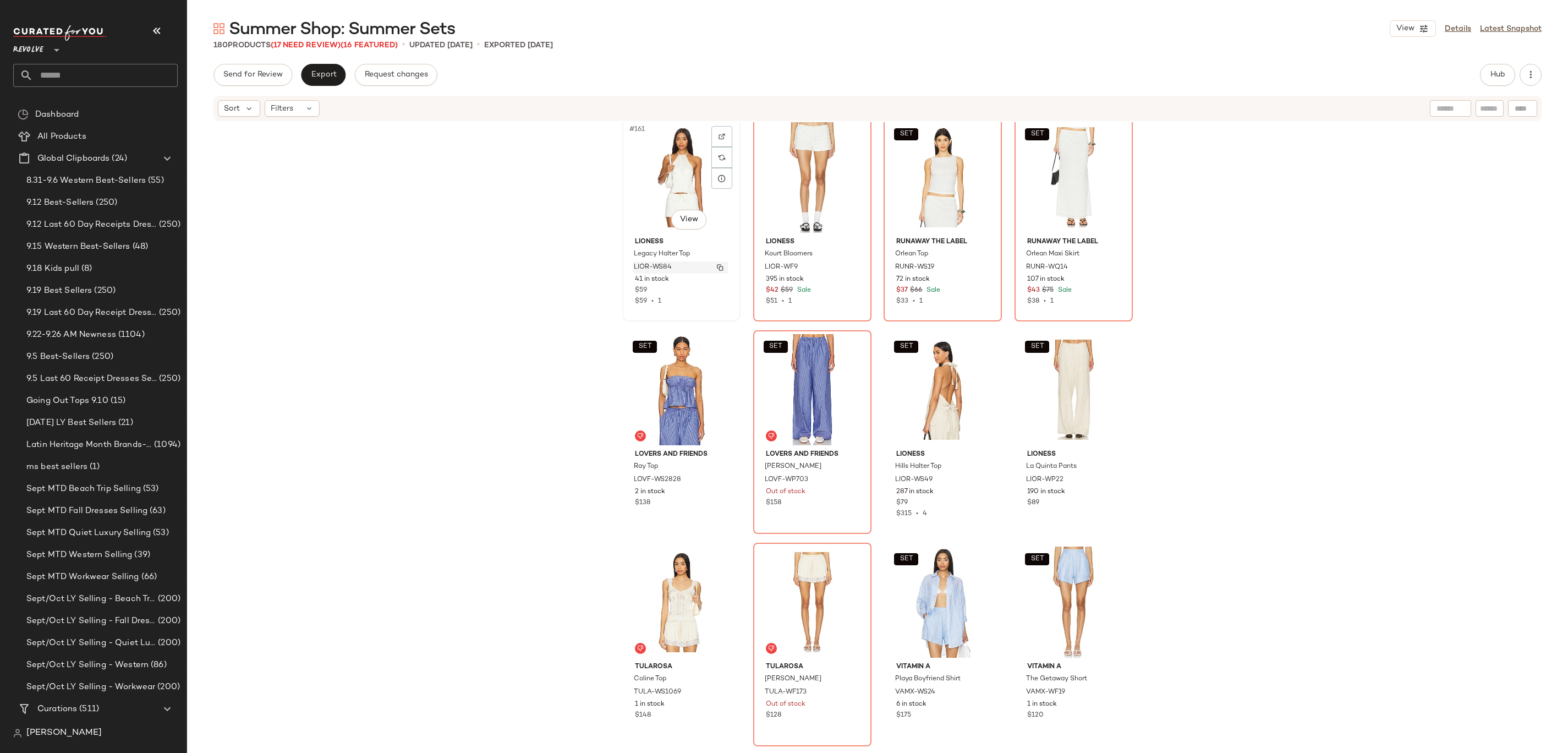
scroll to position [8499, 0]
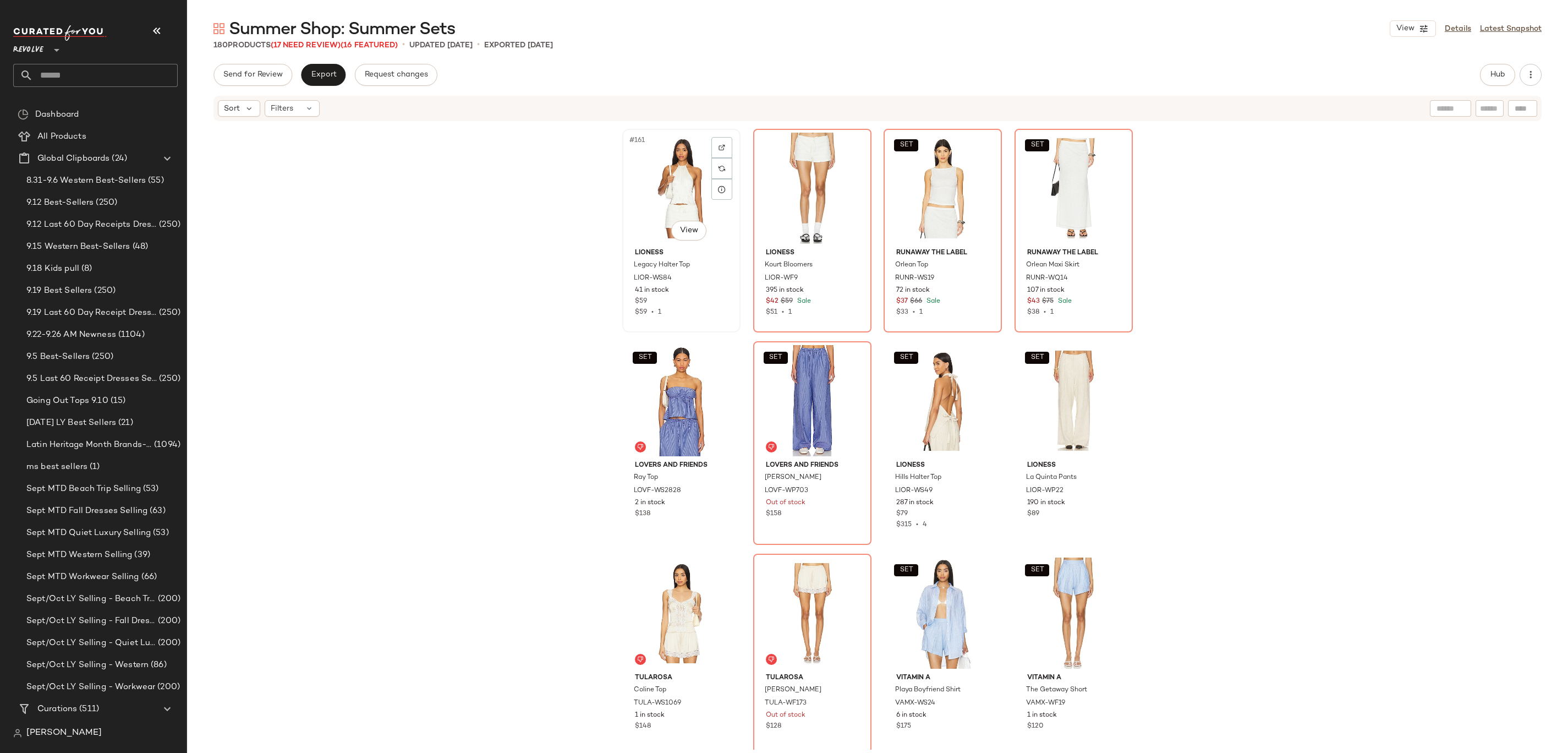
click at [648, 182] on div "#161 View" at bounding box center [682, 188] width 111 height 111
click at [1031, 184] on div "SET #164 View" at bounding box center [1074, 188] width 111 height 111
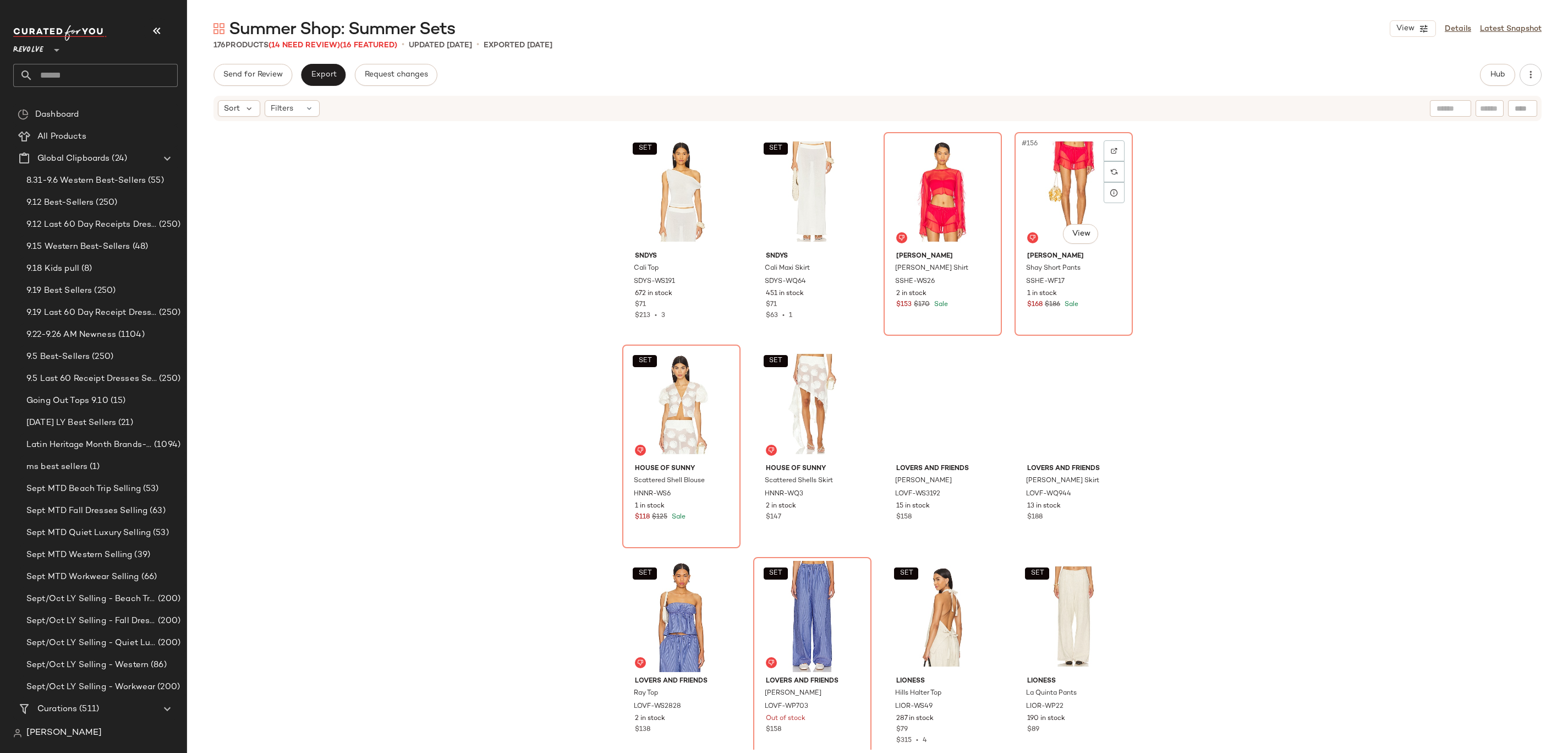
scroll to position [8047, 0]
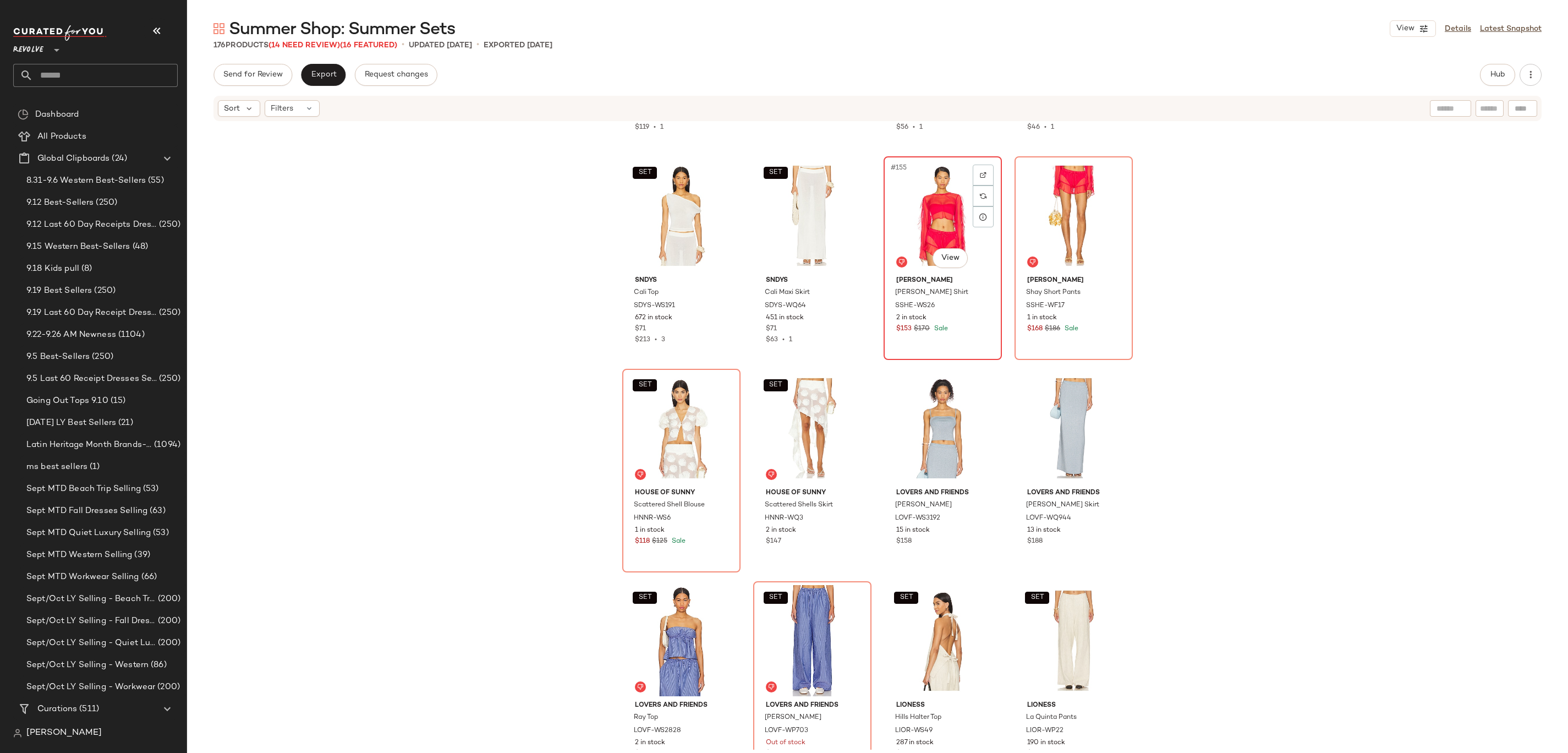
click at [917, 215] on div "#155 View" at bounding box center [943, 216] width 111 height 111
click at [801, 401] on div "SET #158 View" at bounding box center [812, 428] width 111 height 111
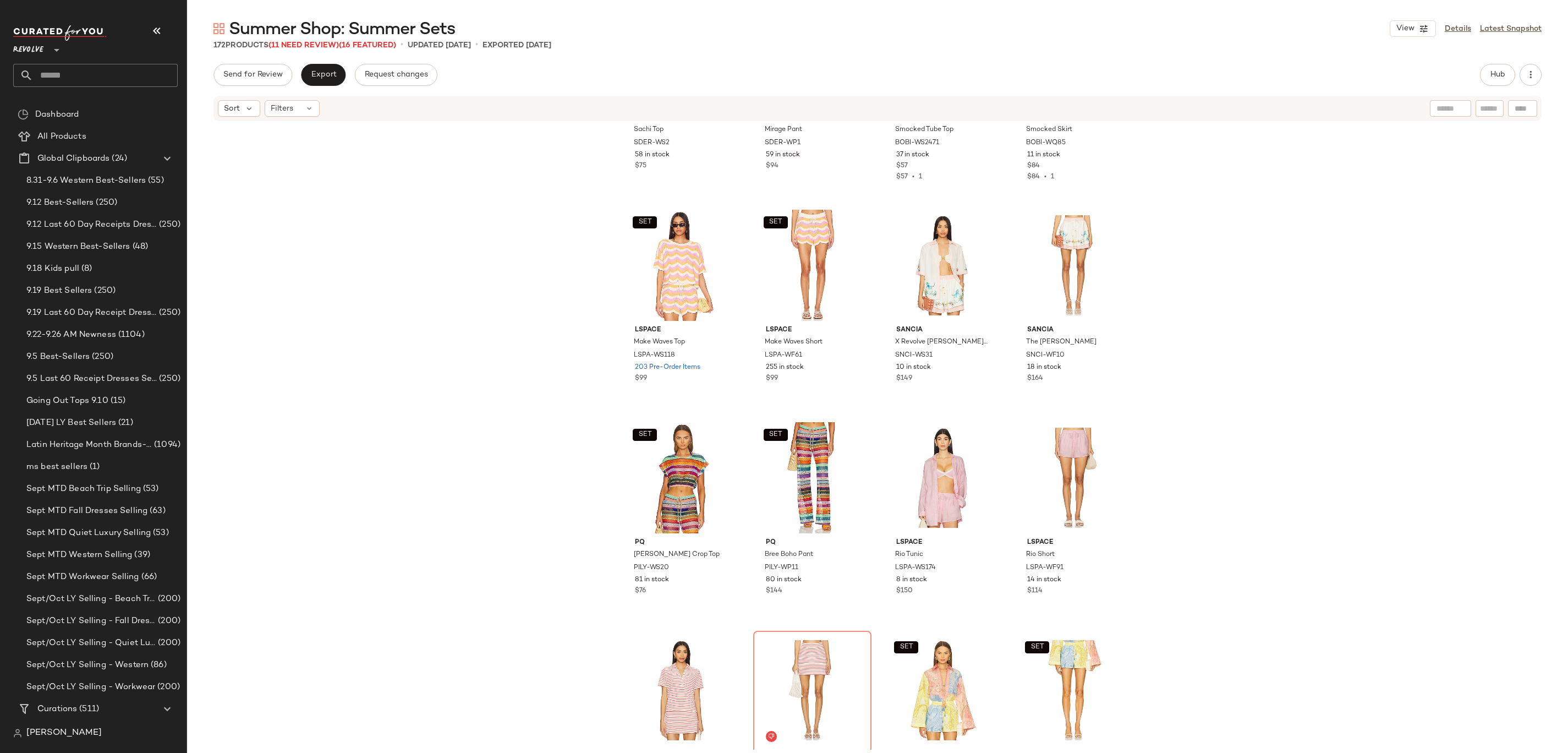
scroll to position [3567, 0]
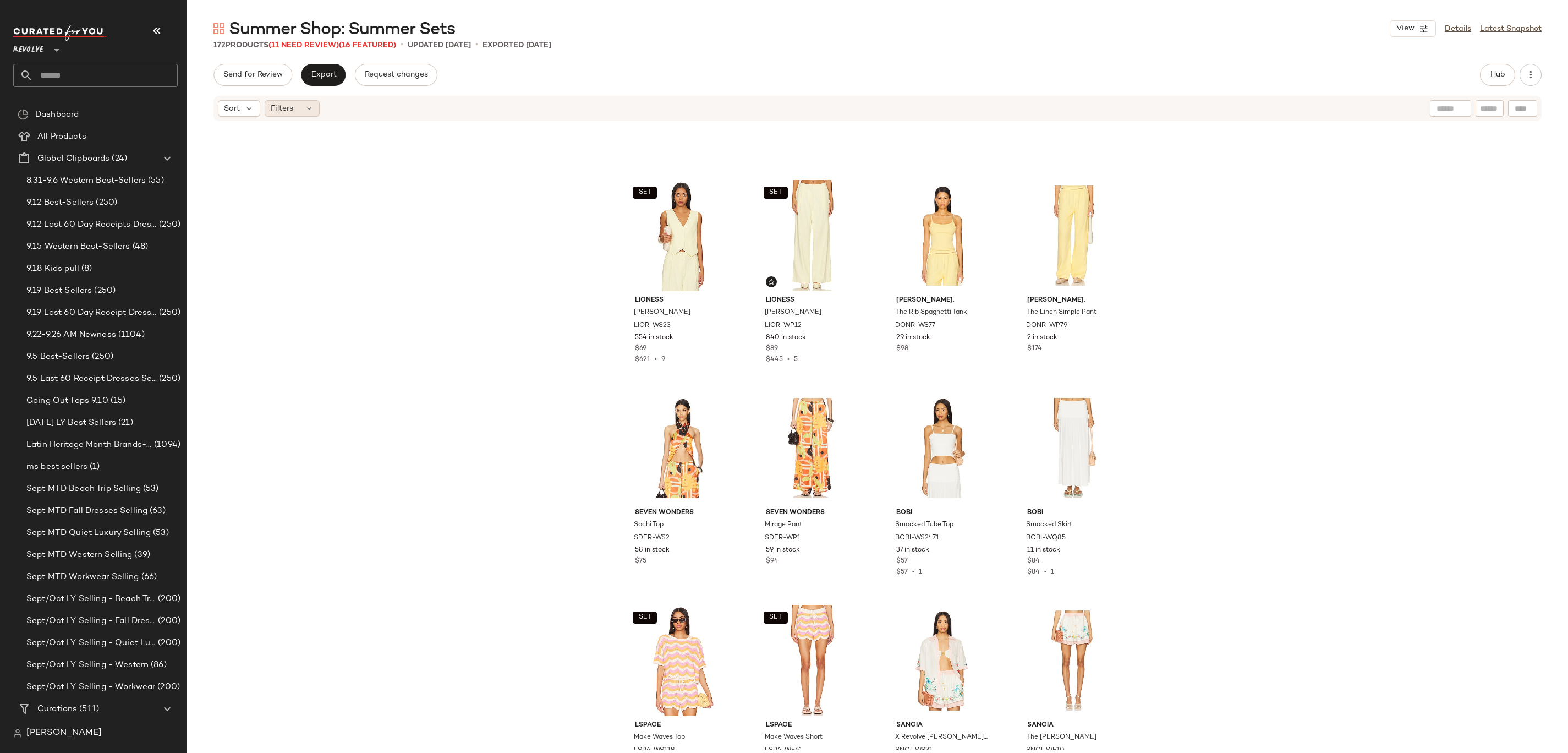
click at [294, 101] on div "Filters" at bounding box center [291, 108] width 55 height 17
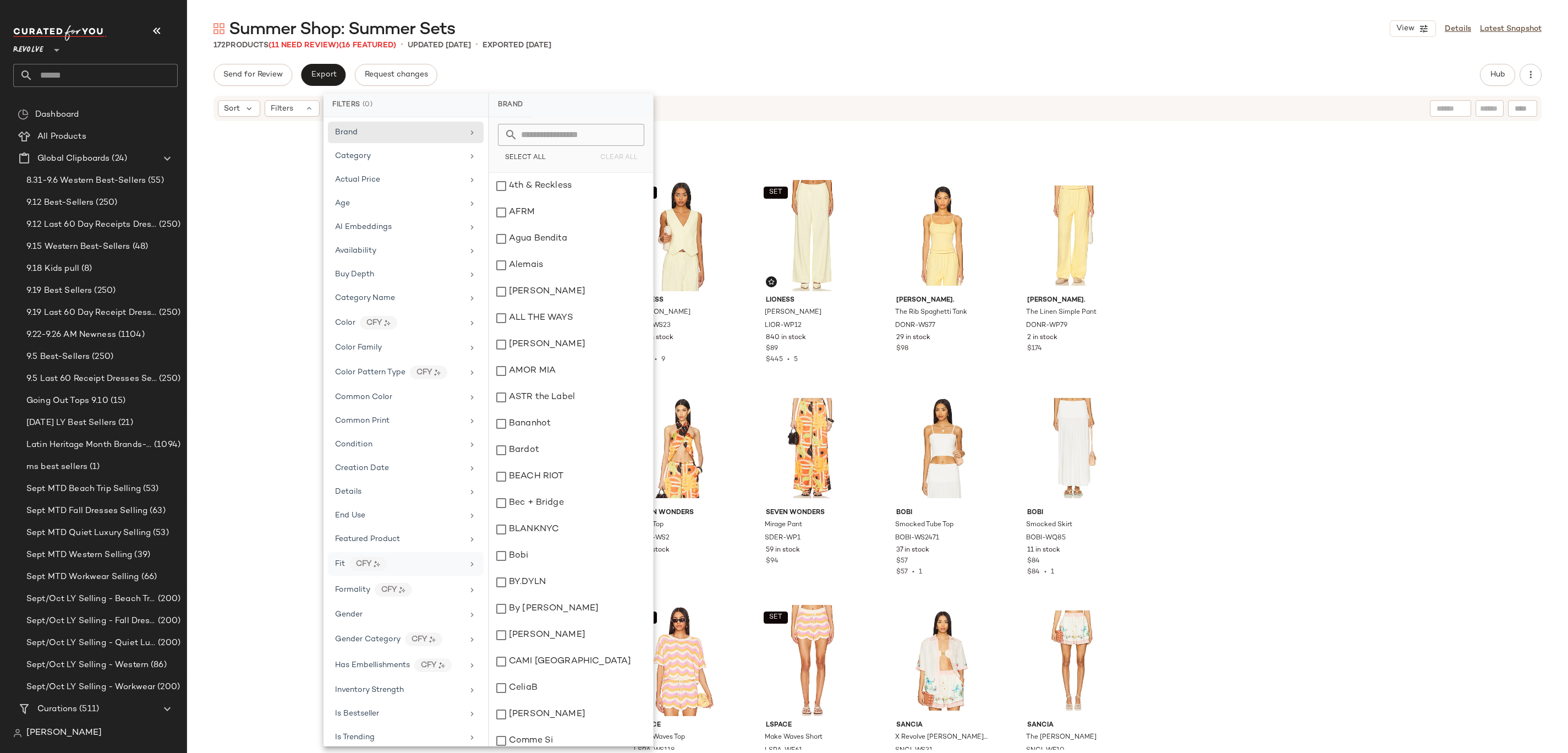
scroll to position [530, 0]
click at [389, 607] on div "Sale Price" at bounding box center [399, 605] width 129 height 11
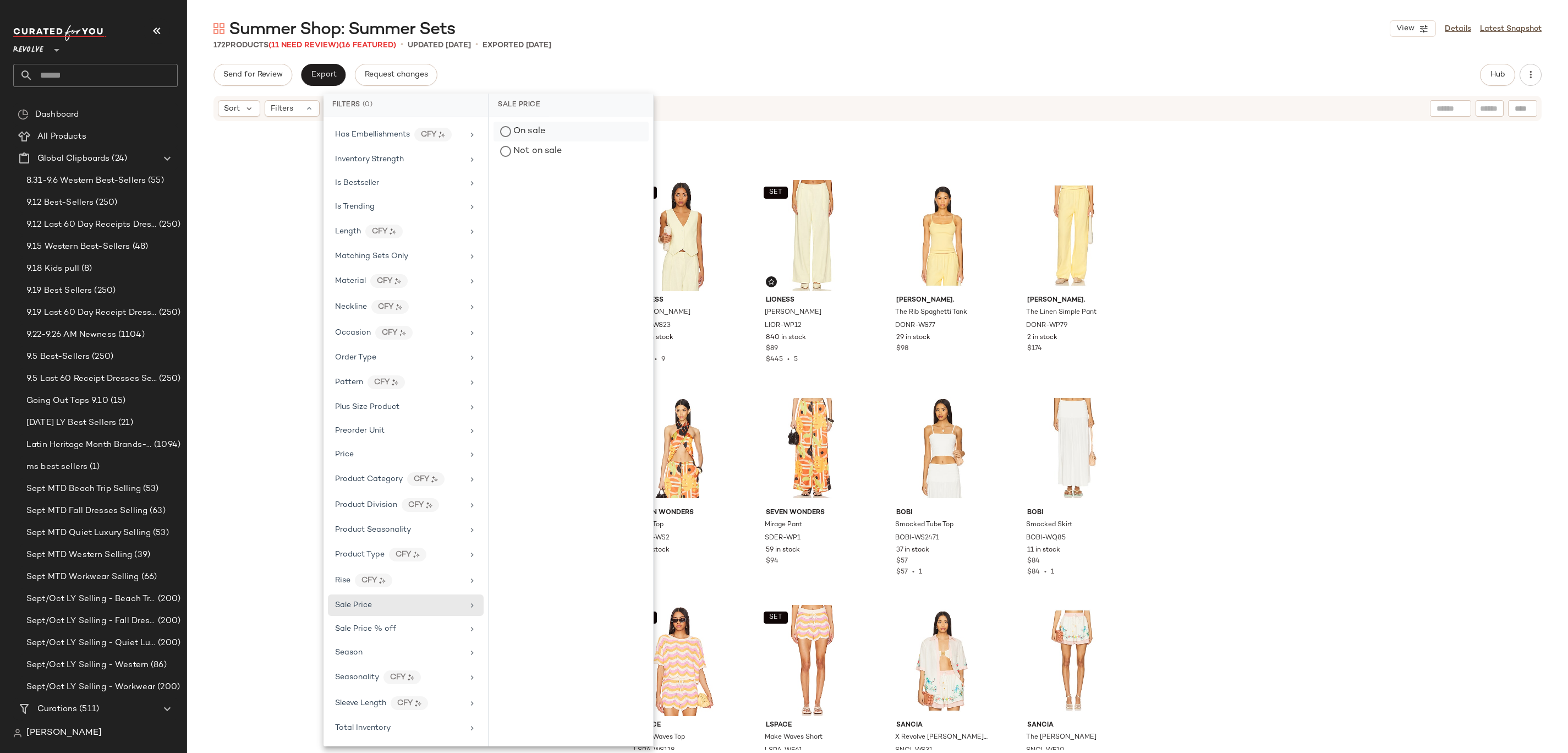
click at [557, 130] on div "On sale" at bounding box center [571, 130] width 155 height 19
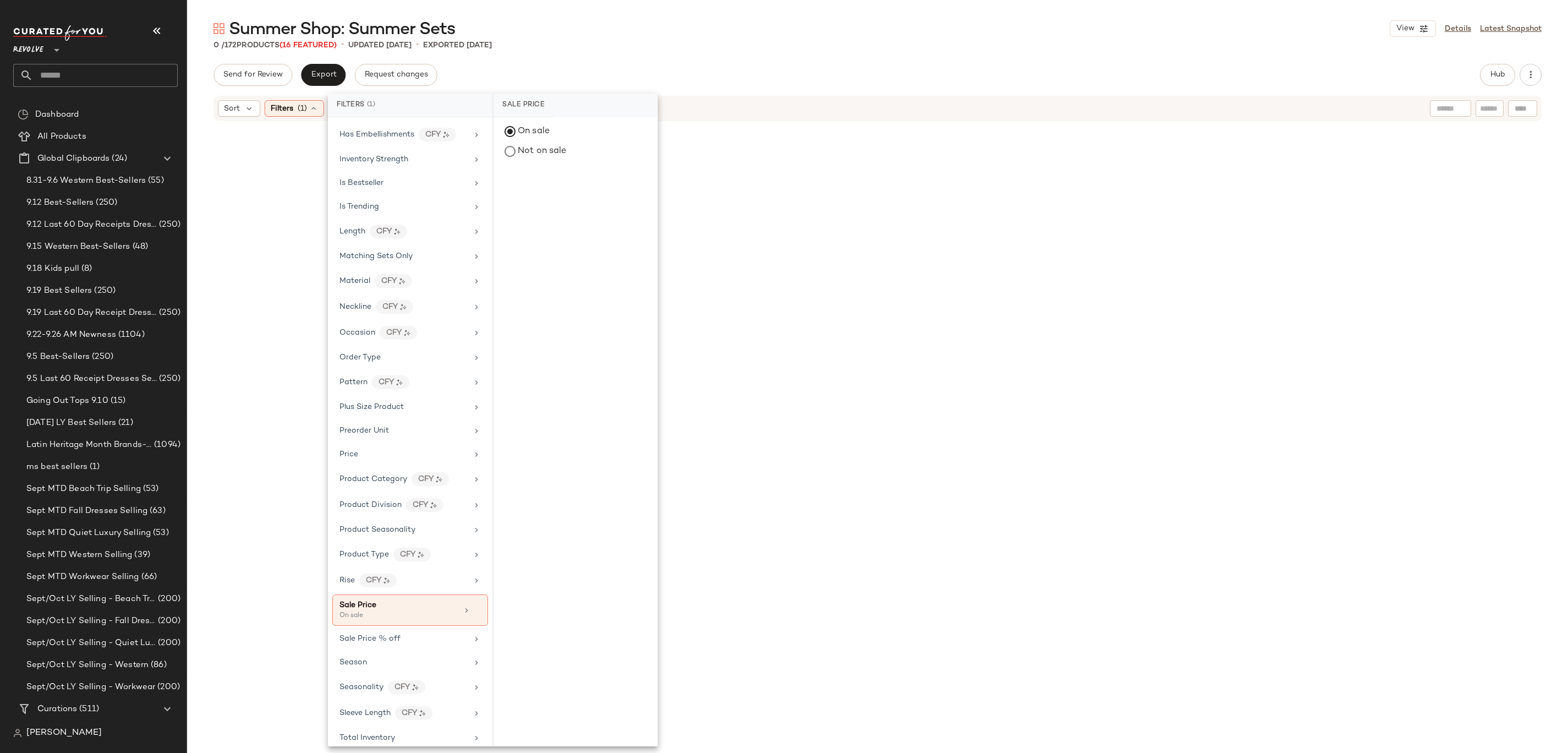
click at [855, 31] on div "Summer Shop: Summer Sets View Details Latest Snapshot" at bounding box center [877, 29] width 1381 height 22
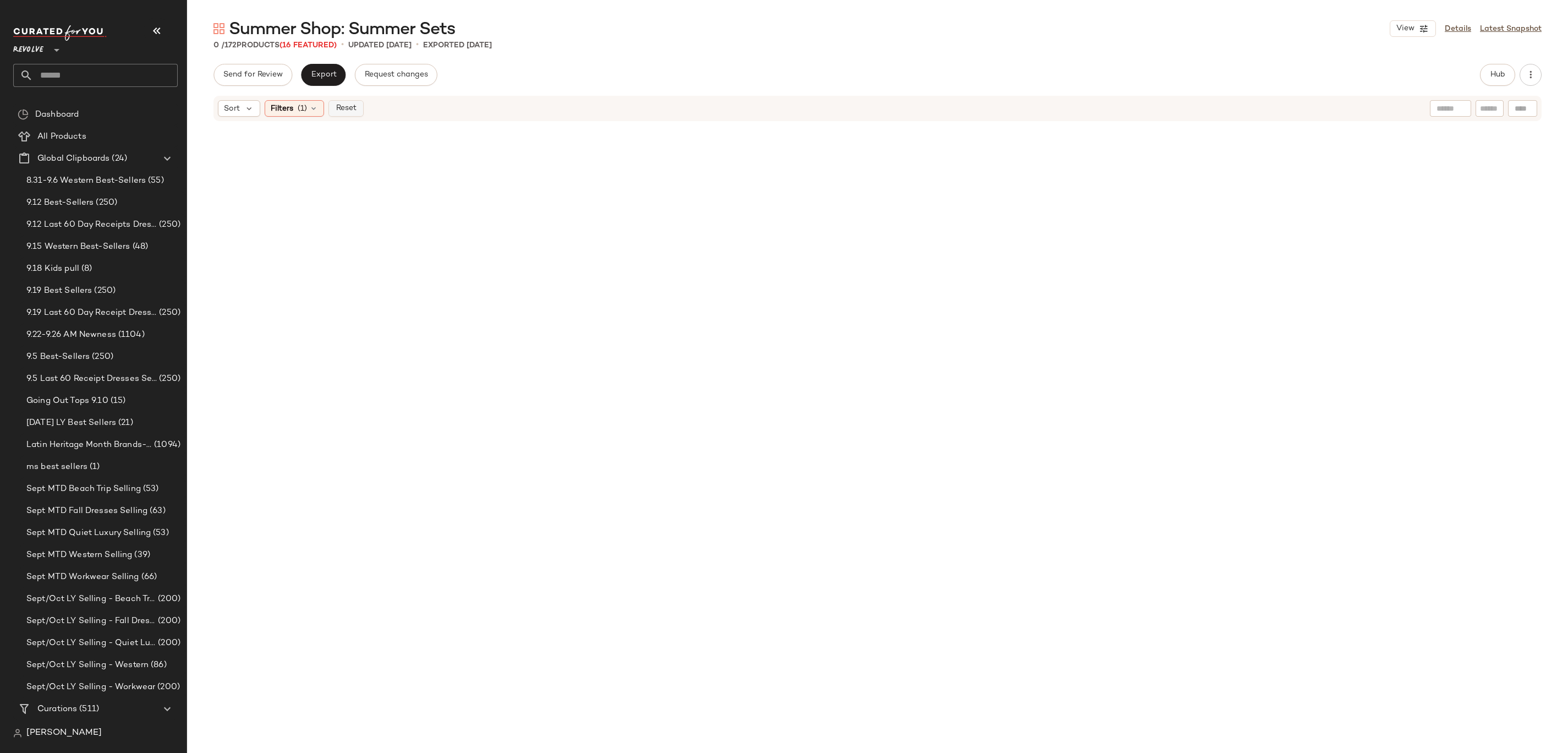
click at [346, 106] on span "Reset" at bounding box center [345, 108] width 21 height 9
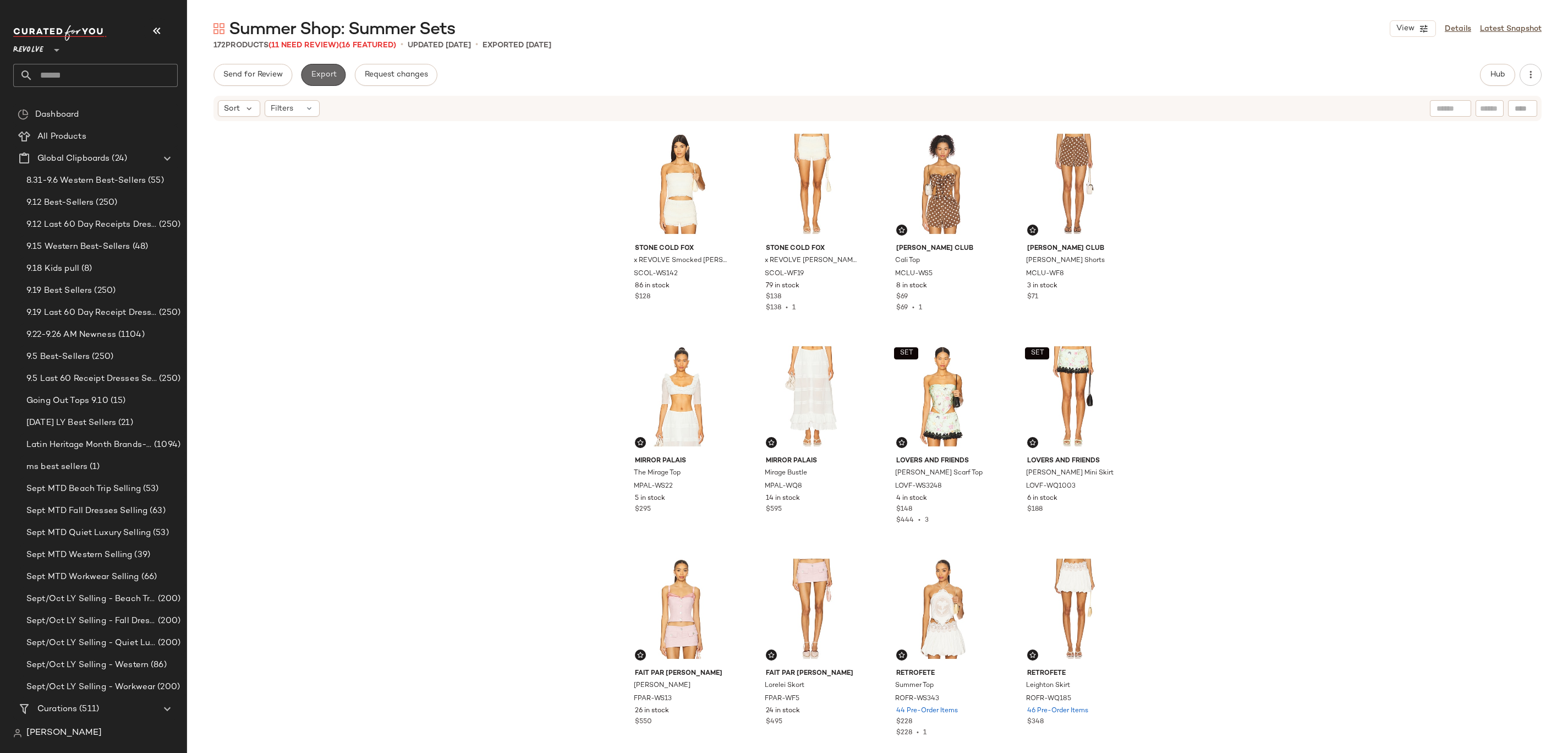
click at [326, 71] on span "Export" at bounding box center [323, 75] width 26 height 9
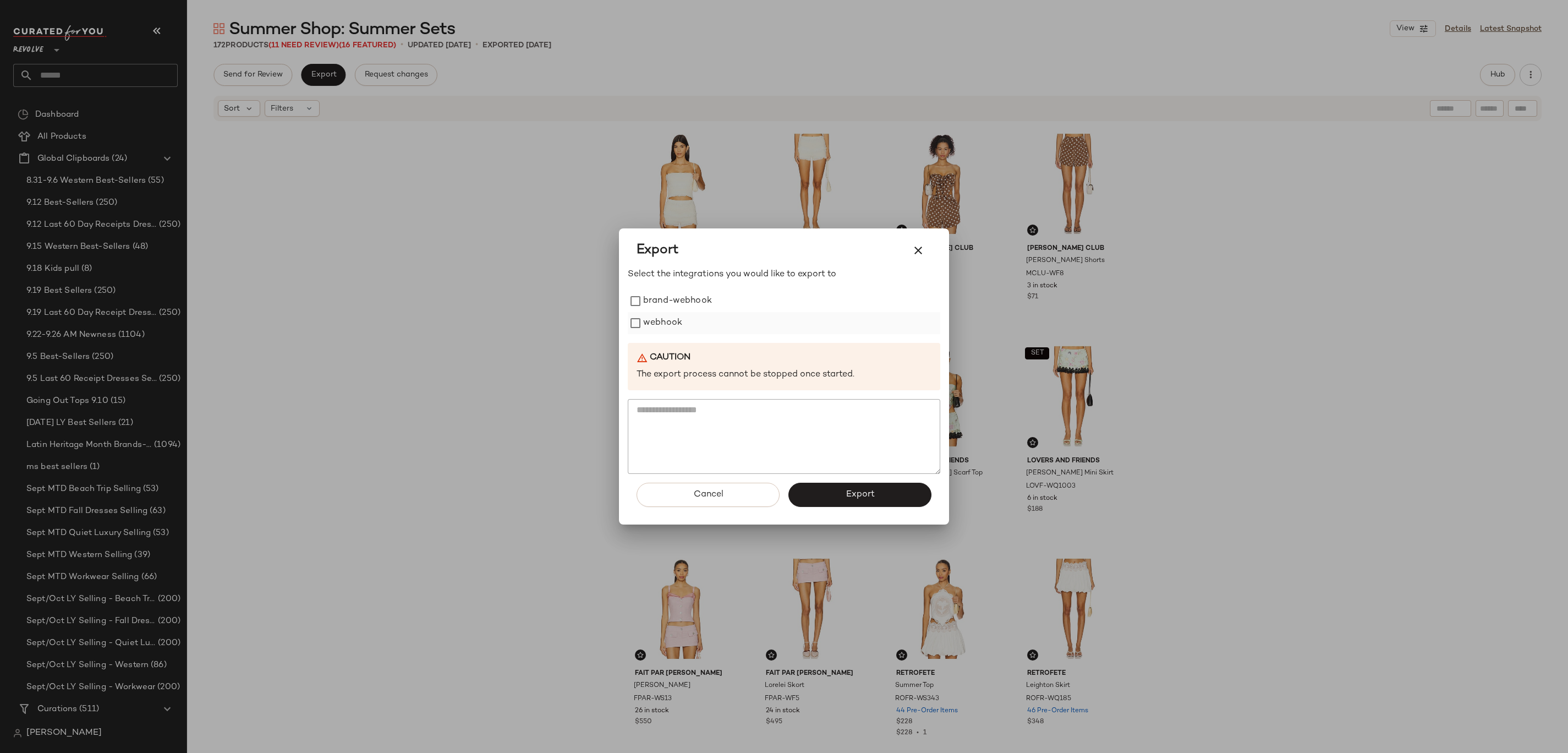
click at [648, 313] on label "webhook" at bounding box center [662, 323] width 39 height 22
click at [816, 488] on button "Export" at bounding box center [859, 495] width 143 height 24
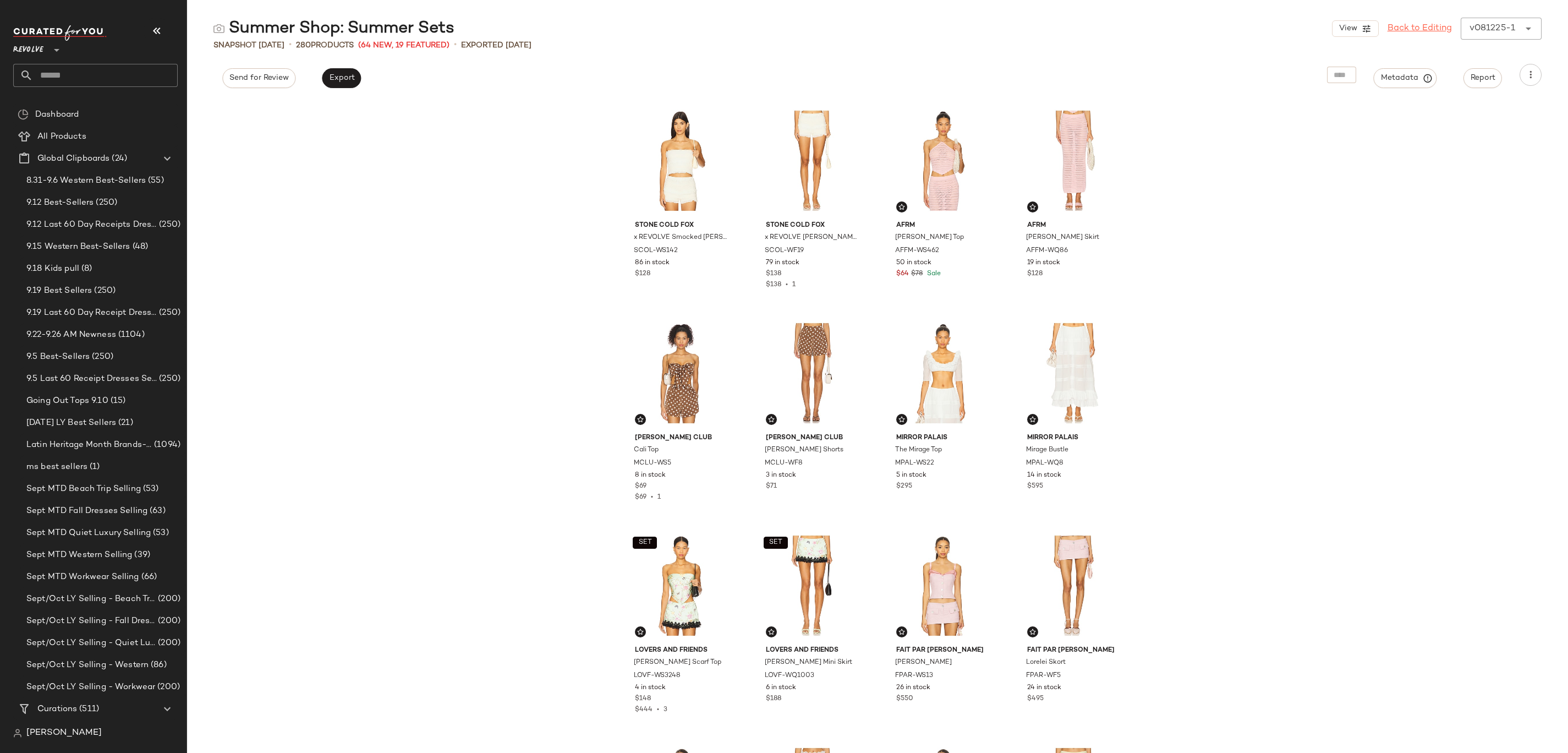
click at [1417, 28] on link "Back to Editing" at bounding box center [1420, 29] width 65 height 13
